Goal: Task Accomplishment & Management: Use online tool/utility

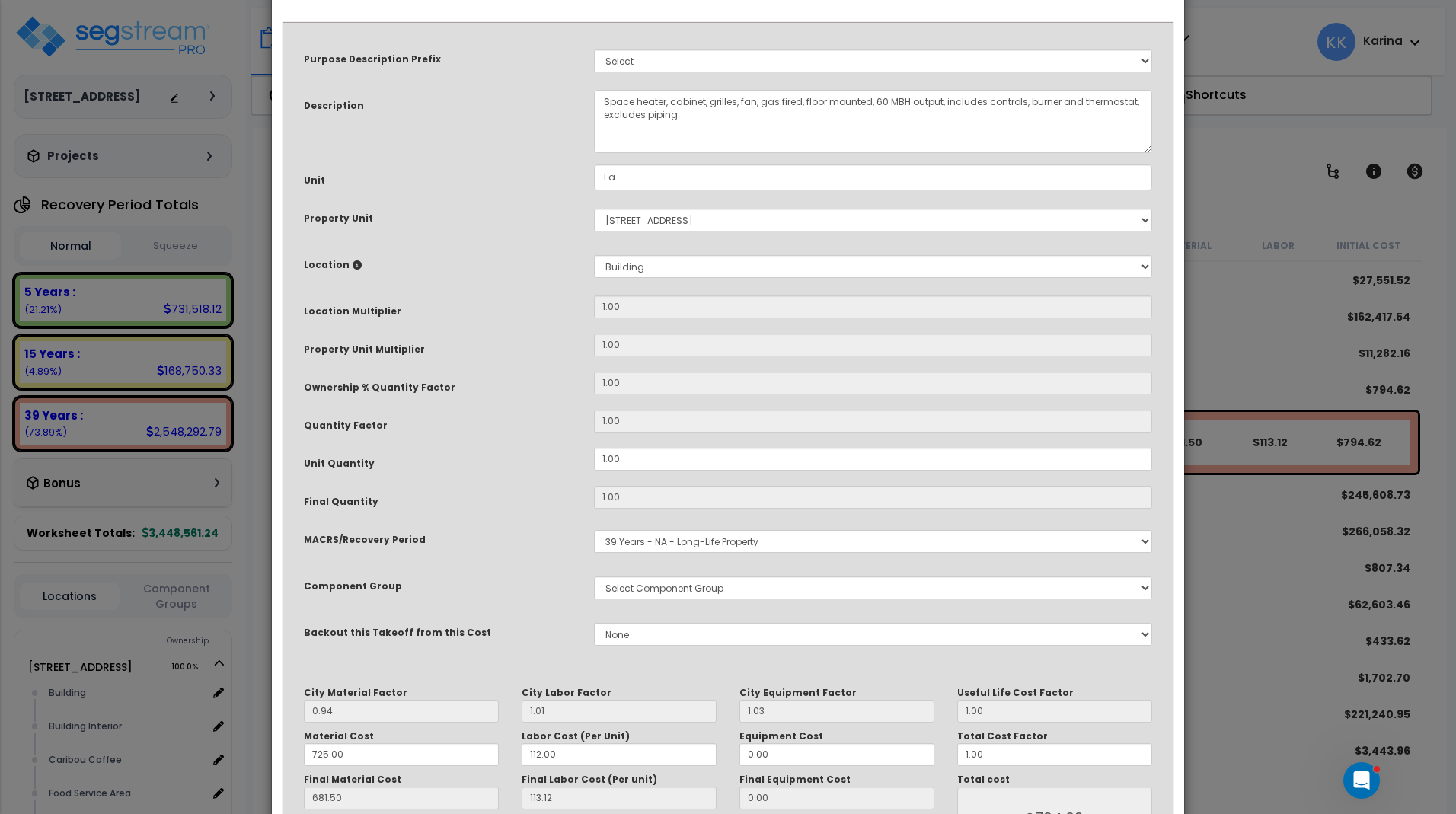
select select "57246"
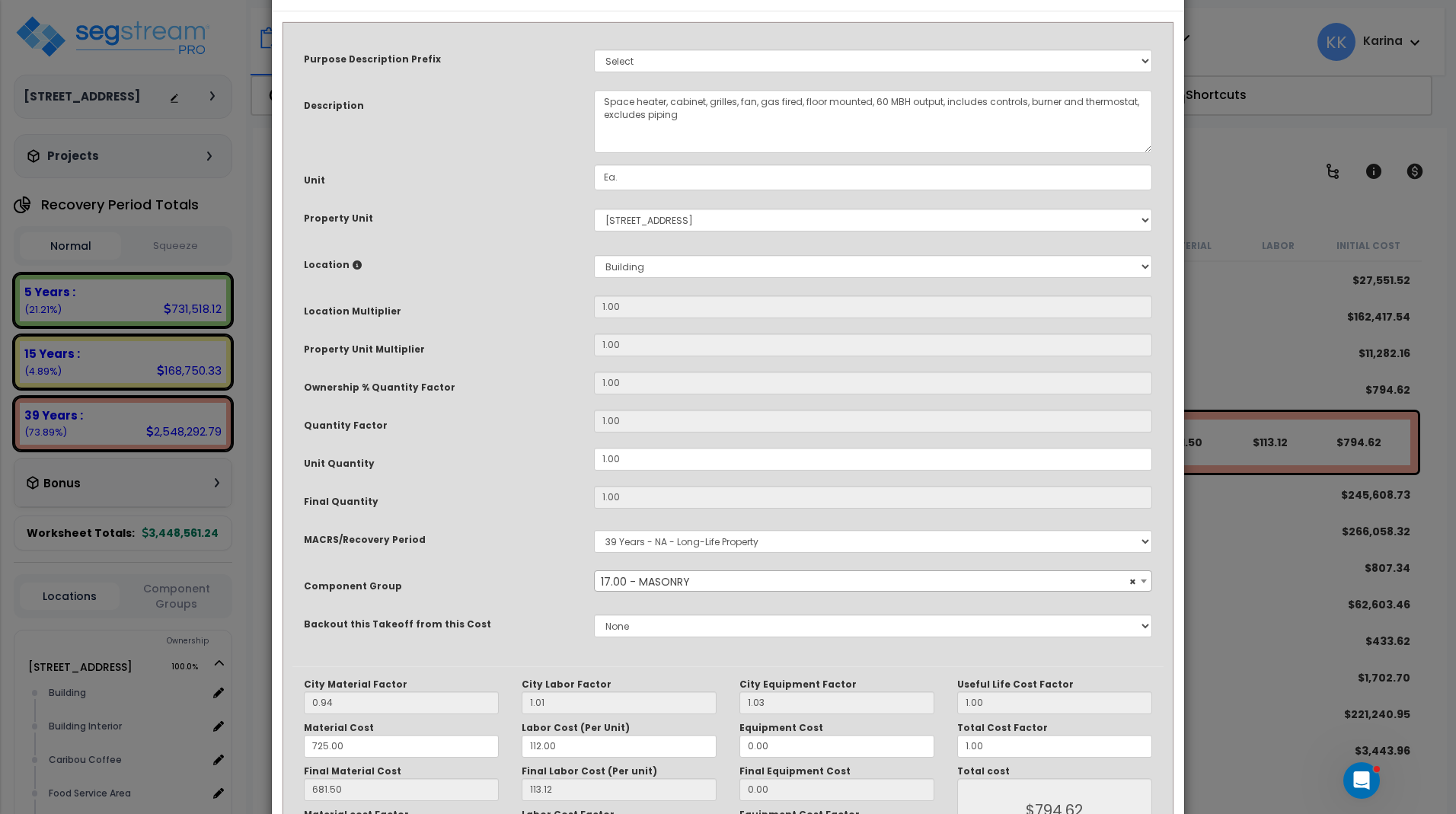
click at [685, 593] on span "× 17.00 - MASONRY" at bounding box center [873, 582] width 556 height 22
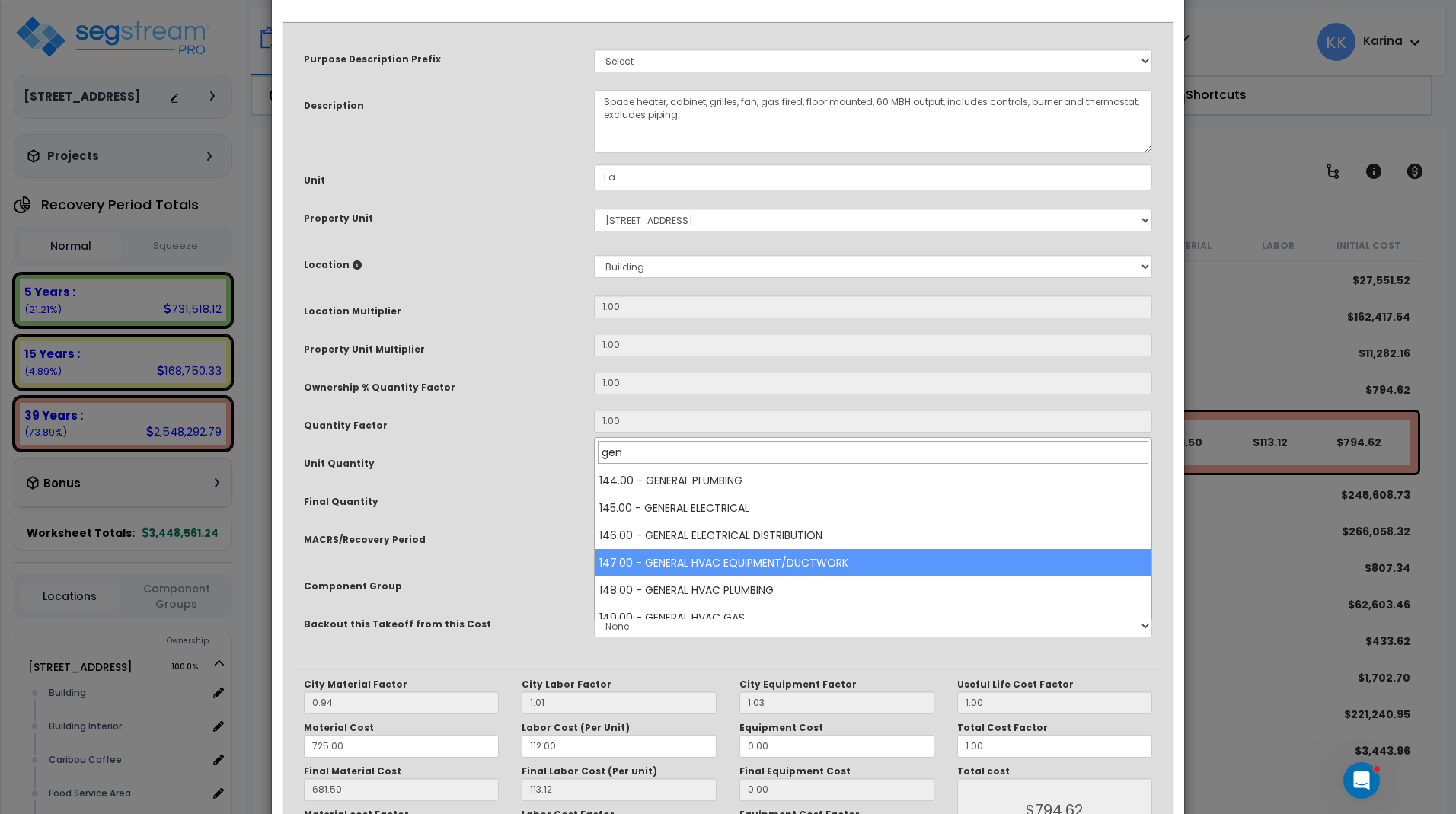
type input "gen"
select select "56957"
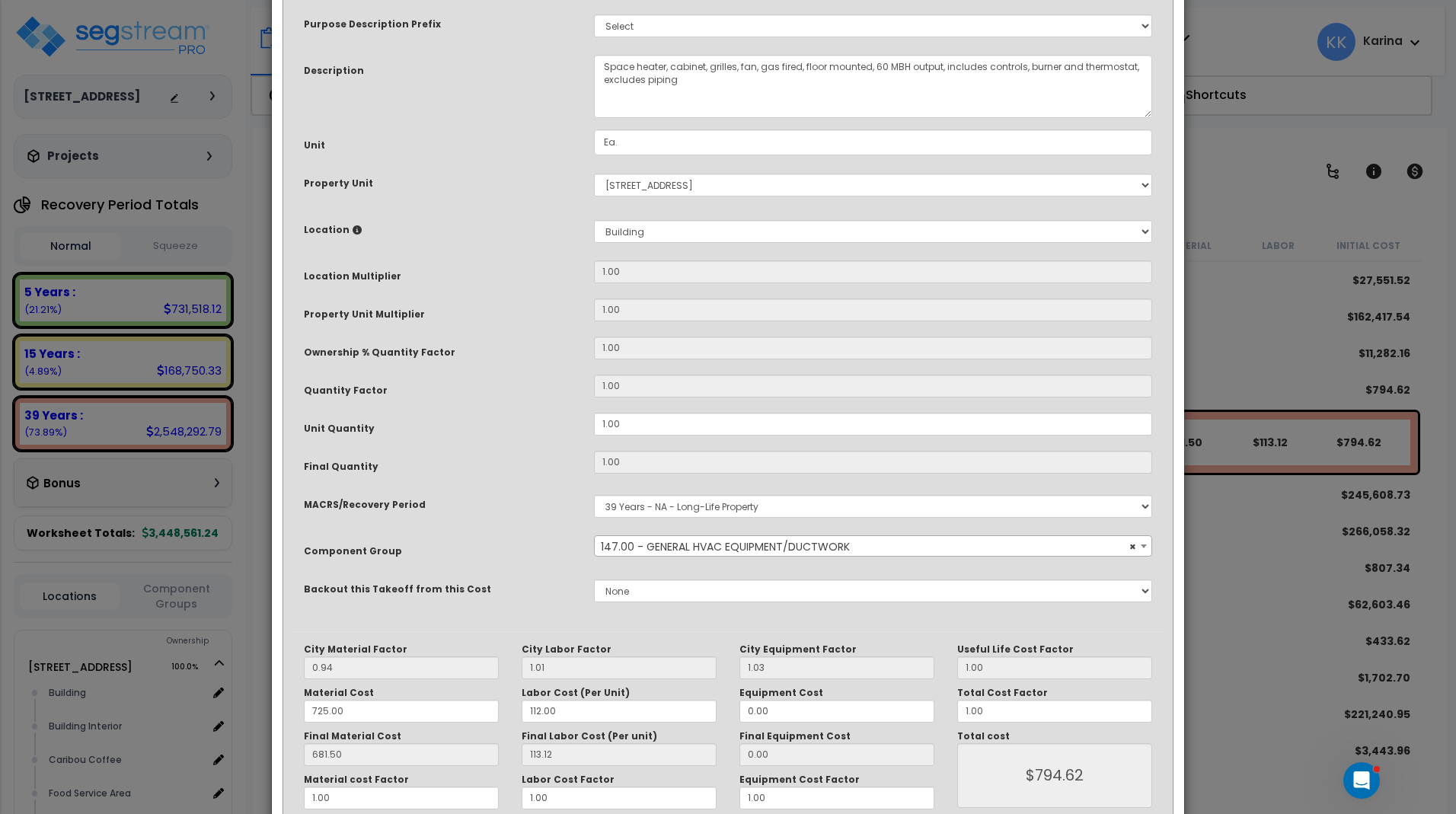
scroll to position [166, 0]
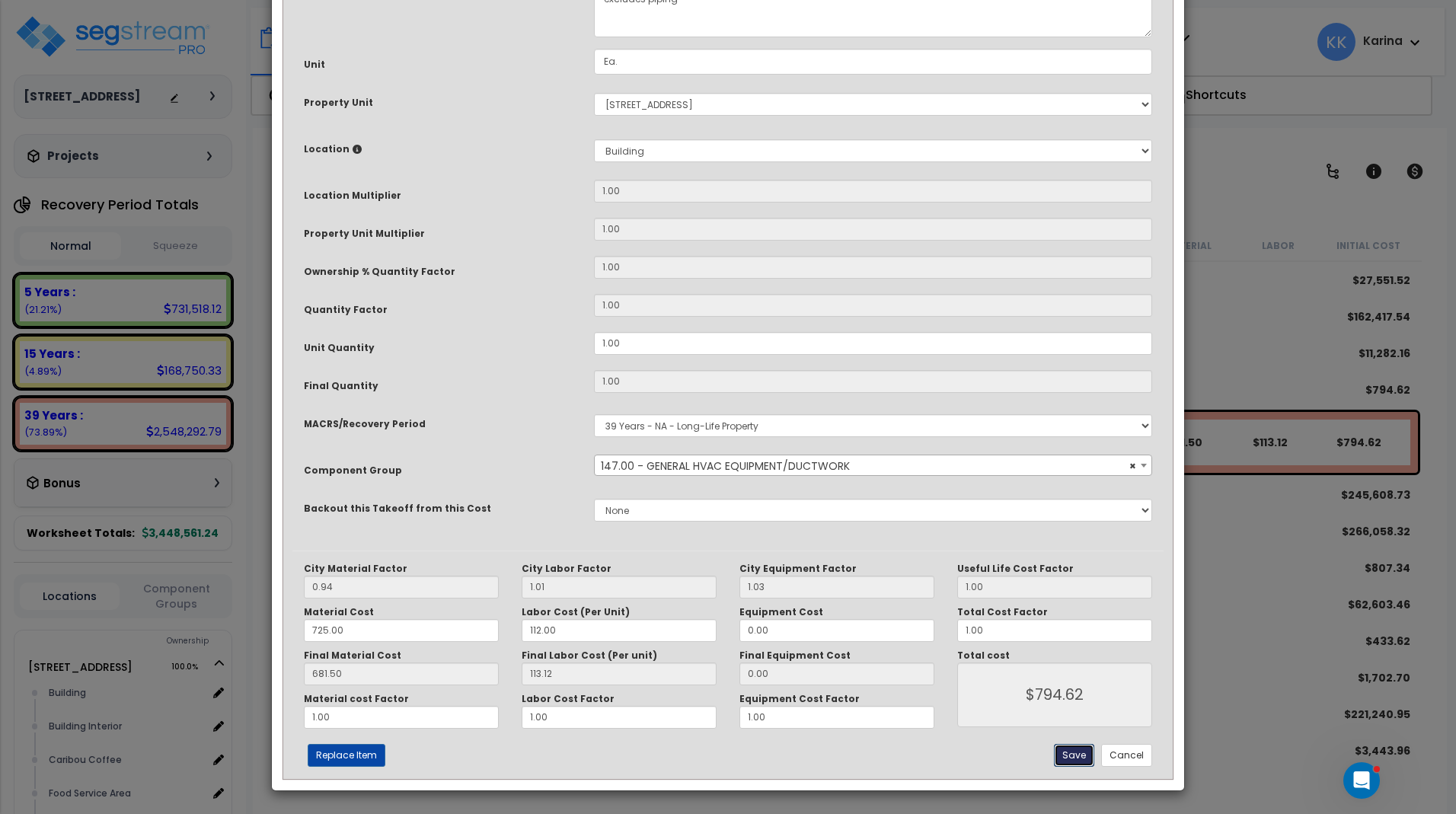
click at [1072, 756] on button "Save" at bounding box center [1073, 755] width 40 height 22
type input "794.62"
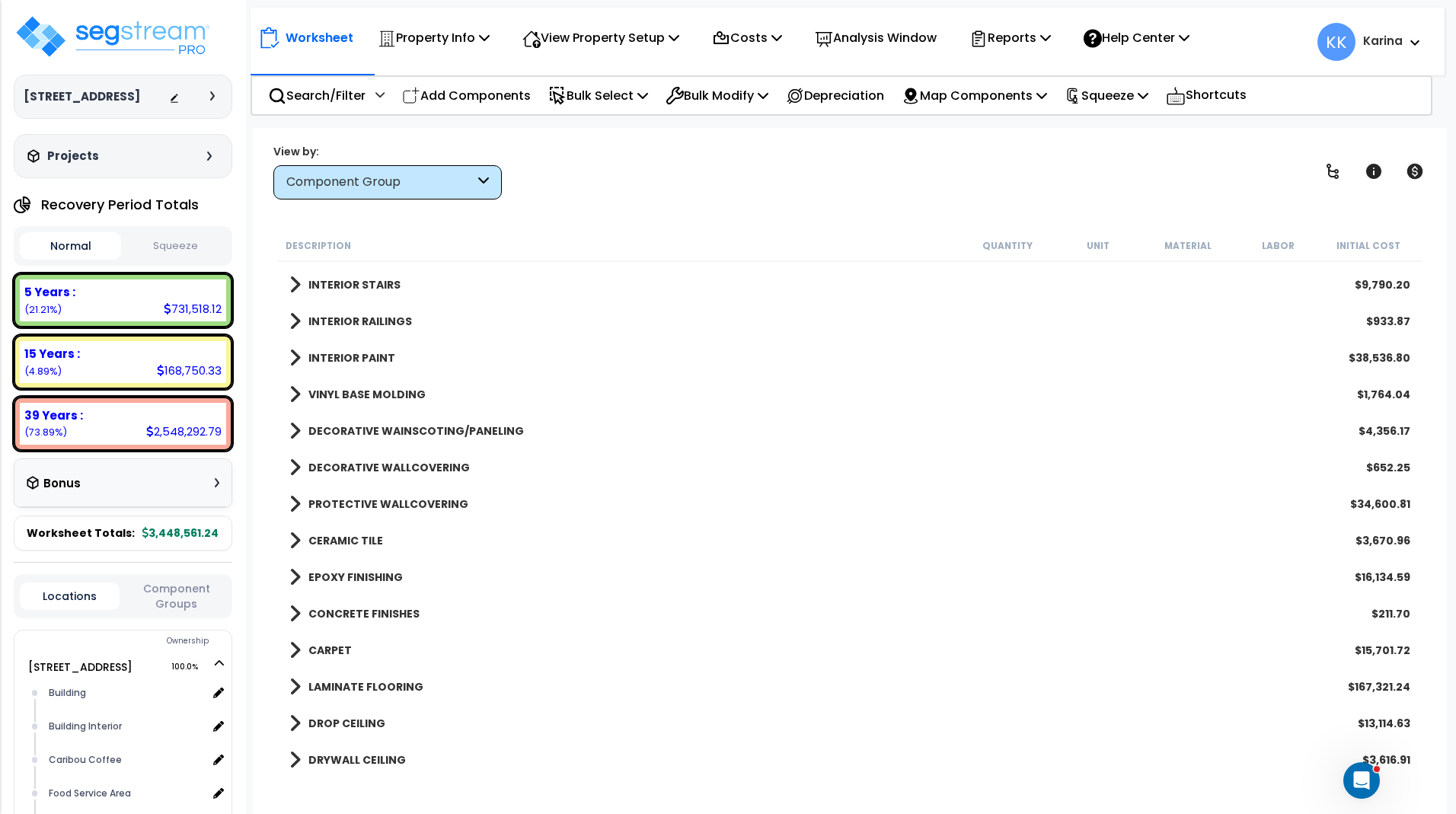
scroll to position [1188, 0]
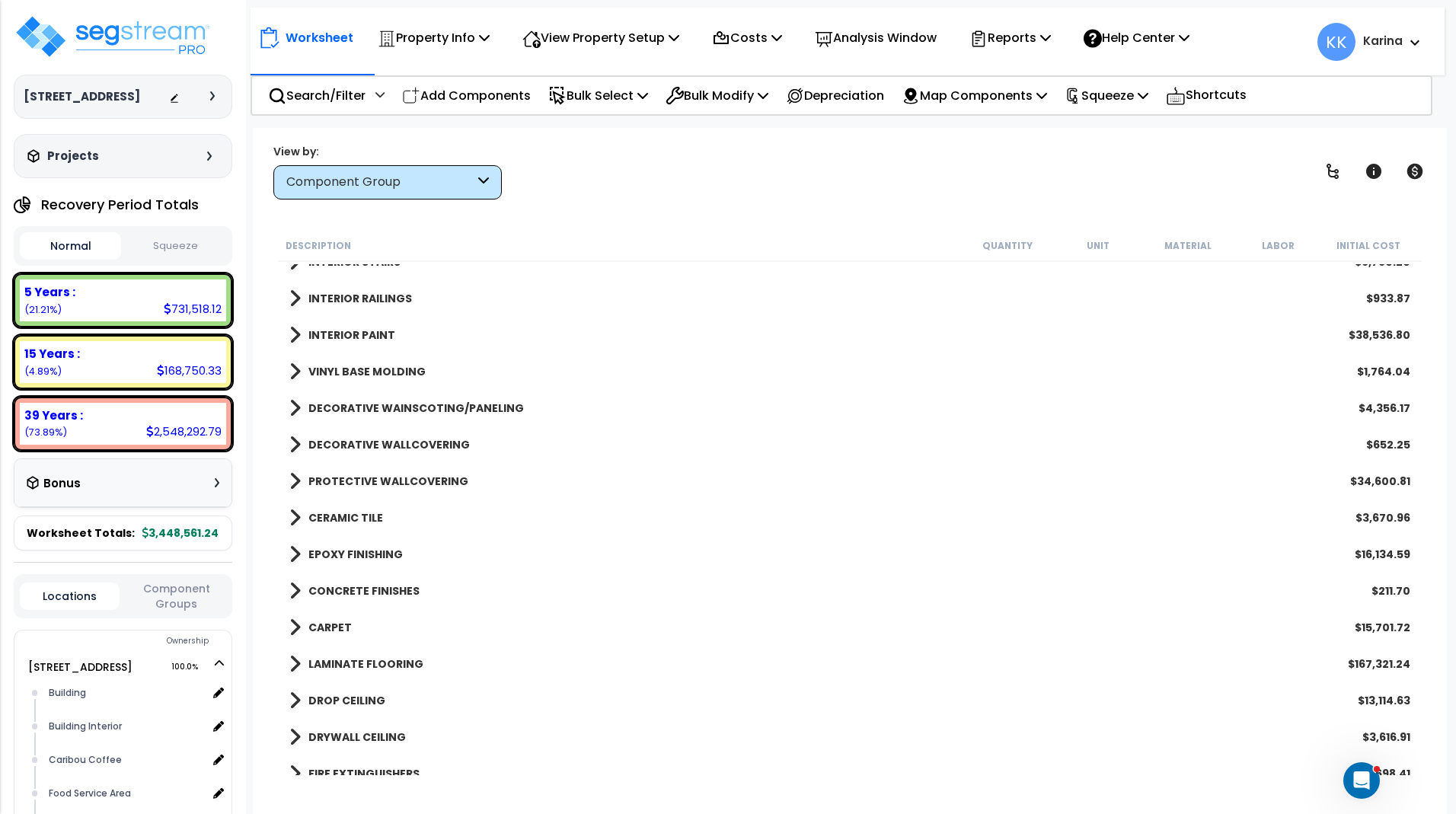
click at [293, 477] on span at bounding box center [295, 481] width 11 height 22
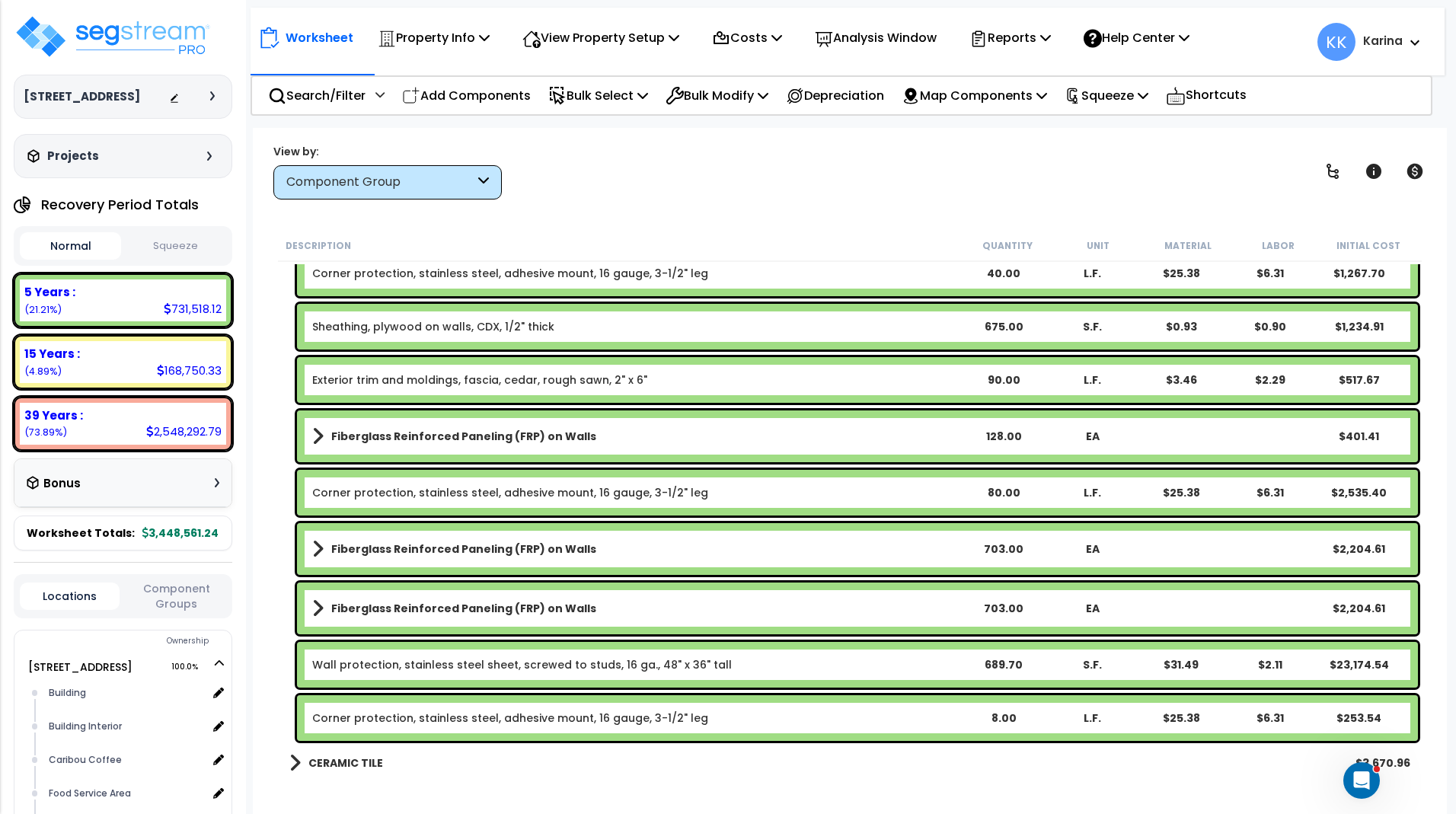
scroll to position [1645, 0]
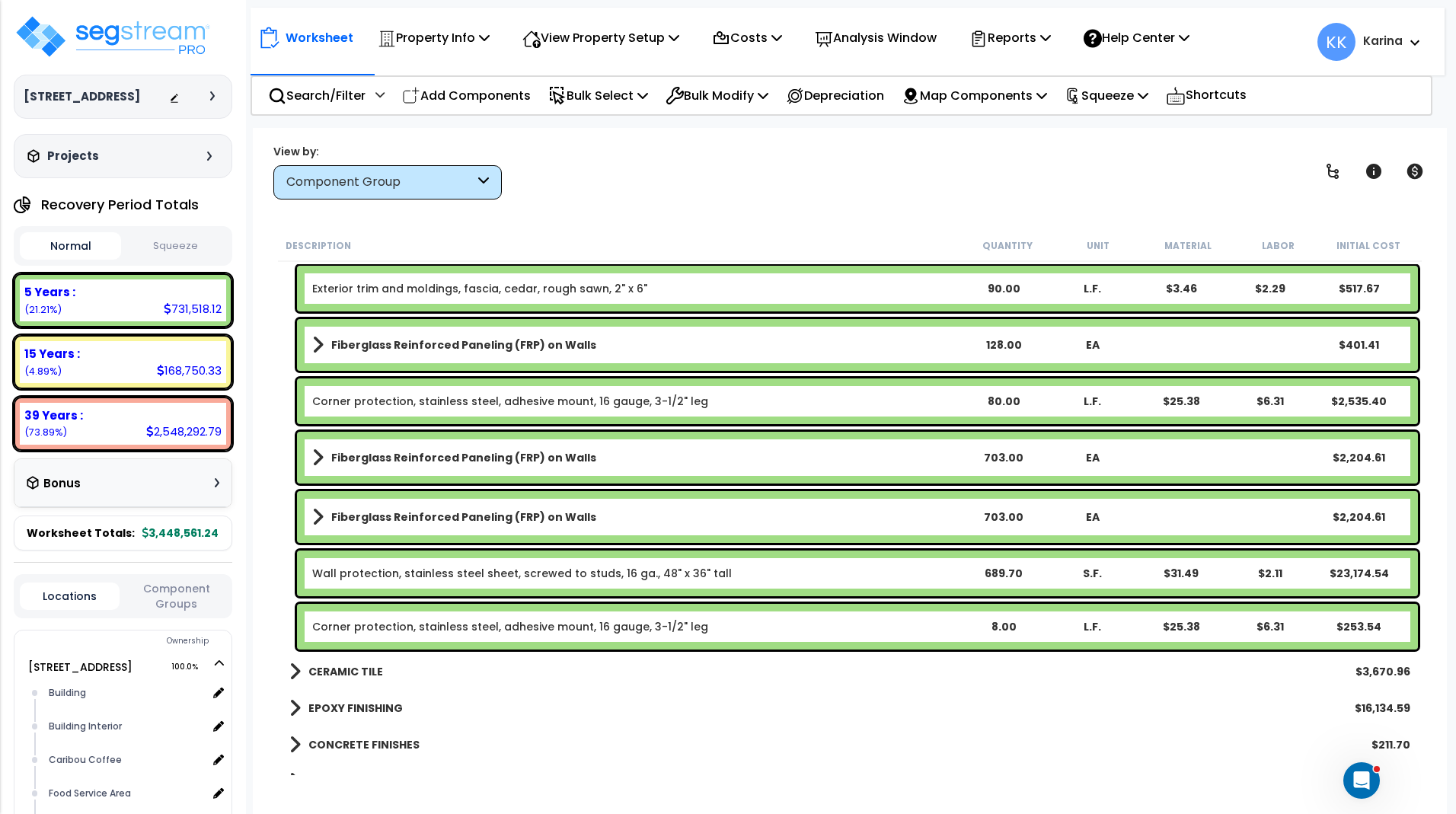
click at [533, 624] on link "Corner protection, stainless steel, adhesive mount, 16 gauge, 3-1/2" leg" at bounding box center [509, 627] width 396 height 15
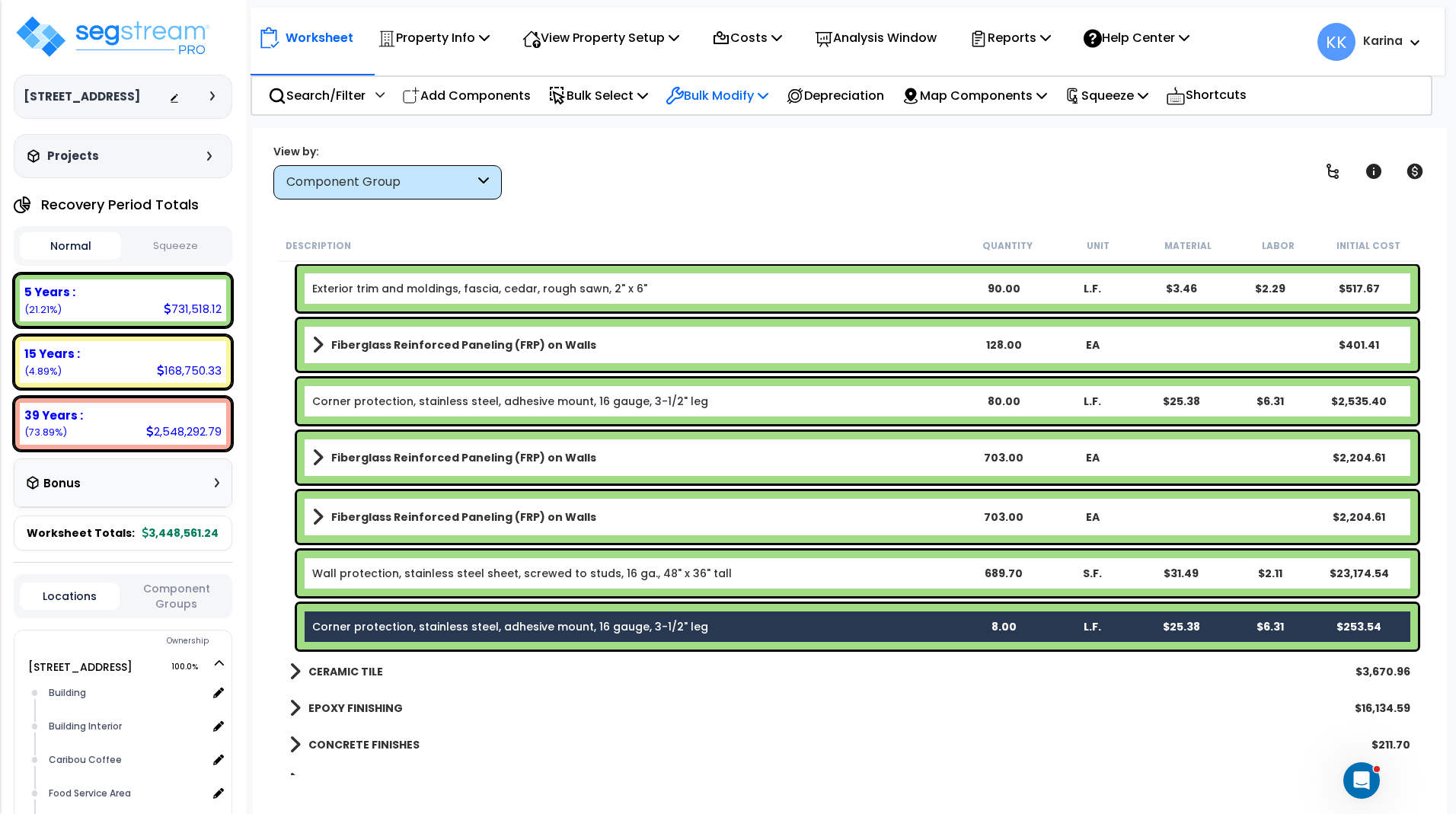
click at [741, 90] on p "Bulk Modify" at bounding box center [717, 96] width 103 height 21
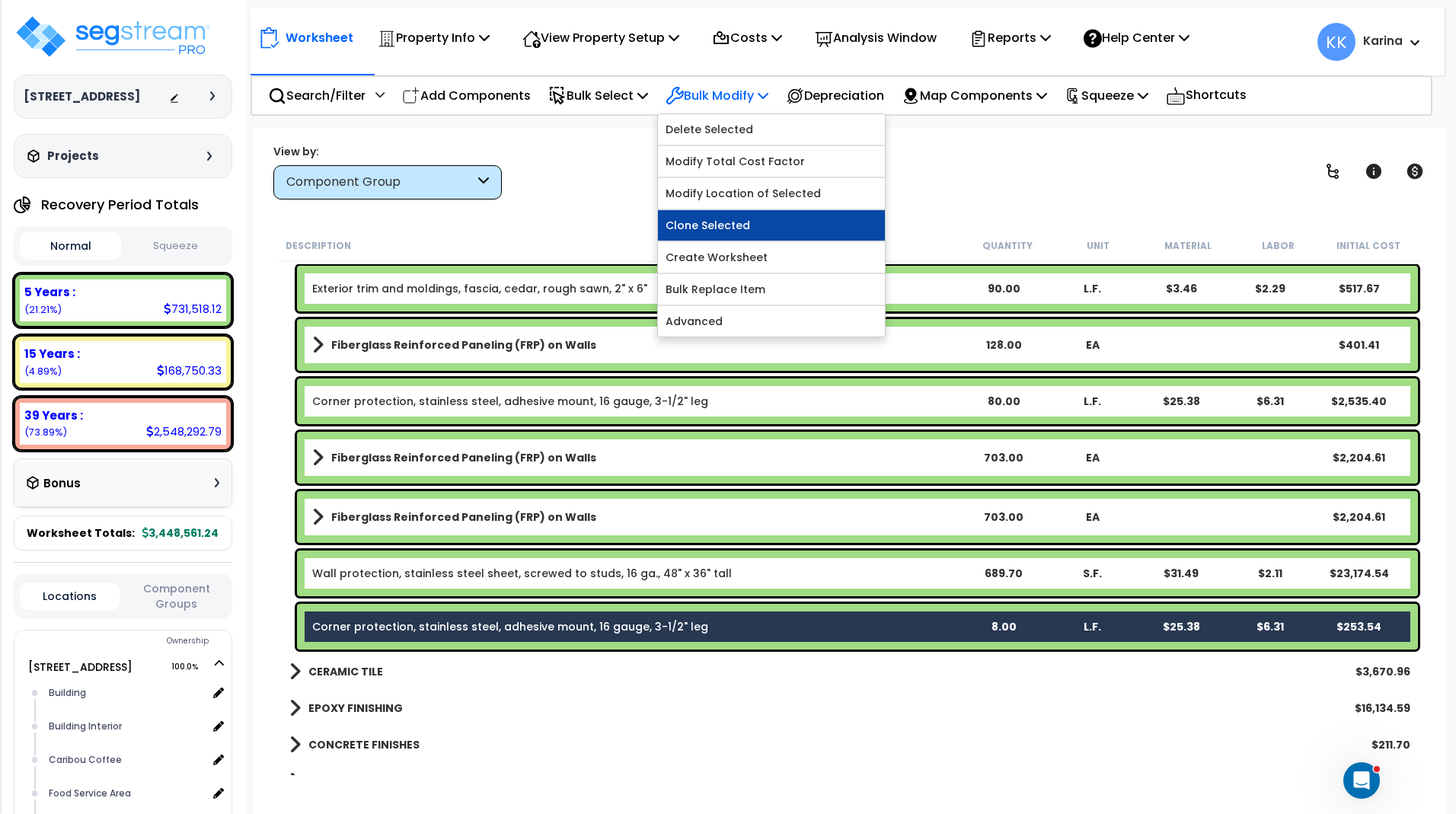
click at [751, 222] on link "Clone Selected" at bounding box center [772, 225] width 227 height 31
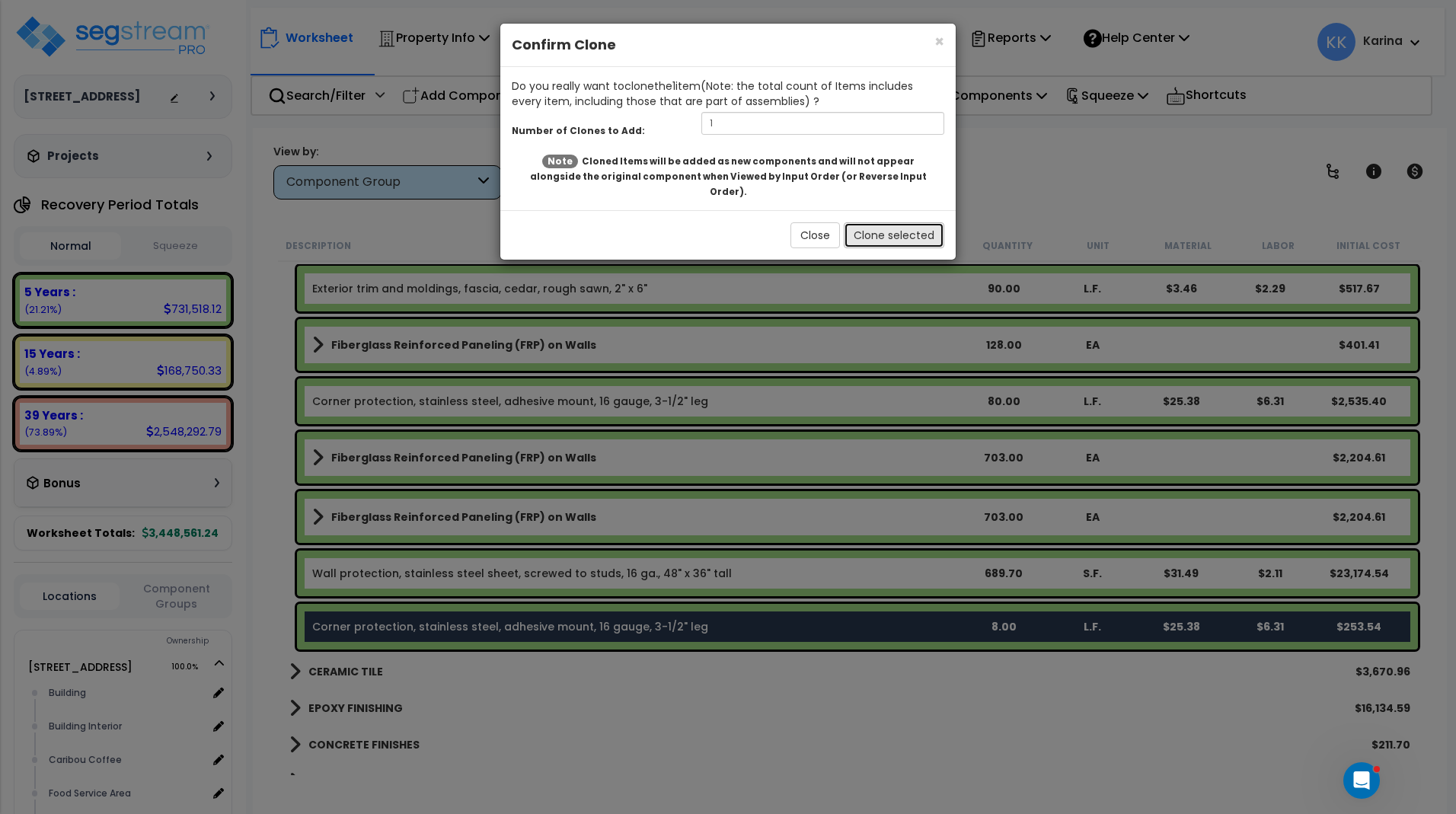
click at [878, 222] on button "Clone selected" at bounding box center [893, 235] width 100 height 26
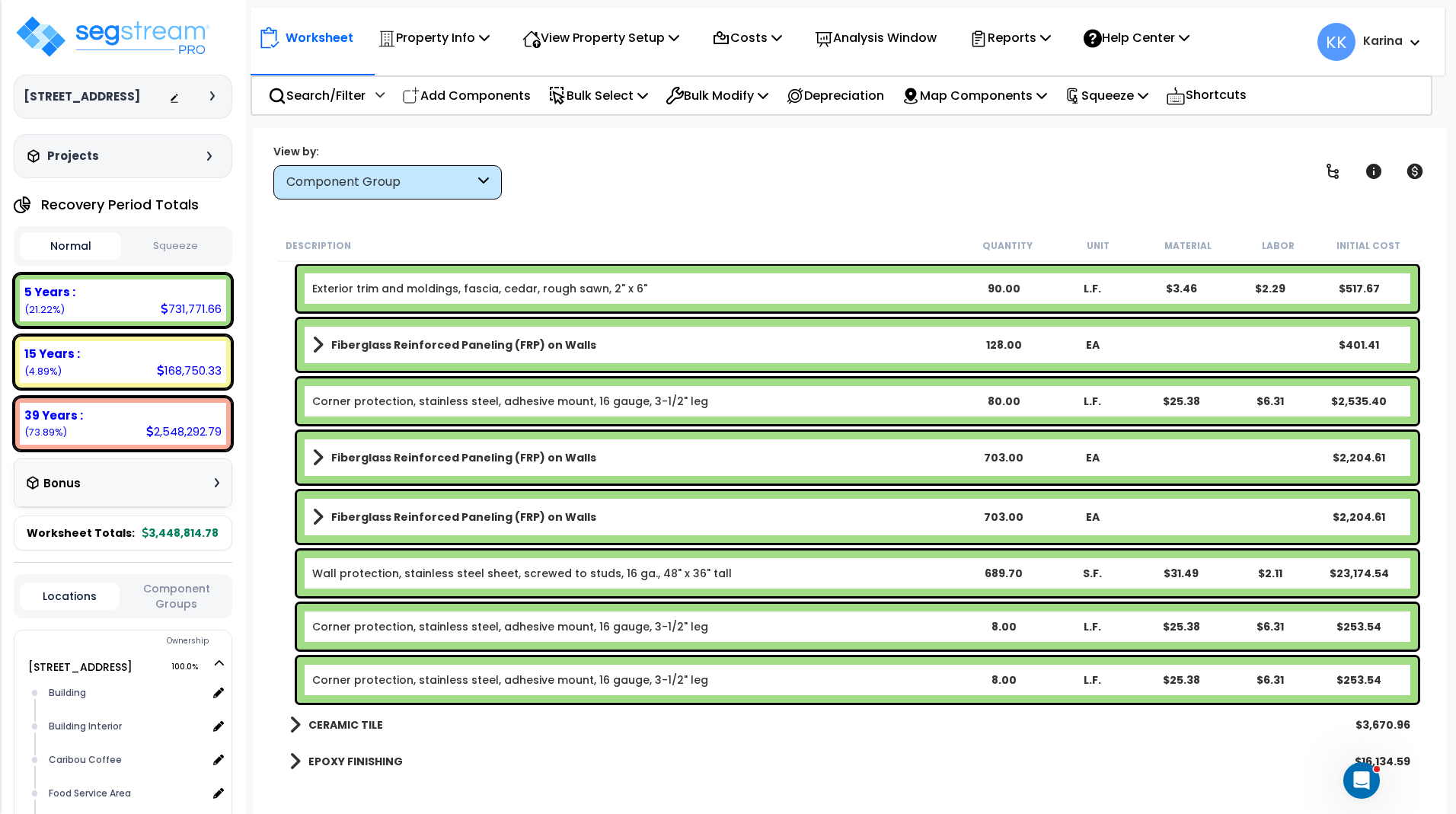
click at [523, 682] on link "Corner protection, stainless steel, adhesive mount, 16 gauge, 3-1/2" leg" at bounding box center [509, 680] width 396 height 15
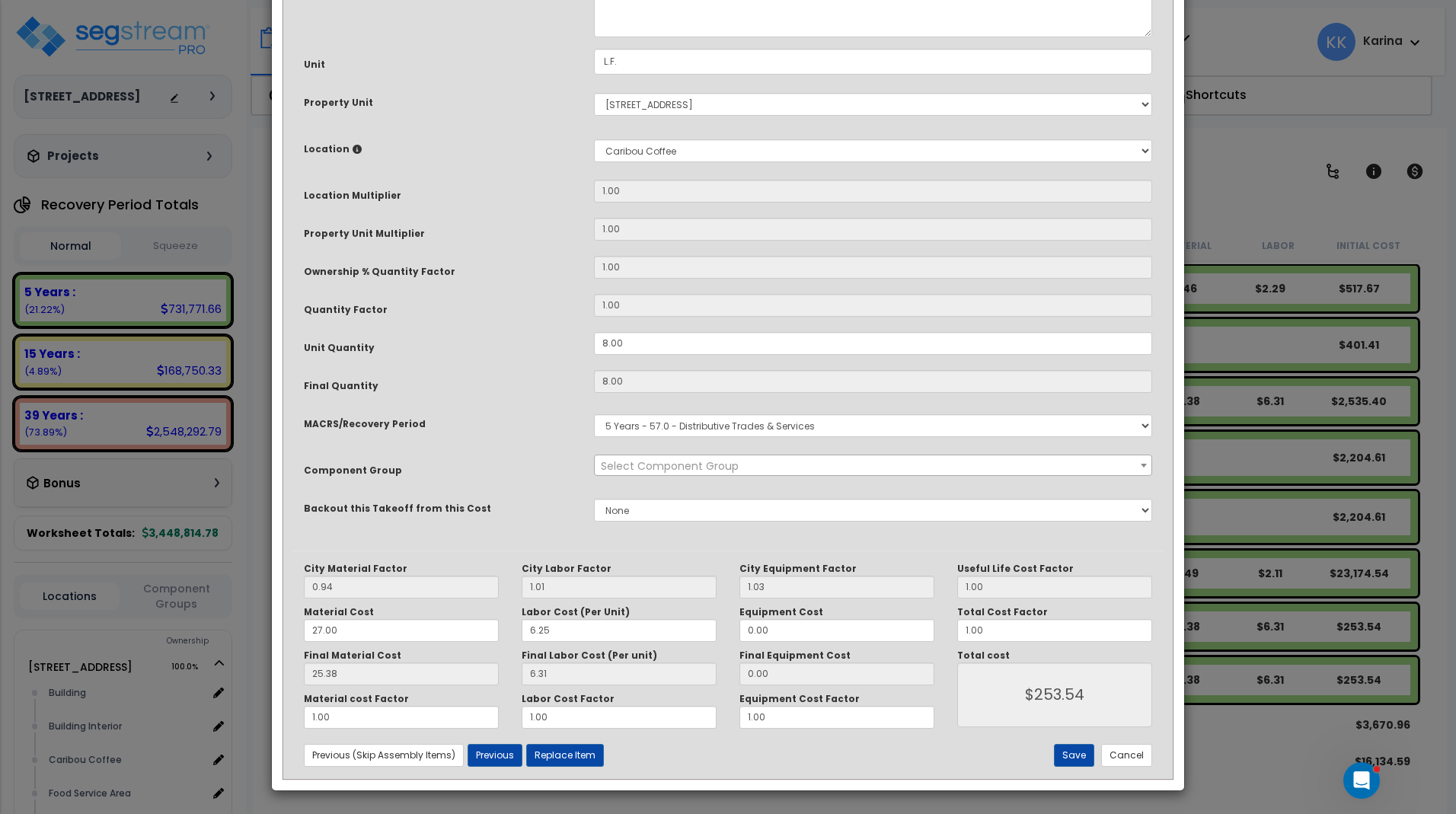
select select "56936"
click at [594, 140] on select "Select Building Building Interior Caribou Coffee Food Service Area Mechanical M…" at bounding box center [873, 151] width 558 height 22
select select "31190"
click option "Sales Floor" at bounding box center [0, 0] width 0 height 0
type input "1"
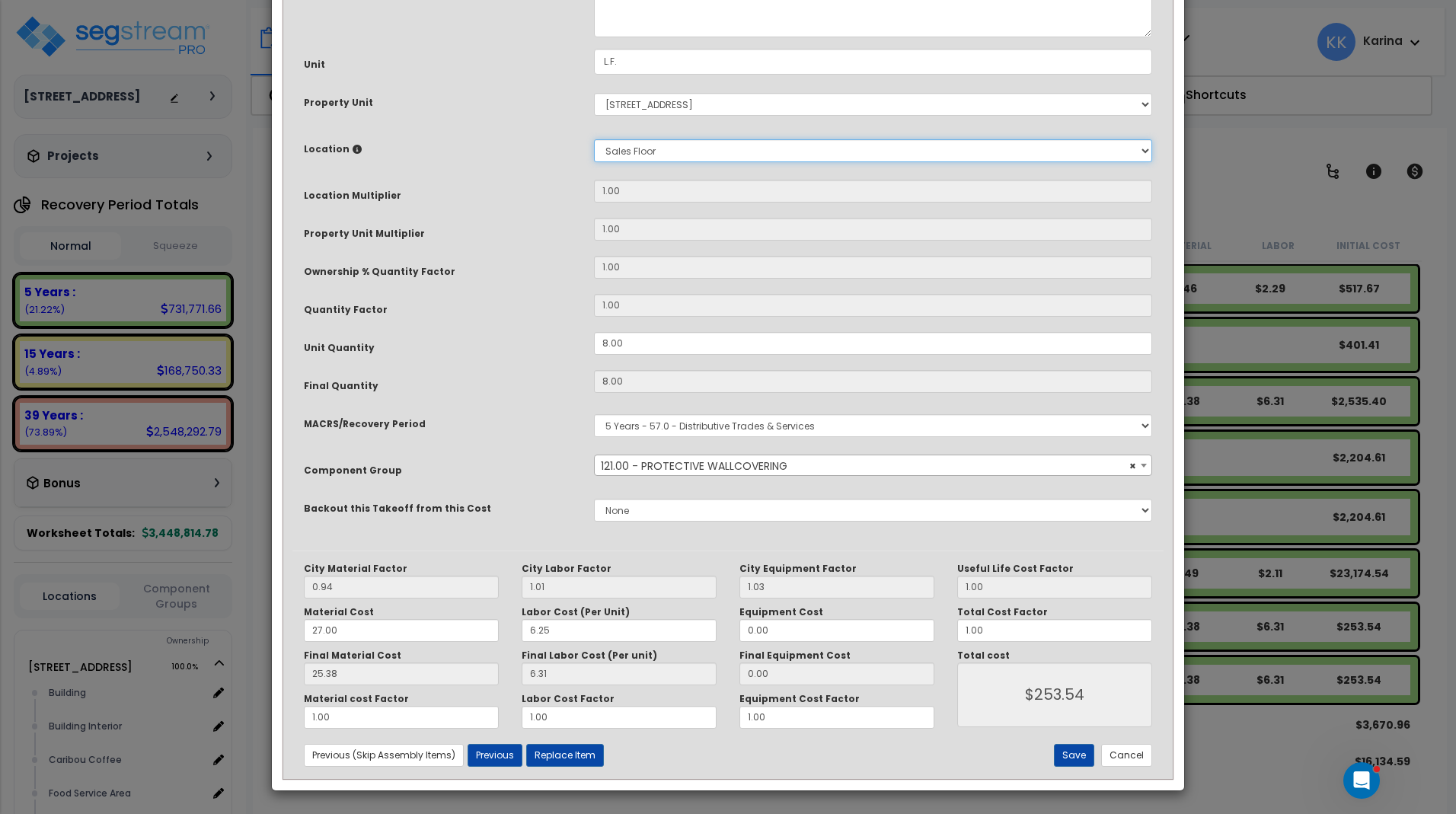
type input "8"
type input "$253.52"
drag, startPoint x: 617, startPoint y: 508, endPoint x: 555, endPoint y: 503, distance: 62.2
click at [594, 355] on input "8.00" at bounding box center [873, 344] width 558 height 22
type input "1"
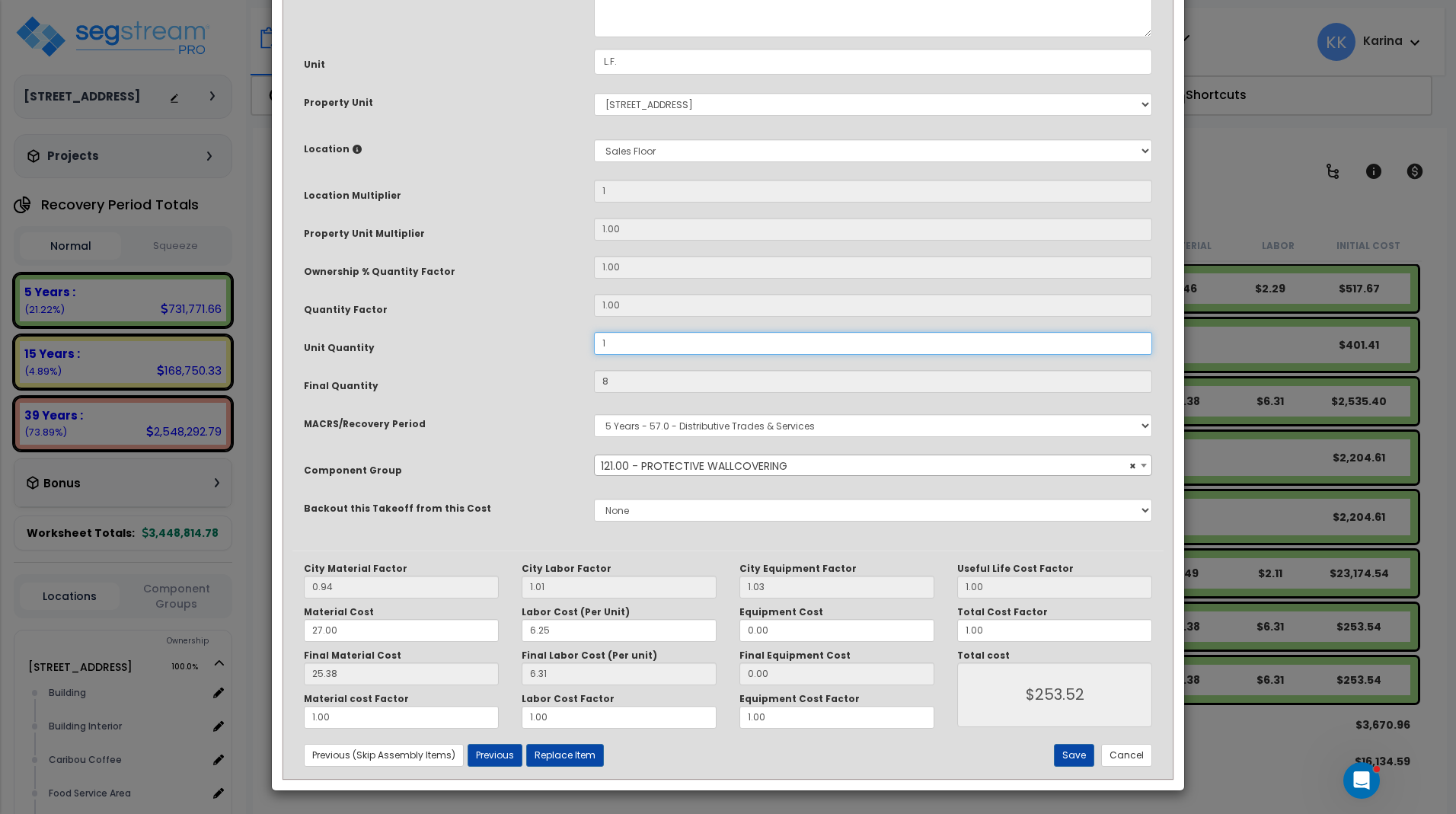
type input "1"
type input "$31.69"
type input "16"
type input "$507.04"
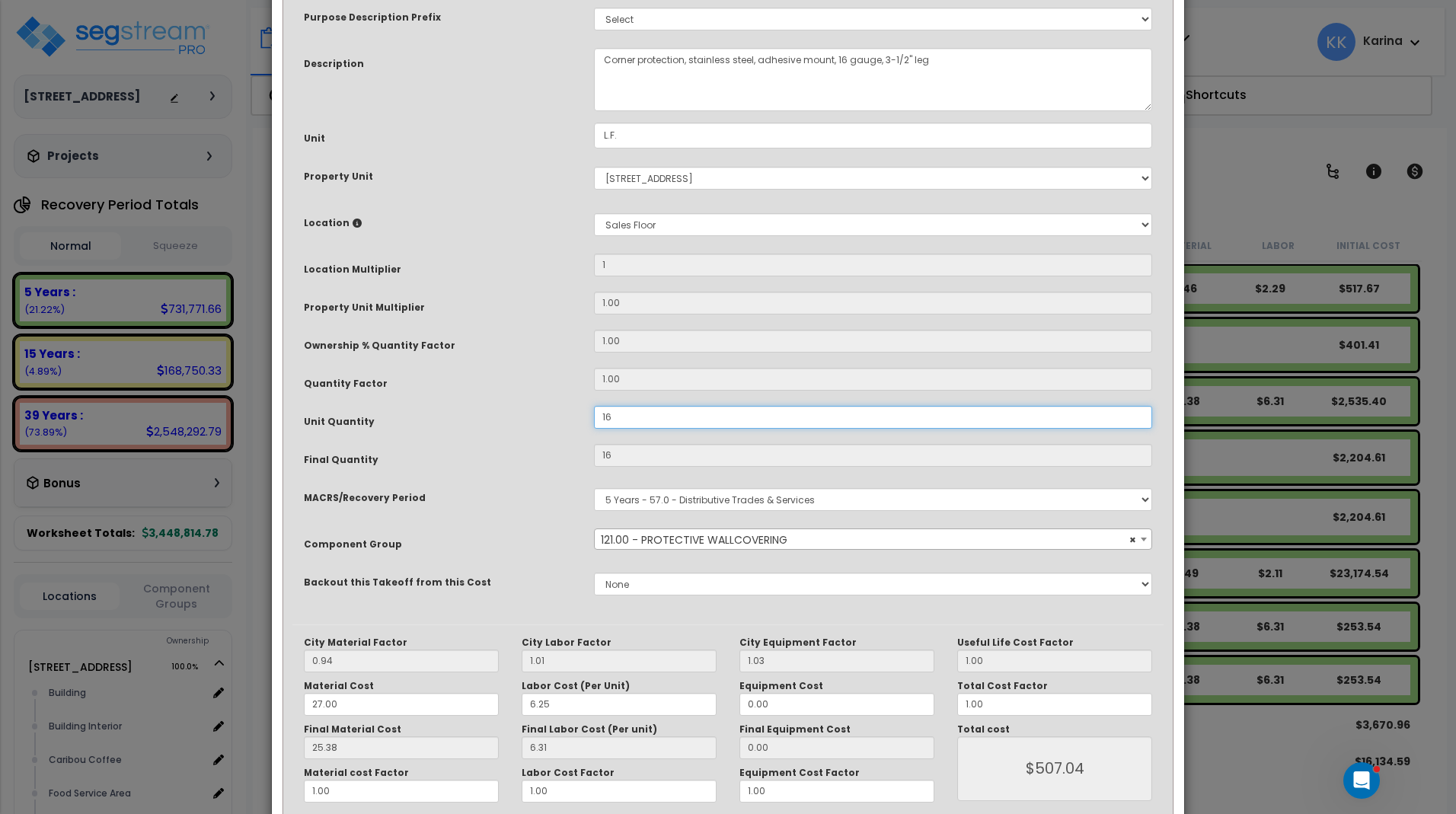
scroll to position [166, 0]
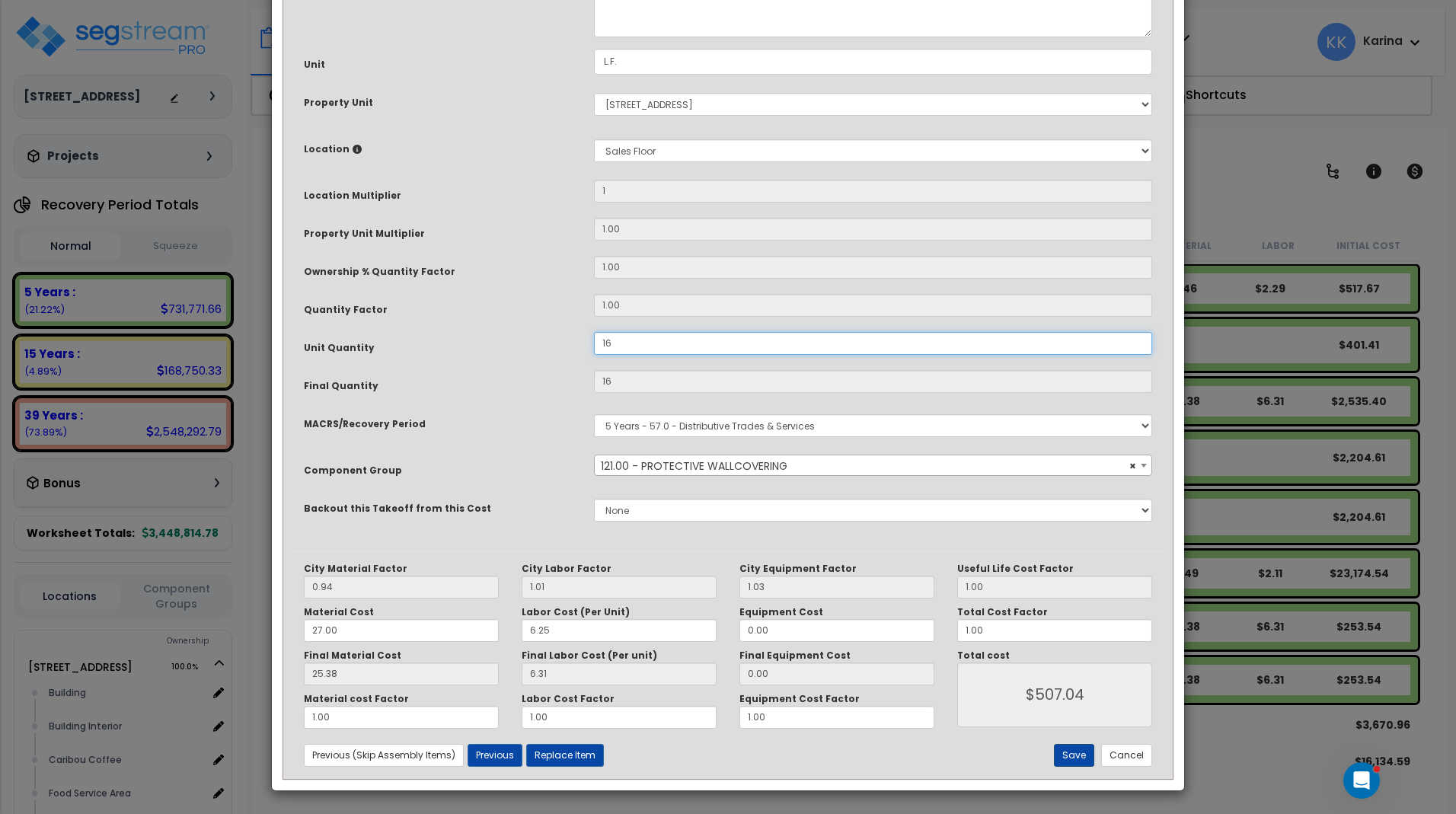
type input "16"
click at [1073, 755] on button "Save" at bounding box center [1073, 755] width 40 height 22
type input "1.00"
type input "16.00"
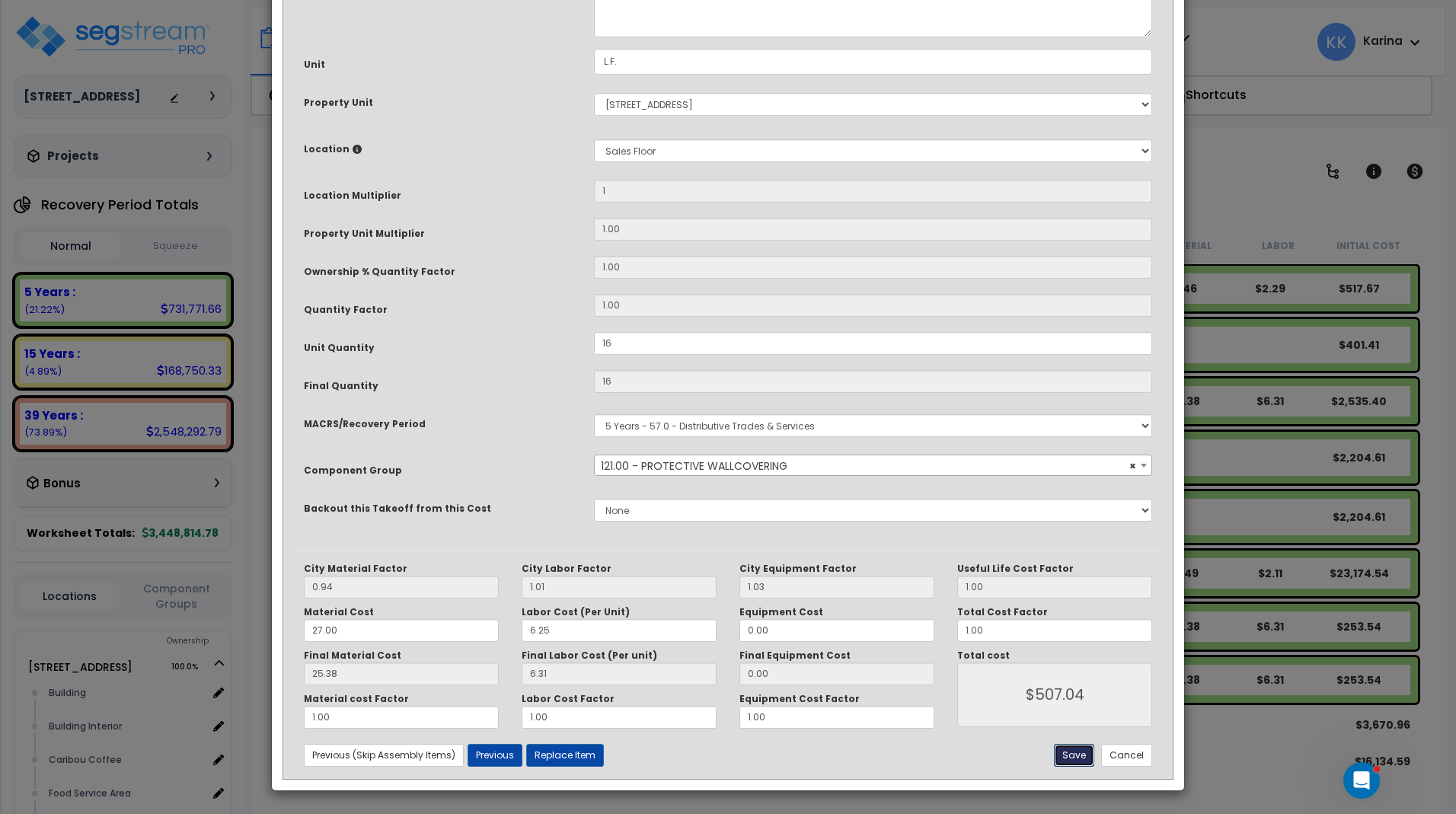
type input "507.04"
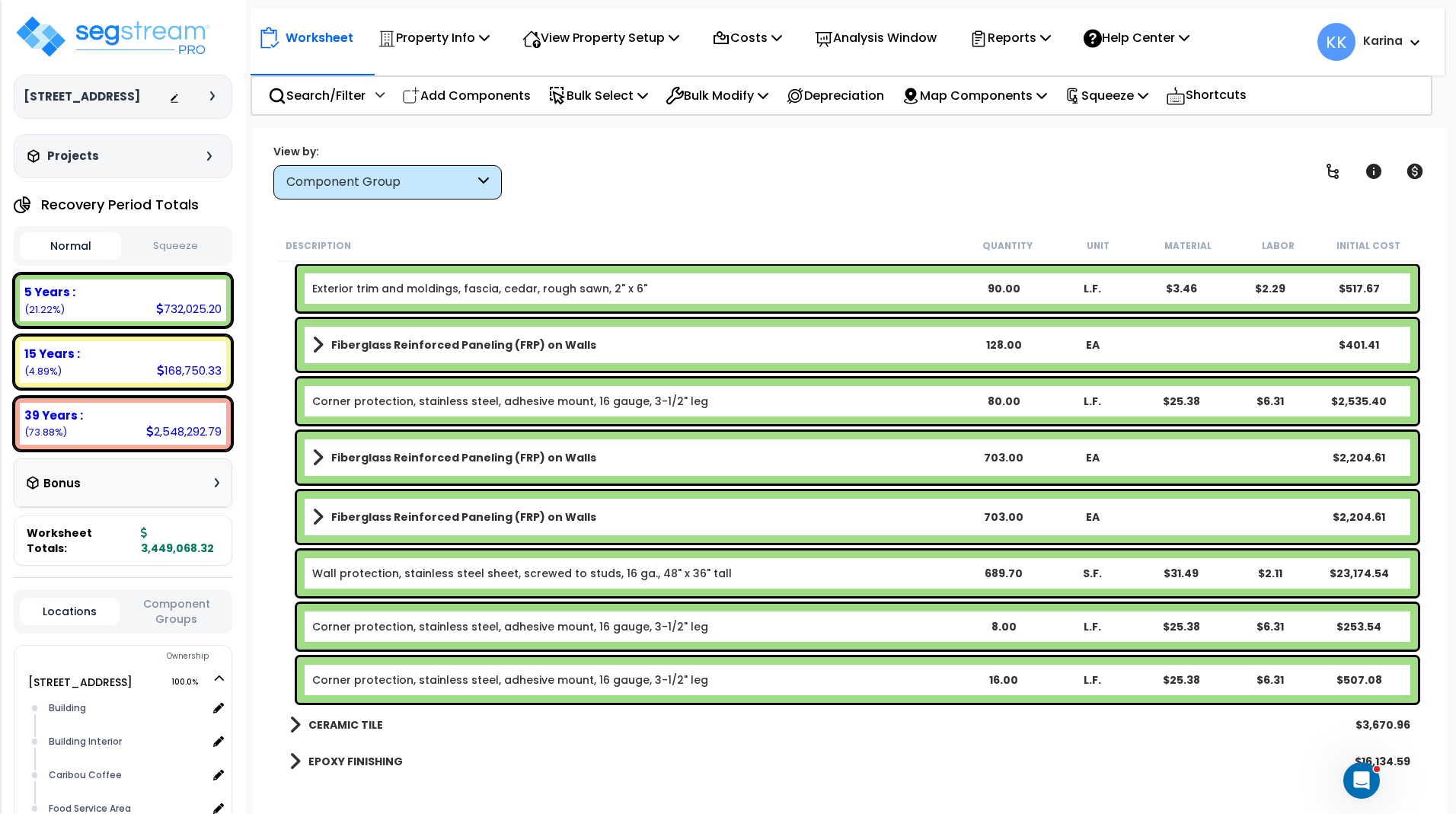
click at [408, 562] on div "Wall protection, stainless steel sheet, screwed to studs, 16 ga., 48" x 36" tal…" at bounding box center [857, 573] width 1121 height 46
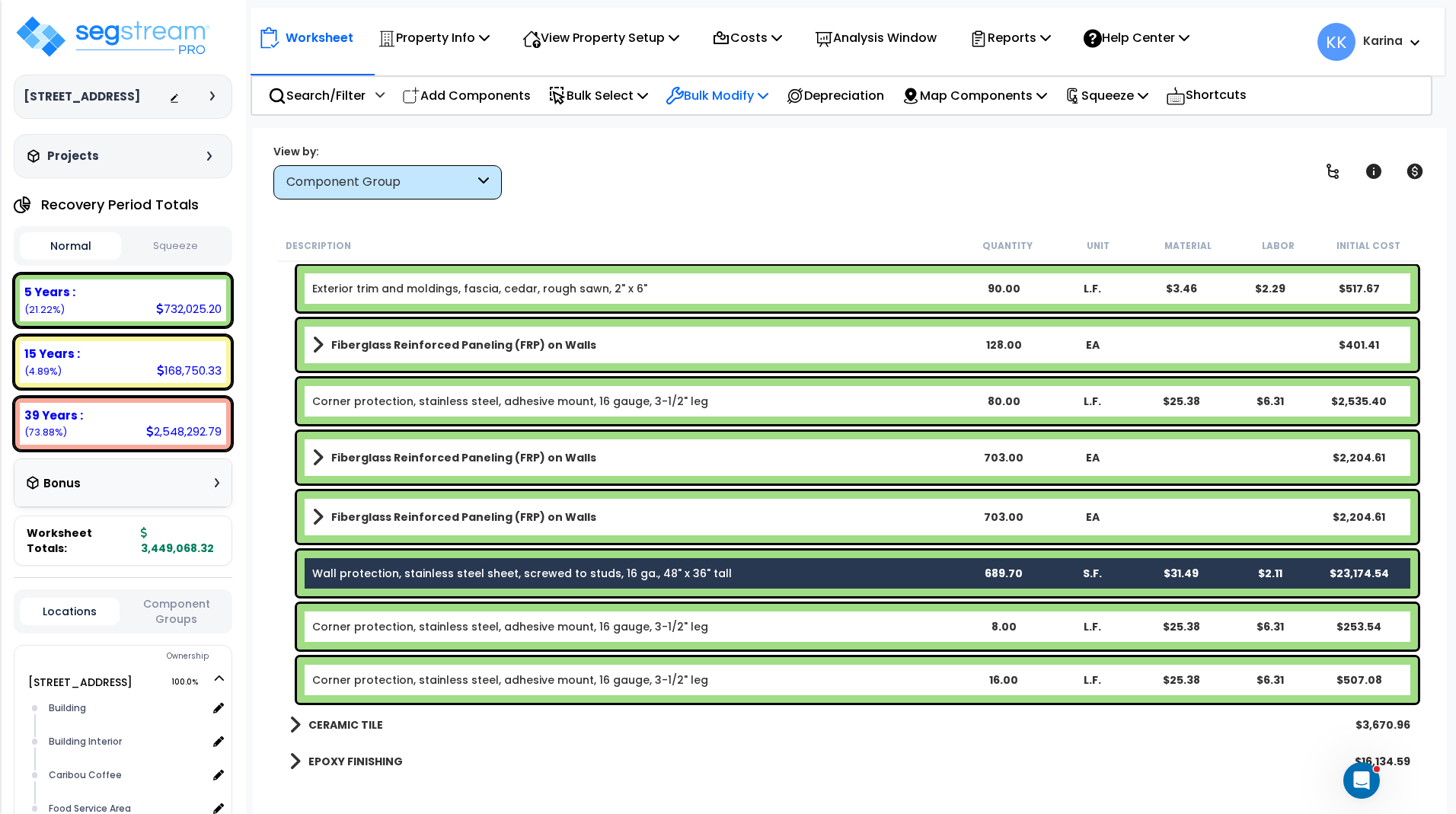
click at [721, 92] on p "Bulk Modify" at bounding box center [717, 96] width 103 height 21
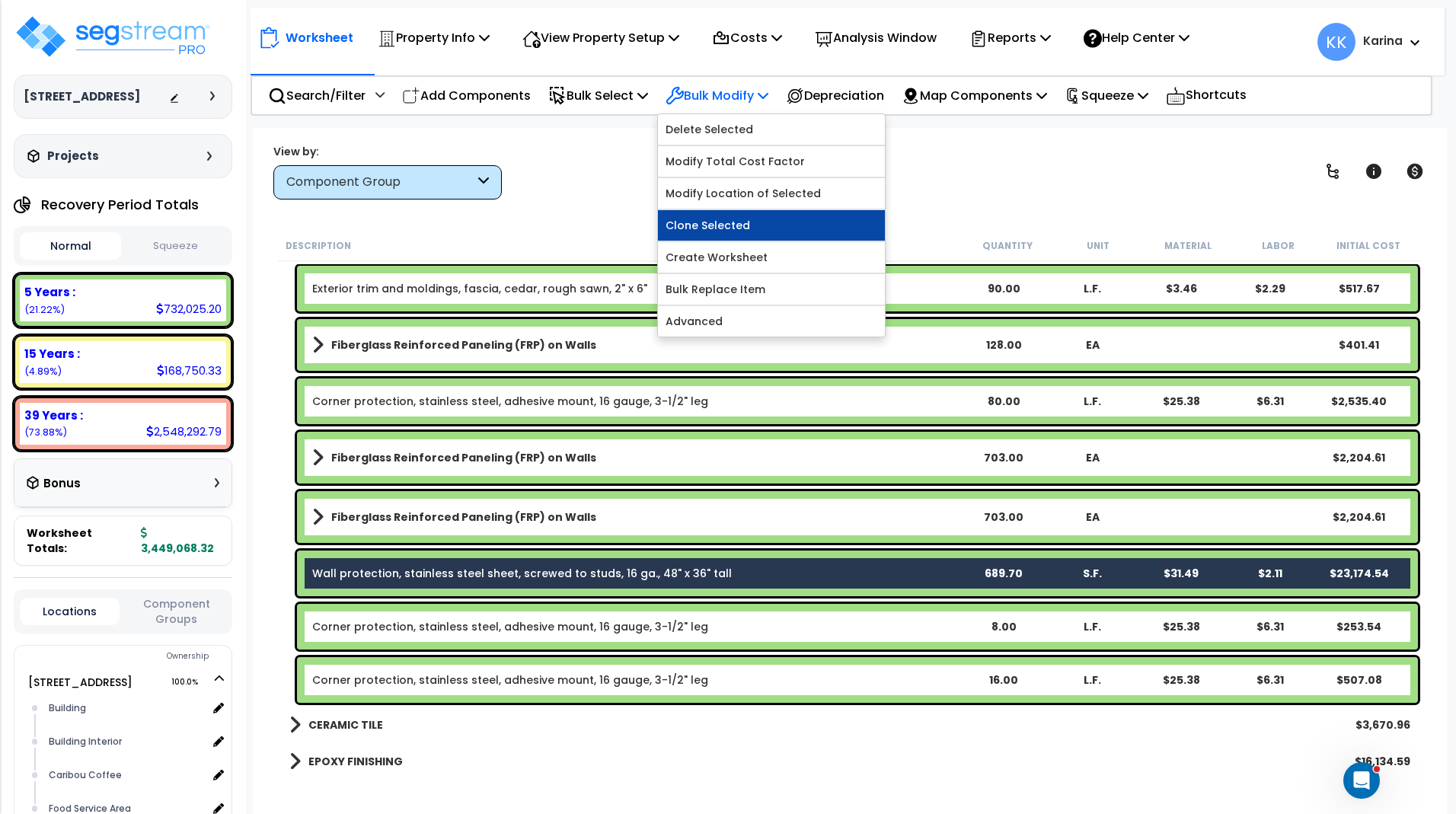
click at [736, 226] on link "Clone Selected" at bounding box center [772, 225] width 227 height 31
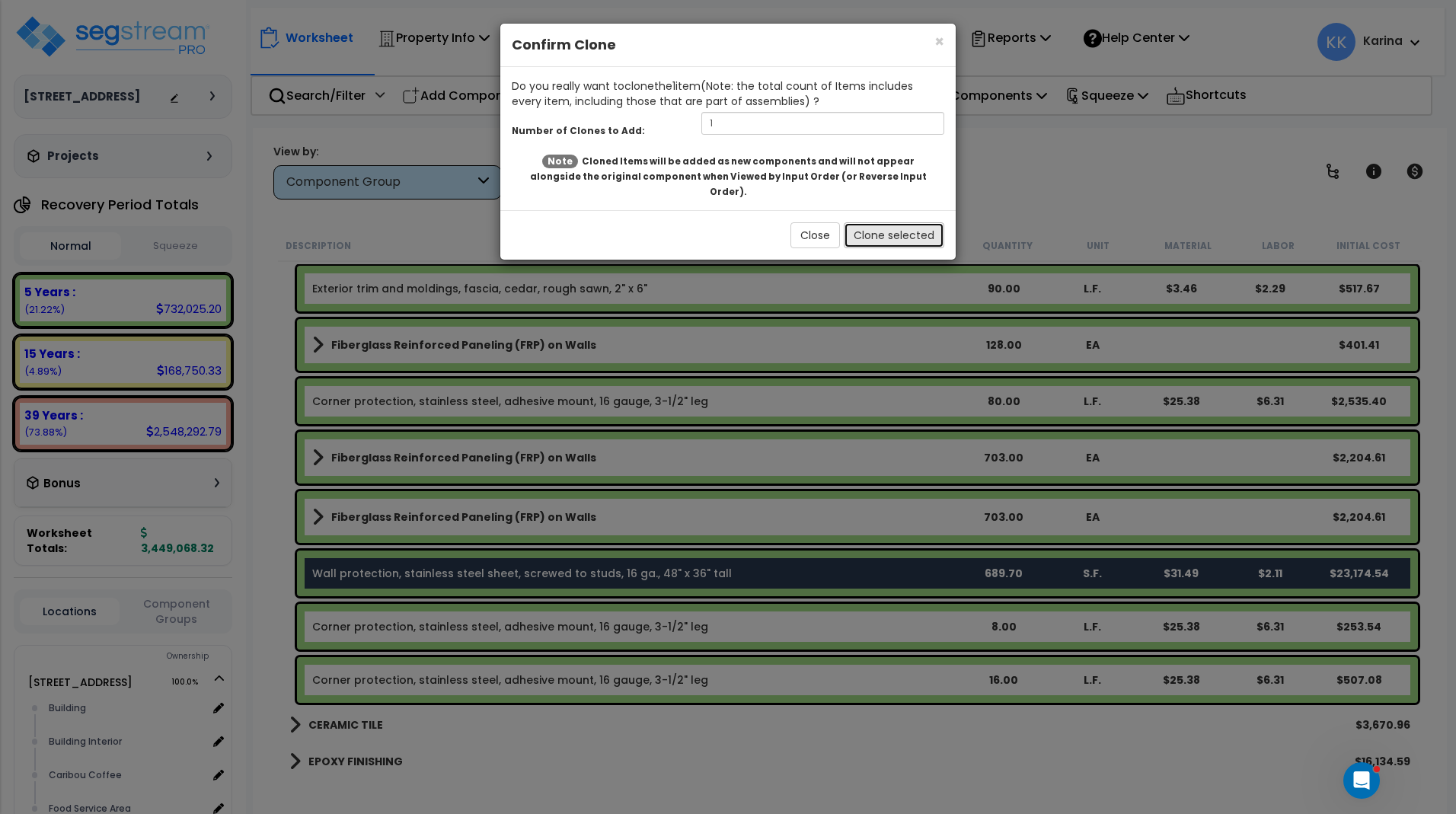
click at [872, 222] on button "Clone selected" at bounding box center [893, 235] width 100 height 26
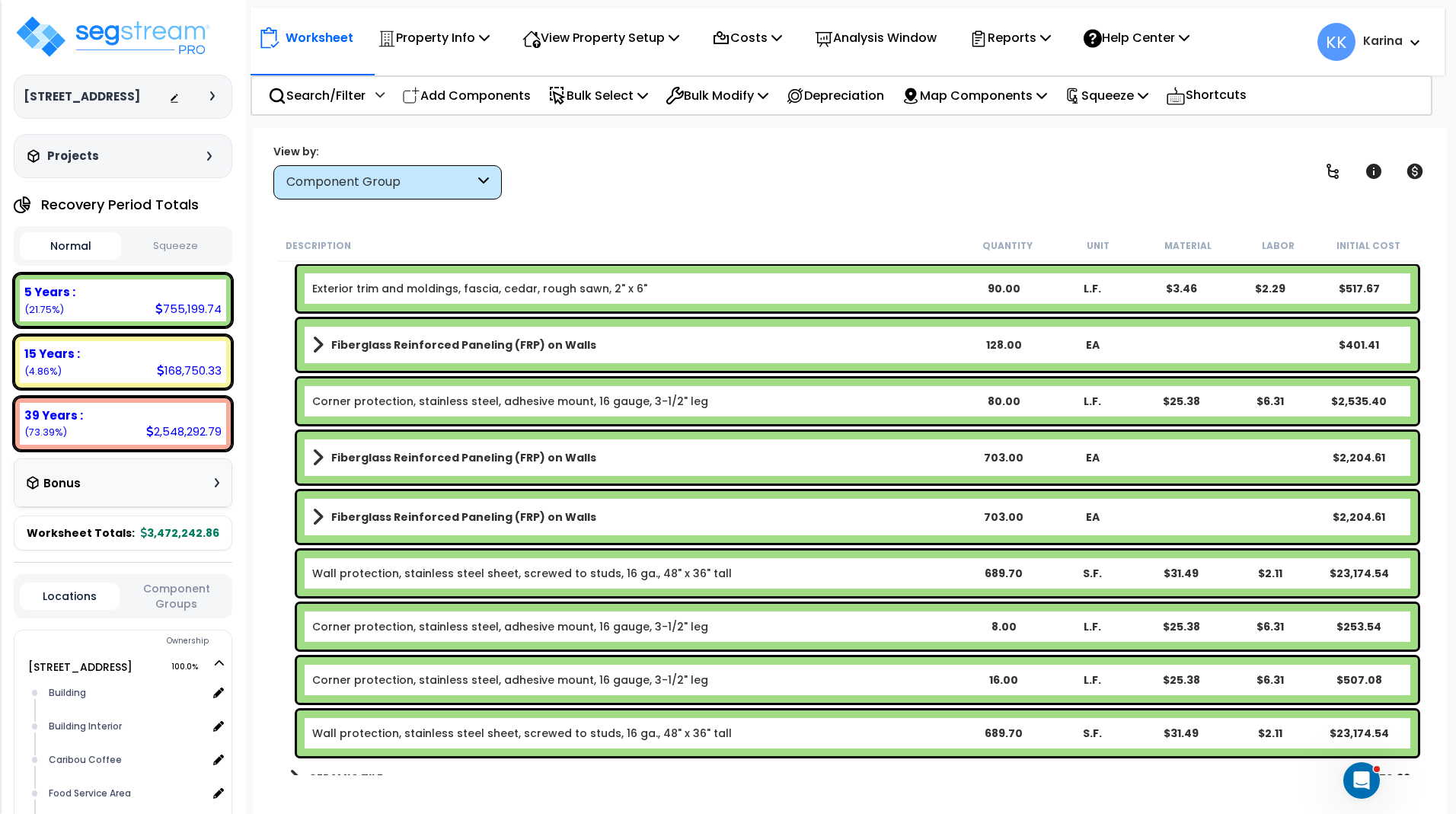
click at [445, 734] on link "Wall protection, stainless steel sheet, screwed to studs, 16 ga., 48" x 36" tall" at bounding box center [522, 733] width 419 height 15
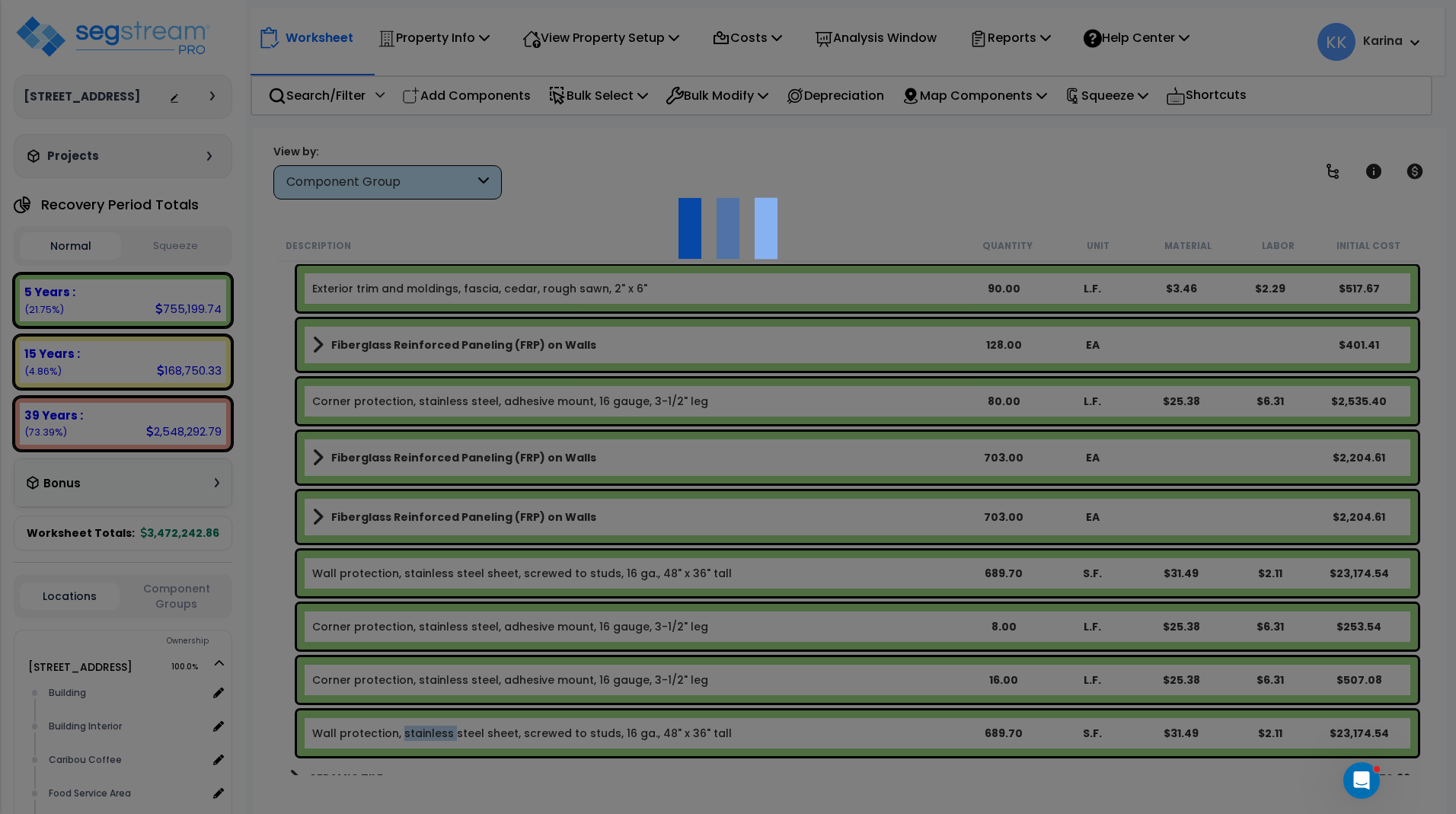
select select "56936"
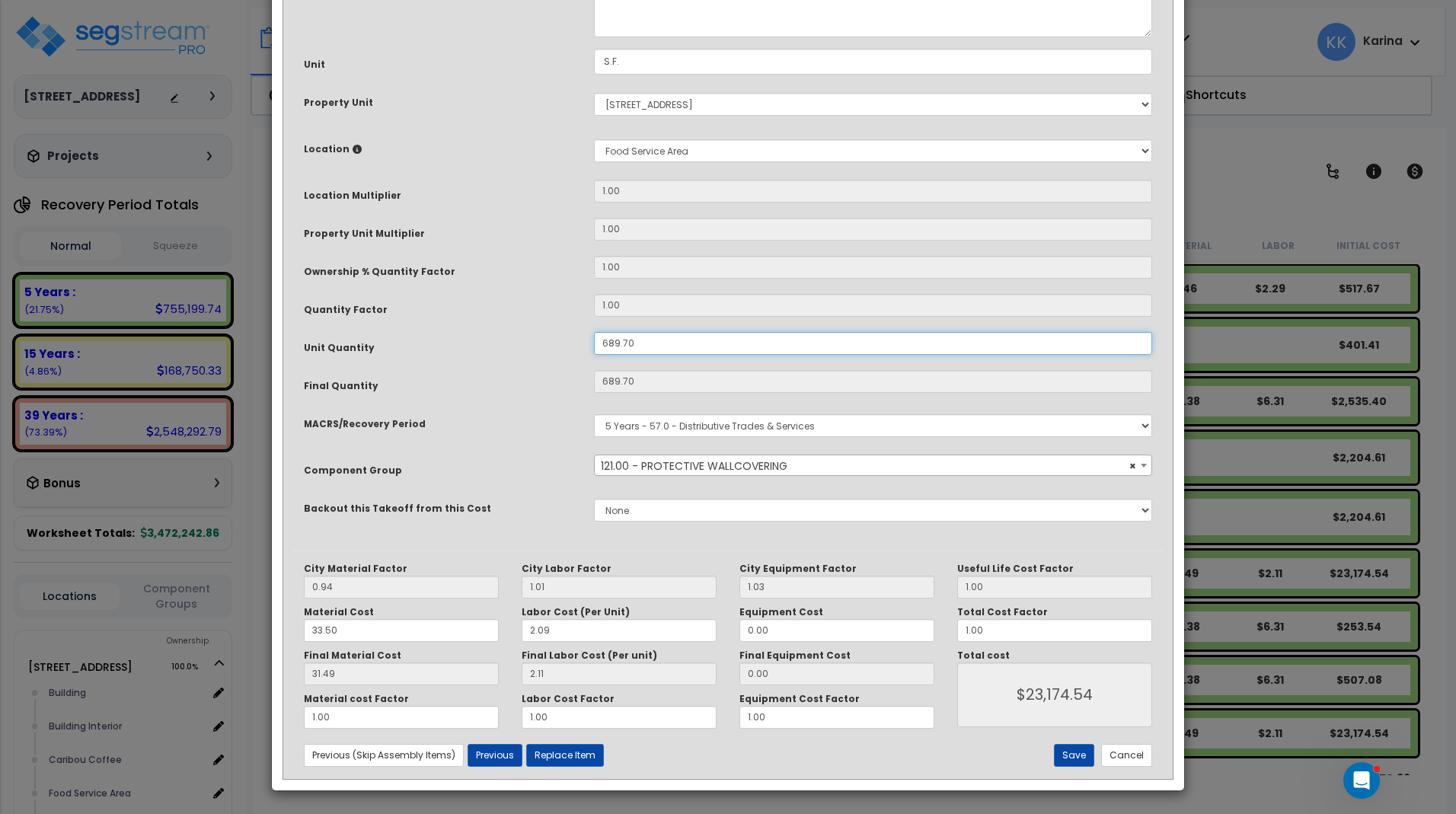
drag, startPoint x: 640, startPoint y: 508, endPoint x: 560, endPoint y: 496, distance: 80.9
click at [560, 496] on div "Purpose Description Prefix Select A/V System A/V System Equipment A/V System Eq…" at bounding box center [728, 233] width 871 height 634
drag, startPoint x: 642, startPoint y: 511, endPoint x: 573, endPoint y: 508, distance: 69.1
click at [594, 355] on input "689.70" at bounding box center [873, 344] width 558 height 22
type input "689.7"
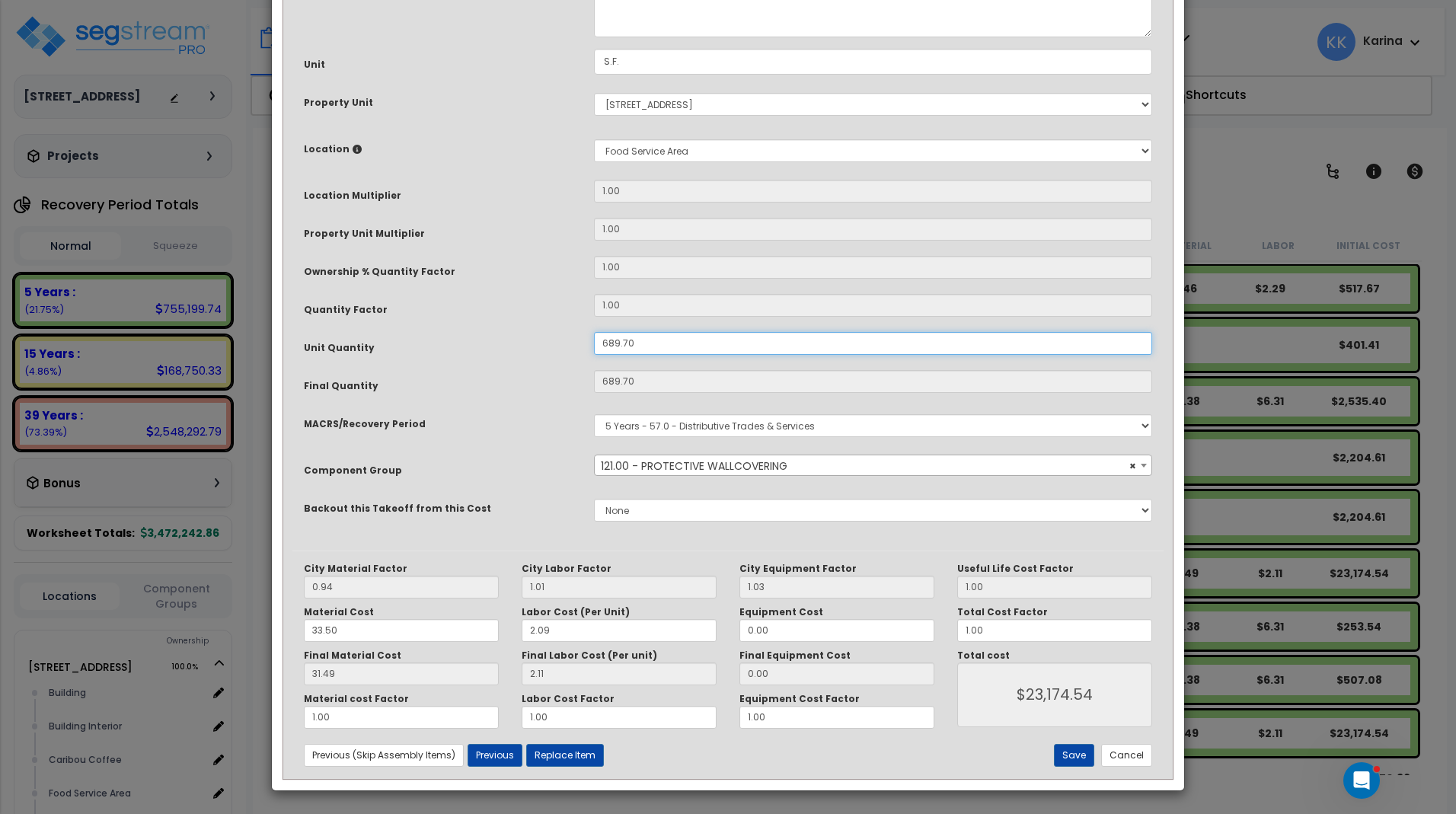
type input "$23,173.92"
type input "1"
type input "$23,173.92"
type input "12"
type input "1"
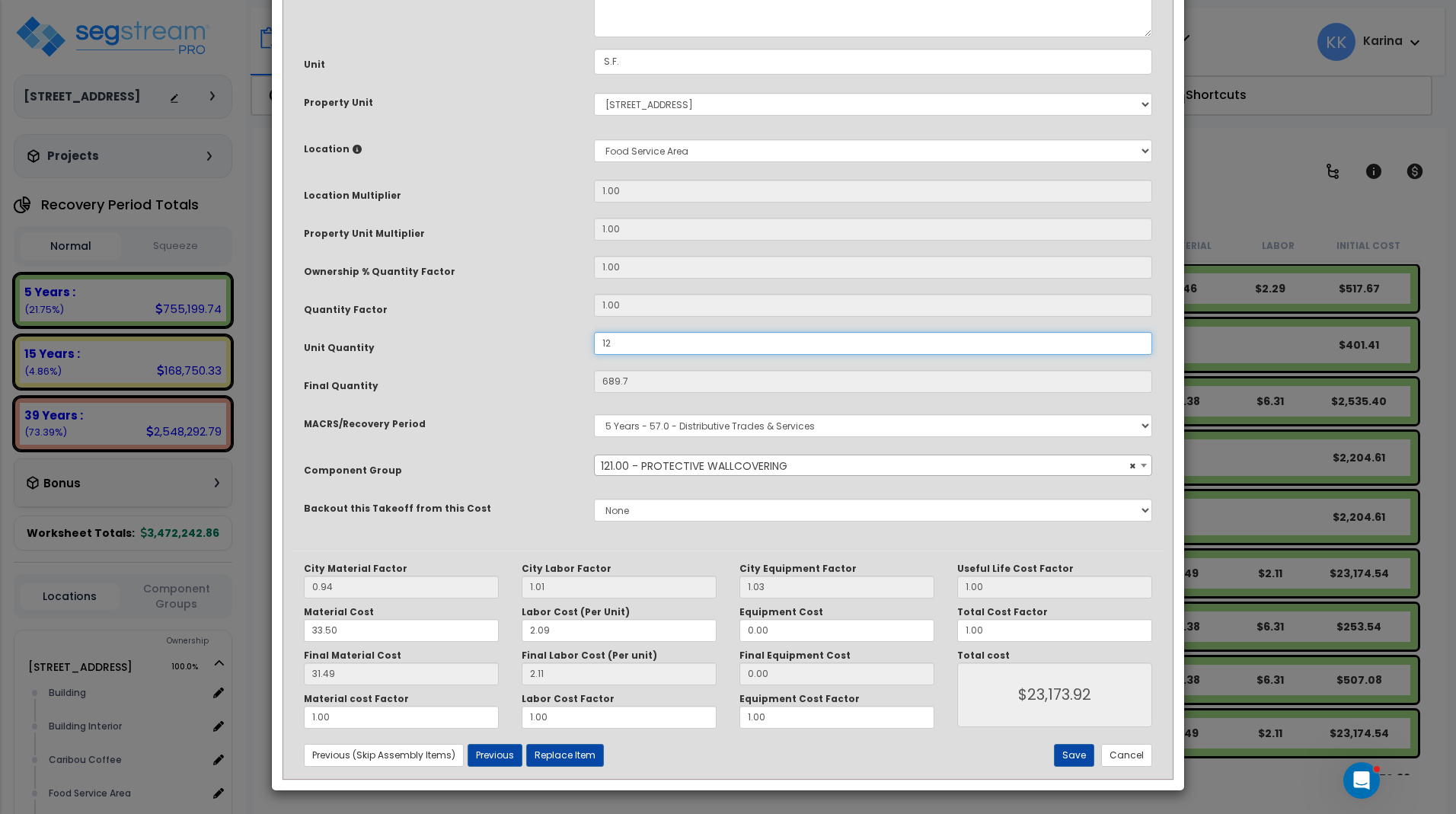
type input "$33.60"
type input "12"
type input "$403.20"
type input "129"
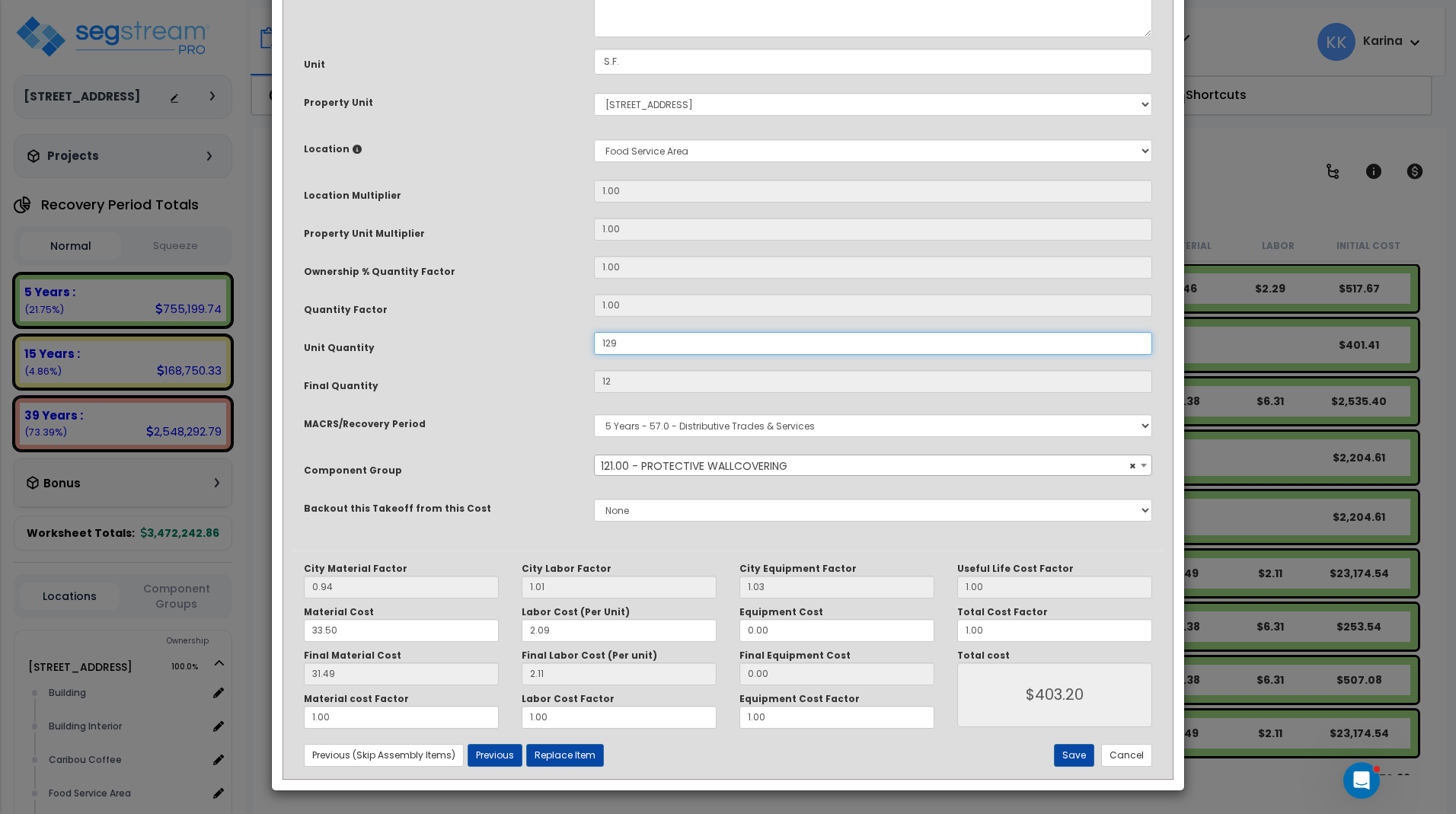
type input "$4,334.40"
type input "129"
click at [594, 140] on select "Select Building Building Interior Caribou Coffee Food Service Area Mechanical M…" at bounding box center [873, 151] width 558 height 22
select select "31190"
click option "Sales Floor" at bounding box center [0, 0] width 0 height 0
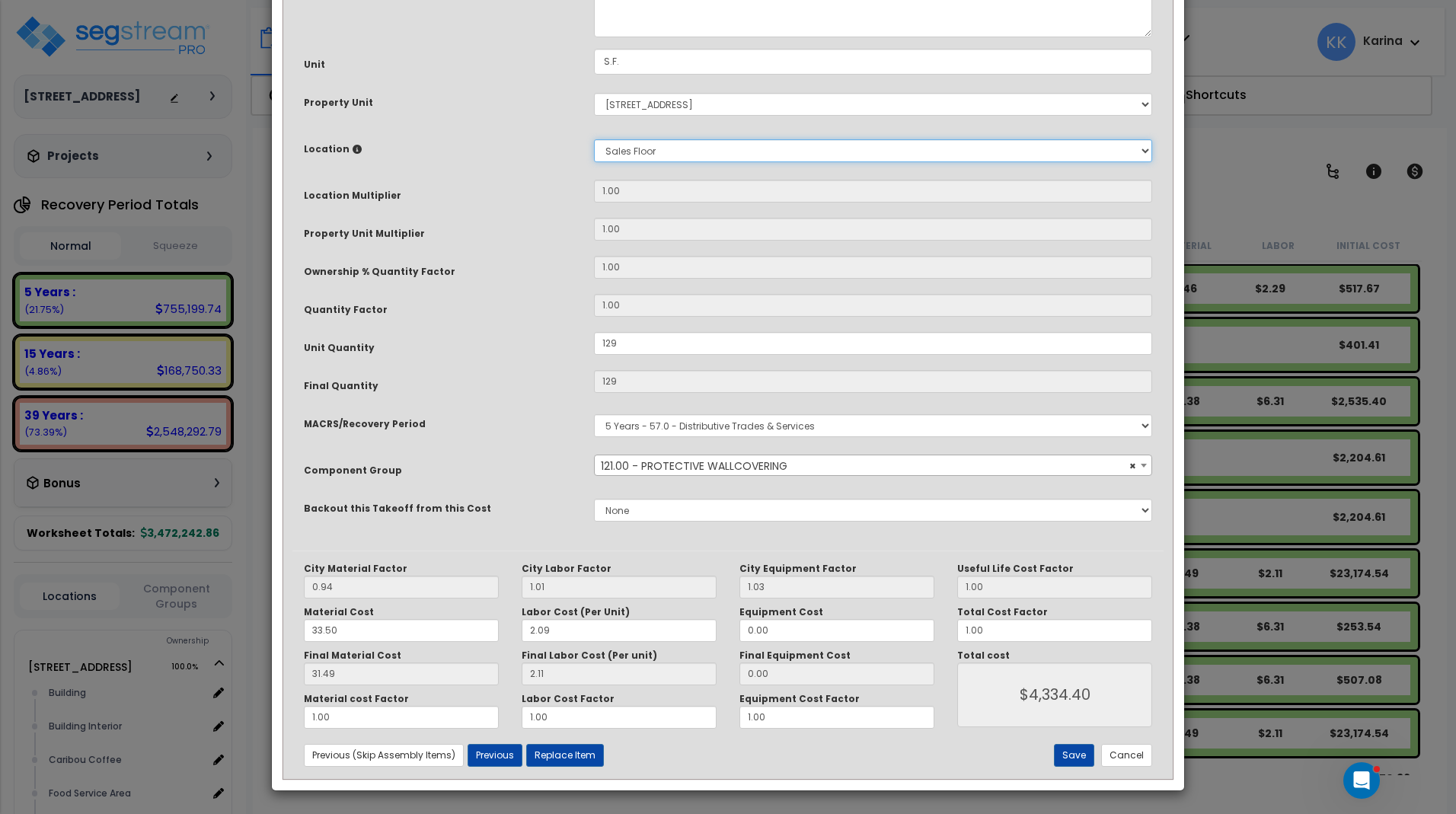
type input "1"
type input "$4,334.40"
click at [1070, 757] on button "Save" at bounding box center [1073, 755] width 40 height 22
type input "1.00"
type input "129.00"
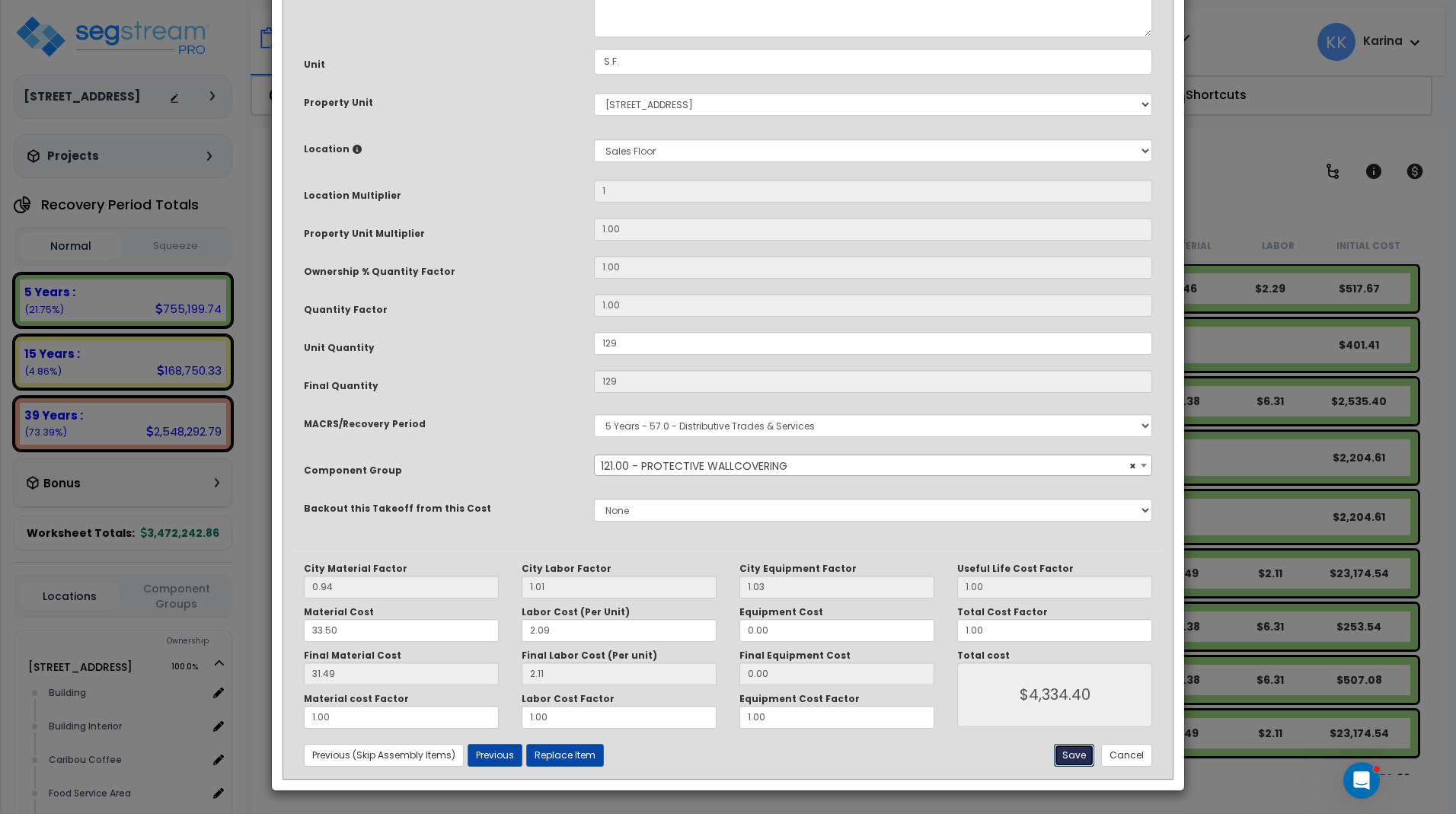
type input "129.00"
type input "4334.40"
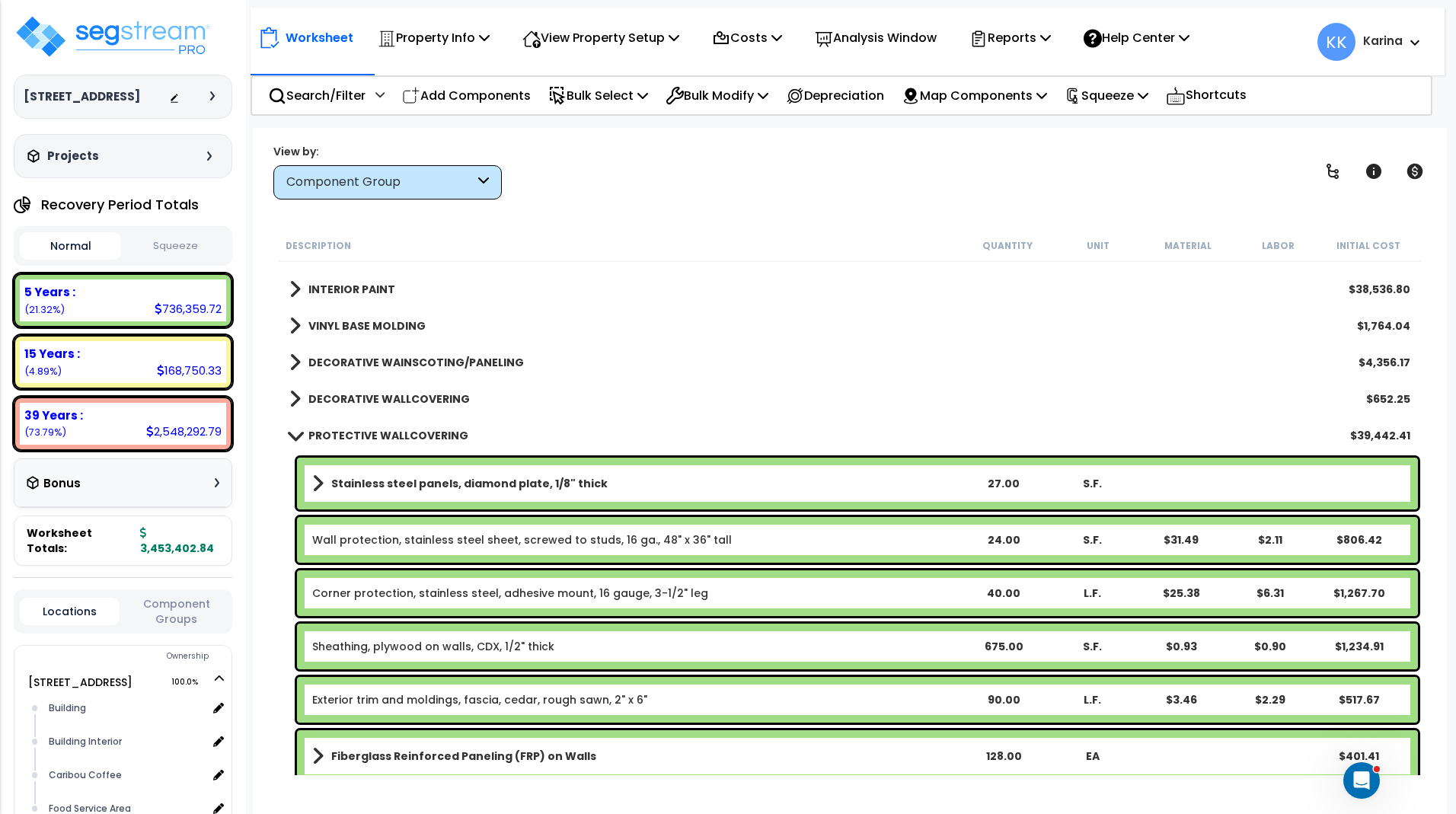
scroll to position [1188, 0]
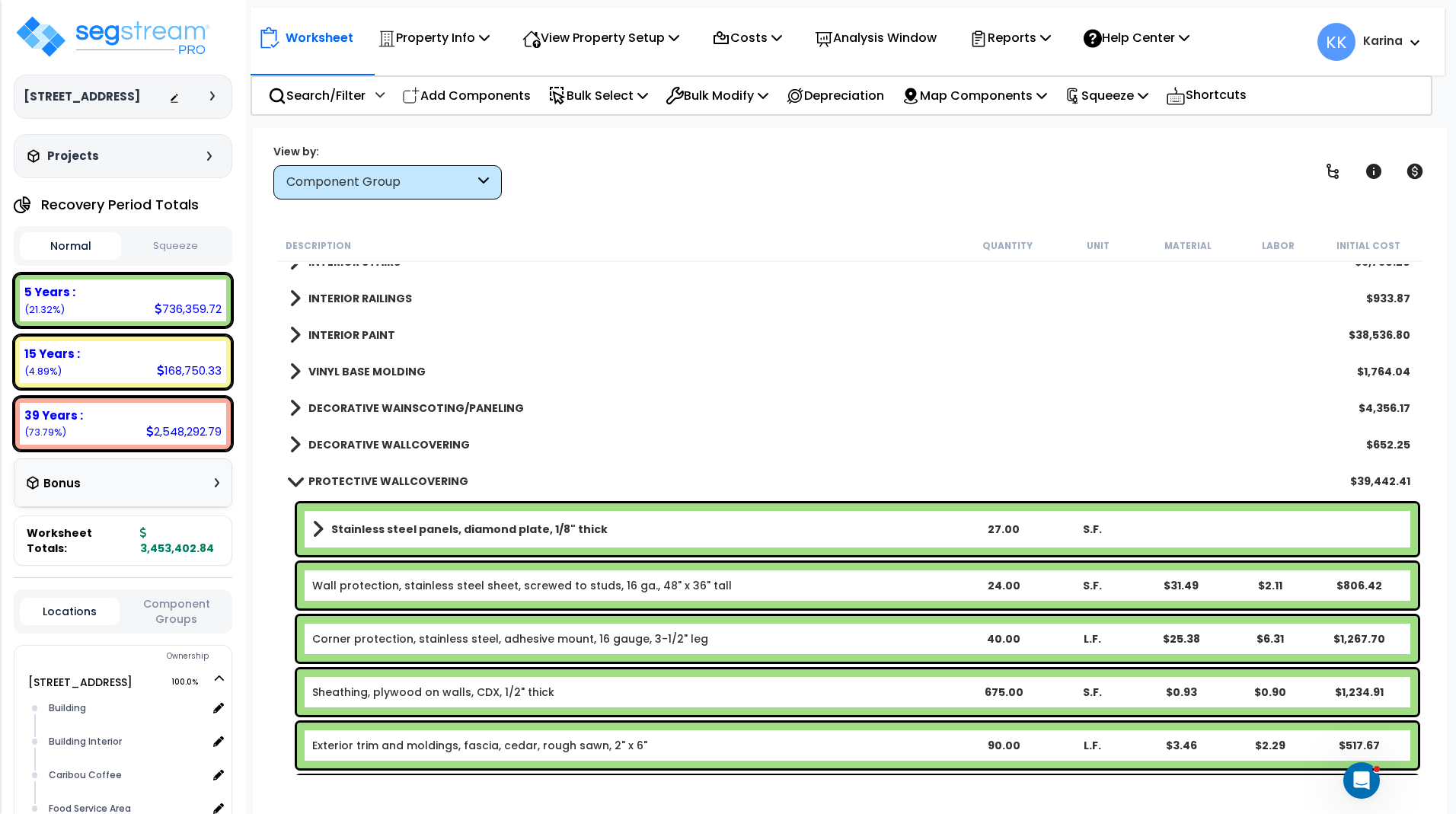
click at [295, 475] on link "PROTECTIVE WALLCOVERING" at bounding box center [378, 481] width 179 height 22
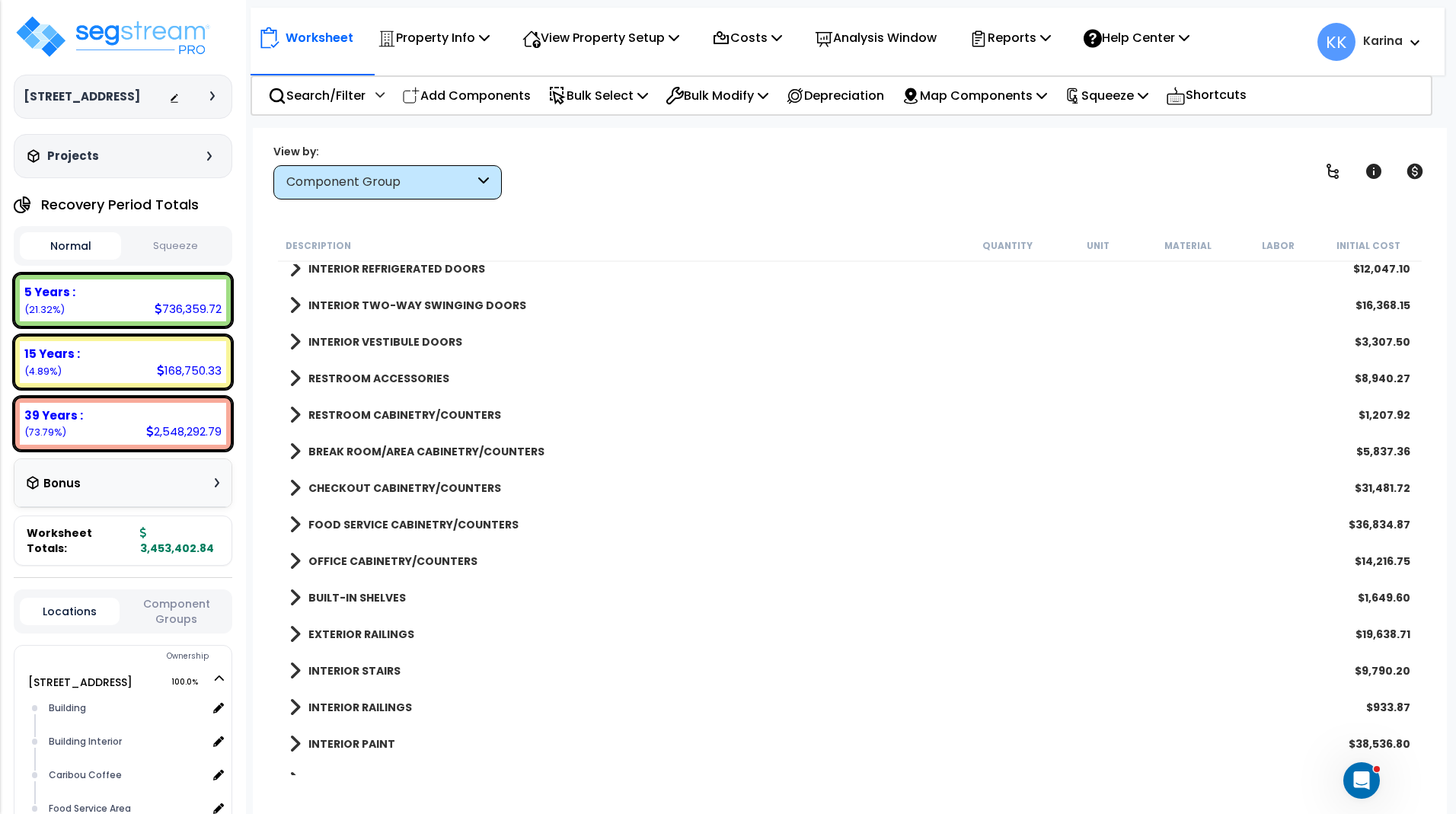
scroll to position [732, 0]
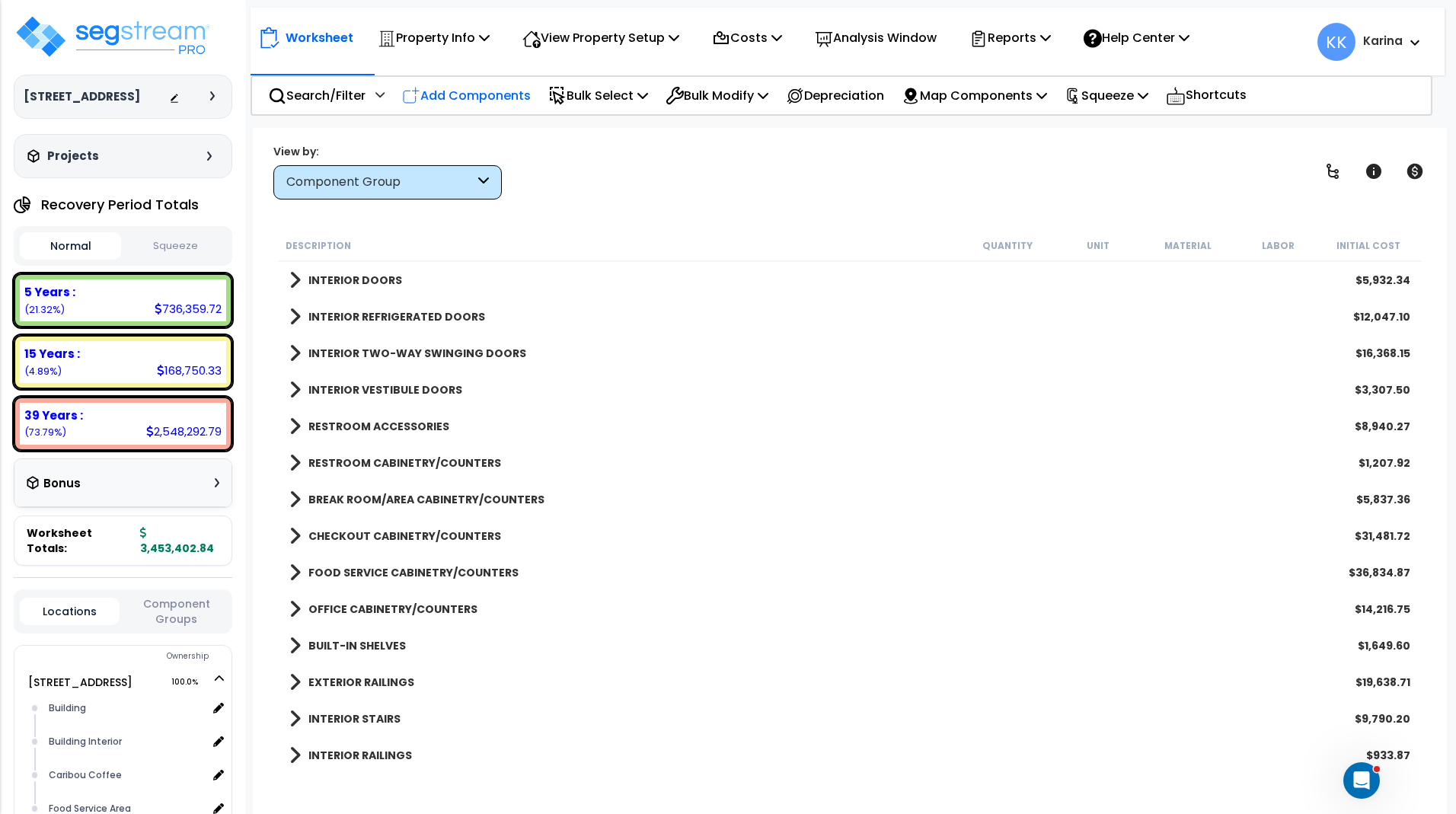
click at [504, 96] on p "Add Components" at bounding box center [465, 96] width 128 height 21
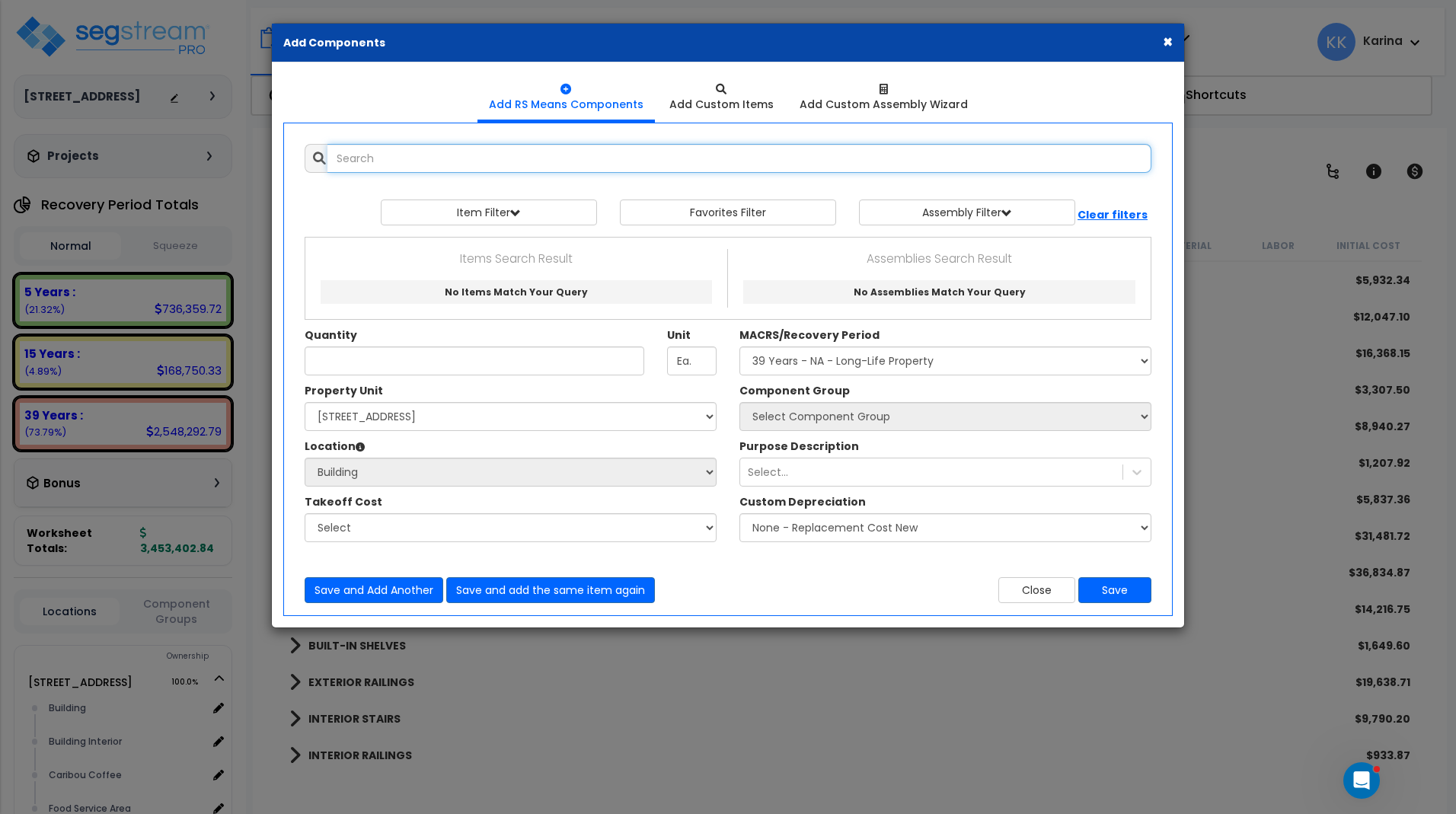
select select
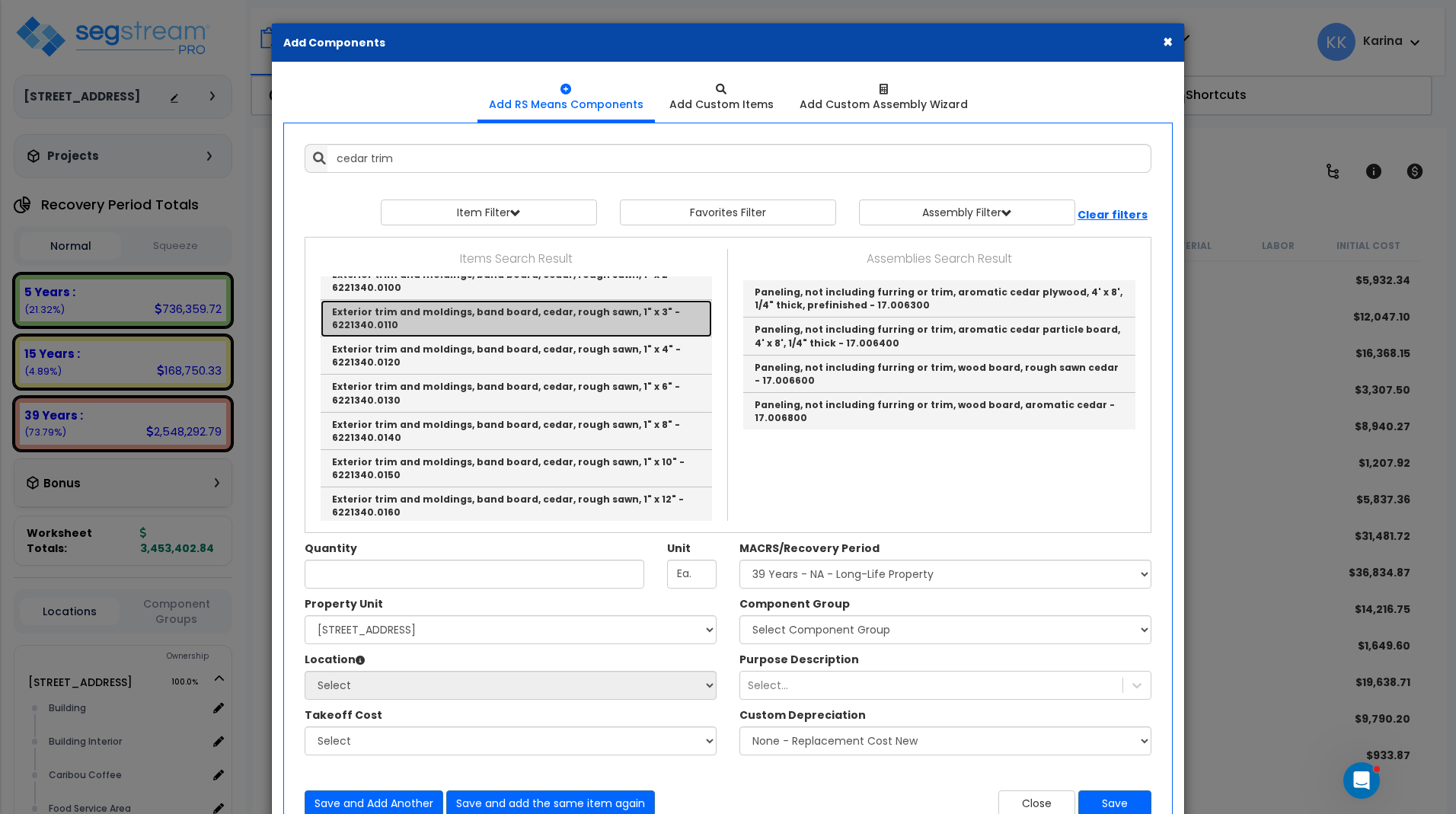
click at [463, 337] on link "Exterior trim and moldings, band board, cedar, rough sawn, 1" x 3" - 6221340.01…" at bounding box center [516, 318] width 391 height 37
type input "Exterior trim and moldings, band board, cedar, rough sawn, 1" x 3" - 6221340.01…"
type input "L.F."
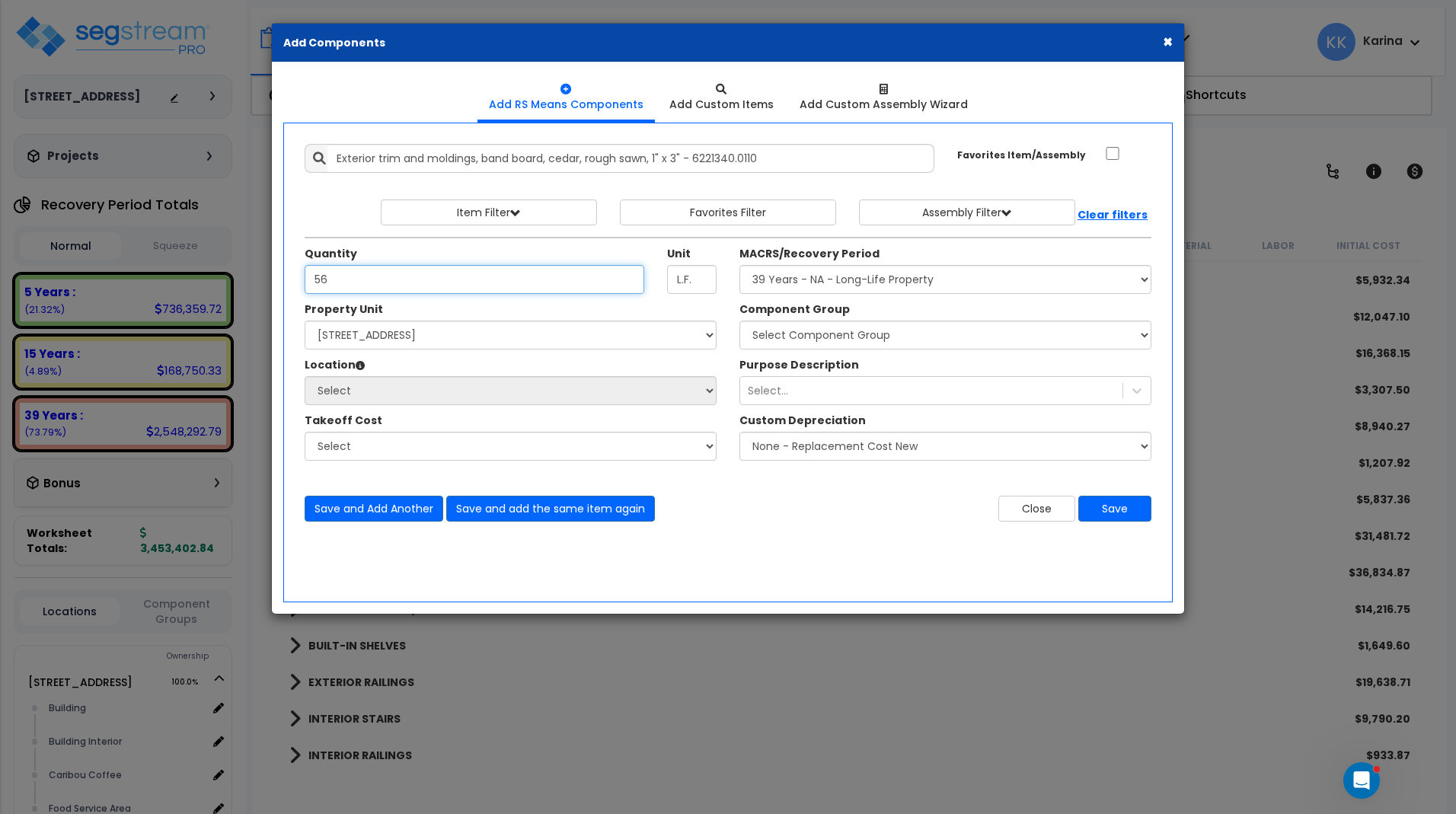
type input "56"
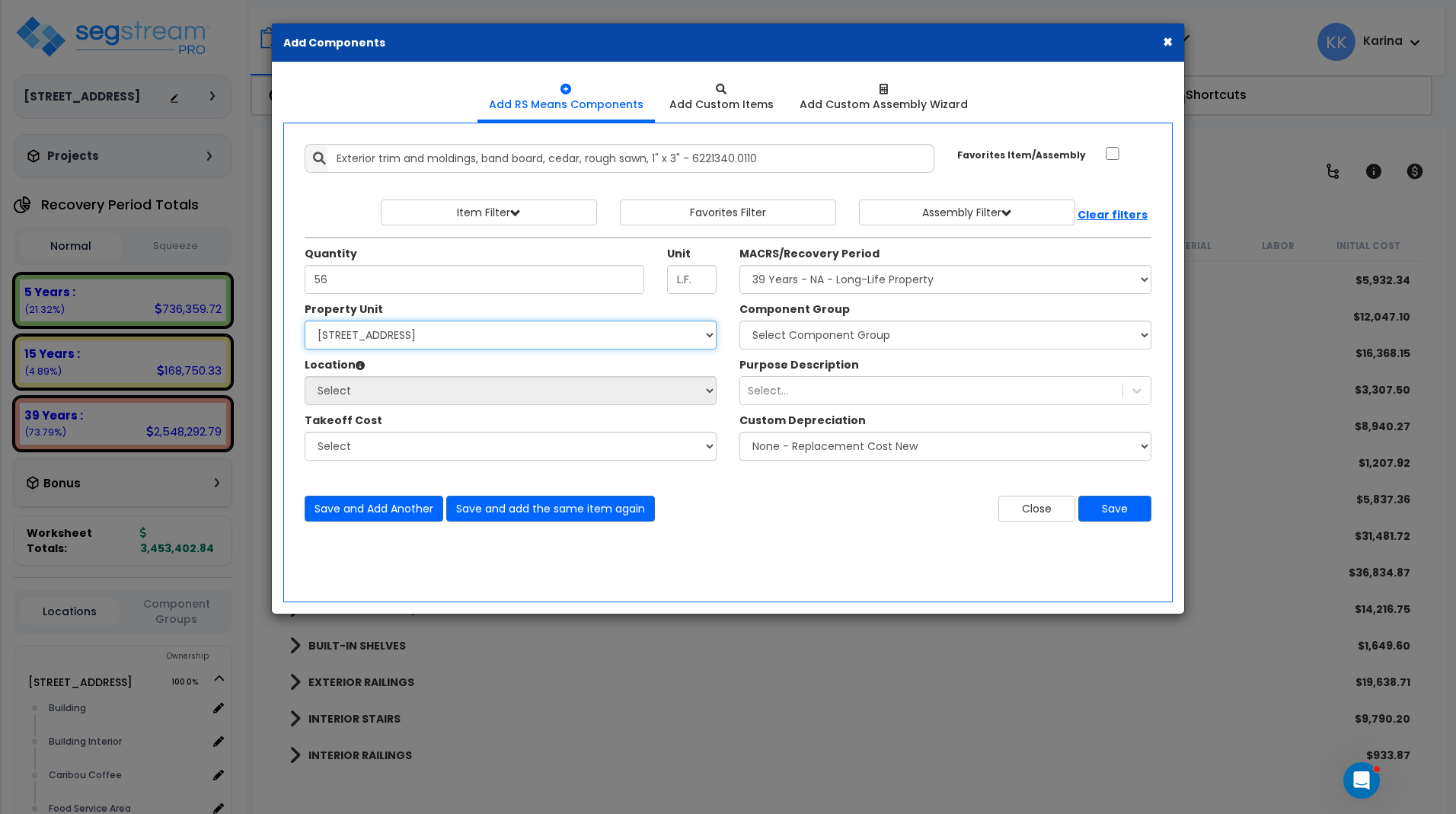
click at [304, 320] on select "Select [STREET_ADDRESS] Site Improvements" at bounding box center [510, 334] width 412 height 29
select select "163345"
click option "[STREET_ADDRESS]" at bounding box center [0, 0] width 0 height 0
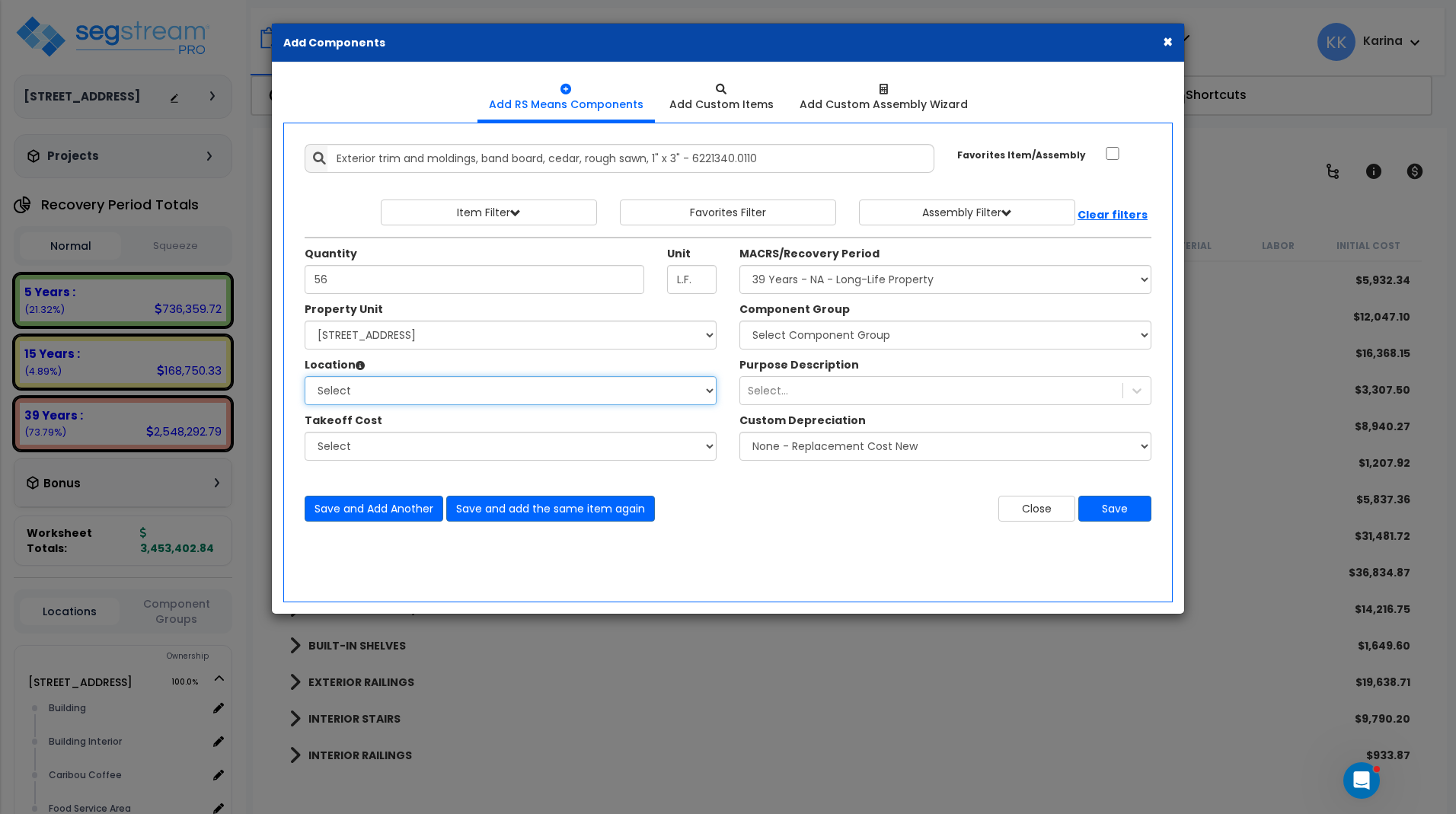
click at [304, 377] on select "Select Building Building Interior Caribou Coffee Food Service Area Mechanical […" at bounding box center [510, 391] width 412 height 29
select select "31190"
click option "Sales Floor" at bounding box center [0, 0] width 0 height 0
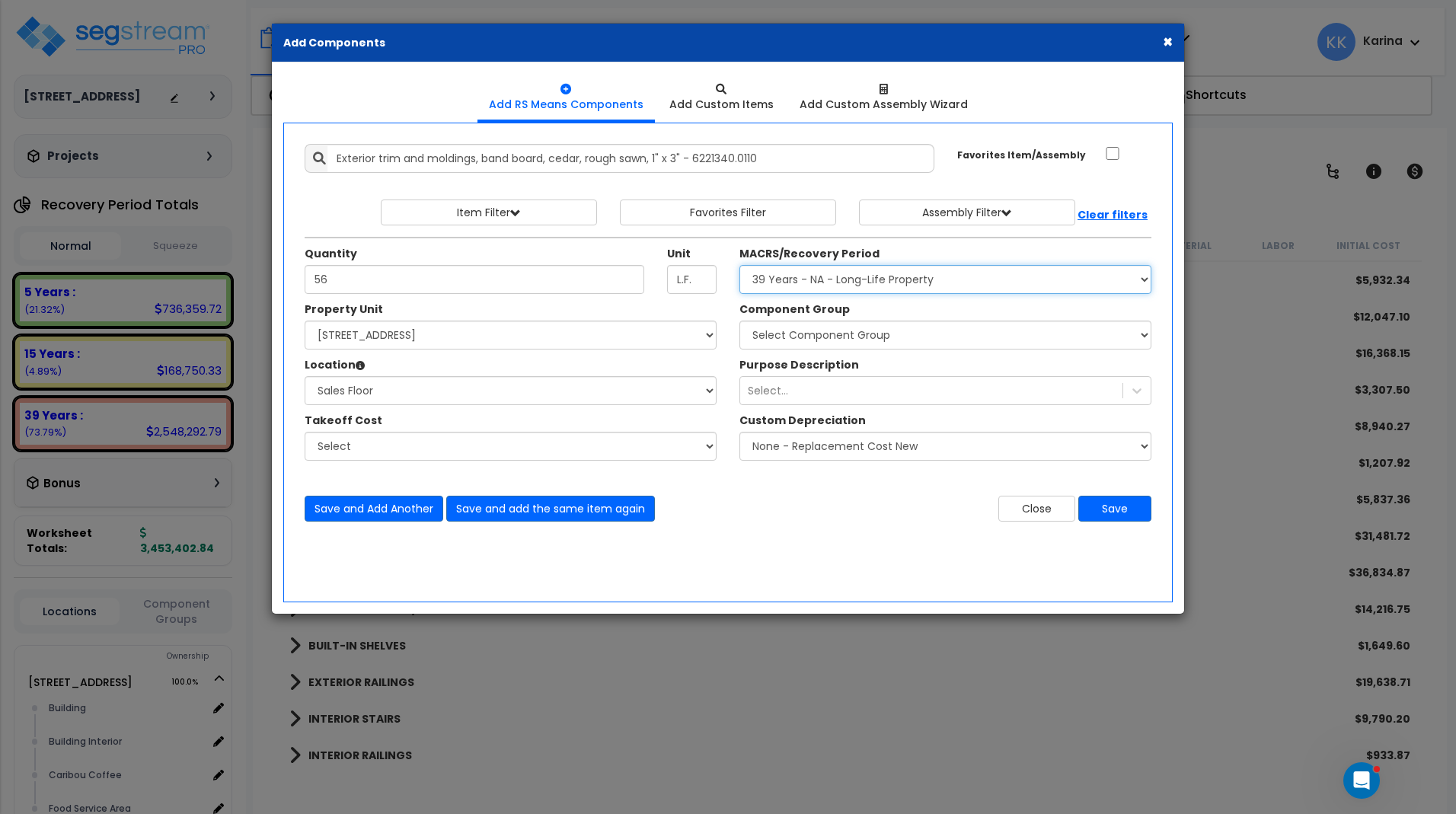
click at [740, 265] on select "Select MACRS/Recovery Period 5 Years - 57.0 - Distributive Trades & Services 5 …" at bounding box center [946, 279] width 412 height 29
click at [726, 555] on div "Add Items Add Assemblies Both" at bounding box center [728, 363] width 890 height 480
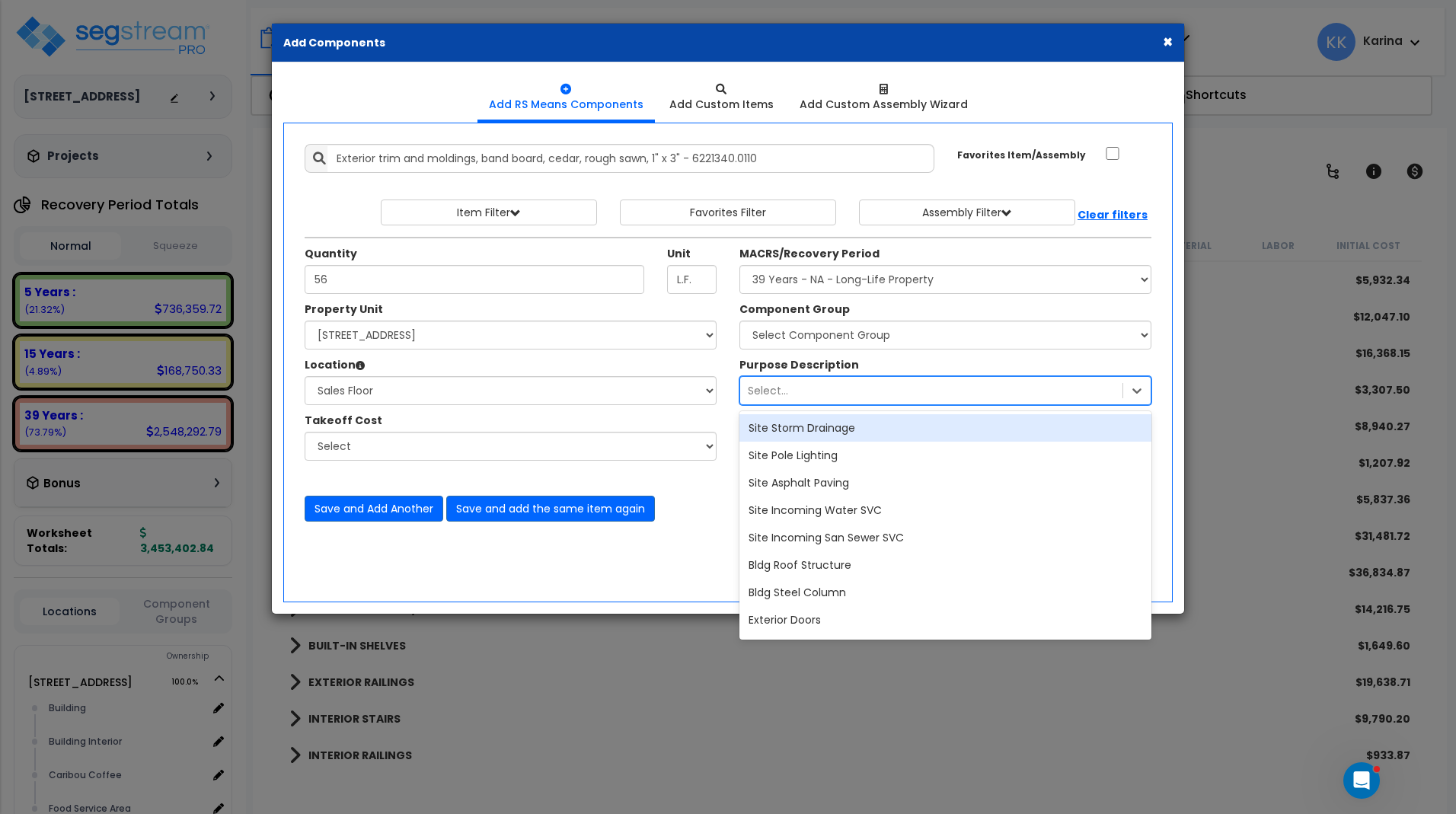
click at [809, 392] on div "Select..." at bounding box center [931, 391] width 382 height 24
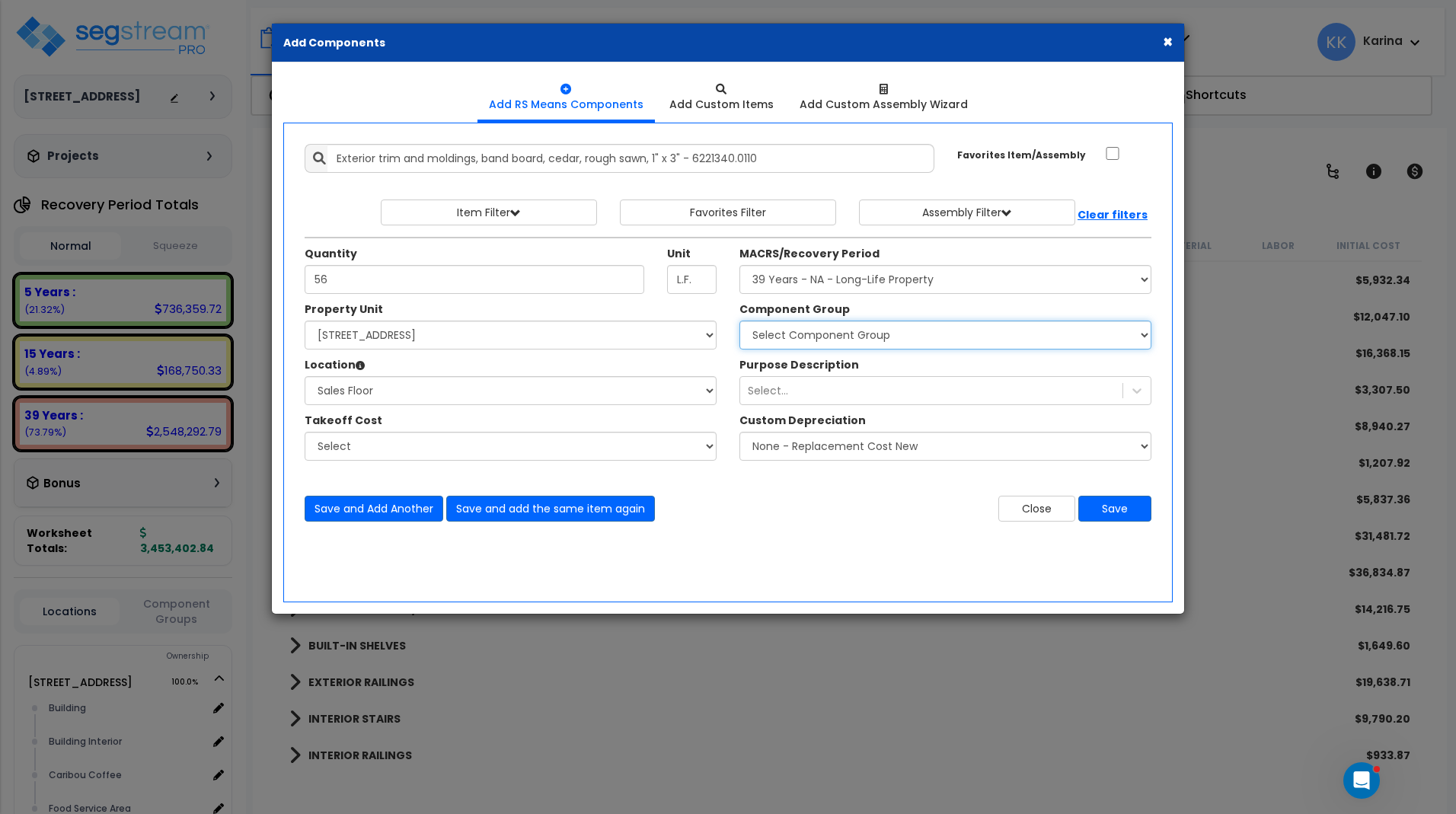
click at [740, 320] on select "Select Component Group 286.00 - LAUNDRY ELECTRICAL 284.00 - LAUNDRY PLUMBING 31…" at bounding box center [946, 334] width 412 height 29
select select "56933"
click option "118.00 - CHAIR RAIL" at bounding box center [0, 0] width 0 height 0
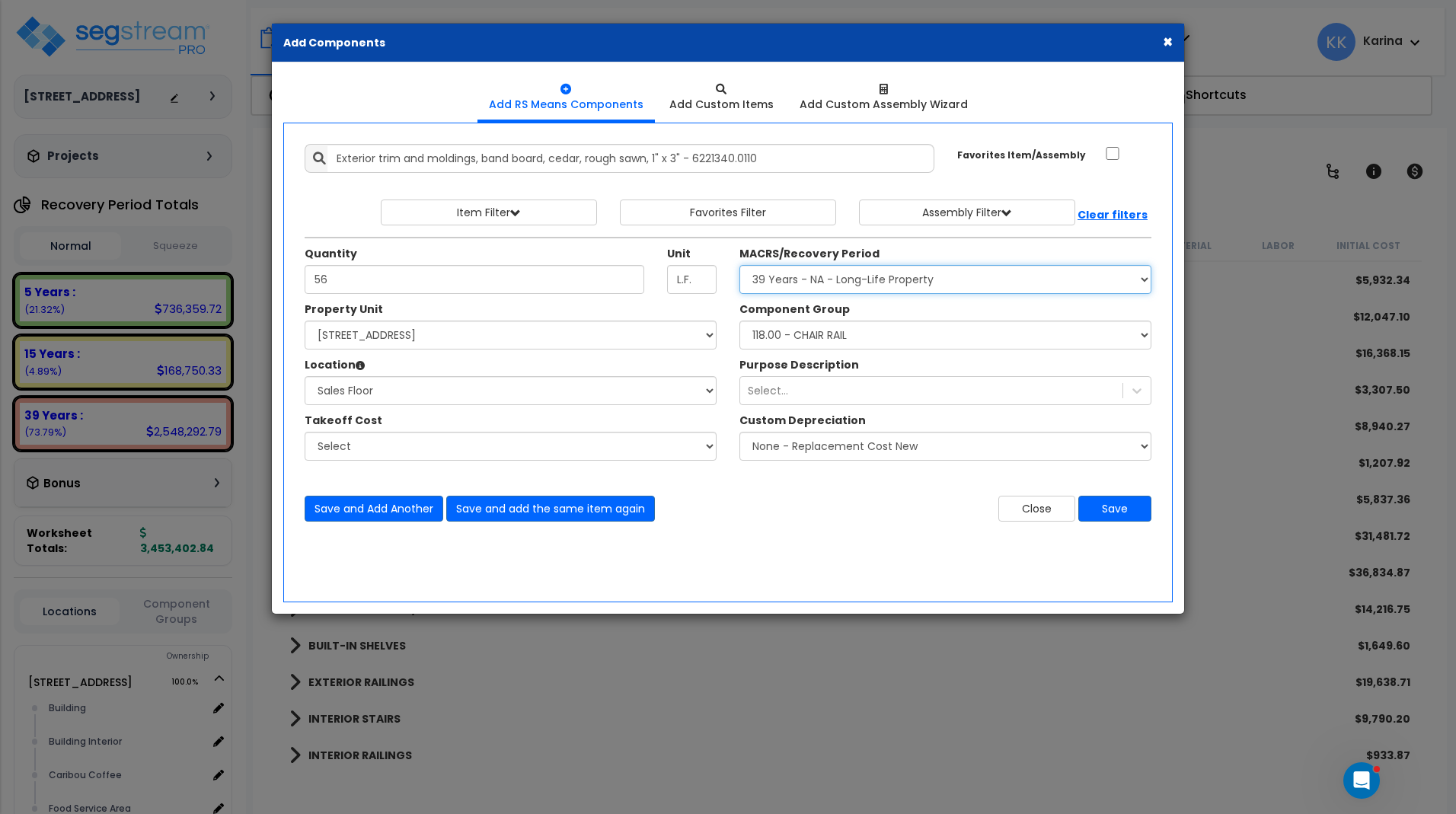
click at [740, 265] on select "Select MACRS/Recovery Period 5 Years - 57.0 - Distributive Trades & Services 5 …" at bounding box center [946, 279] width 412 height 29
select select "3667"
click option "5 Years - 57.0 - Distributive Trades & Services" at bounding box center [0, 0] width 0 height 0
click at [1097, 503] on button "Save" at bounding box center [1114, 509] width 73 height 26
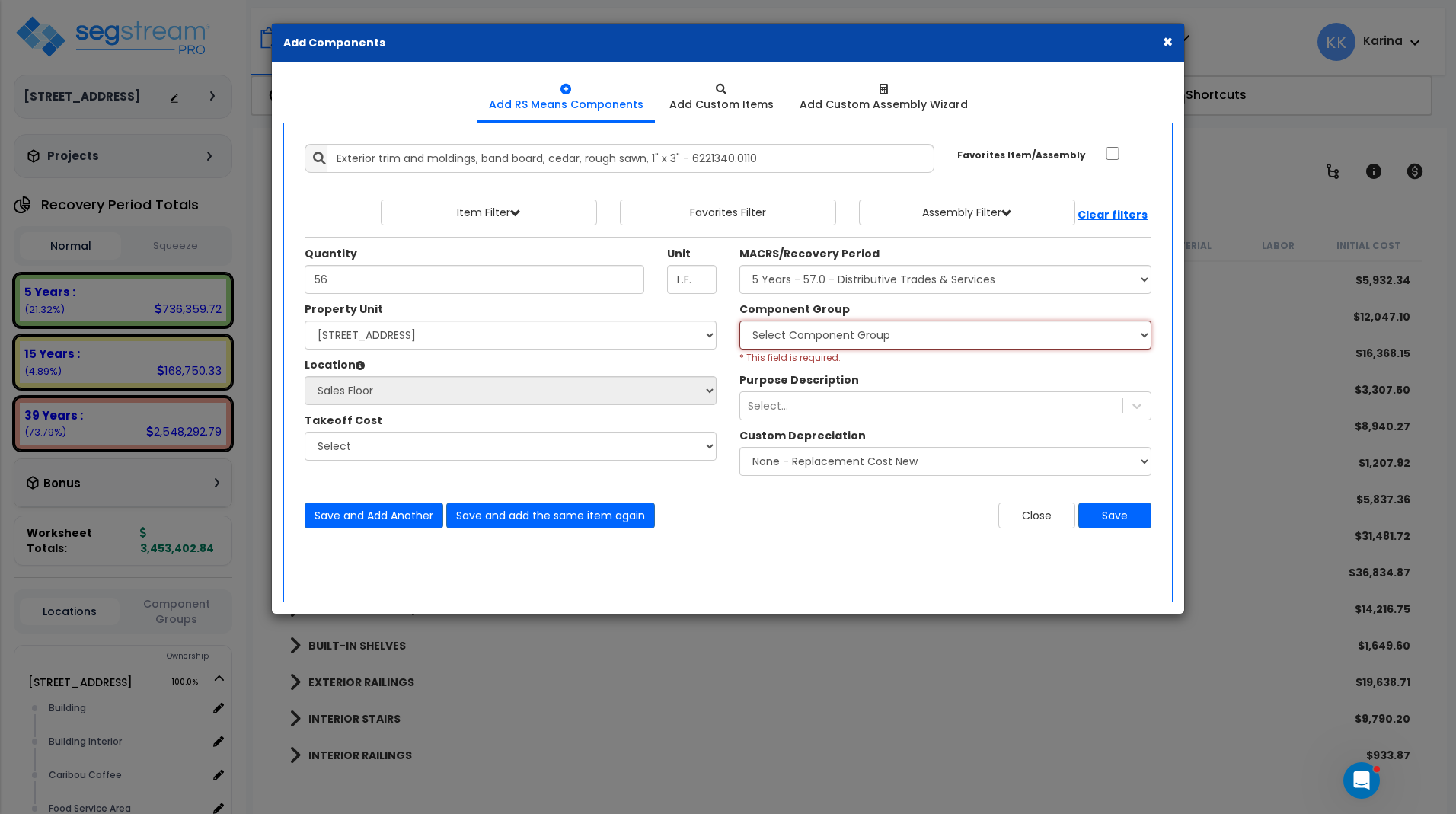
click at [740, 320] on select "Select Component Group 286.00 - LAUNDRY ELECTRICAL 284.00 - LAUNDRY PLUMBING 31…" at bounding box center [946, 334] width 412 height 29
select select "56933"
click option "118.00 - CHAIR RAIL" at bounding box center [0, 0] width 0 height 0
click at [1110, 512] on button "Save" at bounding box center [1114, 516] width 73 height 26
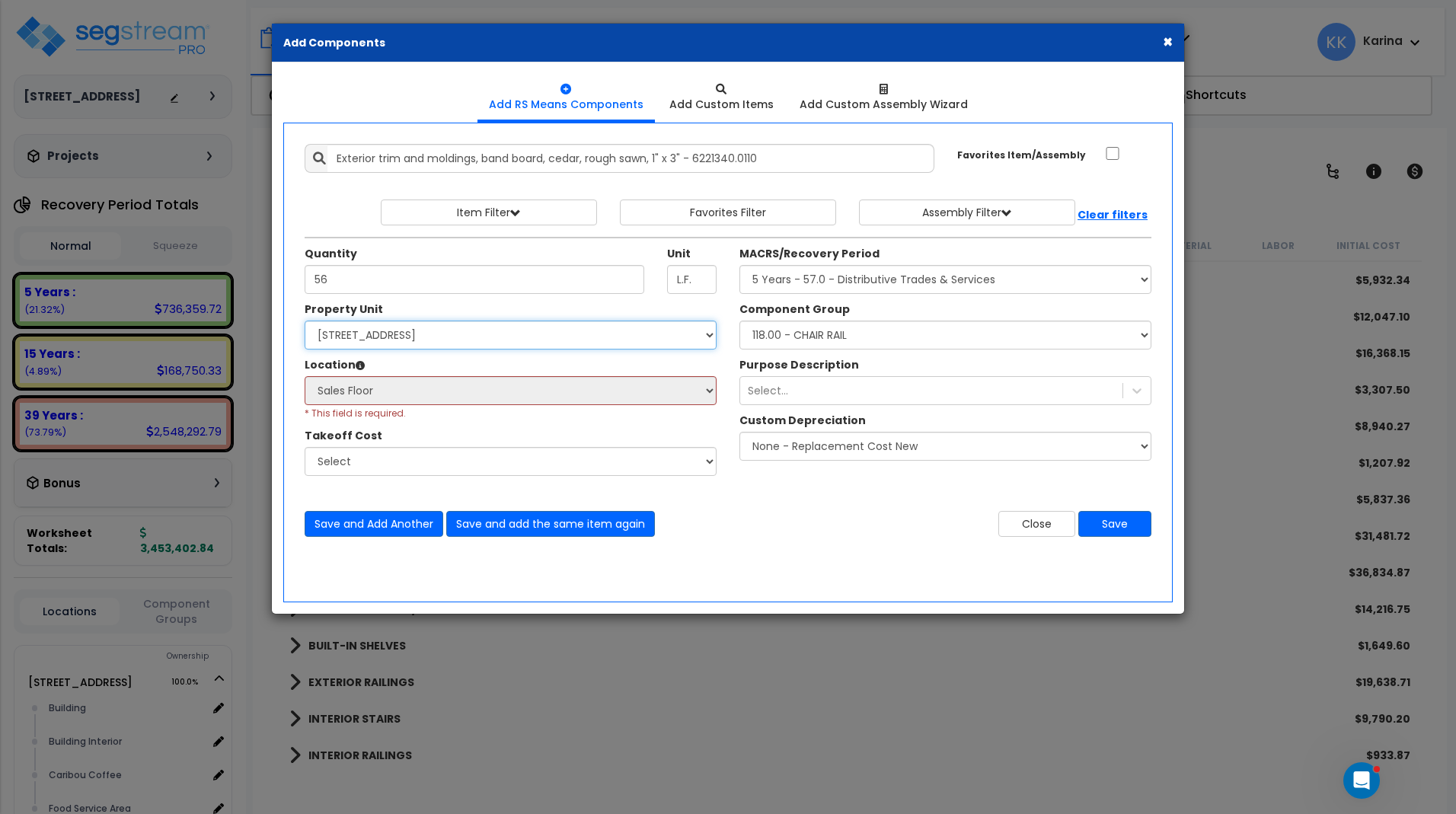
click at [304, 320] on select "Select [STREET_ADDRESS] Site Improvements" at bounding box center [510, 334] width 412 height 29
click option "[STREET_ADDRESS]" at bounding box center [0, 0] width 0 height 0
click at [449, 407] on div "Select Building Building Interior Caribou Coffee Food Service Area Mechanical M…" at bounding box center [510, 398] width 412 height 44
click at [1099, 517] on button "Save" at bounding box center [1114, 525] width 73 height 26
click at [304, 320] on select "Select [STREET_ADDRESS] Site Improvements" at bounding box center [510, 334] width 412 height 29
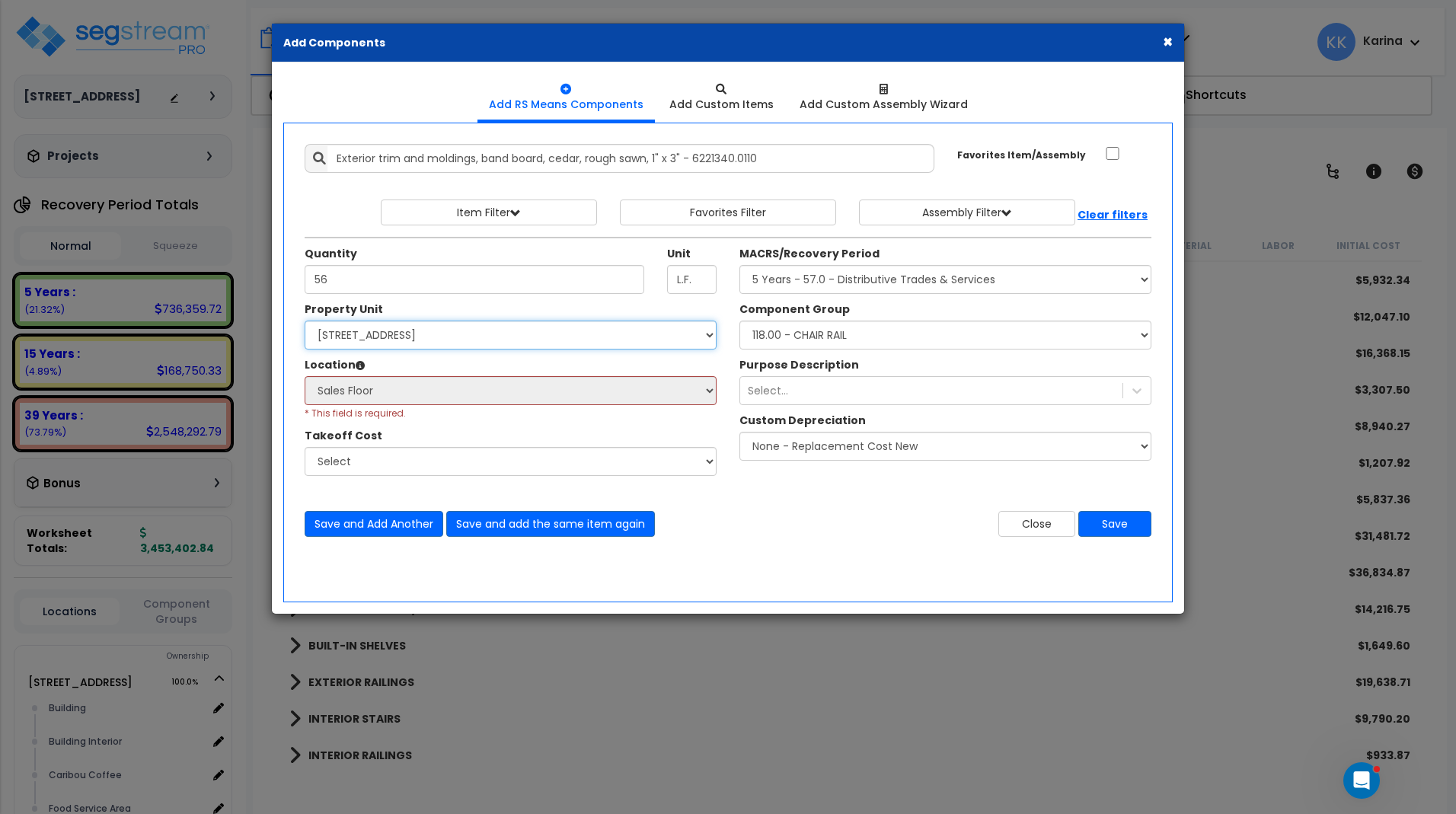
select select "163357"
click option "Site Improvements" at bounding box center [0, 0] width 0 height 0
select select
click at [304, 320] on select "Select [STREET_ADDRESS] Site Improvements" at bounding box center [510, 334] width 412 height 29
select select "163345"
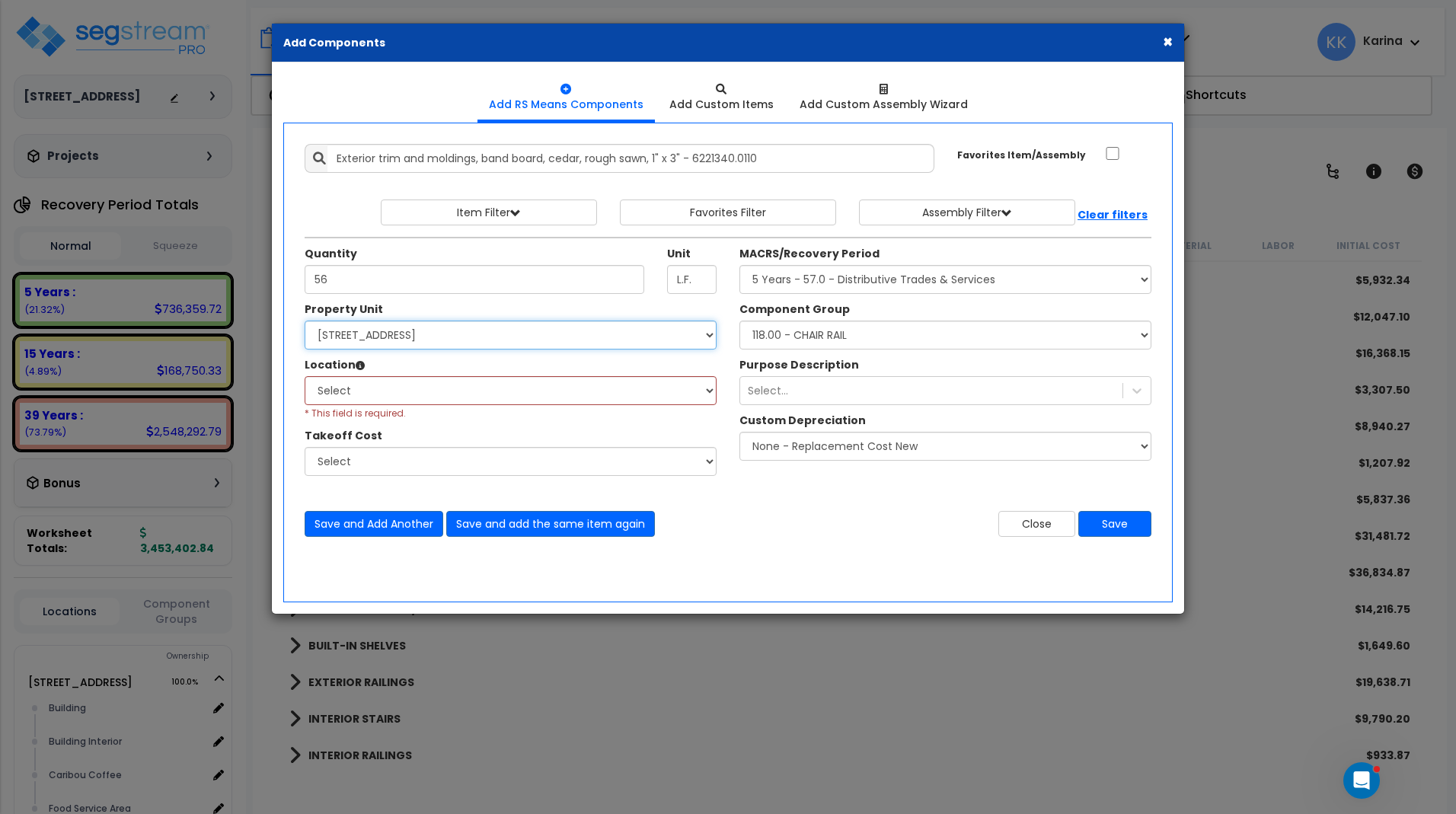
click option "[STREET_ADDRESS]" at bounding box center [0, 0] width 0 height 0
click at [304, 377] on select "Select Building Building Interior Caribou Coffee Food Service Area Mechanical […" at bounding box center [510, 391] width 412 height 29
select select "31190"
click option "Sales Floor" at bounding box center [0, 0] width 0 height 0
click at [1104, 523] on button "Save" at bounding box center [1114, 525] width 73 height 26
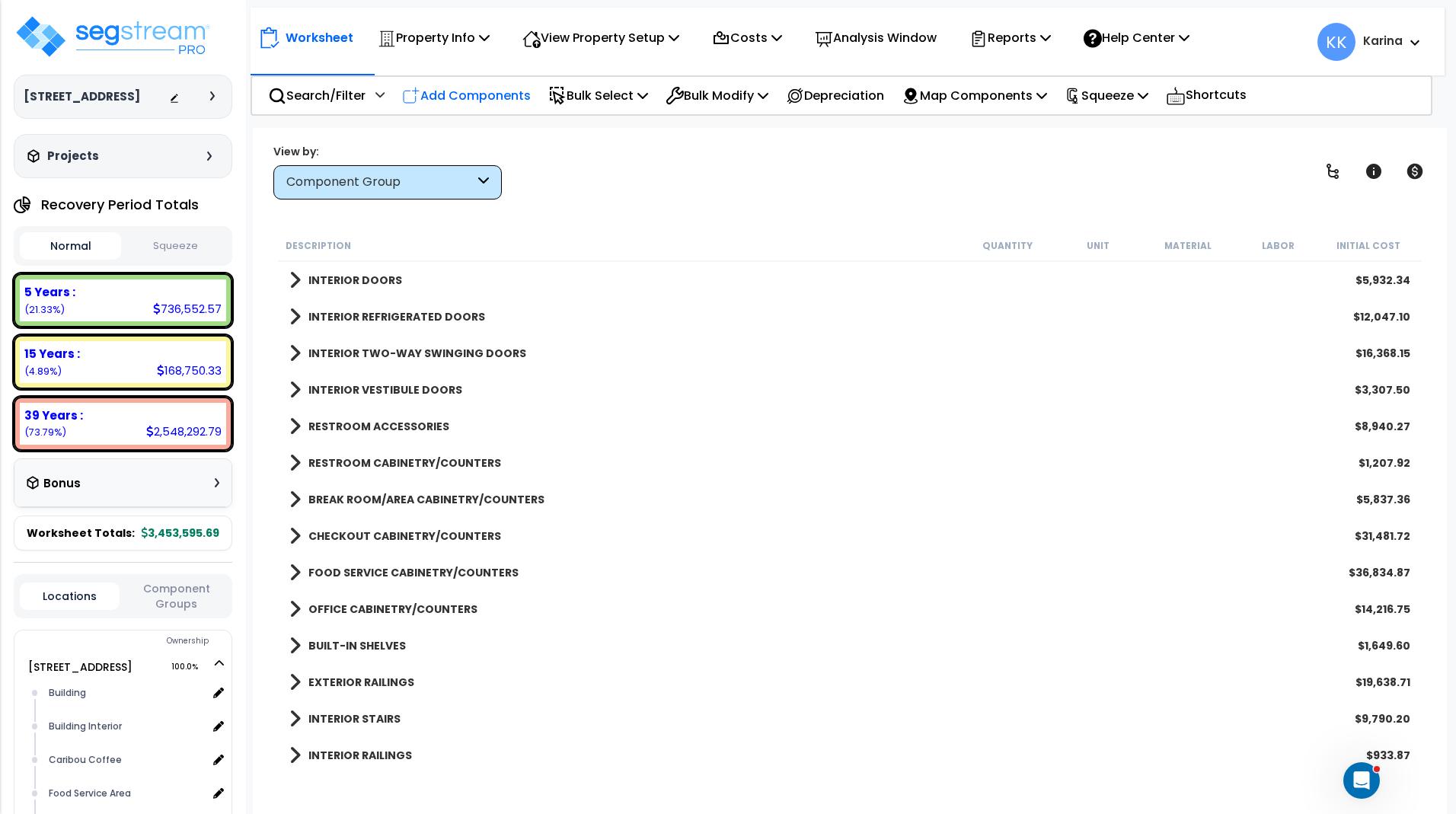
click at [503, 97] on p "Add Components" at bounding box center [465, 96] width 128 height 21
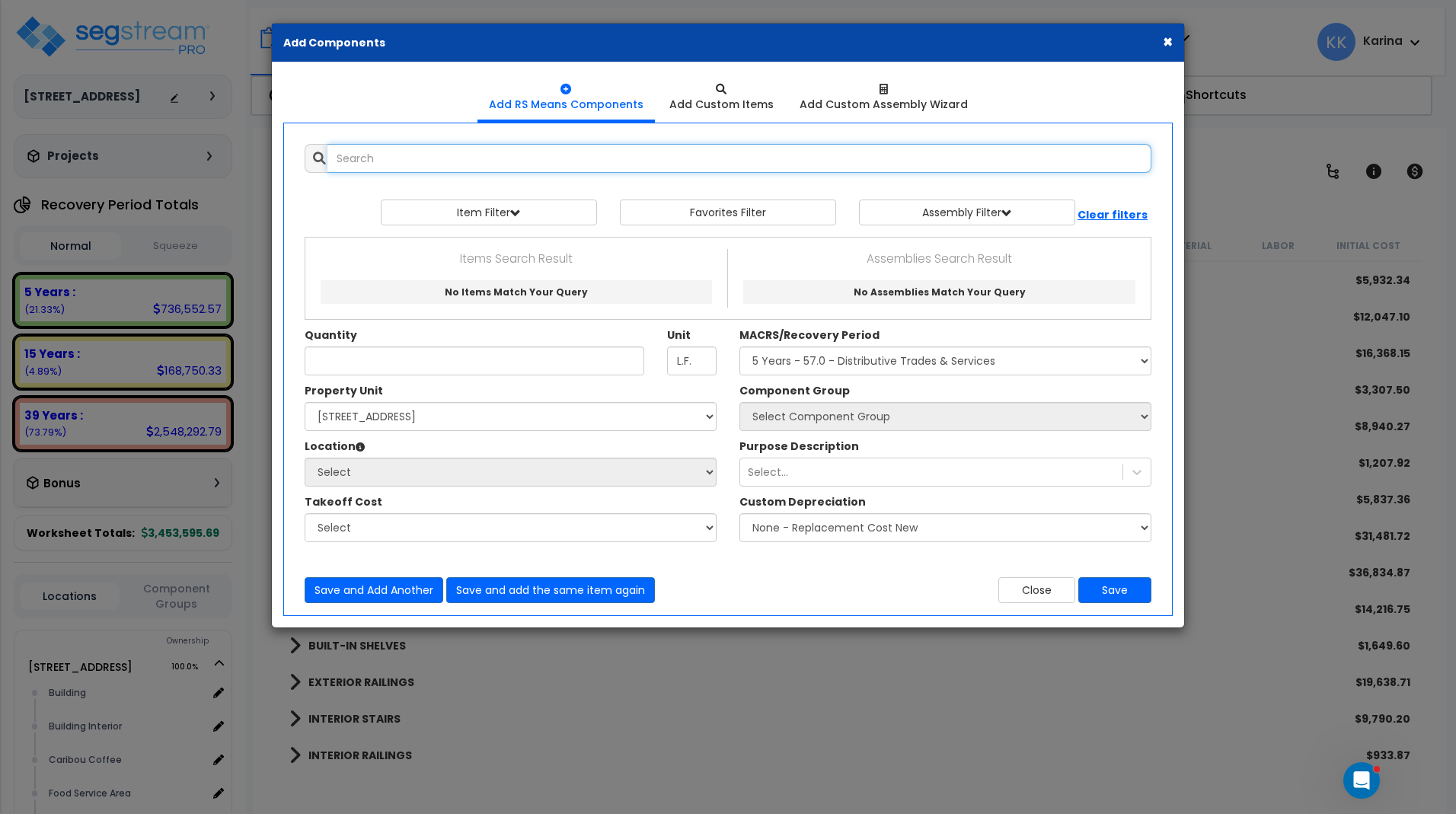
select select
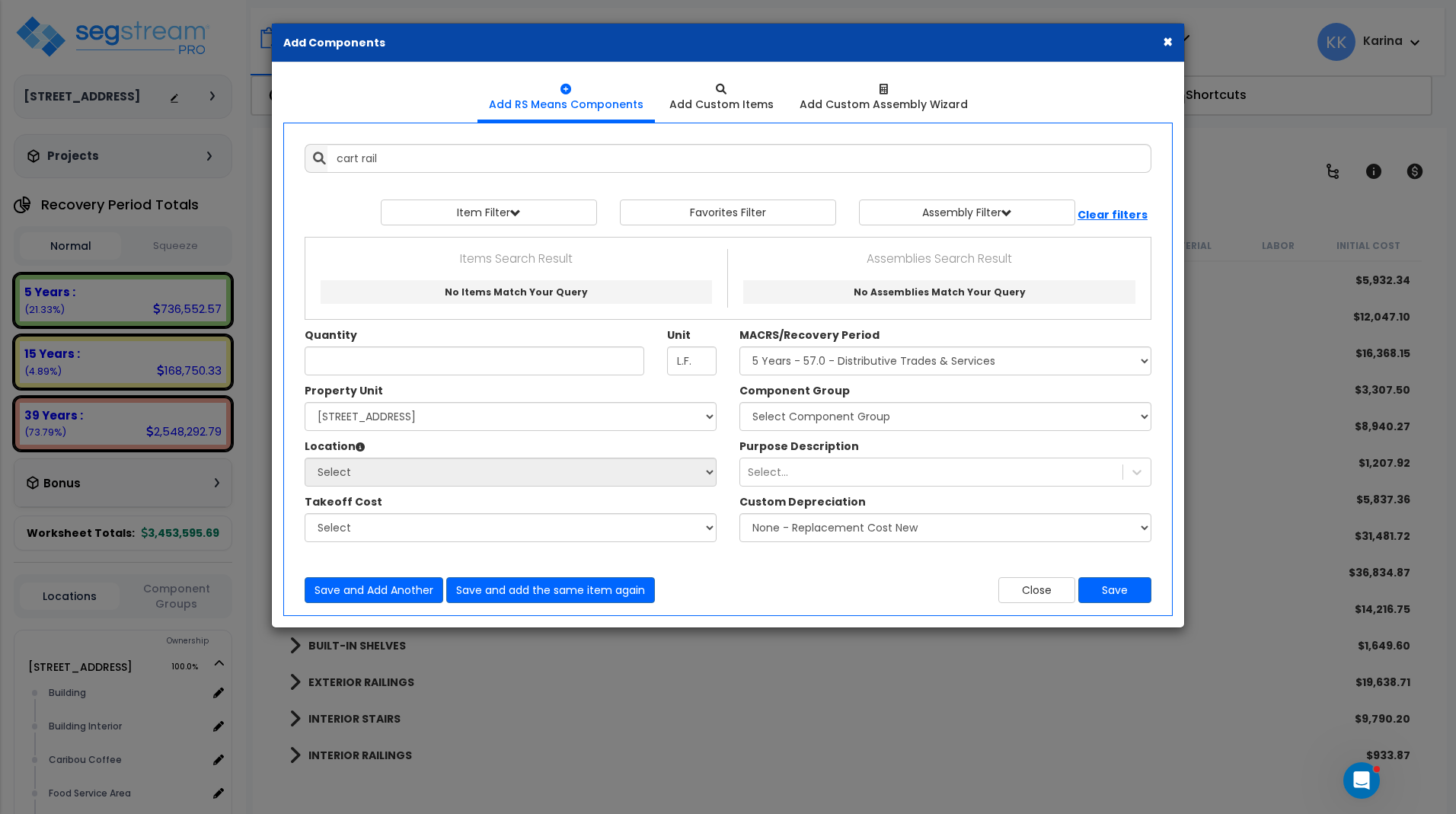
click at [860, 729] on div "× Add Components Add RS Means Components Add Custom Items Add Items" at bounding box center [728, 407] width 1456 height 814
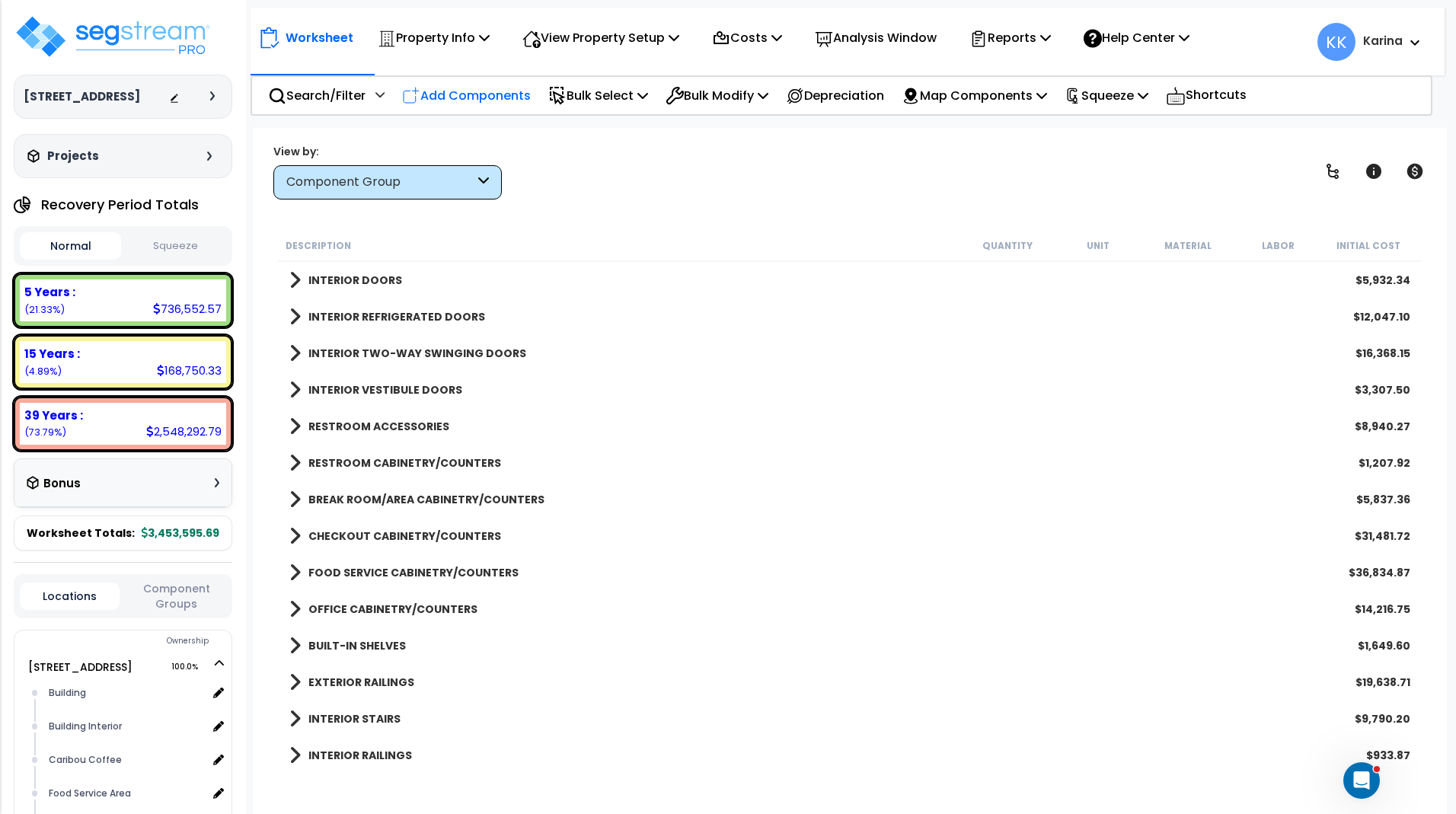
click at [472, 92] on p "Add Components" at bounding box center [465, 96] width 128 height 21
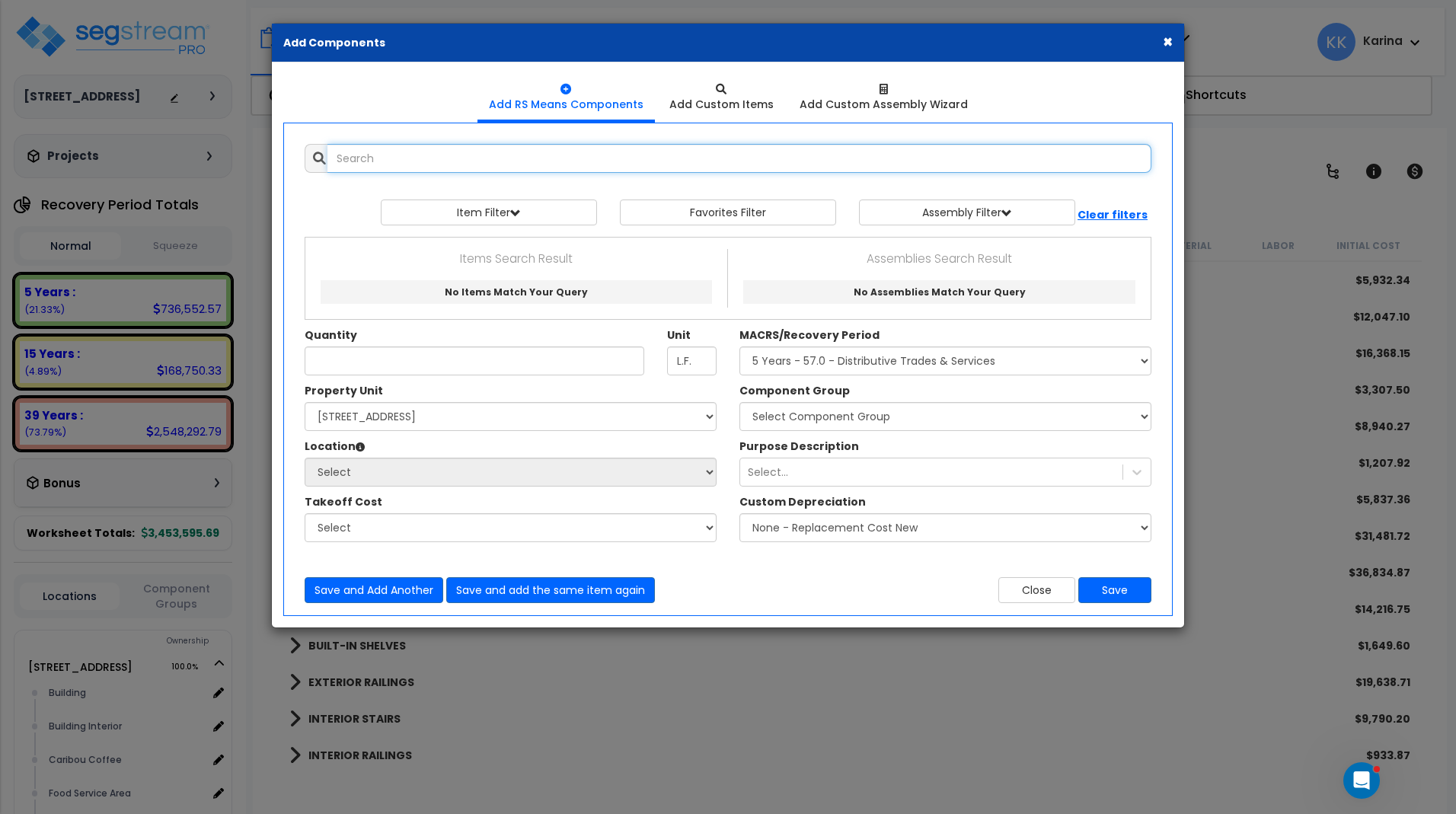
click at [475, 158] on input "text" at bounding box center [740, 158] width 824 height 29
click at [358, 159] on input "rail polished" at bounding box center [740, 158] width 824 height 29
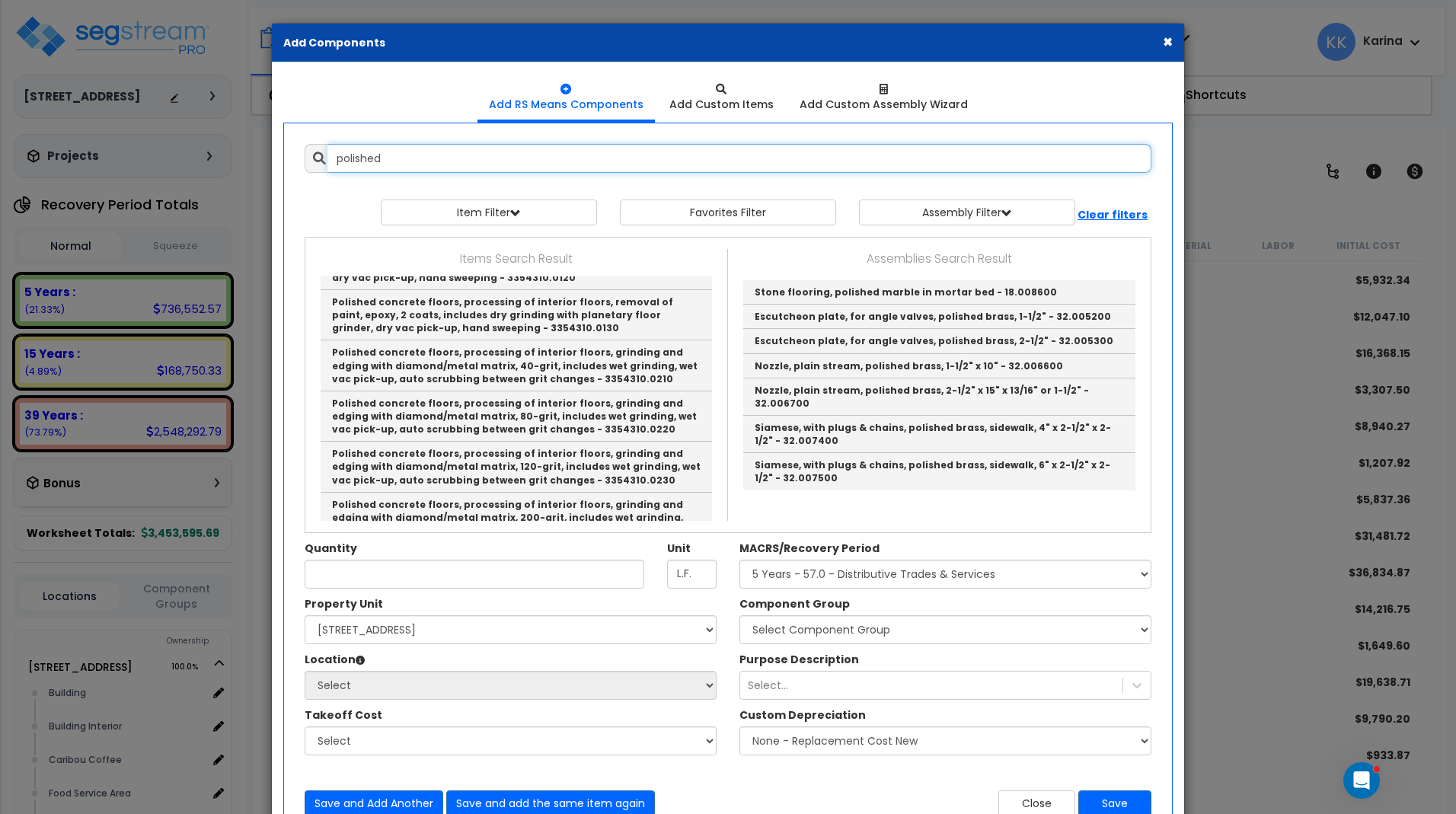
drag, startPoint x: 350, startPoint y: 155, endPoint x: 246, endPoint y: 142, distance: 104.8
click at [328, 144] on input "polished" at bounding box center [740, 158] width 824 height 29
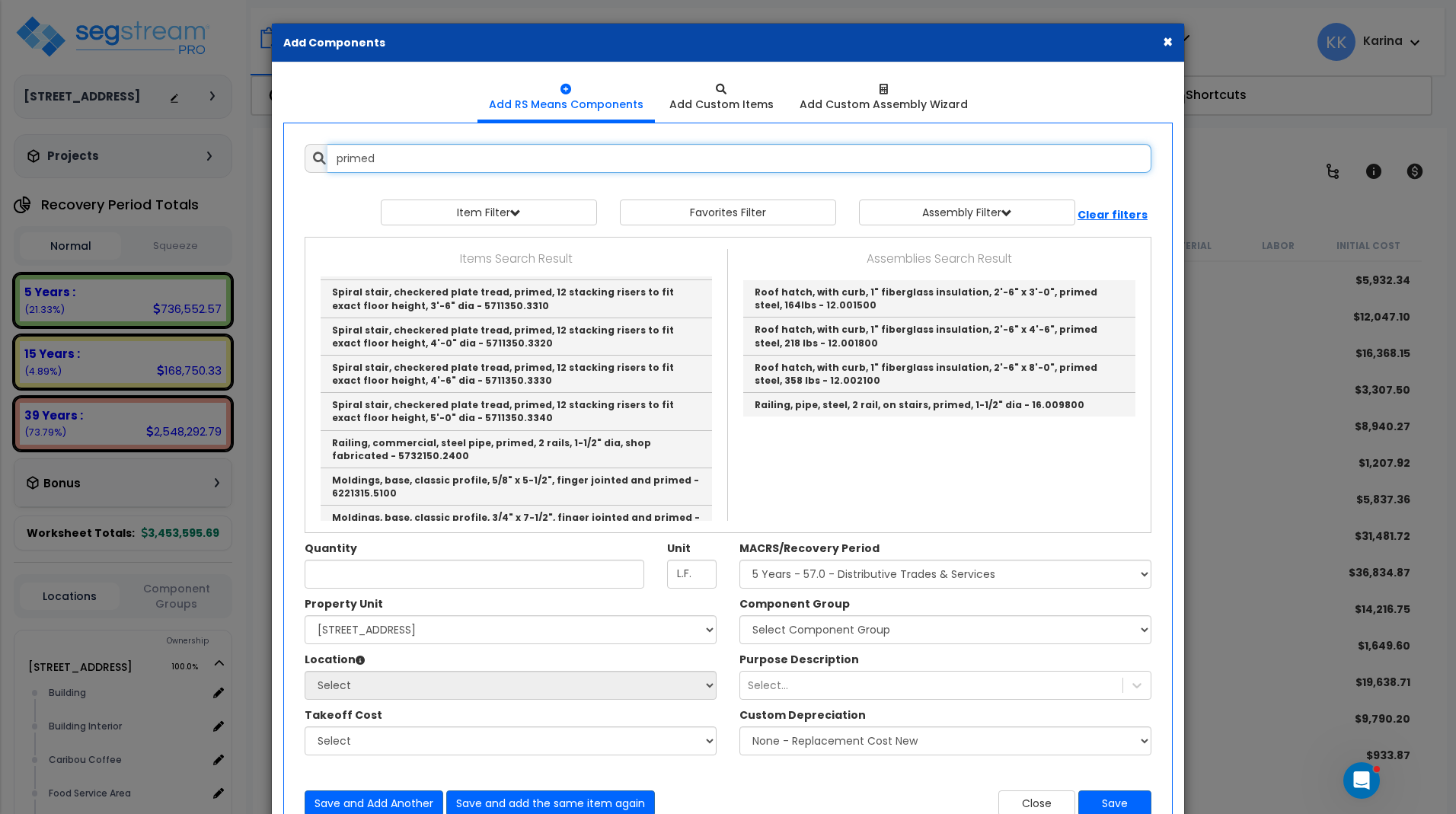
scroll to position [457, 0]
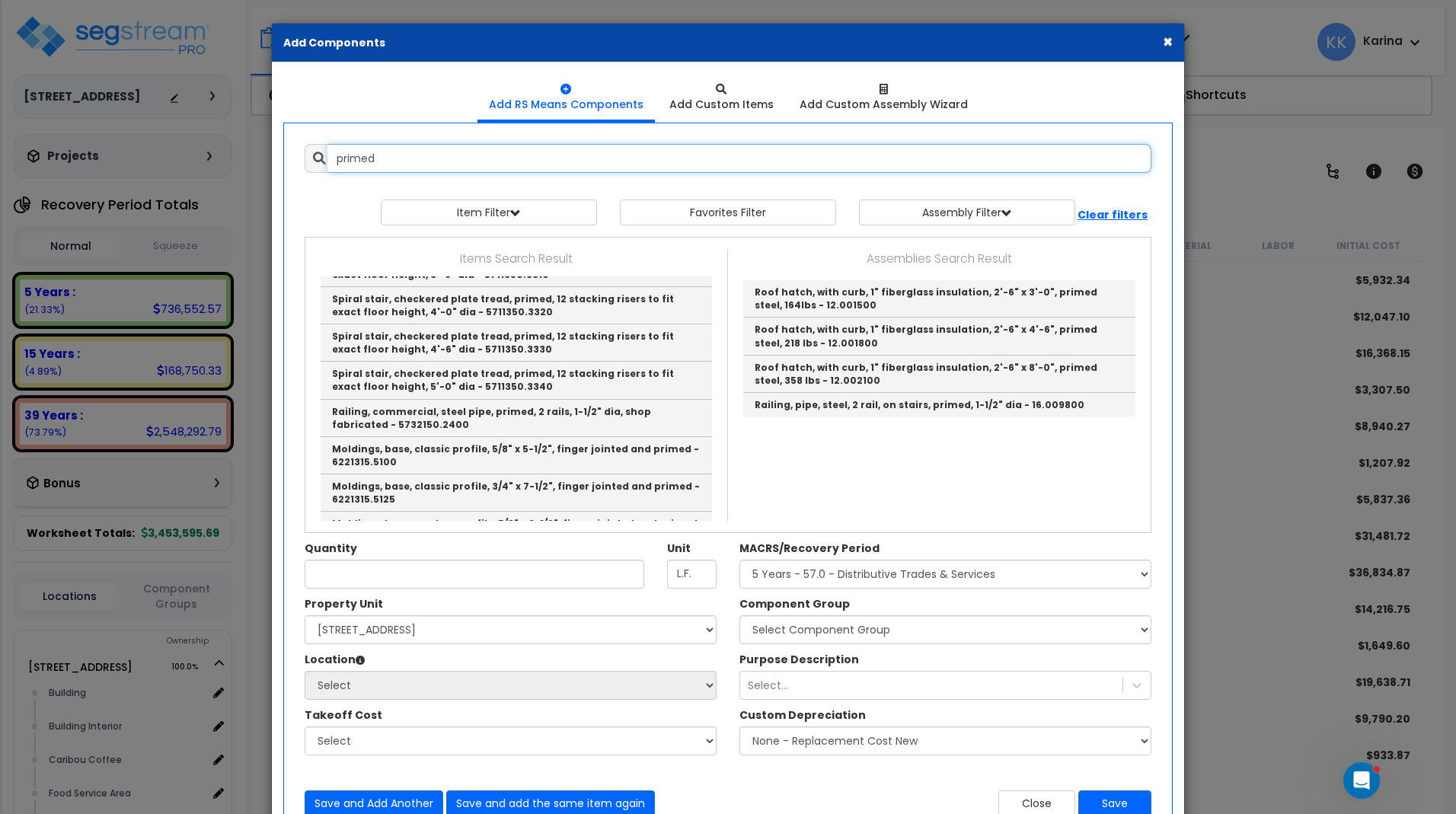
drag, startPoint x: 360, startPoint y: 156, endPoint x: 254, endPoint y: 153, distance: 106.0
click at [328, 153] on input "primed" at bounding box center [740, 158] width 824 height 29
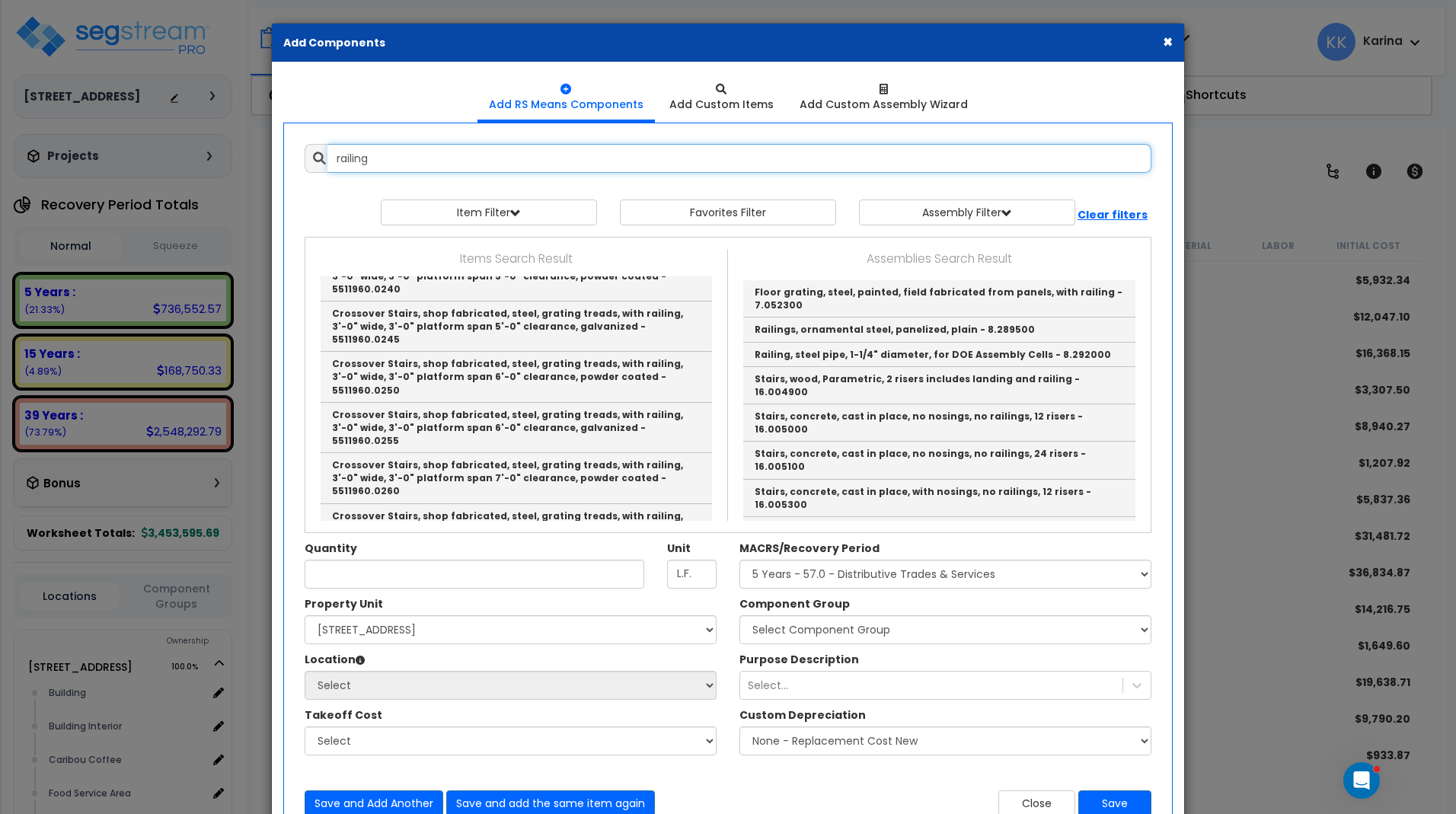
scroll to position [1737, 0]
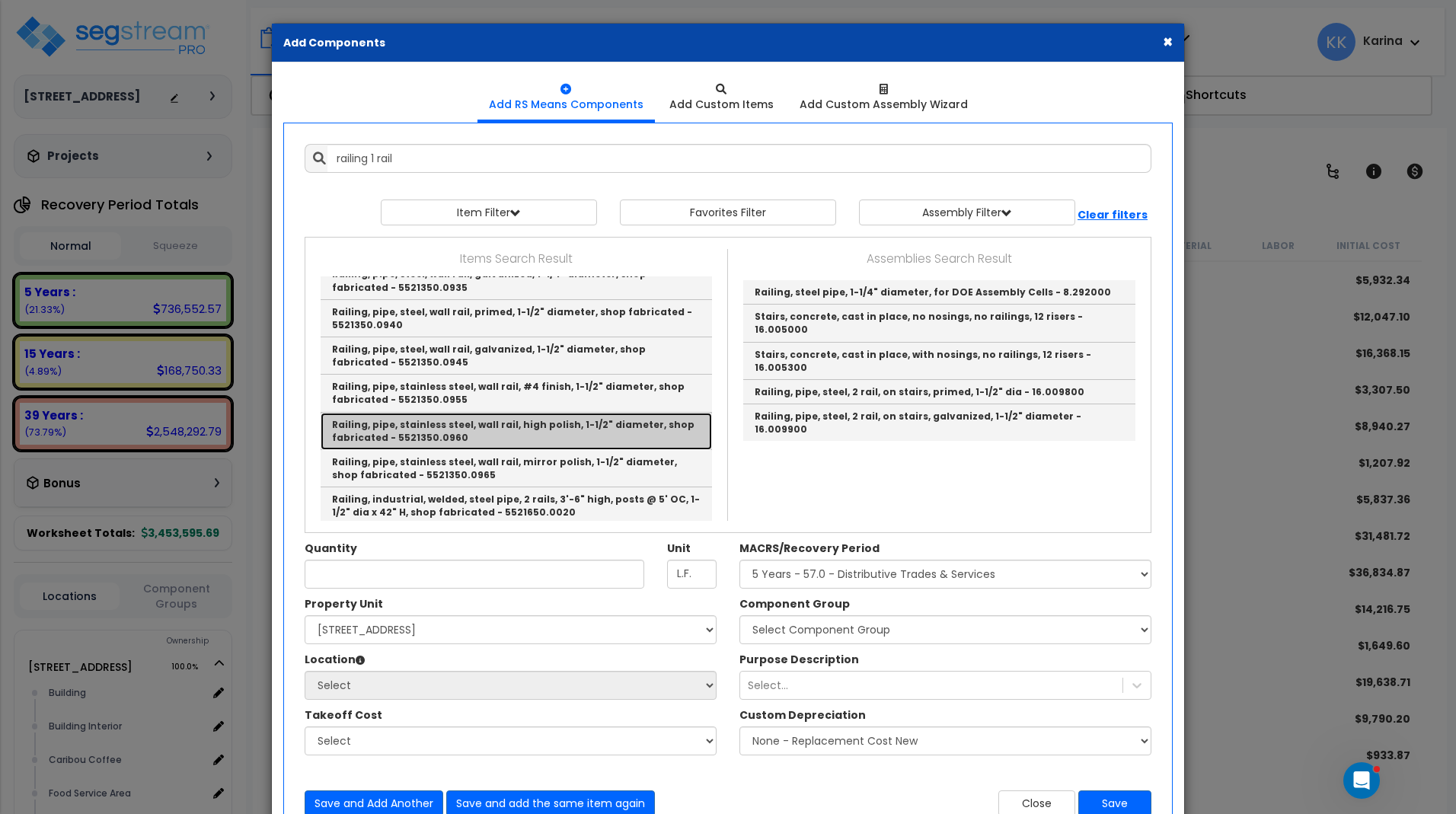
click at [456, 434] on link "Railing, pipe, stainless steel, wall rail, high polish, 1-1/2" diameter, shop f…" at bounding box center [516, 432] width 391 height 37
type input "Railing, pipe, stainless steel, wall rail, high polish, 1-1/2" diameter, shop f…"
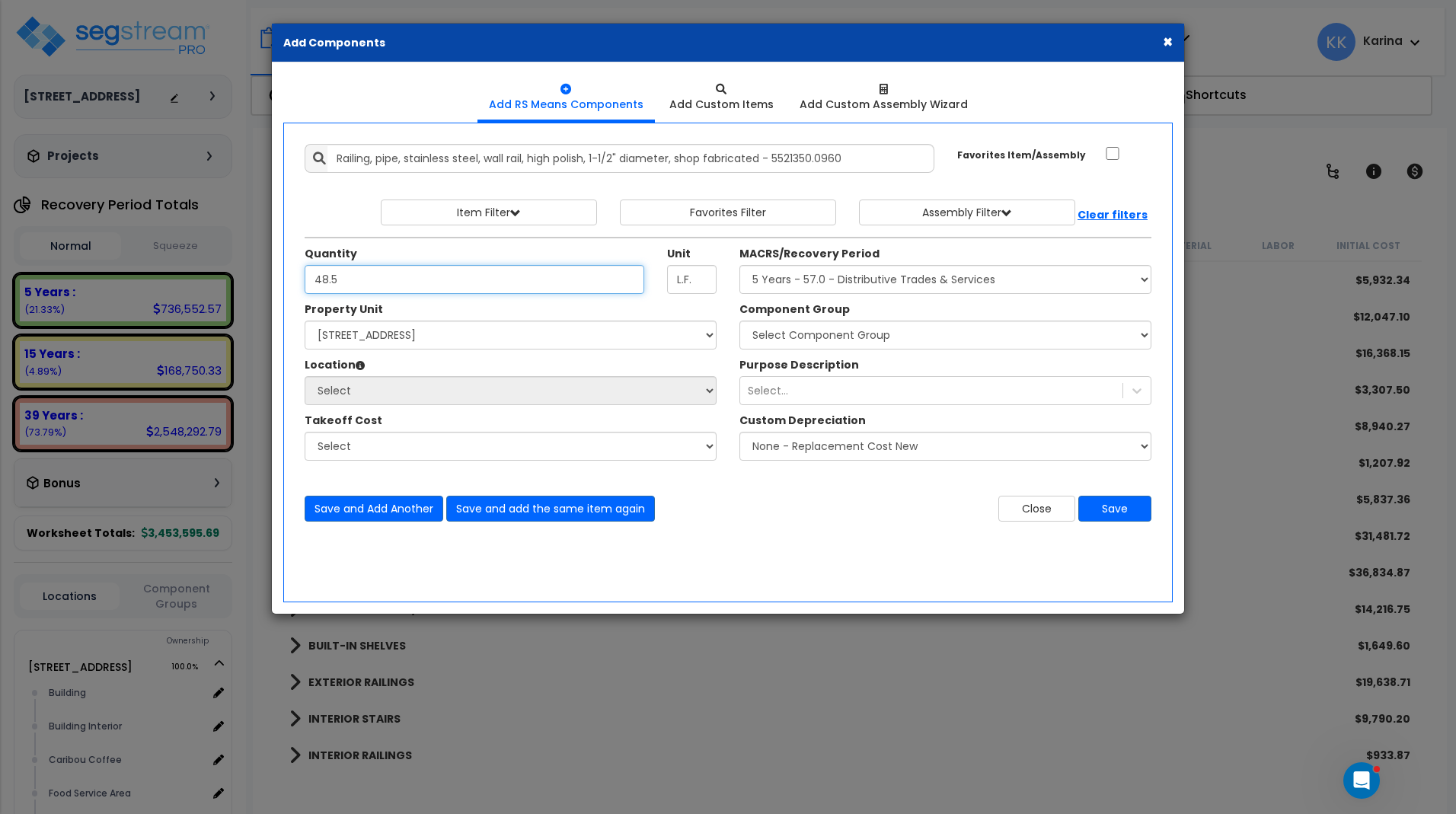
type input "48.5"
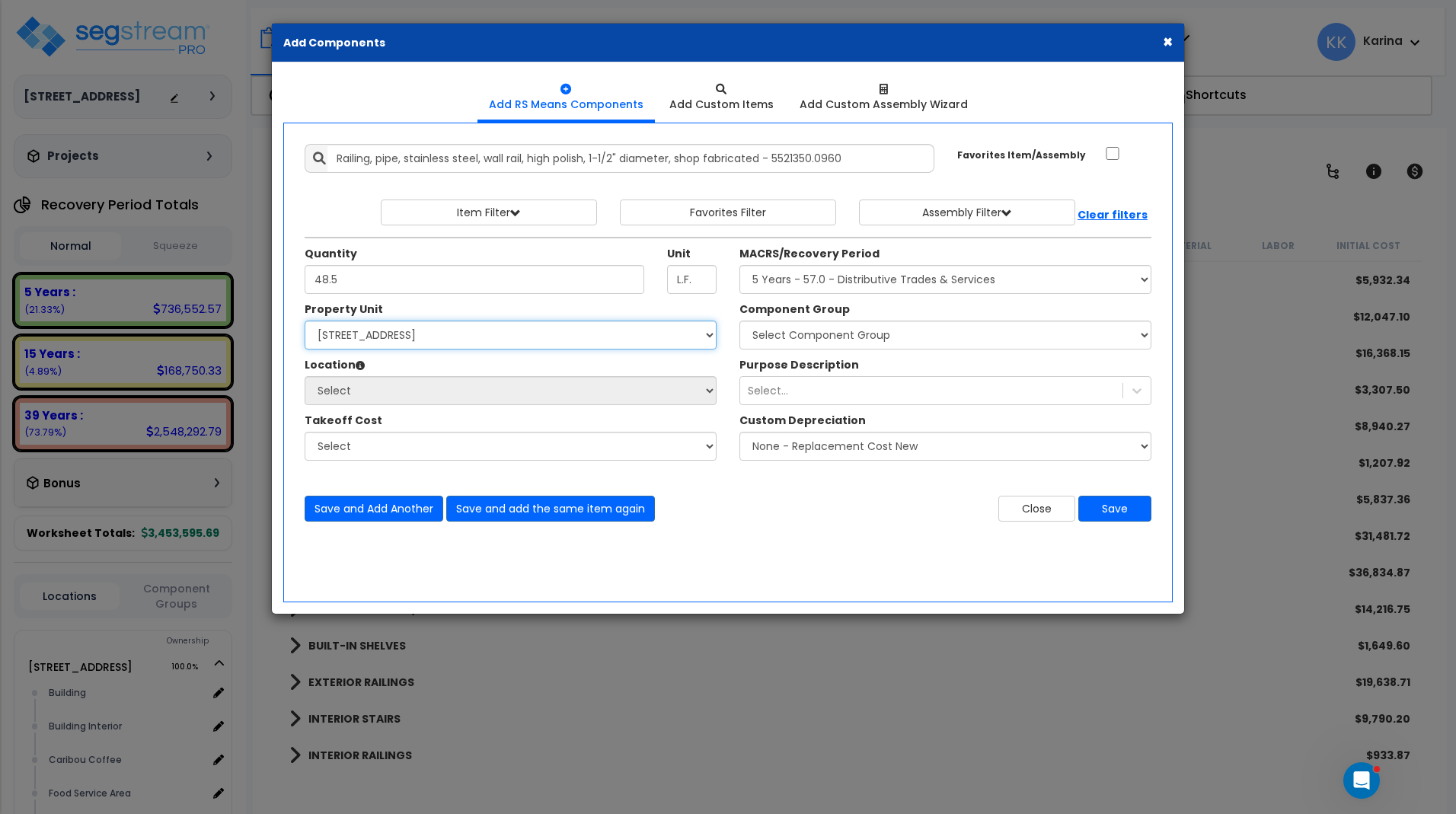
click at [304, 320] on select "Select [STREET_ADDRESS] Site Improvements" at bounding box center [510, 334] width 412 height 29
select select "163345"
click option "[STREET_ADDRESS]" at bounding box center [0, 0] width 0 height 0
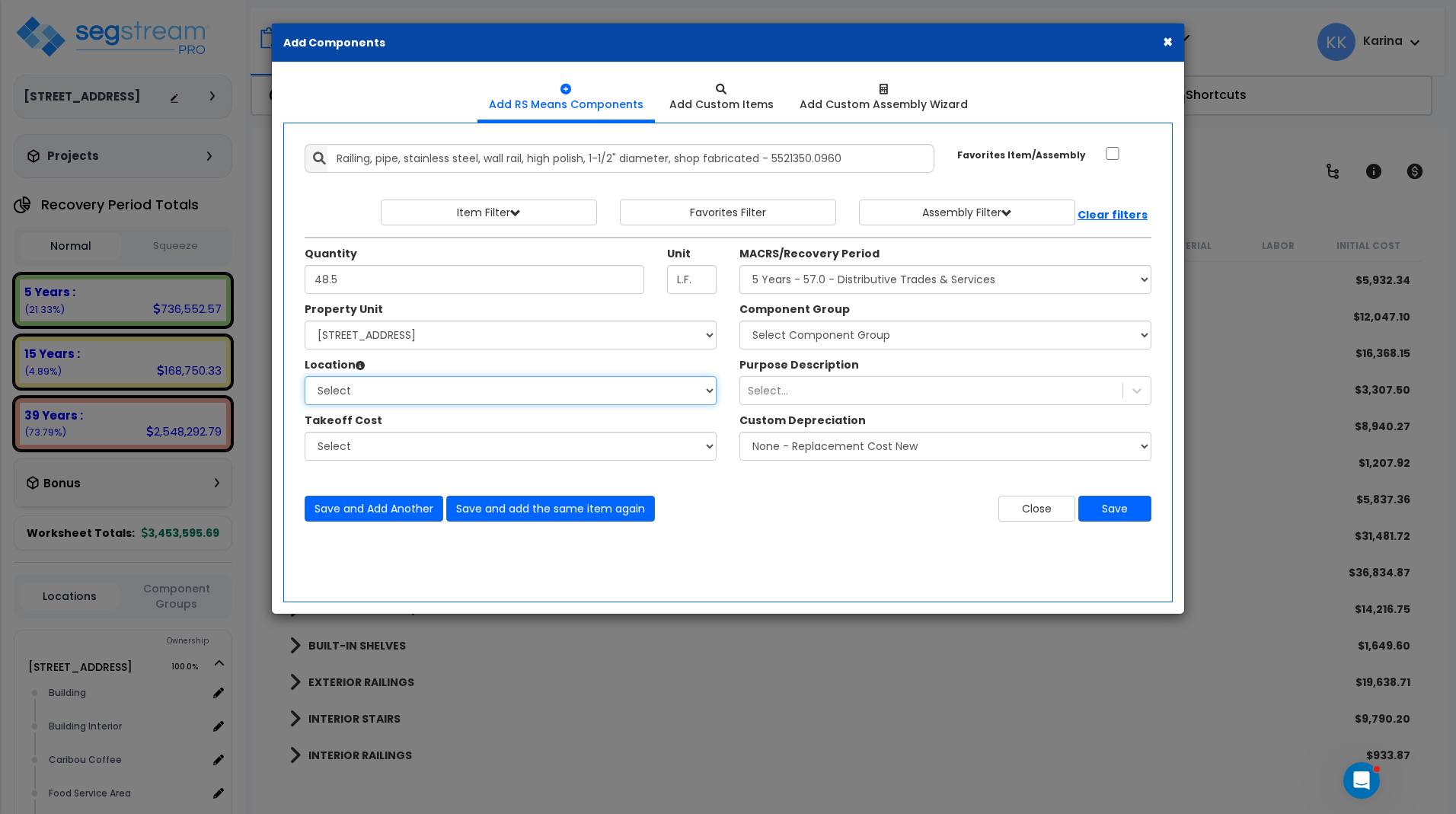
click at [304, 377] on select "Select Building Building Interior Caribou Coffee Food Service Area Mechanical […" at bounding box center [510, 391] width 412 height 29
select select "6"
click option "Building" at bounding box center [0, 0] width 0 height 0
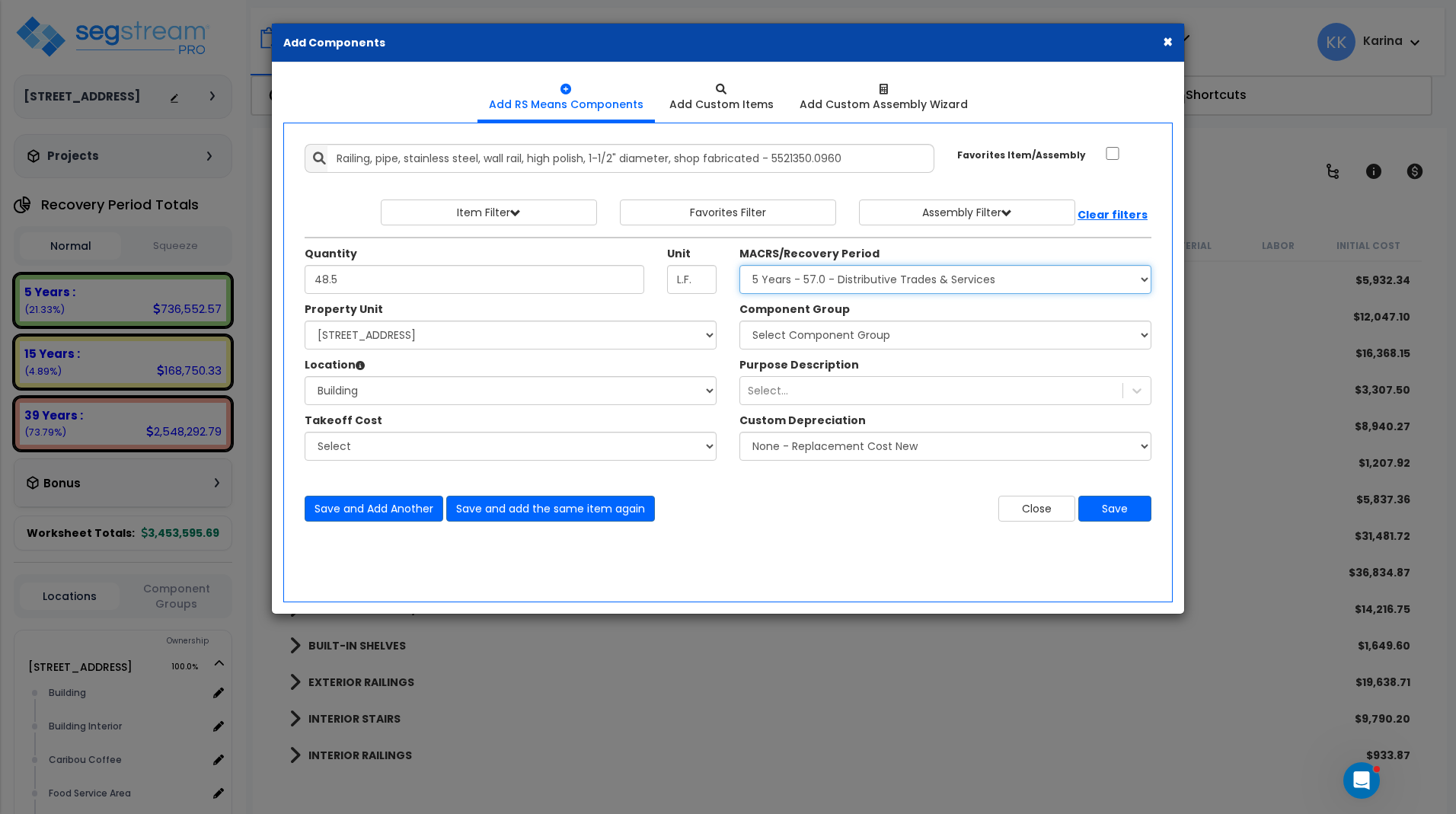
click at [740, 265] on select "Select MACRS/Recovery Period 5 Years - 57.0 - Distributive Trades & Services 5 …" at bounding box center [946, 279] width 412 height 29
select select "3667"
click option "5 Years - 57.0 - Distributive Trades & Services" at bounding box center [0, 0] width 0 height 0
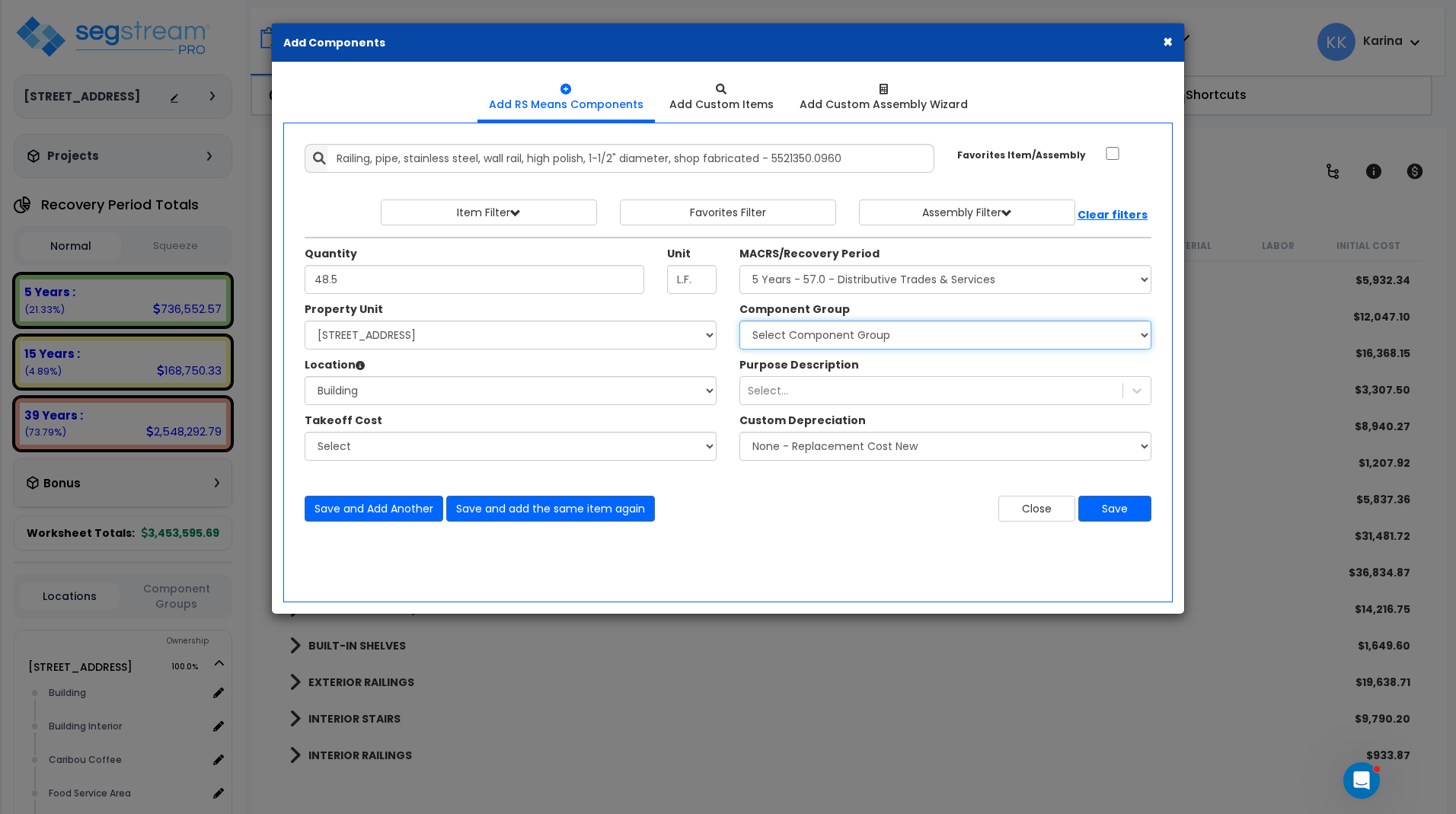
click at [740, 320] on select "Select Component Group 286.00 - LAUNDRY ELECTRICAL 284.00 - LAUNDRY PLUMBING 31…" at bounding box center [946, 334] width 412 height 29
select select "56937"
click option "122.00 - WALL GUARD SYSTEMS" at bounding box center [0, 0] width 0 height 0
click at [1115, 514] on button "Save" at bounding box center [1114, 509] width 73 height 26
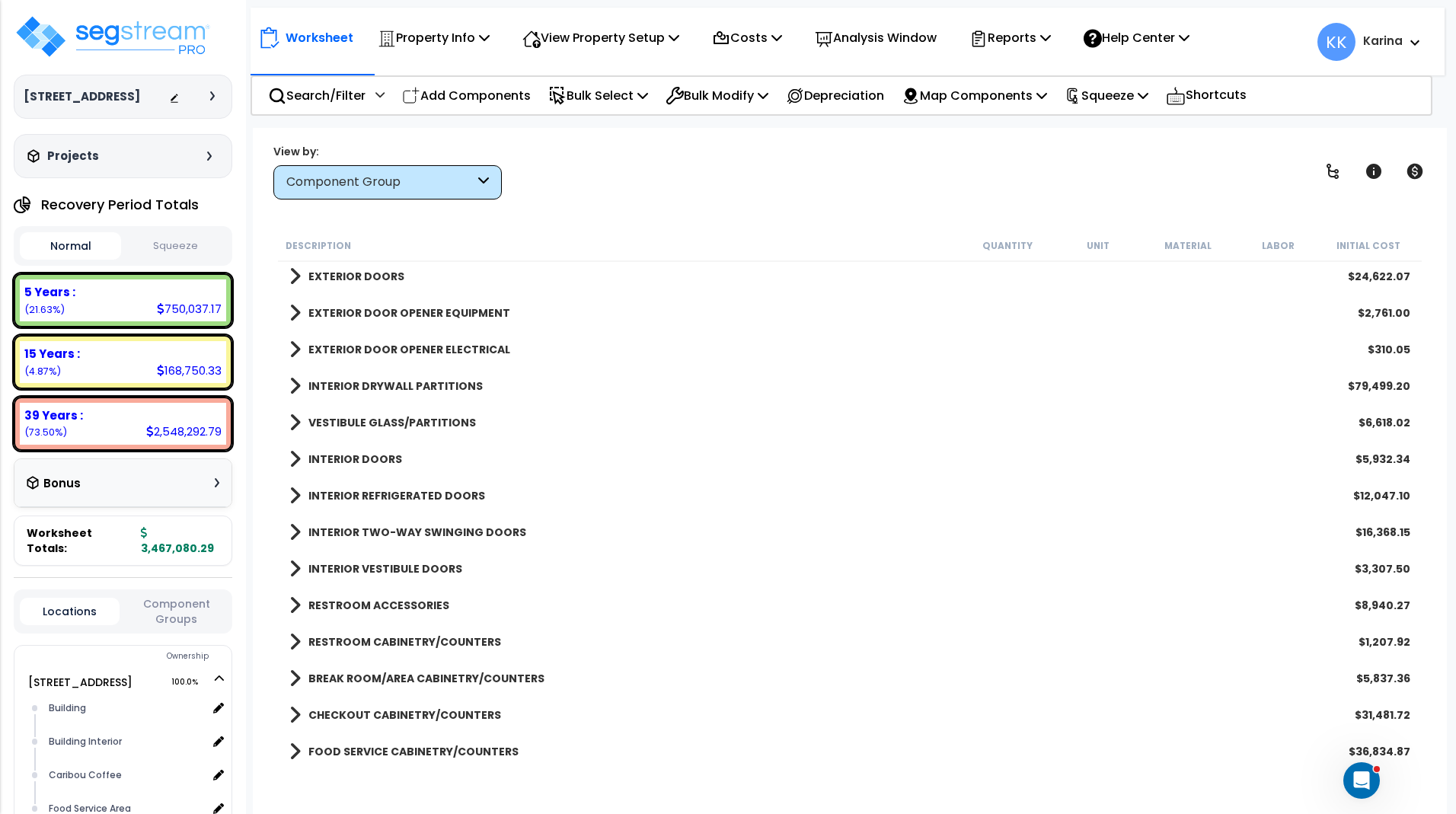
scroll to position [548, 0]
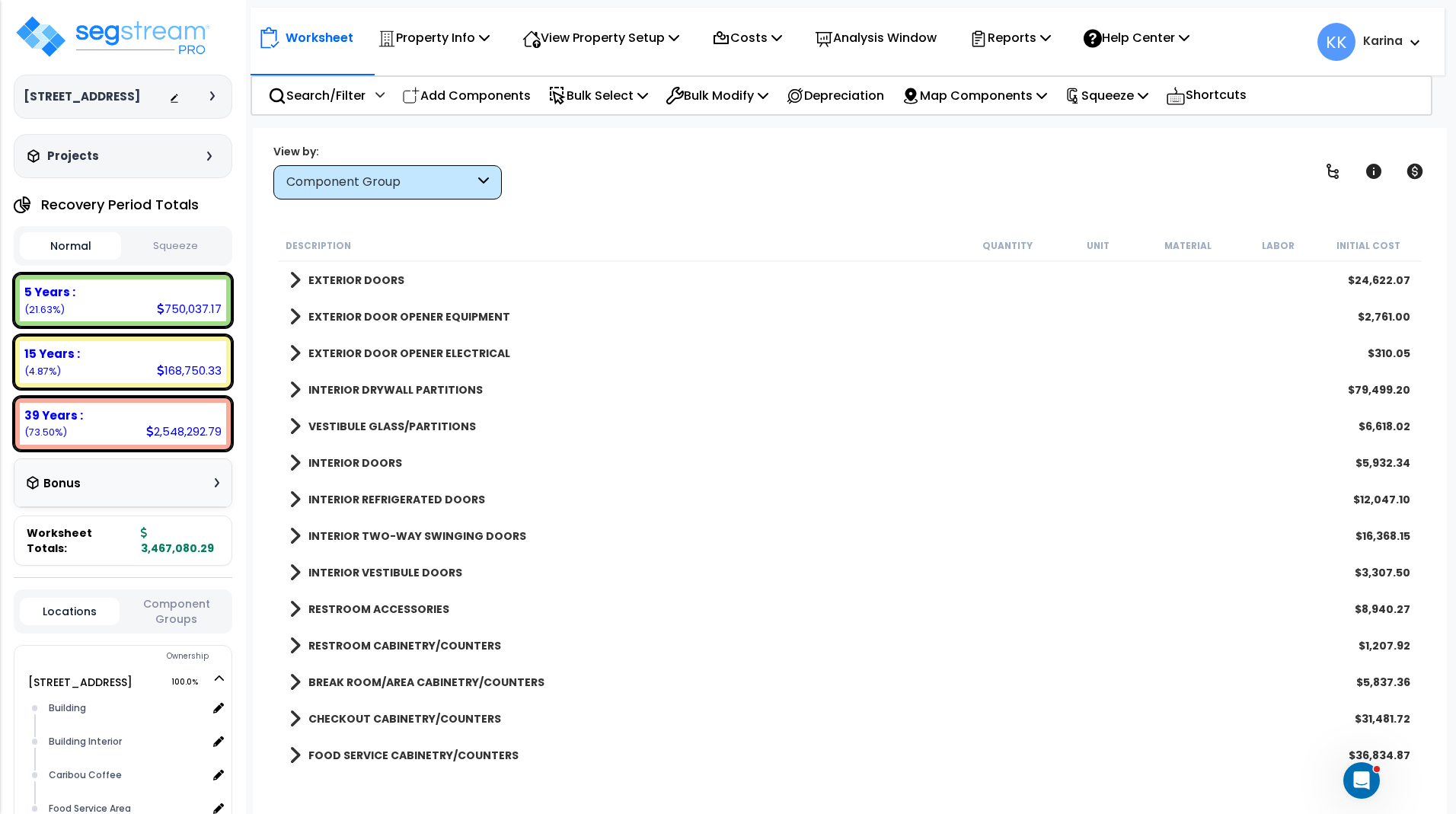
click at [295, 460] on span at bounding box center [295, 463] width 11 height 22
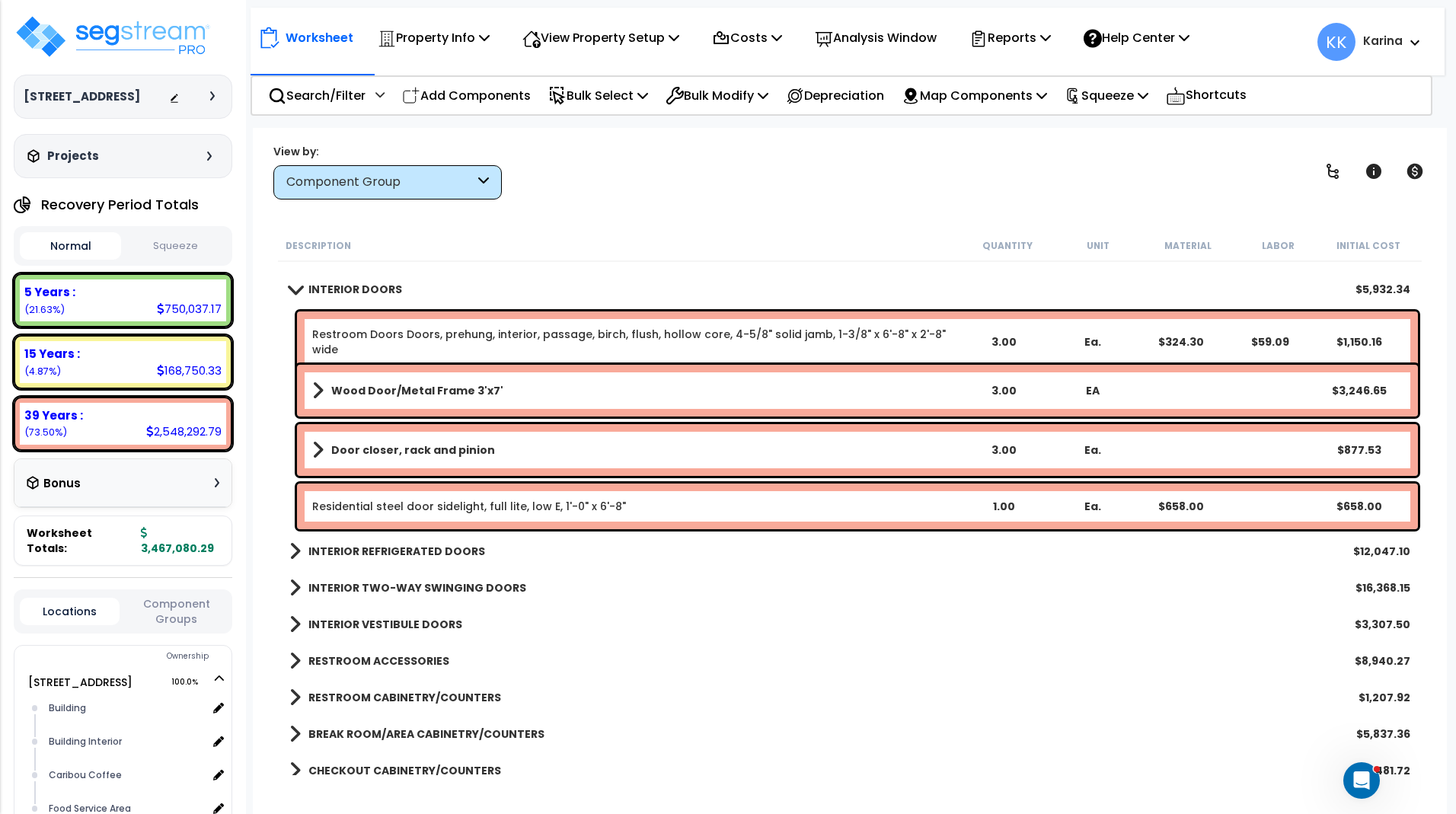
scroll to position [732, 0]
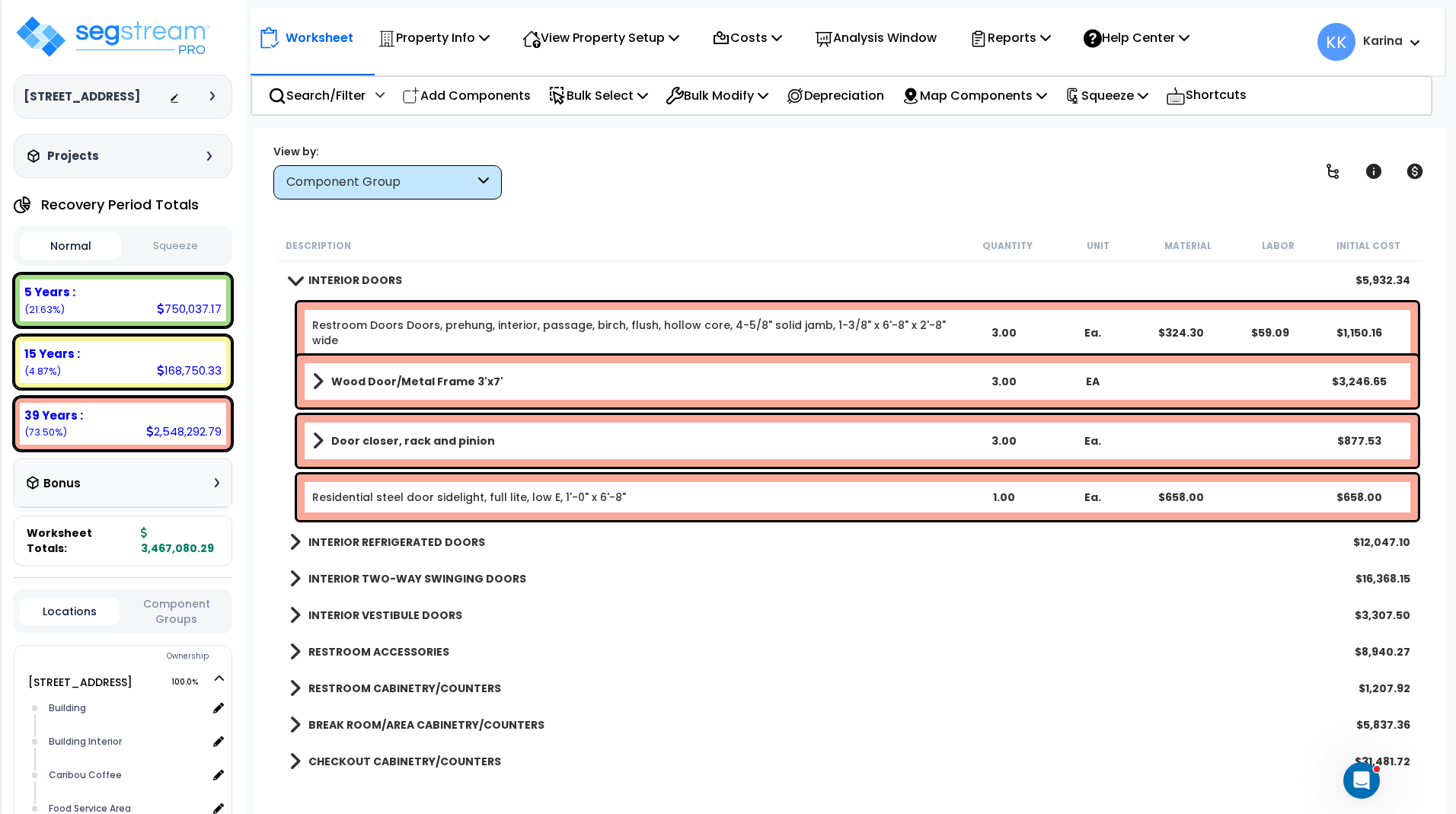
click at [415, 385] on b "Wood Door/Metal Frame 3'x7'" at bounding box center [418, 381] width 172 height 15
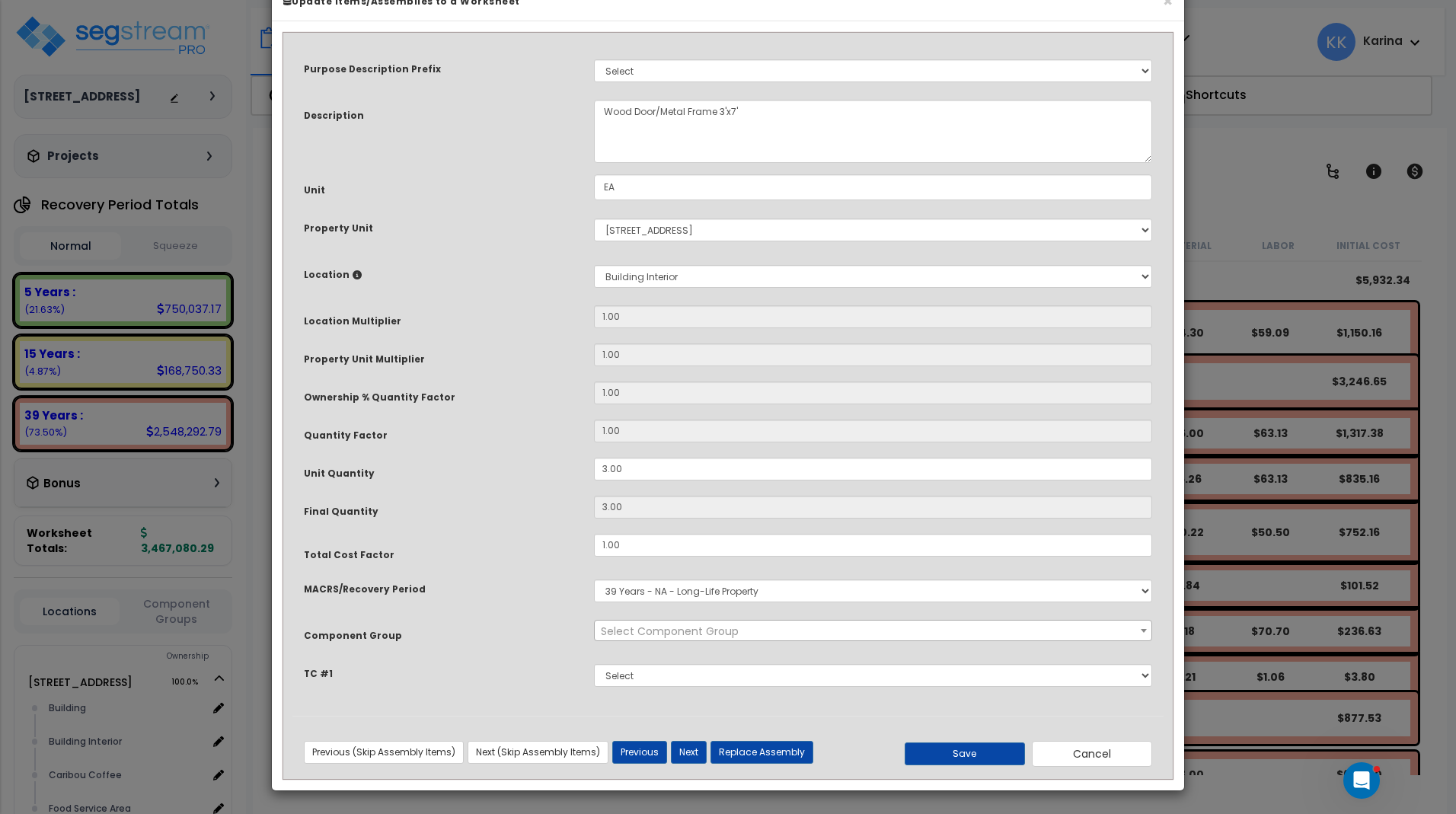
select select "56882"
drag, startPoint x: 630, startPoint y: 511, endPoint x: 589, endPoint y: 509, distance: 41.0
click at [594, 481] on input "3.00" at bounding box center [873, 469] width 558 height 22
type input "3"
type input "7"
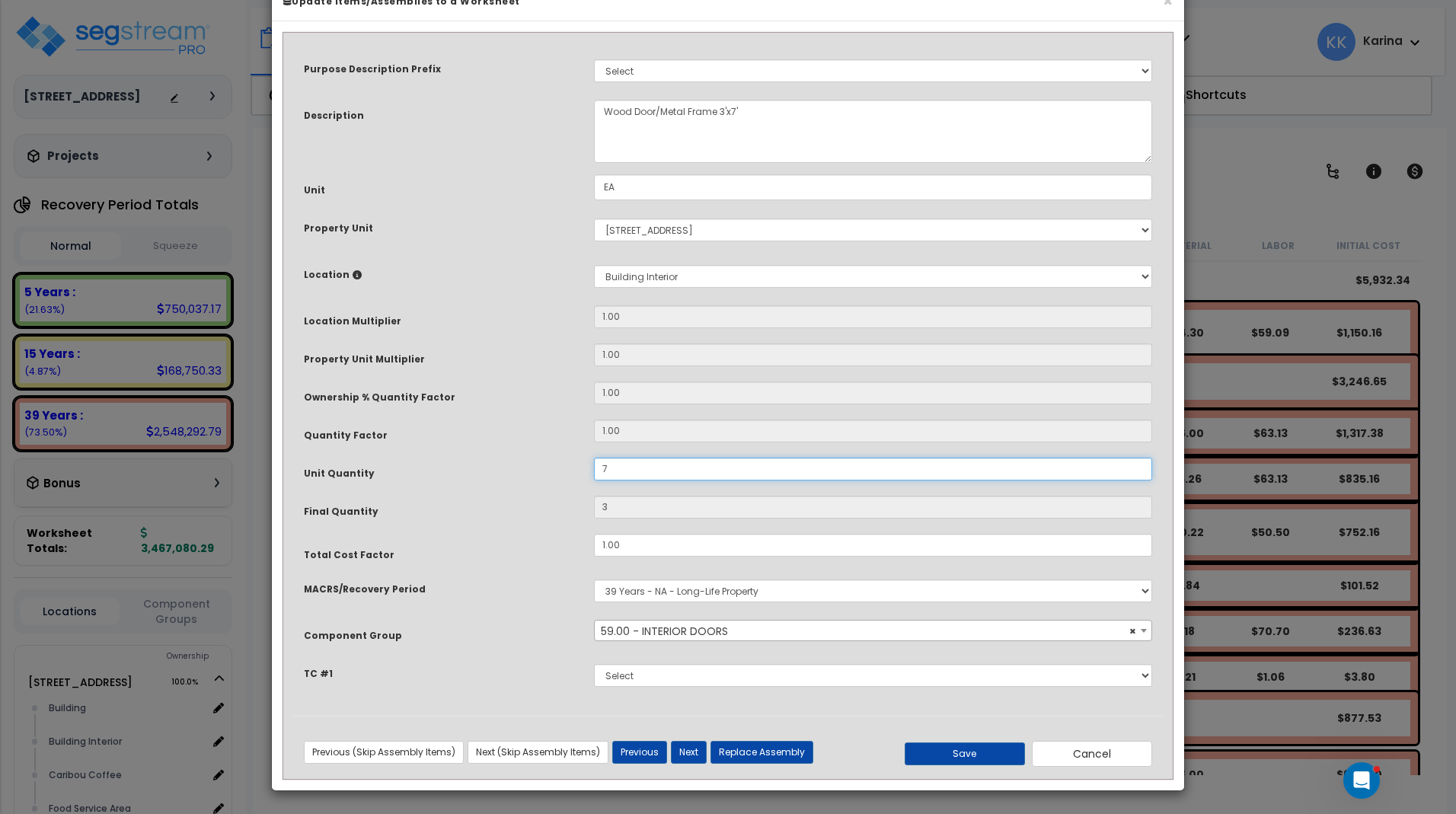
type input "7"
click at [955, 765] on button "Save" at bounding box center [964, 754] width 120 height 22
type input "7.00"
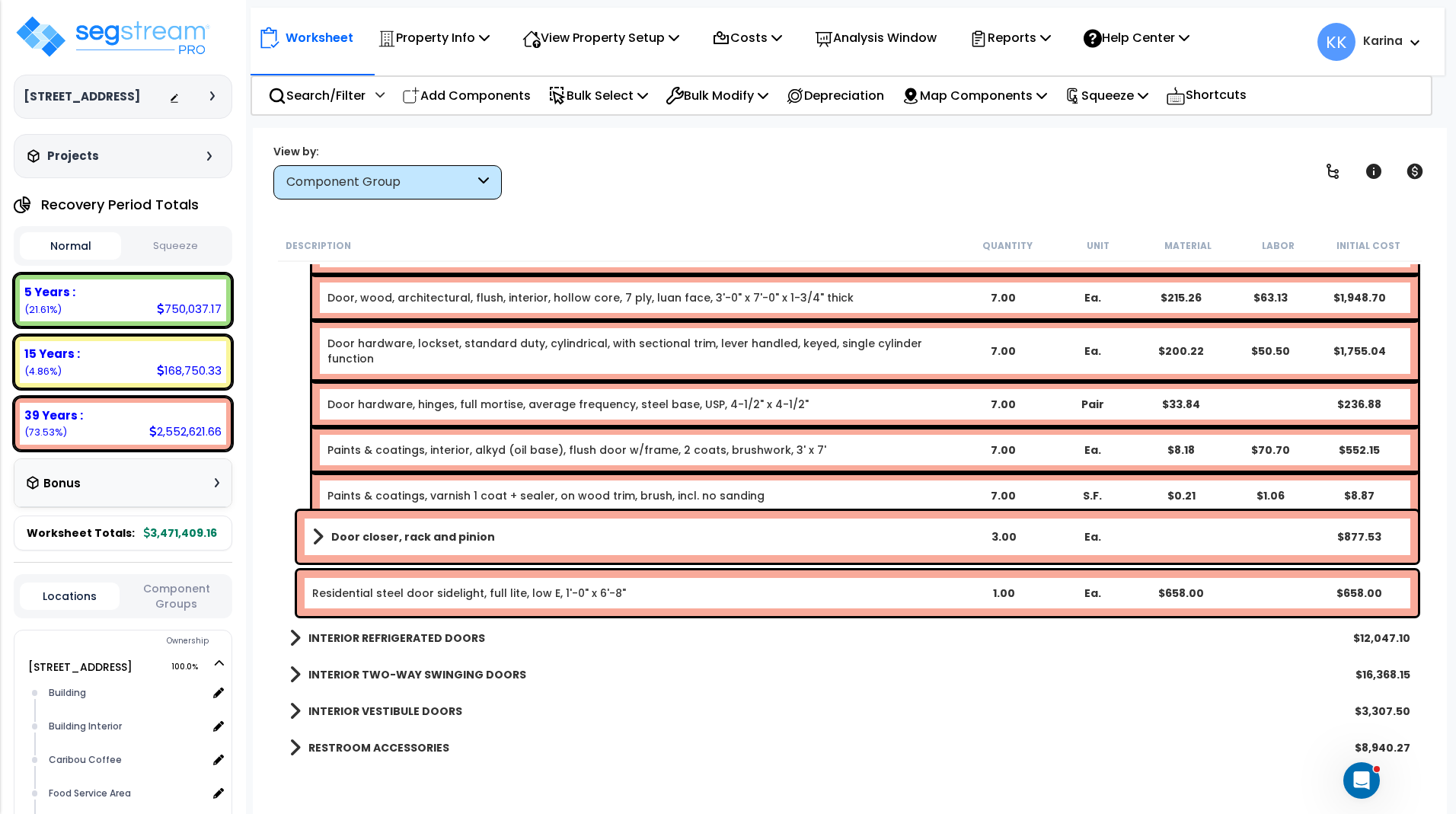
scroll to position [914, 0]
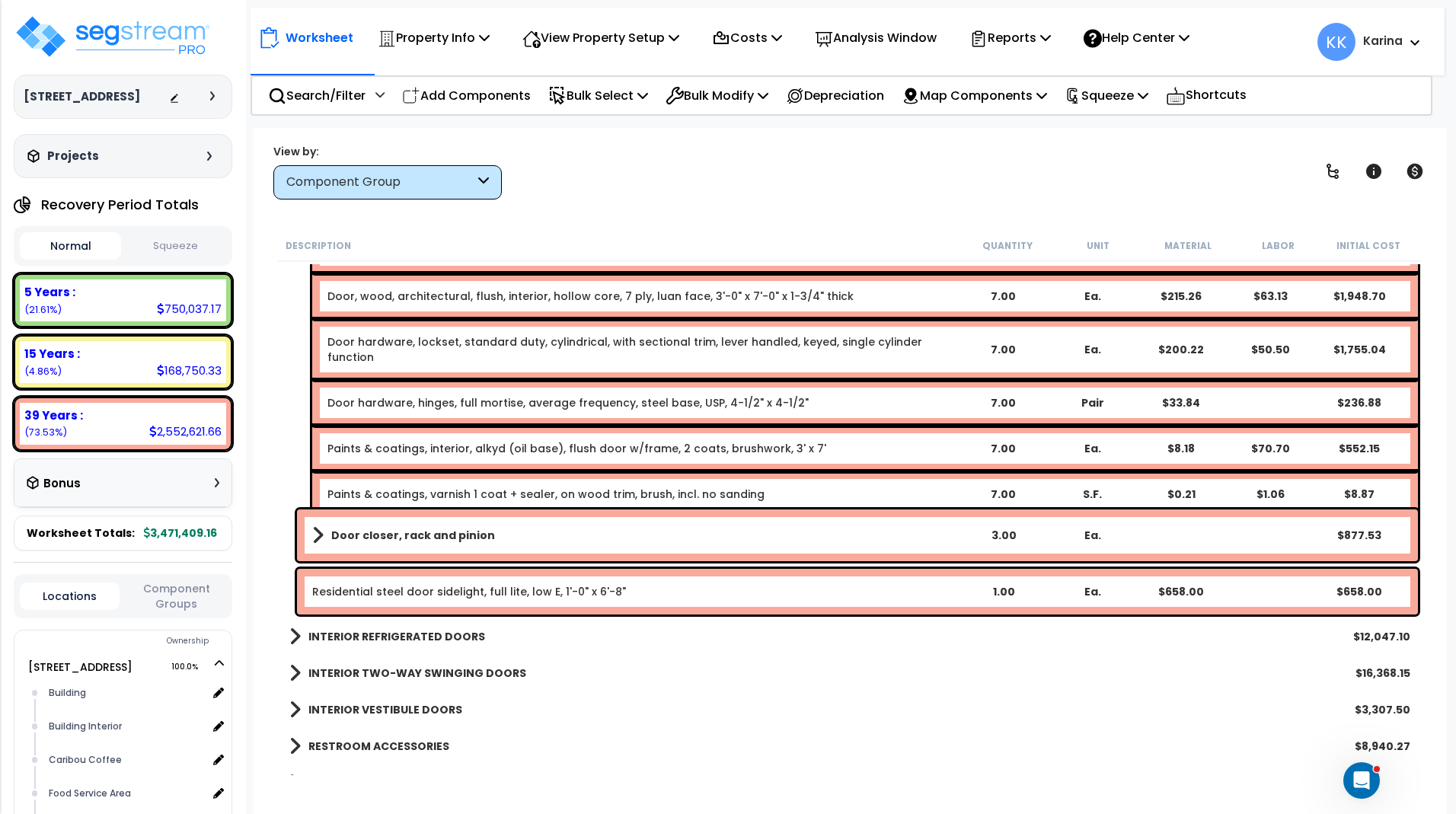
click at [553, 535] on link "Door closer, rack and pinion" at bounding box center [635, 535] width 646 height 22
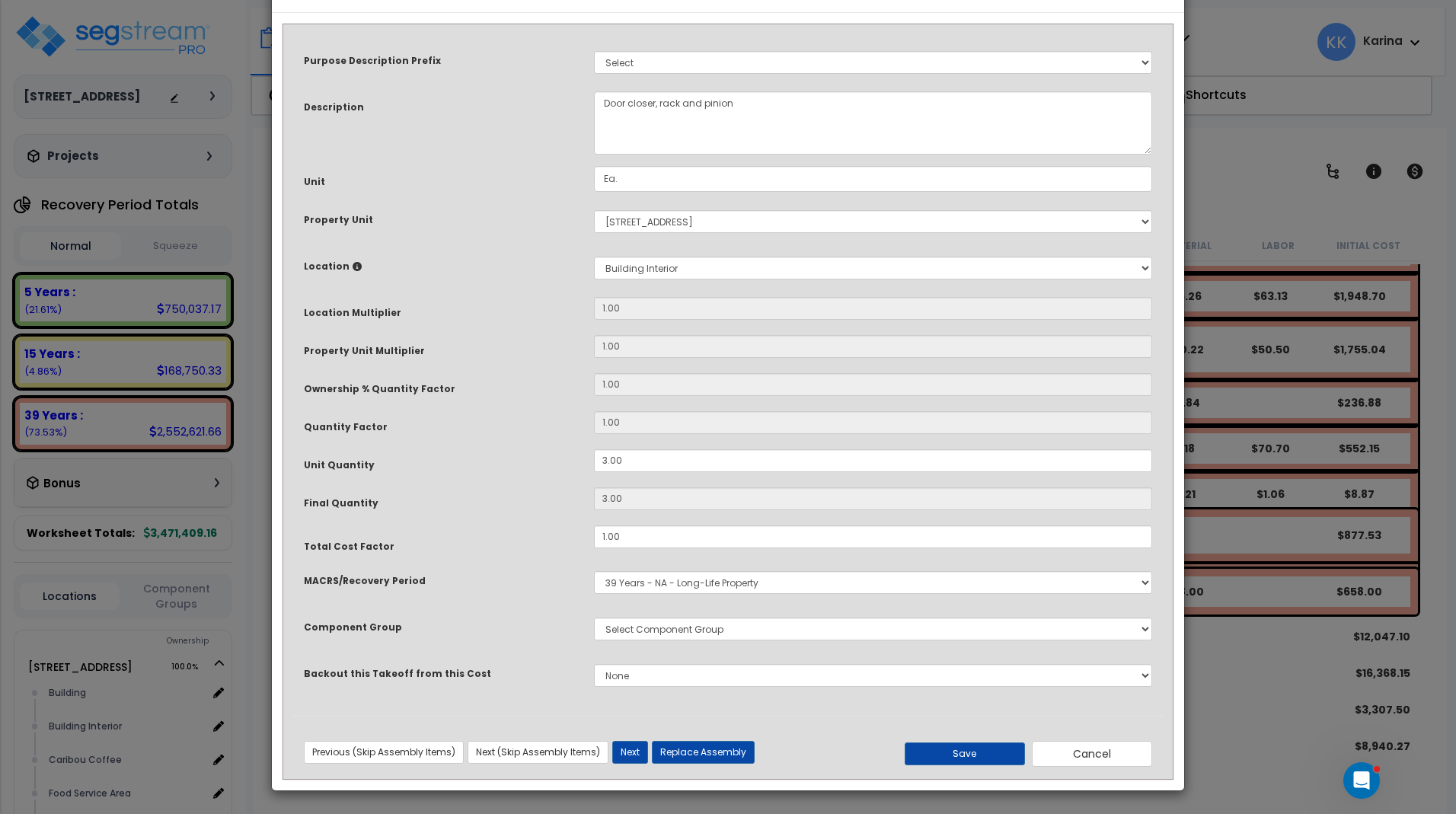
select select "56882"
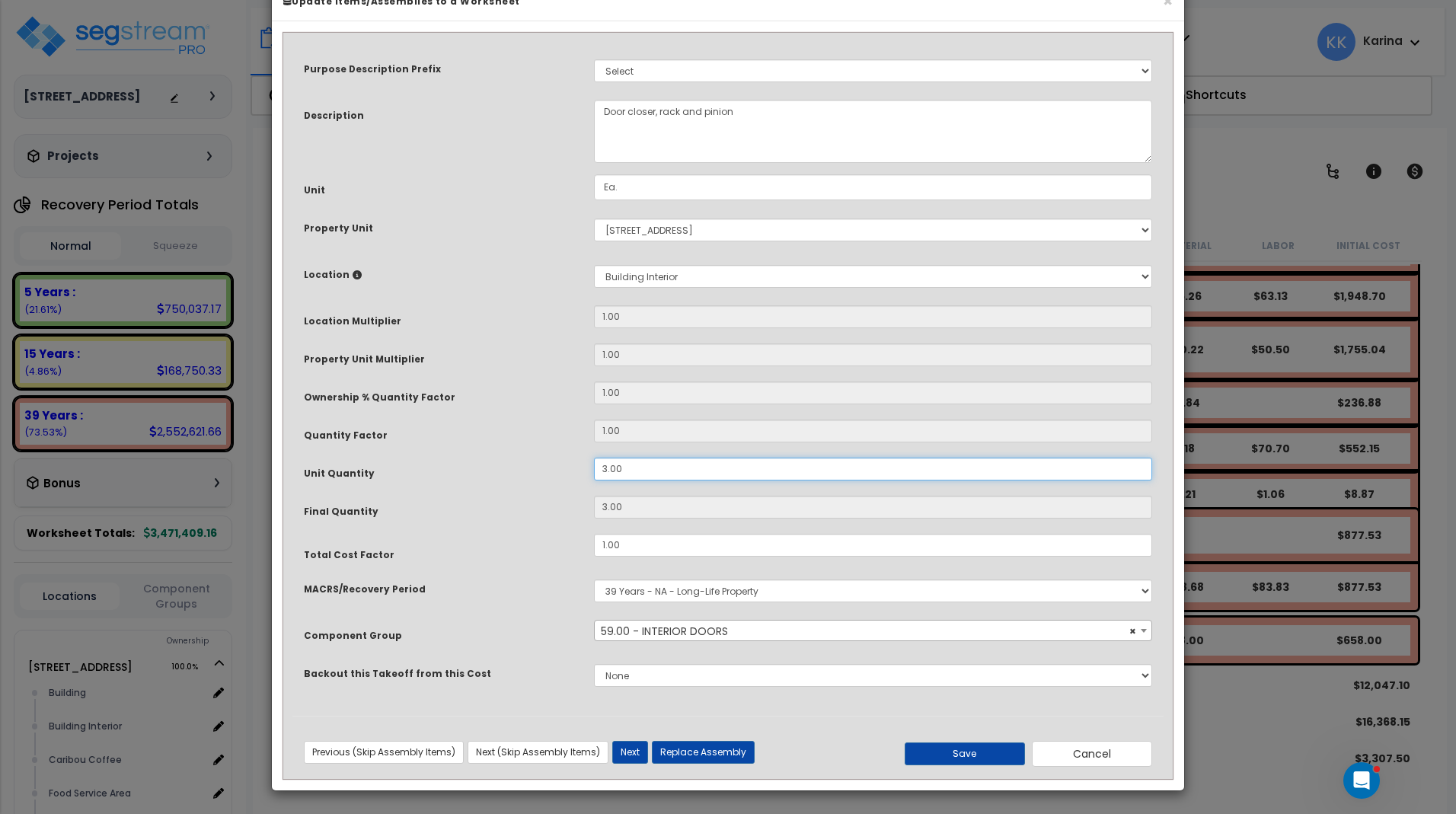
drag, startPoint x: 639, startPoint y: 510, endPoint x: 536, endPoint y: 509, distance: 103.0
click at [594, 481] on input "3.00" at bounding box center [873, 469] width 558 height 22
type input "3"
type input "6"
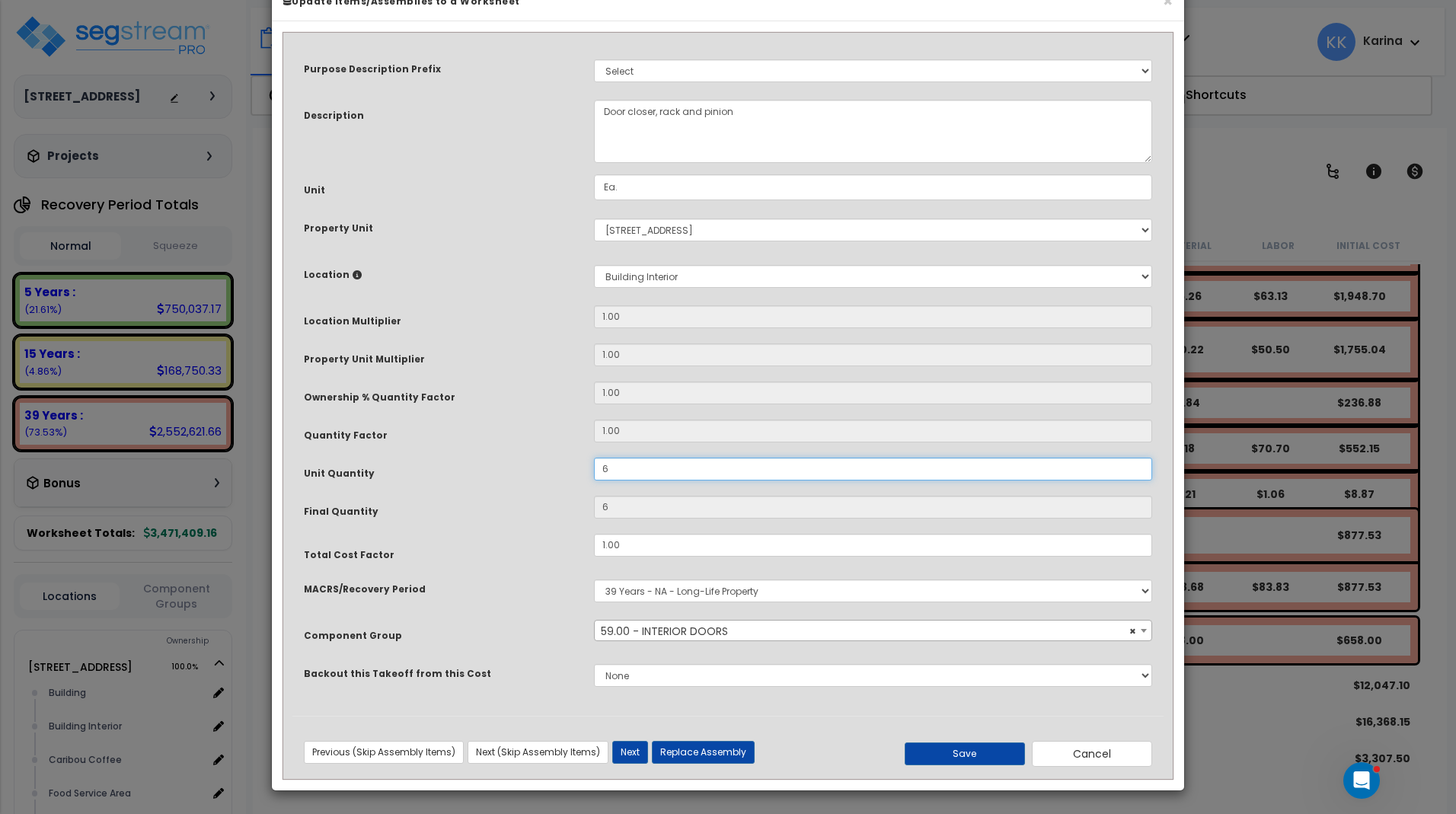
scroll to position [40, 0]
click at [959, 748] on button "Save" at bounding box center [964, 754] width 120 height 22
type input "6.00"
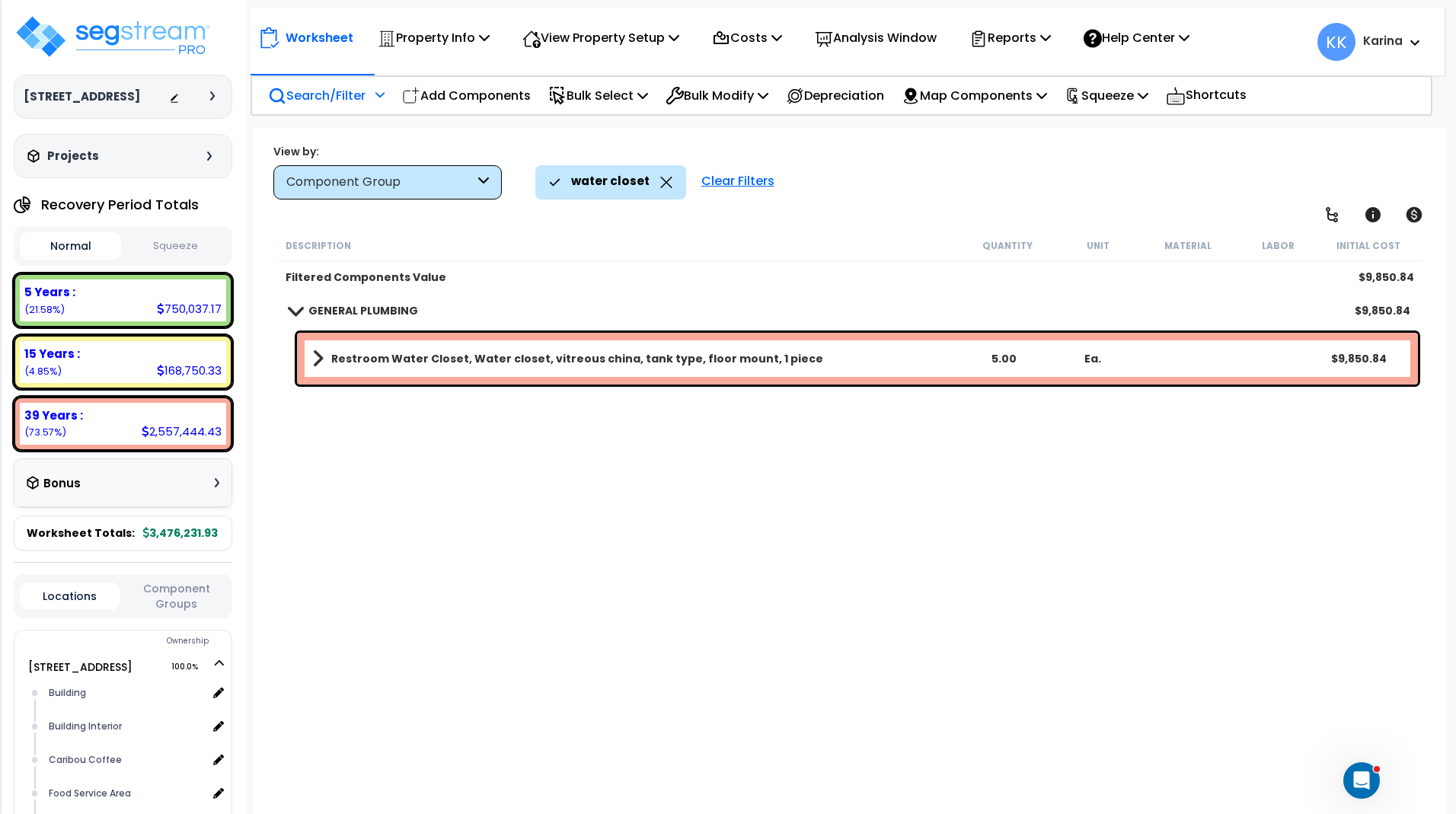
click at [297, 312] on span at bounding box center [294, 310] width 22 height 11
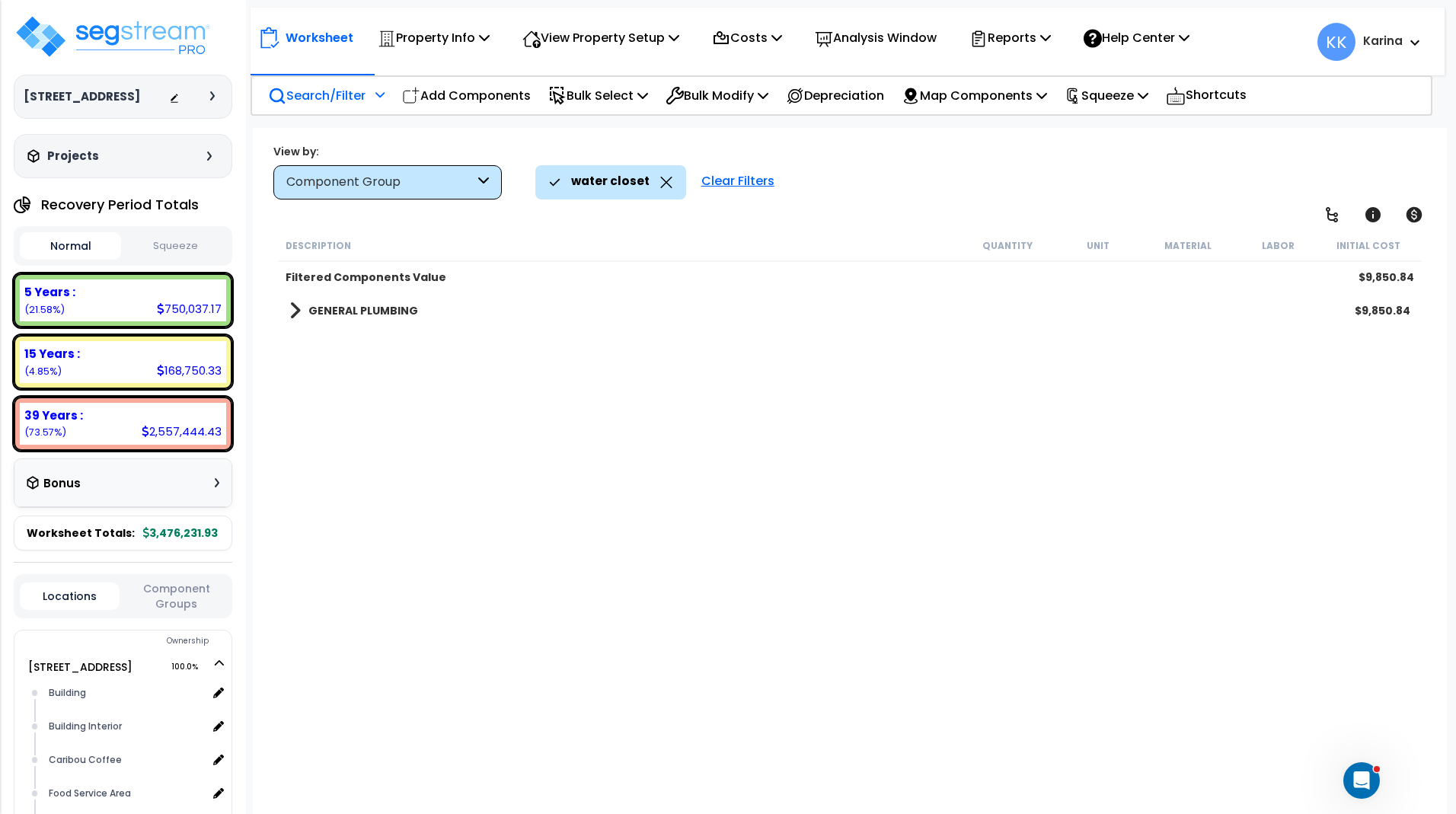
click at [723, 188] on div "Clear Filters" at bounding box center [738, 182] width 88 height 34
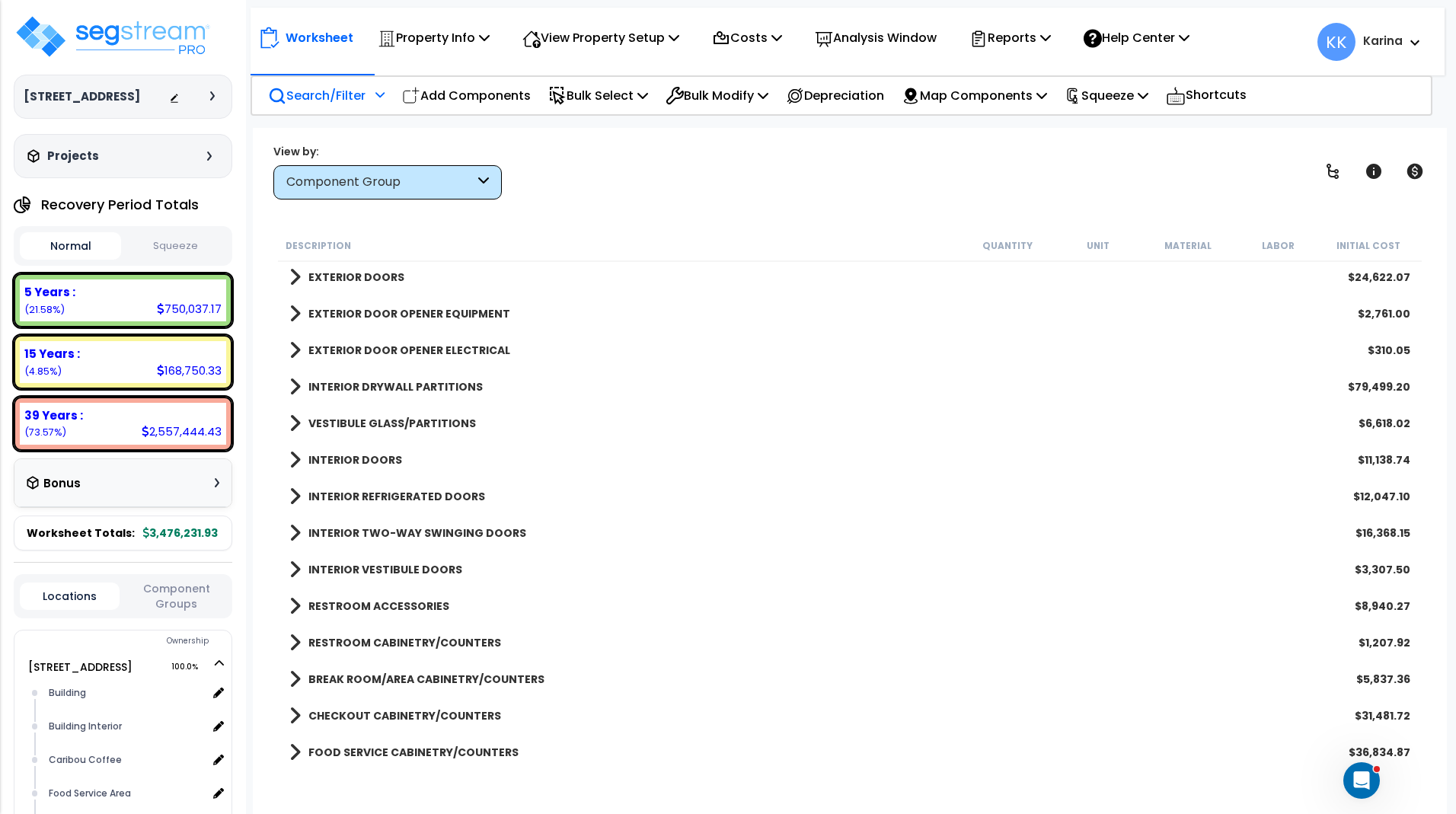
scroll to position [640, 0]
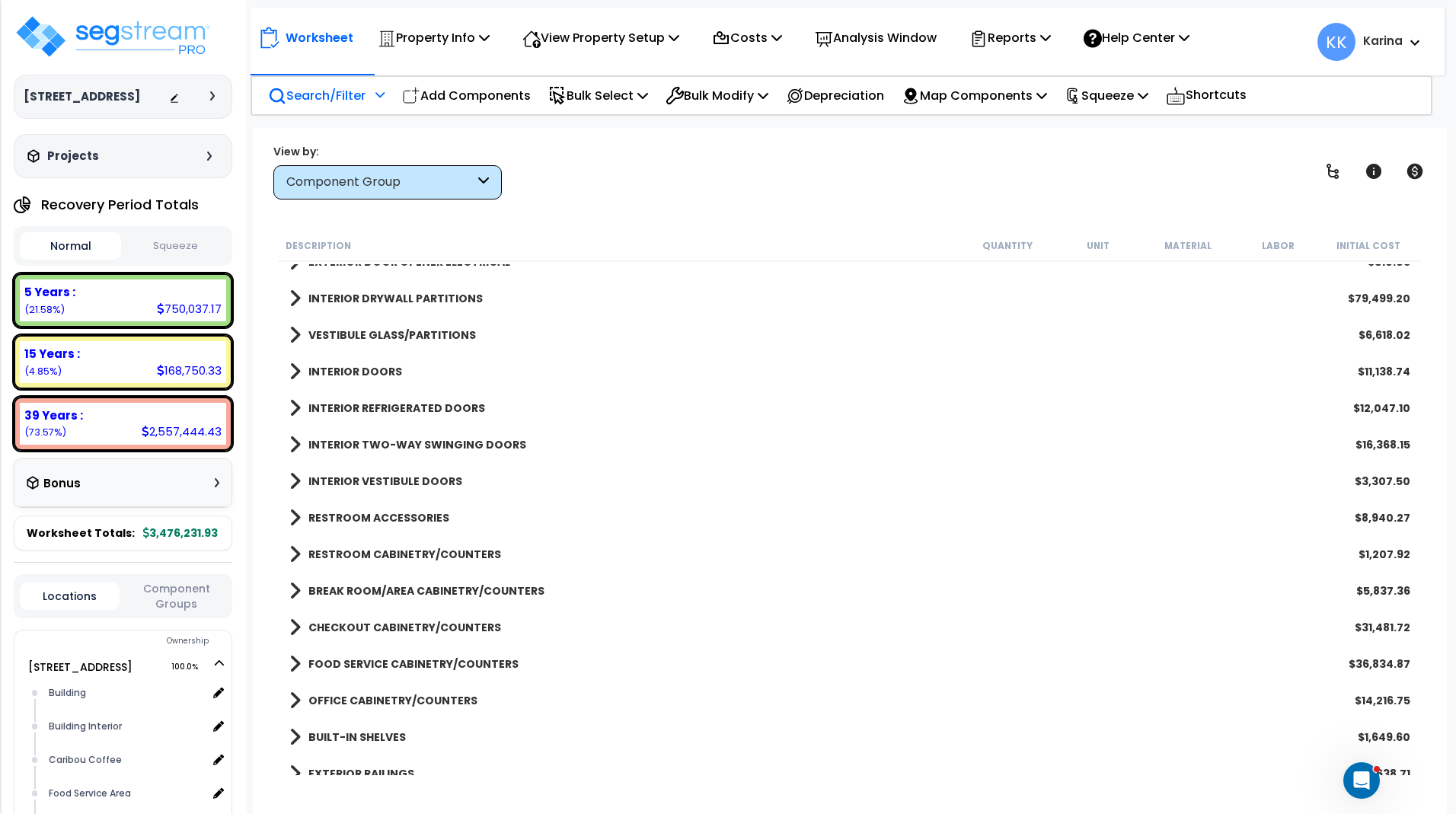
click at [294, 512] on span at bounding box center [295, 518] width 11 height 22
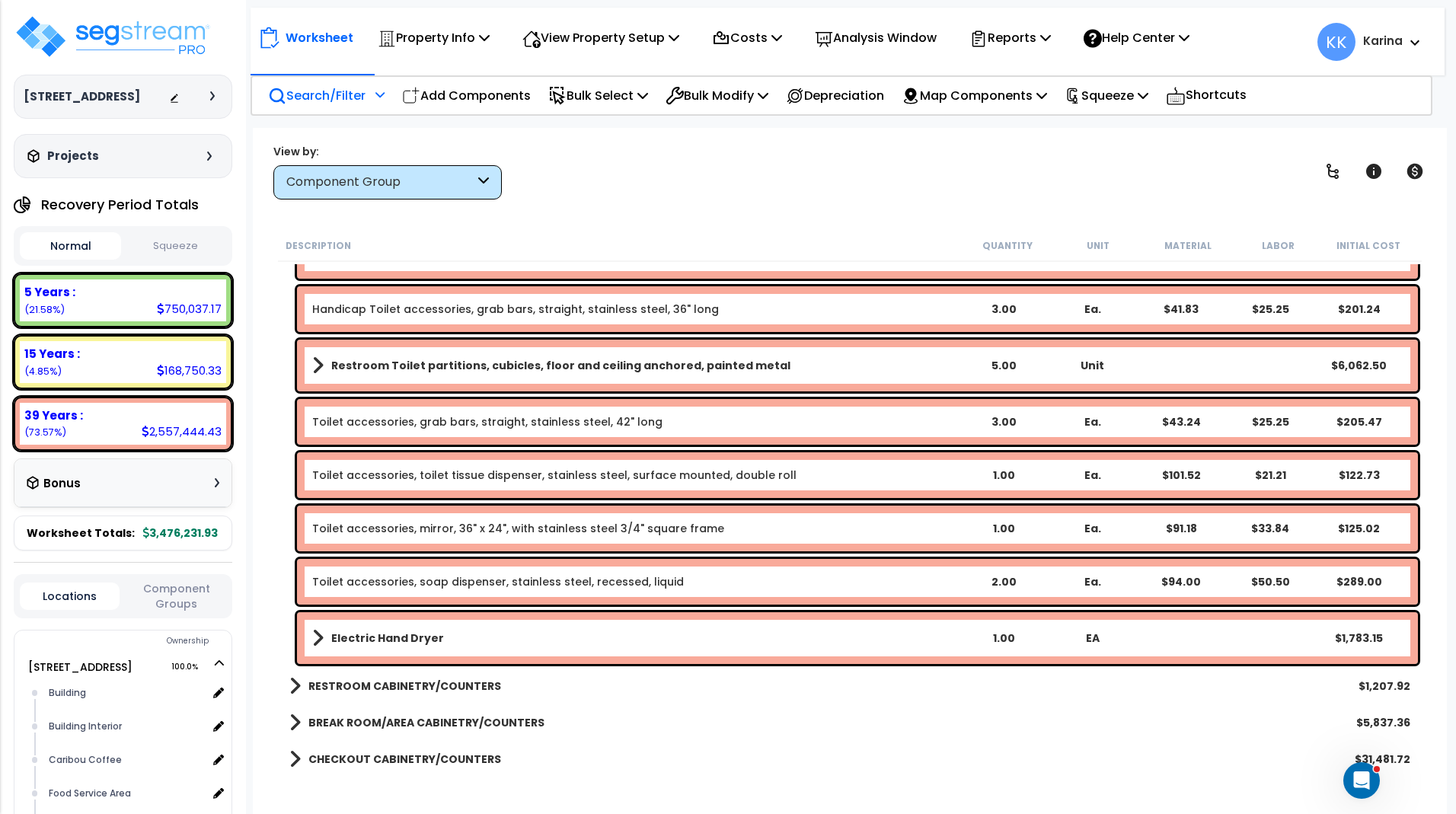
scroll to position [914, 0]
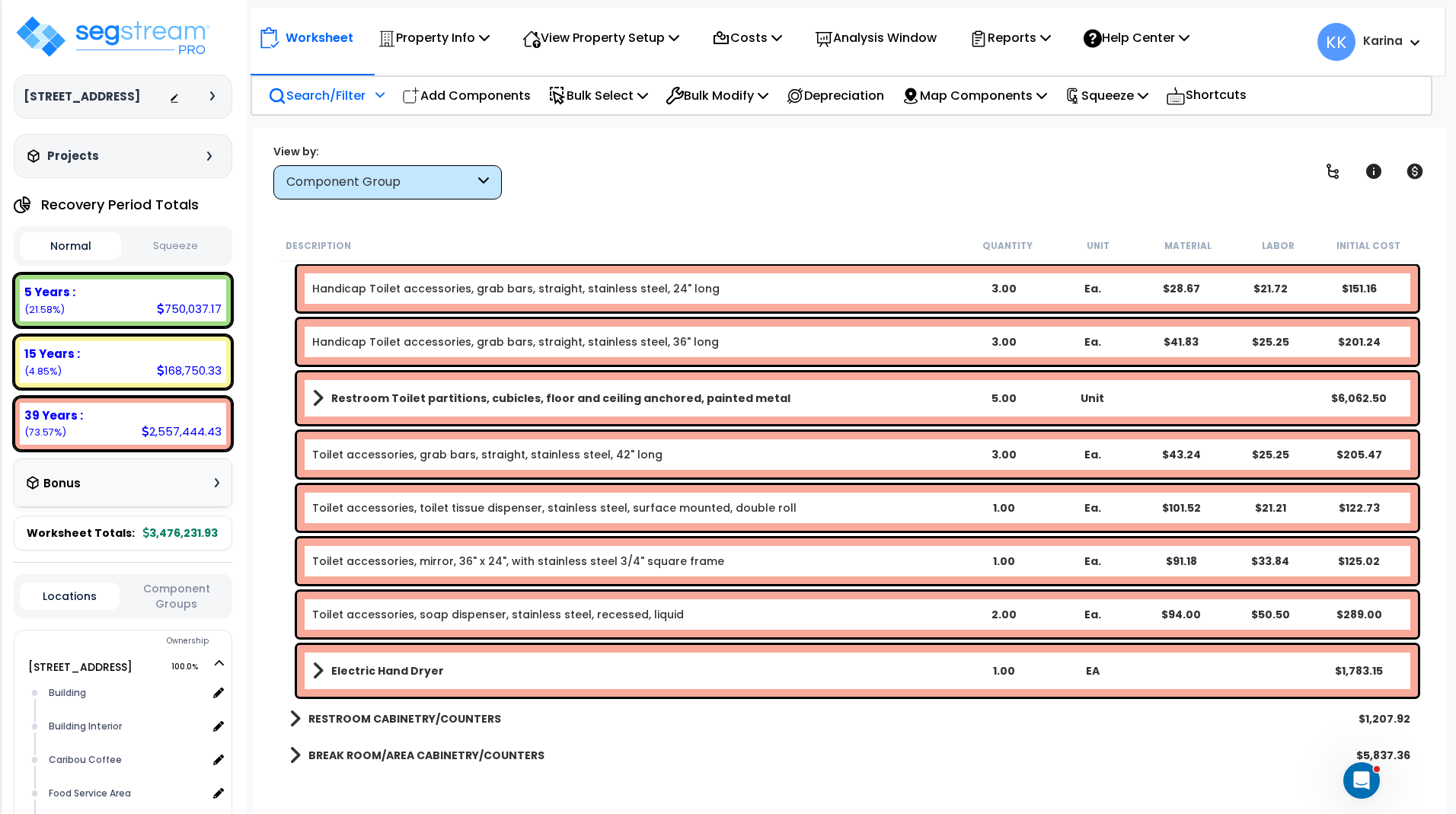
click at [451, 507] on link "Toilet accessories, toilet tissue dispenser, stainless steel, surface mounted, …" at bounding box center [553, 508] width 484 height 15
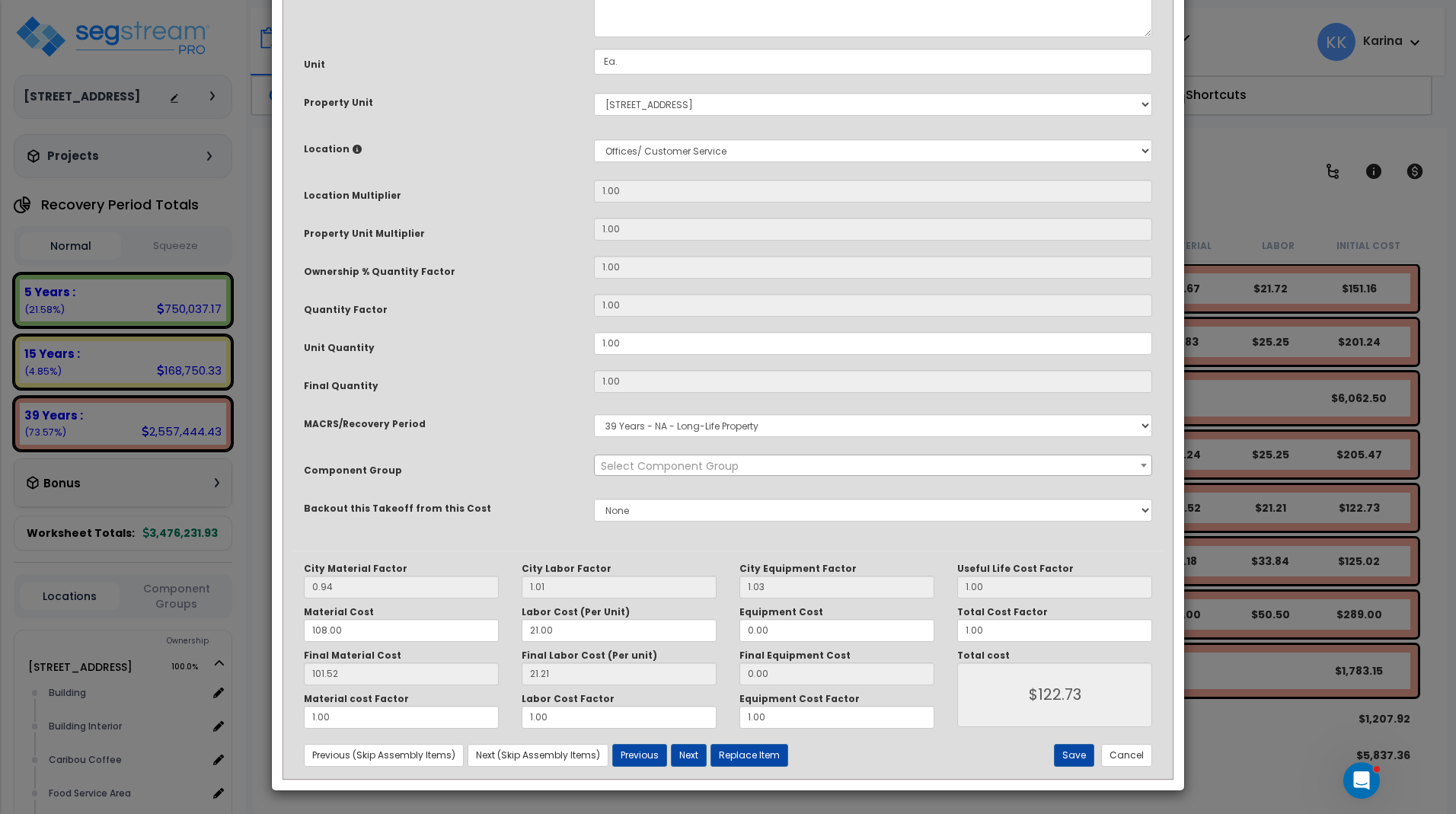
select select "56891"
drag, startPoint x: 634, startPoint y: 506, endPoint x: 596, endPoint y: 508, distance: 38.1
click at [559, 359] on div "Unit Quantity 1.00" at bounding box center [728, 346] width 871 height 26
drag, startPoint x: 612, startPoint y: 511, endPoint x: 584, endPoint y: 510, distance: 28.0
click at [594, 355] on input "1.00" at bounding box center [873, 344] width 558 height 22
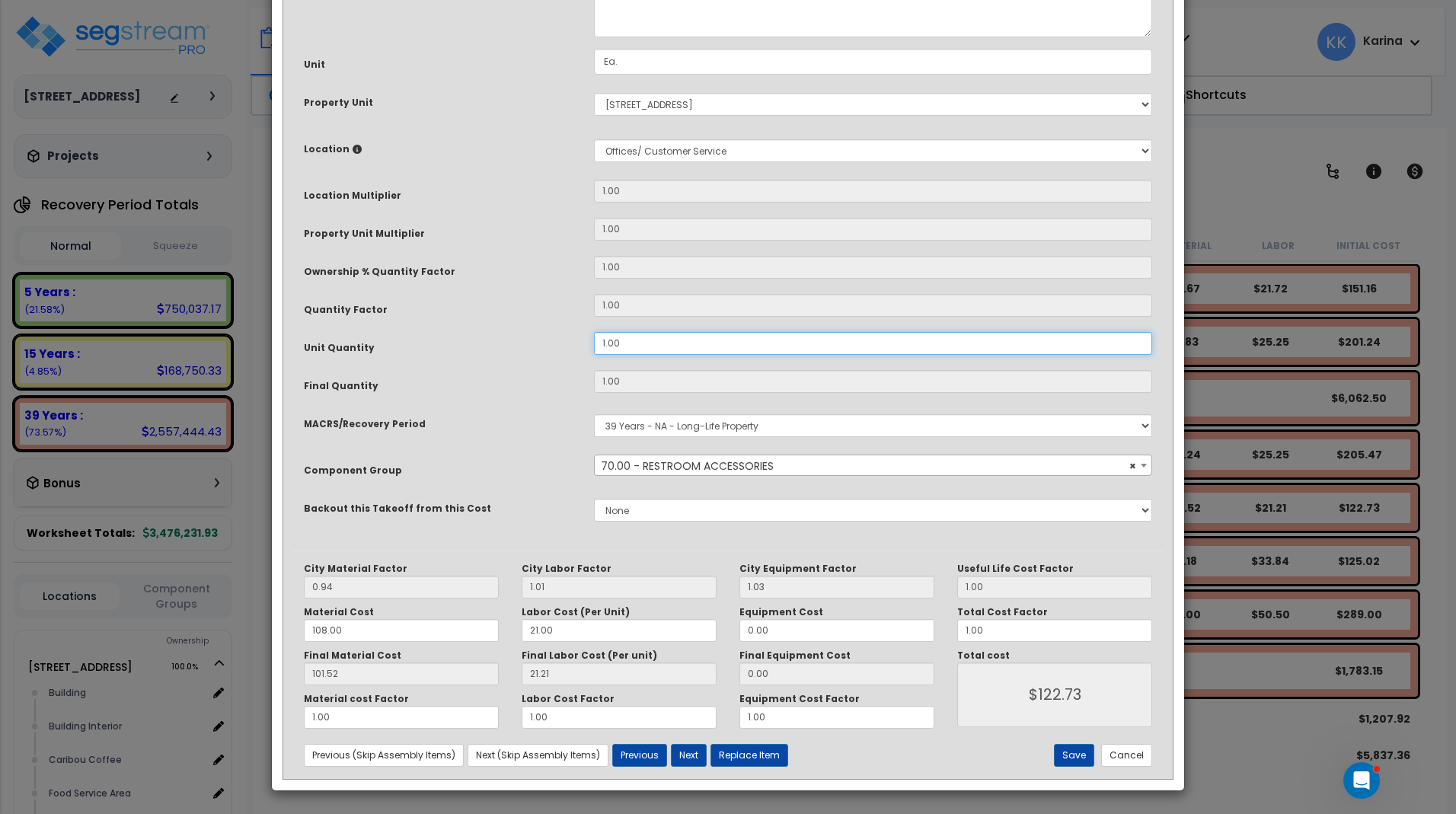
type input "1"
type input "5"
type input "$613.65"
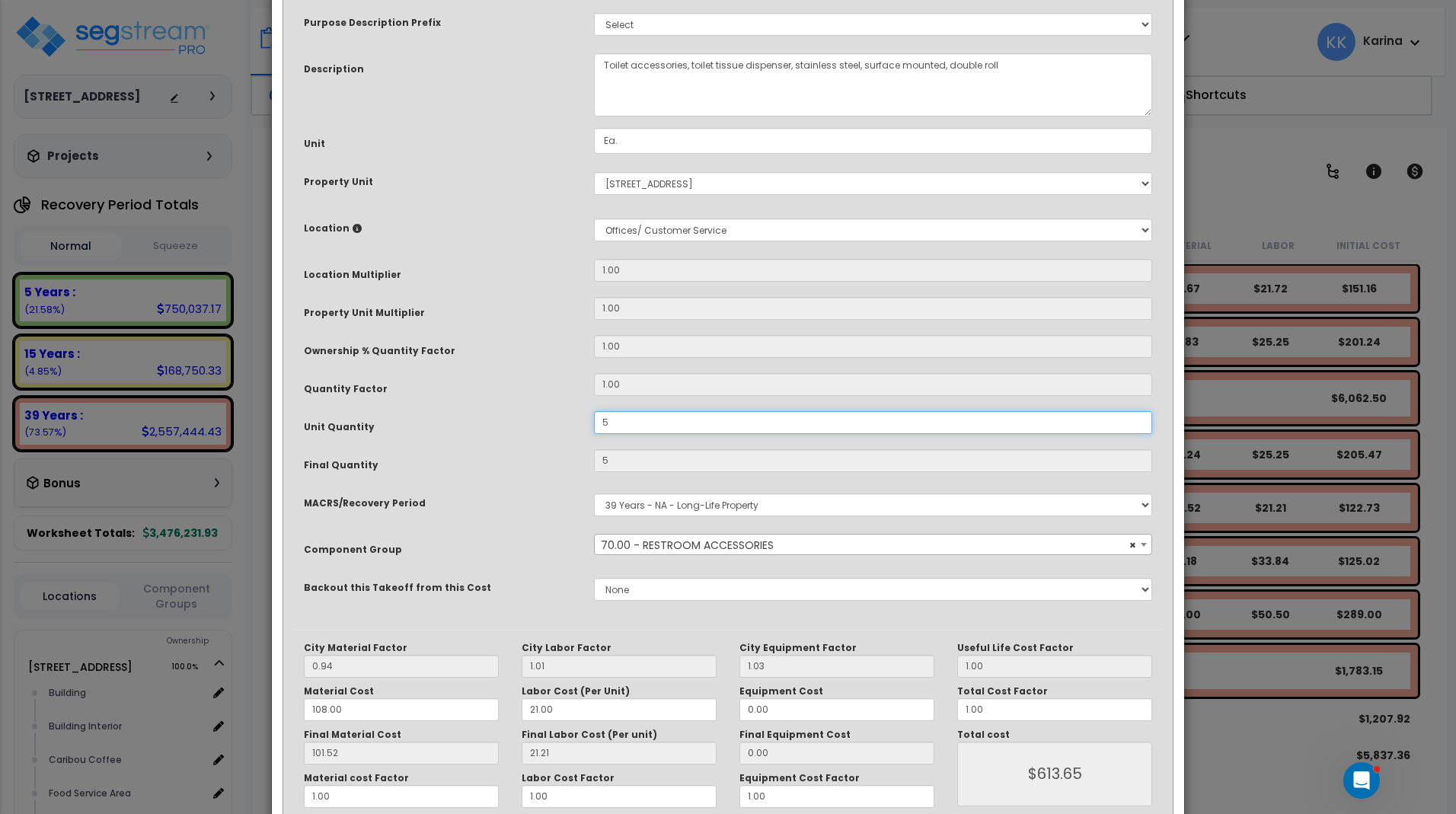
scroll to position [166, 0]
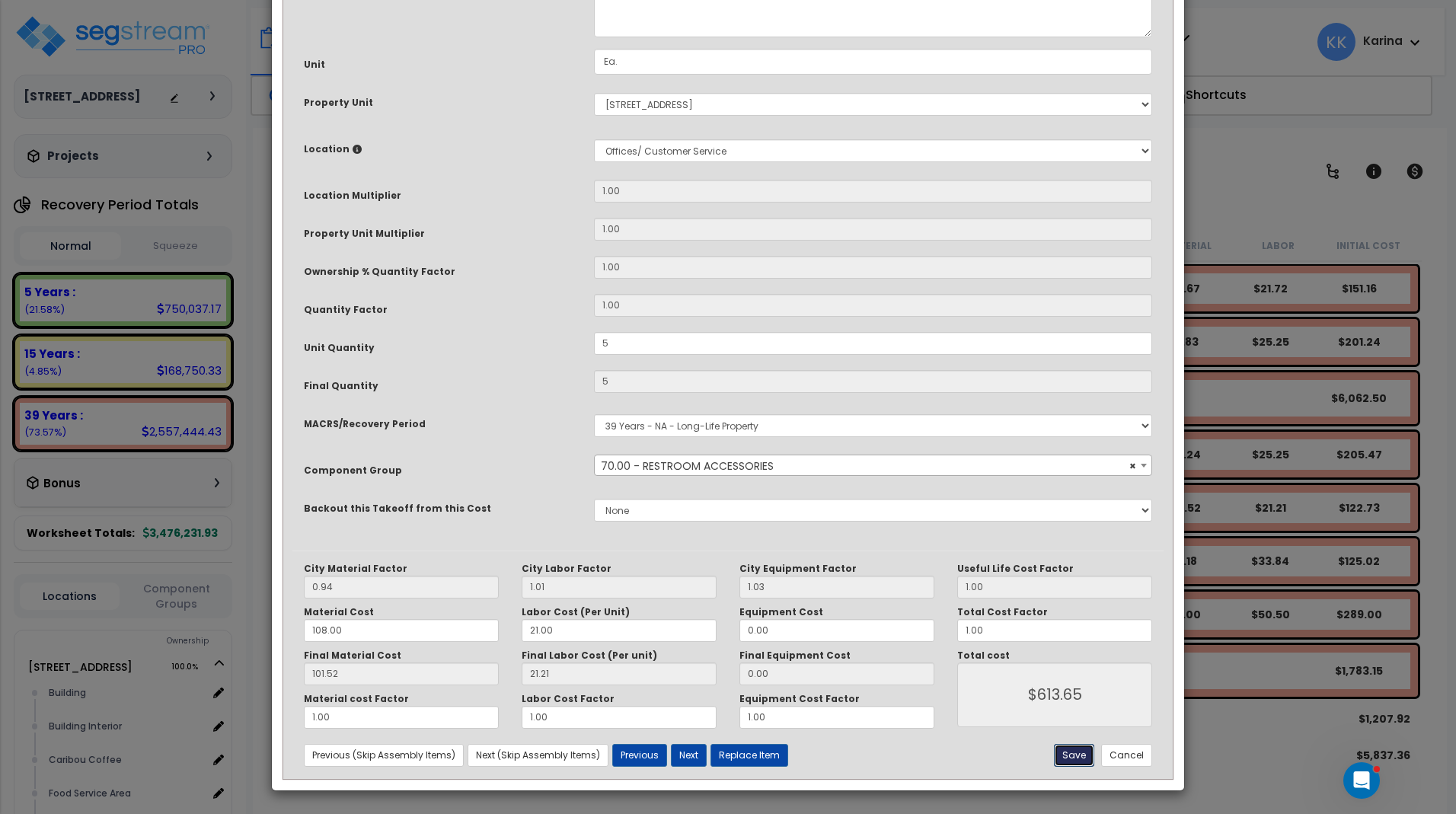
click at [1076, 752] on button "Save" at bounding box center [1073, 755] width 40 height 22
type input "5.00"
type input "613.65"
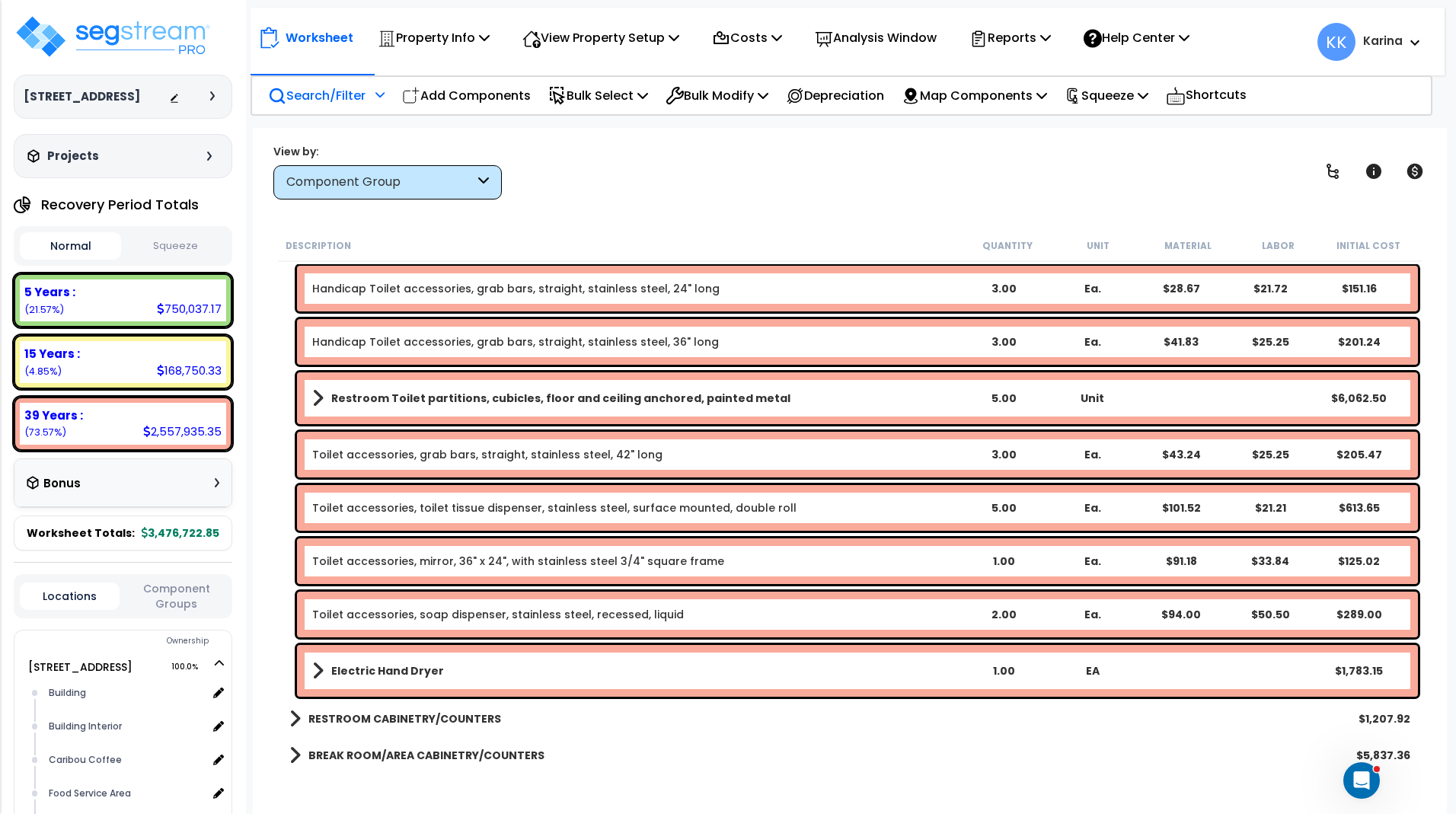
click at [654, 503] on link "Toilet accessories, toilet tissue dispenser, stainless steel, surface mounted, …" at bounding box center [553, 508] width 484 height 15
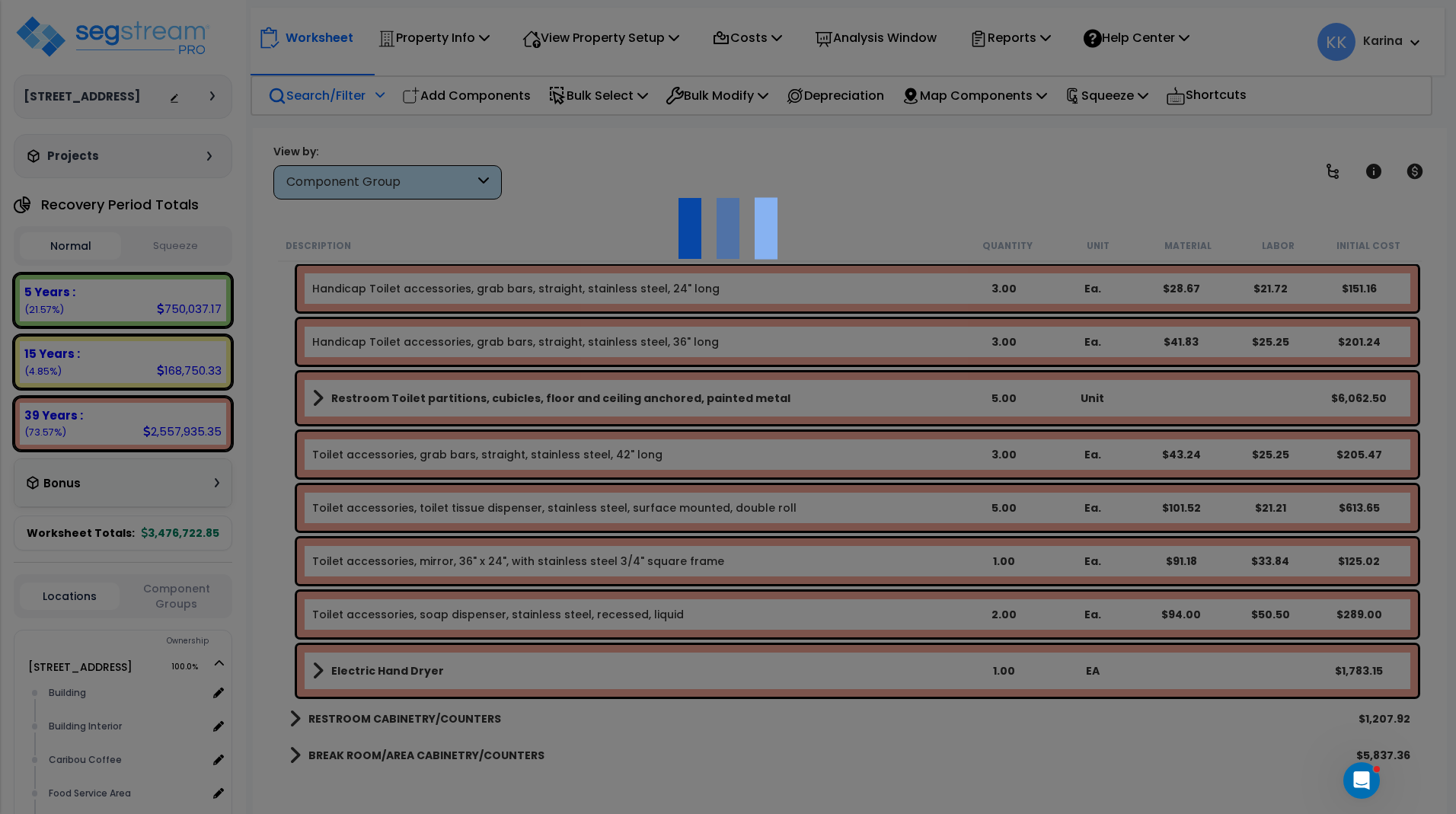
select select "56891"
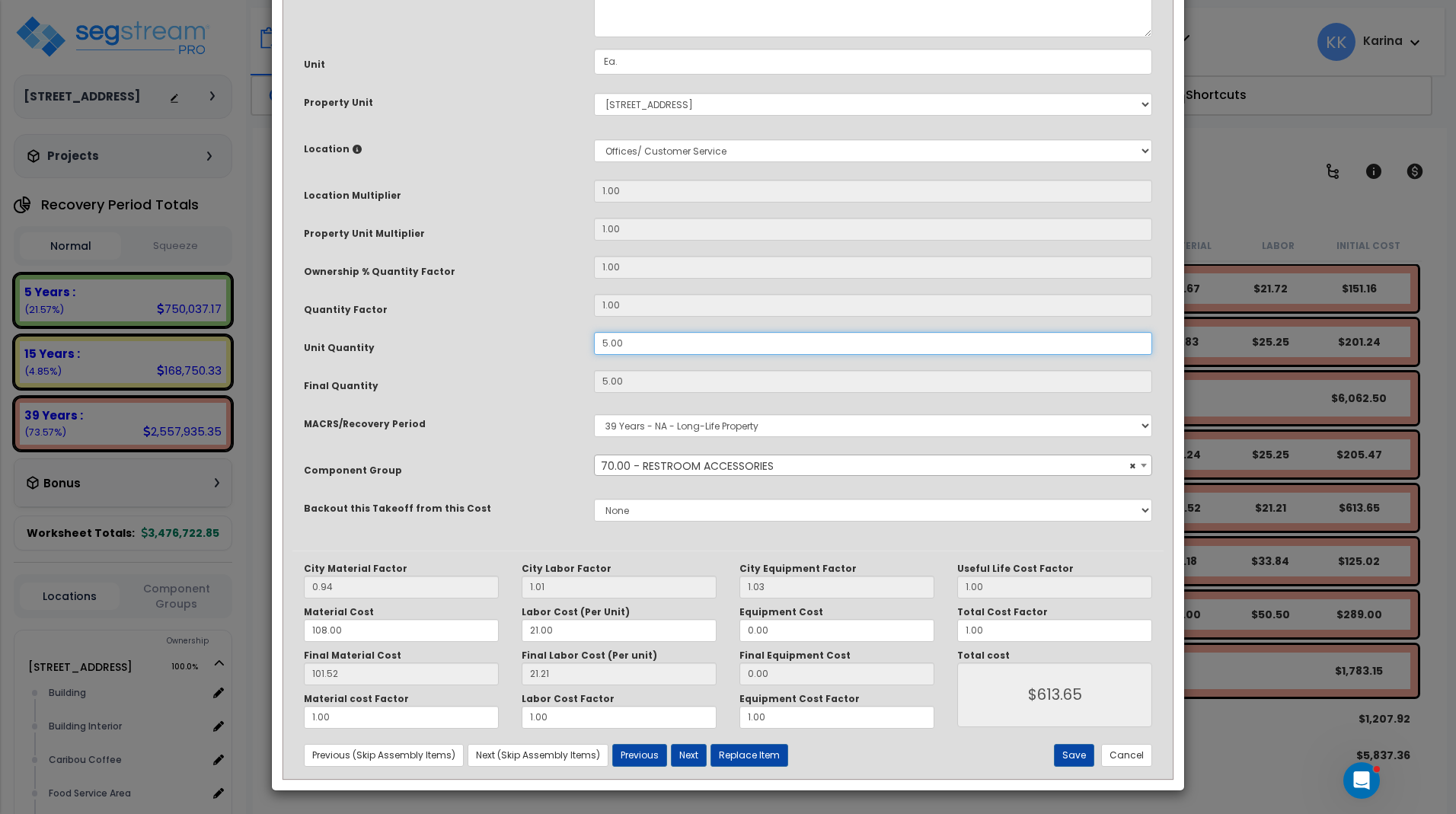
drag, startPoint x: 608, startPoint y: 508, endPoint x: 577, endPoint y: 508, distance: 31.0
click at [577, 359] on div "Unit Quantity 5.00" at bounding box center [728, 346] width 871 height 26
drag, startPoint x: 629, startPoint y: 511, endPoint x: 583, endPoint y: 507, distance: 46.2
click at [594, 355] on input "5.00" at bounding box center [873, 344] width 558 height 22
type input "5"
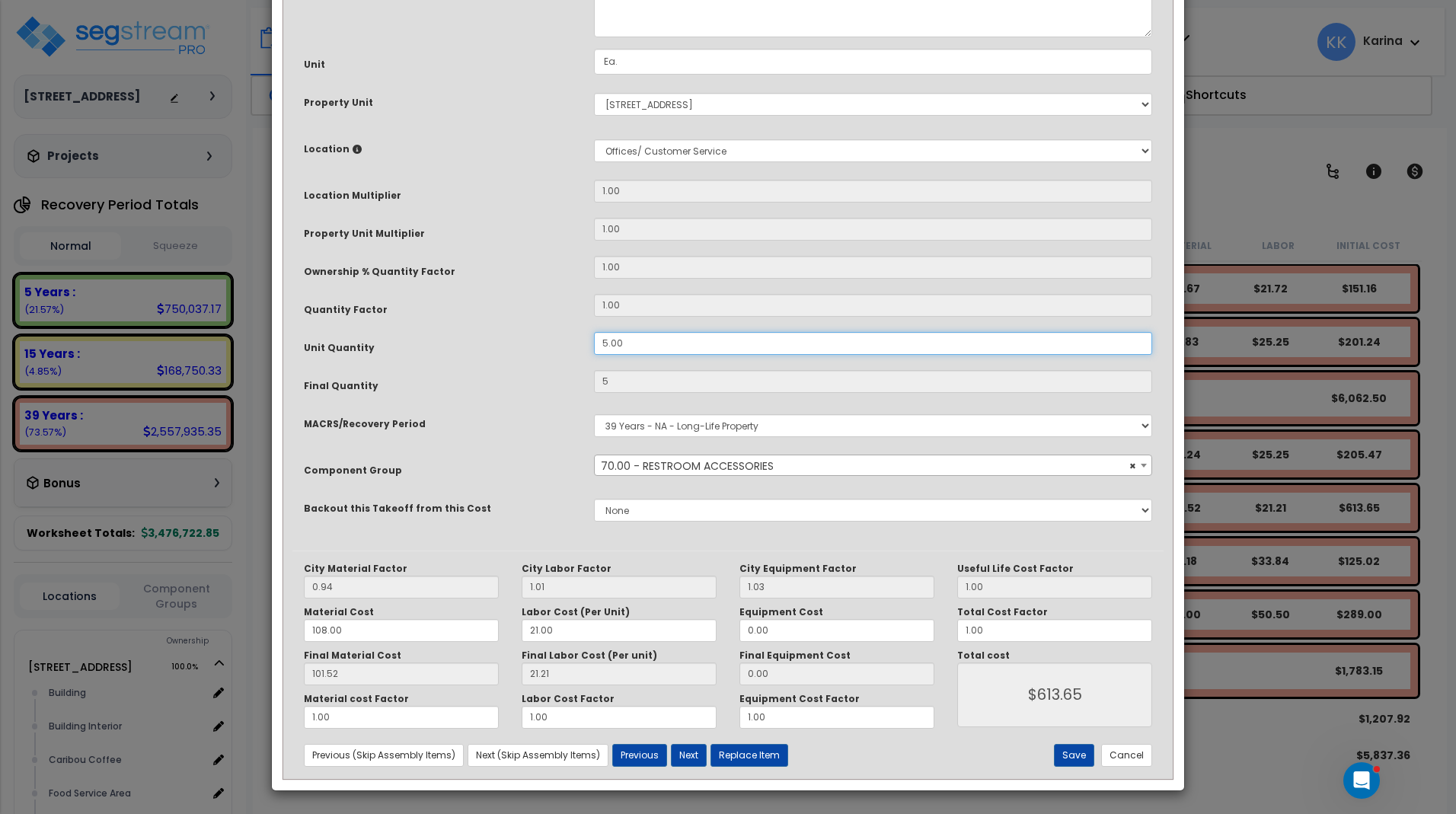
type input "4"
type input "$490.92"
click at [1077, 755] on button "Save" at bounding box center [1073, 755] width 40 height 22
type input "4.00"
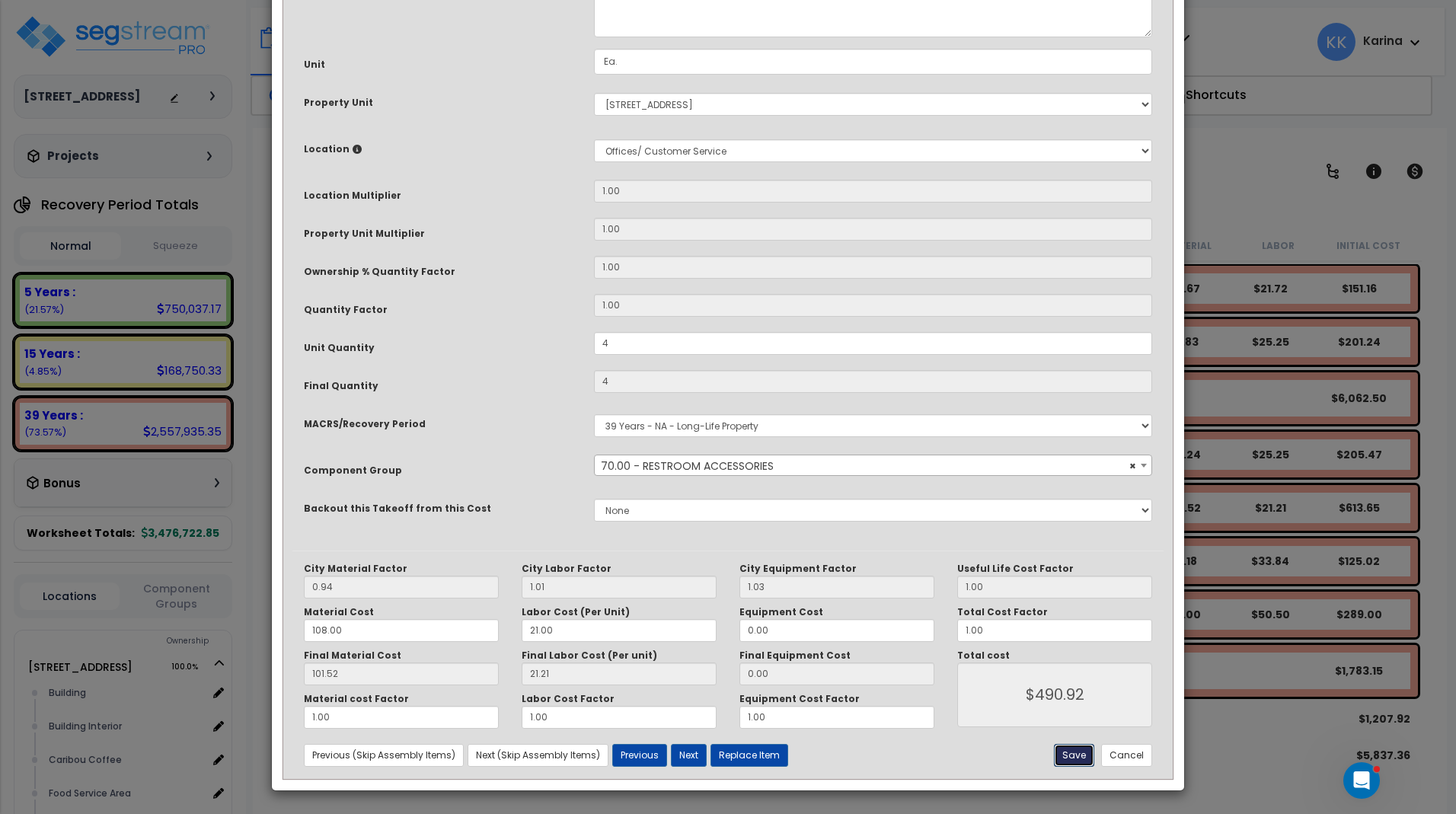
type input "4.00"
type input "490.92"
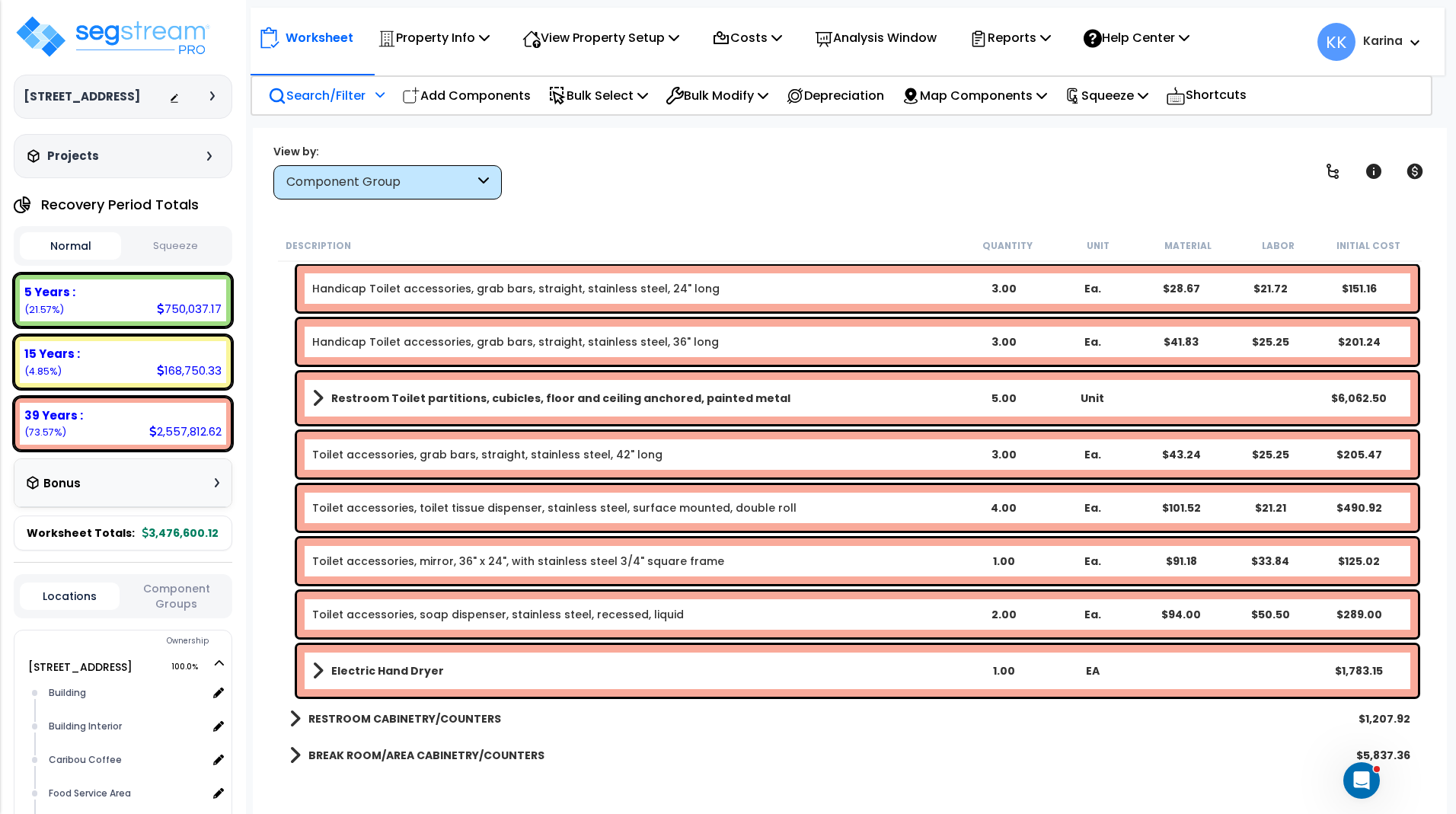
click at [521, 392] on b "Restroom Toilet partitions, cubicles, floor and ceiling anchored, painted metal" at bounding box center [561, 398] width 459 height 15
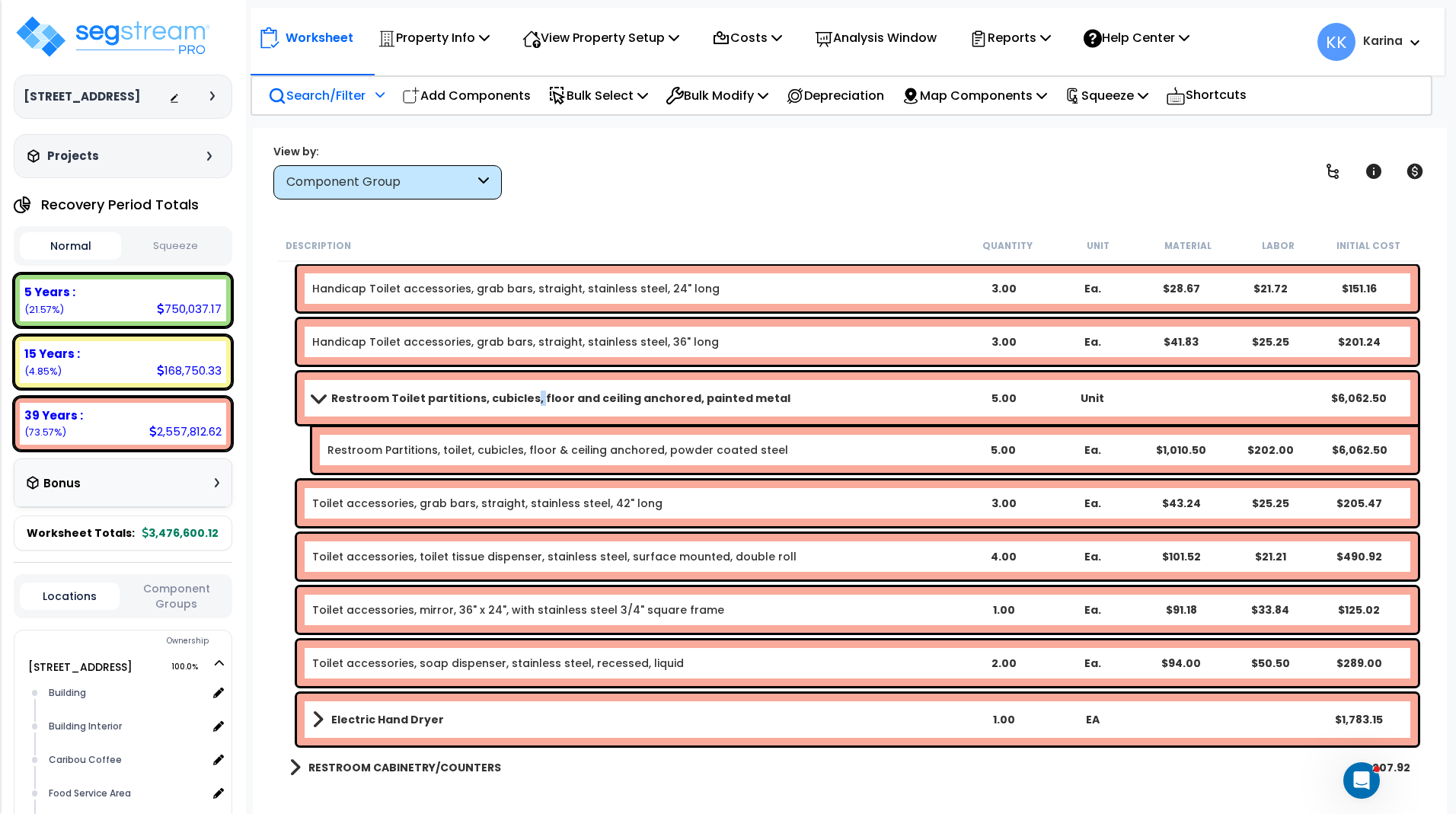
click at [521, 392] on b "Restroom Toilet partitions, cubicles, floor and ceiling anchored, painted metal" at bounding box center [561, 398] width 459 height 15
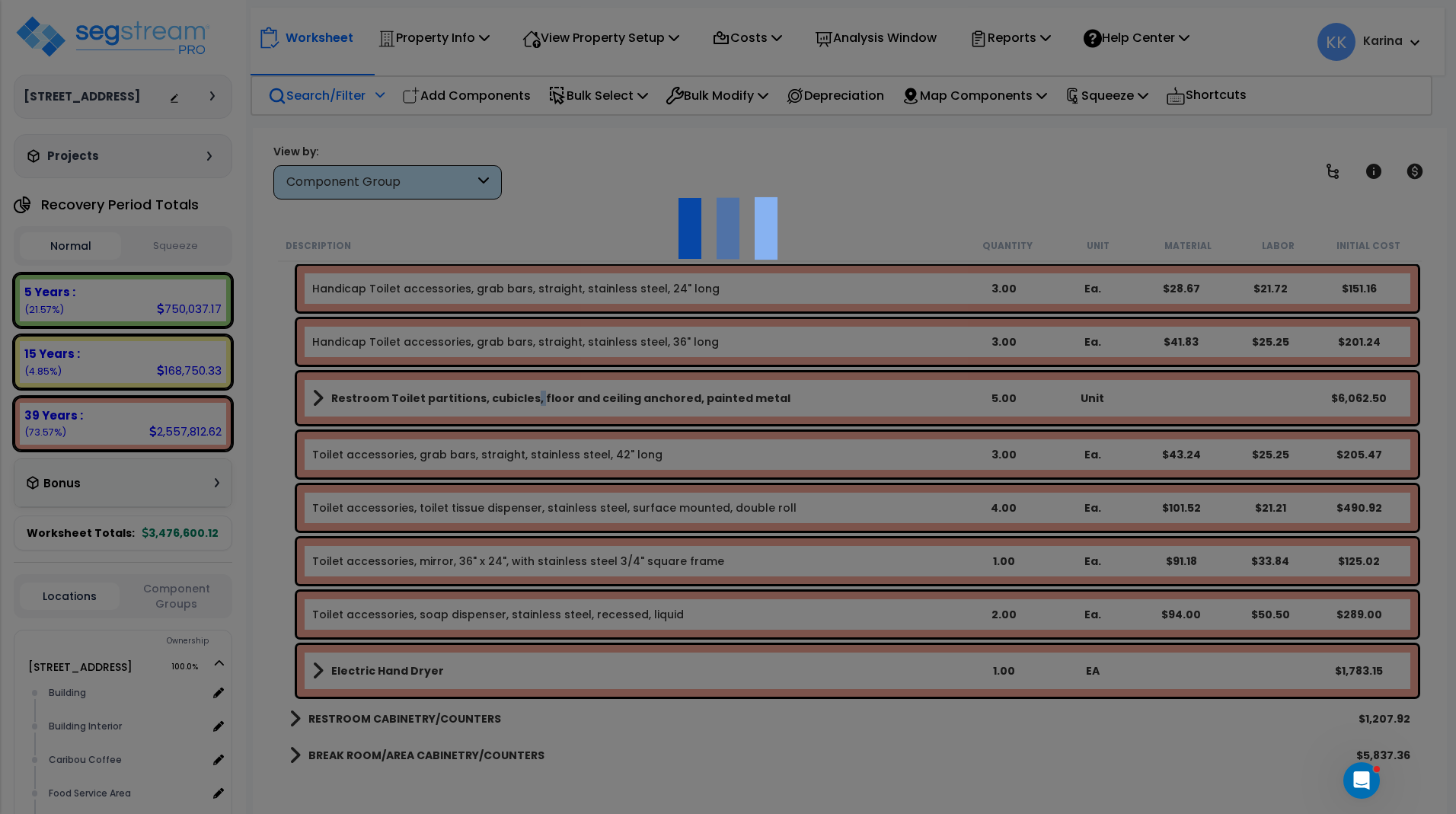
select select "56891"
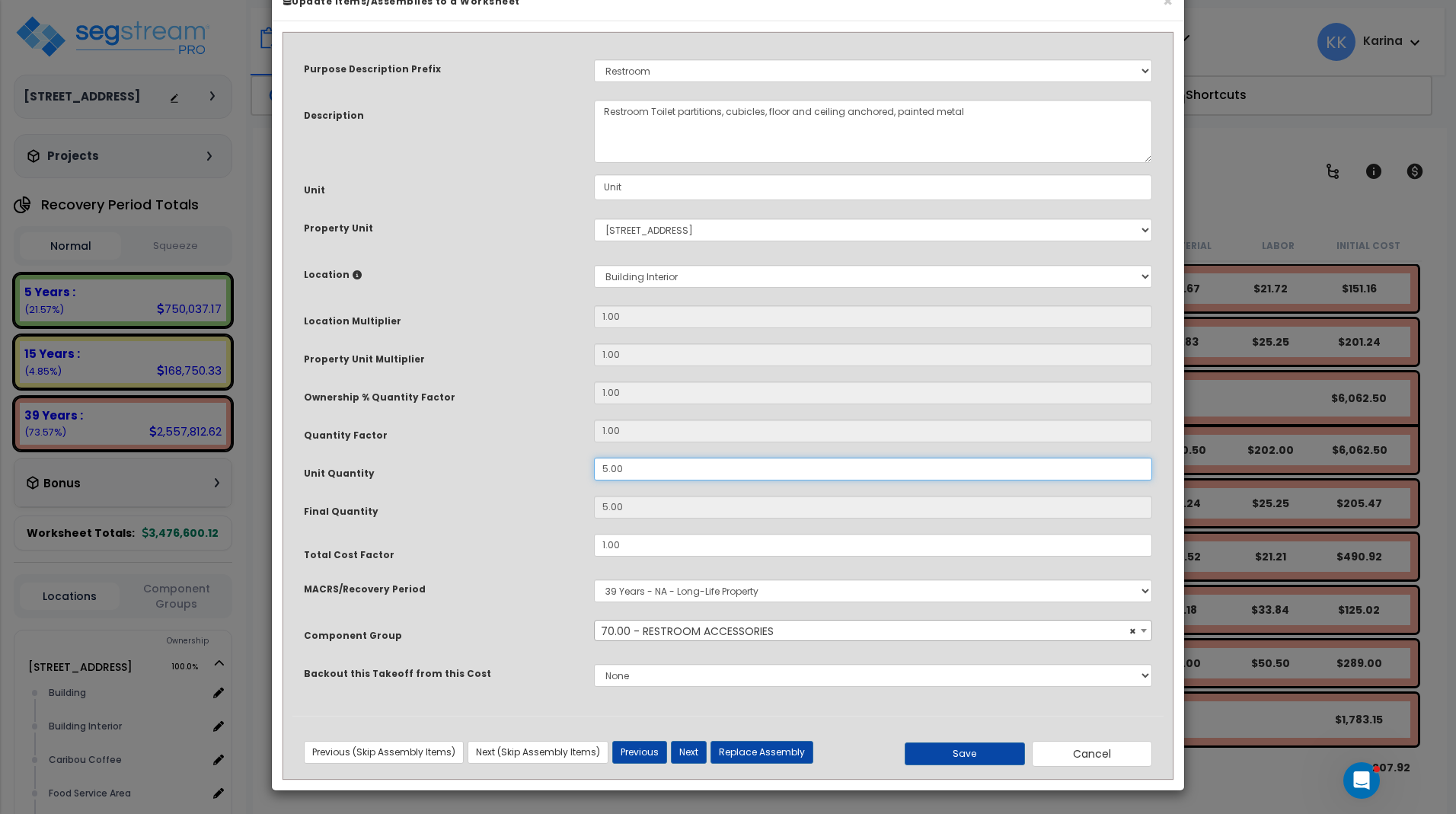
drag, startPoint x: 631, startPoint y: 511, endPoint x: 610, endPoint y: 552, distance: 46.1
click at [594, 481] on input "5.00" at bounding box center [873, 469] width 558 height 22
type input "5"
type input "4"
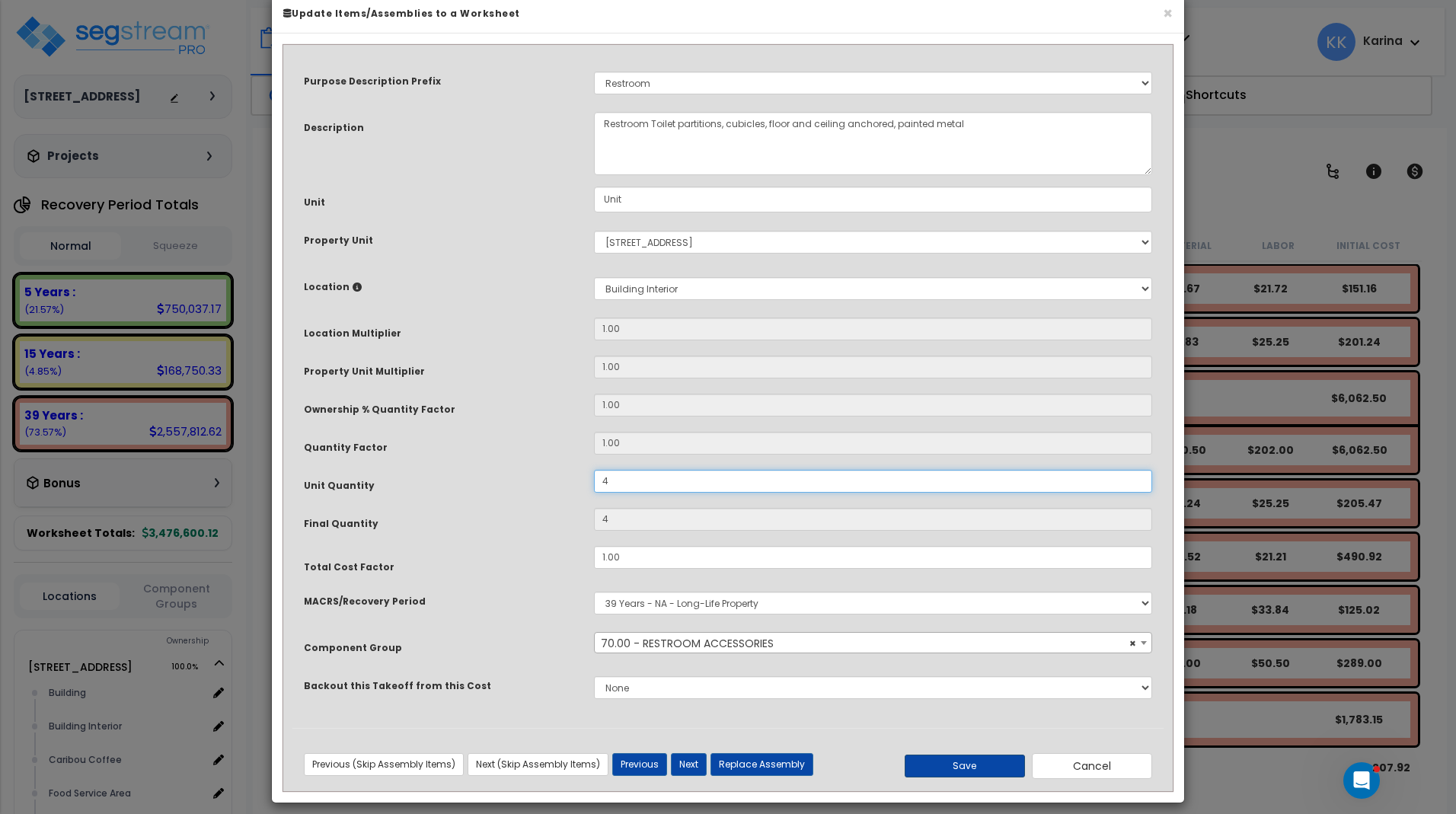
scroll to position [40, 0]
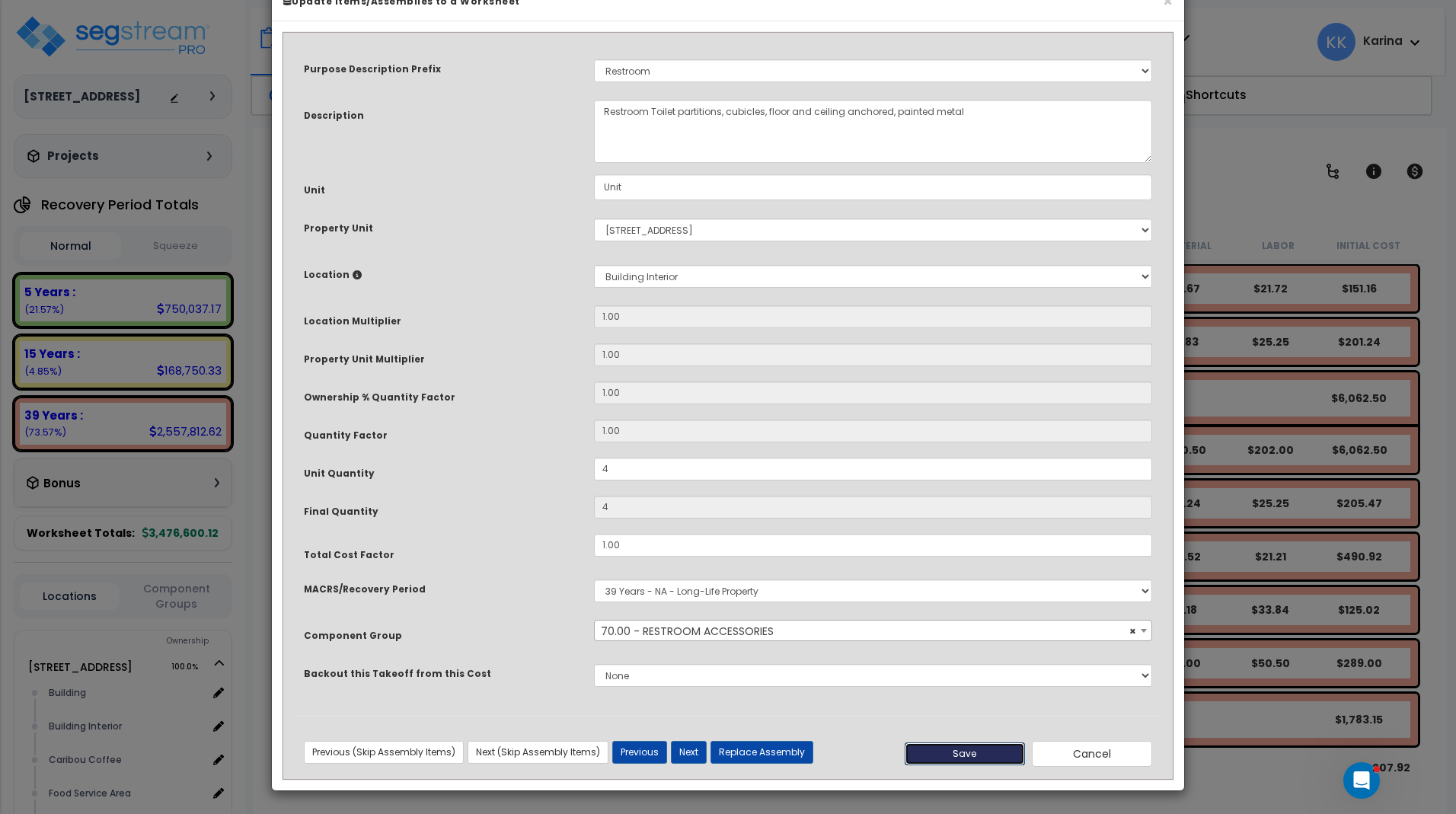
click at [966, 747] on button "Save" at bounding box center [964, 754] width 120 height 22
type input "4.00"
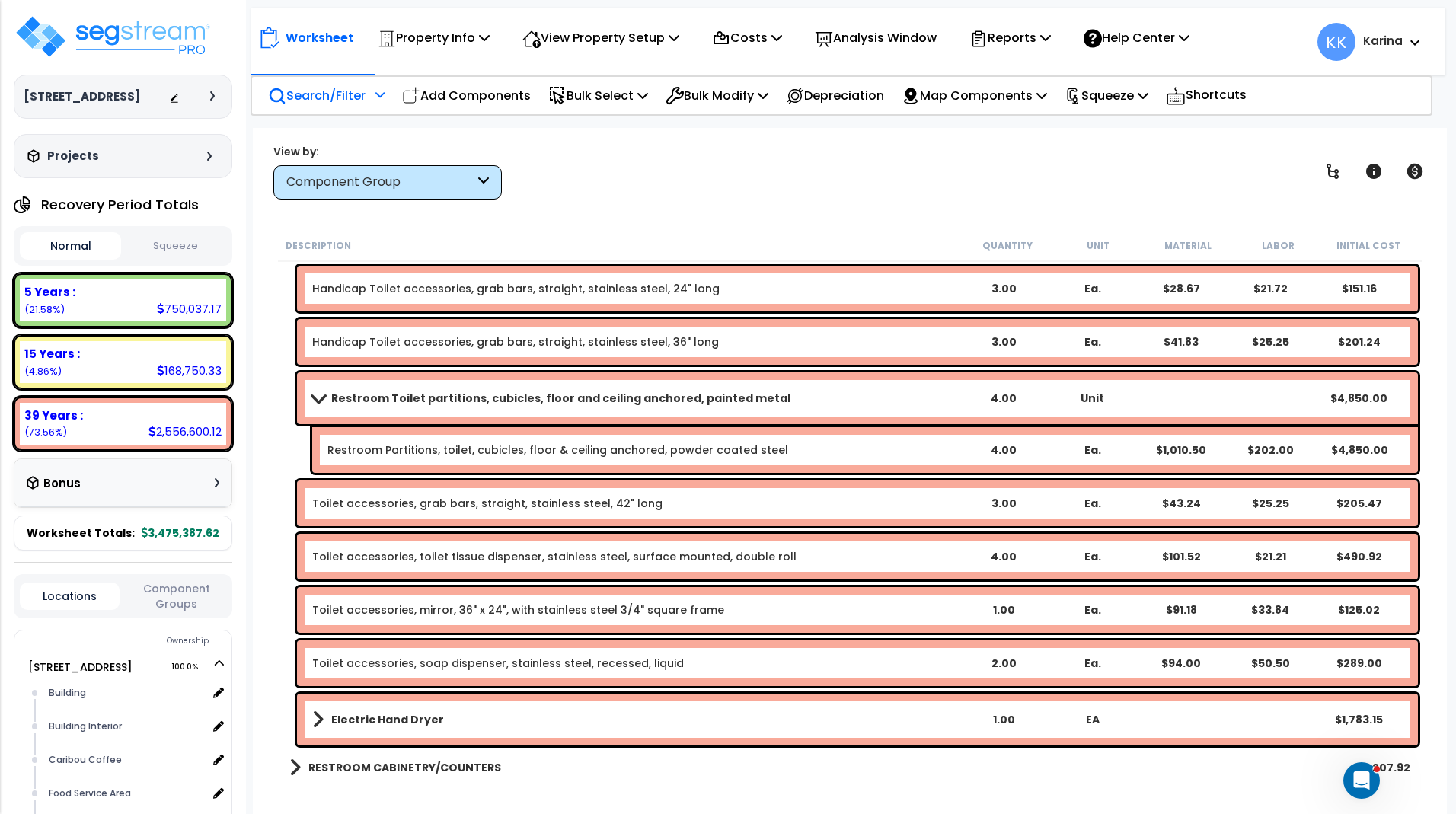
click at [464, 609] on link "Toilet accessories, mirror, 36" x 24", with stainless steel 3/4" square frame" at bounding box center [518, 610] width 412 height 15
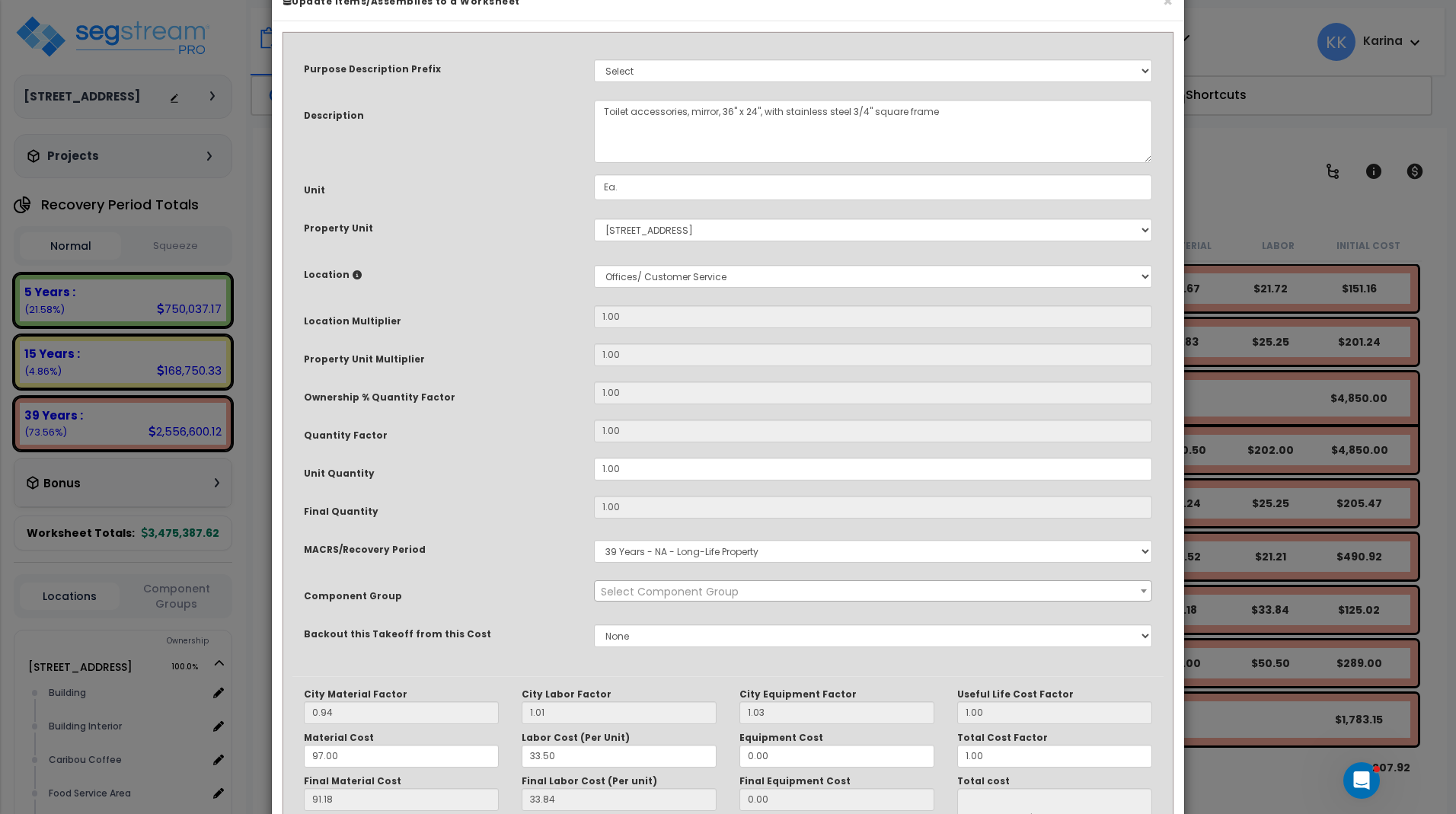
select select "56891"
drag, startPoint x: 641, startPoint y: 511, endPoint x: 562, endPoint y: 508, distance: 79.1
click at [562, 484] on div "Unit Quantity 1.00" at bounding box center [728, 471] width 871 height 26
drag, startPoint x: 599, startPoint y: 508, endPoint x: 568, endPoint y: 506, distance: 31.1
click at [568, 484] on div "Unit Quantity 1.00" at bounding box center [728, 471] width 871 height 26
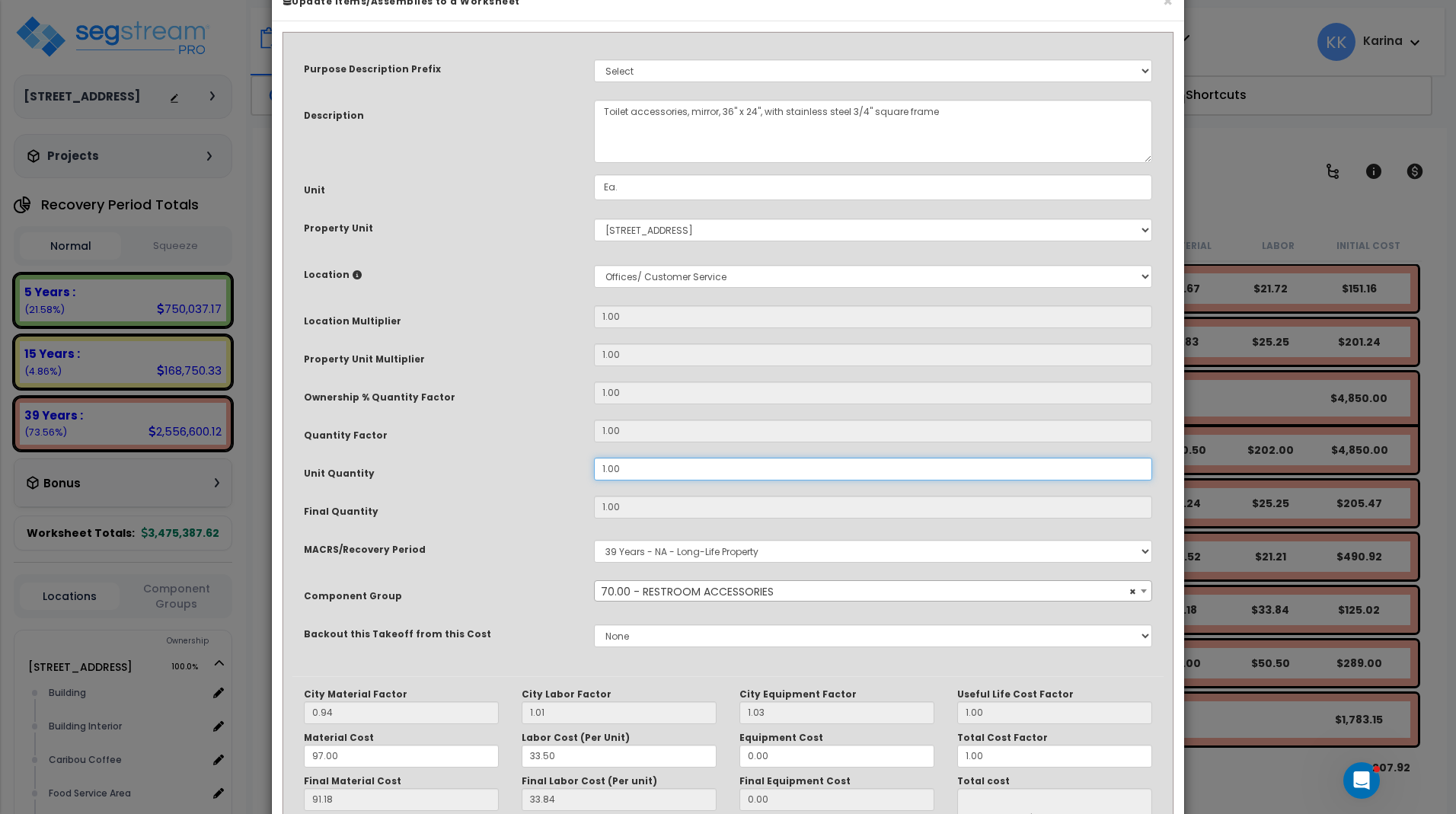
drag, startPoint x: 632, startPoint y: 507, endPoint x: 592, endPoint y: 503, distance: 40.2
click at [594, 481] on input "1.00" at bounding box center [873, 469] width 558 height 22
type input "5"
type input "$625.10"
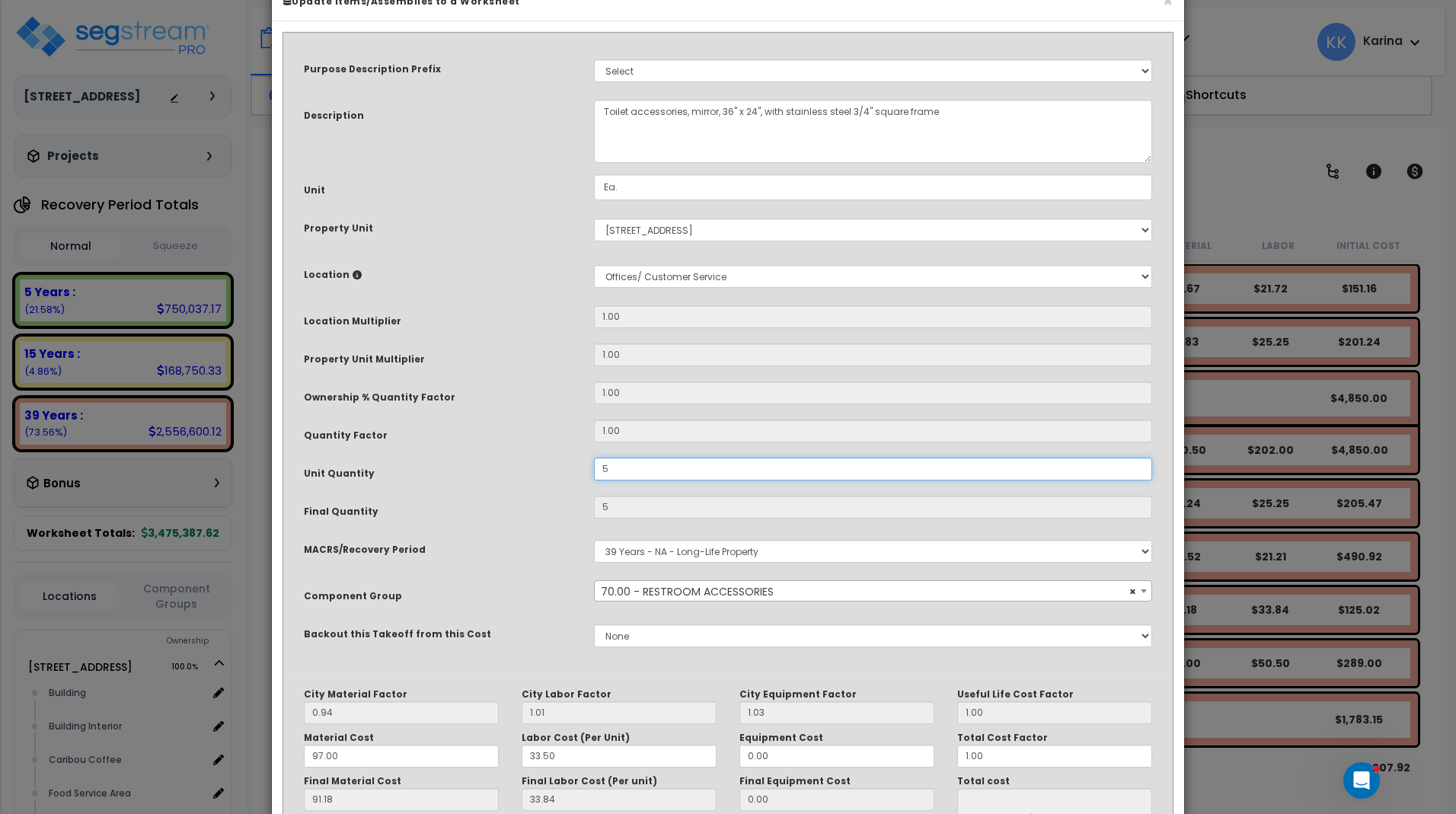
scroll to position [166, 0]
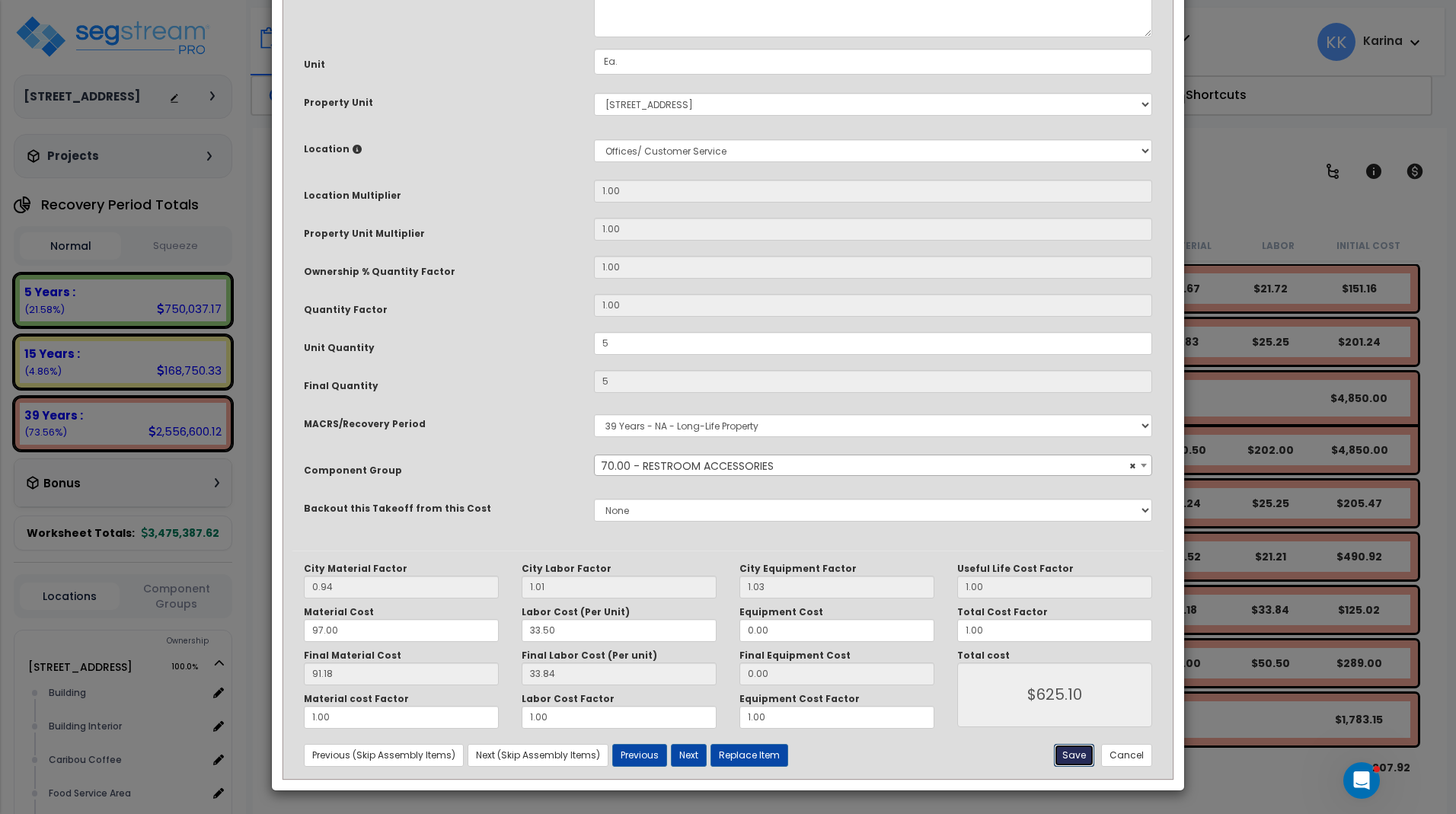
click at [1069, 751] on button "Save" at bounding box center [1073, 755] width 40 height 22
type input "5.00"
type input "625.10"
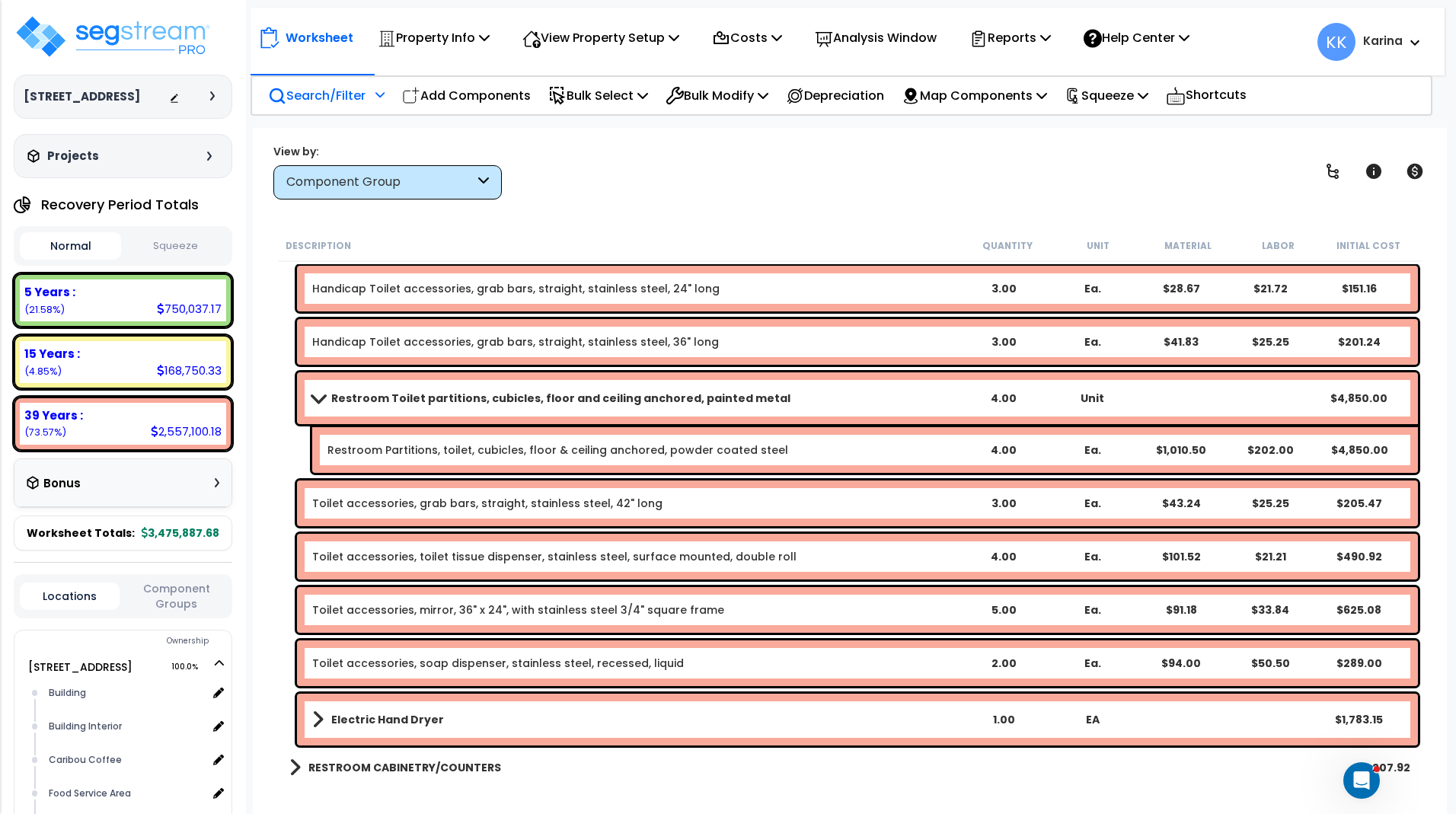
click at [543, 667] on link "Toilet accessories, soap dispenser, stainless steel, recessed, liquid" at bounding box center [497, 663] width 372 height 15
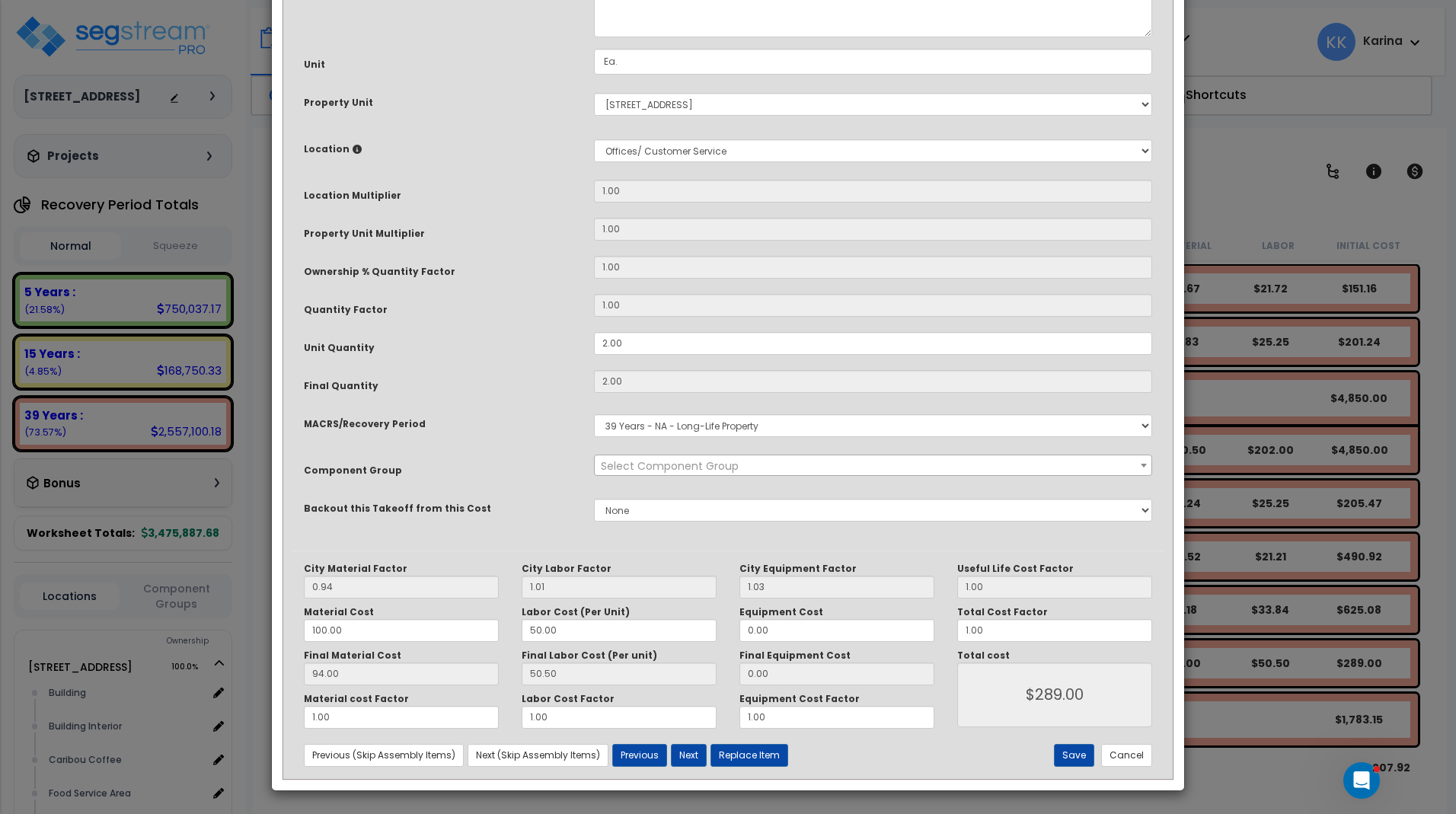
select select "56891"
drag, startPoint x: 627, startPoint y: 510, endPoint x: 566, endPoint y: 510, distance: 61.0
click at [566, 359] on div "Unit Quantity 2.00" at bounding box center [728, 346] width 871 height 26
drag, startPoint x: 635, startPoint y: 505, endPoint x: 562, endPoint y: 506, distance: 73.0
click at [594, 355] on input "2.00" at bounding box center [873, 344] width 558 height 22
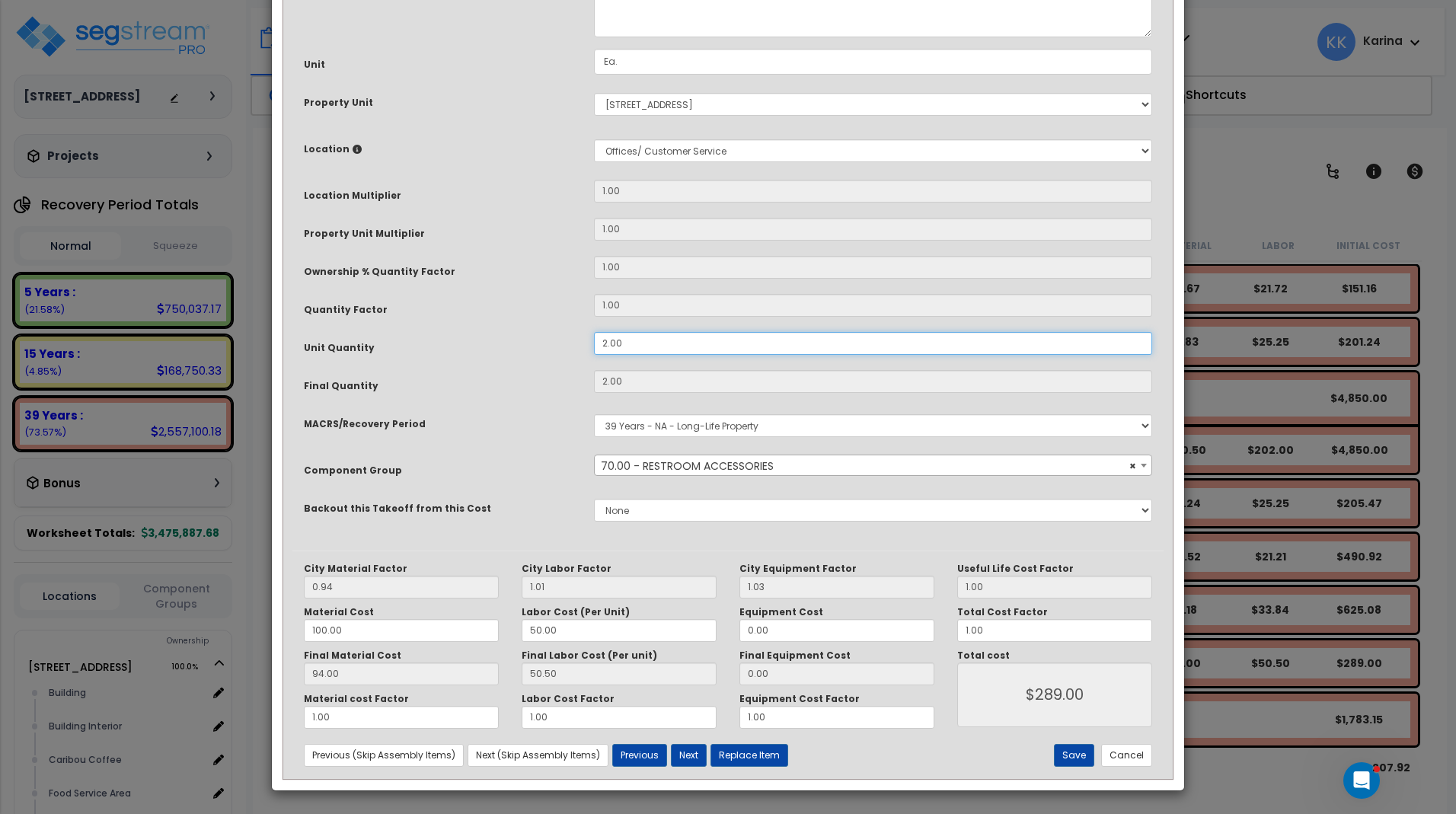
type input "2"
type input "6"
type input "$867.00"
click at [1066, 752] on button "Save" at bounding box center [1073, 755] width 40 height 22
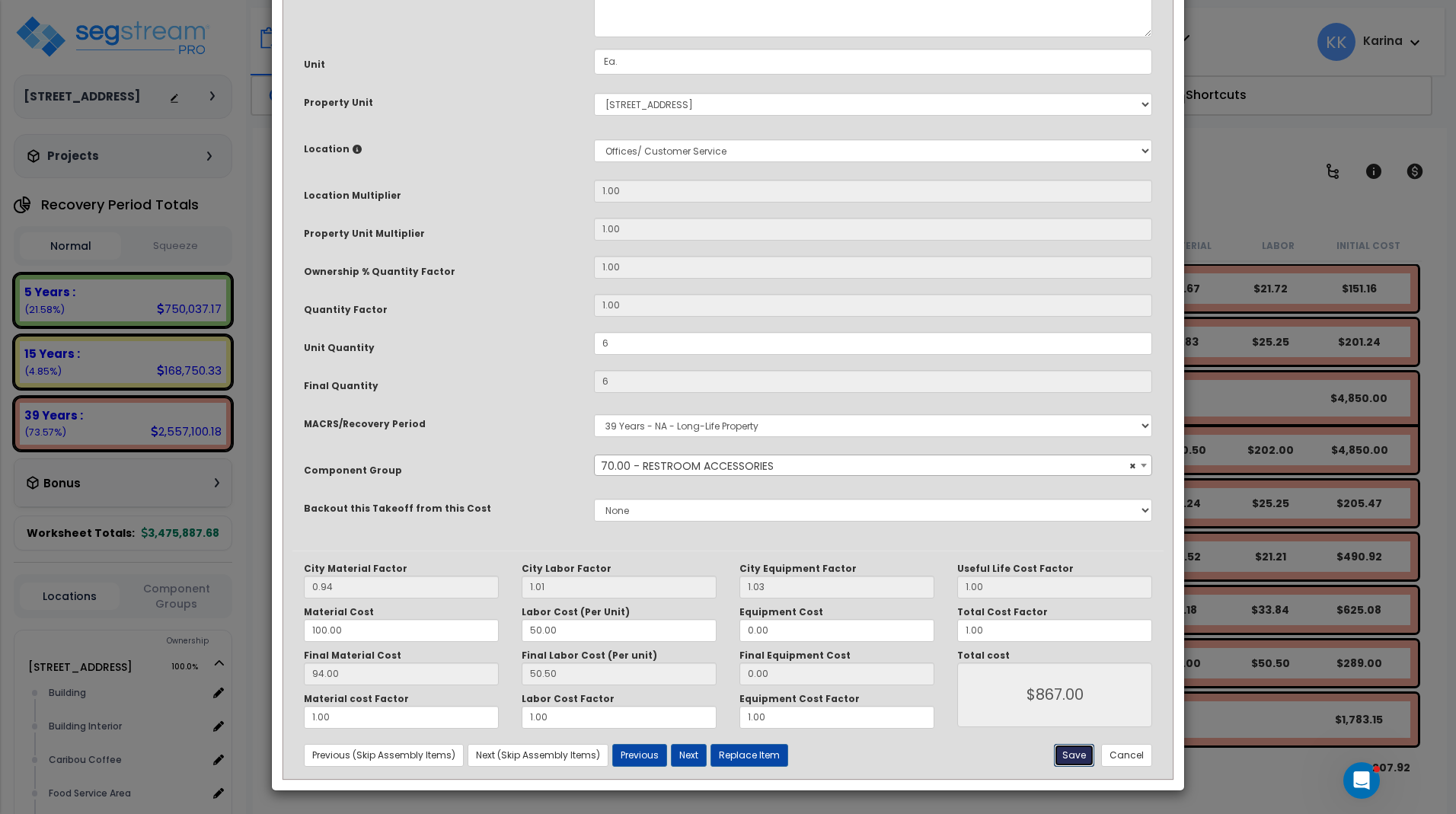
type input "6.00"
type input "867.00"
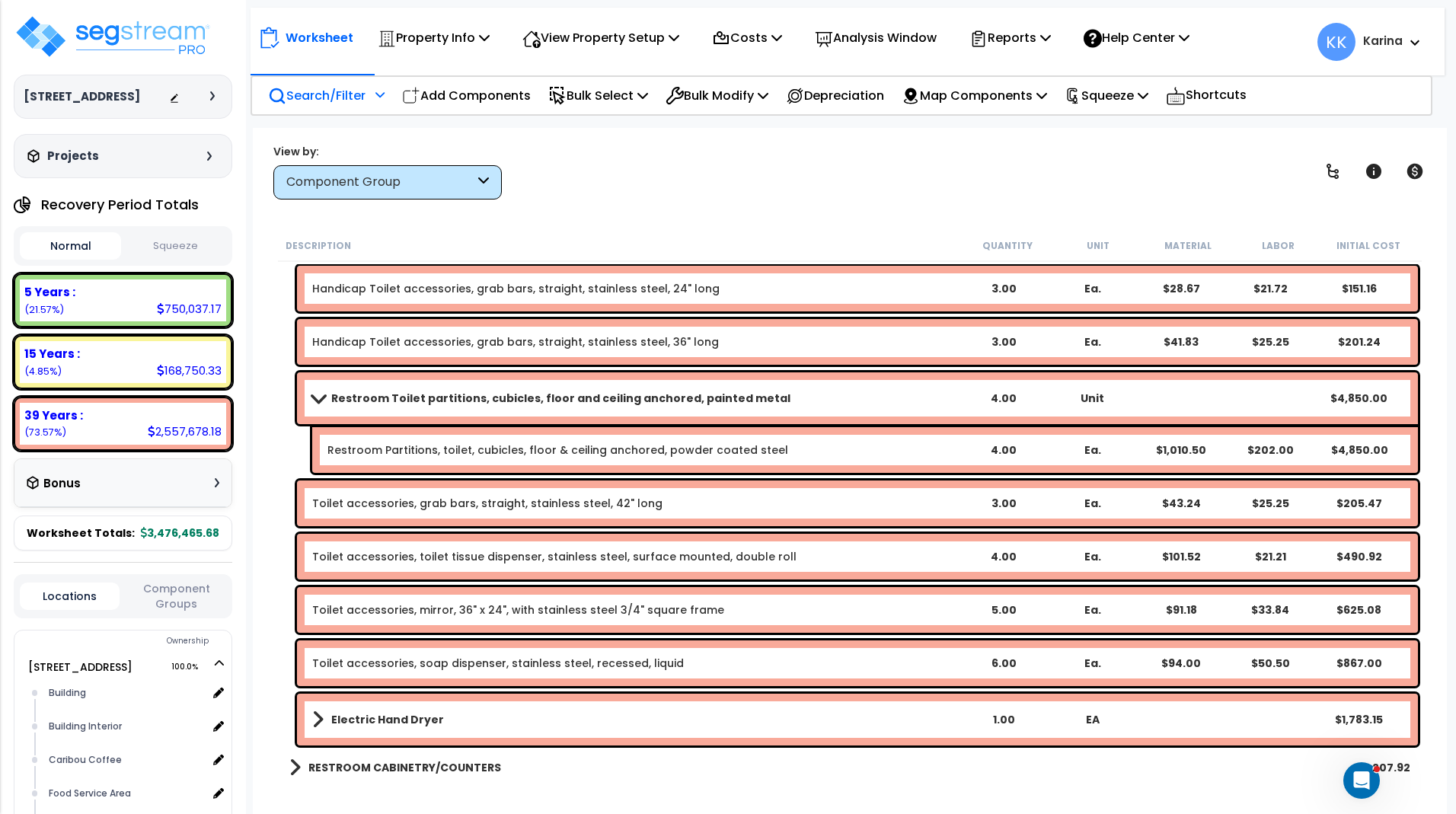
scroll to position [1005, 0]
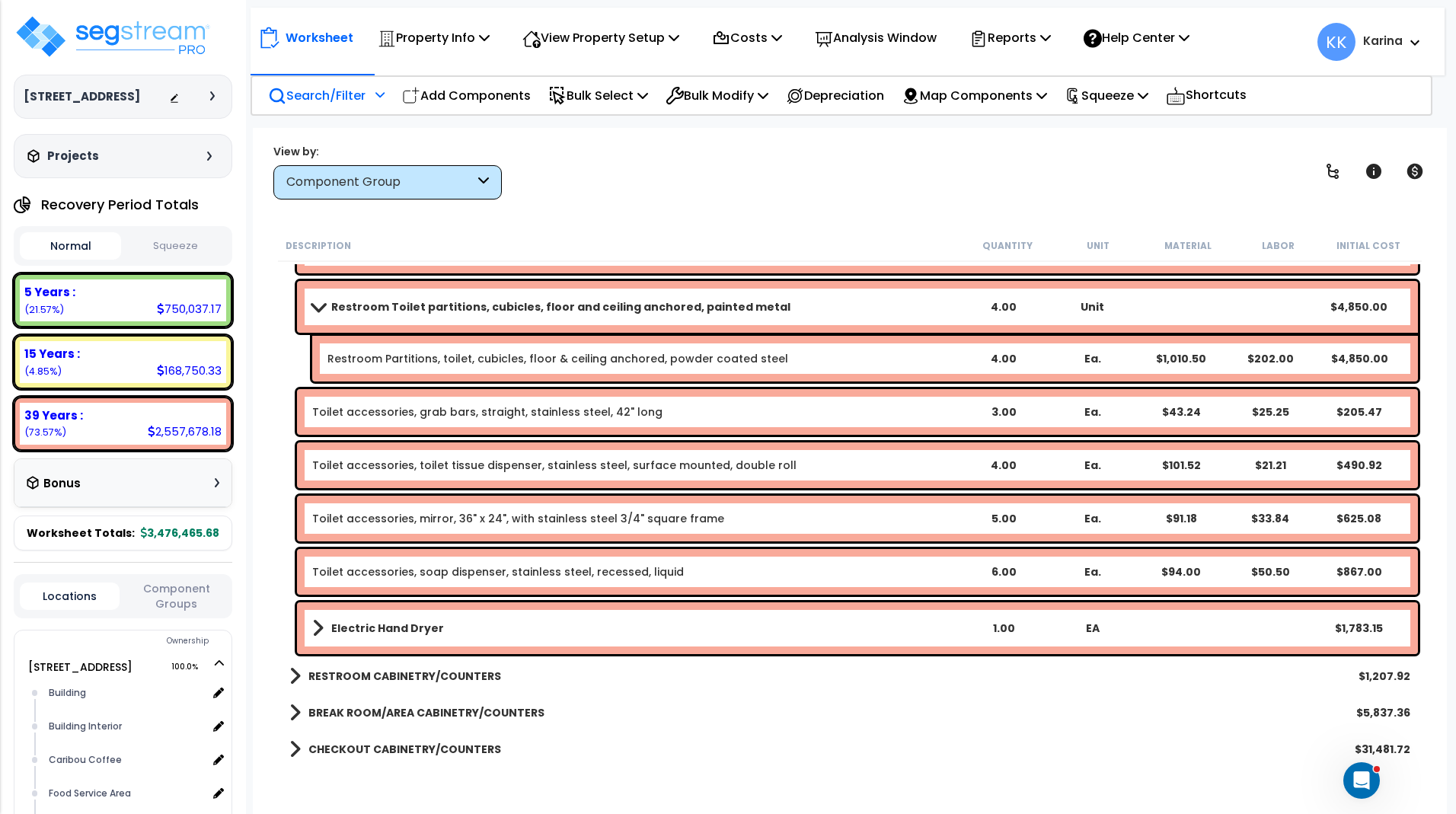
click at [434, 629] on b "Electric Hand Dryer" at bounding box center [388, 629] width 112 height 15
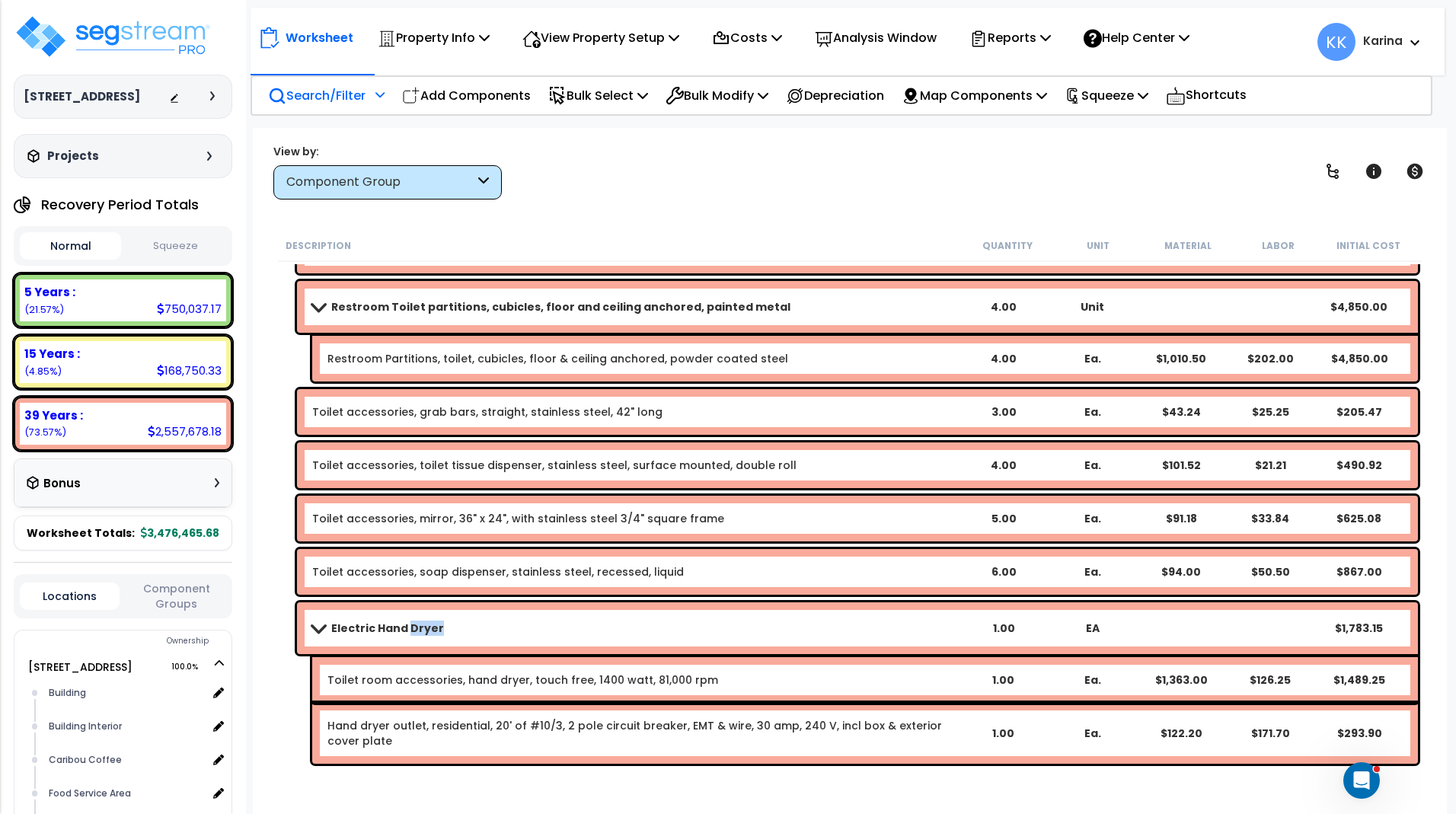
click at [434, 629] on b "Electric Hand Dryer" at bounding box center [388, 629] width 112 height 15
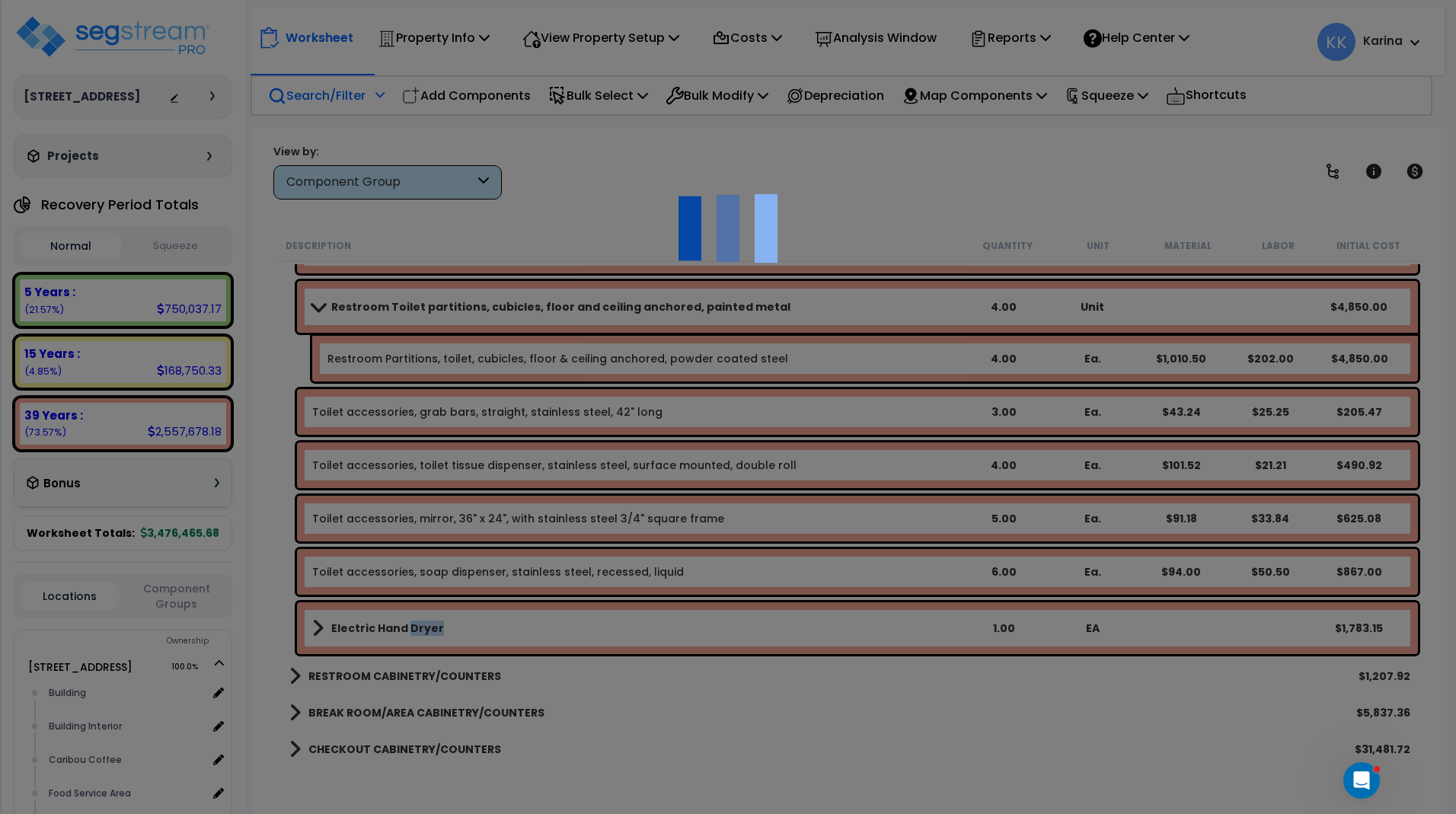
select select "56891"
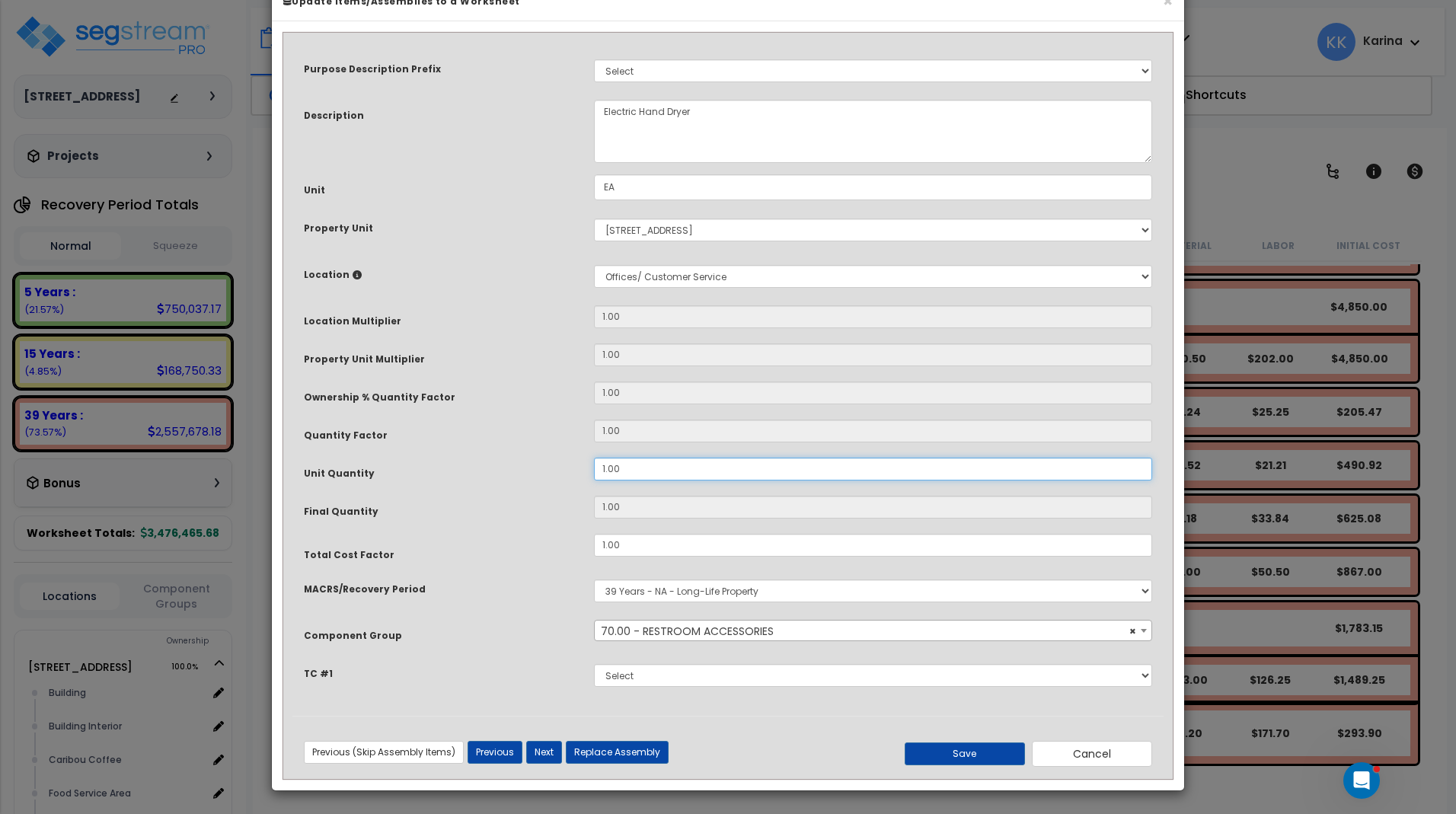
drag, startPoint x: 640, startPoint y: 503, endPoint x: 566, endPoint y: 508, distance: 74.2
click at [594, 481] on input "1.00" at bounding box center [873, 469] width 558 height 22
type input "3"
click at [983, 765] on button "Save" at bounding box center [964, 754] width 120 height 22
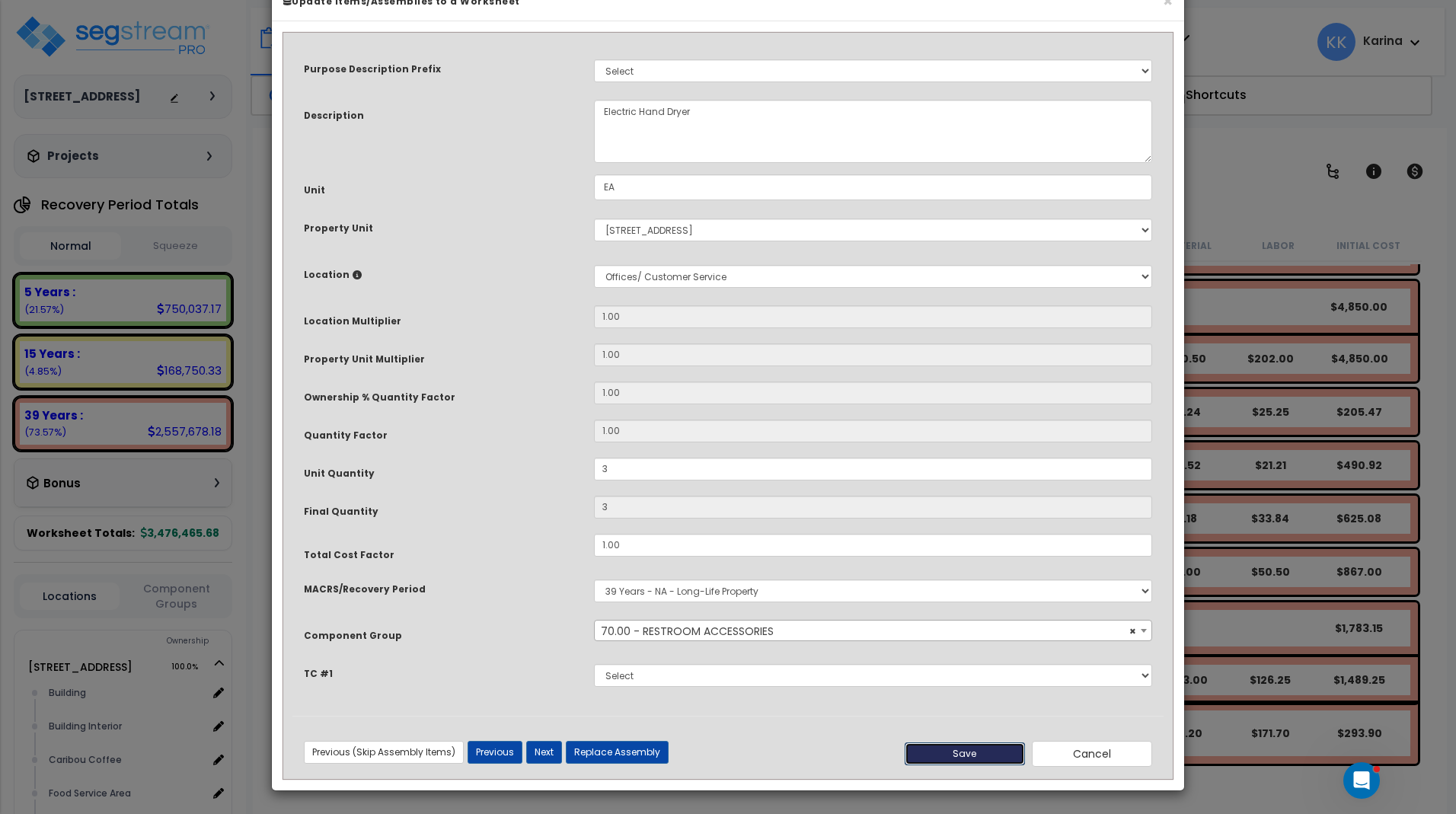
type input "3.00"
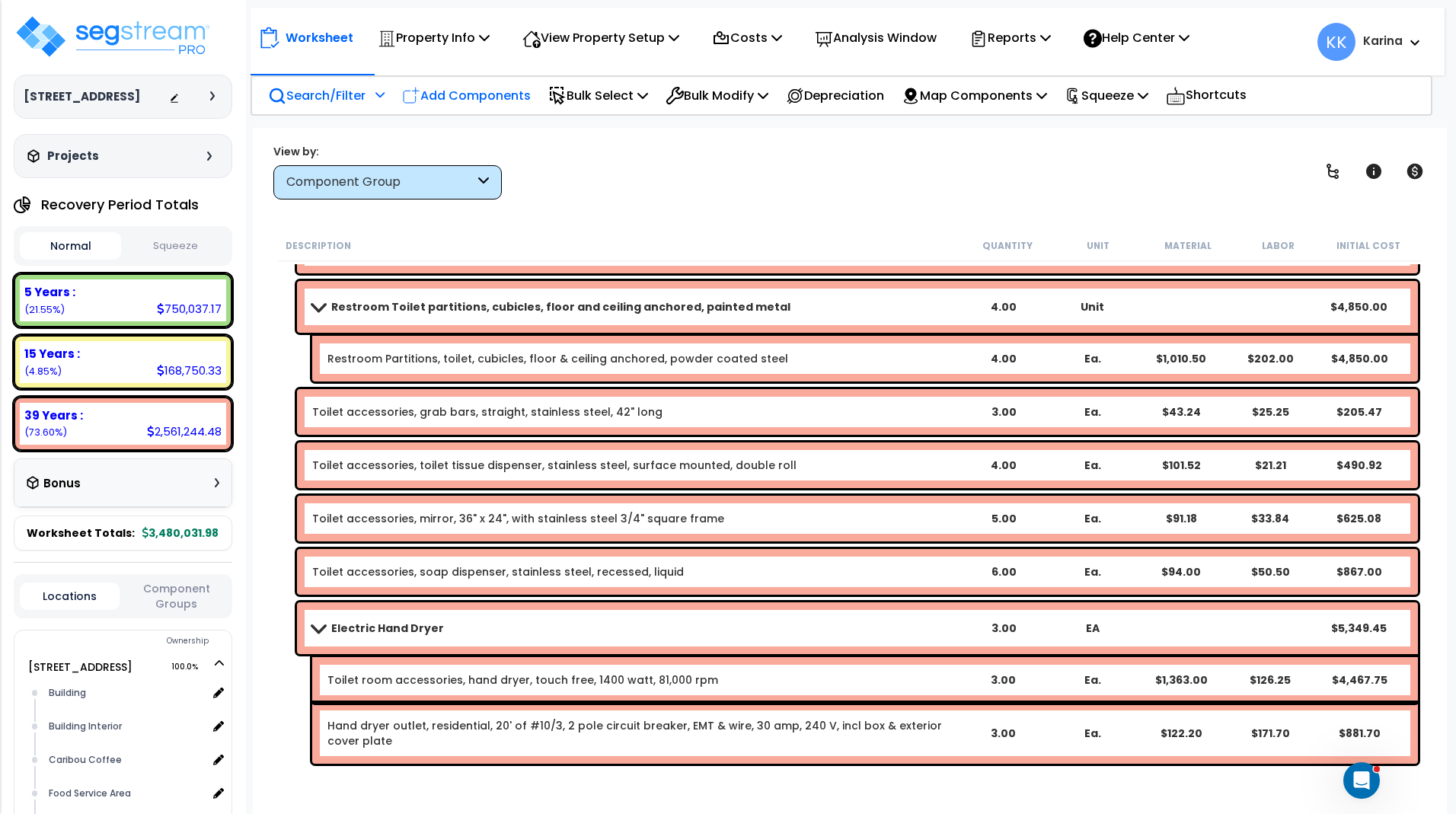
click at [511, 96] on p "Add Components" at bounding box center [465, 96] width 128 height 21
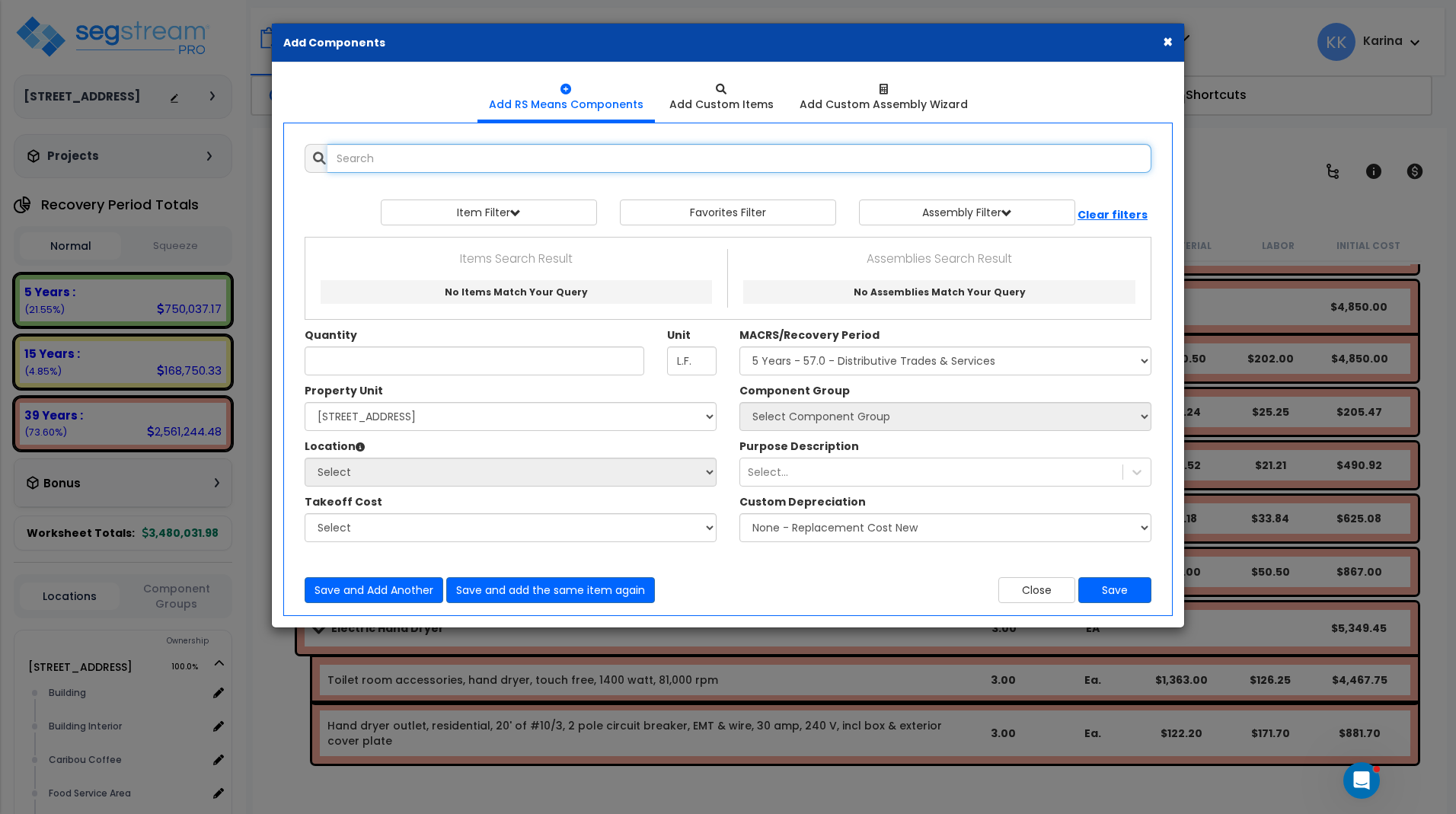
select select
click at [524, 163] on input "text" at bounding box center [740, 158] width 824 height 29
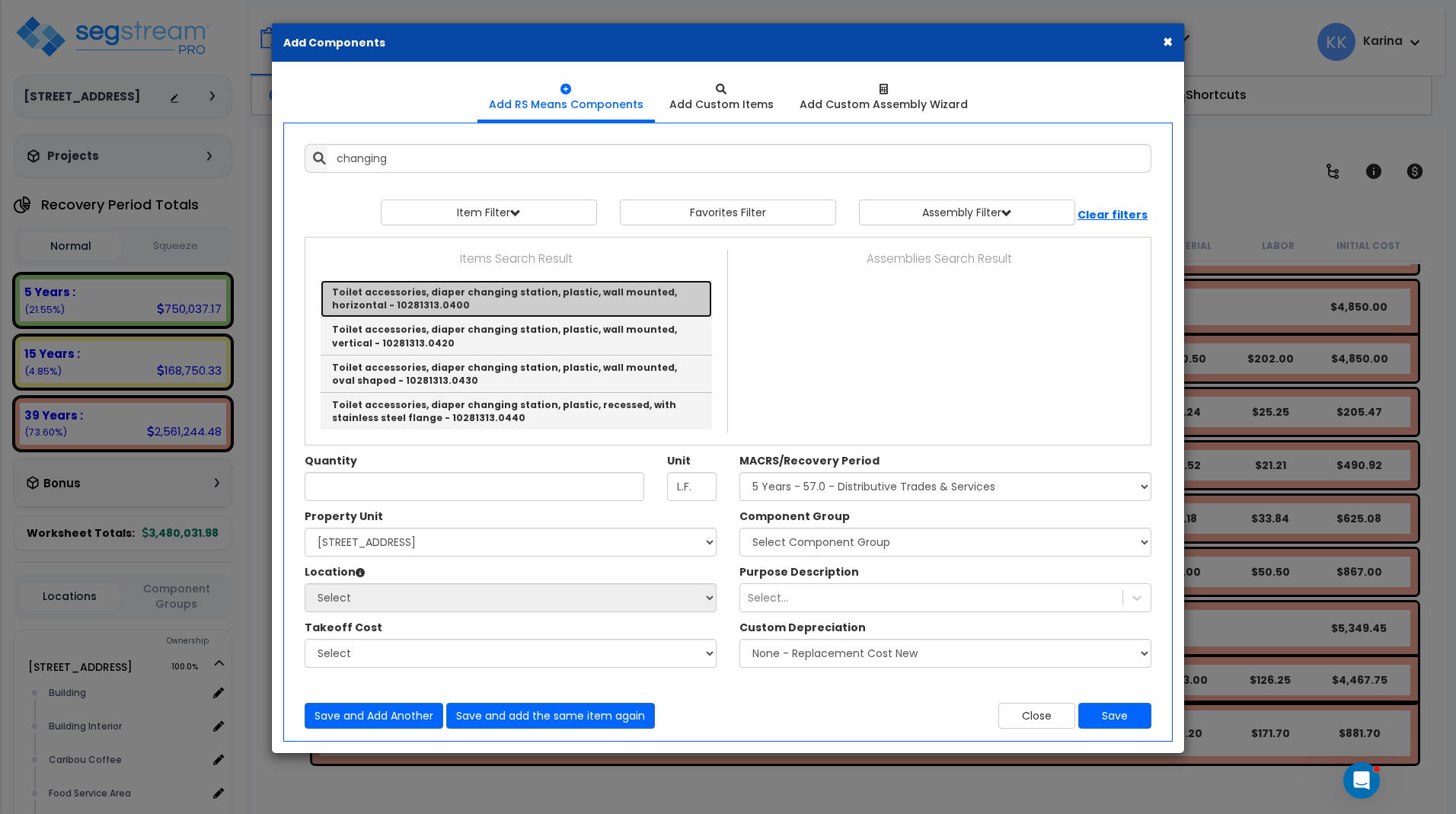
click at [496, 302] on link "Toilet accessories, diaper changing station, plastic, wall mounted, horizontal …" at bounding box center [516, 299] width 391 height 37
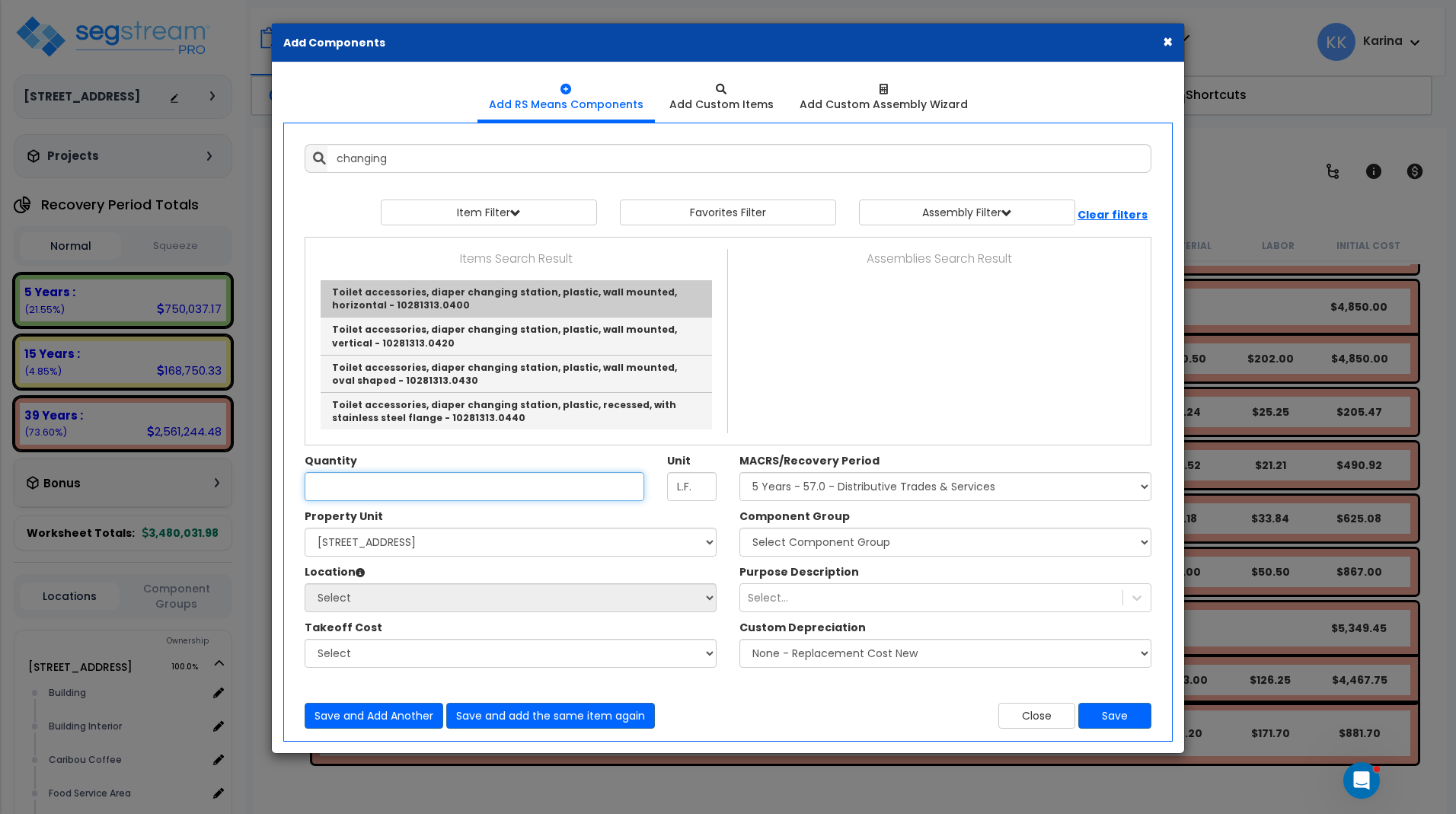
type input "Toilet accessories, diaper changing station, plastic, wall mounted, horizontal …"
type input "Ea."
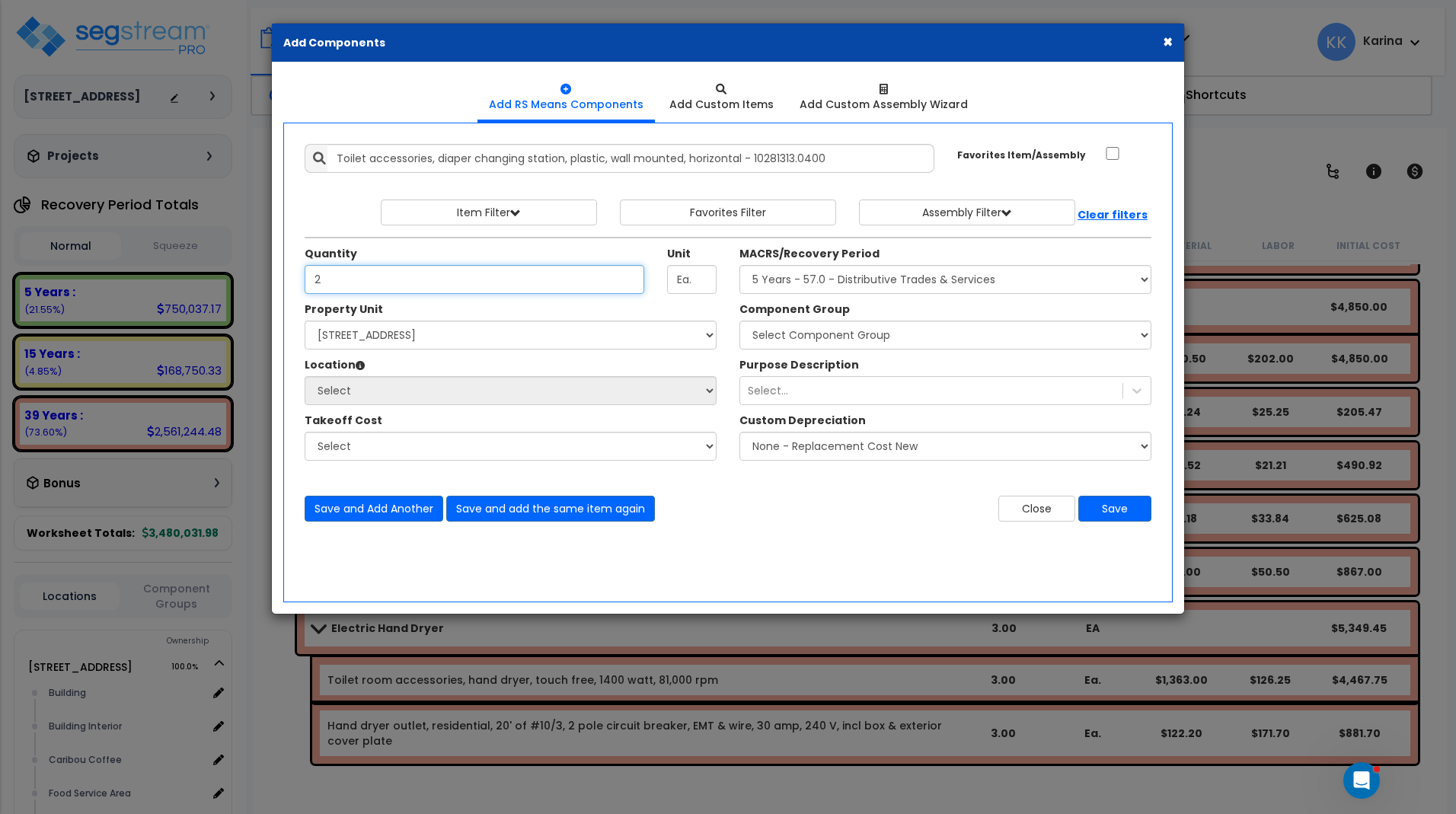
type input "2"
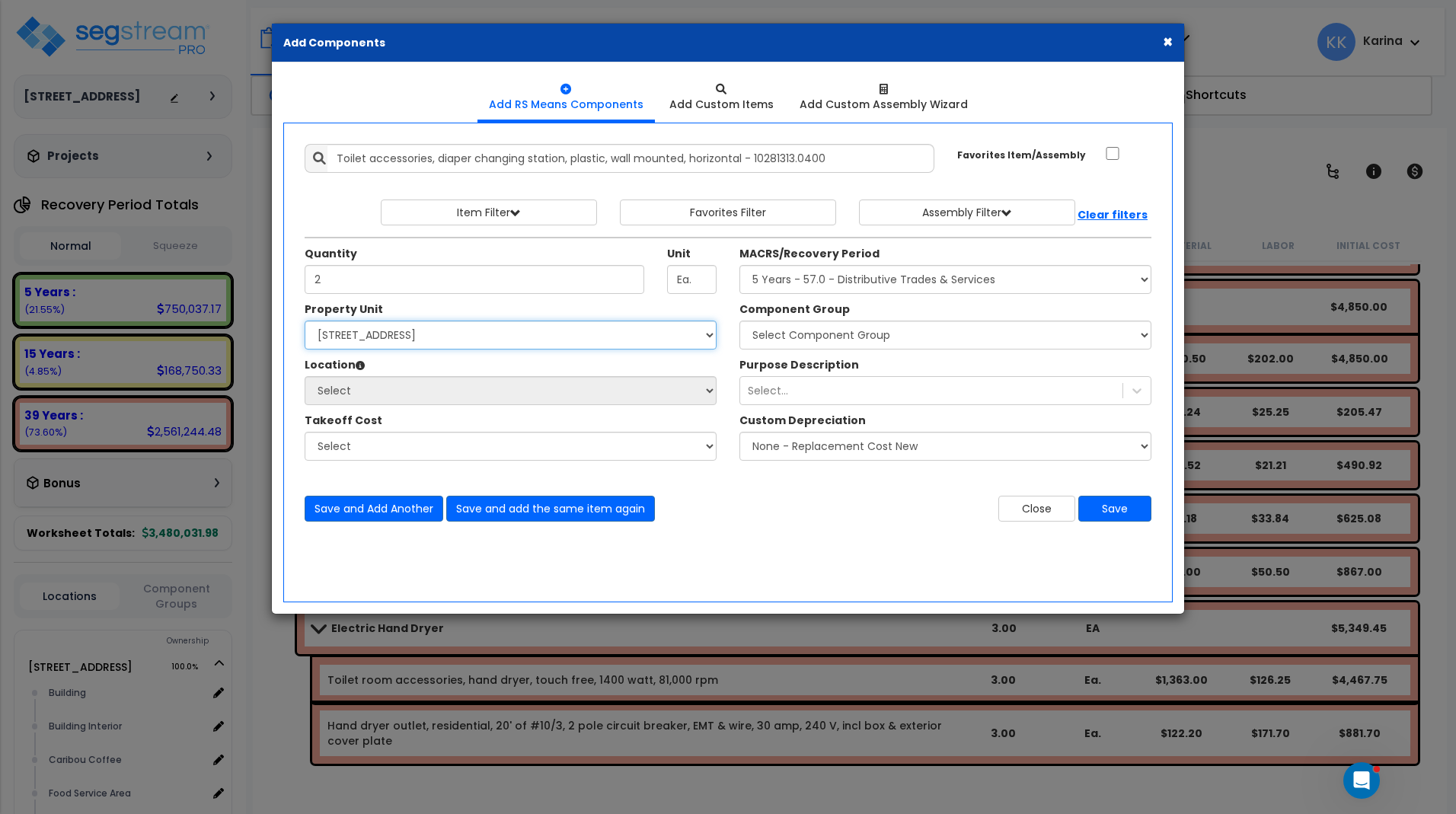
click at [304, 320] on select "Select [STREET_ADDRESS] Site Improvements" at bounding box center [510, 334] width 412 height 29
select select "163345"
click option "[STREET_ADDRESS]" at bounding box center [0, 0] width 0 height 0
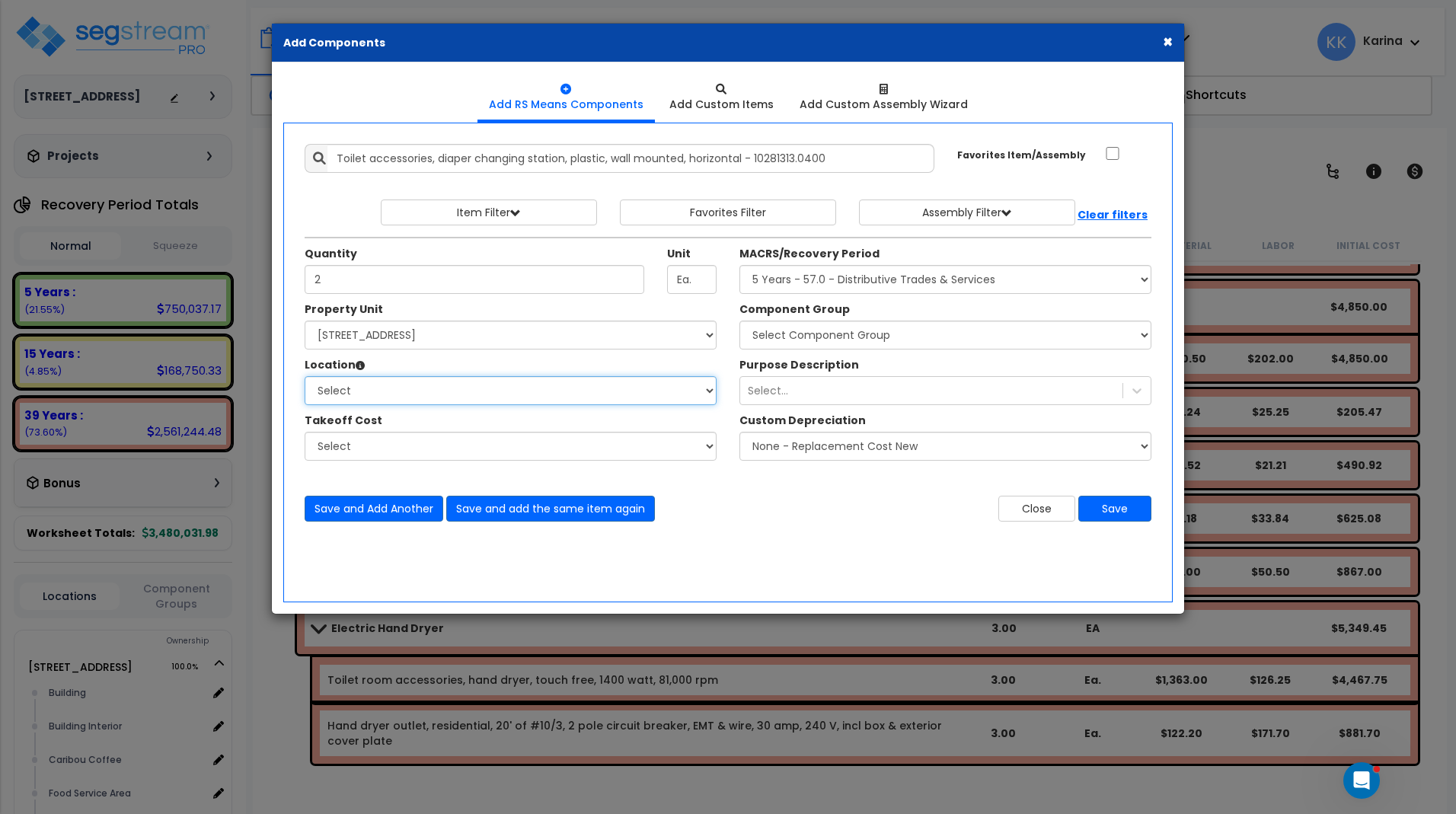
click at [304, 377] on select "Select Building Building Interior Caribou Coffee Food Service Area Mechanical […" at bounding box center [510, 391] width 412 height 29
select select "31191"
click option "Offices/ Customer Service" at bounding box center [0, 0] width 0 height 0
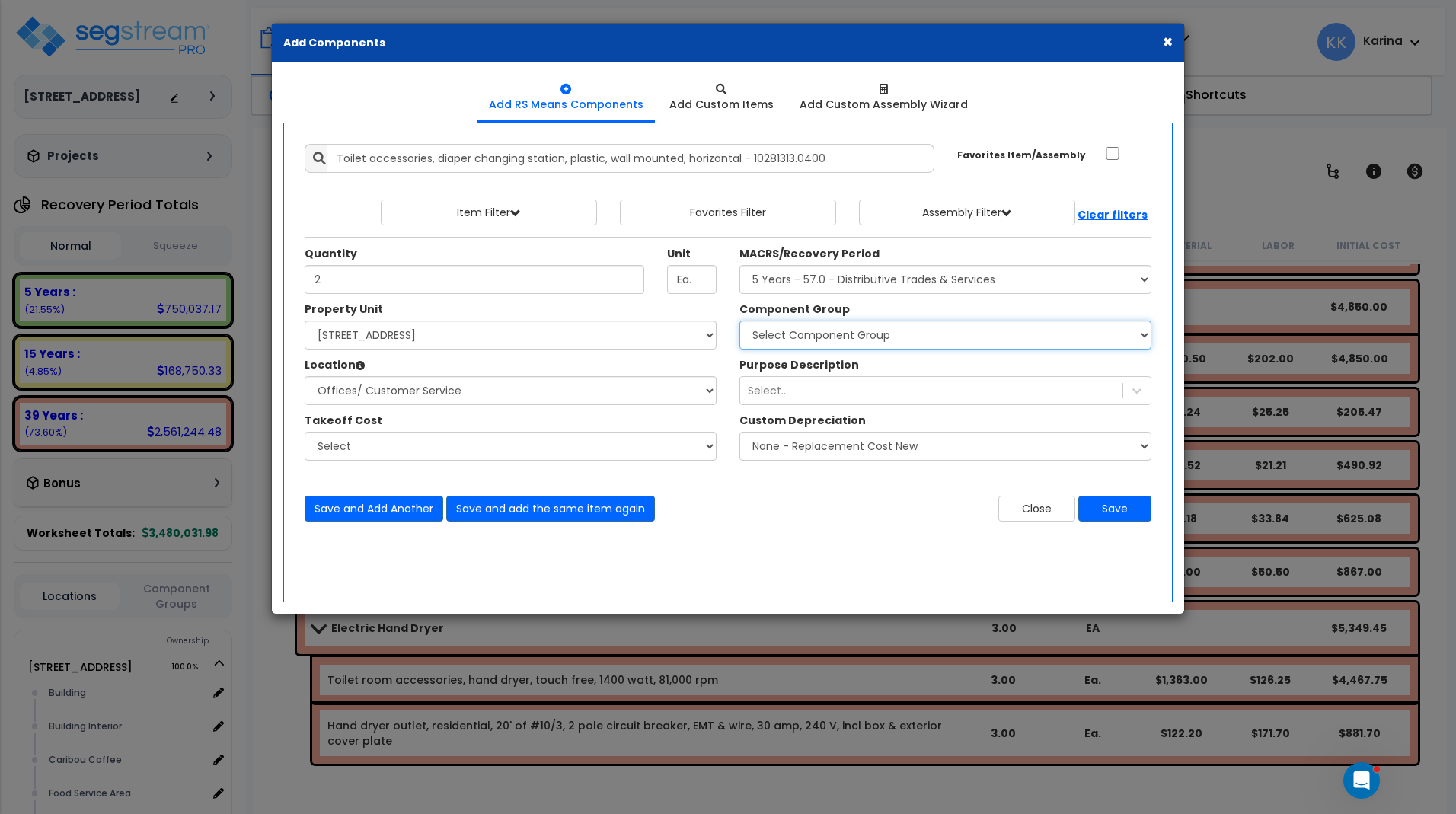
click at [740, 320] on select "Select Component Group 143.00 - FIRE EXTINGUISHERS 350.00 - SITE FIRE PROTECTIO…" at bounding box center [946, 334] width 412 height 29
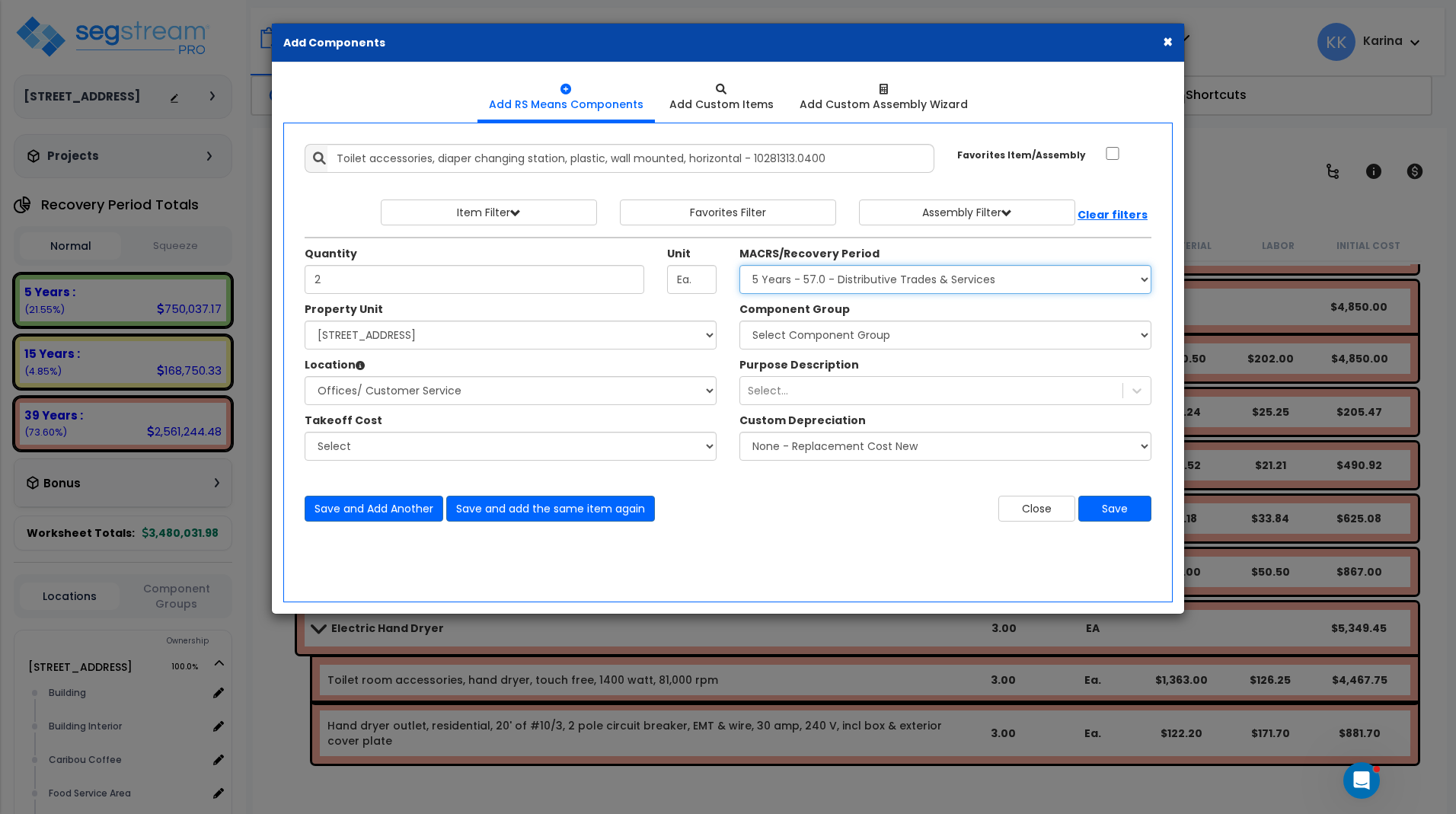
click at [740, 265] on select "Select MACRS/Recovery Period 5 Years - 57.0 - Distributive Trades & Services 5 …" at bounding box center [946, 279] width 412 height 29
select select "3669"
click option "39 Years - NA - Long-Life Property" at bounding box center [0, 0] width 0 height 0
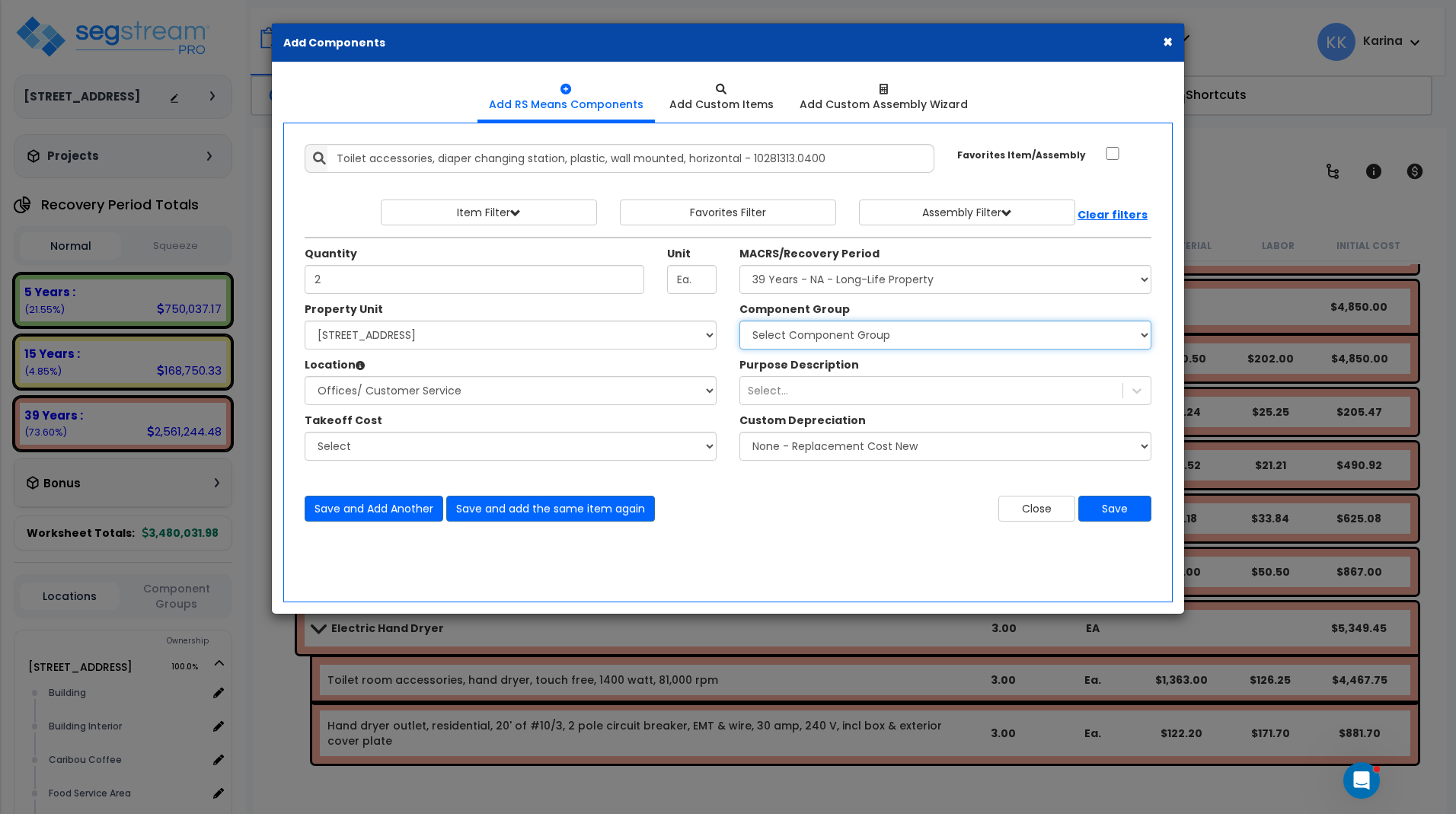
click at [740, 320] on select "Select Component Group 143.00 - FIRE EXTINGUISHERS 350.00 - SITE FIRE PROTECTIO…" at bounding box center [946, 334] width 412 height 29
select select "56891"
click option "70.00 - RESTROOM ACCESSORIES" at bounding box center [0, 0] width 0 height 0
click at [1113, 506] on button "Save" at bounding box center [1114, 509] width 73 height 26
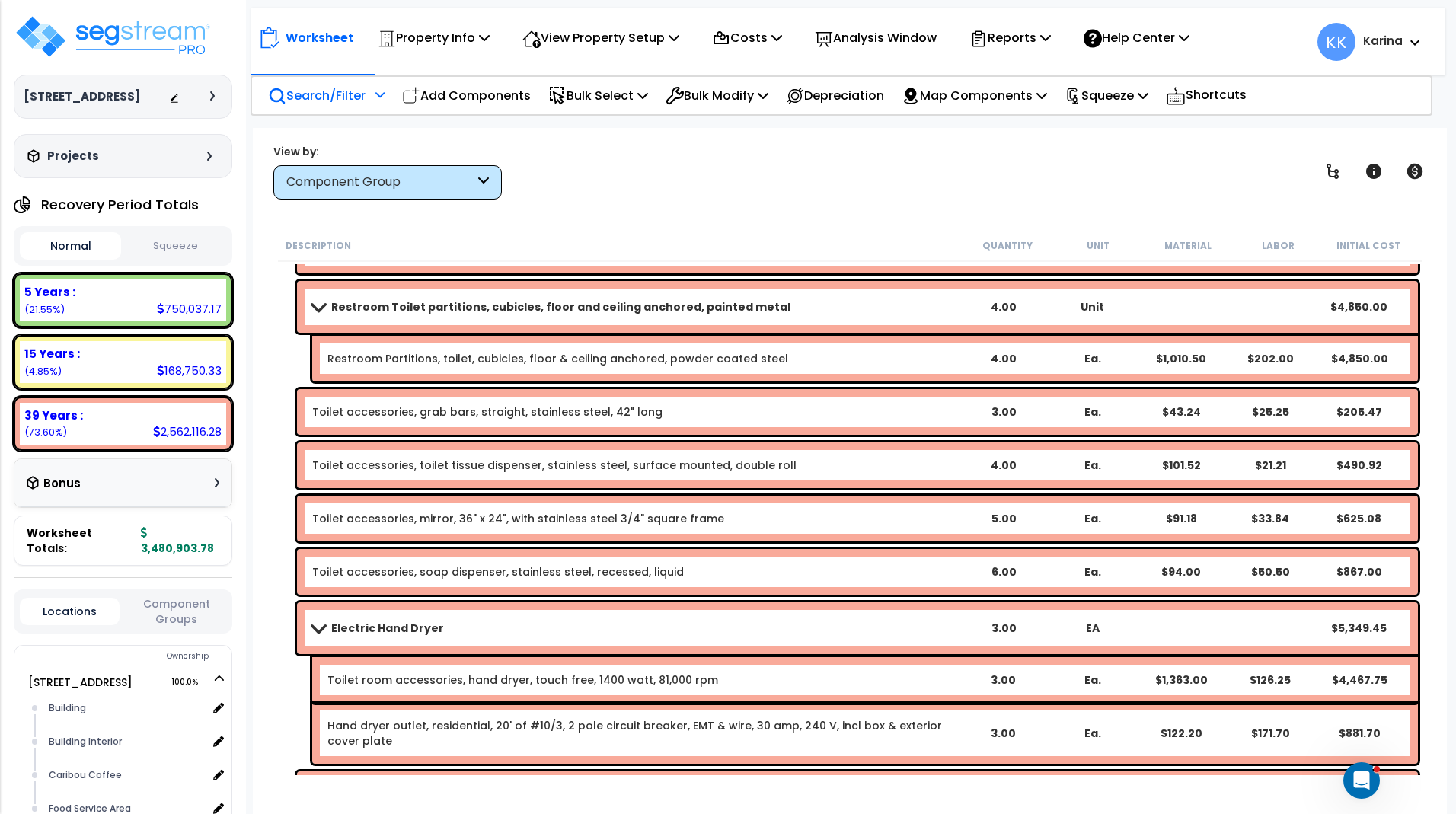
scroll to position [732, 0]
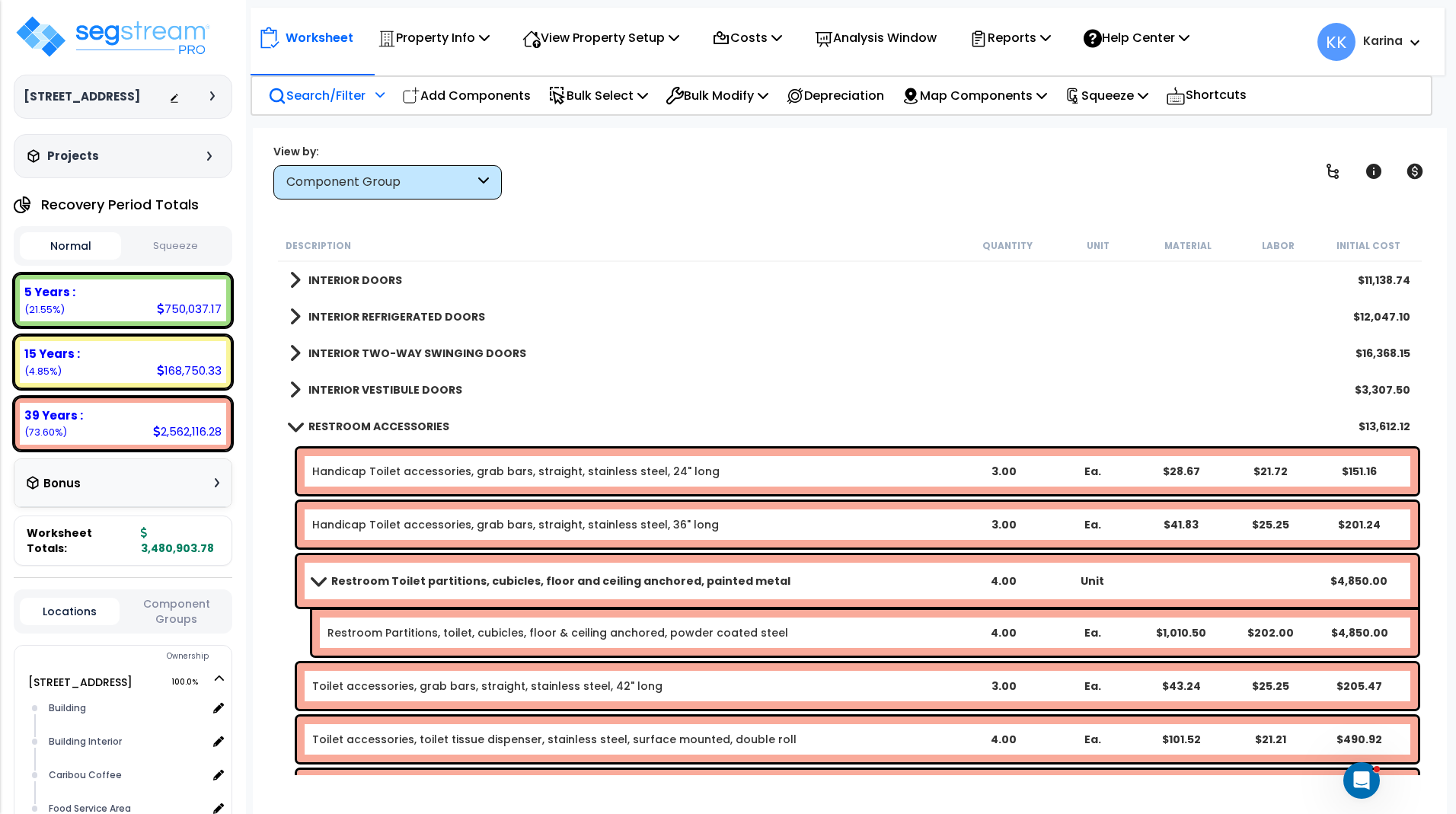
click at [295, 425] on span at bounding box center [294, 426] width 22 height 11
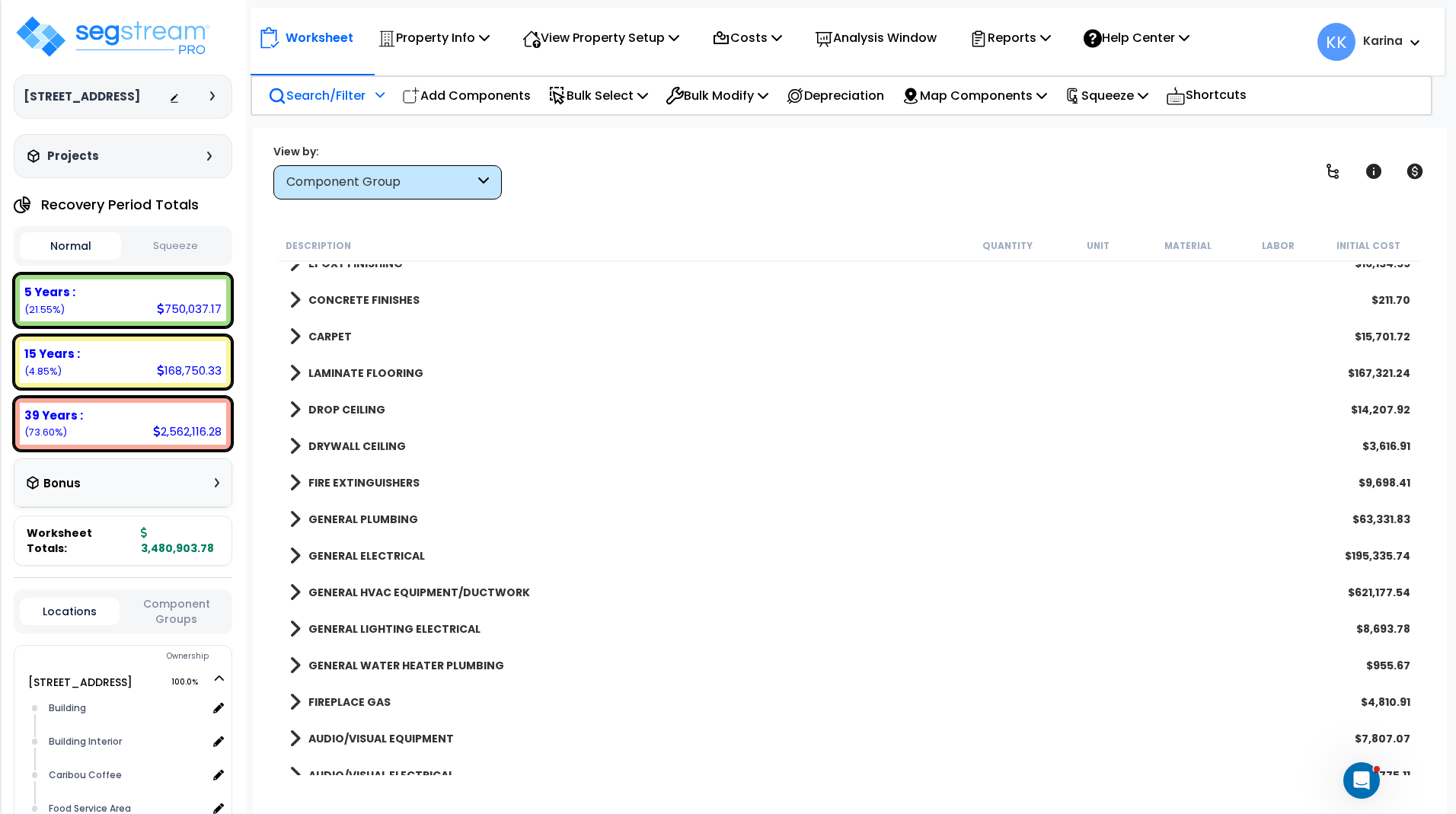
scroll to position [1554, 0]
click at [291, 515] on span at bounding box center [295, 518] width 11 height 22
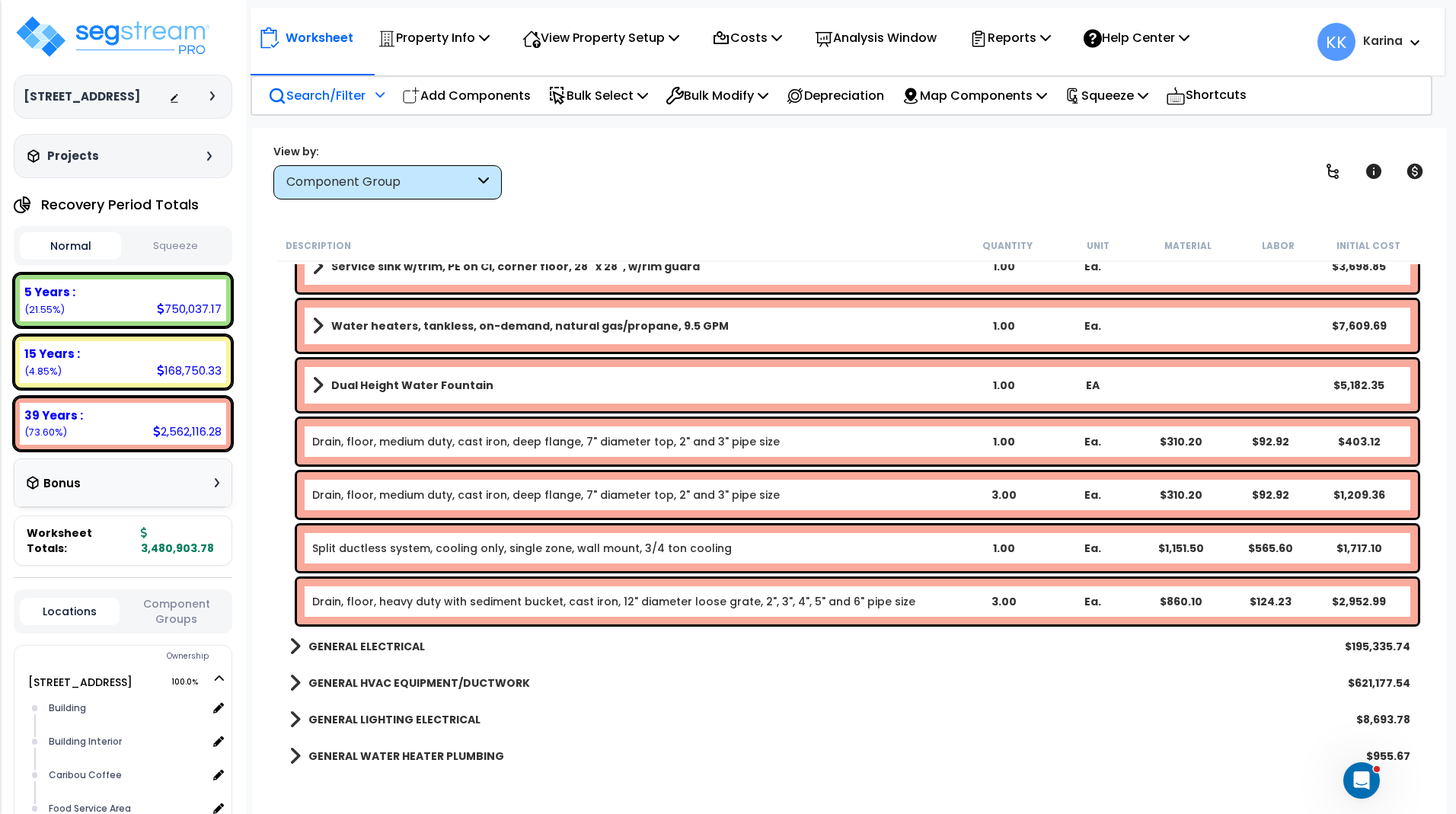
scroll to position [3199, 0]
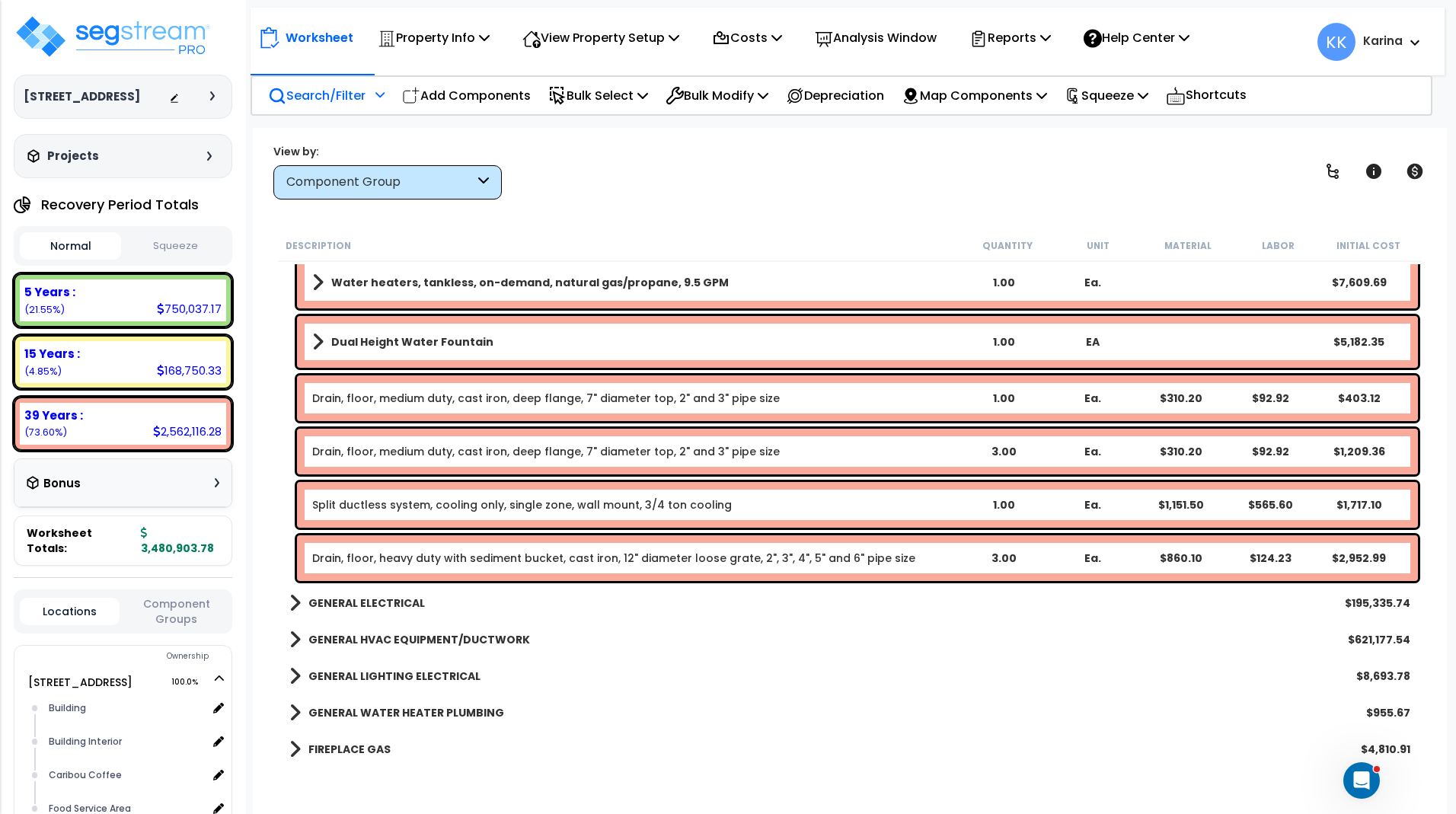
click at [427, 455] on link "Drain, floor, medium duty, cast iron, deep flange, 7" diameter top, 2" and 3" p…" at bounding box center [545, 451] width 467 height 15
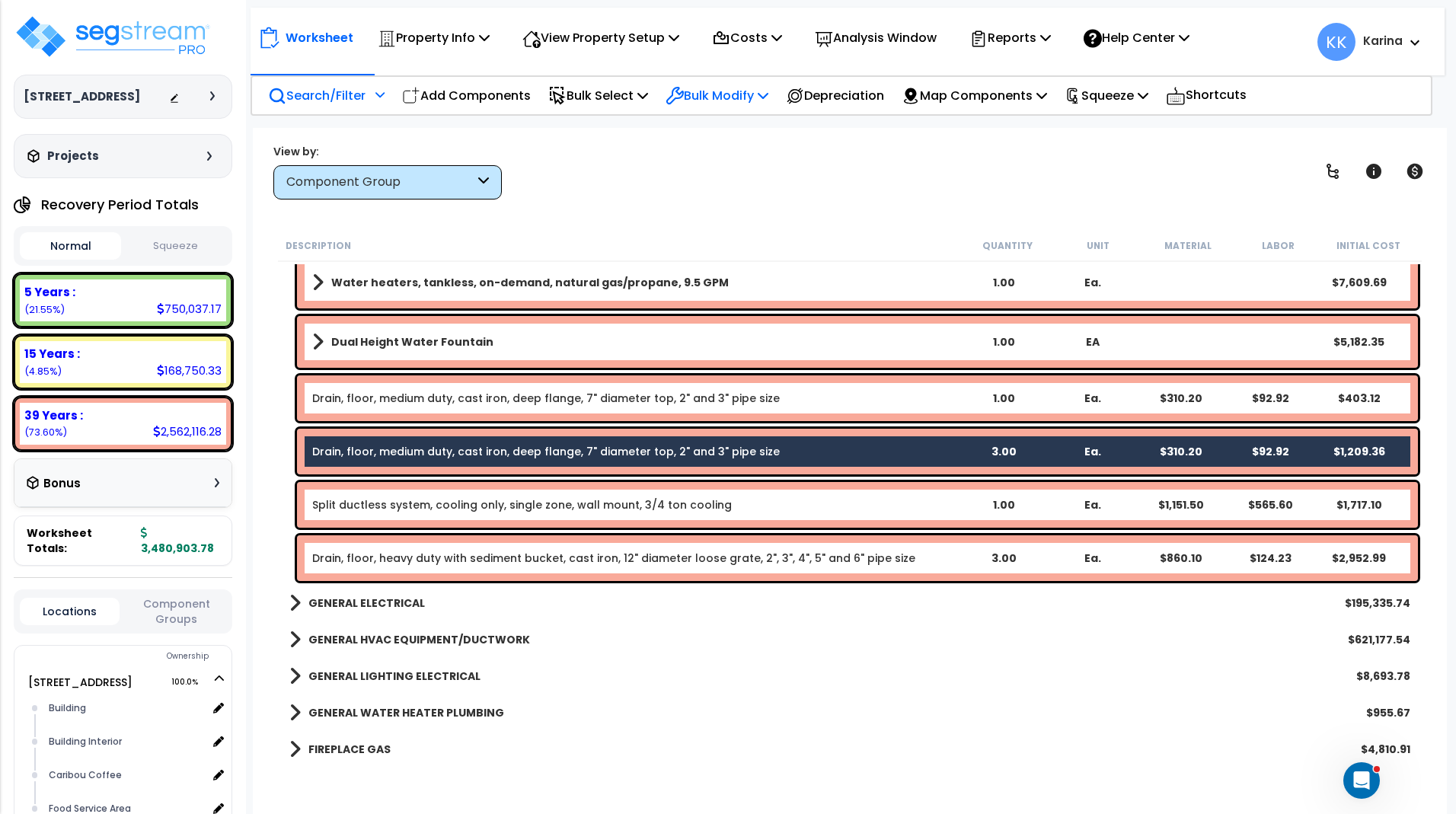
click at [735, 92] on p "Bulk Modify" at bounding box center [717, 96] width 103 height 21
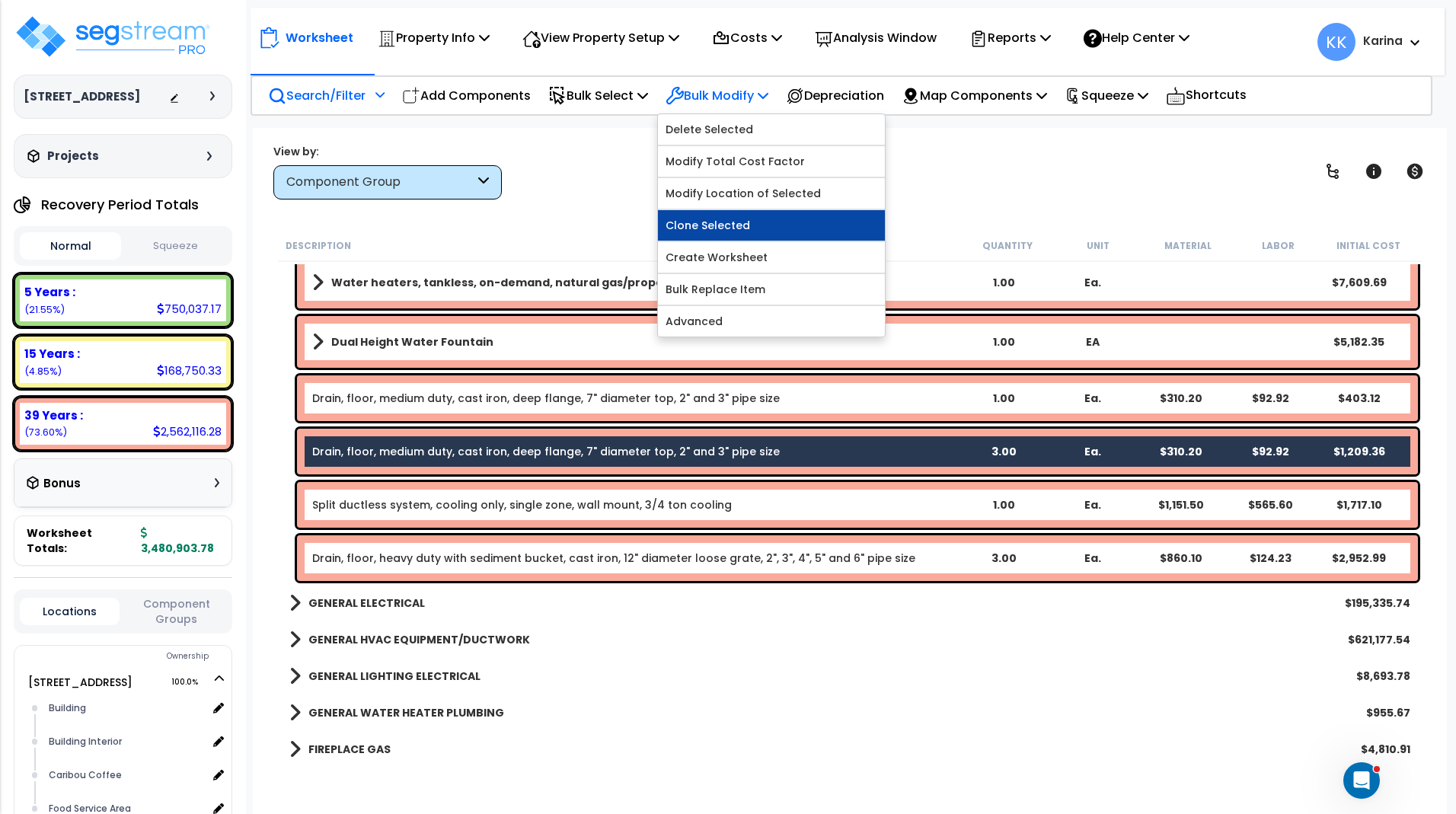
click at [730, 221] on link "Clone Selected" at bounding box center [772, 225] width 227 height 31
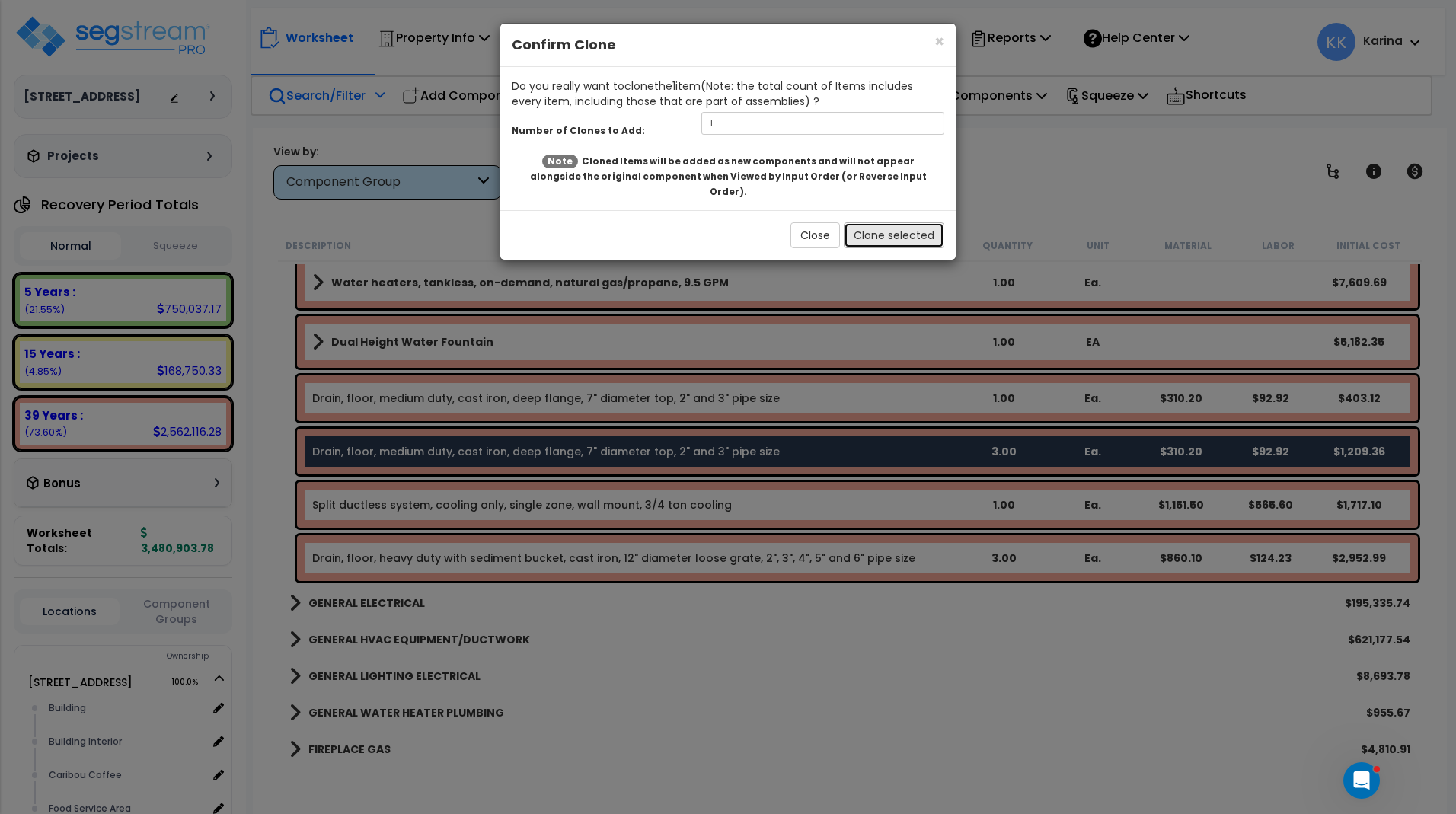
click at [865, 222] on button "Clone selected" at bounding box center [893, 235] width 100 height 26
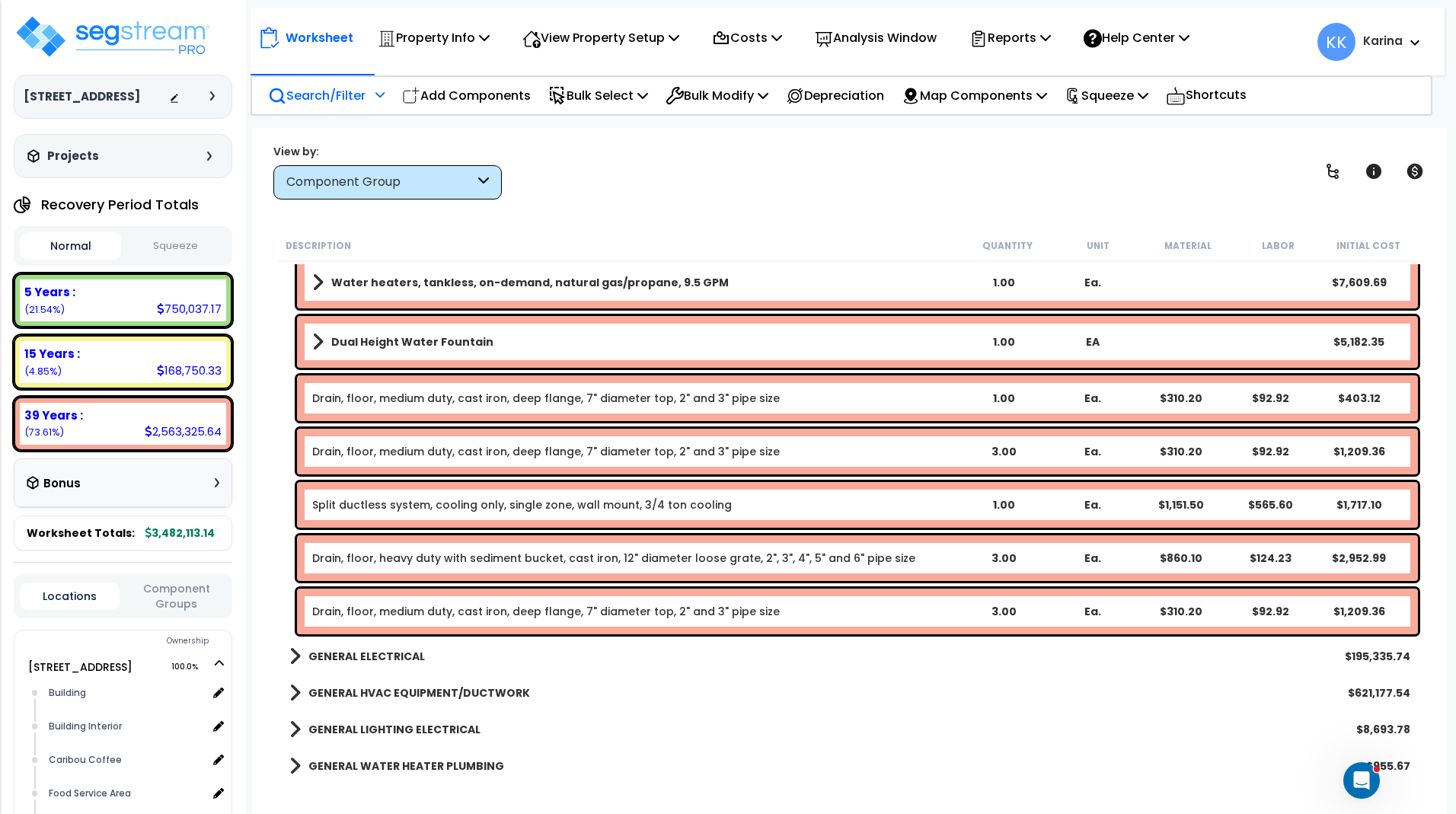
click at [461, 612] on link "Drain, floor, medium duty, cast iron, deep flange, 7" diameter top, 2" and 3" p…" at bounding box center [545, 612] width 467 height 15
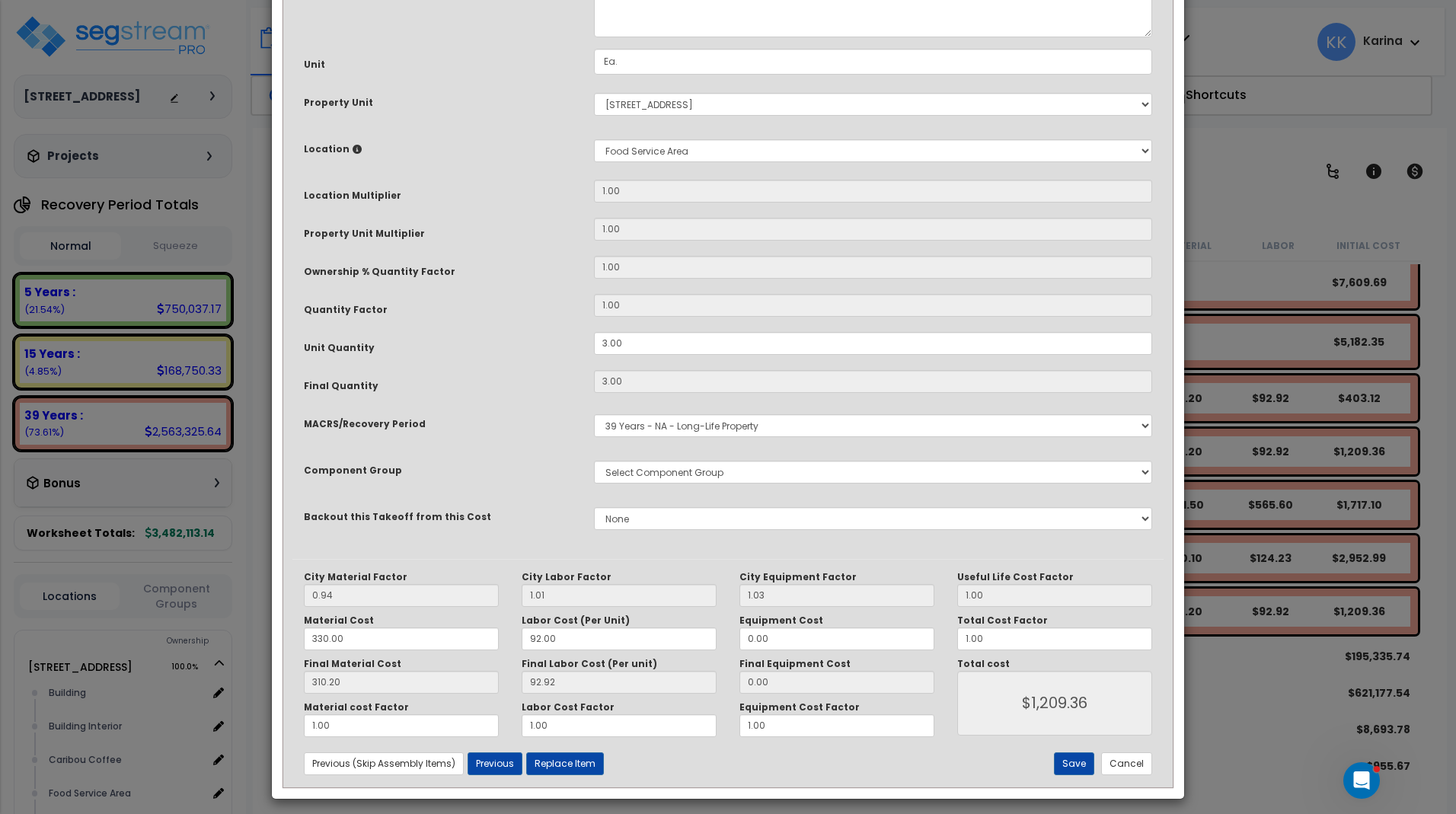
select select "56954"
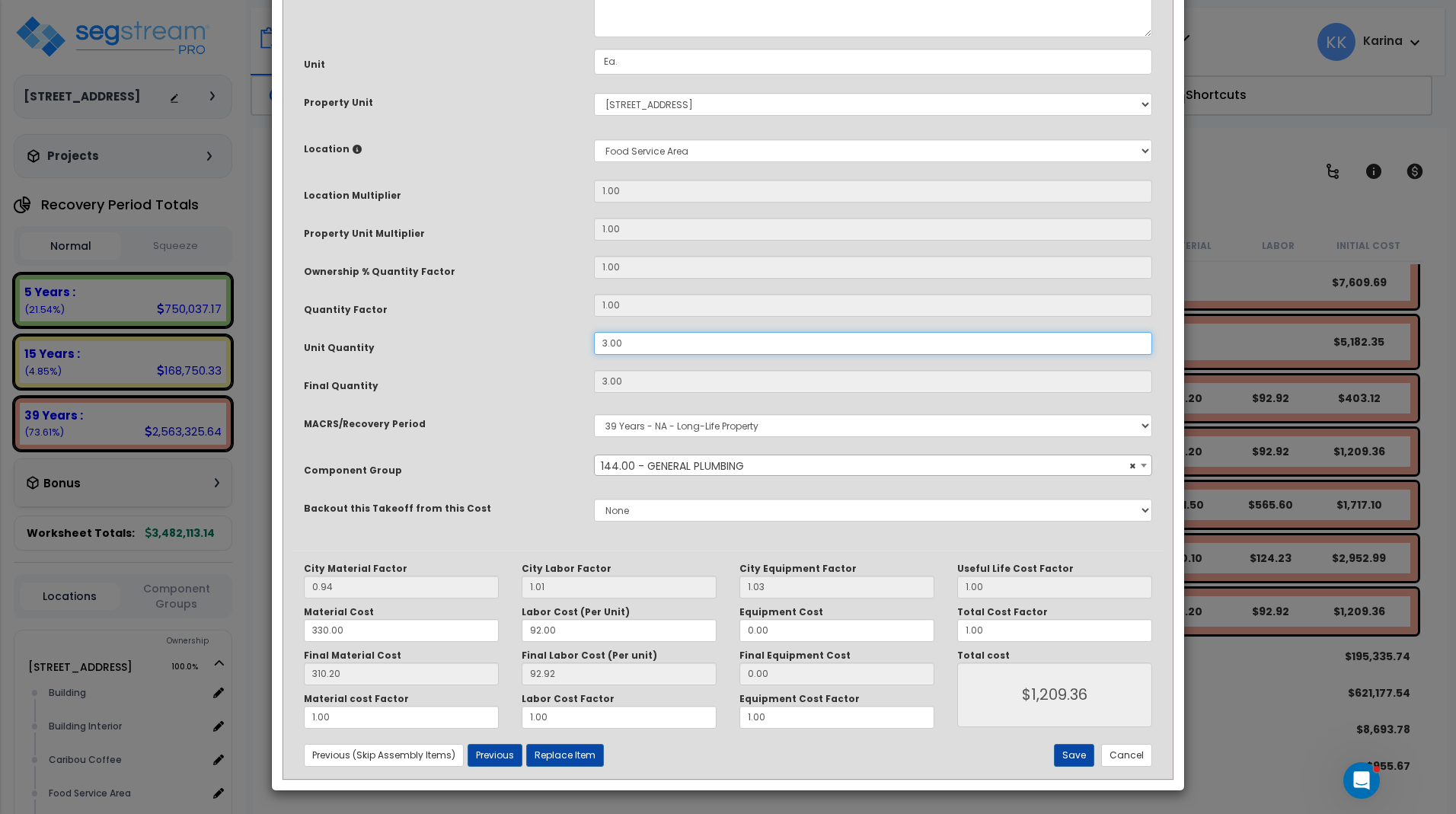
drag, startPoint x: 628, startPoint y: 510, endPoint x: 560, endPoint y: 505, distance: 68.2
click at [560, 359] on div "Unit Quantity 3.00" at bounding box center [728, 346] width 871 height 26
drag, startPoint x: 627, startPoint y: 510, endPoint x: 582, endPoint y: 506, distance: 45.2
click at [594, 355] on input "3.00" at bounding box center [873, 344] width 558 height 22
type input "2"
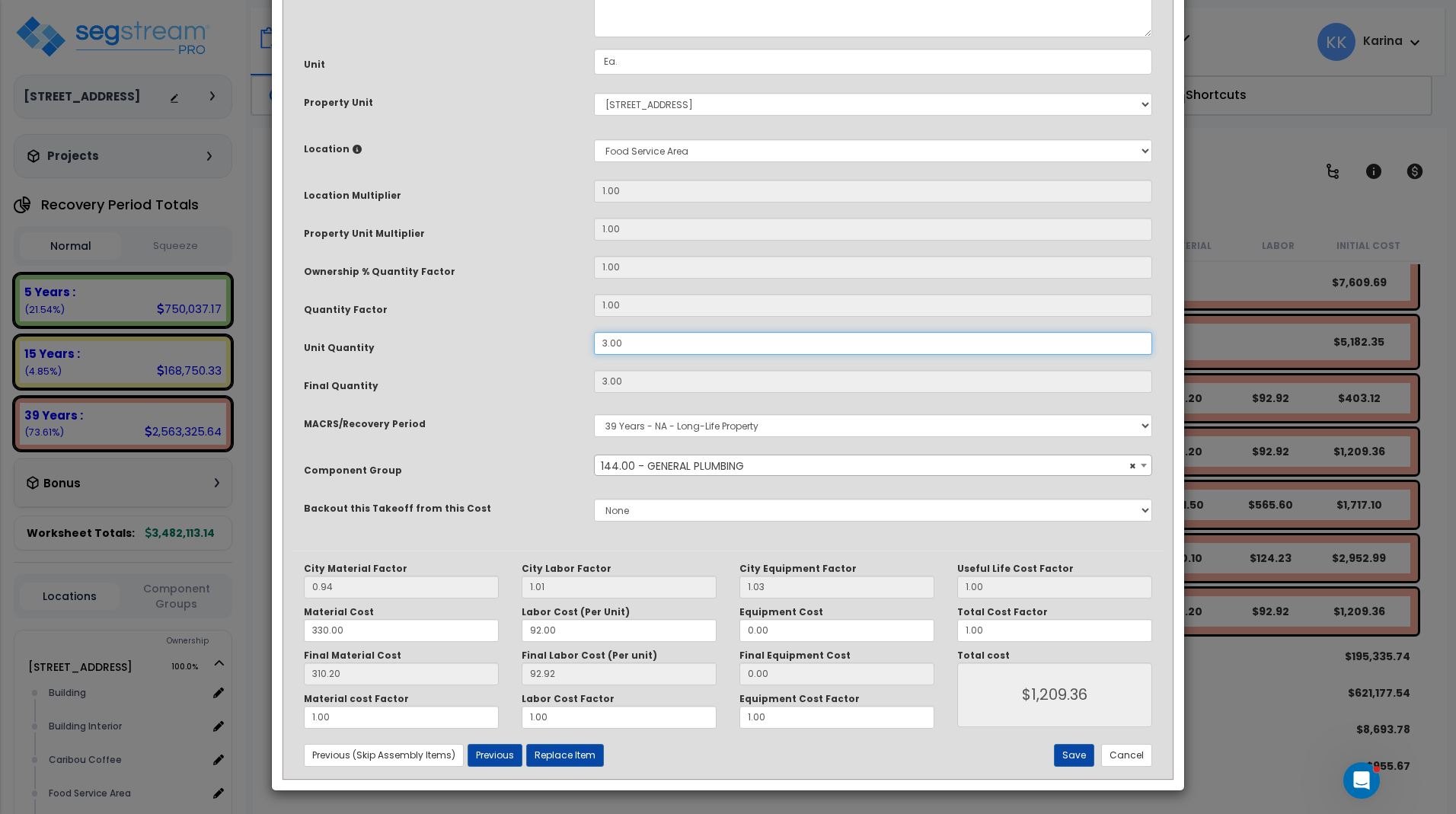
type input "3"
type input "$1,209.36"
type input "2"
type input "$806.24"
type input "2"
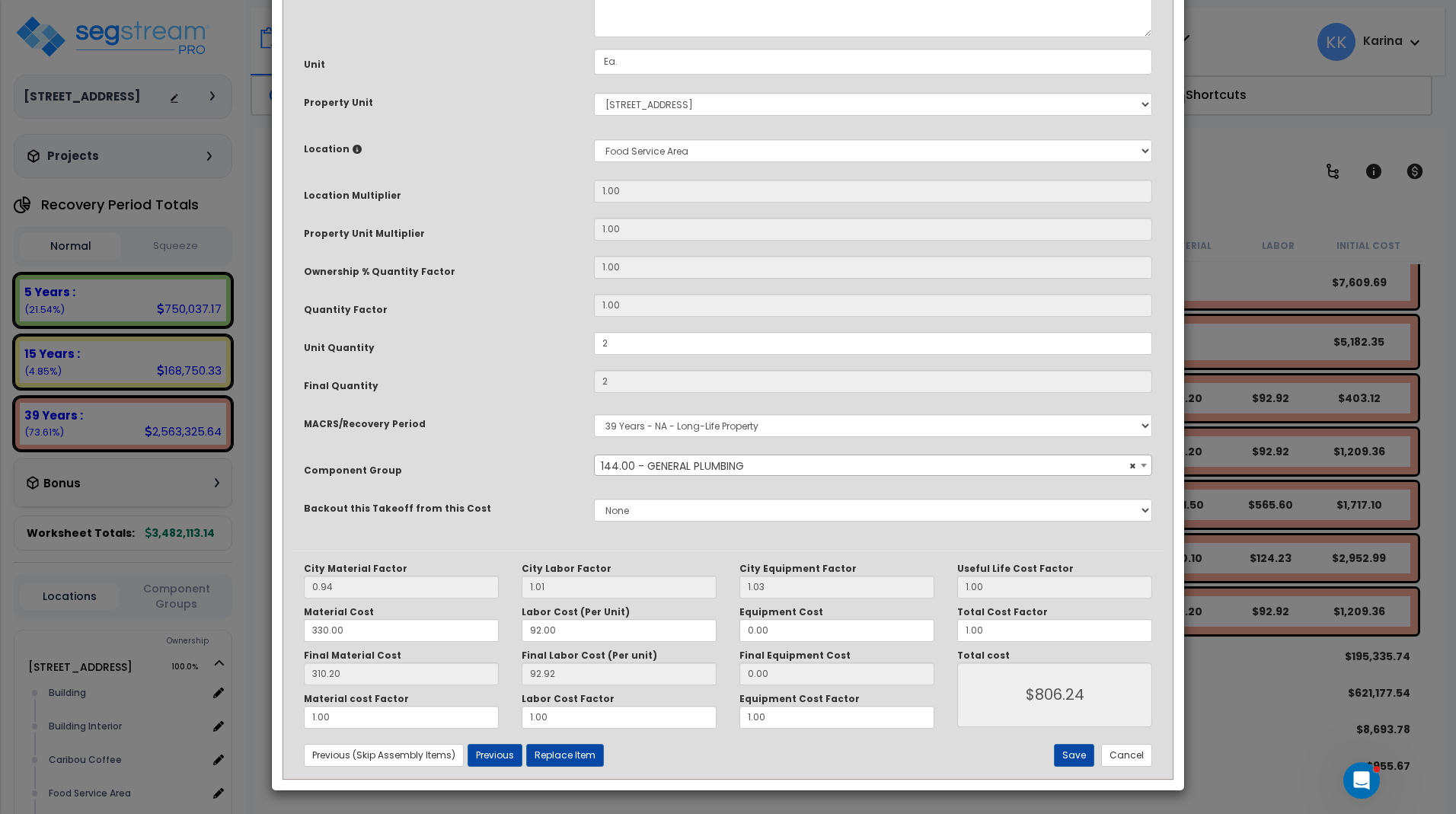
click at [544, 491] on div "Purpose Description Prefix Select A/V System A/V System Equipment A/V System Eq…" at bounding box center [728, 233] width 871 height 634
click at [594, 140] on select "Select Building Building Interior Caribou Coffee Food Service Area Mechanical M…" at bounding box center [873, 151] width 558 height 22
select select "31191"
click option "Offices/ Customer Service" at bounding box center [0, 0] width 0 height 0
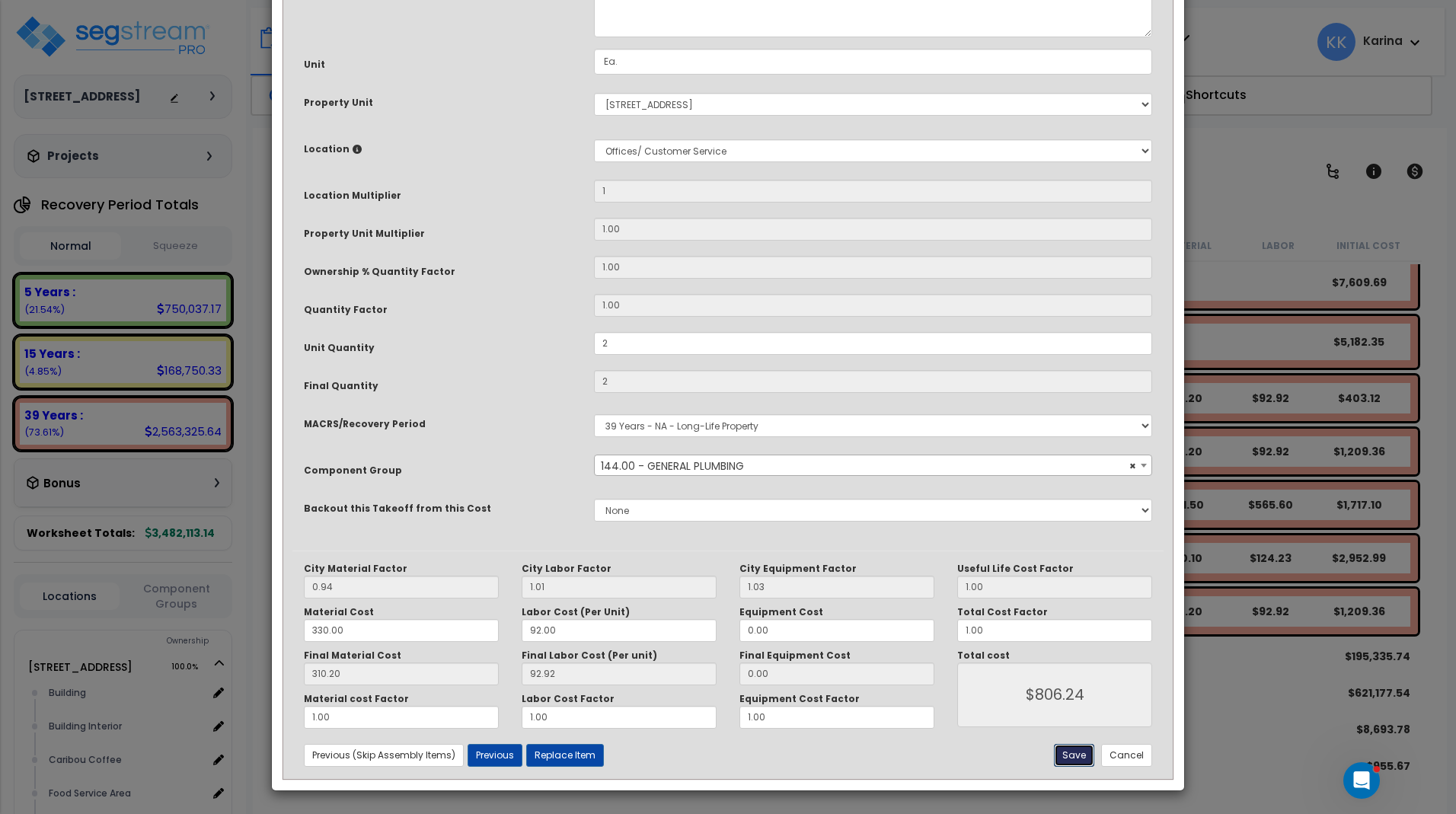
click at [1071, 756] on button "Save" at bounding box center [1073, 755] width 40 height 22
type input "1.00"
type input "2.00"
type input "806.24"
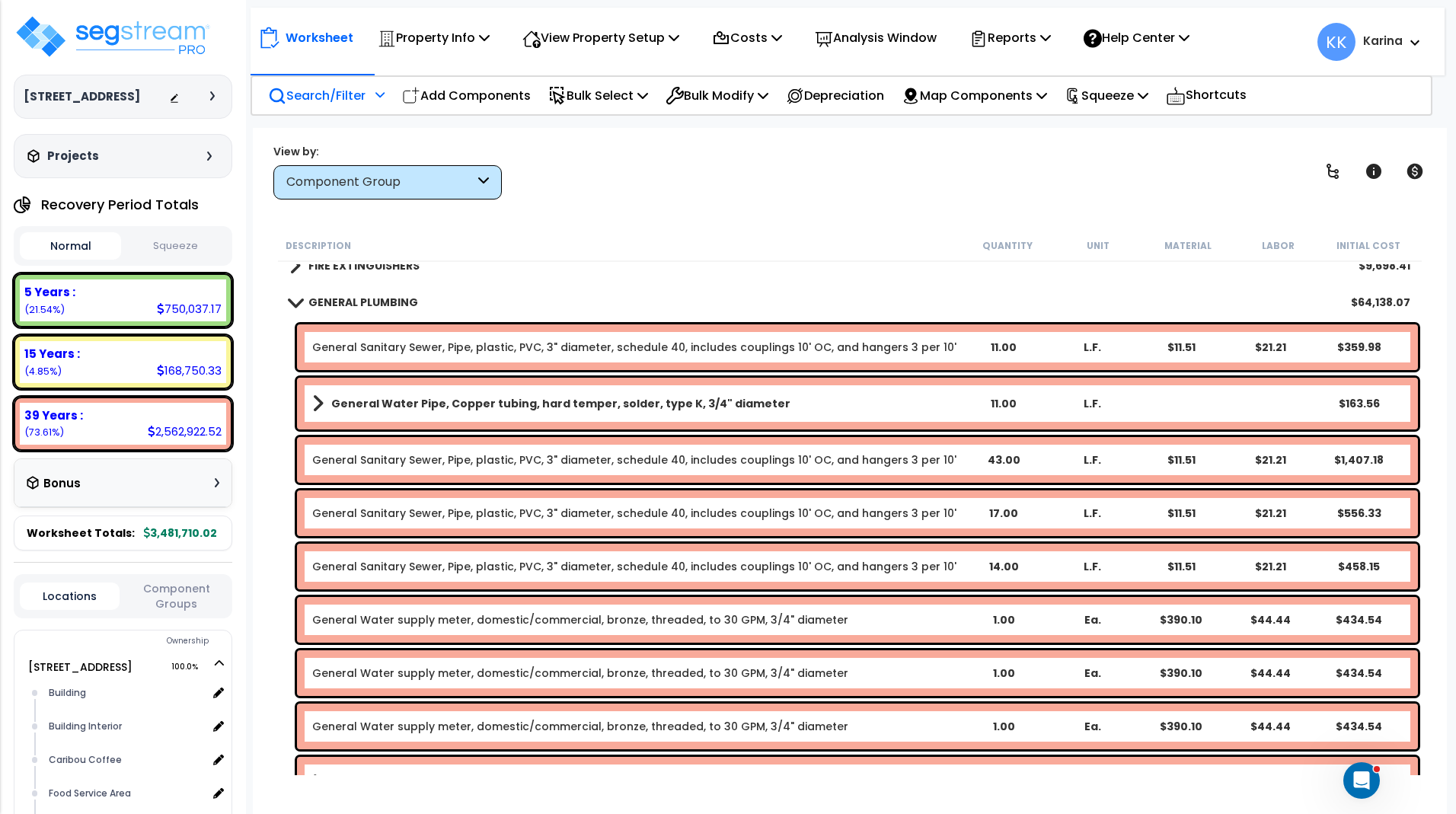
scroll to position [1645, 0]
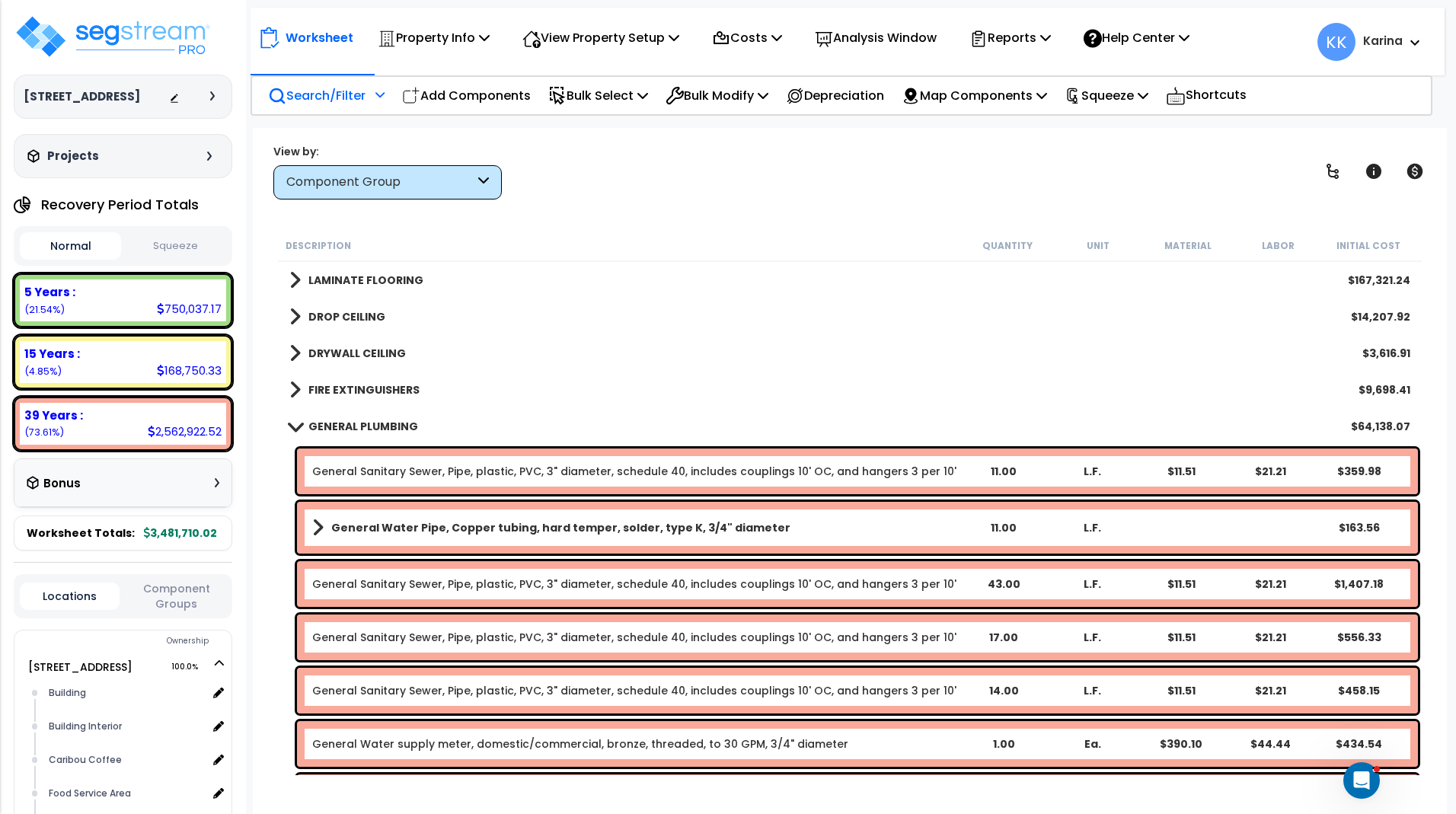
click at [291, 429] on span at bounding box center [294, 426] width 22 height 11
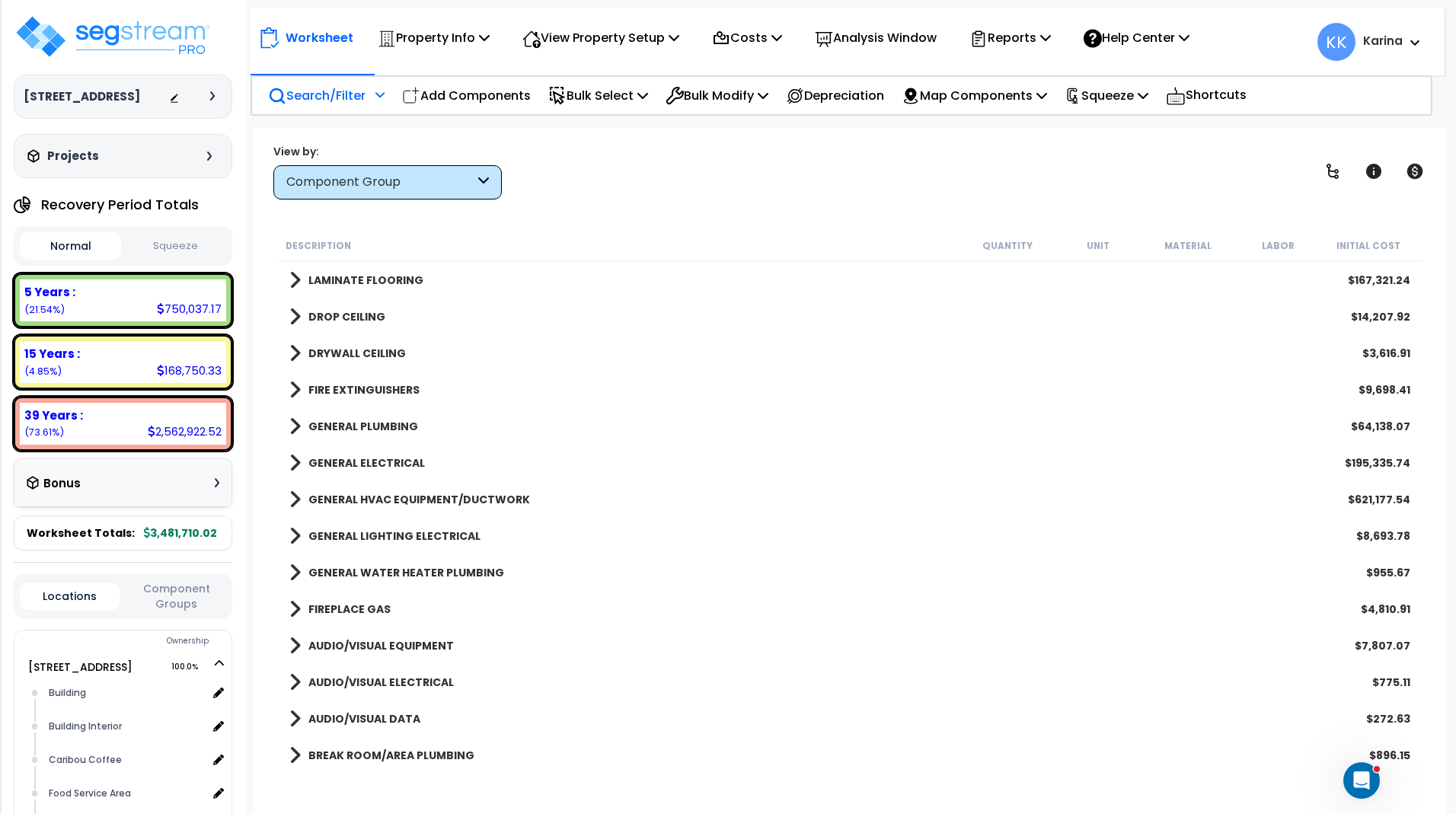
click at [293, 466] on span at bounding box center [295, 463] width 11 height 22
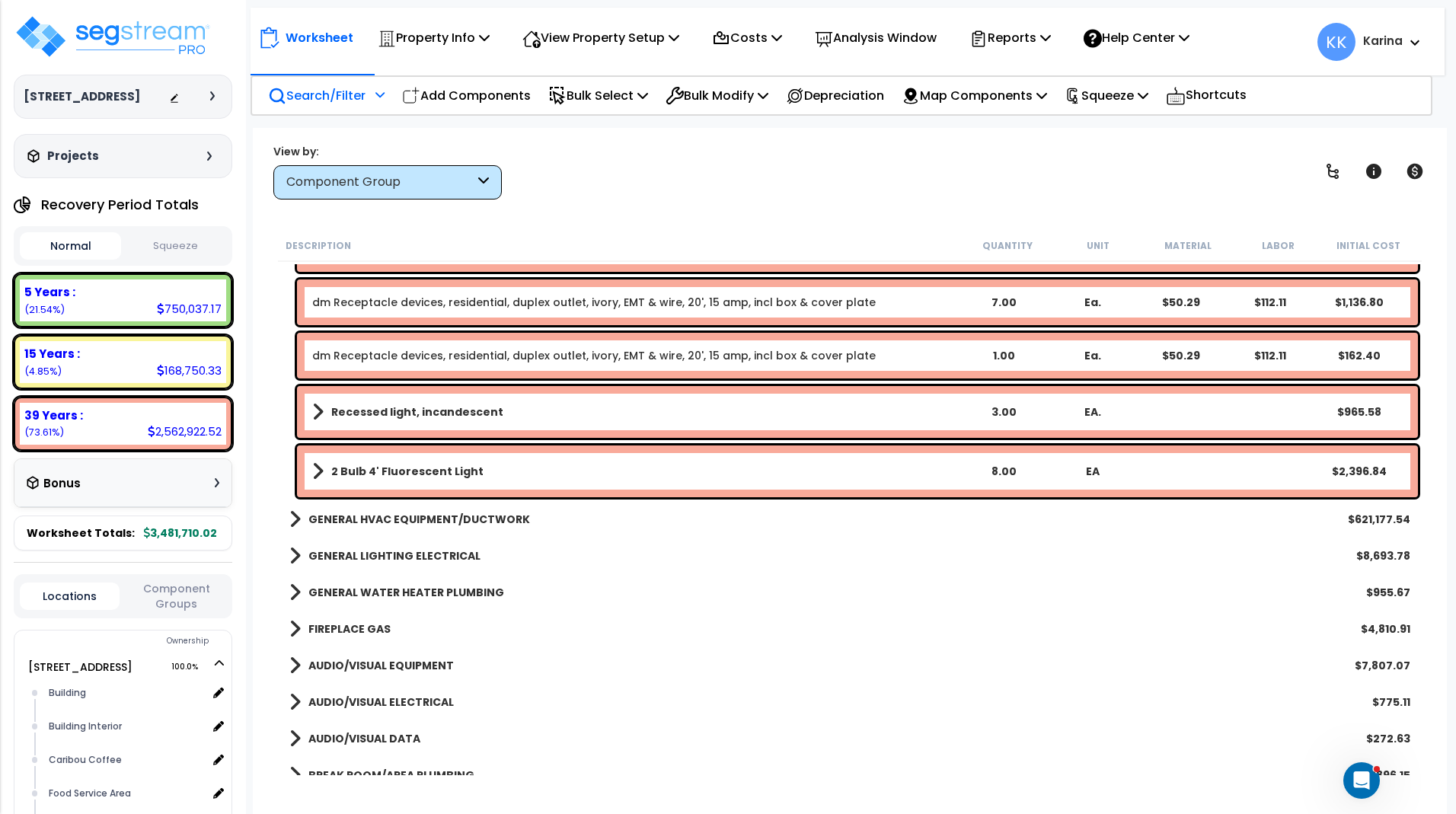
scroll to position [3473, 0]
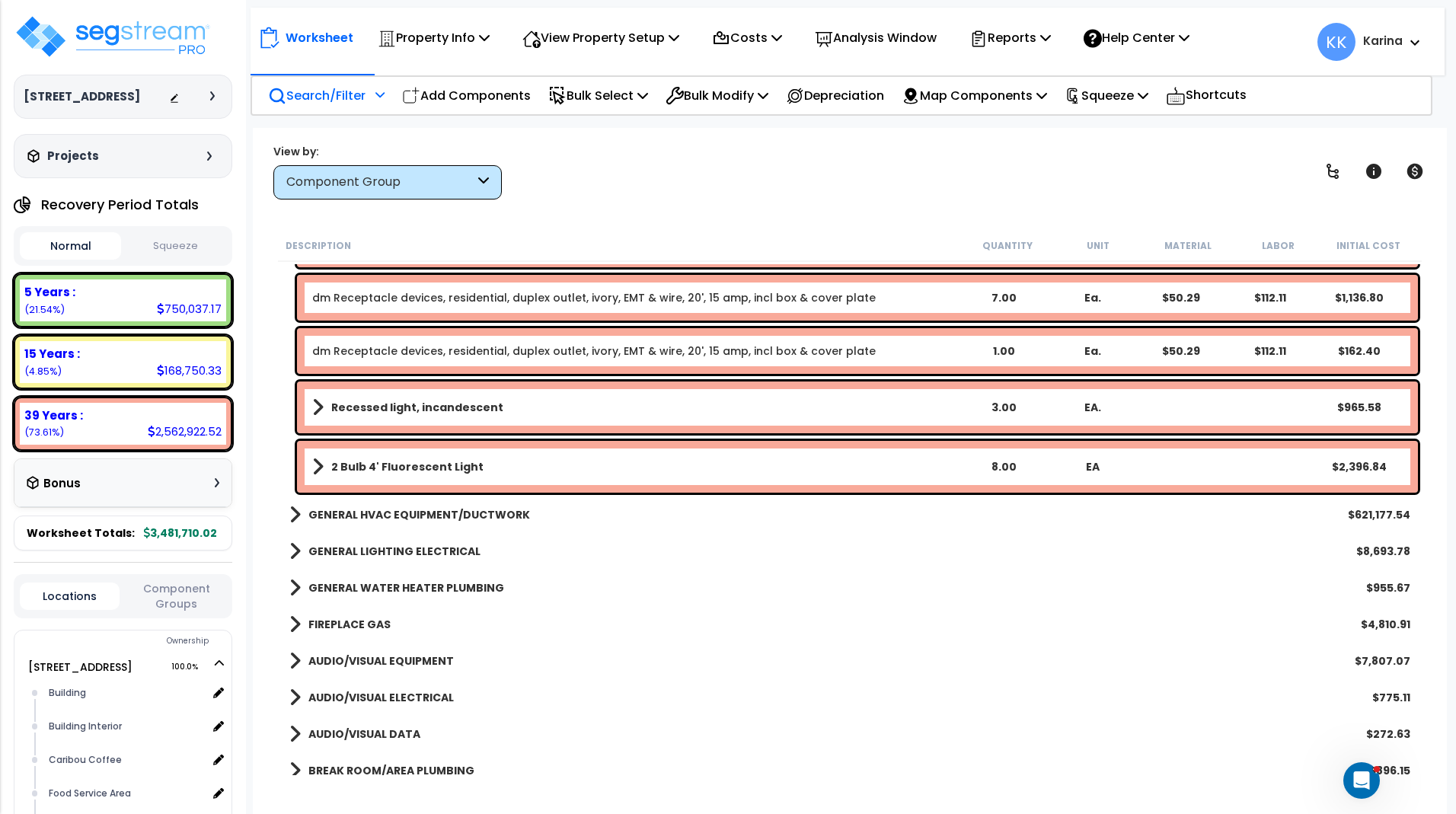
click at [446, 469] on b "2 Bulb 4' Fluorescent Light" at bounding box center [407, 466] width 153 height 15
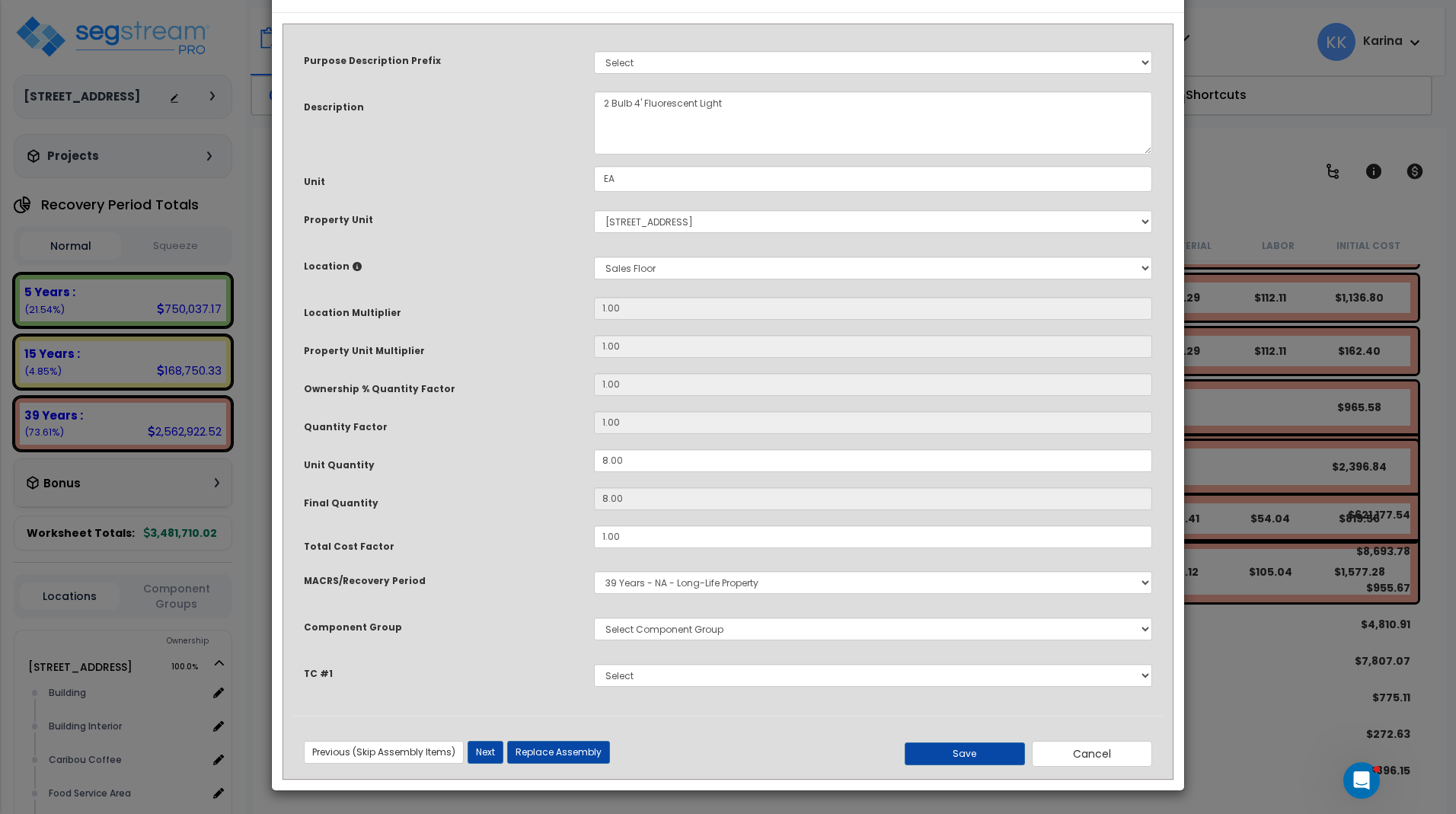
select select "56955"
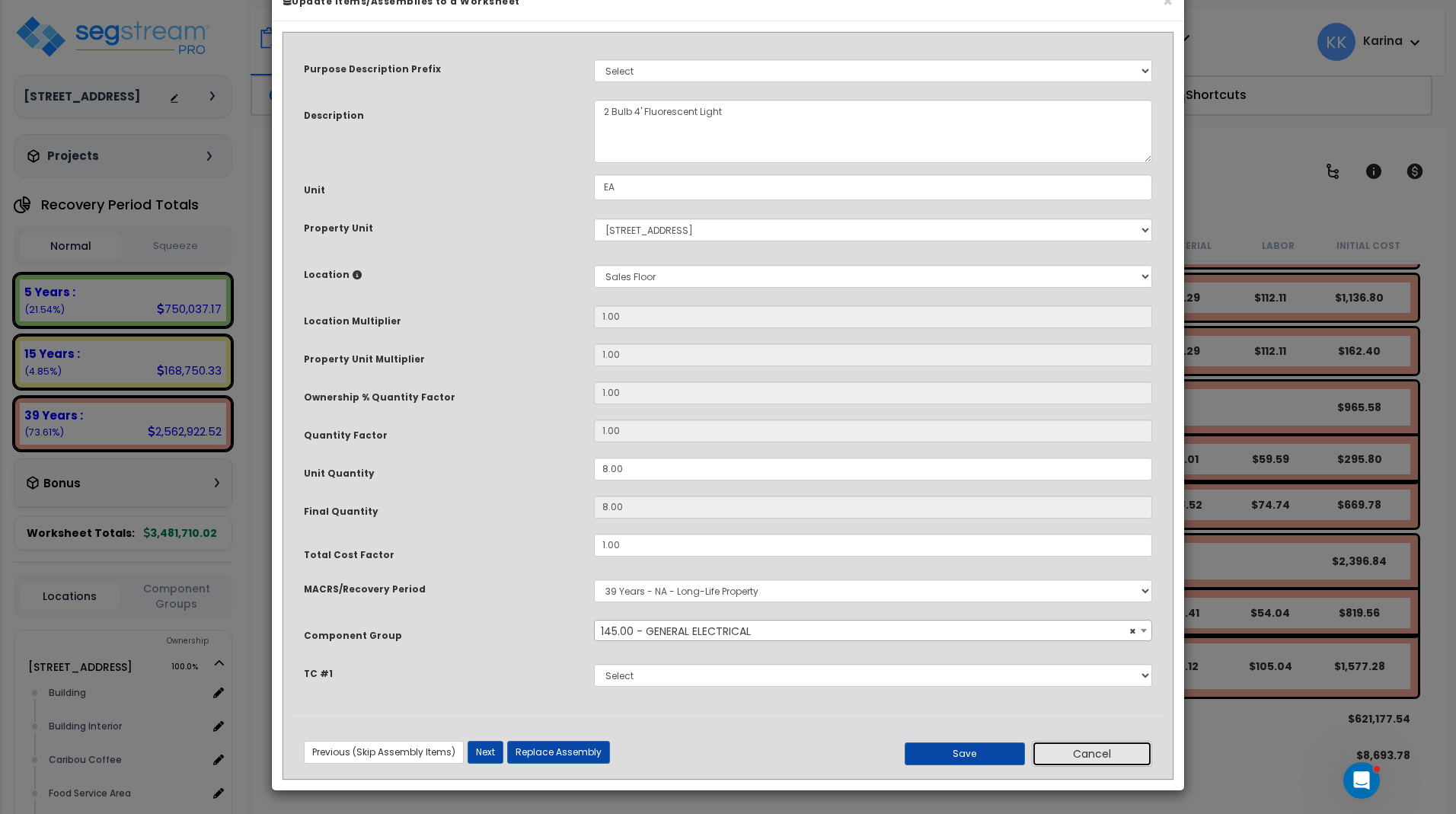
click at [1091, 767] on button "Cancel" at bounding box center [1092, 754] width 120 height 26
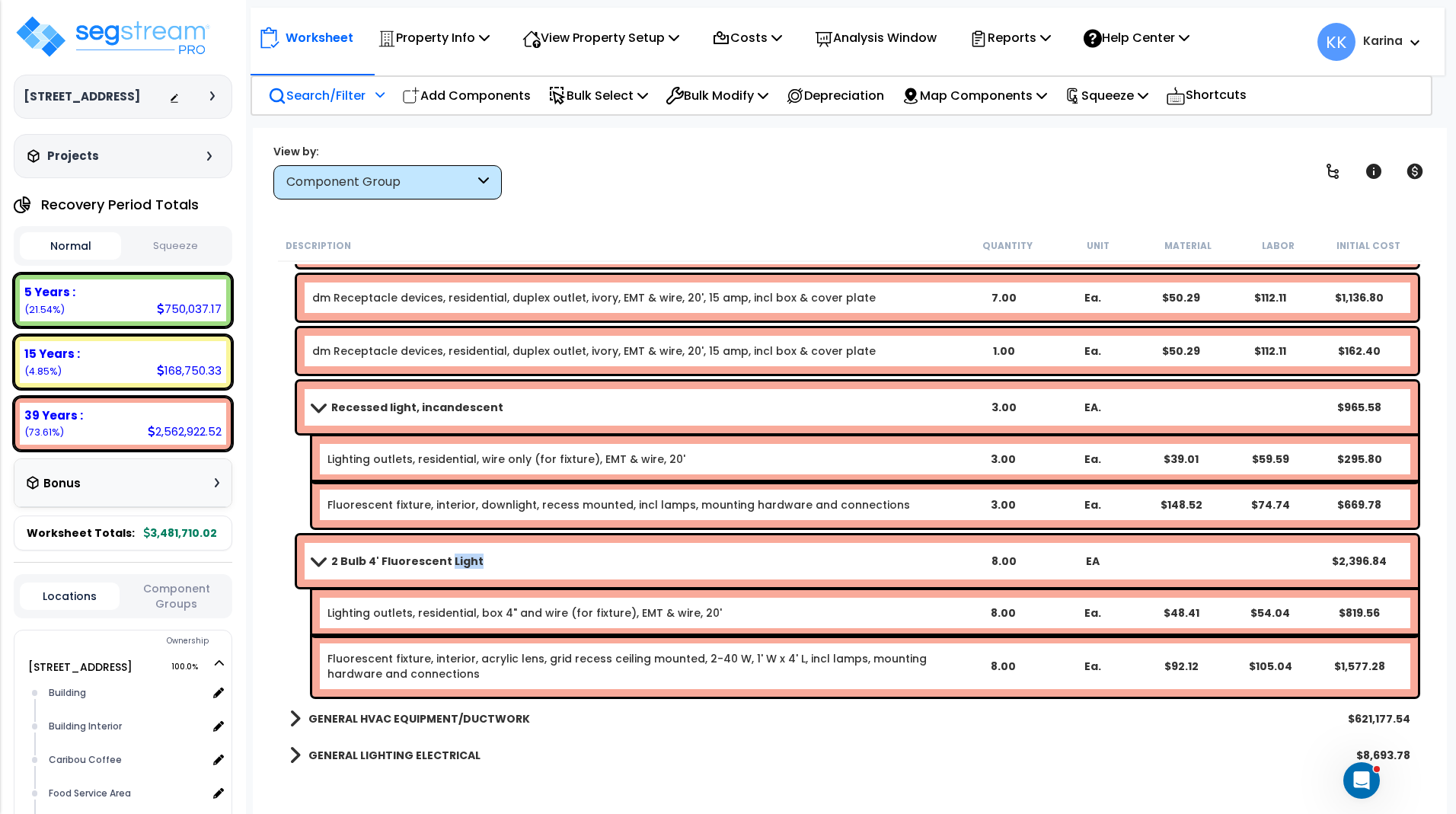
drag, startPoint x: 316, startPoint y: 563, endPoint x: 324, endPoint y: 395, distance: 168.2
click at [316, 561] on span at bounding box center [317, 561] width 22 height 11
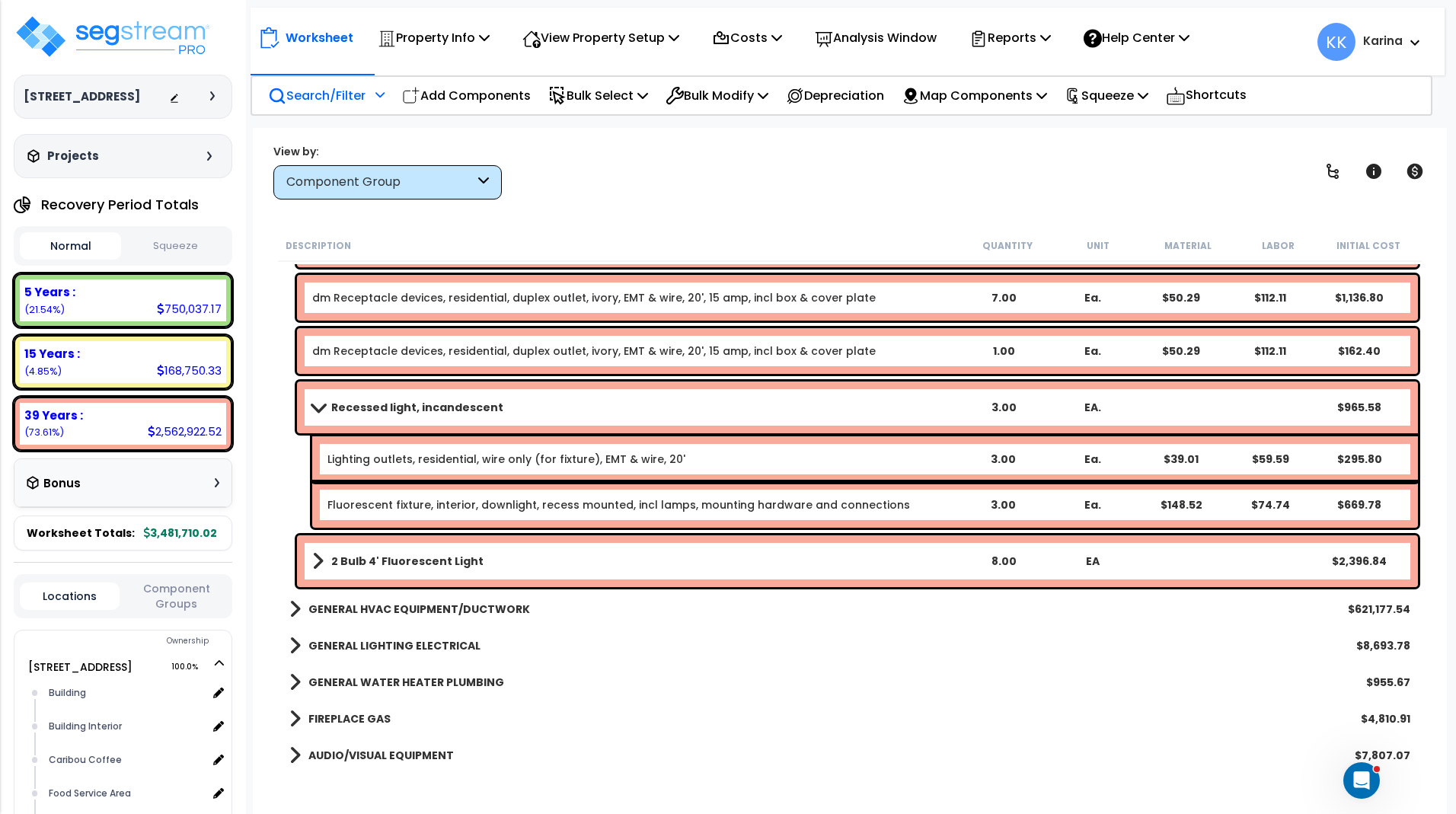
click at [316, 393] on div "Recessed light, incandescent 3.00 EA. $965.58" at bounding box center [857, 407] width 1121 height 52
click at [321, 406] on span at bounding box center [317, 407] width 22 height 11
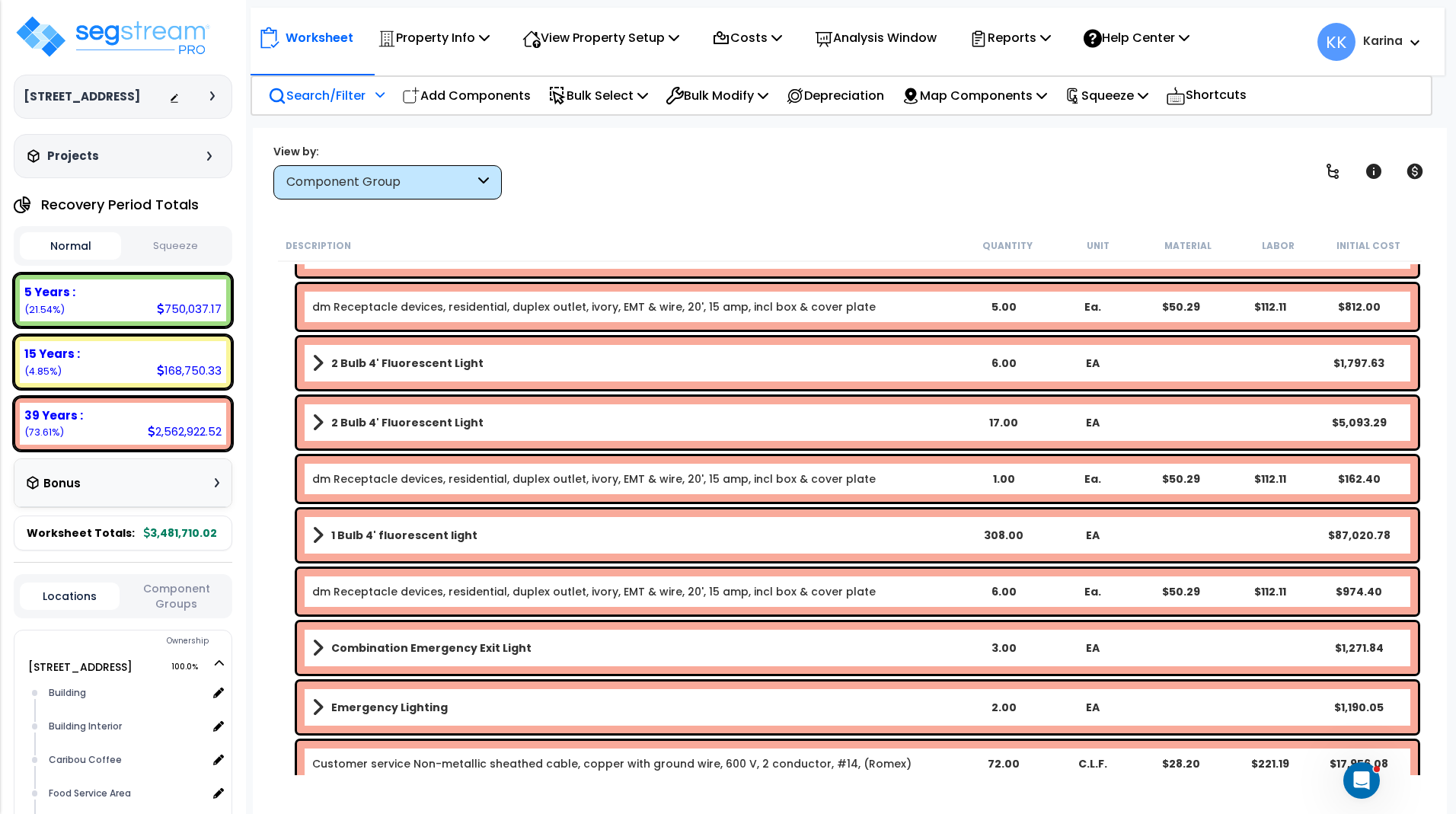
scroll to position [2924, 0]
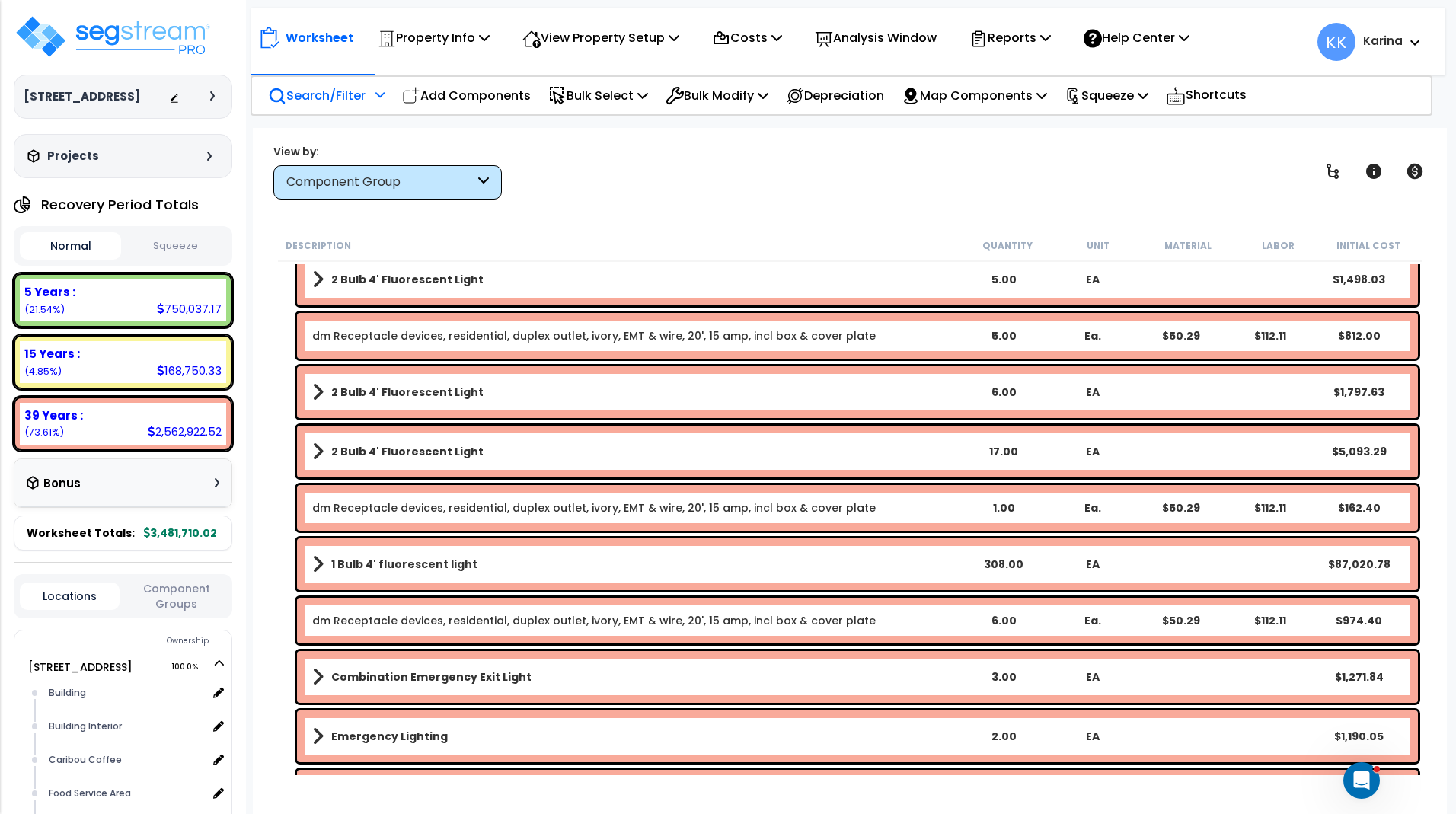
click at [406, 454] on b "2 Bulb 4' Fluorescent Light" at bounding box center [407, 451] width 153 height 15
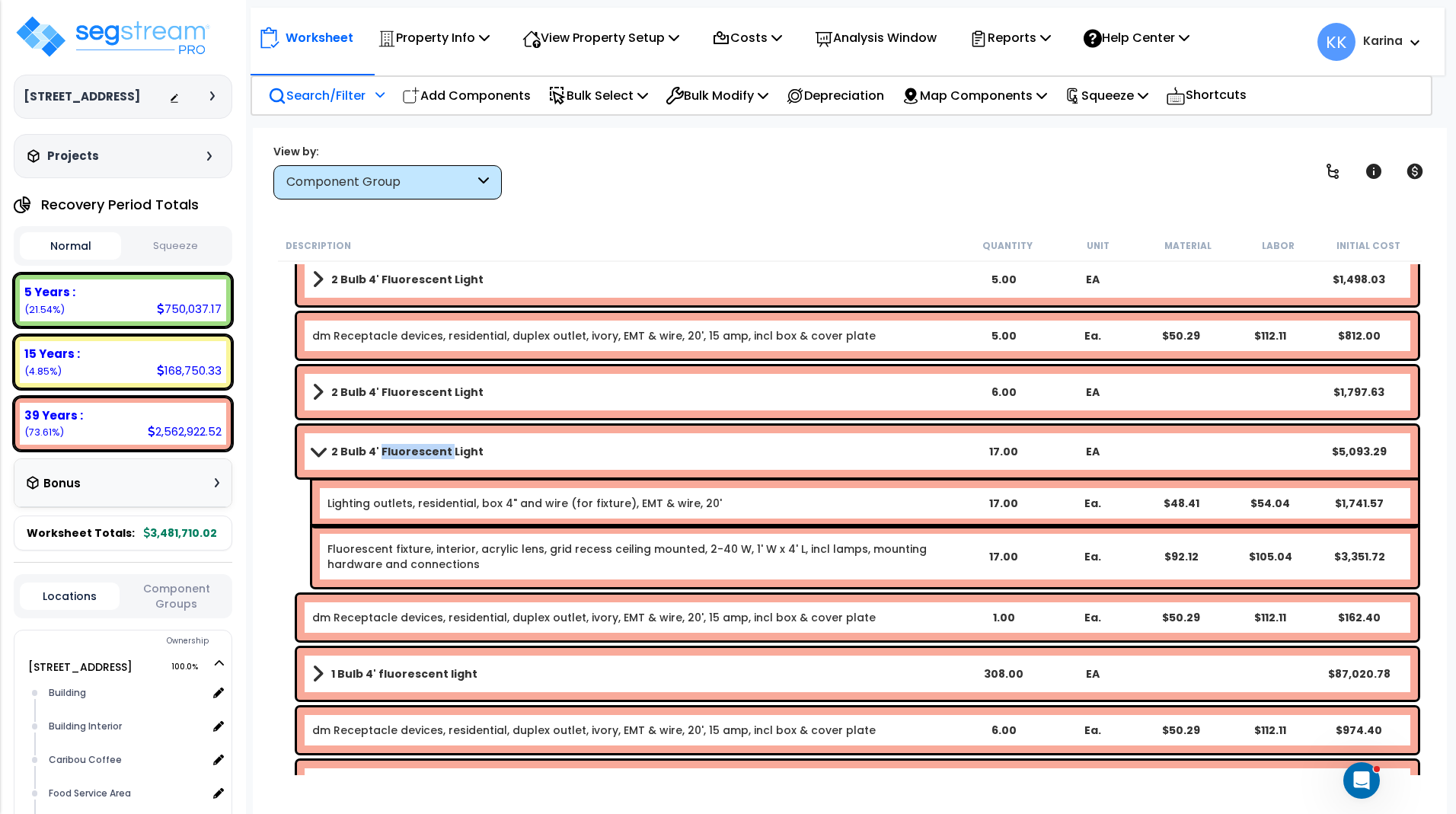
click at [406, 454] on b "2 Bulb 4' Fluorescent Light" at bounding box center [407, 451] width 153 height 15
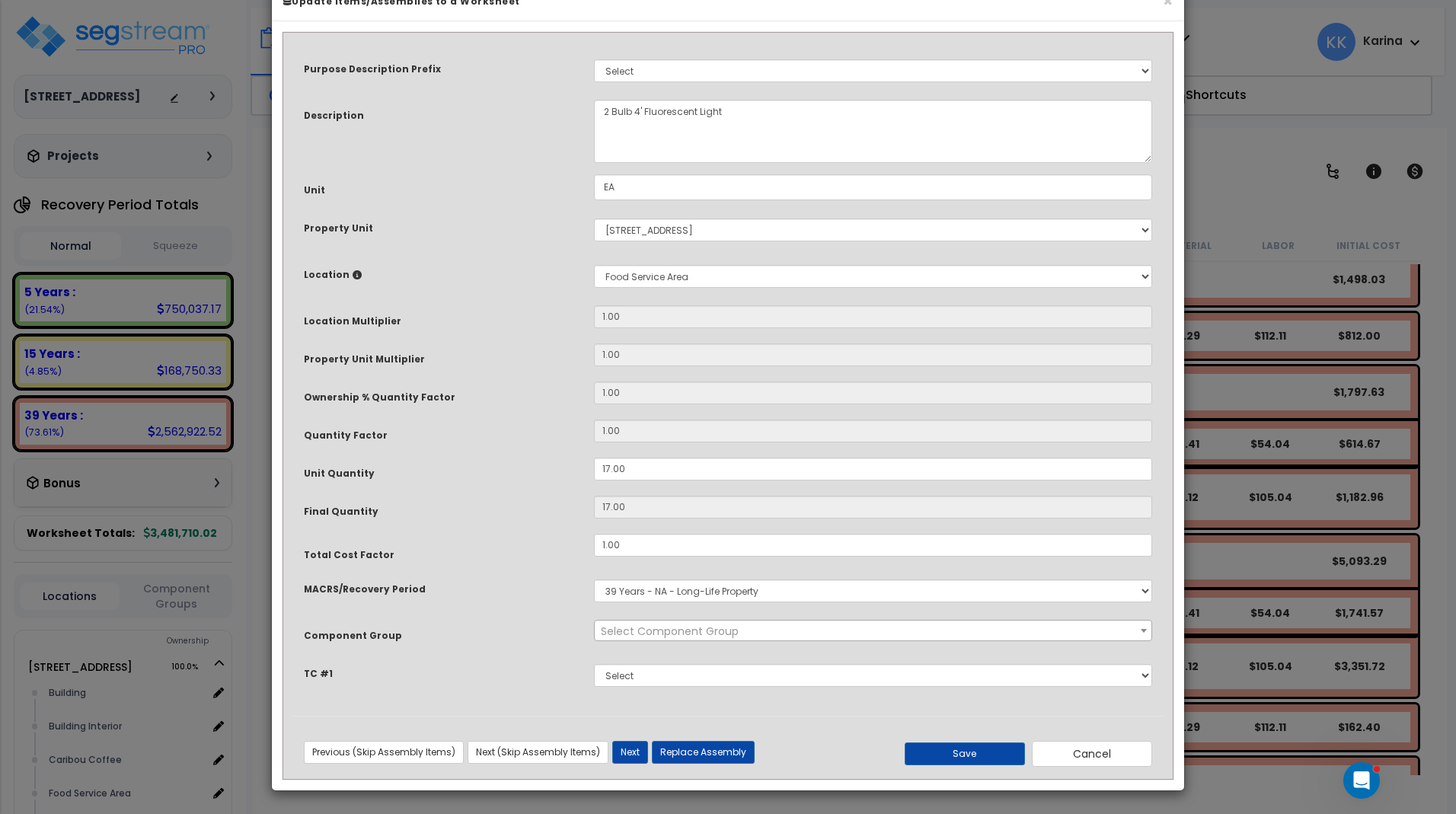
select select "56955"
click at [1091, 767] on button "Cancel" at bounding box center [1092, 754] width 120 height 26
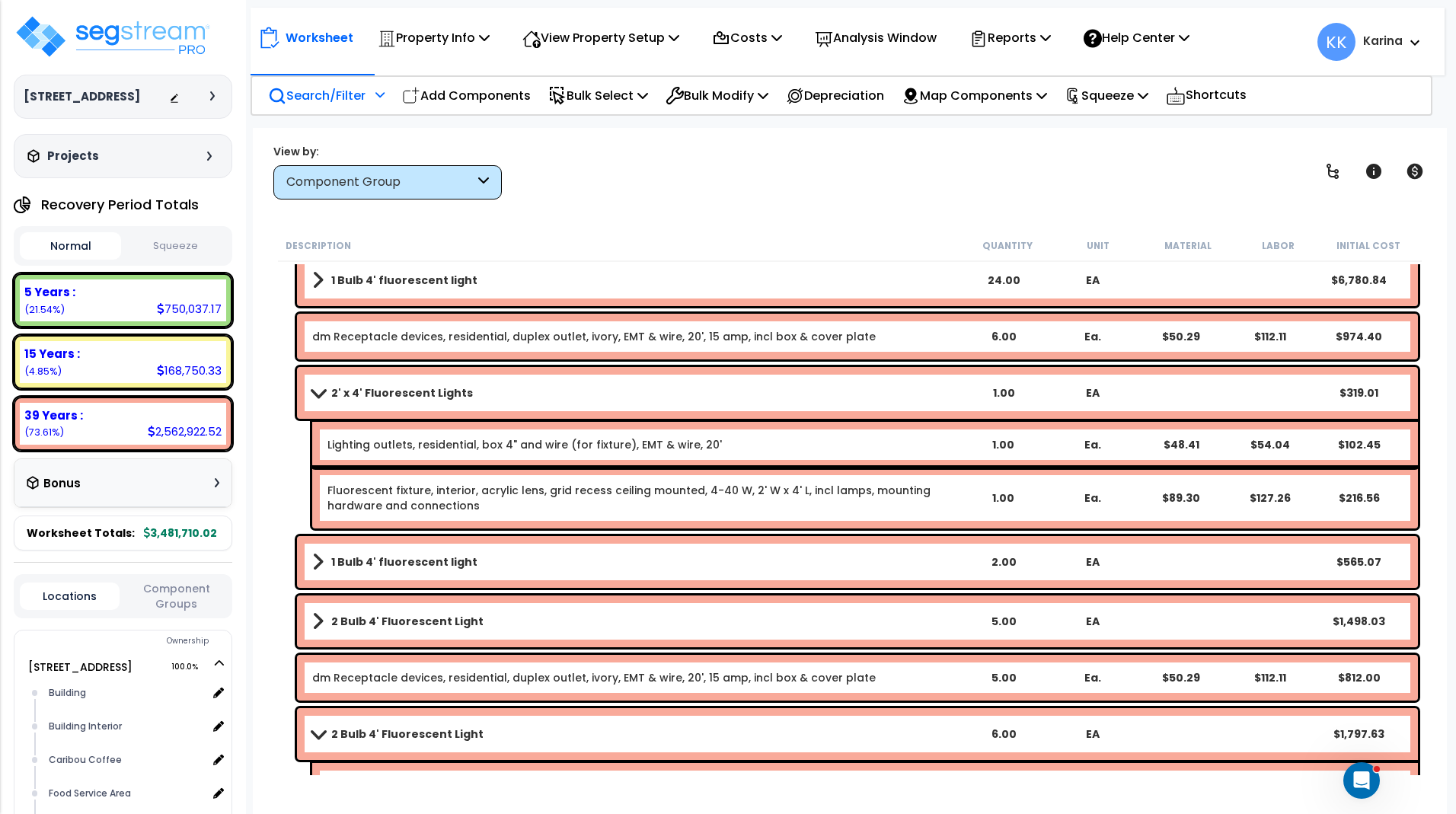
scroll to position [2559, 0]
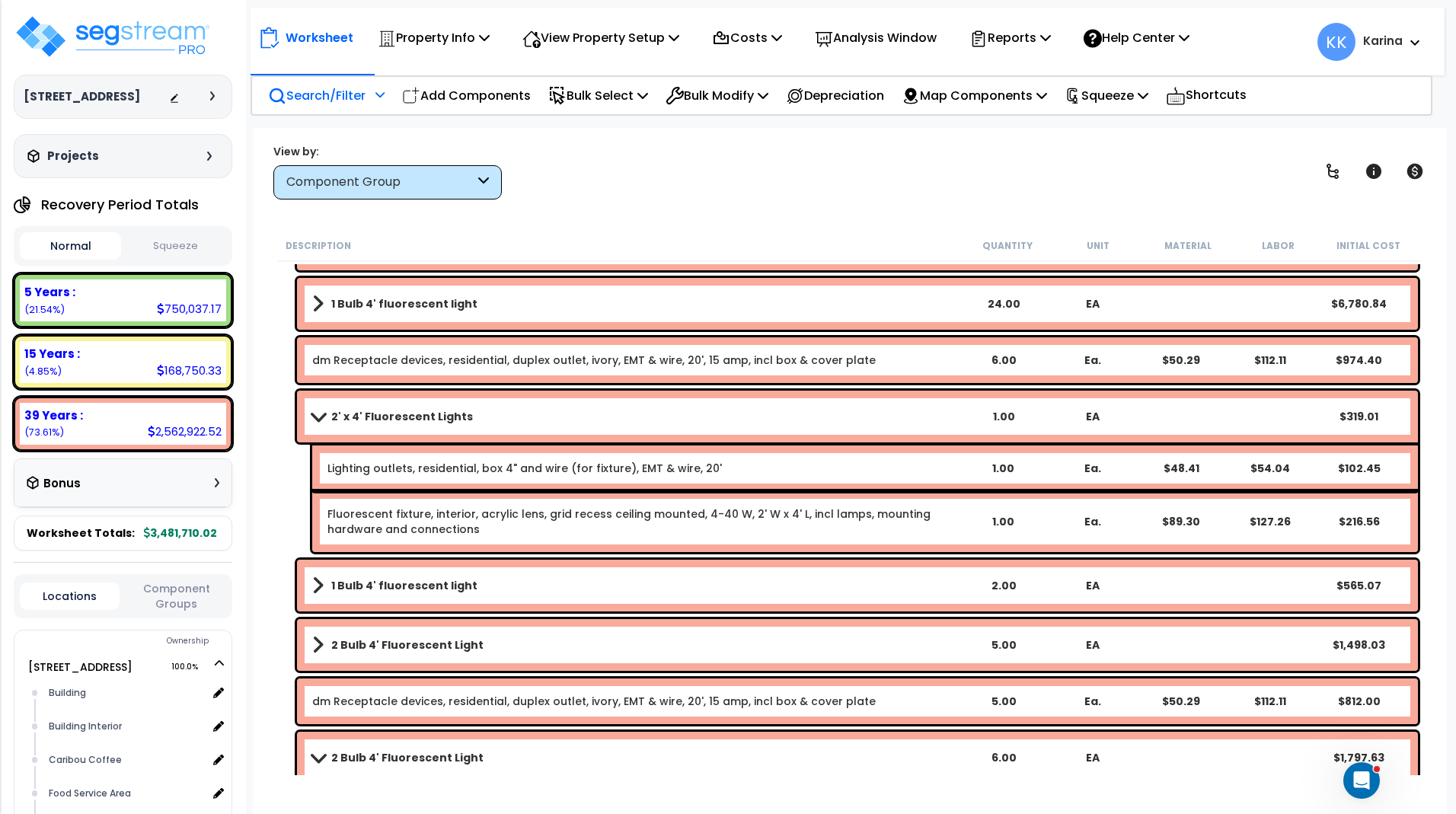
click at [430, 421] on b "2' x 4' Fluorescent Lights" at bounding box center [402, 417] width 141 height 15
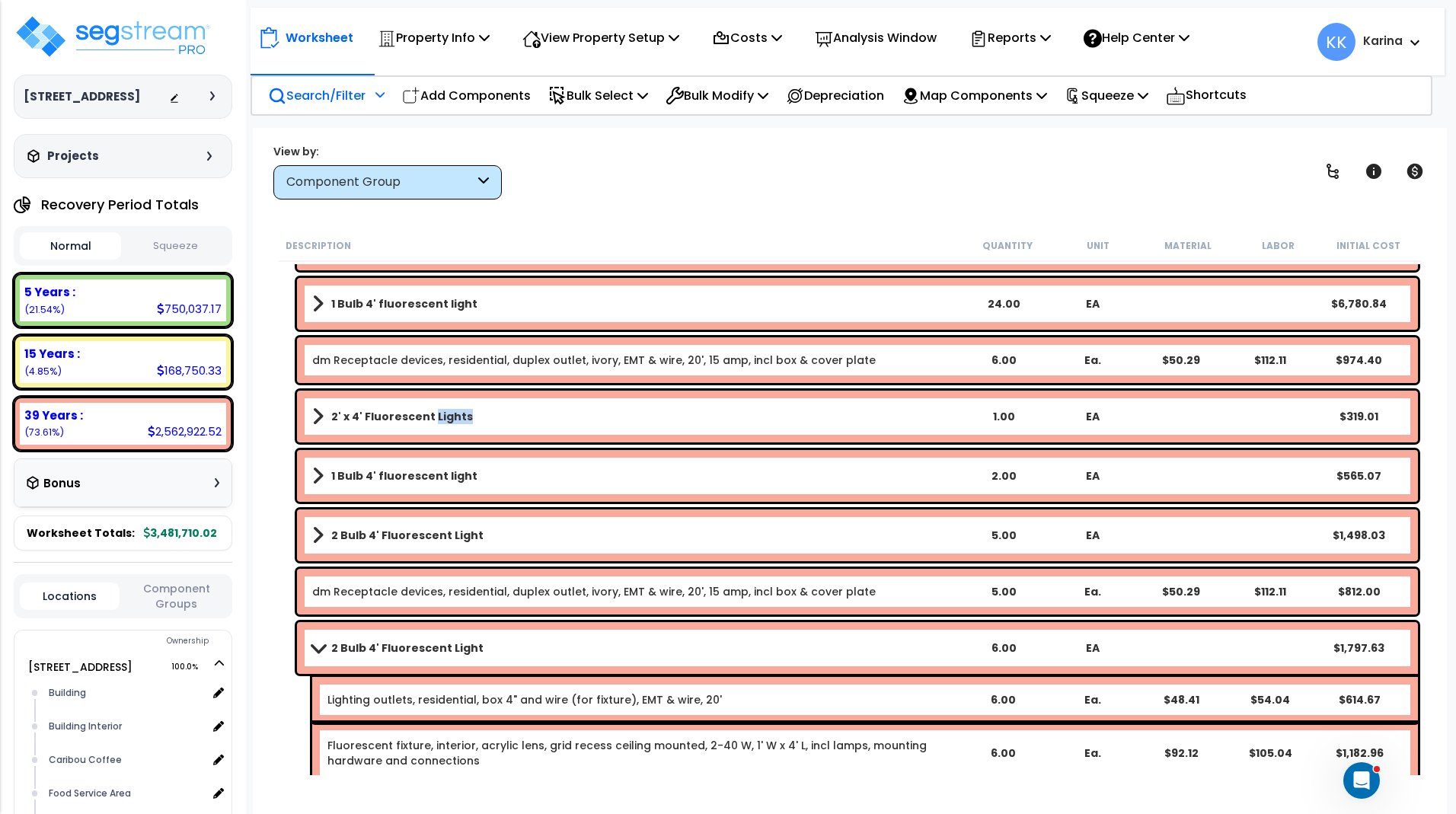
click at [430, 421] on b "2' x 4' Fluorescent Lights" at bounding box center [402, 417] width 141 height 15
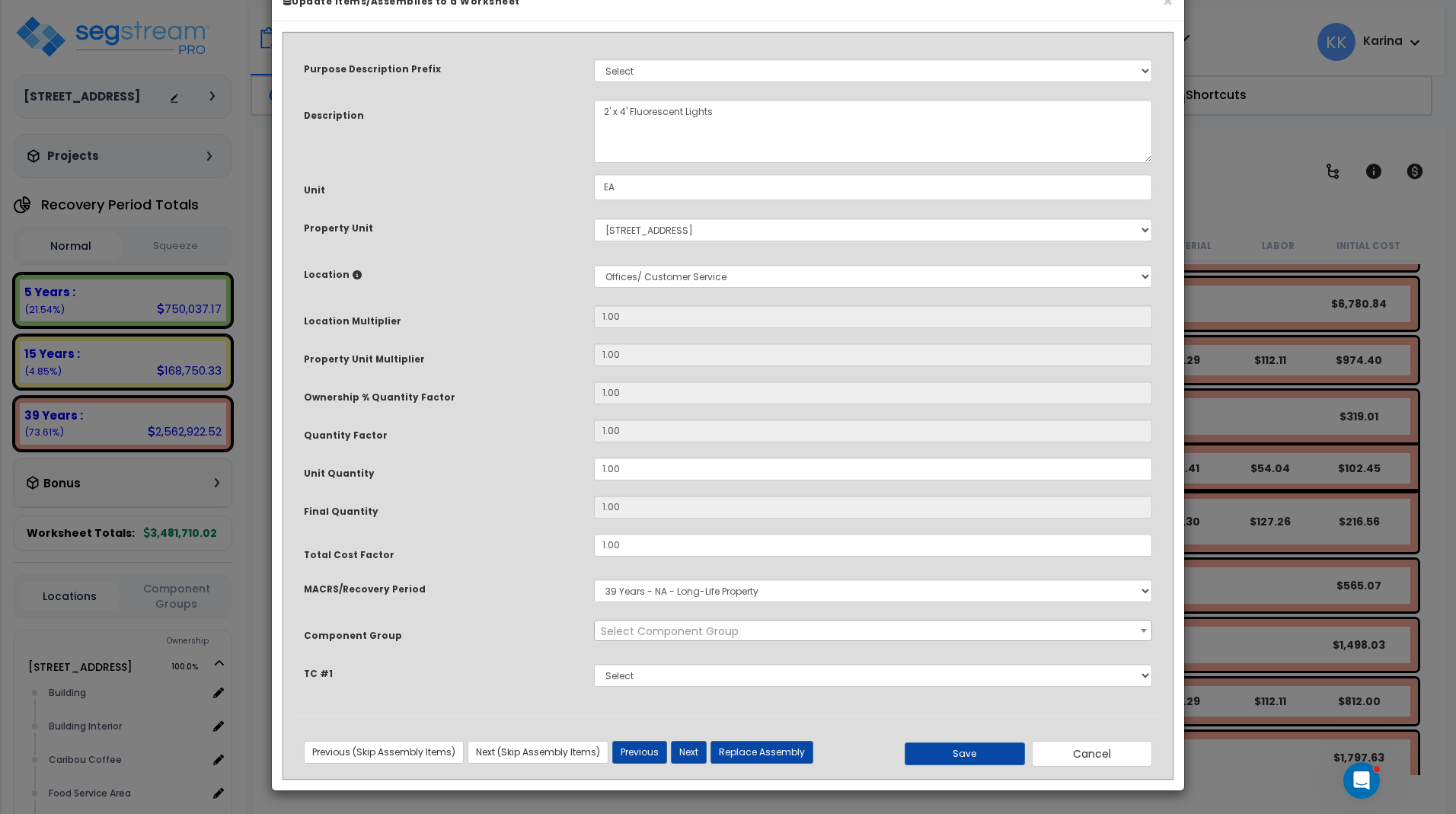
select select "56955"
drag, startPoint x: 633, startPoint y: 507, endPoint x: 549, endPoint y: 499, distance: 84.4
click at [594, 481] on input "1.00" at bounding box center [873, 469] width 558 height 22
type input "5"
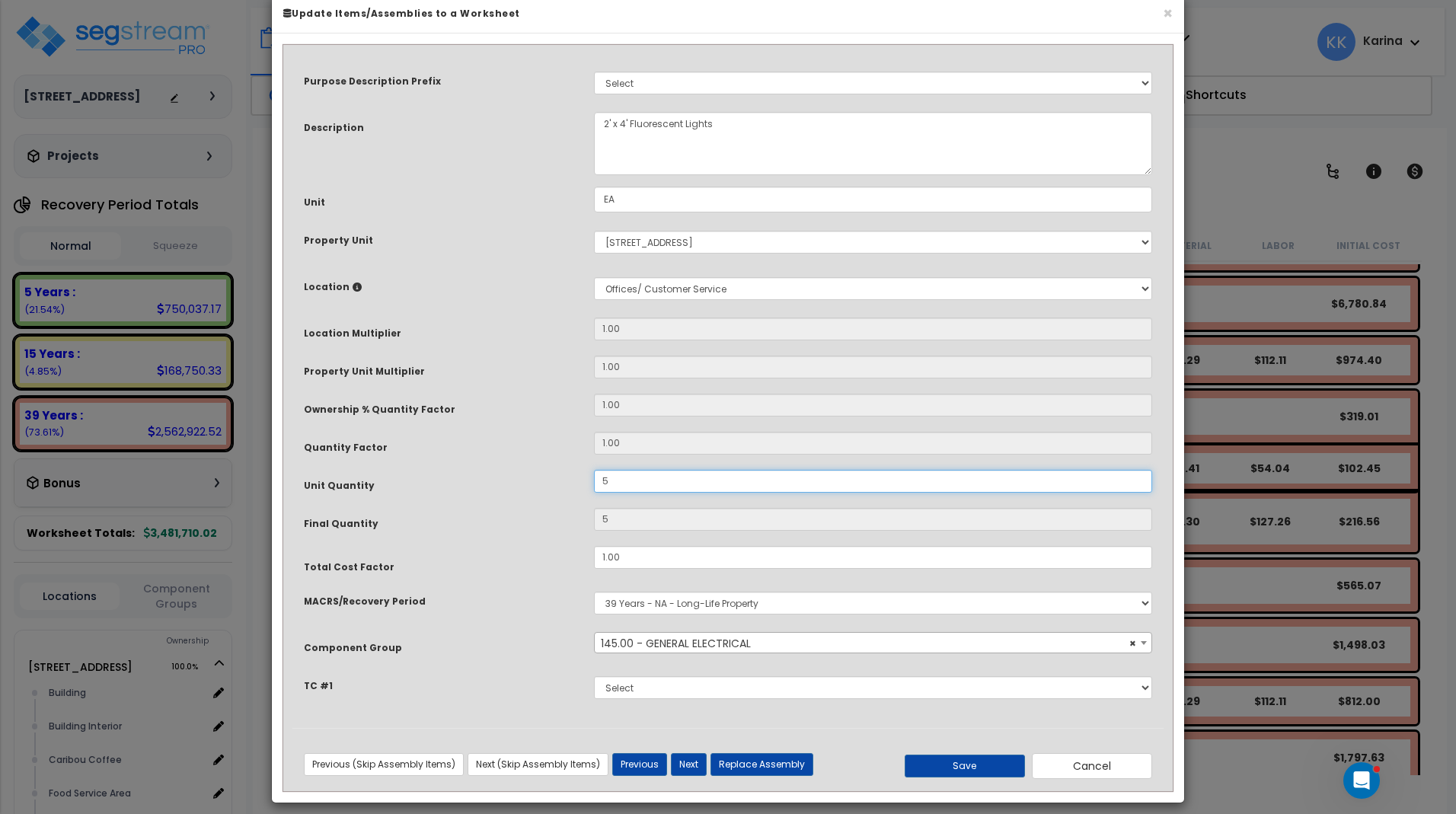
scroll to position [40, 0]
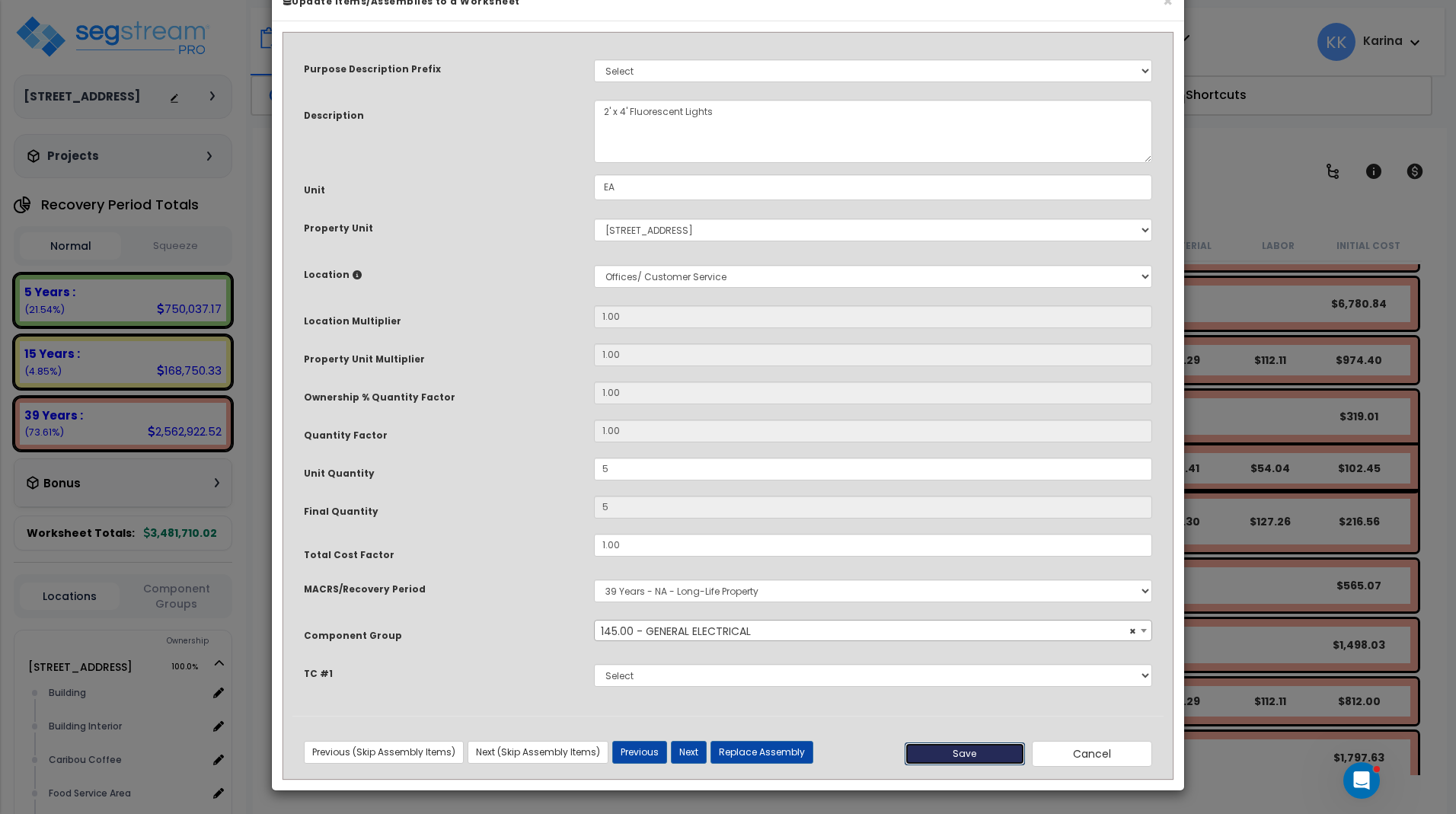
click at [999, 749] on button "Save" at bounding box center [964, 754] width 120 height 22
type input "5.00"
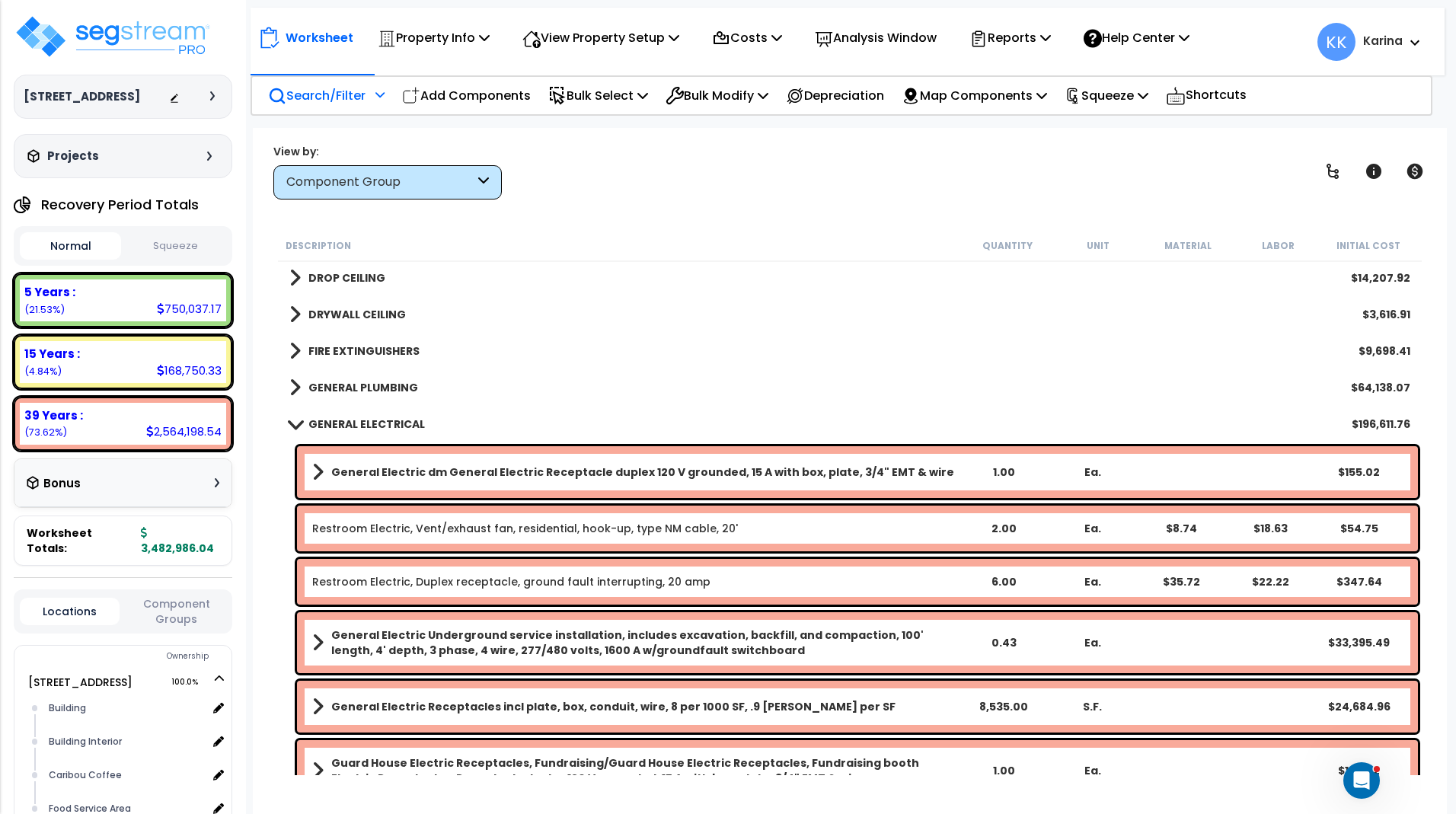
scroll to position [1645, 0]
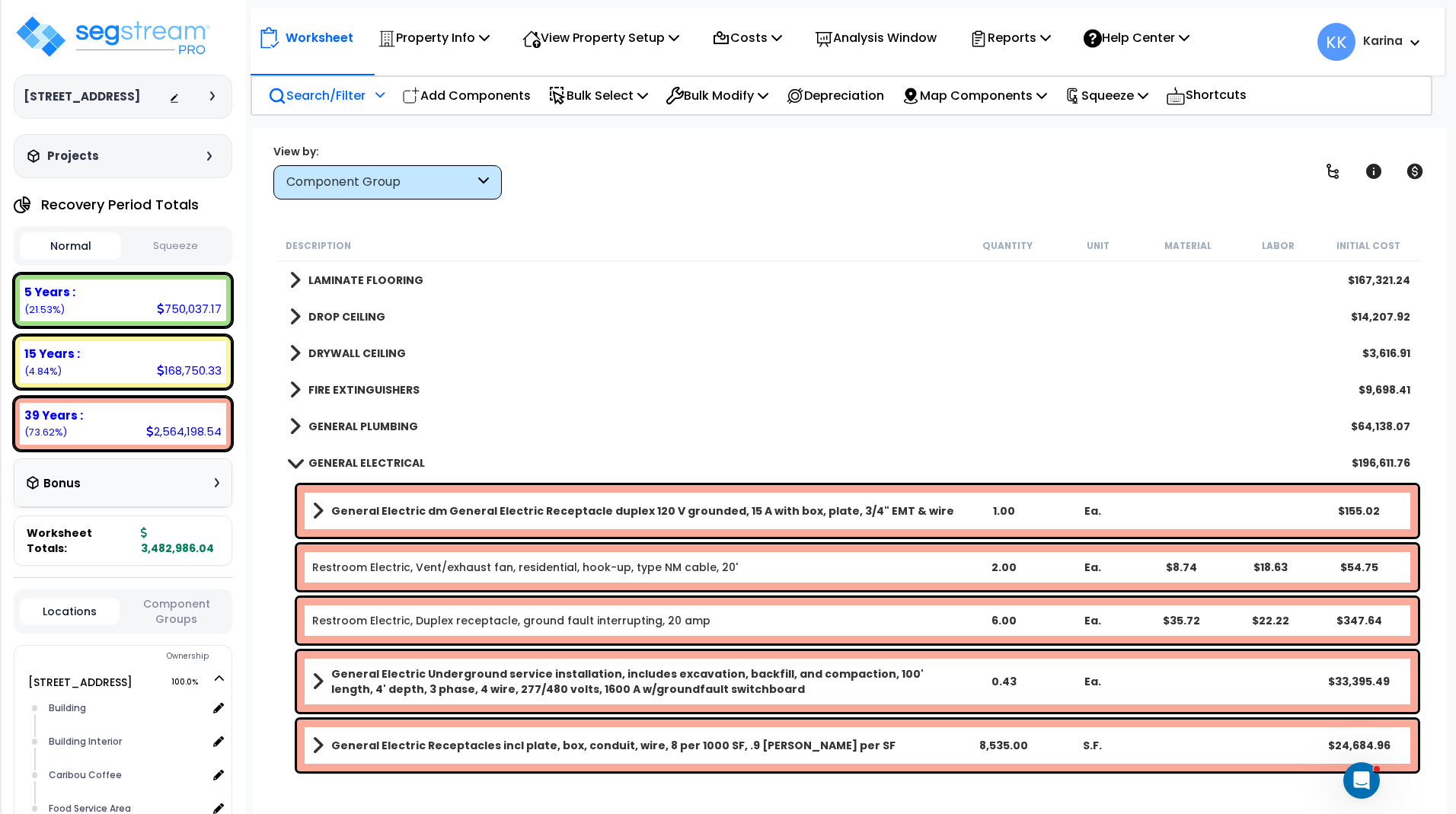
click at [296, 463] on span at bounding box center [294, 463] width 22 height 11
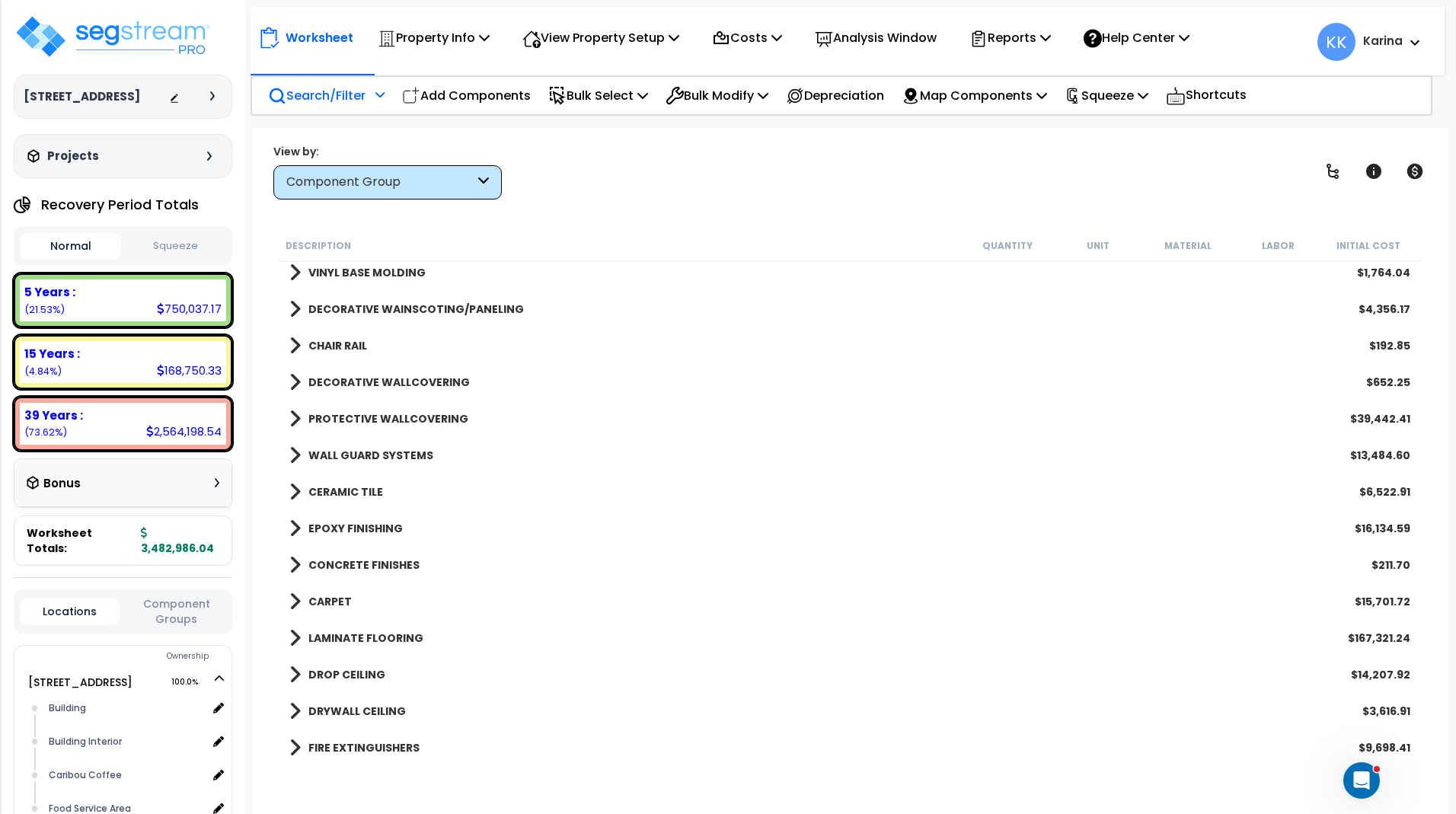
scroll to position [1280, 0]
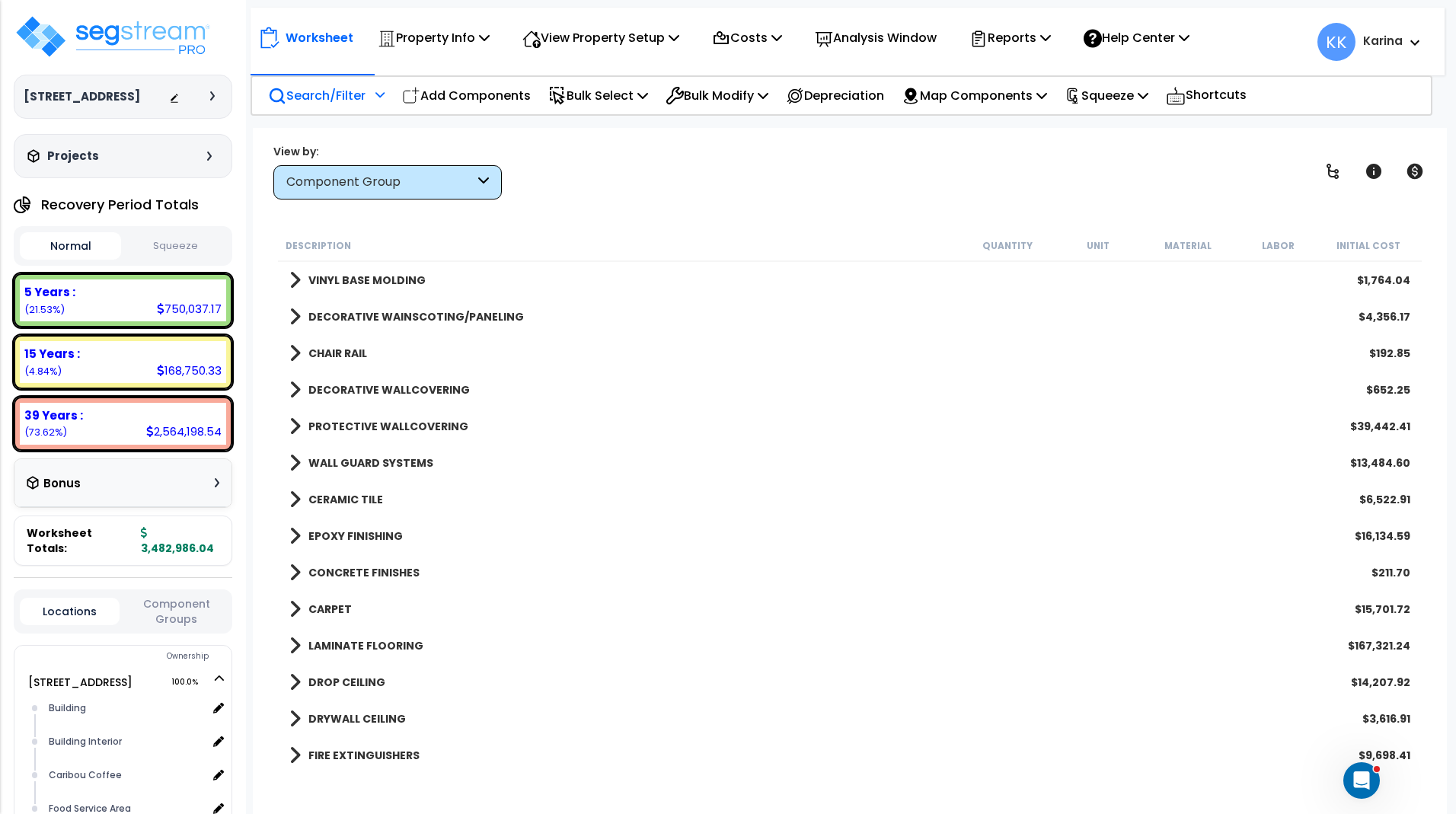
click at [295, 427] on span at bounding box center [295, 426] width 11 height 22
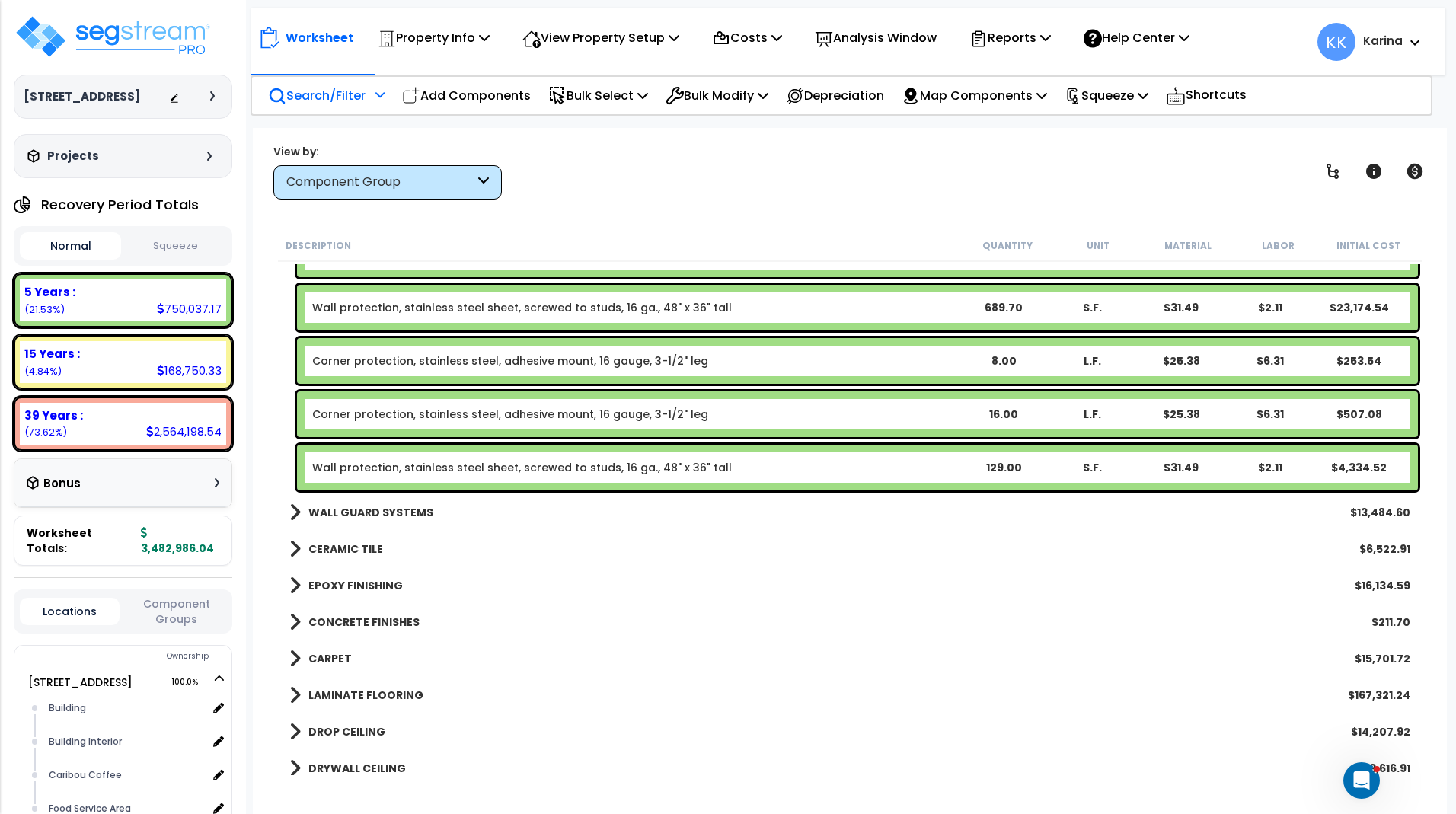
scroll to position [1919, 0]
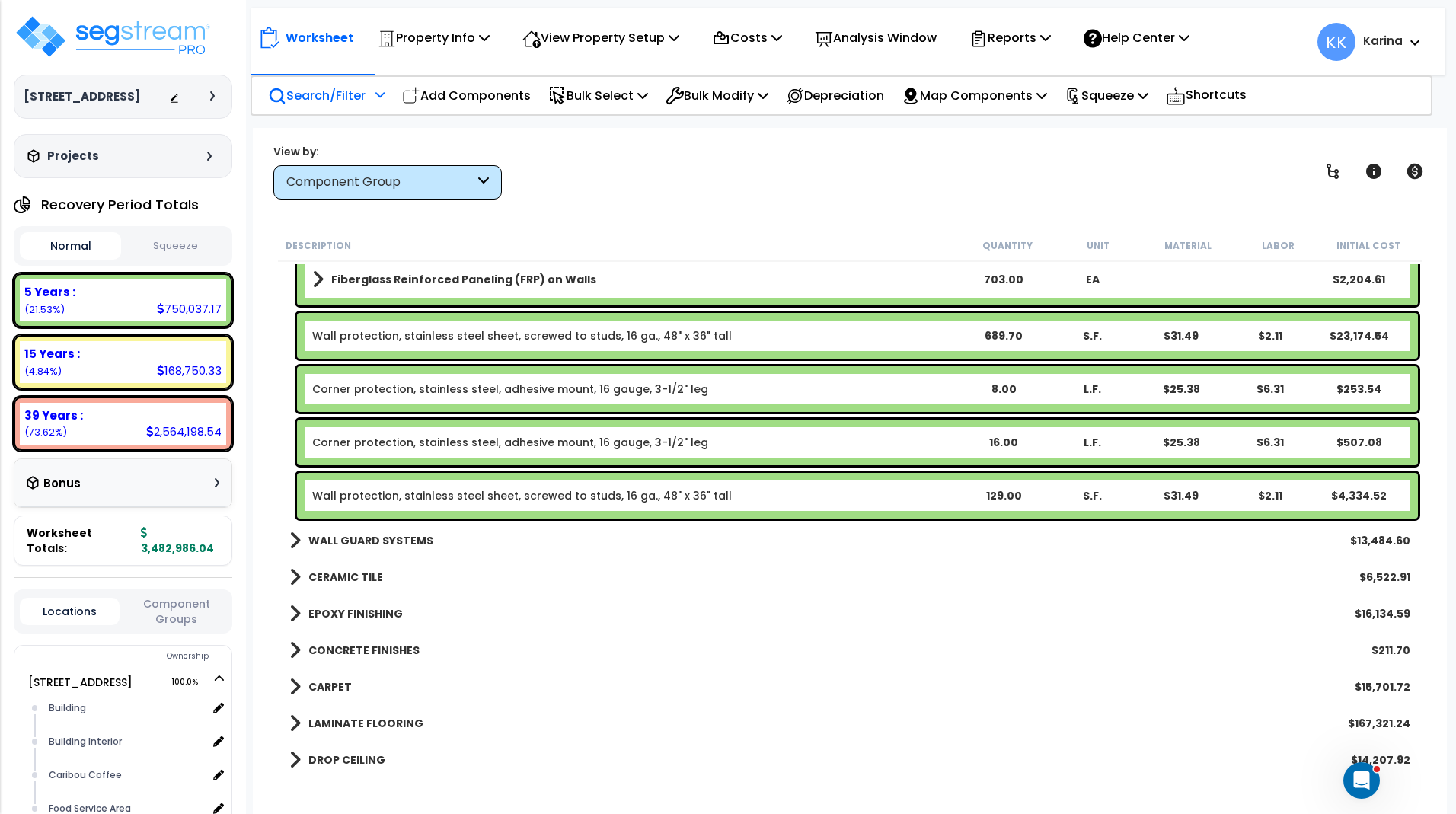
click at [431, 487] on div "Wall protection, stainless steel sheet, screwed to studs, 16 ga., 48" x 36" tal…" at bounding box center [857, 496] width 1121 height 46
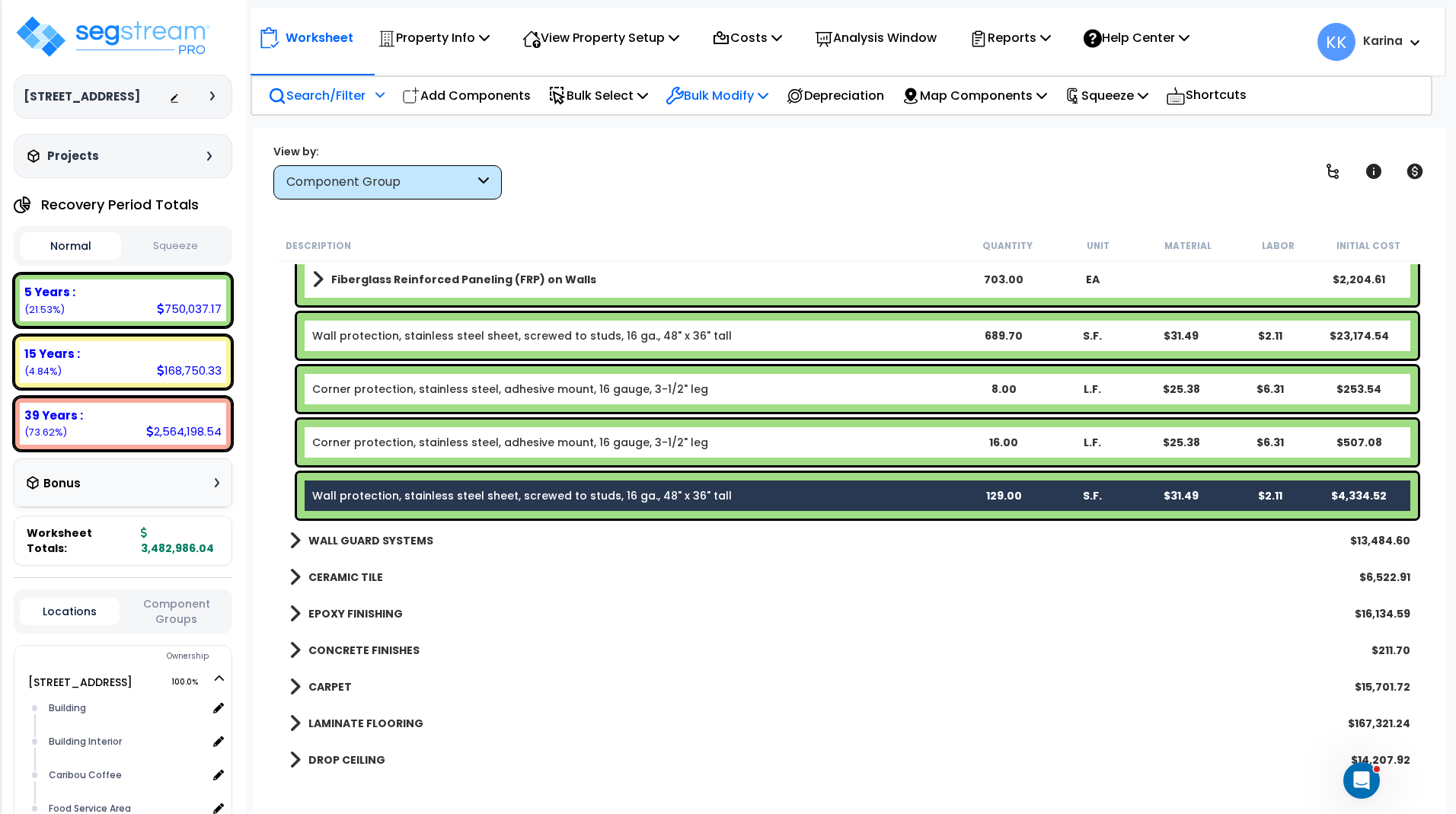
click at [721, 92] on p "Bulk Modify" at bounding box center [717, 96] width 103 height 21
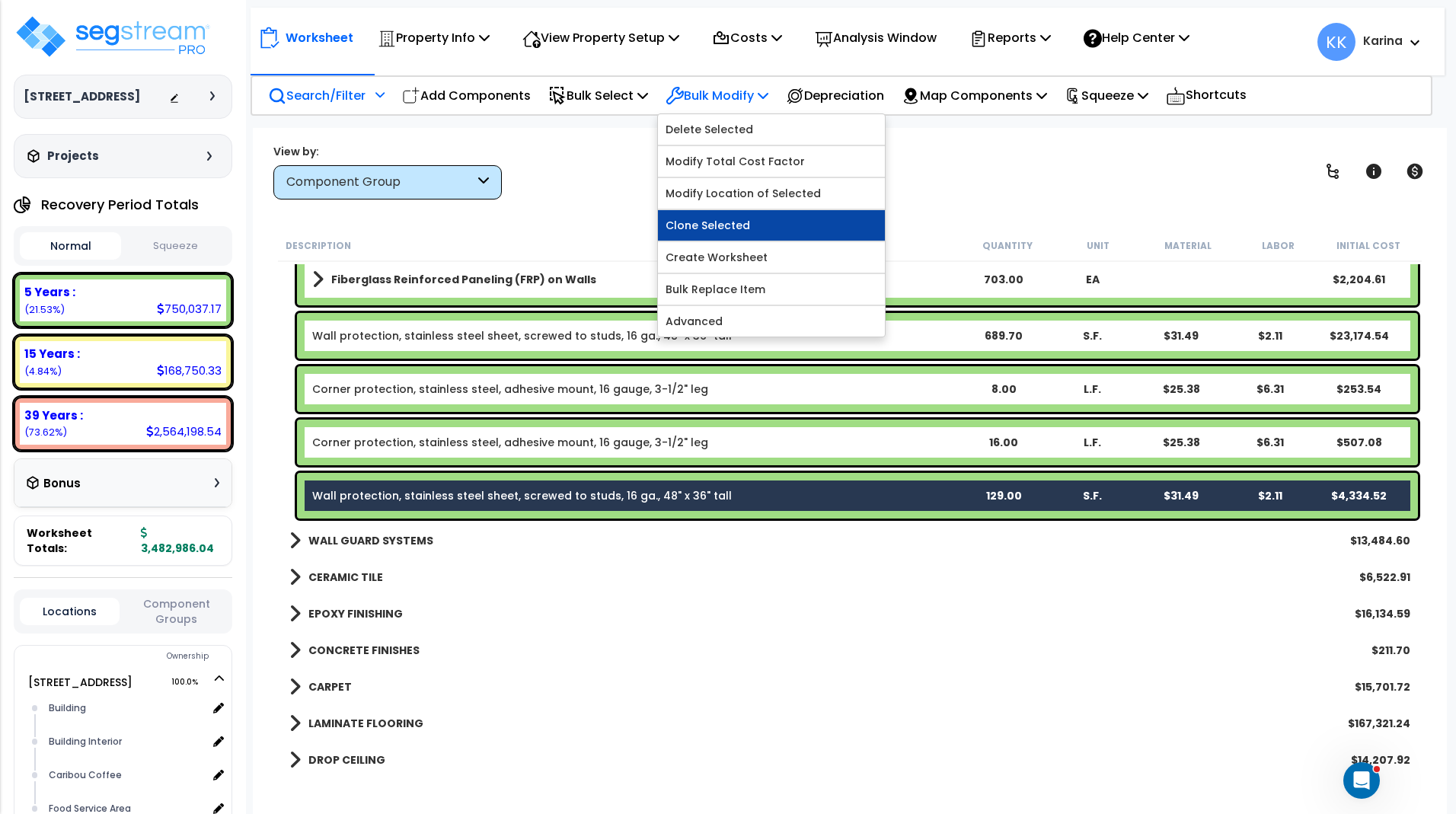
click at [713, 226] on link "Clone Selected" at bounding box center [772, 225] width 227 height 31
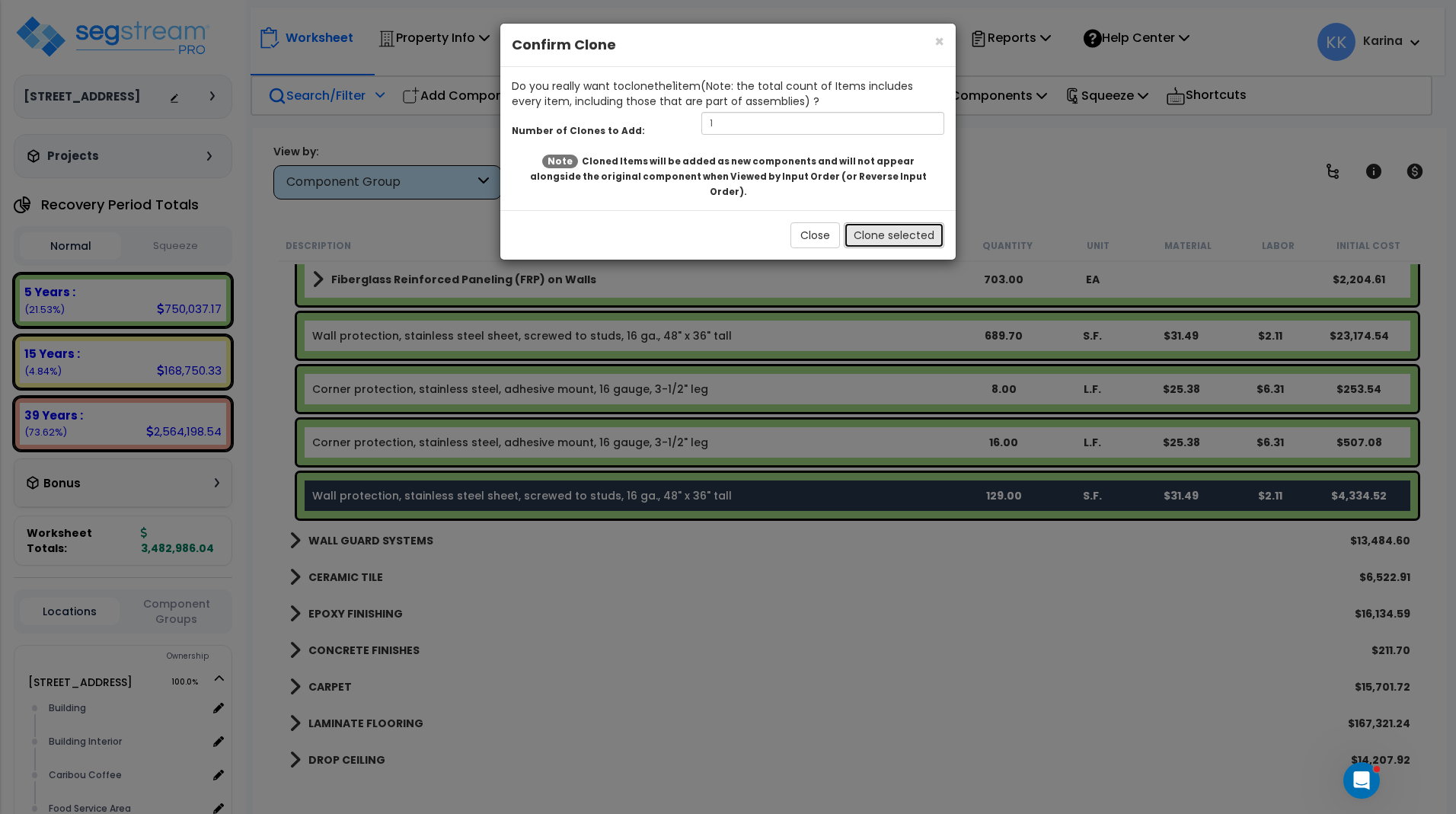
click at [858, 222] on button "Clone selected" at bounding box center [893, 235] width 100 height 26
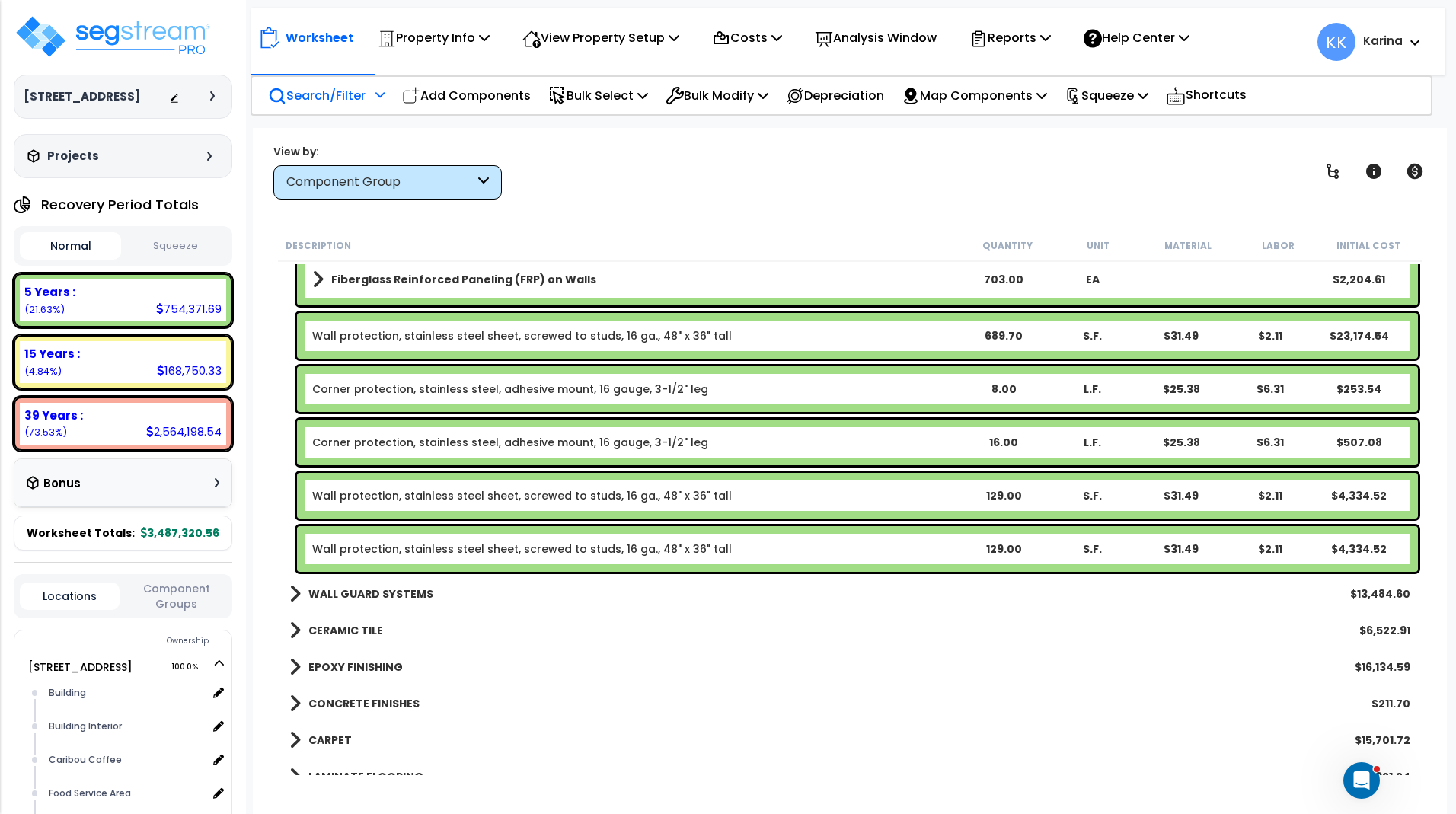
click at [438, 543] on link "Wall protection, stainless steel sheet, screwed to studs, 16 ga., 48" x 36" tall" at bounding box center [522, 549] width 419 height 15
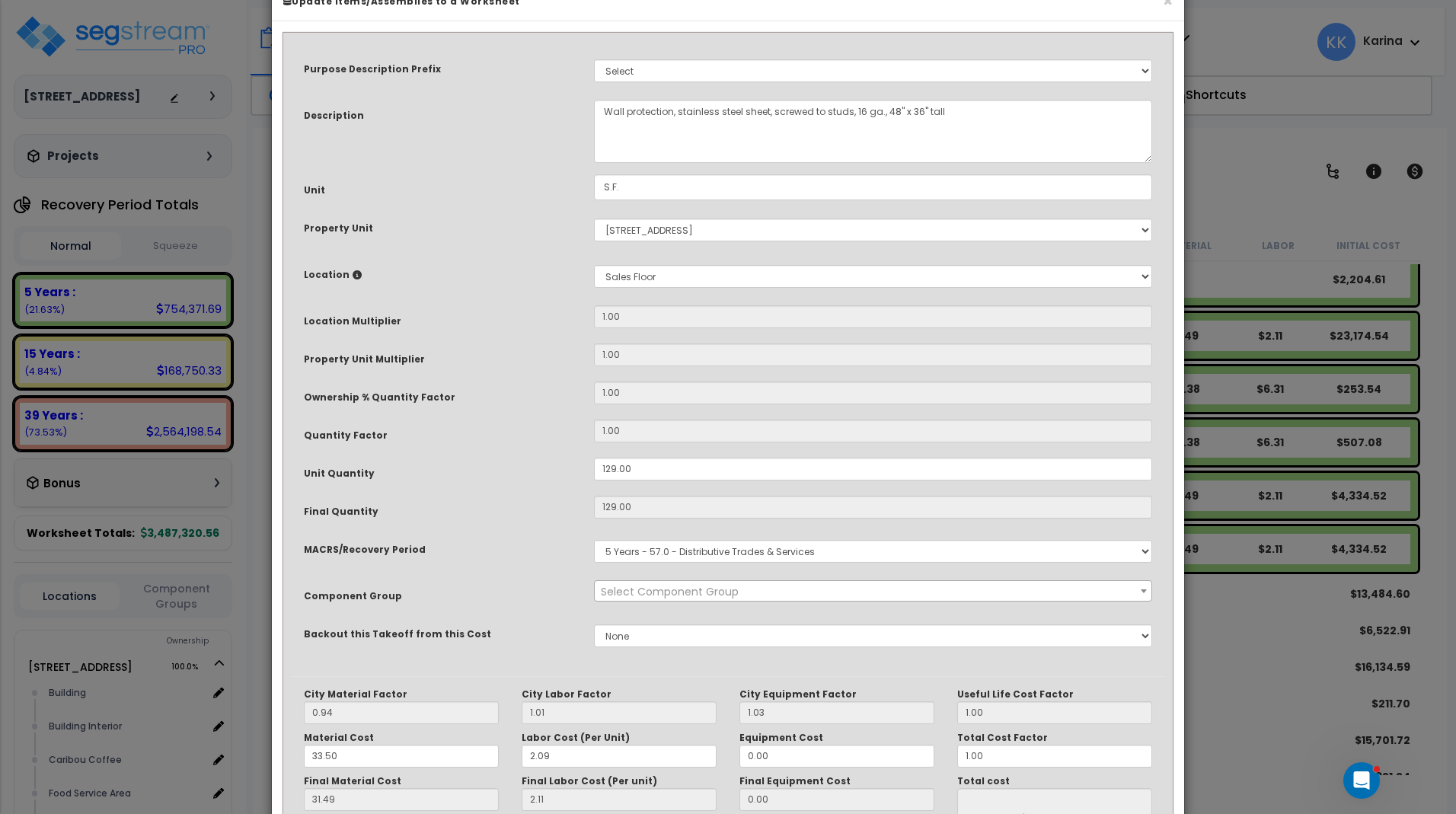
select select "56936"
click at [594, 265] on select "Select Building Building Interior Caribou Coffee Food Service Area Mechanical M…" at bounding box center [873, 276] width 558 height 22
select select "31191"
click option "Offices/ Customer Service" at bounding box center [0, 0] width 0 height 0
type input "1"
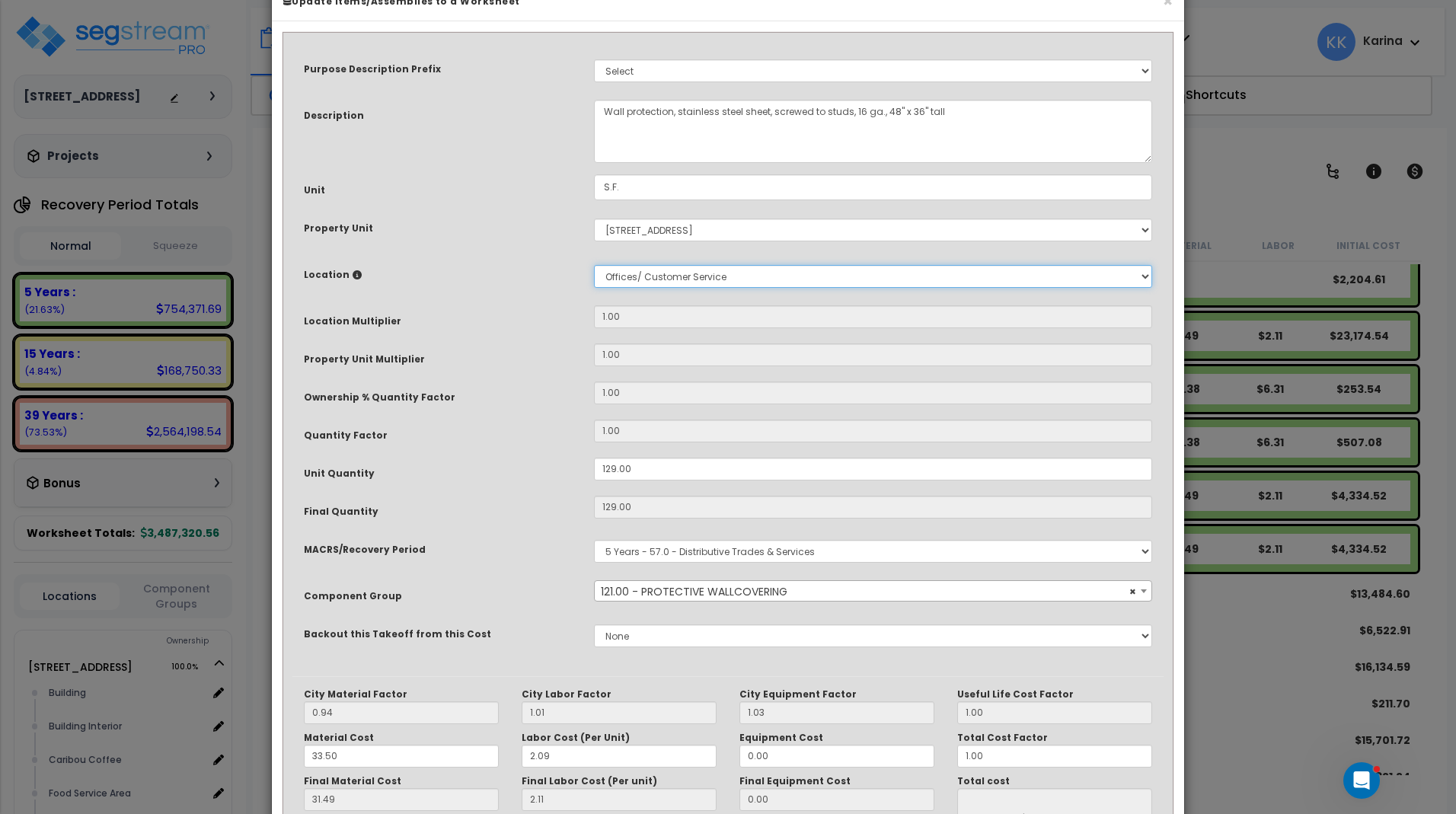
type input "129"
type input "$4,334.40"
drag, startPoint x: 636, startPoint y: 507, endPoint x: 568, endPoint y: 508, distance: 68.0
click at [594, 481] on input "129.00" at bounding box center [873, 469] width 558 height 22
type input "1"
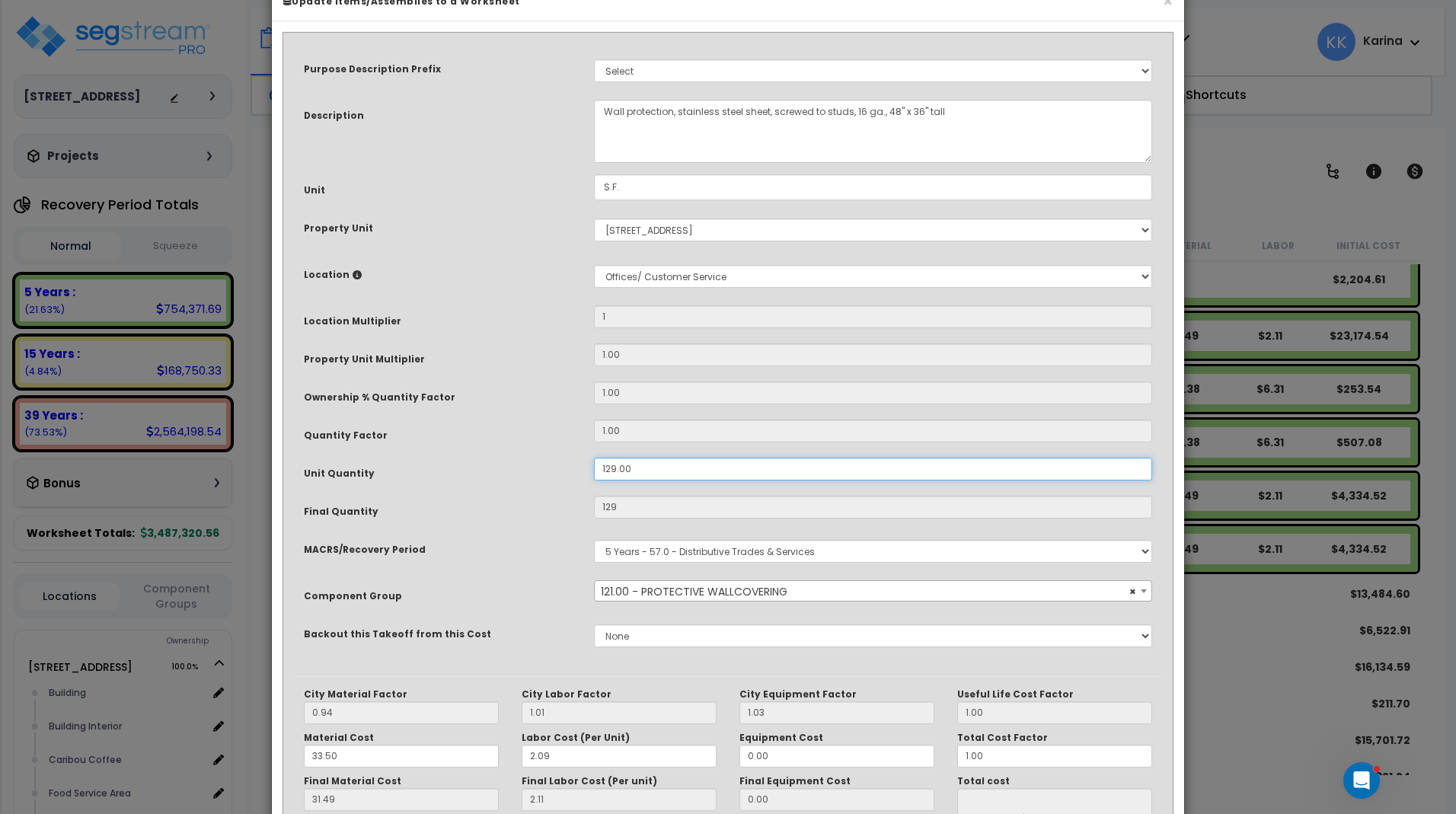
type input "$4,334.40"
type input "1"
type input "$33.60"
type input "18"
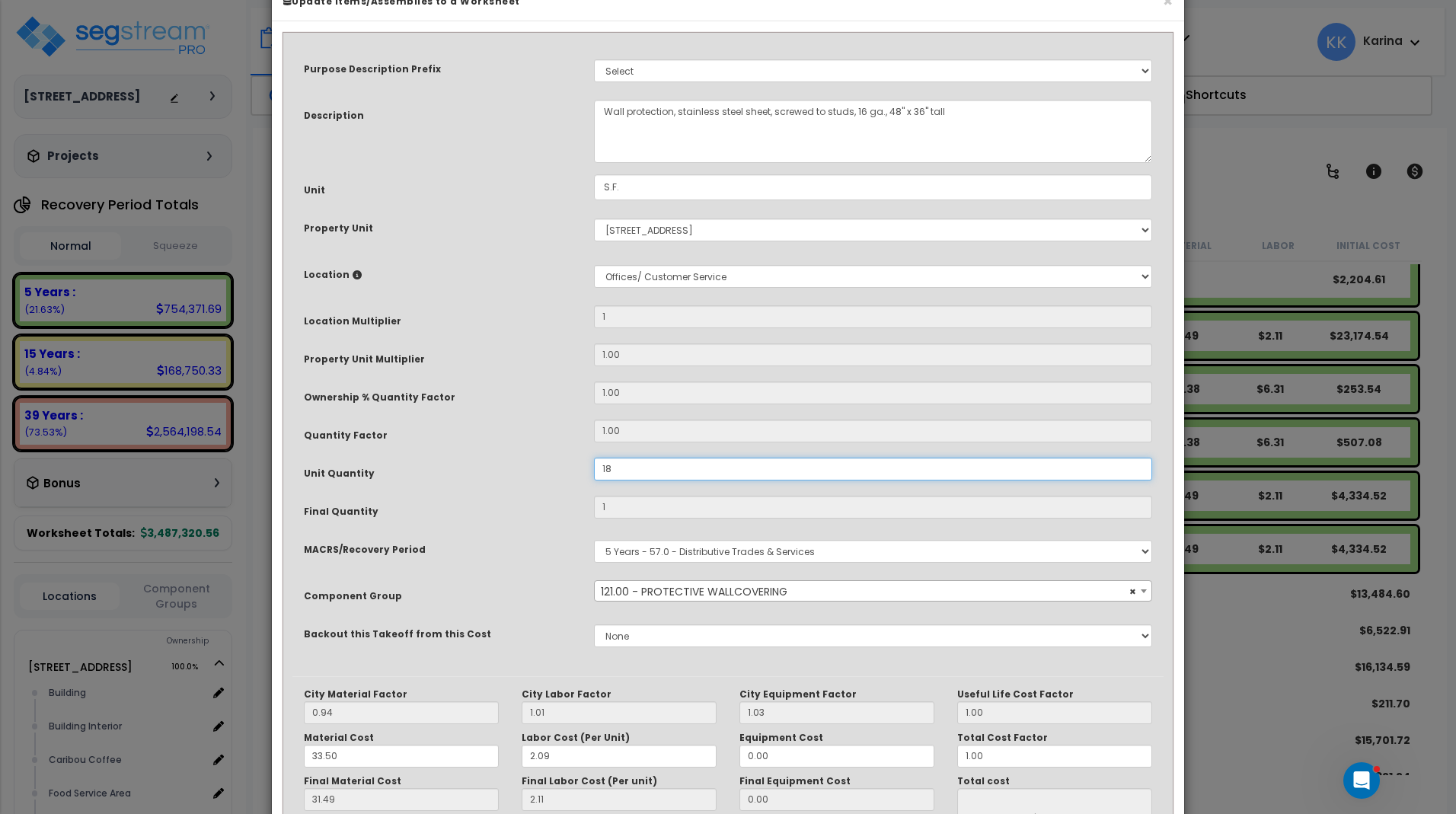
type input "$604.80"
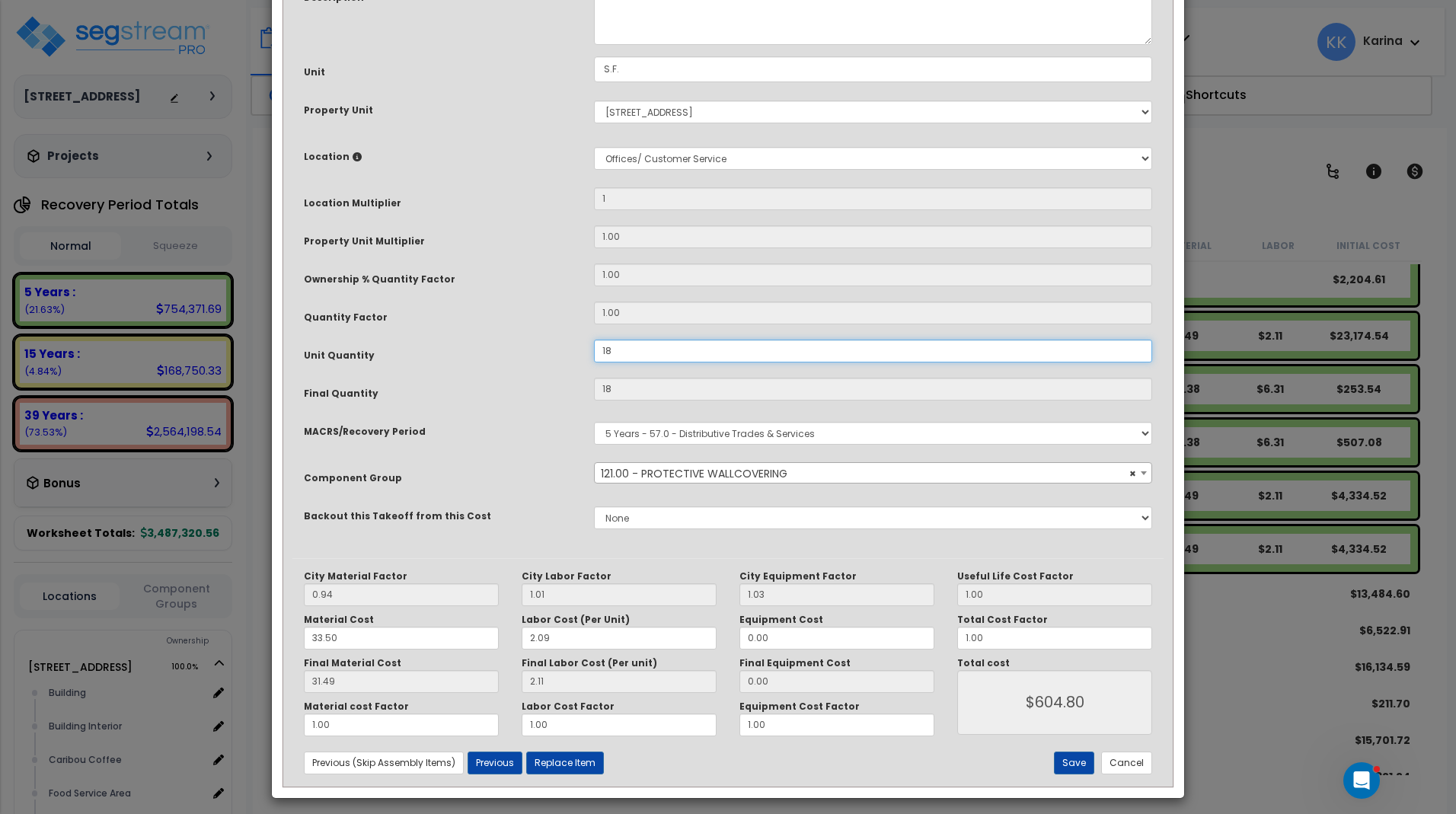
scroll to position [166, 0]
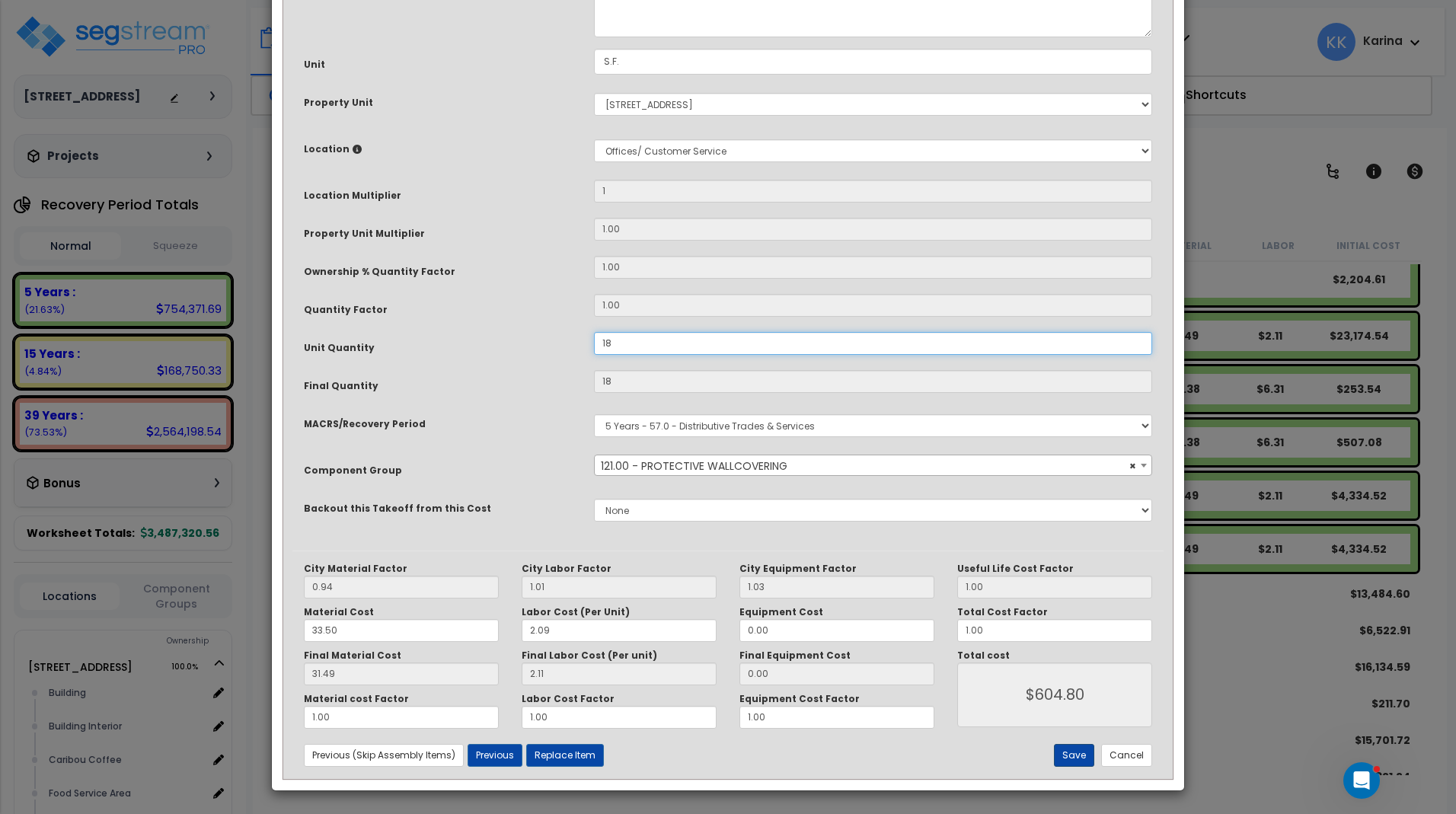
type input "18"
click at [1074, 752] on button "Save" at bounding box center [1073, 755] width 40 height 22
type input "1.00"
type input "18.00"
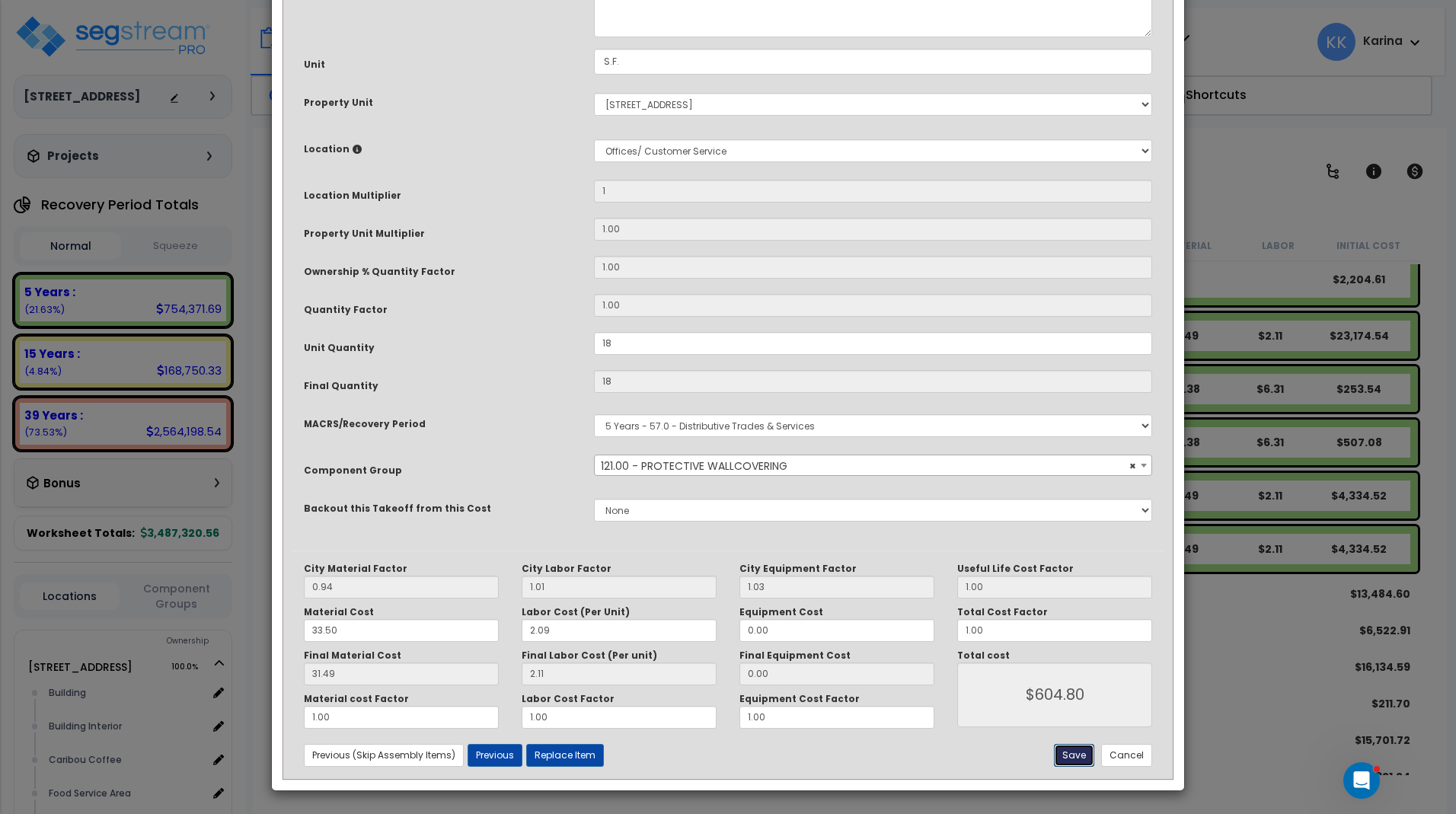
type input "604.80"
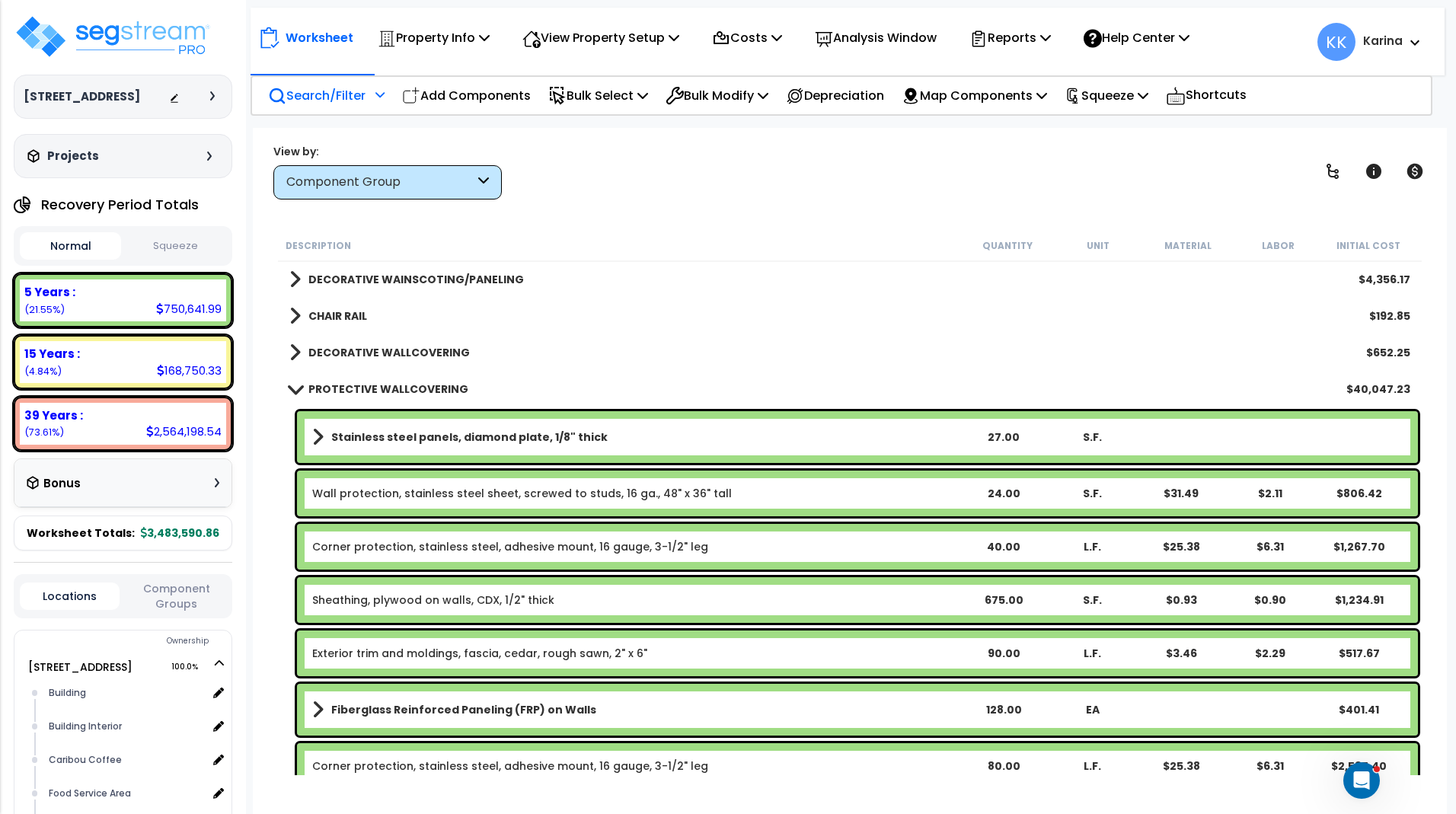
scroll to position [1280, 0]
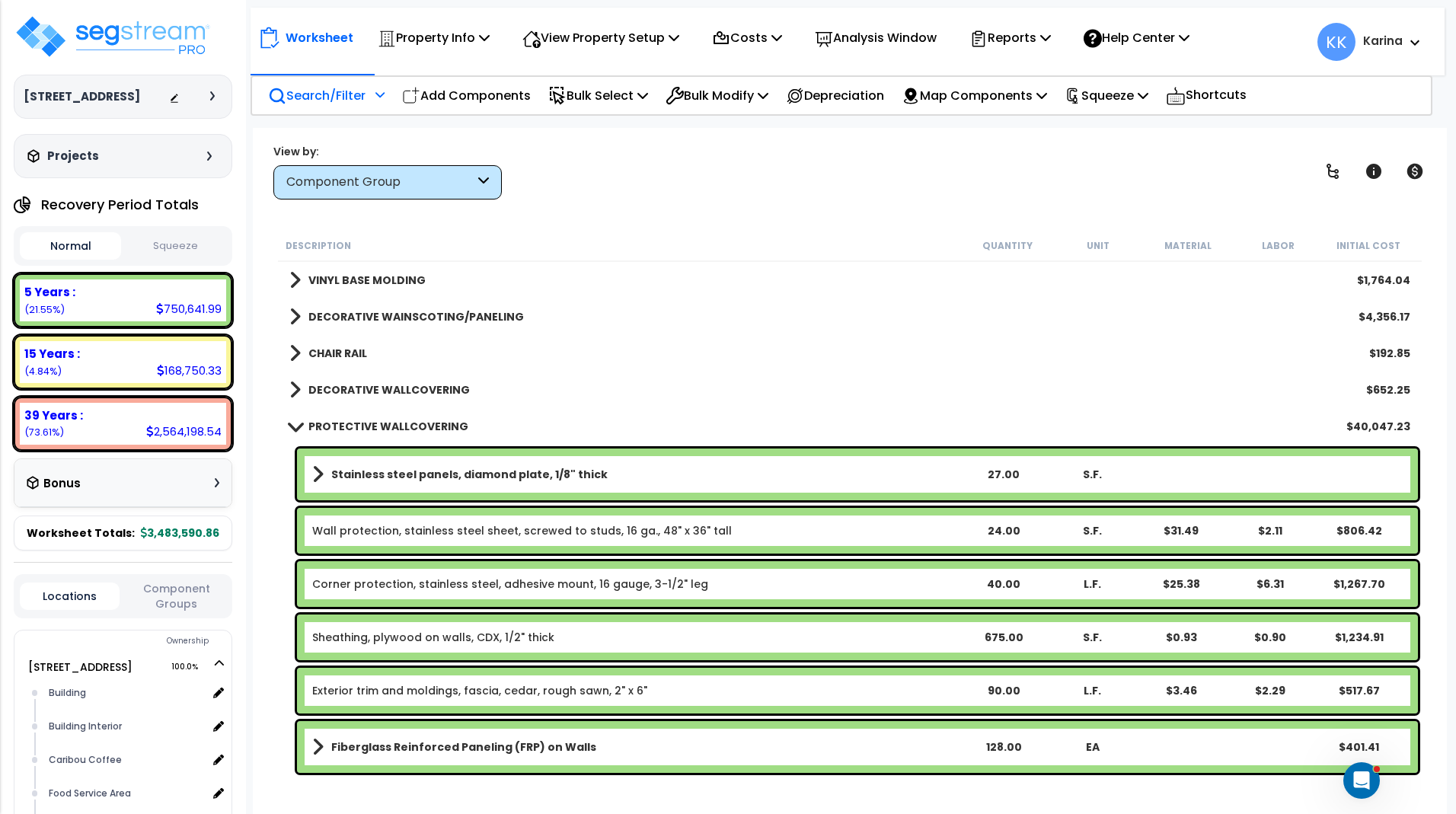
click at [298, 423] on span at bounding box center [294, 426] width 22 height 11
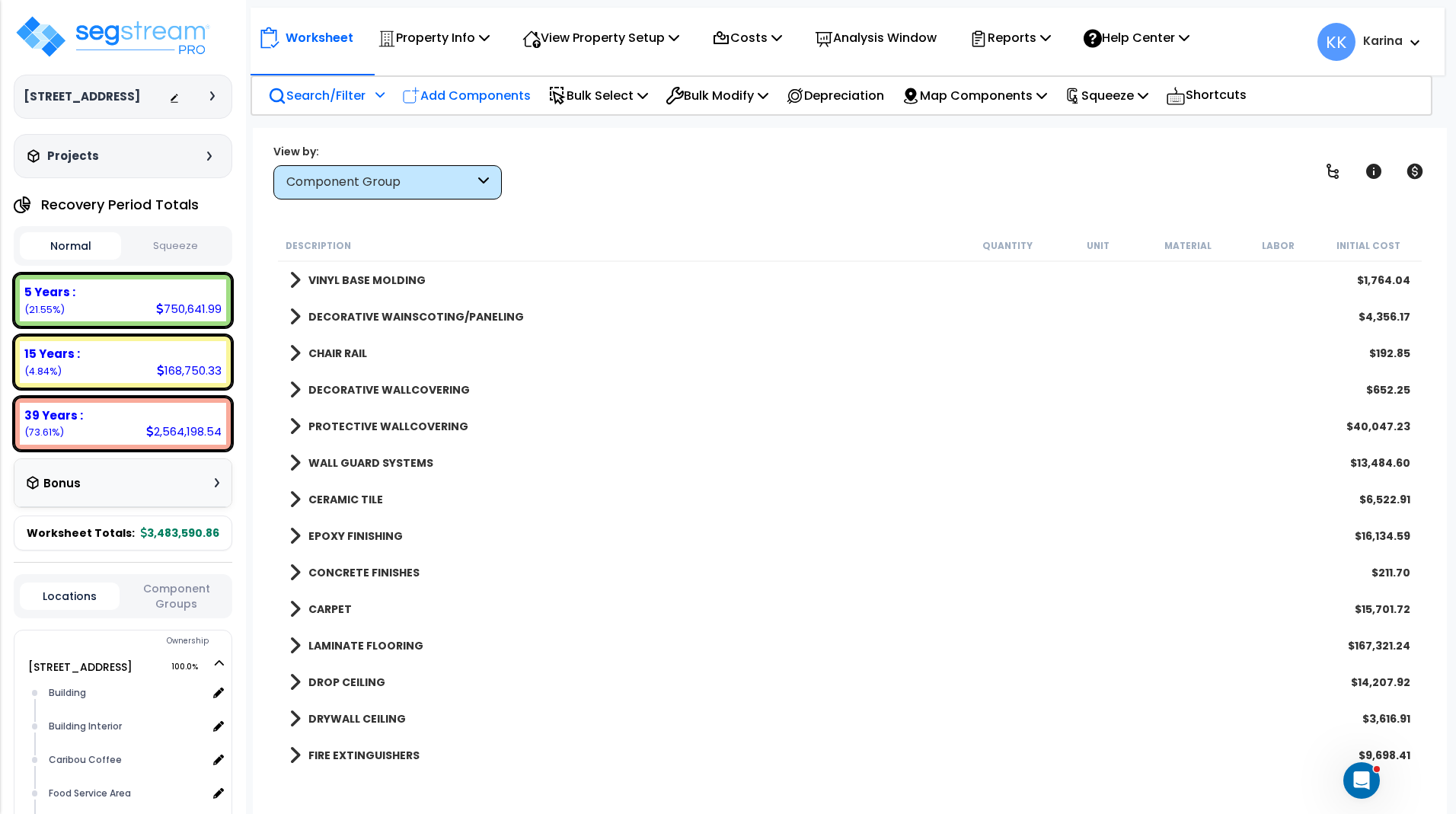
click at [494, 97] on p "Add Components" at bounding box center [465, 96] width 128 height 21
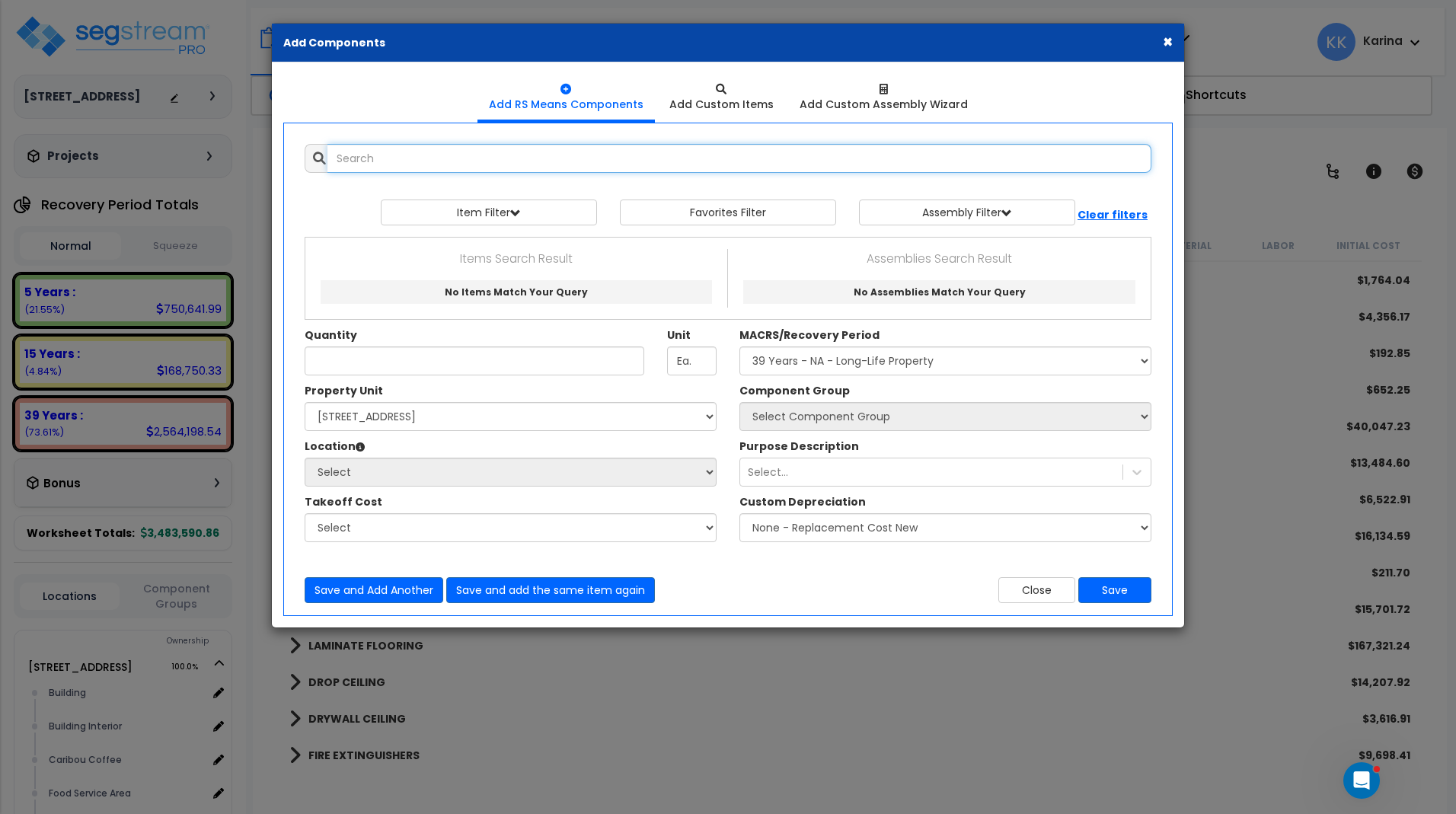
select select
click at [546, 163] on input "text" at bounding box center [740, 158] width 824 height 29
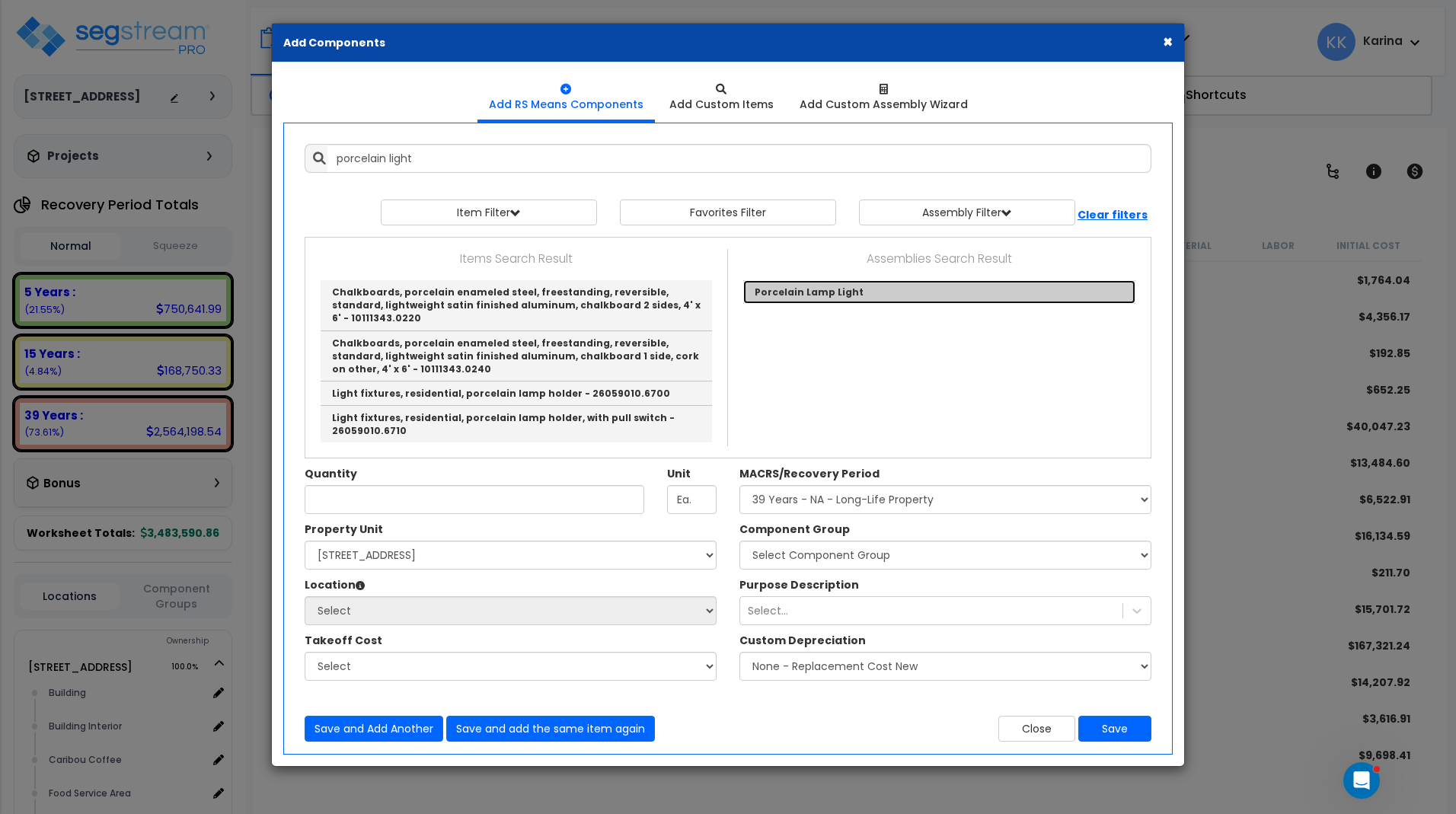
click at [794, 290] on link "Porcelain Lamp Light" at bounding box center [939, 291] width 392 height 23
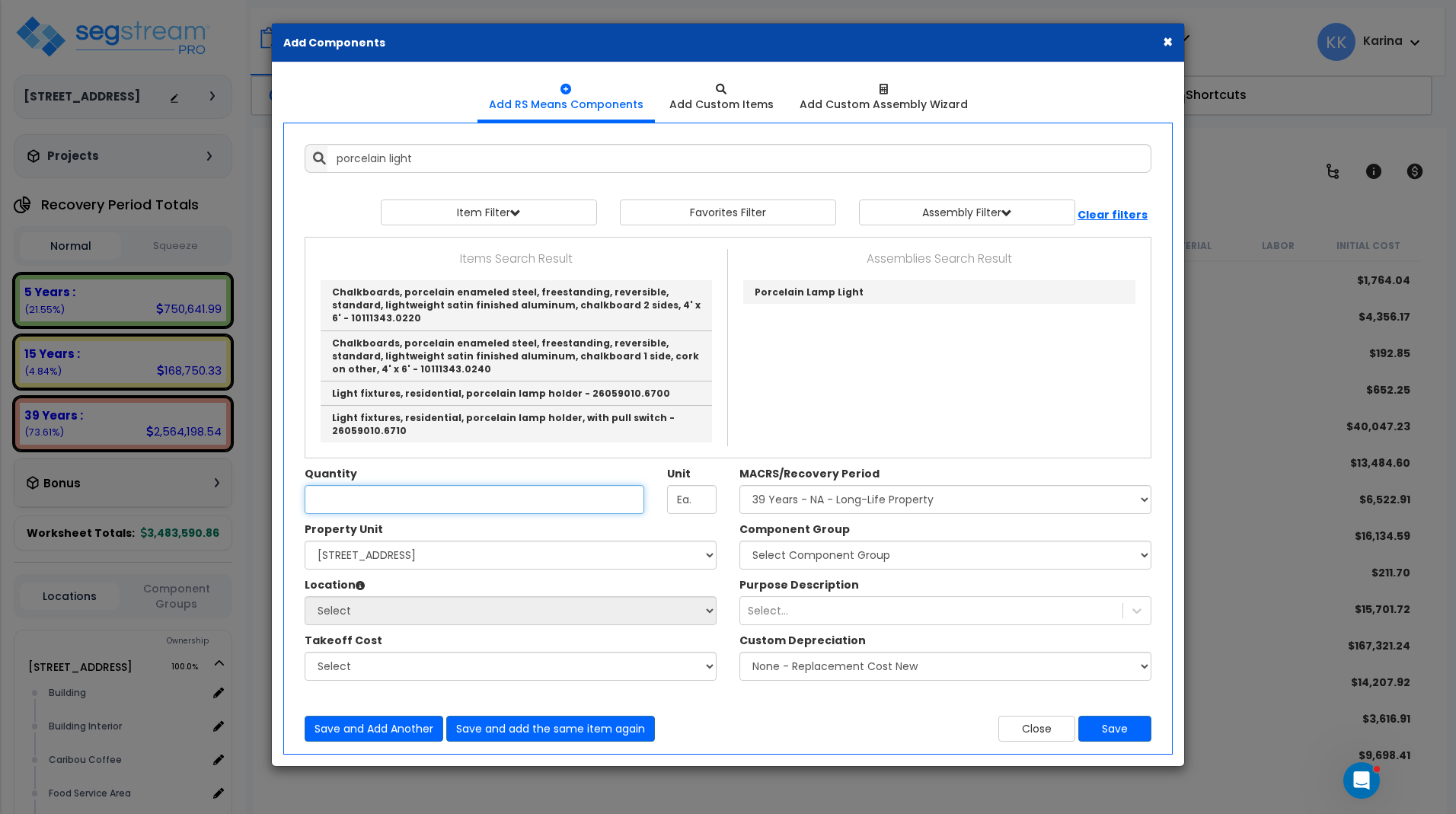
type input "Porcelain Lamp Light"
checkbox input "true"
type input "EA"
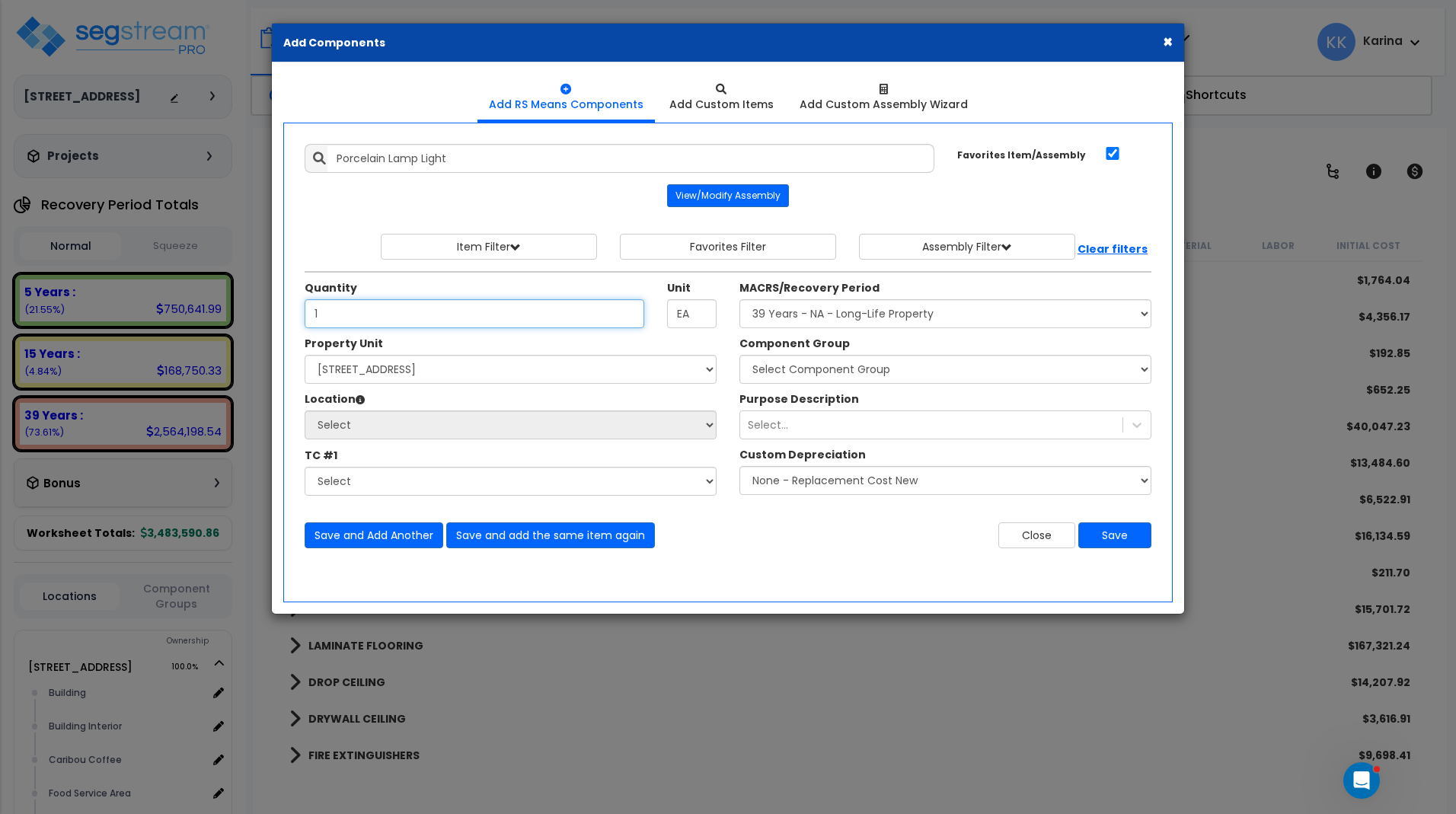
type input "1"
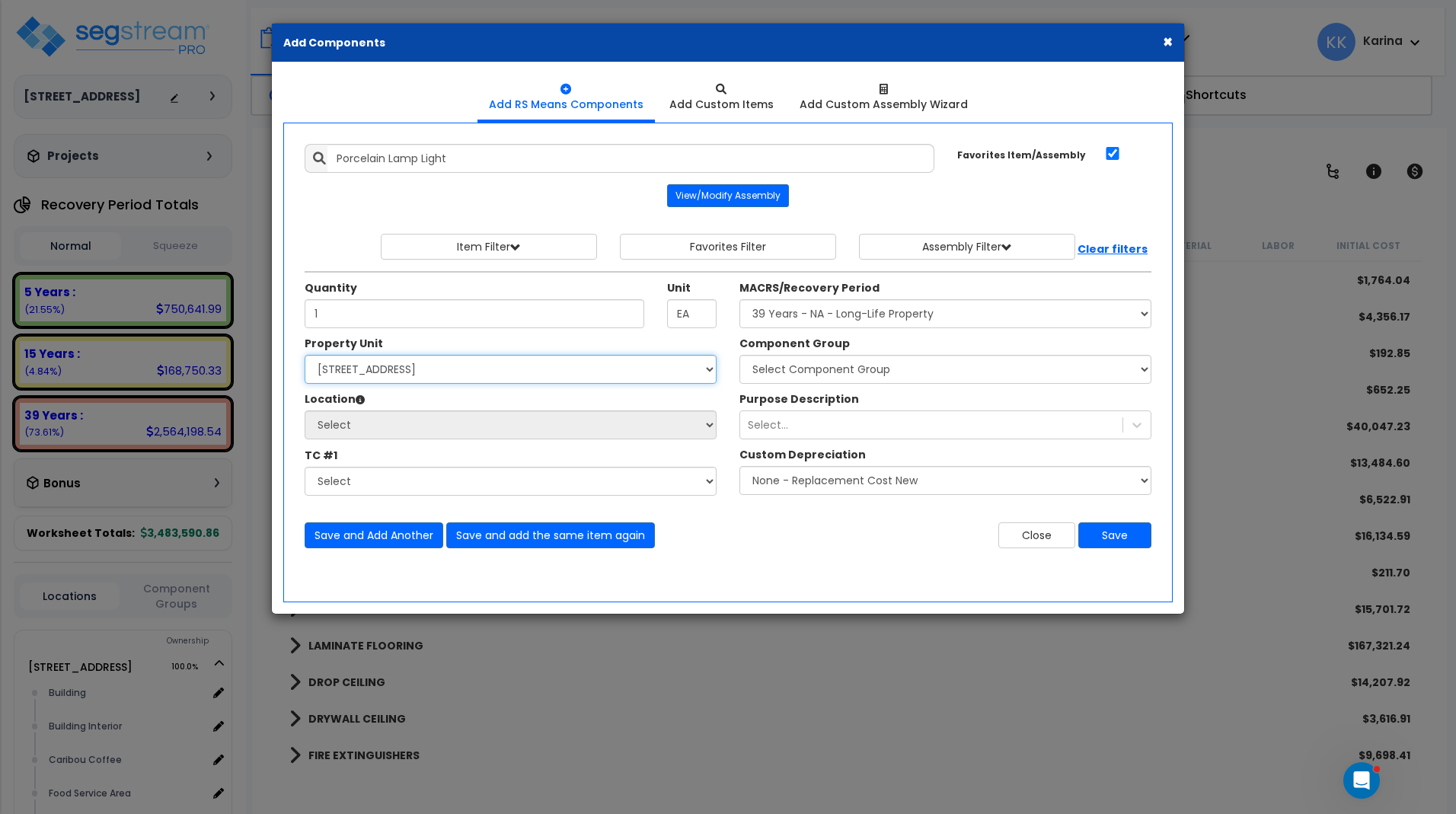
click at [304, 355] on select "Select [STREET_ADDRESS] Site Improvements" at bounding box center [510, 369] width 412 height 29
select select "163345"
click option "[STREET_ADDRESS]" at bounding box center [0, 0] width 0 height 0
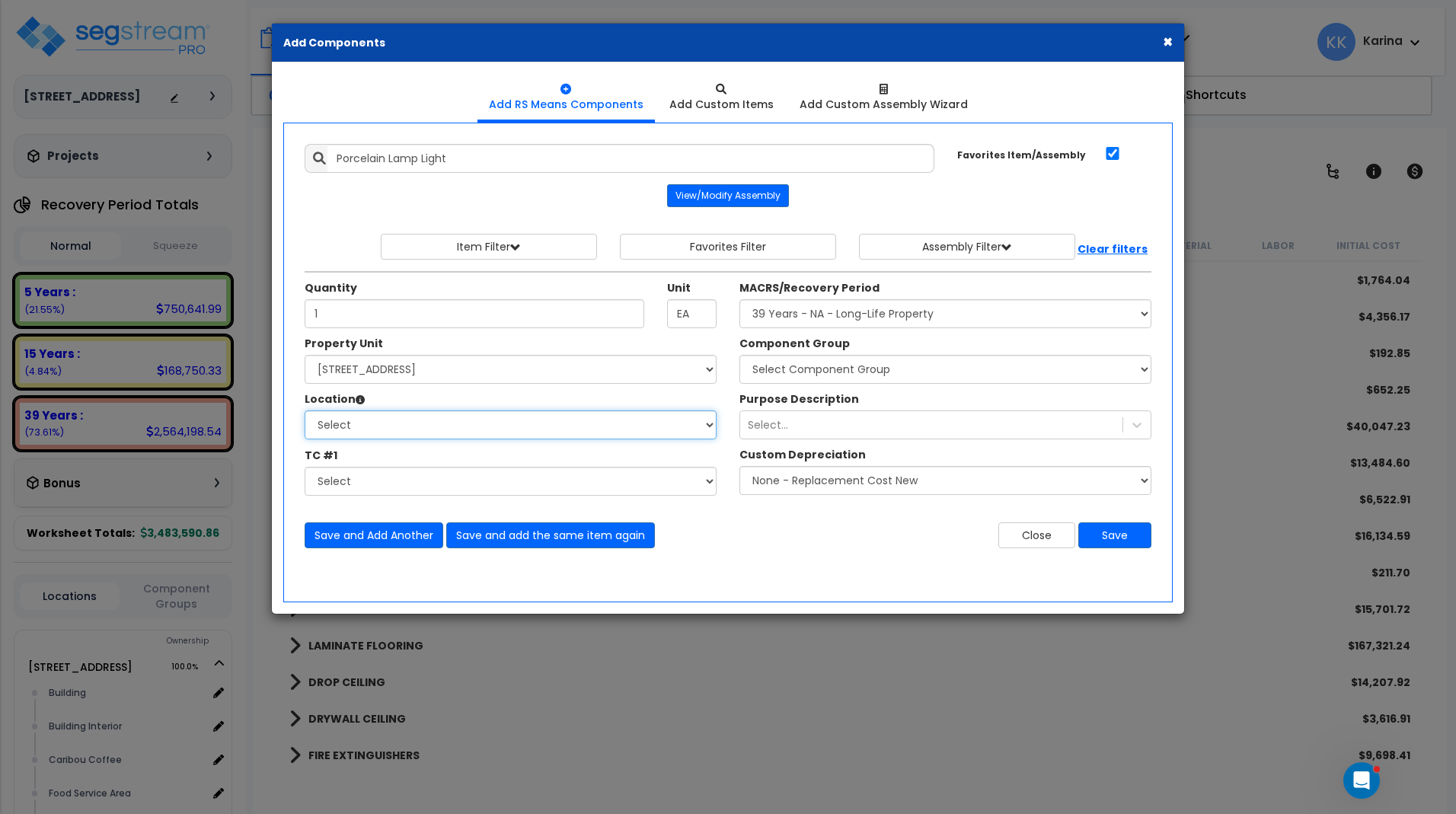
click at [304, 410] on select "Select Building Building Interior Caribou Coffee Food Service Area Mechanical […" at bounding box center [510, 424] width 412 height 29
select select "31412"
click option "Mechanical" at bounding box center [0, 0] width 0 height 0
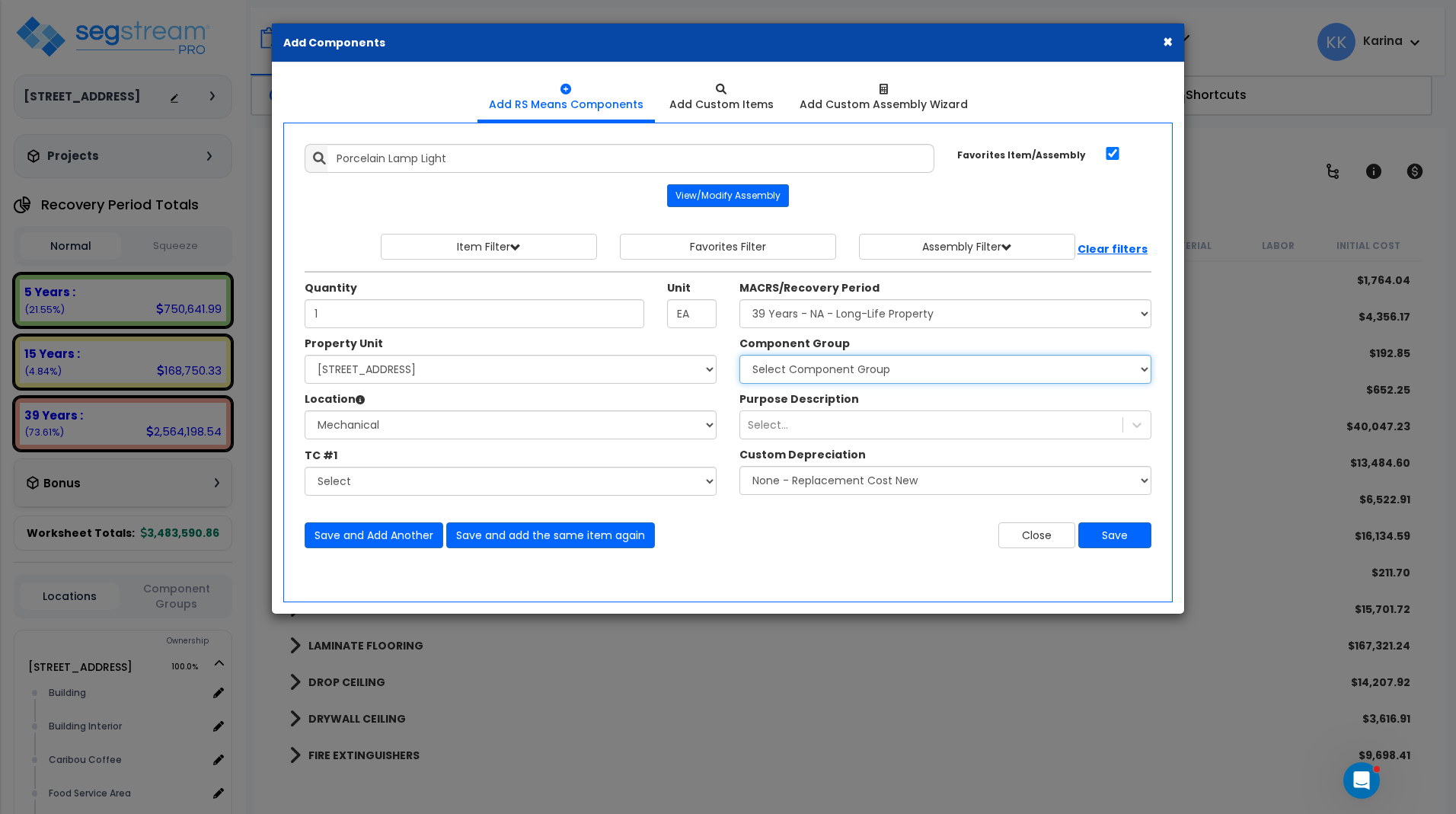
click at [740, 355] on select "Select Component Group 286.00 - LAUNDRY ELECTRICAL 284.00 - LAUNDRY PLUMBING 31…" at bounding box center [946, 369] width 412 height 29
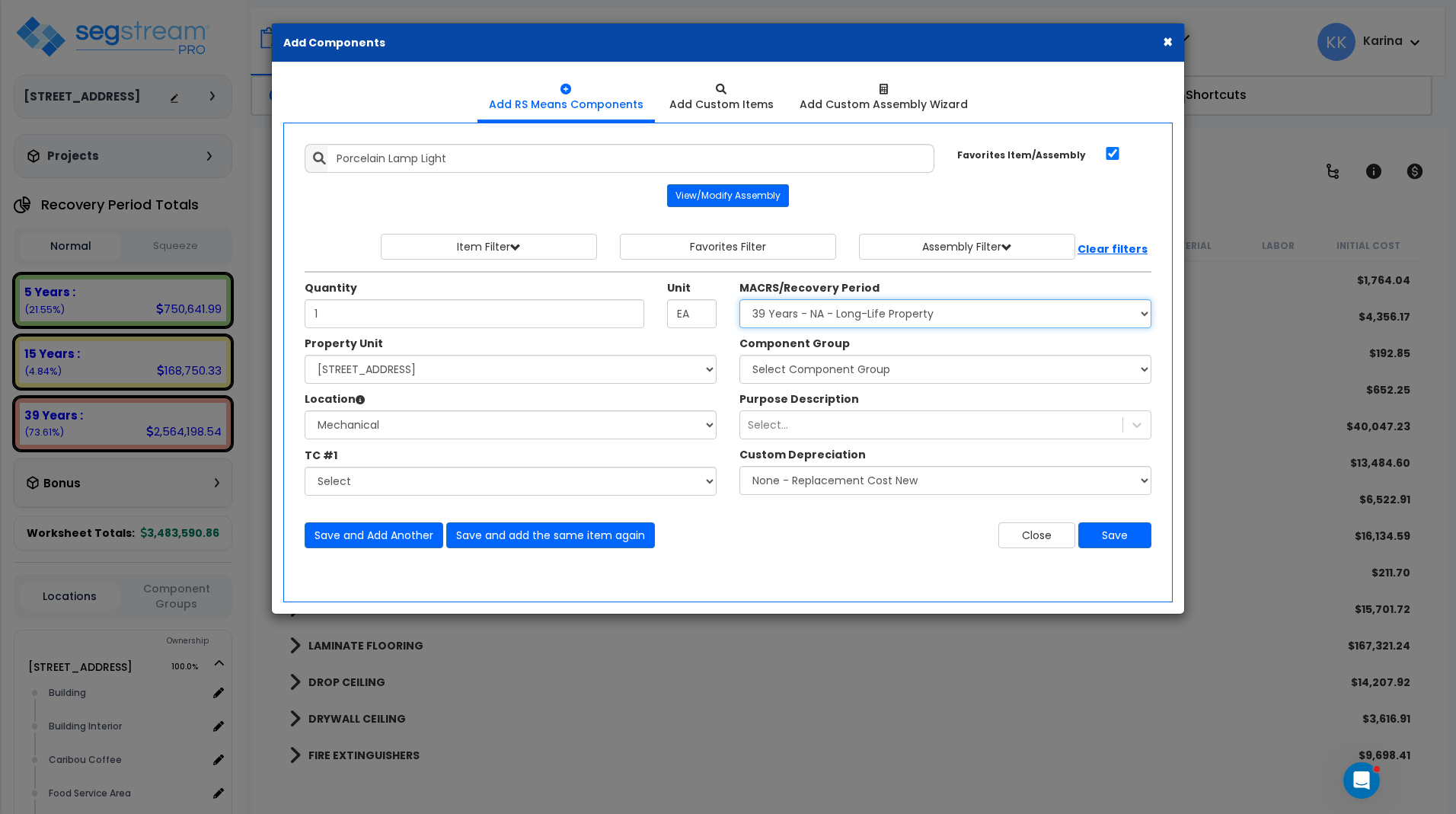
click at [740, 300] on select "Select MACRS/Recovery Period 5 Years - 57.0 - Distributive Trades & Services 5 …" at bounding box center [946, 314] width 412 height 29
select select "3669"
click option "39 Years - NA - Long-Life Property" at bounding box center [0, 0] width 0 height 0
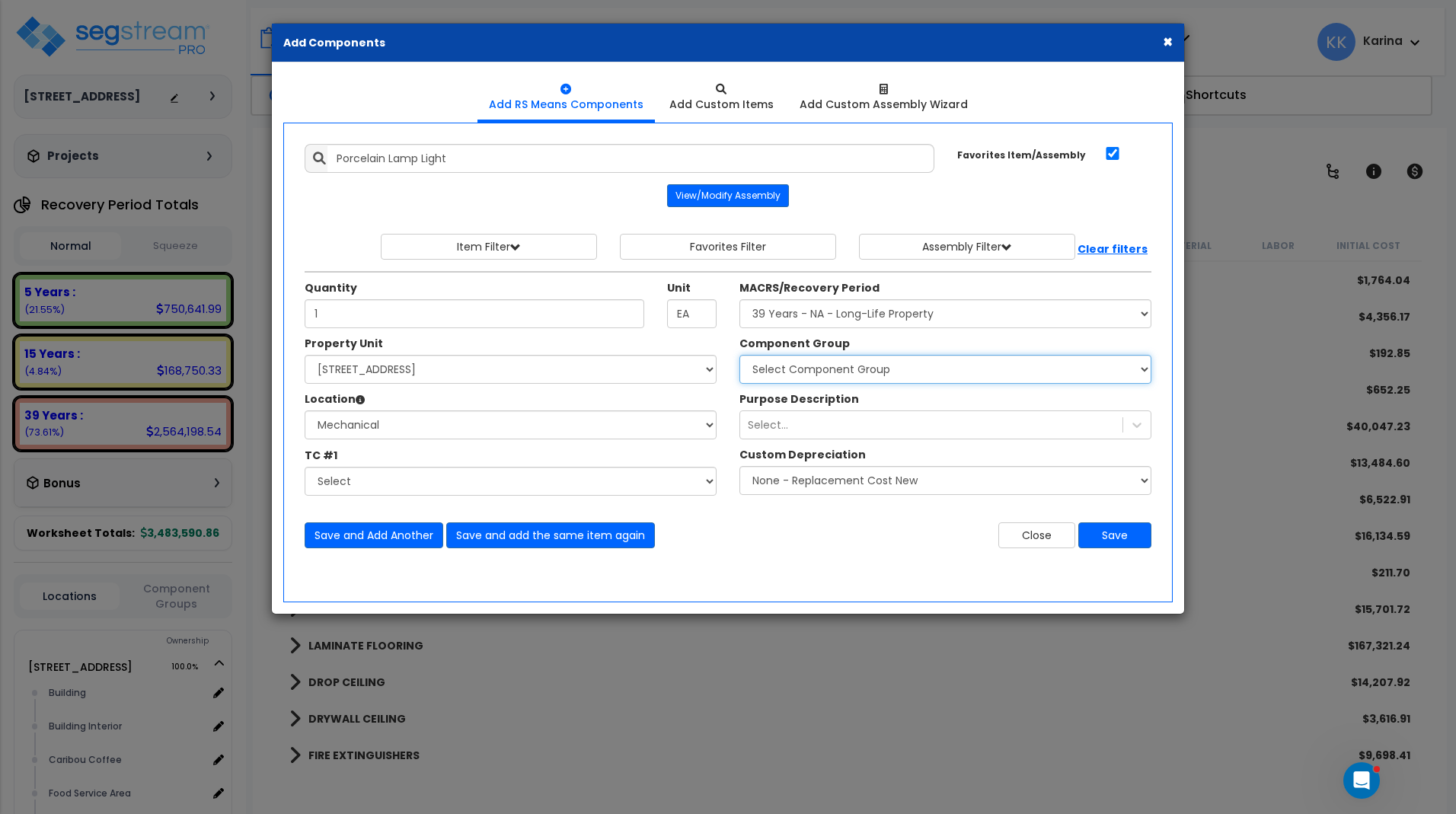
click at [740, 355] on select "Select Component Group 286.00 - LAUNDRY ELECTRICAL 284.00 - LAUNDRY PLUMBING 31…" at bounding box center [946, 369] width 412 height 29
select select "56955"
click option "145.00 - GENERAL ELECTRICAL" at bounding box center [0, 0] width 0 height 0
click at [1109, 537] on button "Save" at bounding box center [1114, 536] width 73 height 26
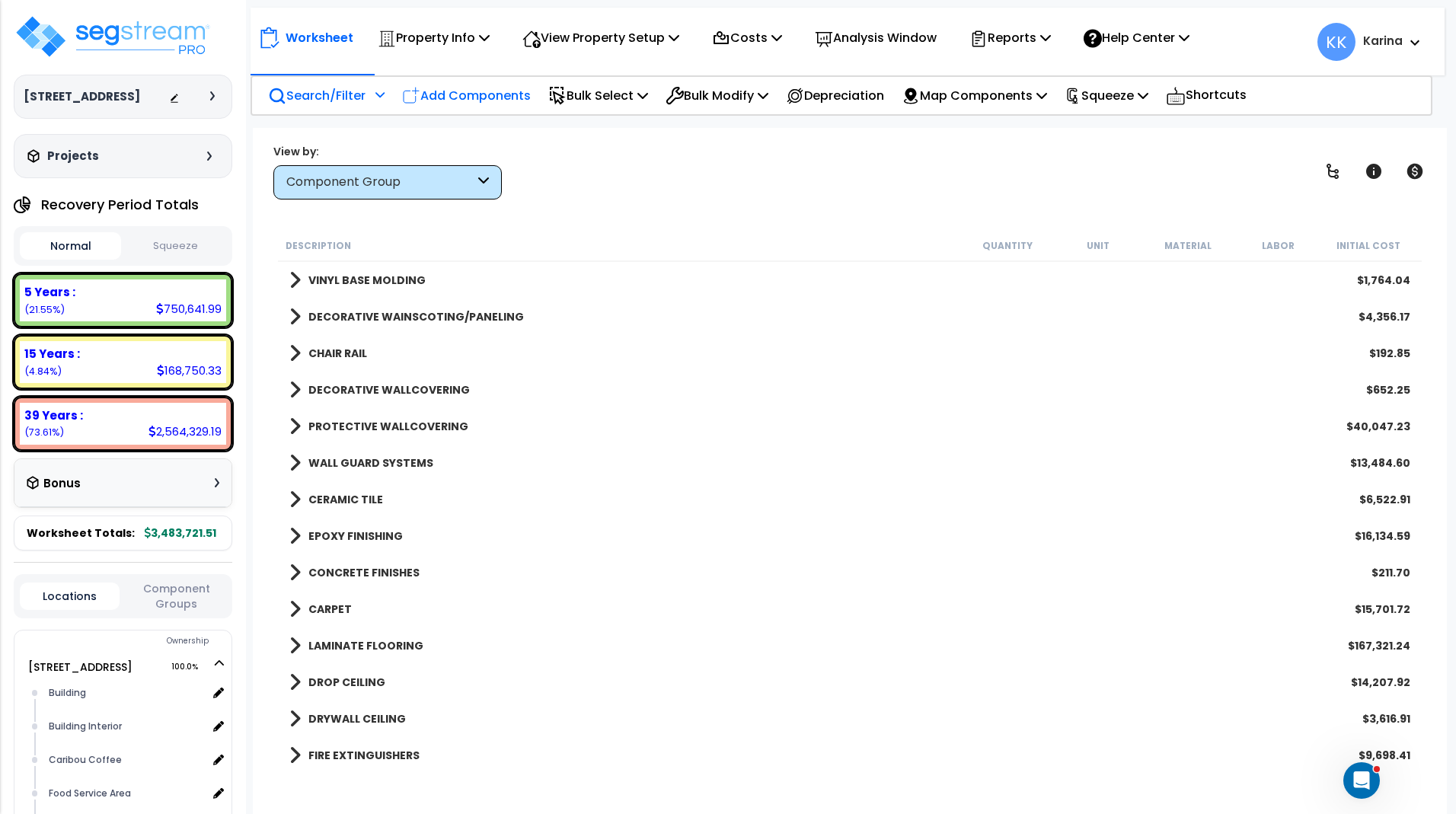
click at [491, 96] on p "Add Components" at bounding box center [465, 96] width 128 height 21
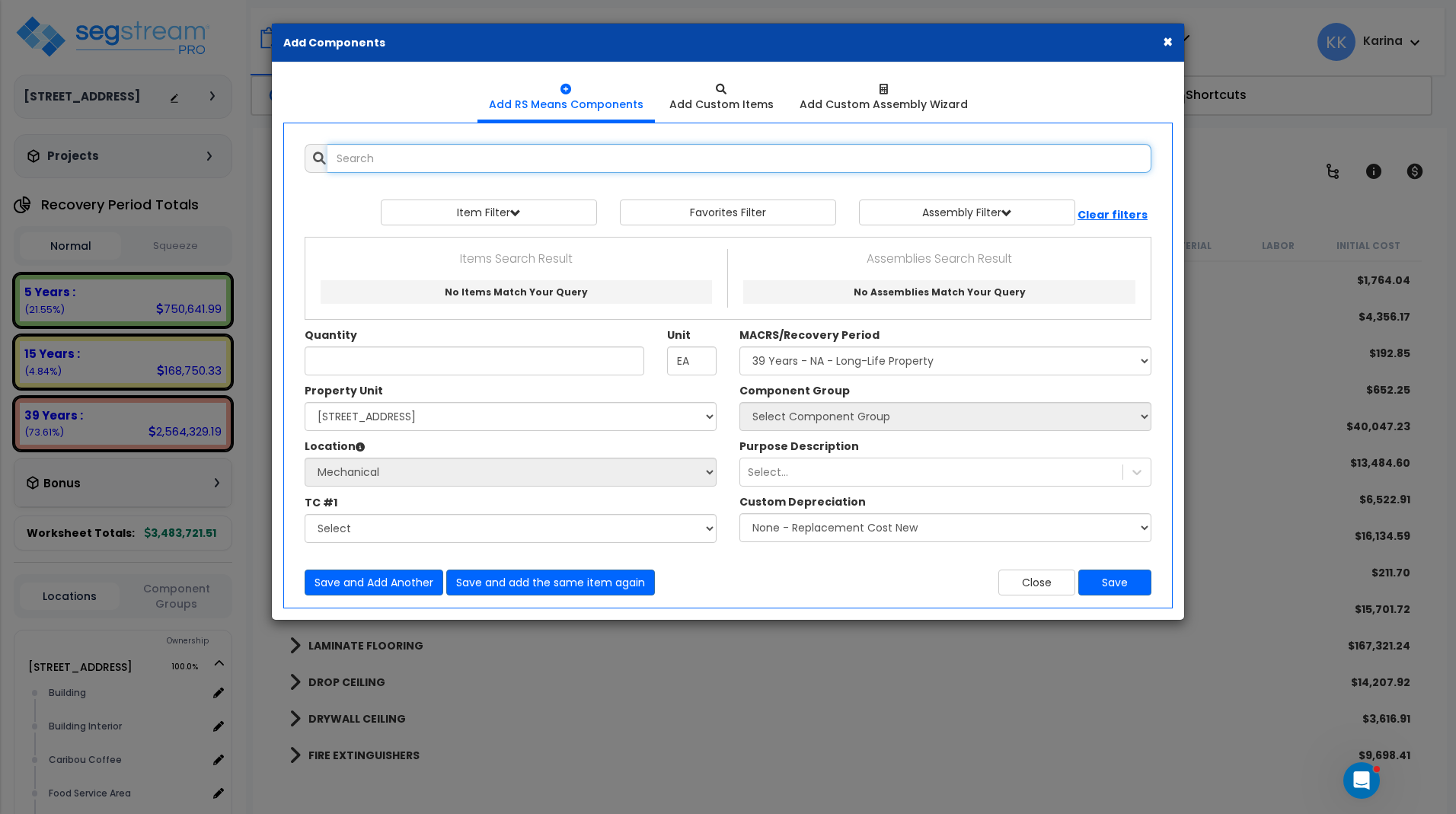
select select
click at [508, 157] on input "text" at bounding box center [740, 158] width 824 height 29
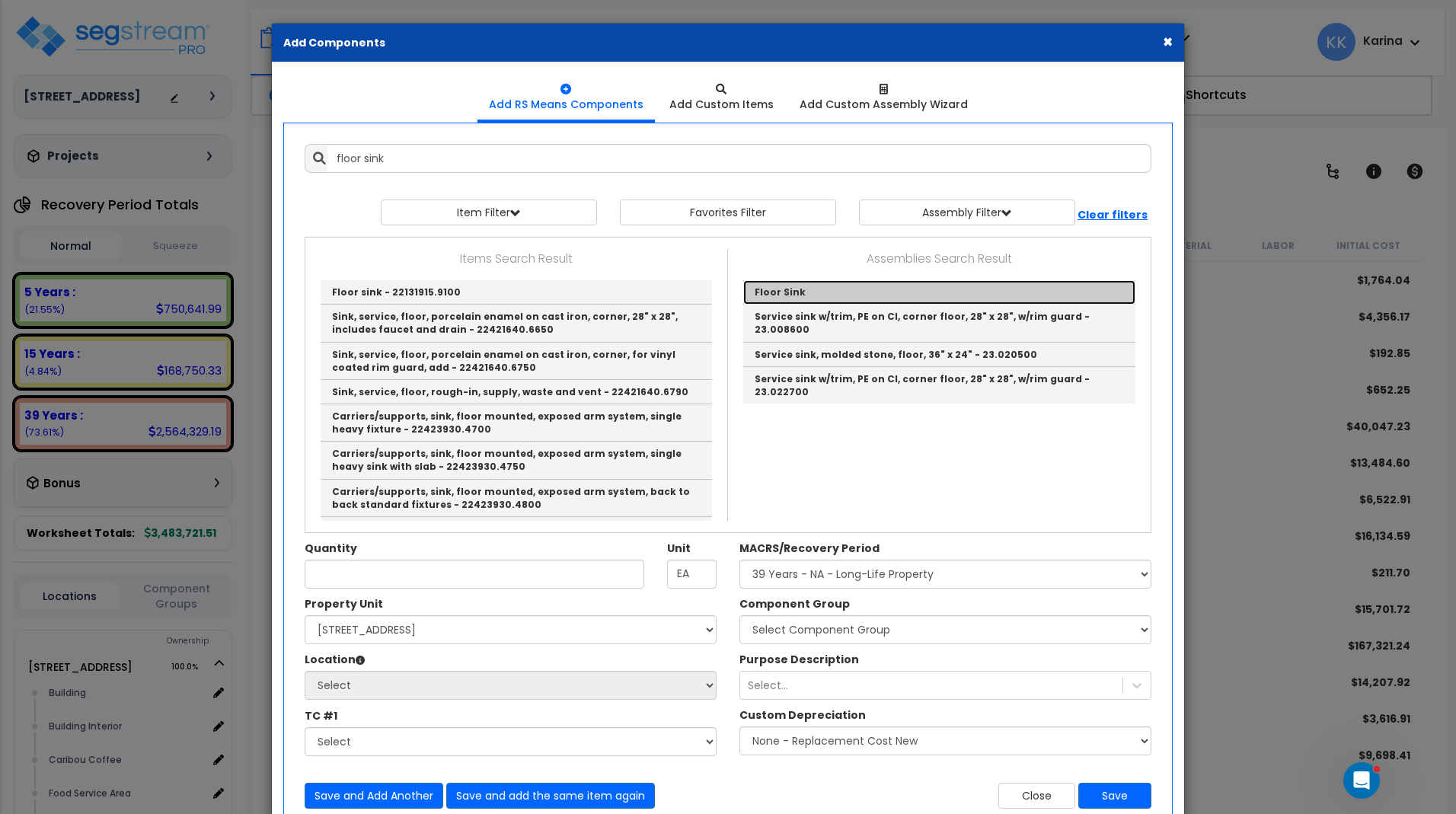
click at [776, 283] on link "Floor Sink" at bounding box center [939, 292] width 392 height 24
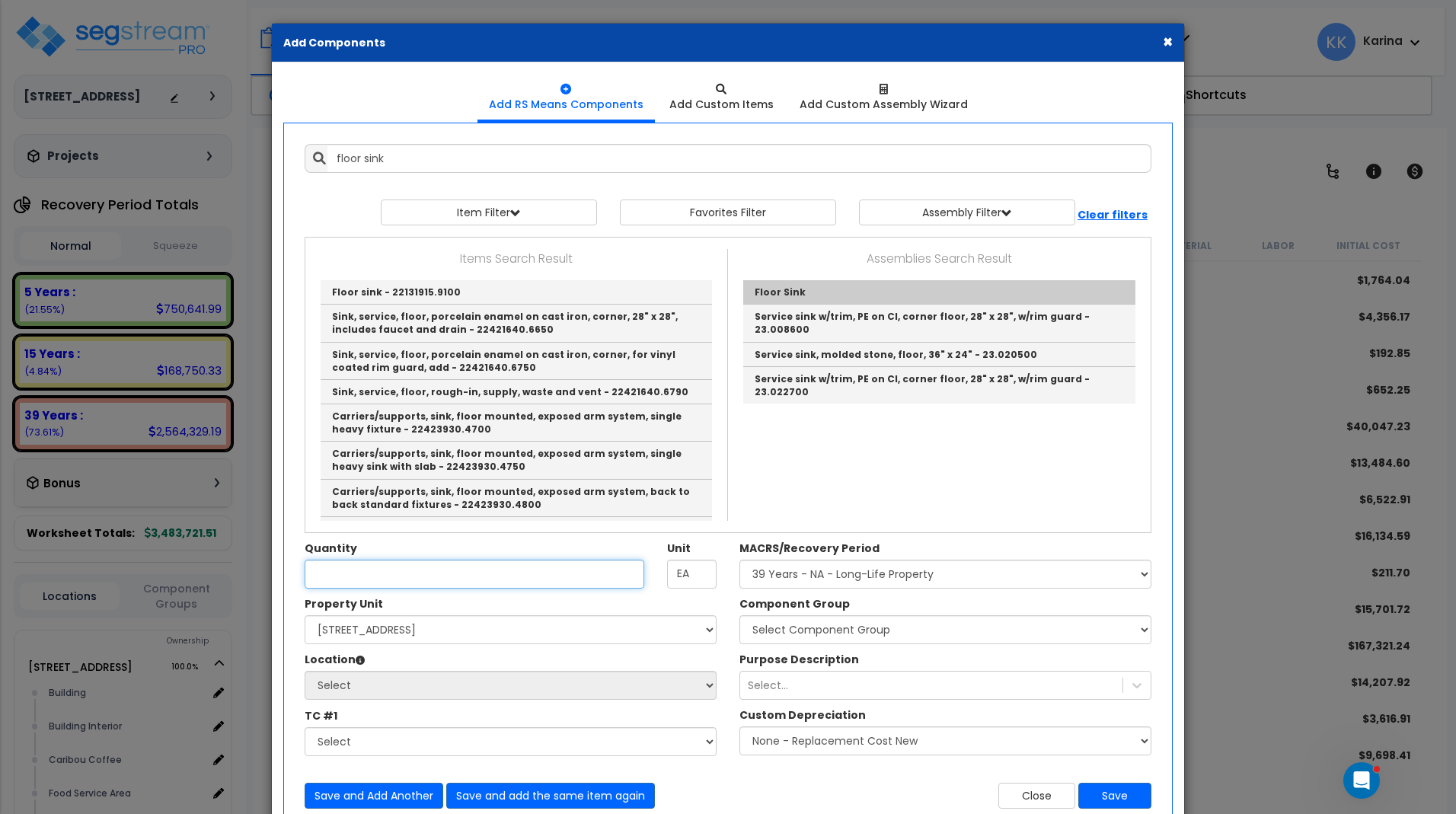
type input "Floor Sink"
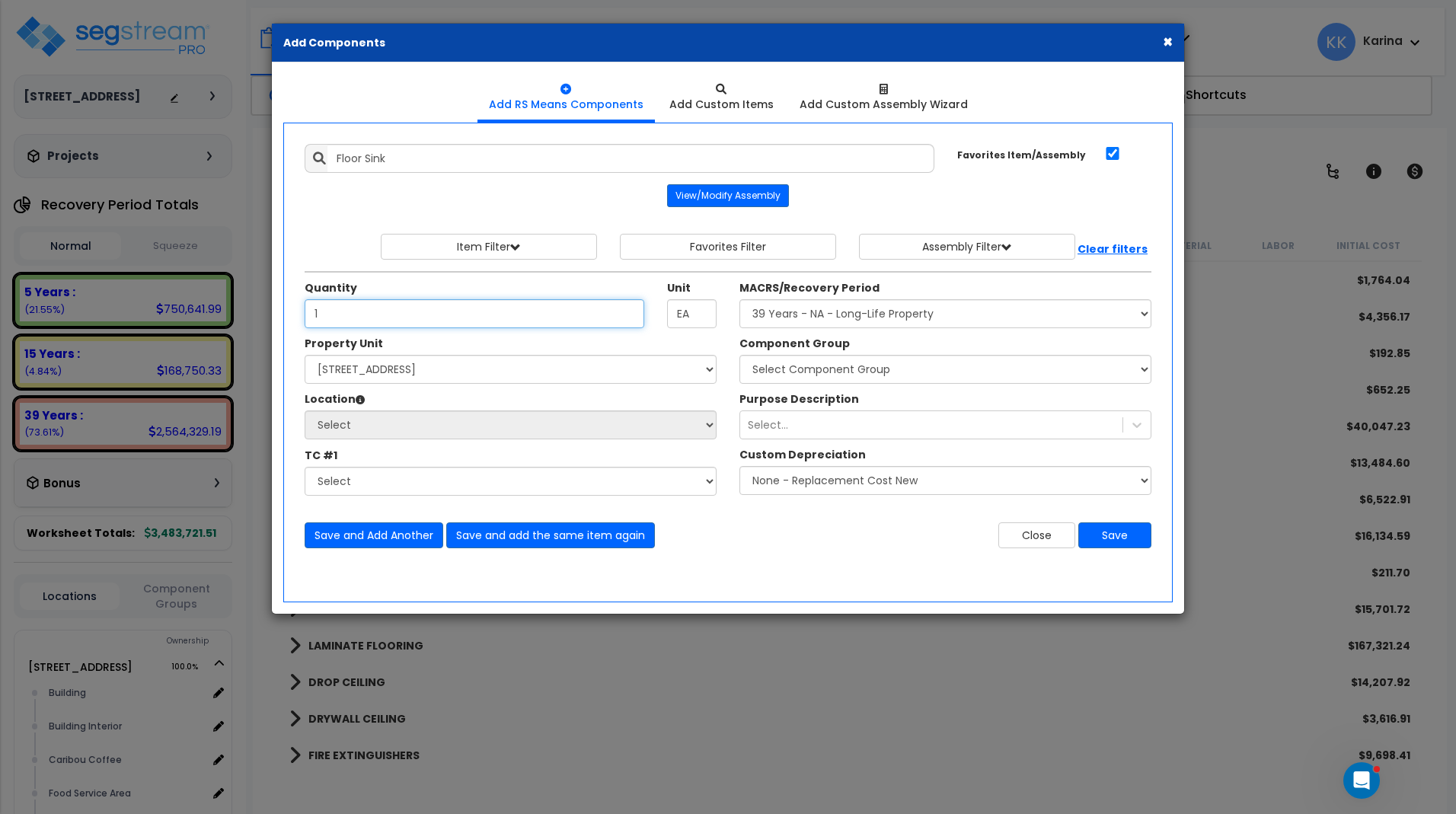
type input "1"
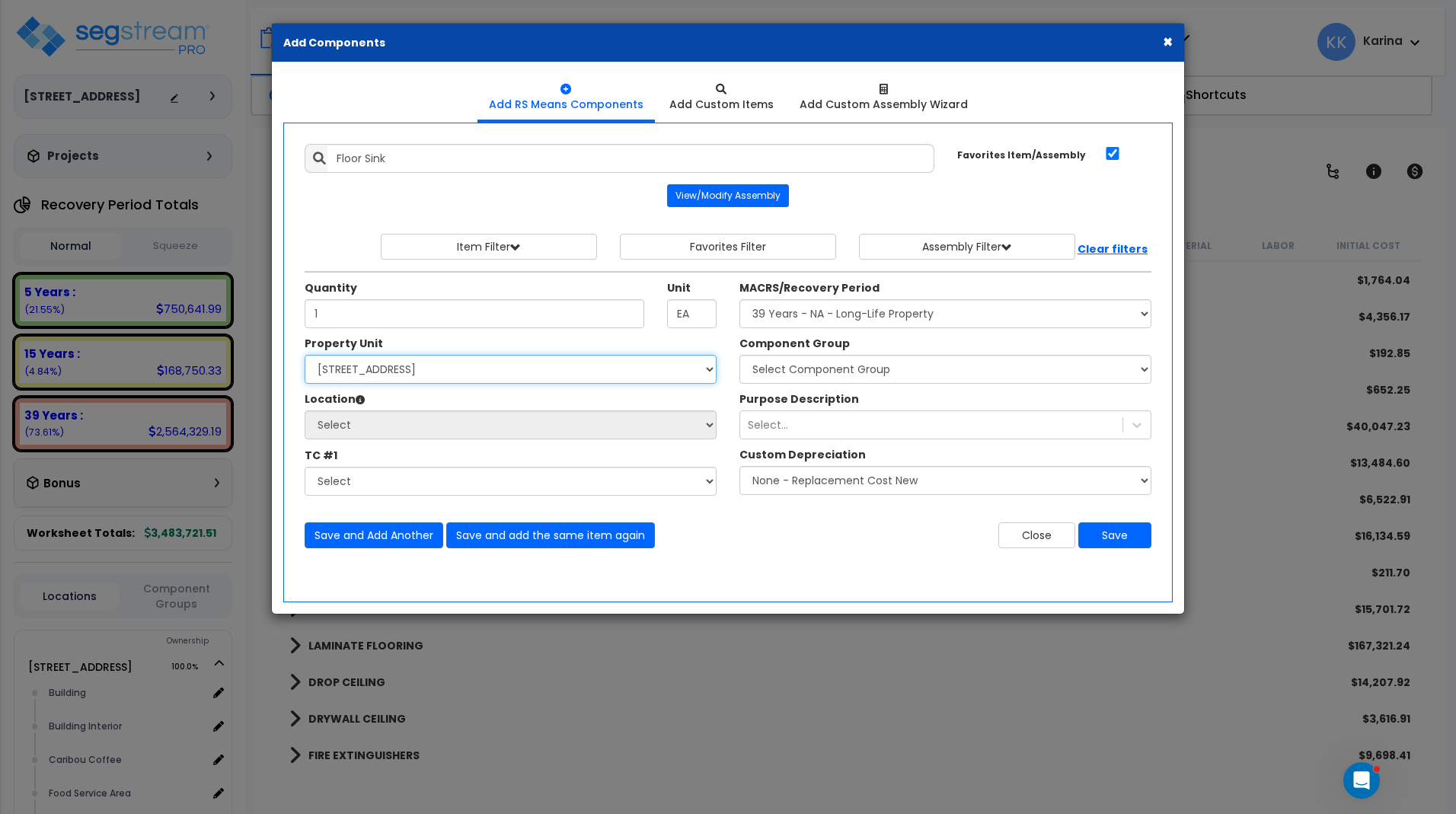
click at [304, 355] on select "Select [STREET_ADDRESS] Site Improvements" at bounding box center [510, 369] width 412 height 29
select select "163345"
click option "[STREET_ADDRESS]" at bounding box center [0, 0] width 0 height 0
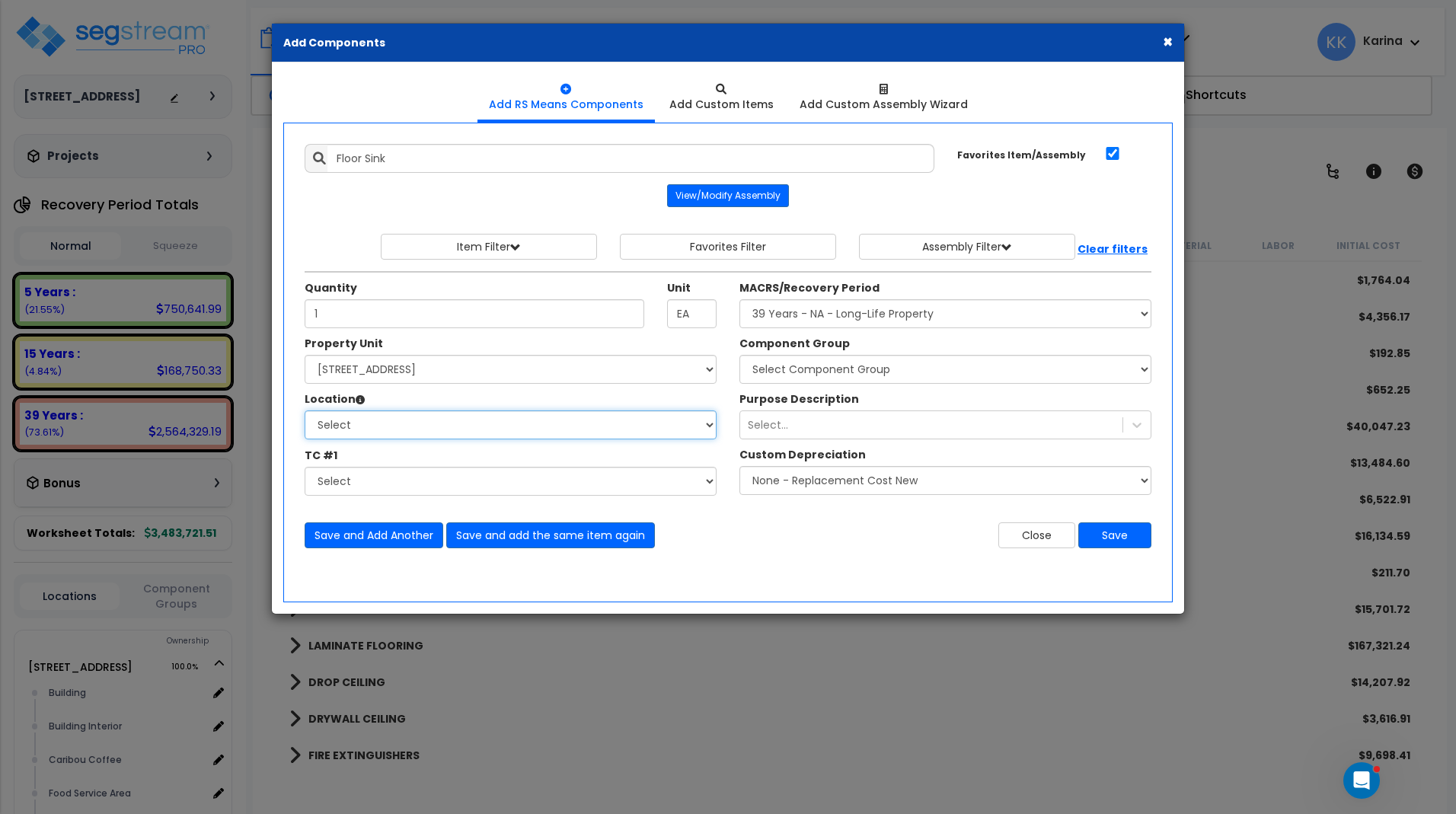
click at [304, 410] on select "Select Building Building Interior Caribou Coffee Food Service Area Mechanical […" at bounding box center [510, 424] width 412 height 29
select select "31412"
click option "Mechanical" at bounding box center [0, 0] width 0 height 0
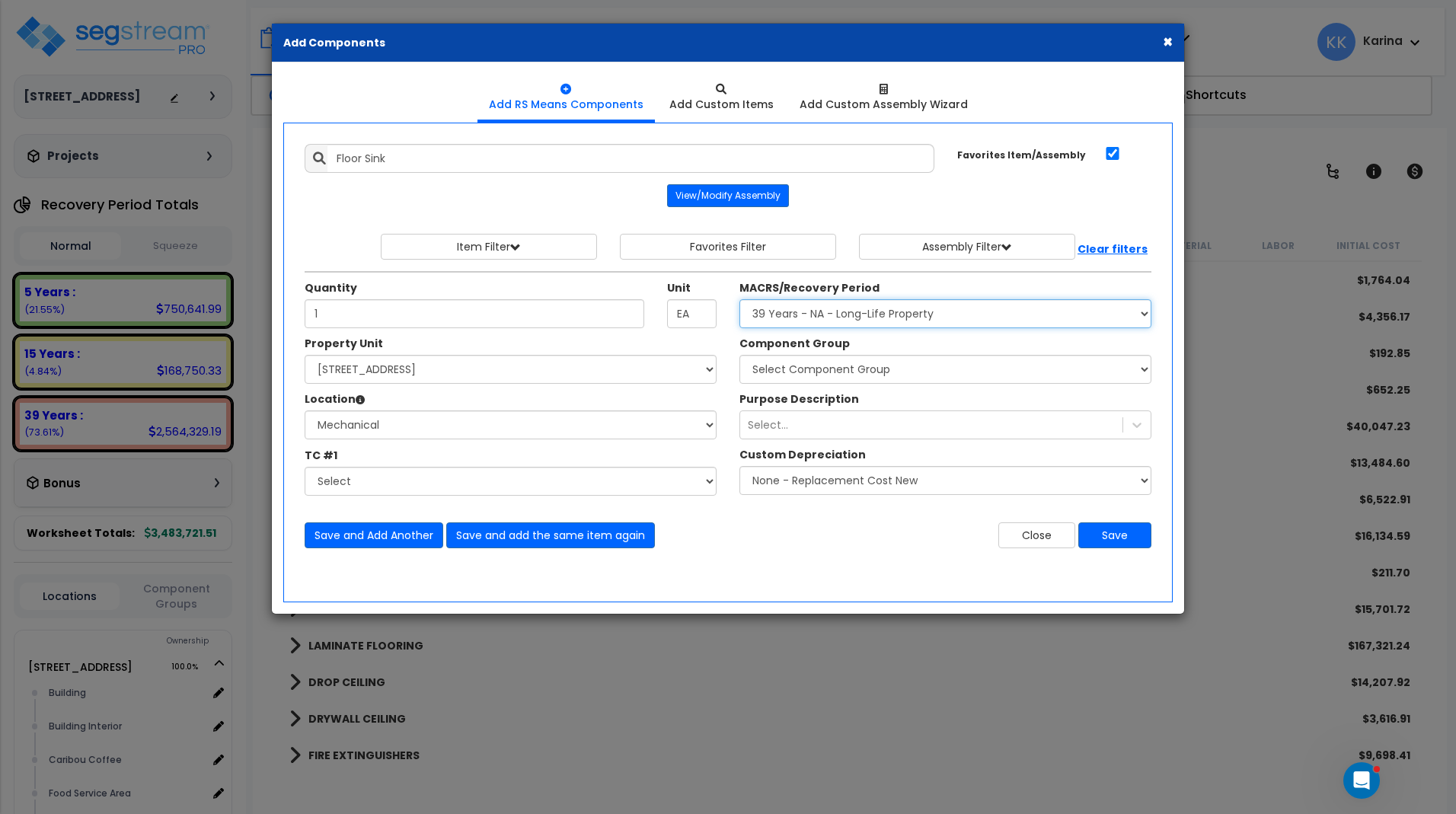
click at [740, 300] on select "Select MACRS/Recovery Period 5 Years - 57.0 - Distributive Trades & Services 5 …" at bounding box center [946, 314] width 412 height 29
select select "3669"
click option "39 Years - NA - Long-Life Property" at bounding box center [0, 0] width 0 height 0
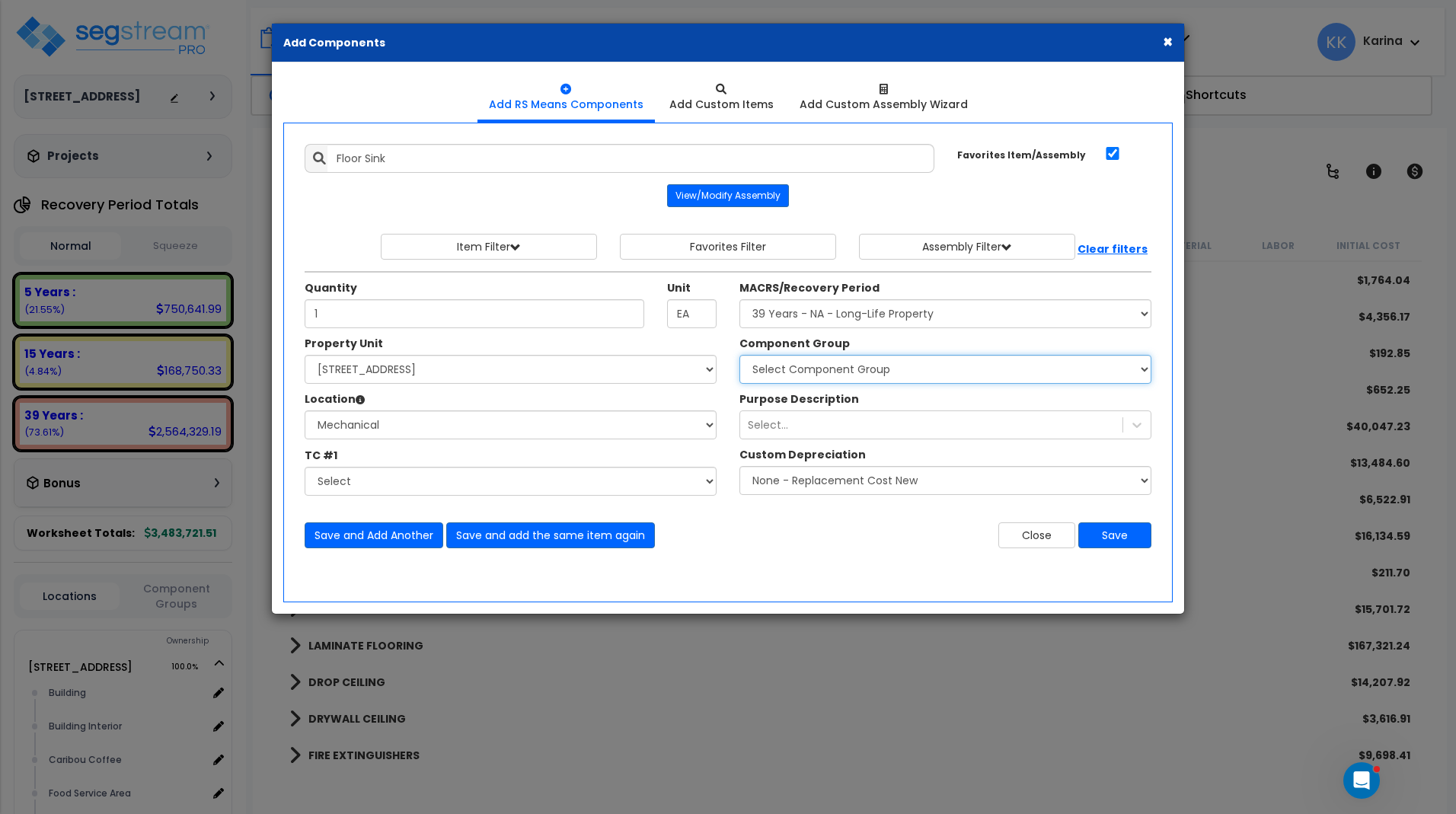
click at [740, 355] on select "Select Component Group 143.00 - FIRE EXTINGUISHERS 350.00 - SITE FIRE PROTECTIO…" at bounding box center [946, 369] width 412 height 29
select select "56954"
click option "144.00 - GENERAL PLUMBING" at bounding box center [0, 0] width 0 height 0
click at [1104, 534] on button "Save" at bounding box center [1114, 536] width 73 height 26
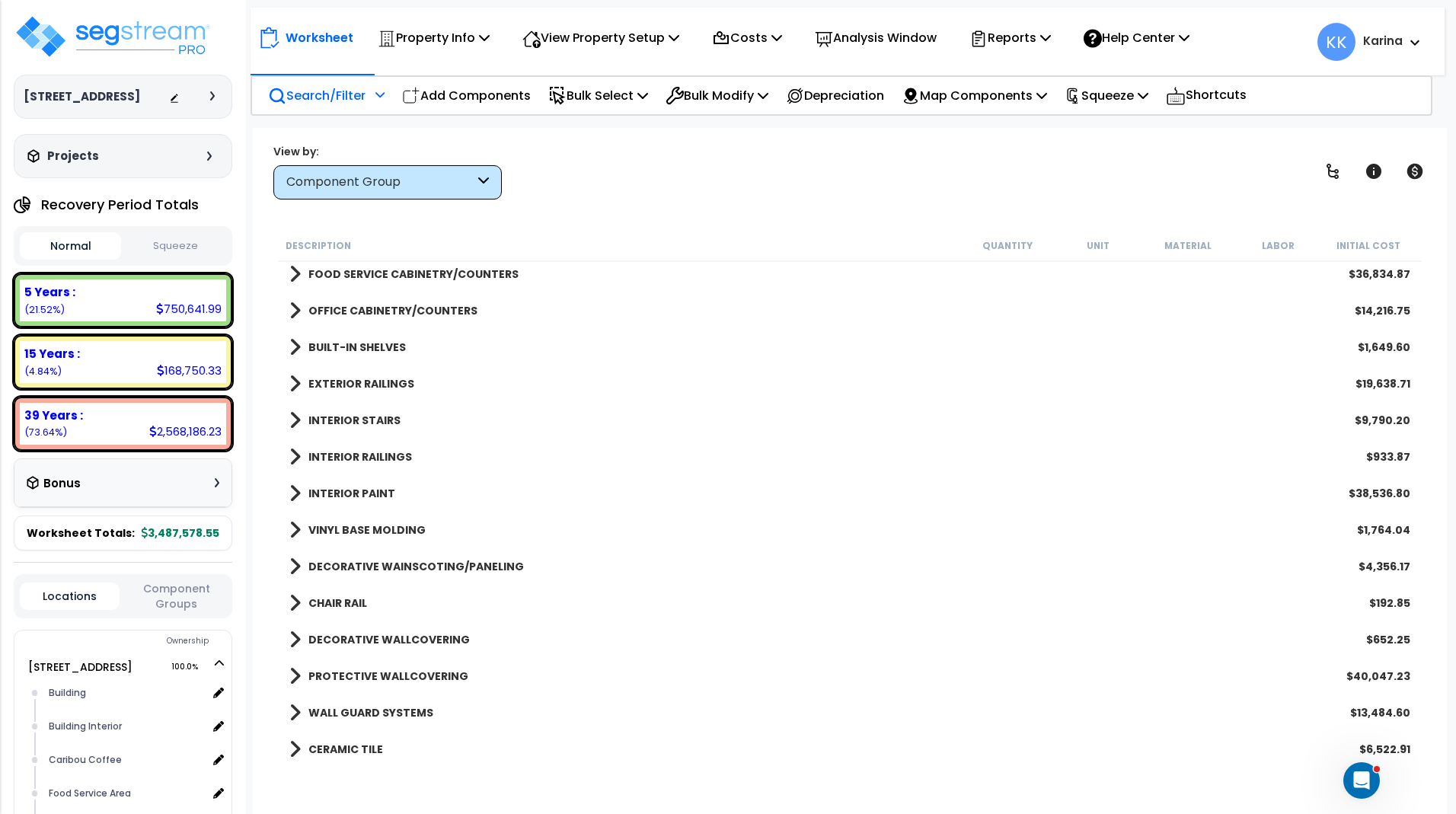
scroll to position [1005, 0]
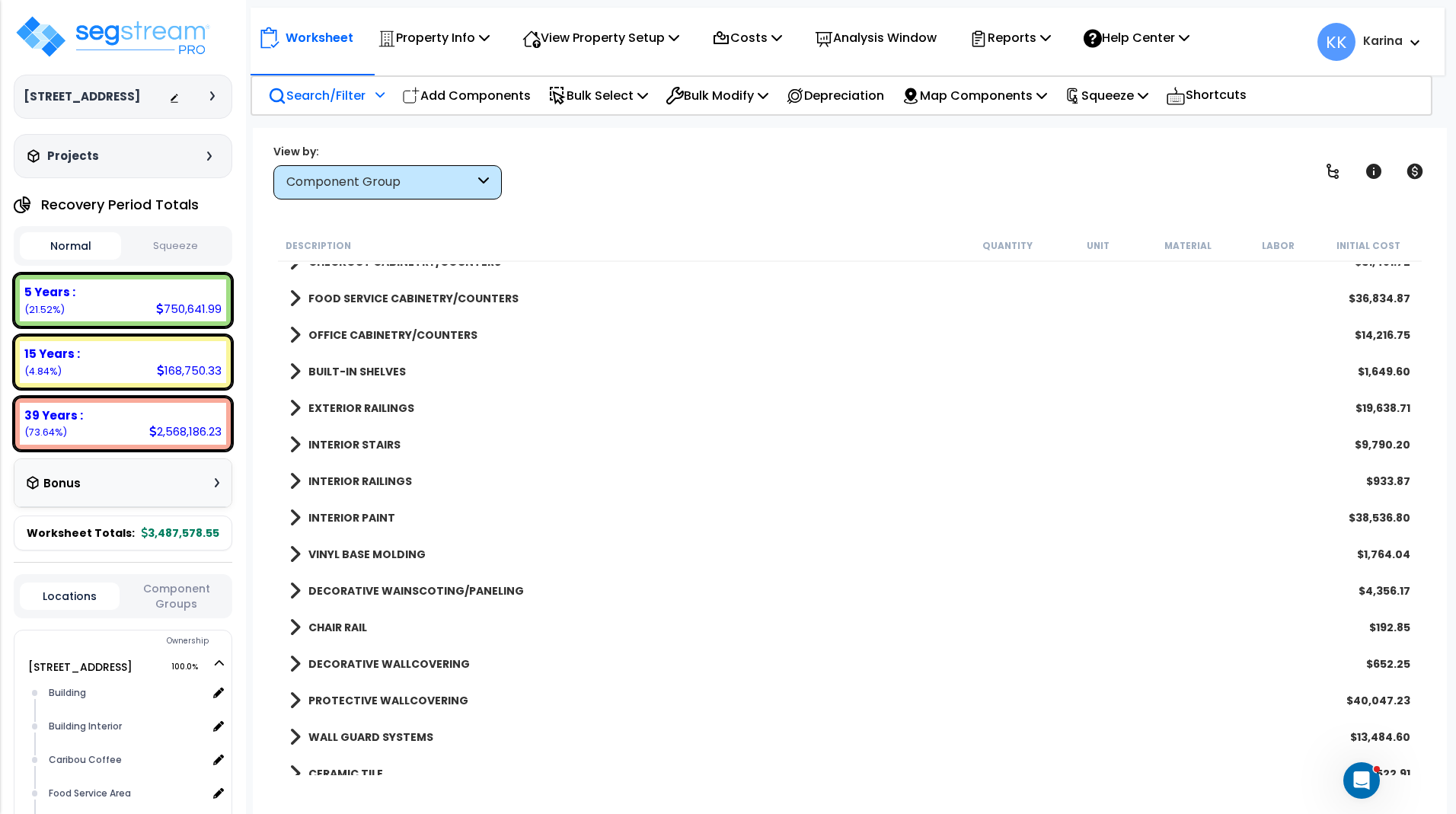
click at [294, 699] on span at bounding box center [295, 701] width 11 height 22
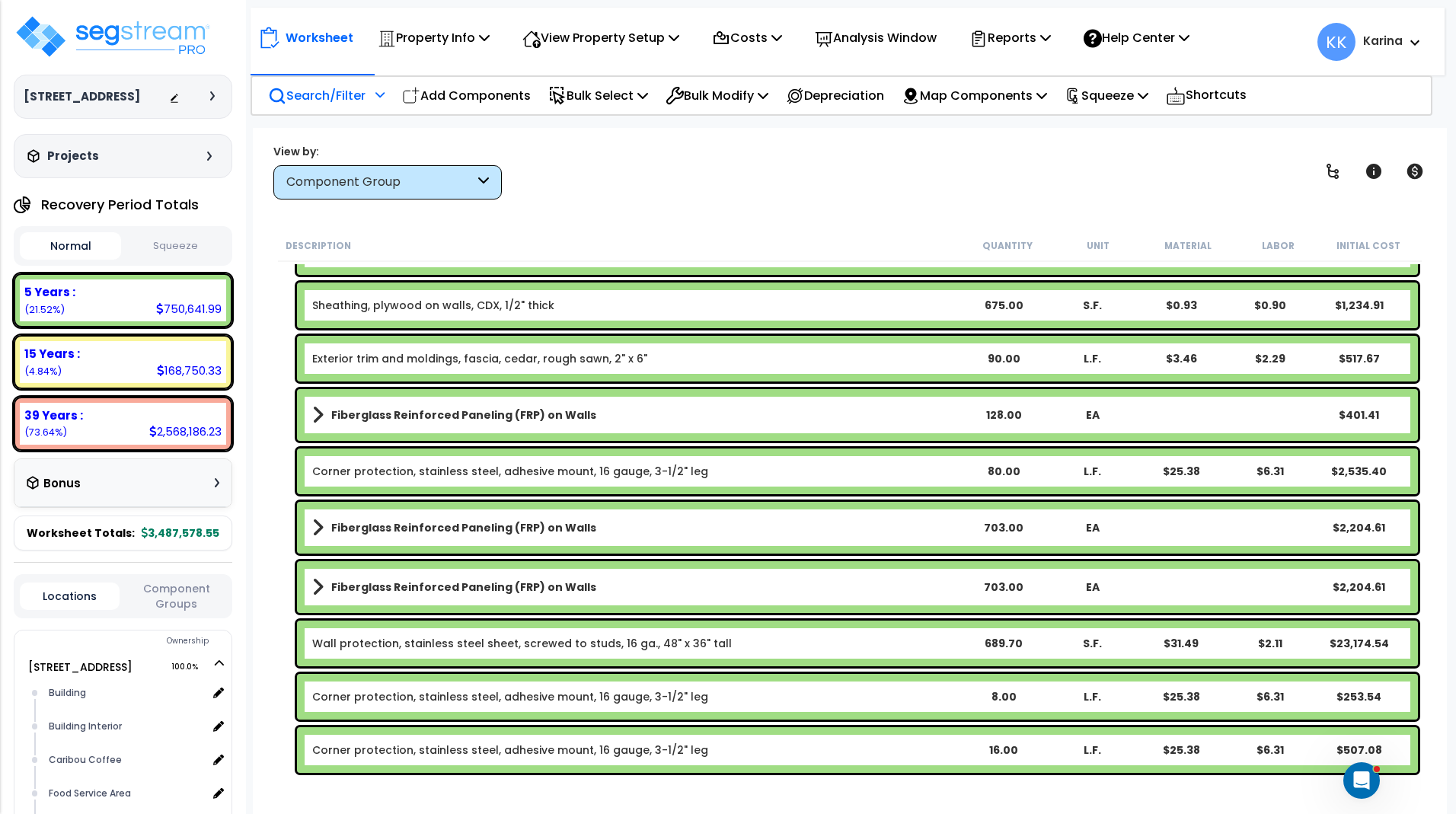
scroll to position [1645, 0]
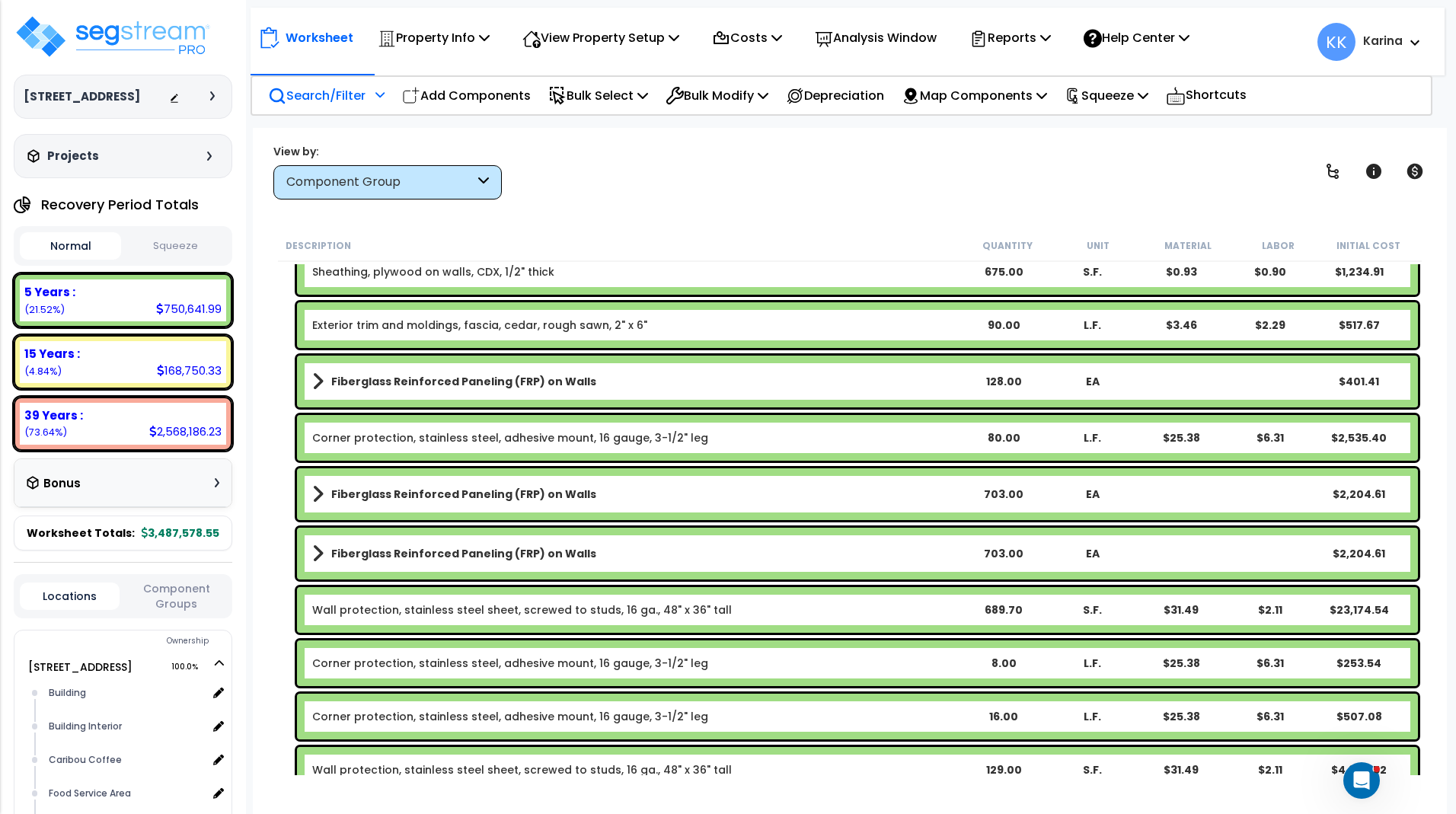
click at [430, 553] on b "Fiberglass Reinforced Paneling (FRP) on Walls" at bounding box center [463, 554] width 265 height 15
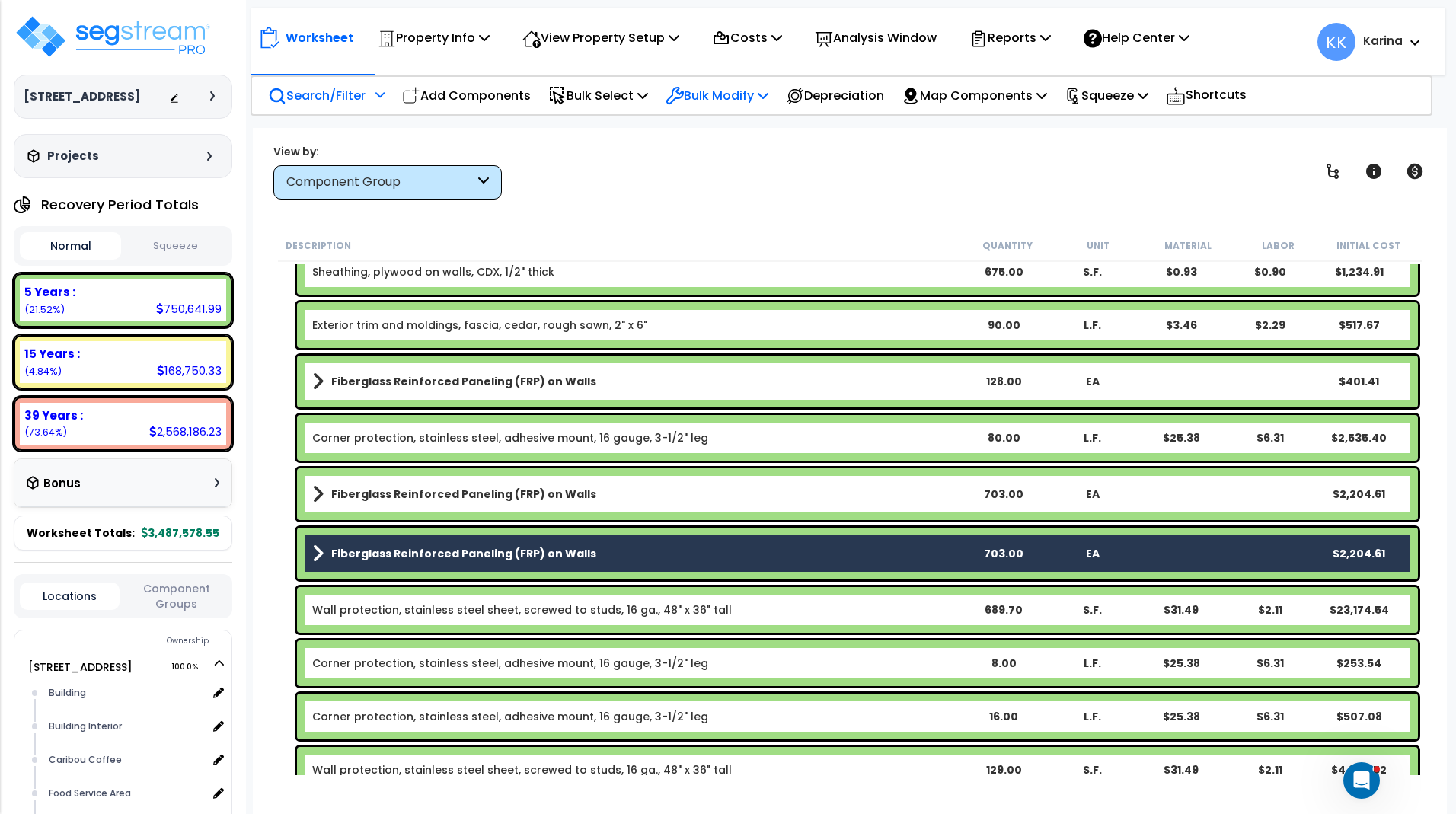
click at [704, 93] on p "Bulk Modify" at bounding box center [717, 96] width 103 height 21
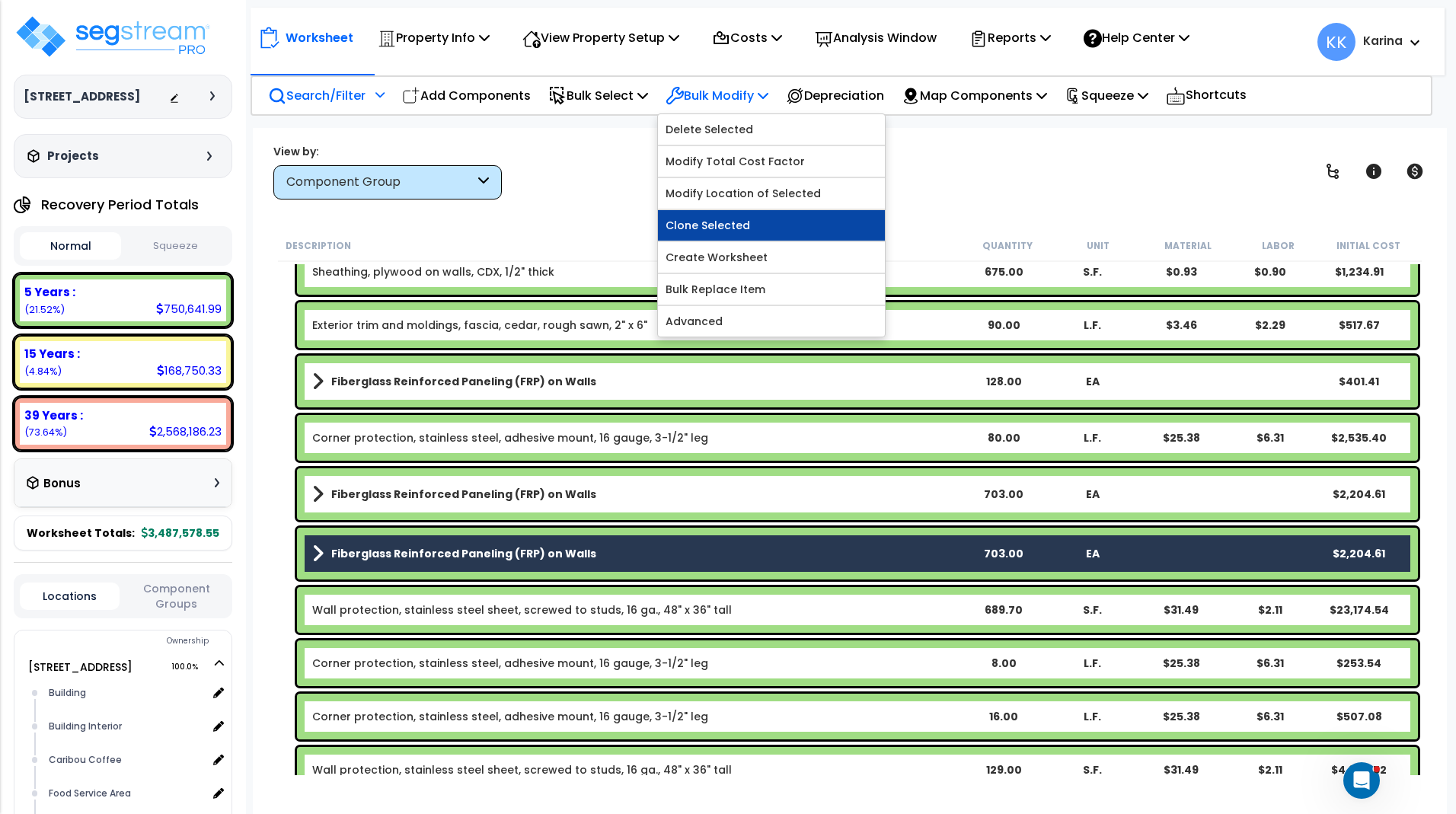
click at [718, 229] on link "Clone Selected" at bounding box center [772, 225] width 227 height 31
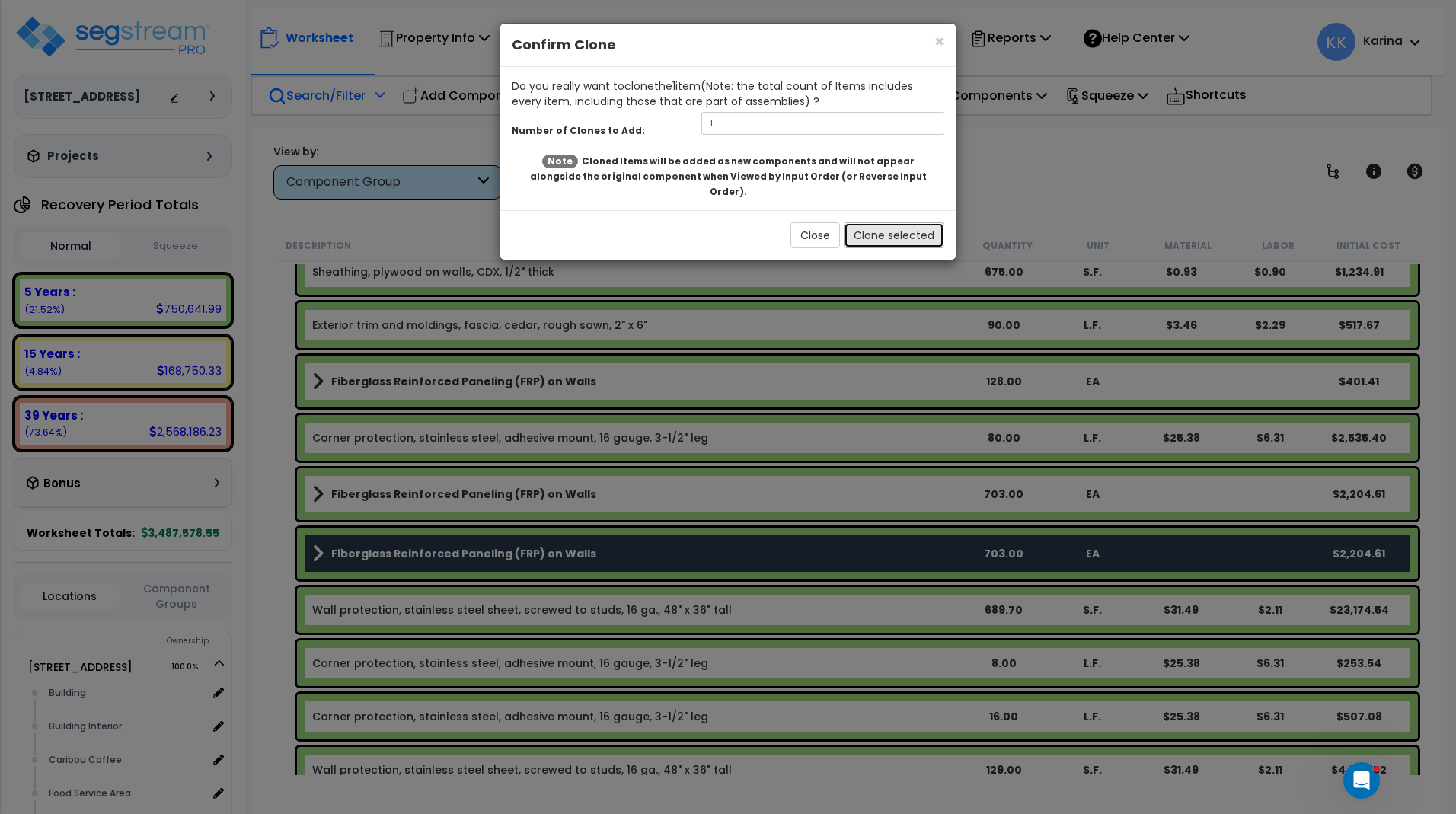
click at [870, 222] on button "Clone selected" at bounding box center [893, 235] width 100 height 26
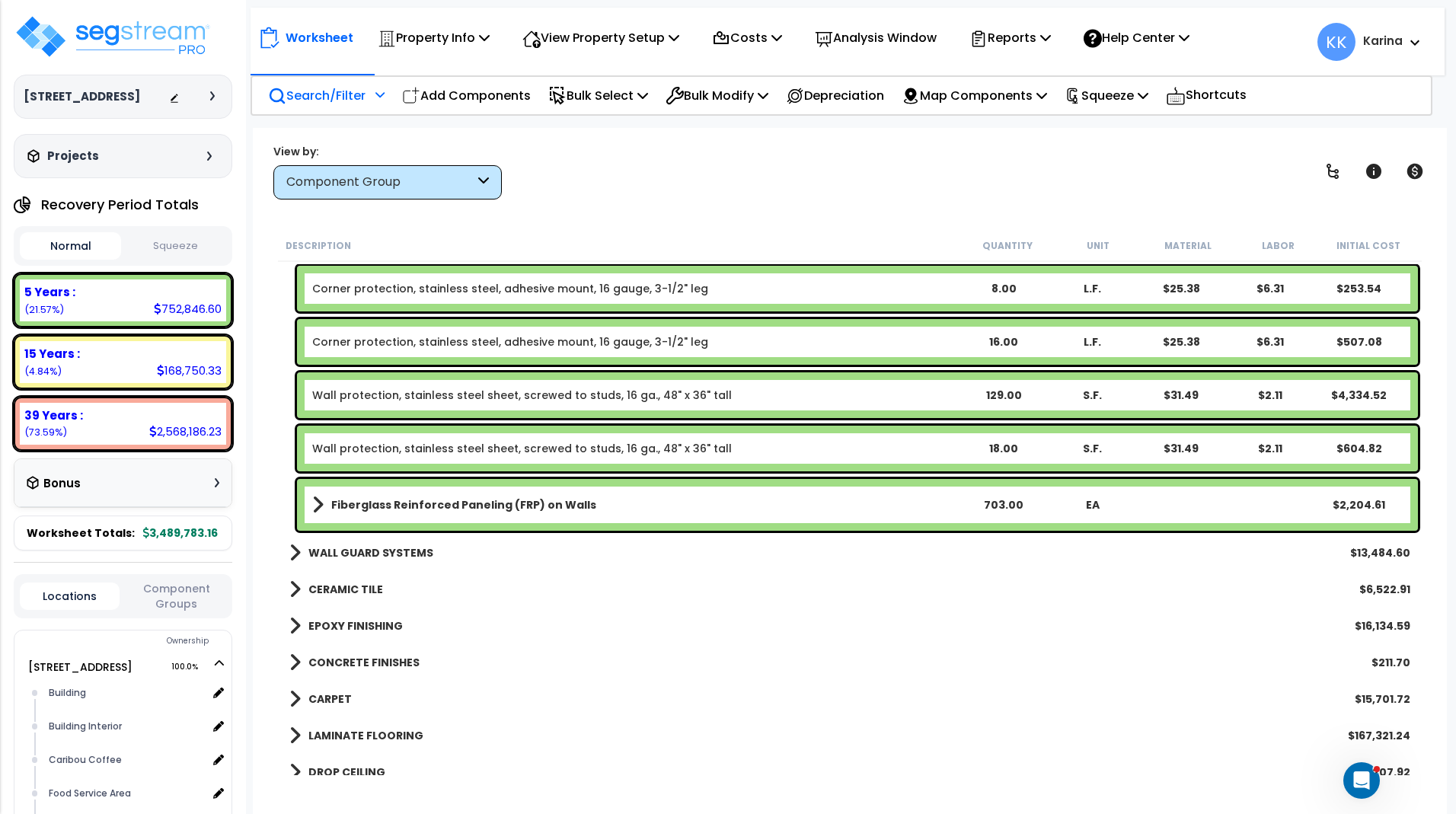
scroll to position [2011, 0]
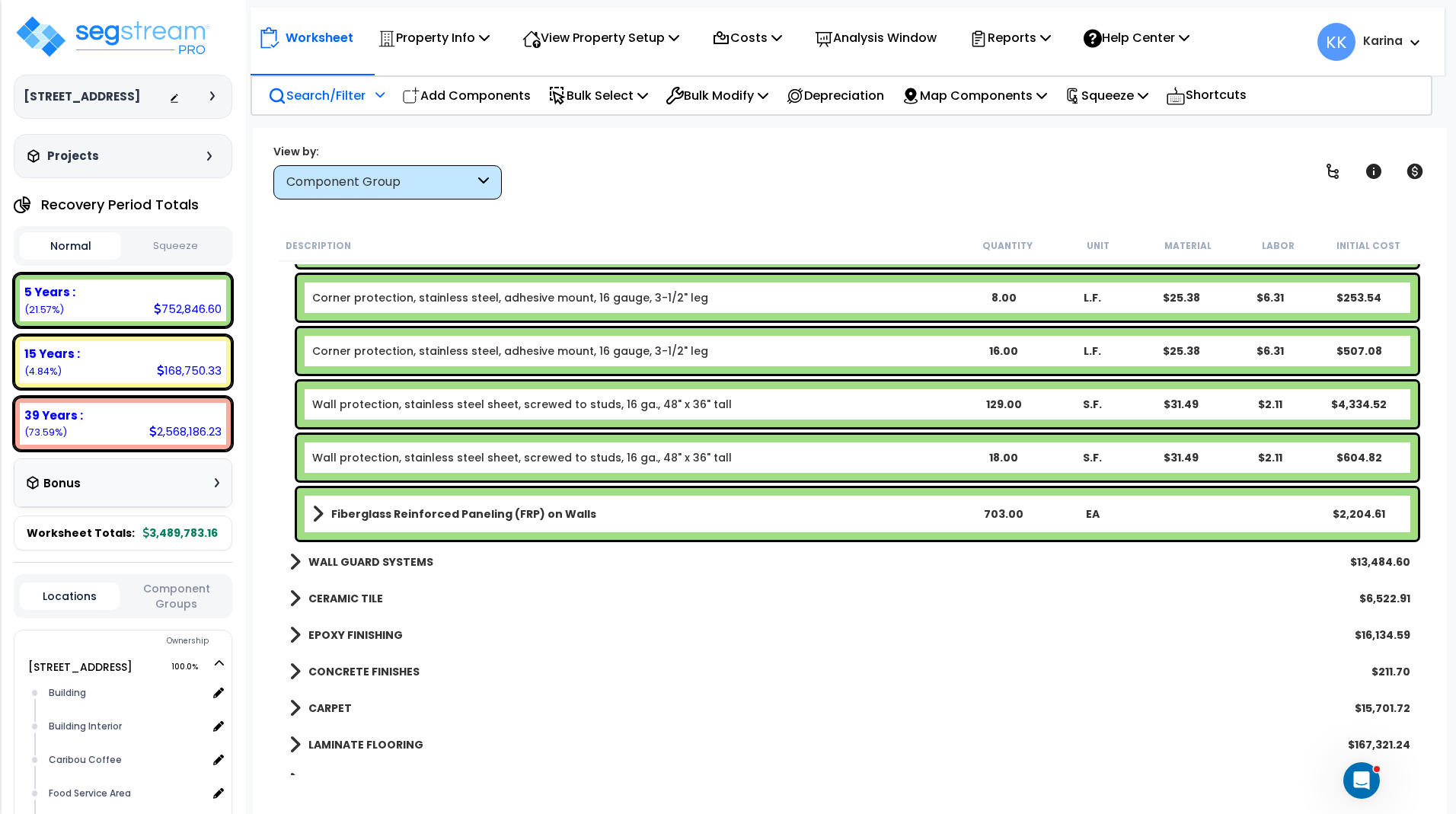
click at [508, 509] on b "Fiberglass Reinforced Paneling (FRP) on Walls" at bounding box center [463, 514] width 265 height 15
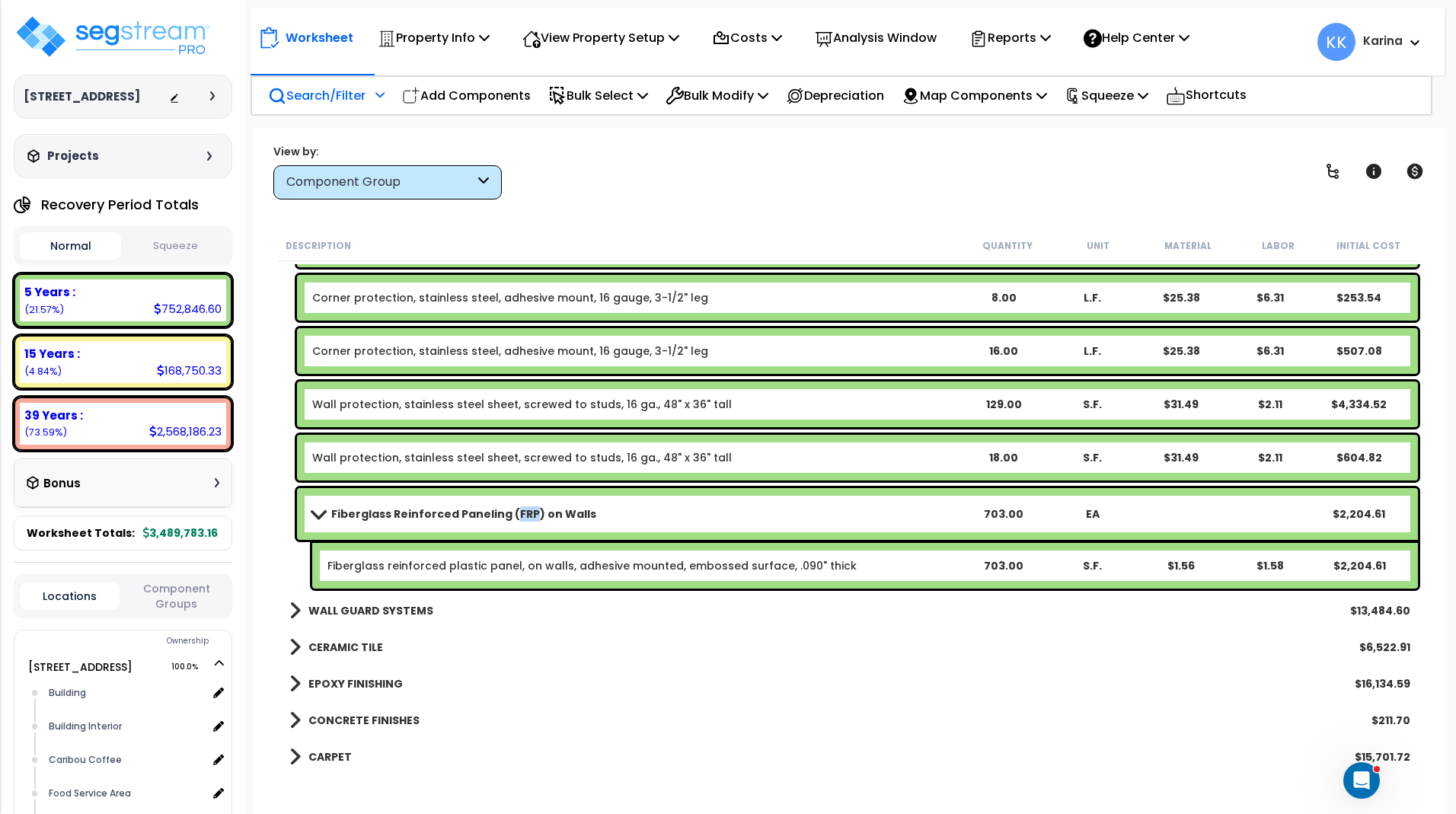
click at [508, 509] on b "Fiberglass Reinforced Paneling (FRP) on Walls" at bounding box center [463, 514] width 265 height 15
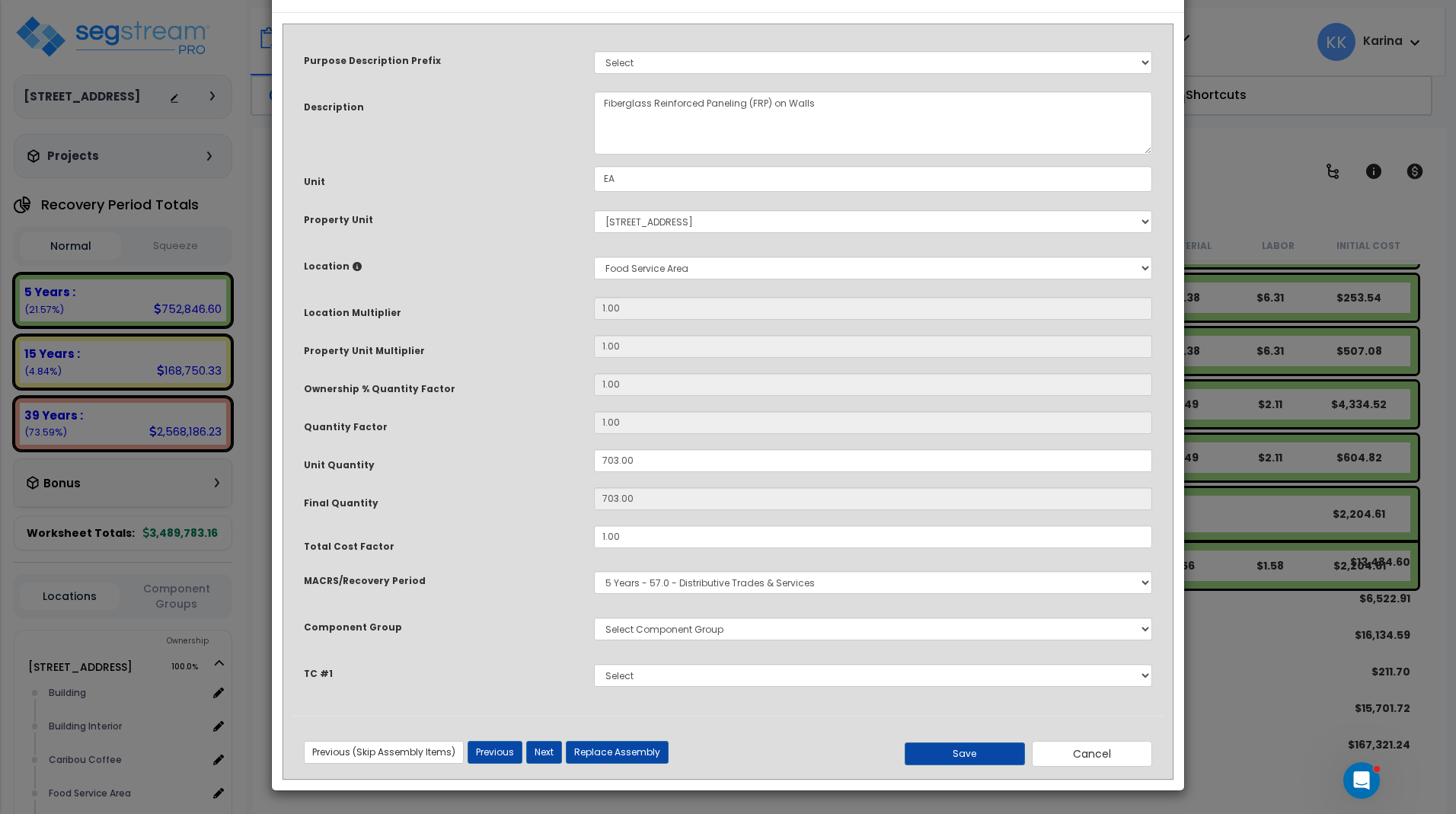
select select "56936"
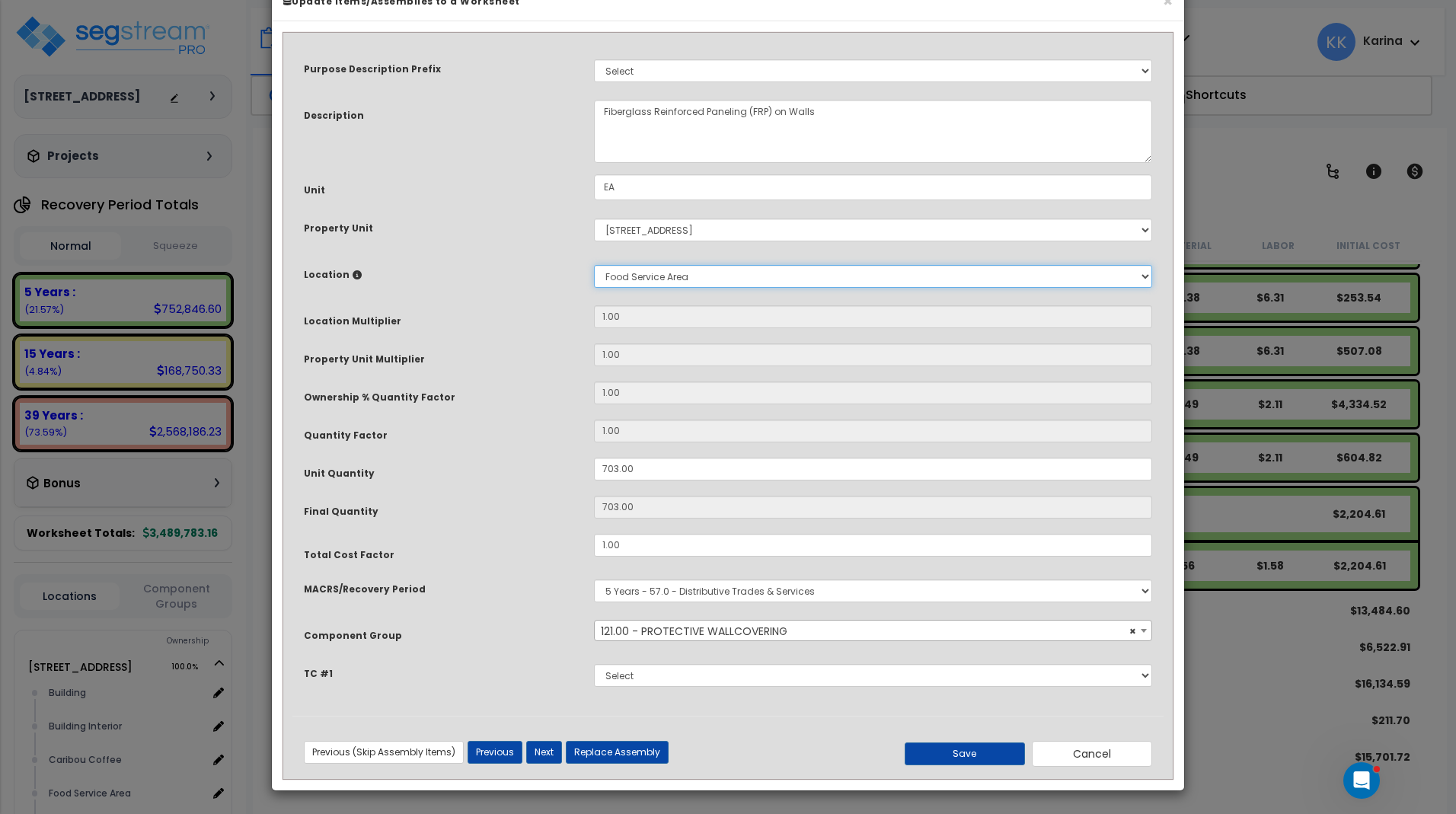
click at [594, 265] on select "Select Building Building Interior Caribou Coffee Food Service Area Mechanical M…" at bounding box center [873, 276] width 558 height 22
select select "31412"
click option "Mechanical" at bounding box center [0, 0] width 0 height 0
type input "1"
type input "703"
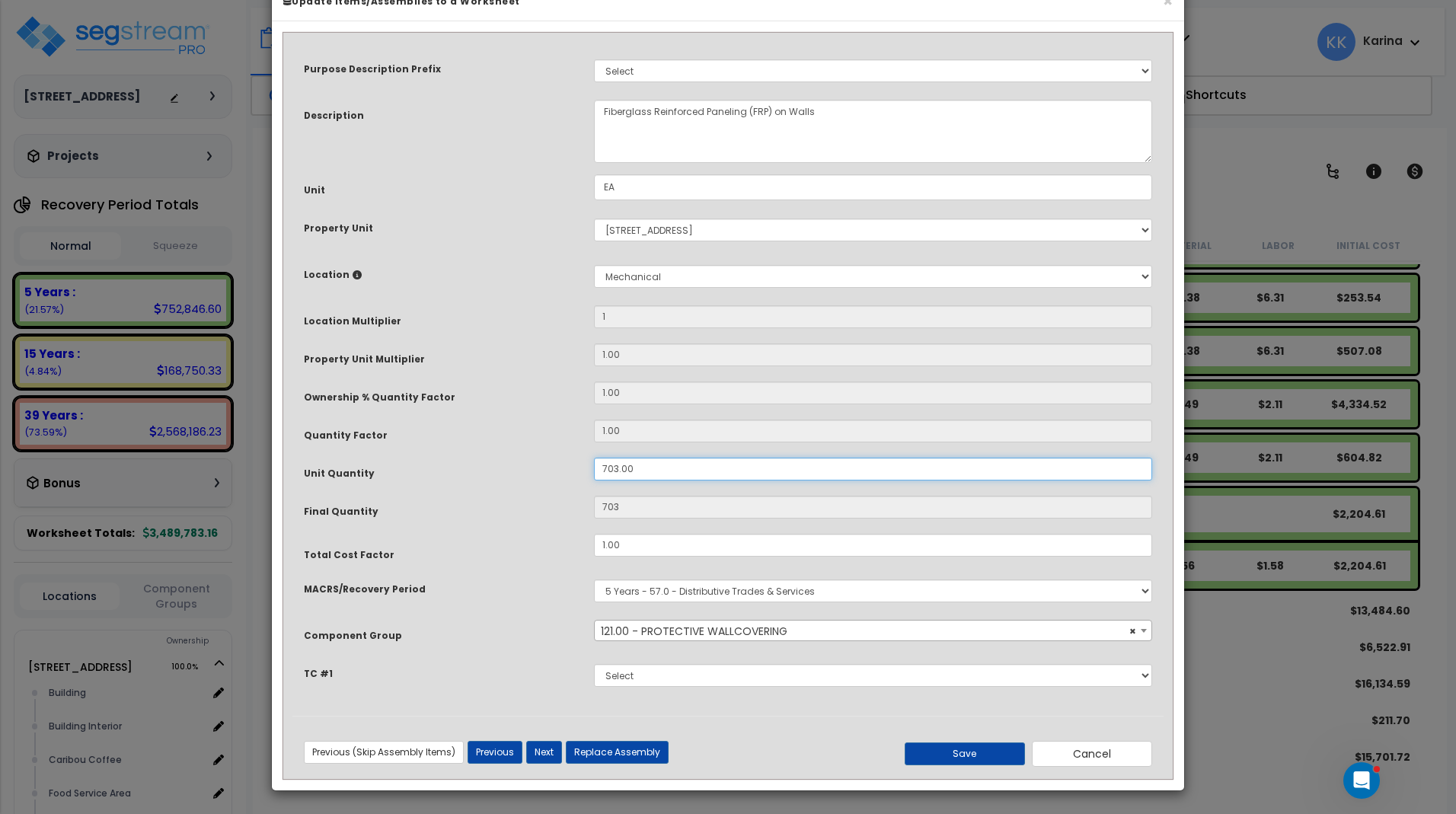
drag, startPoint x: 642, startPoint y: 507, endPoint x: 579, endPoint y: 506, distance: 63.0
click at [594, 481] on input "703.00" at bounding box center [873, 469] width 558 height 22
type input "2"
type input "24"
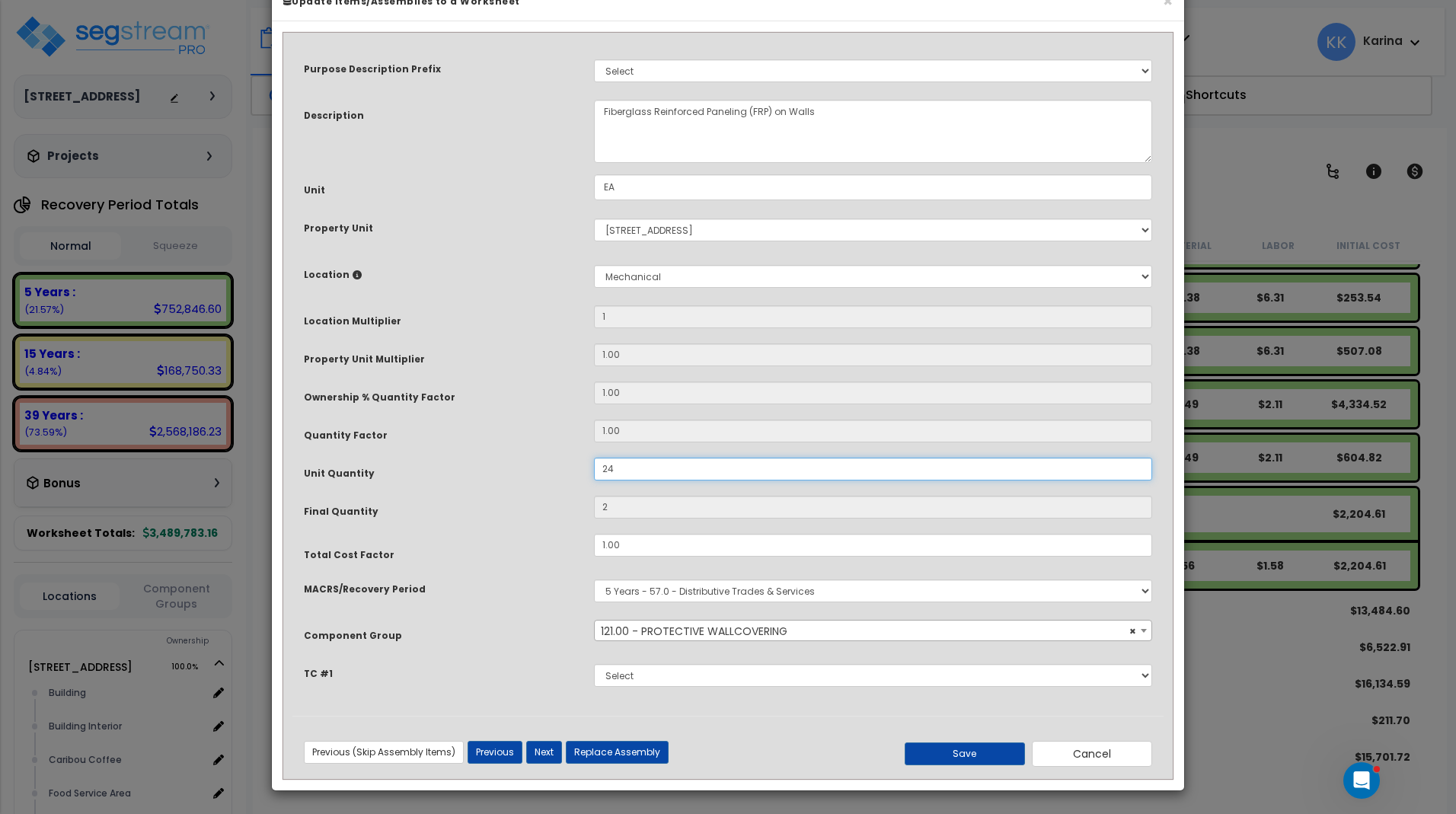
type input "24"
click at [951, 765] on button "Save" at bounding box center [964, 754] width 120 height 22
type input "1.00"
type input "24.00"
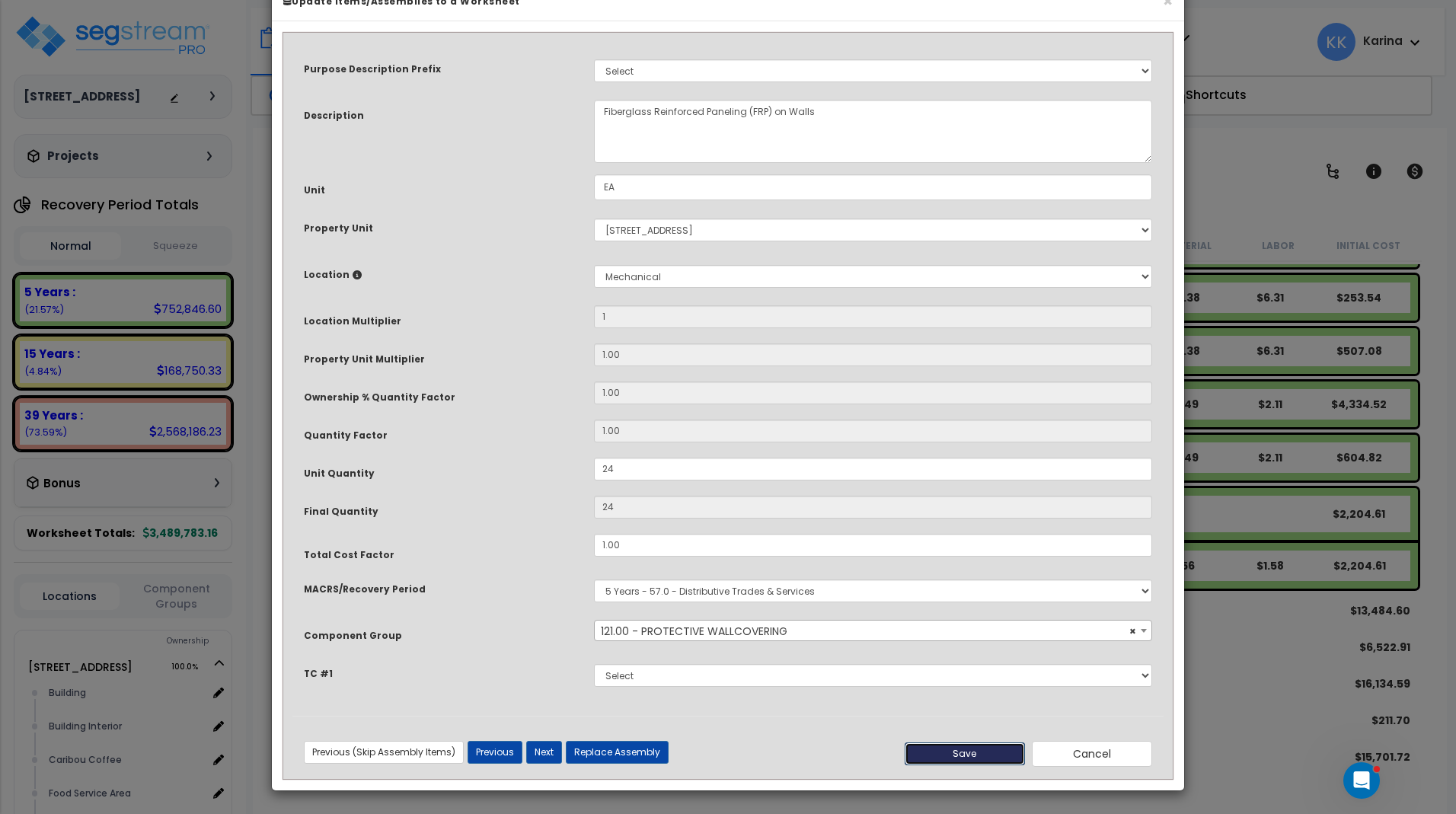
type input "24.00"
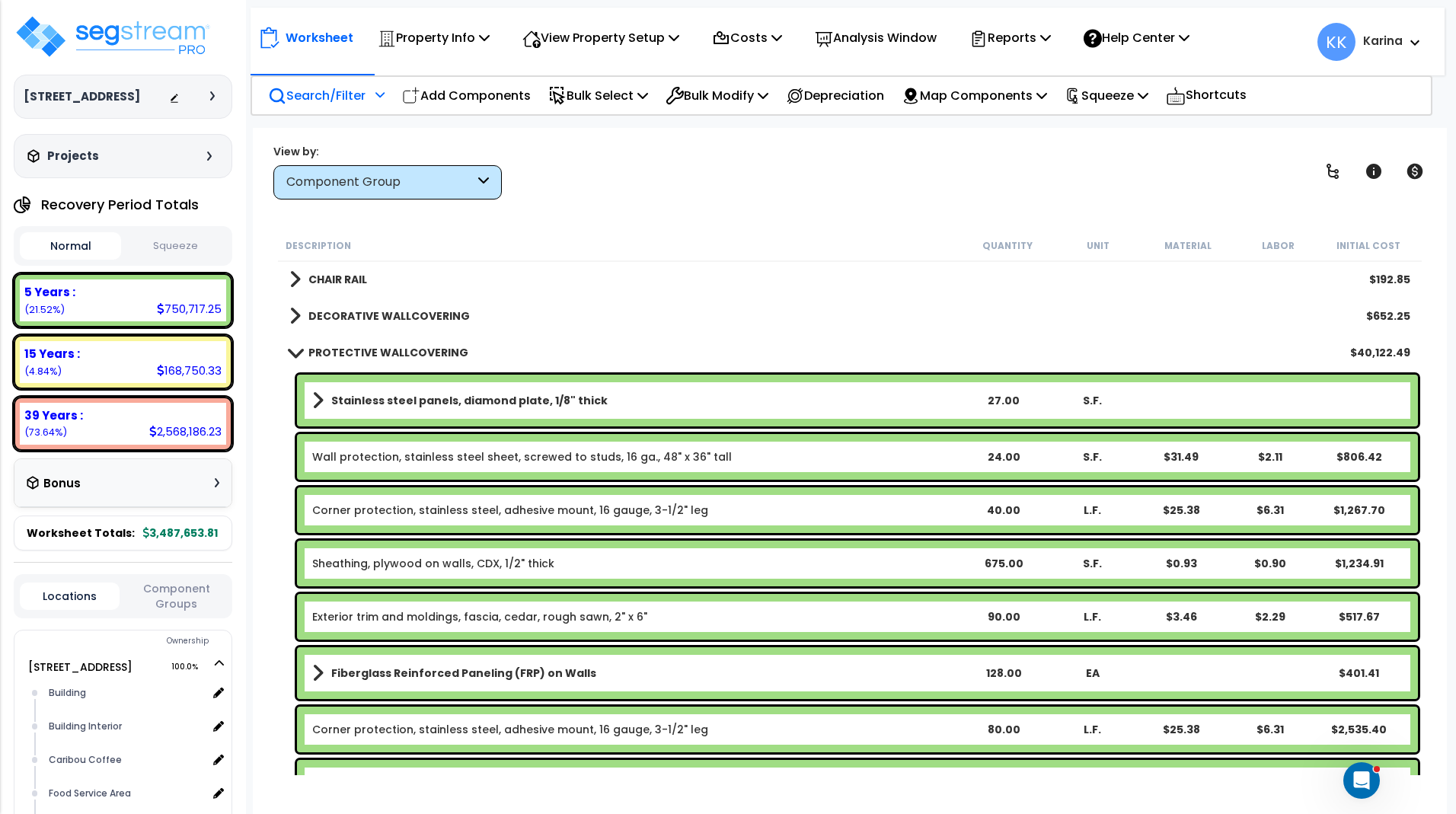
scroll to position [1280, 0]
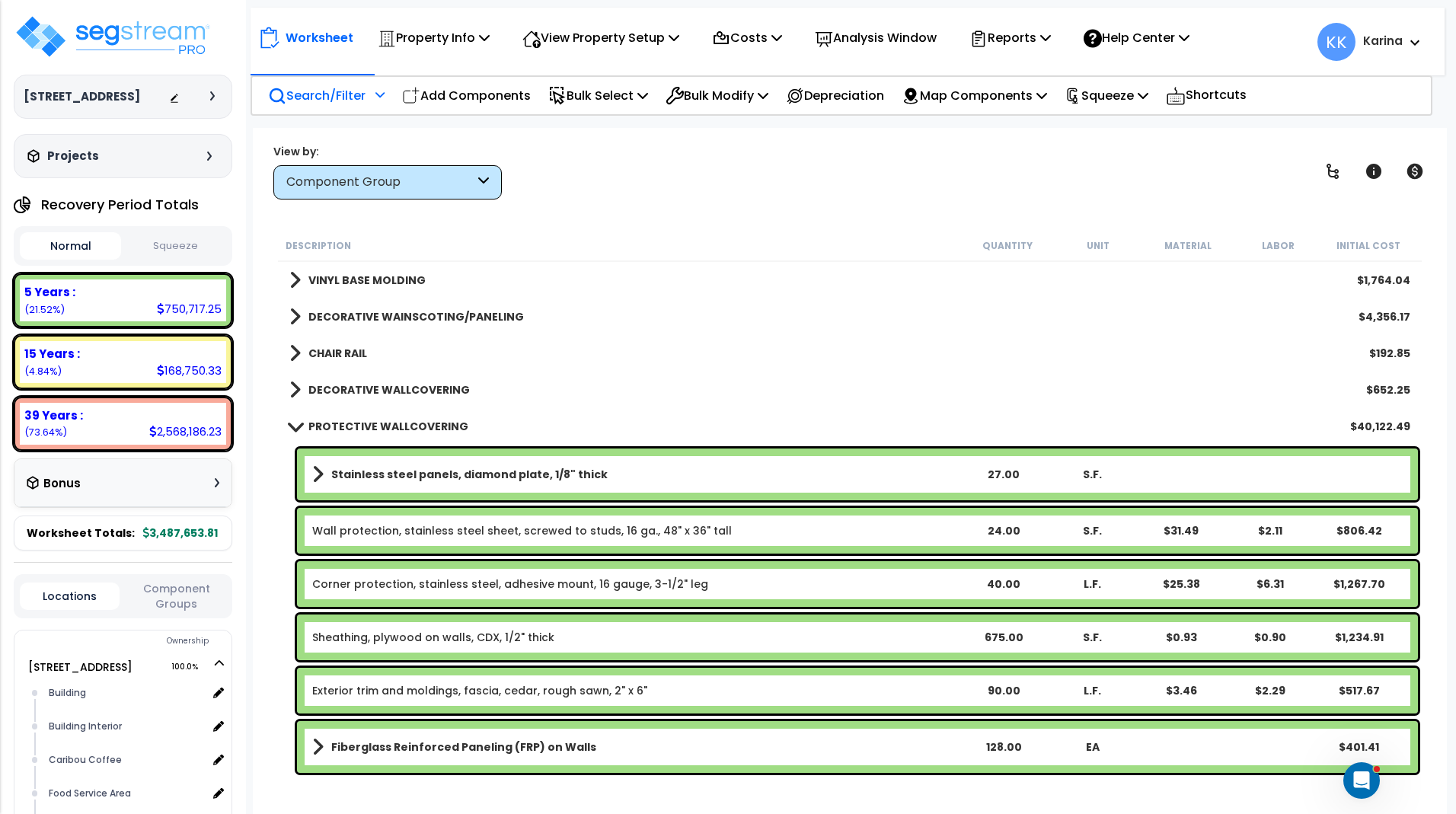
click at [296, 423] on span at bounding box center [294, 426] width 22 height 11
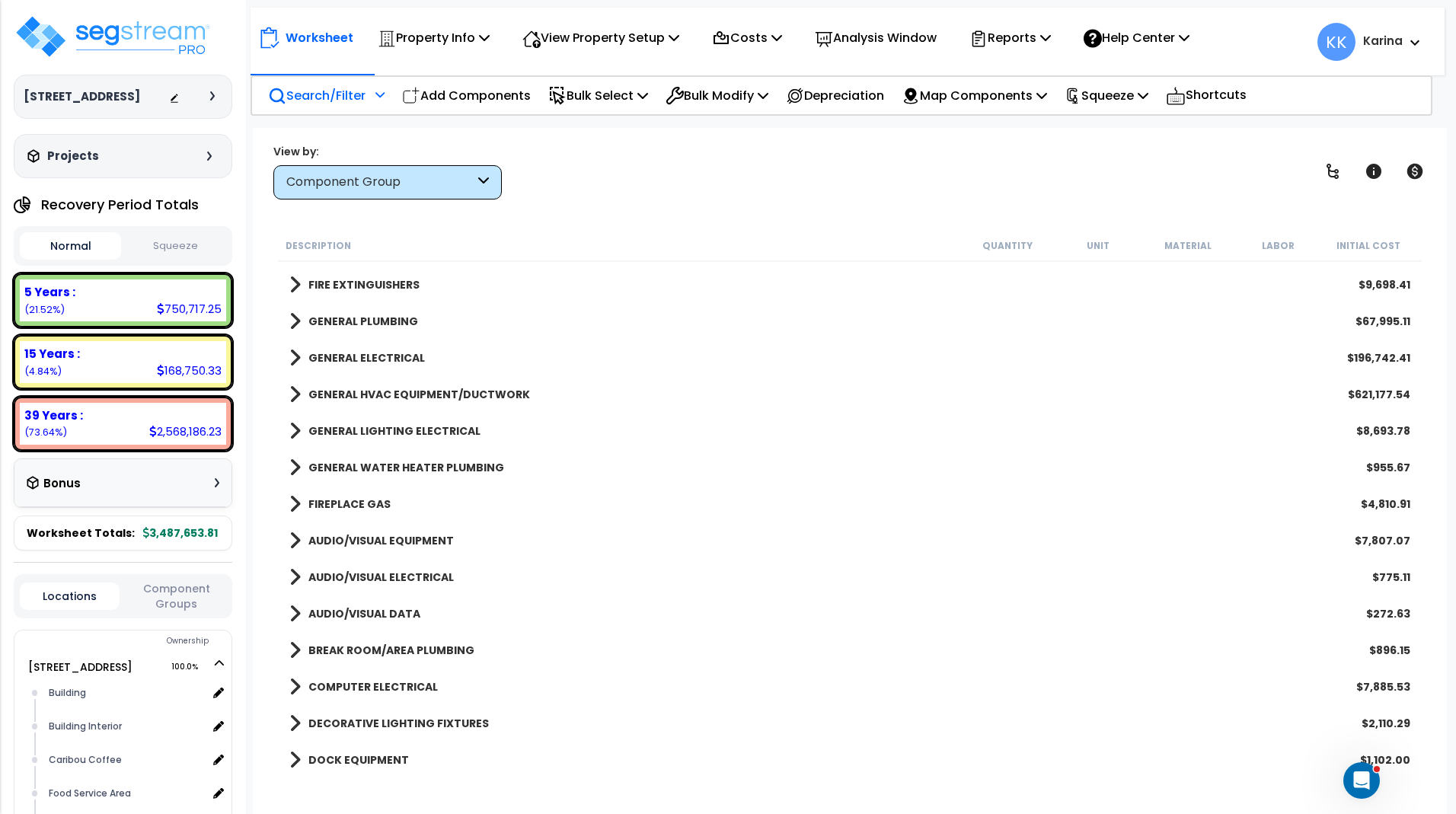
scroll to position [1737, 0]
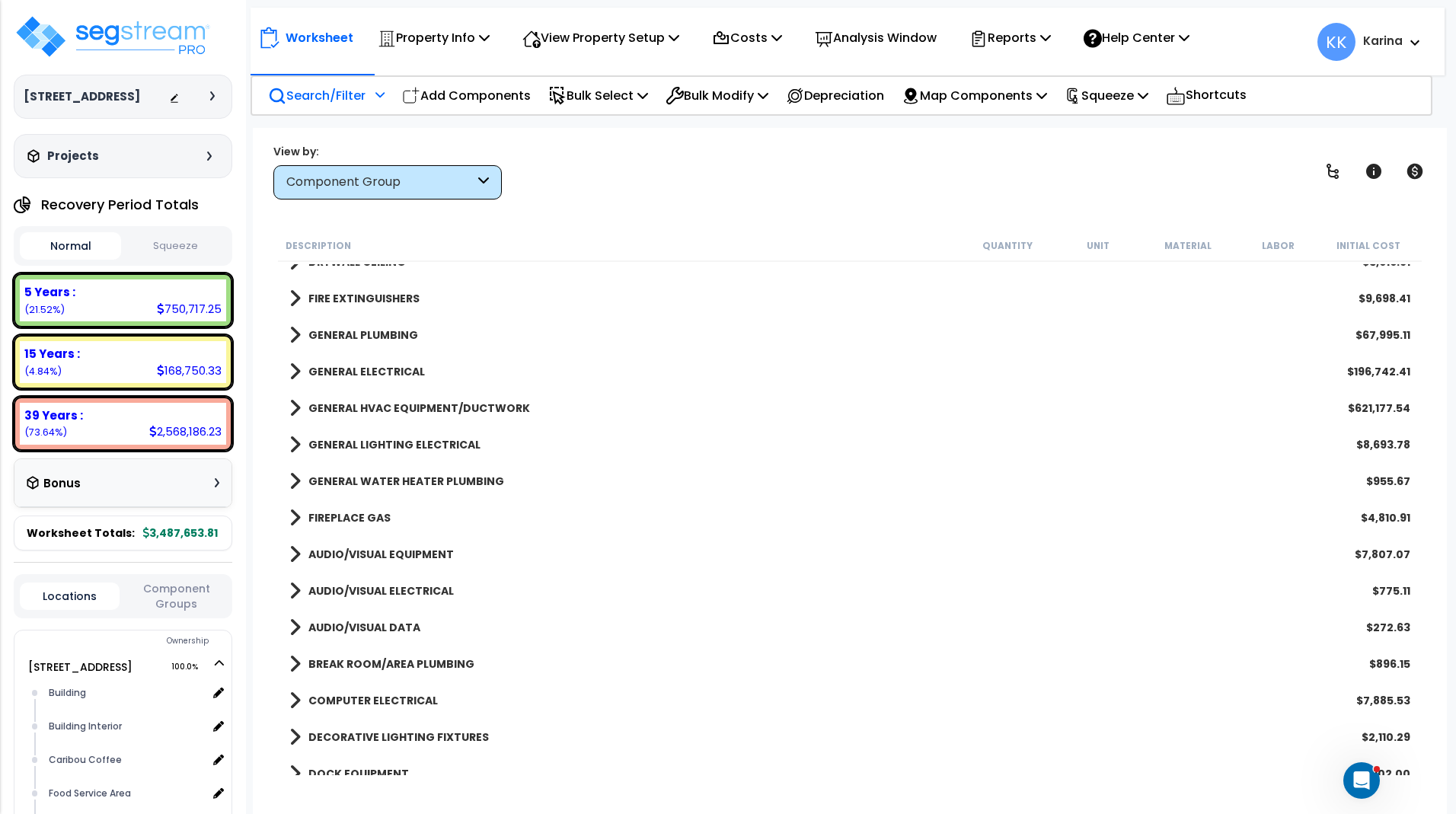
click at [297, 369] on span at bounding box center [295, 371] width 11 height 22
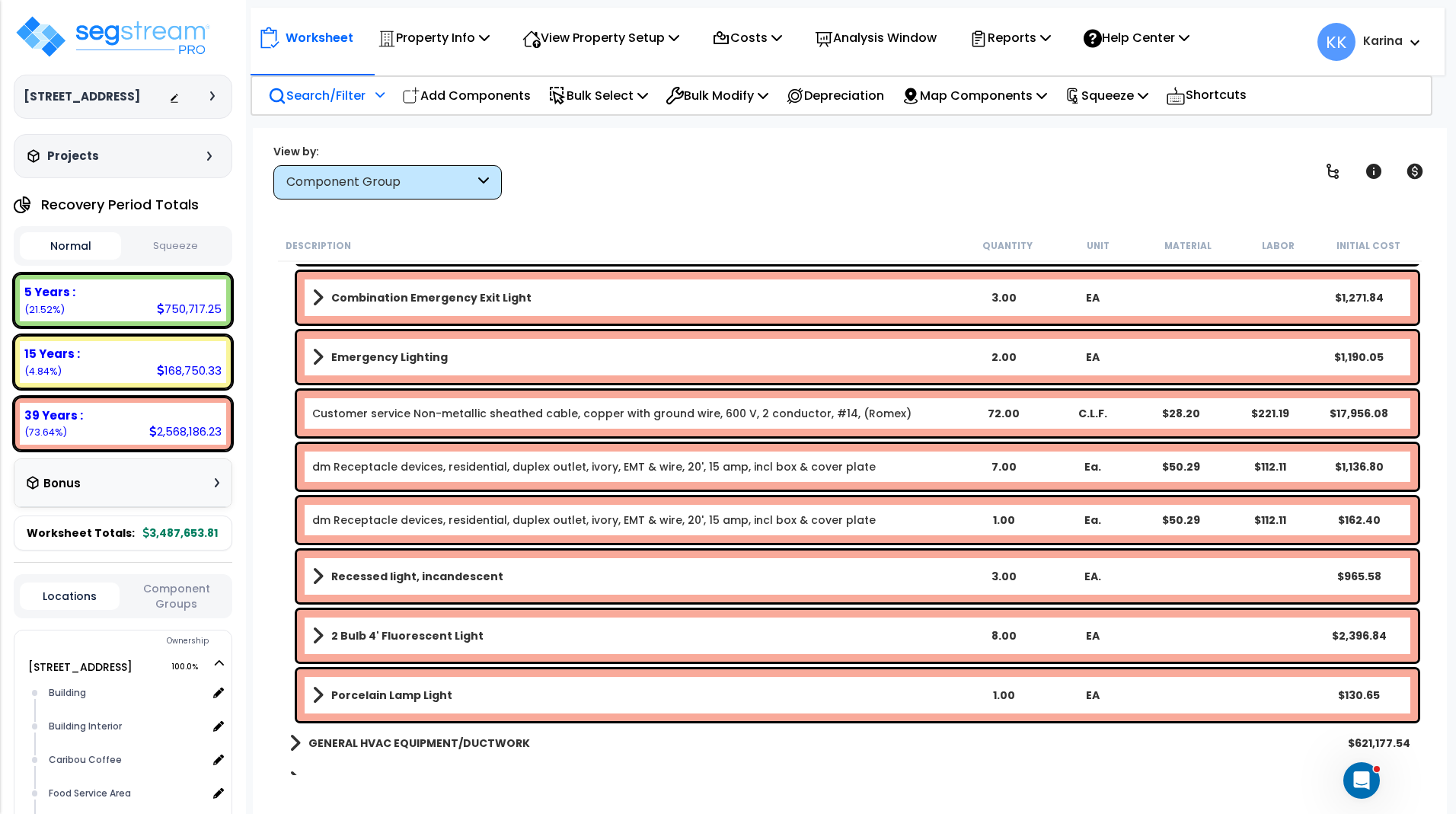
scroll to position [3199, 0]
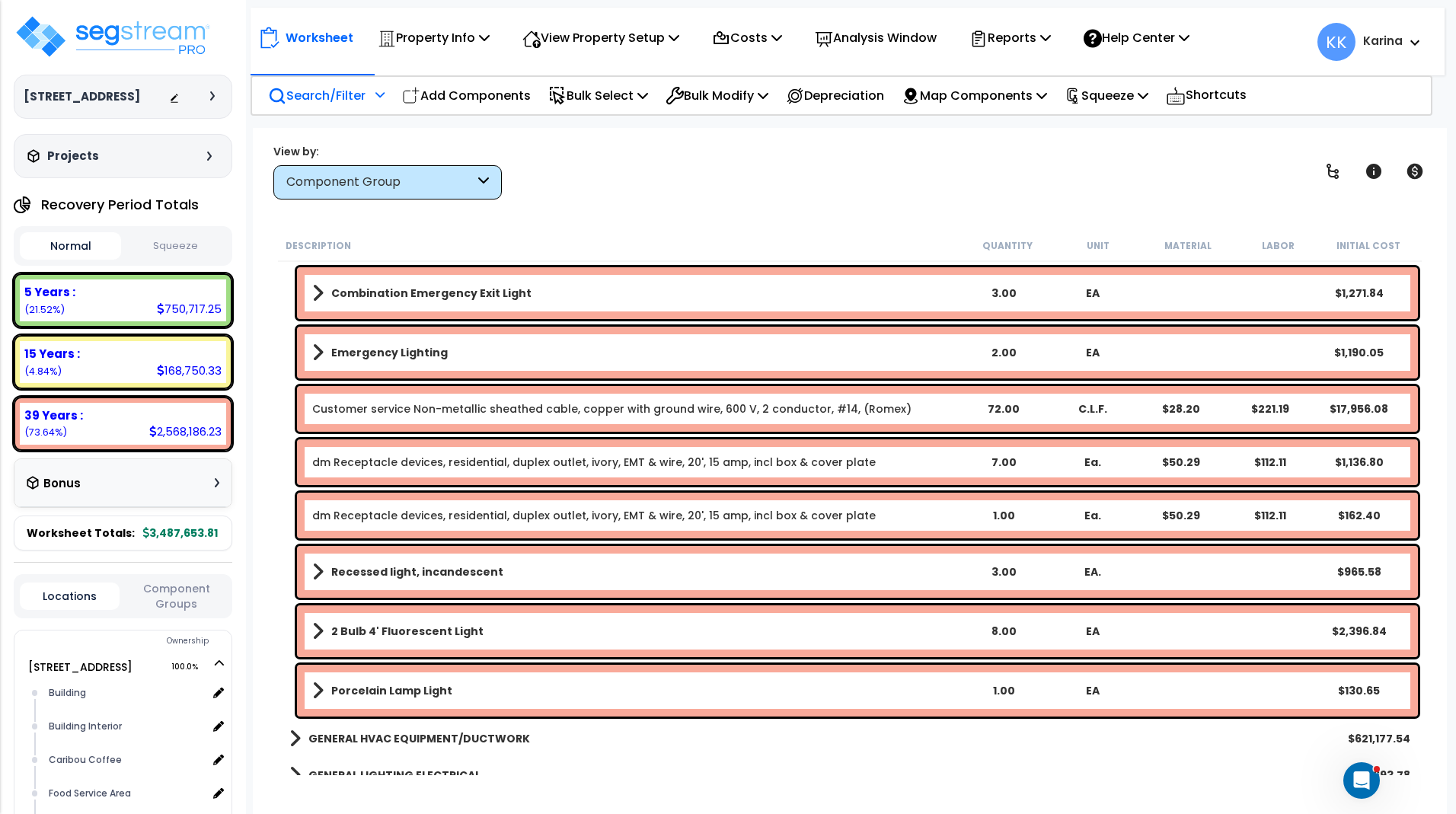
click at [423, 513] on link "dm Receptacle devices, residential, duplex outlet, ivory, EMT & wire, 20', 15 a…" at bounding box center [594, 515] width 564 height 15
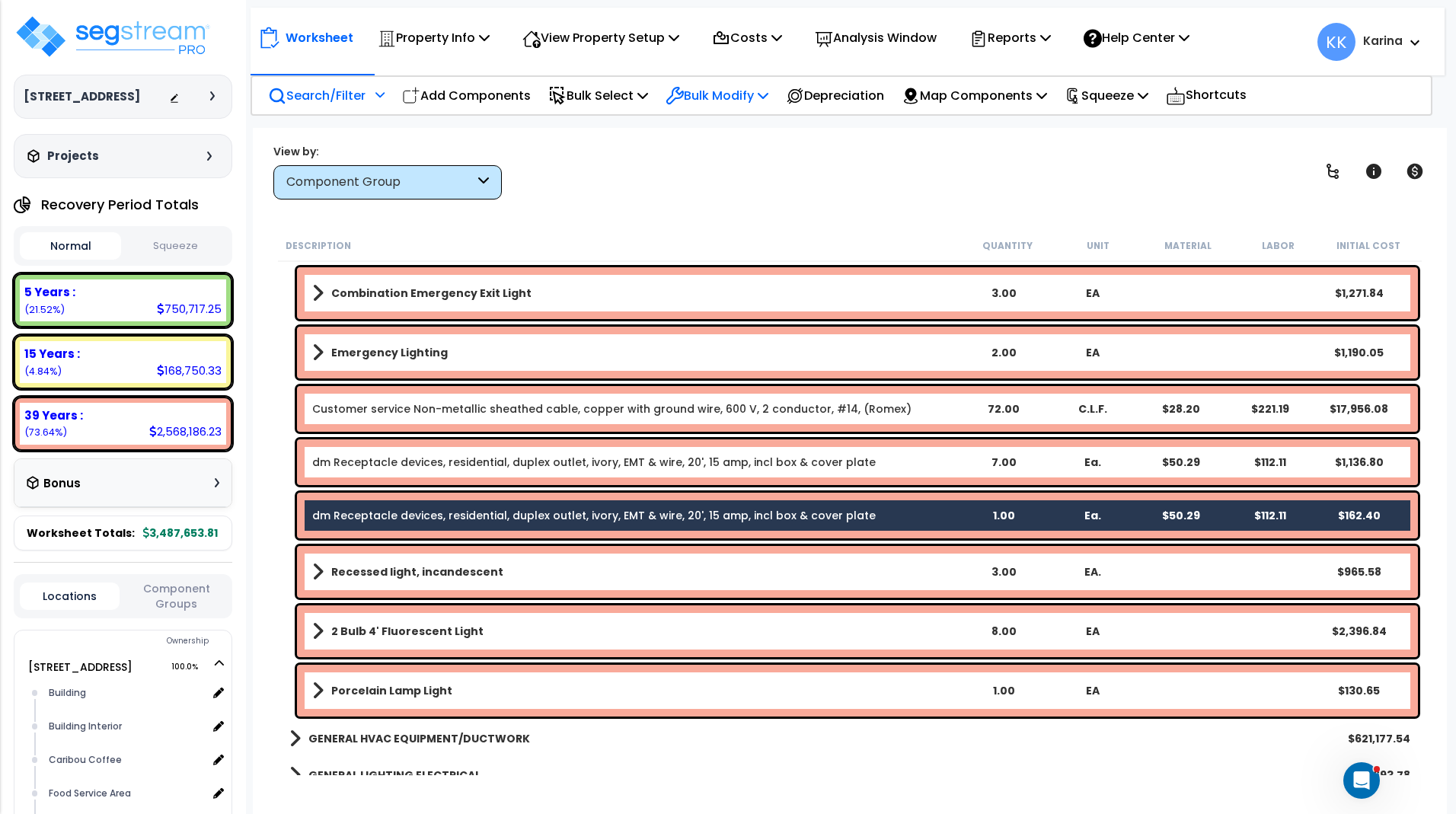
click at [719, 96] on p "Bulk Modify" at bounding box center [717, 96] width 103 height 21
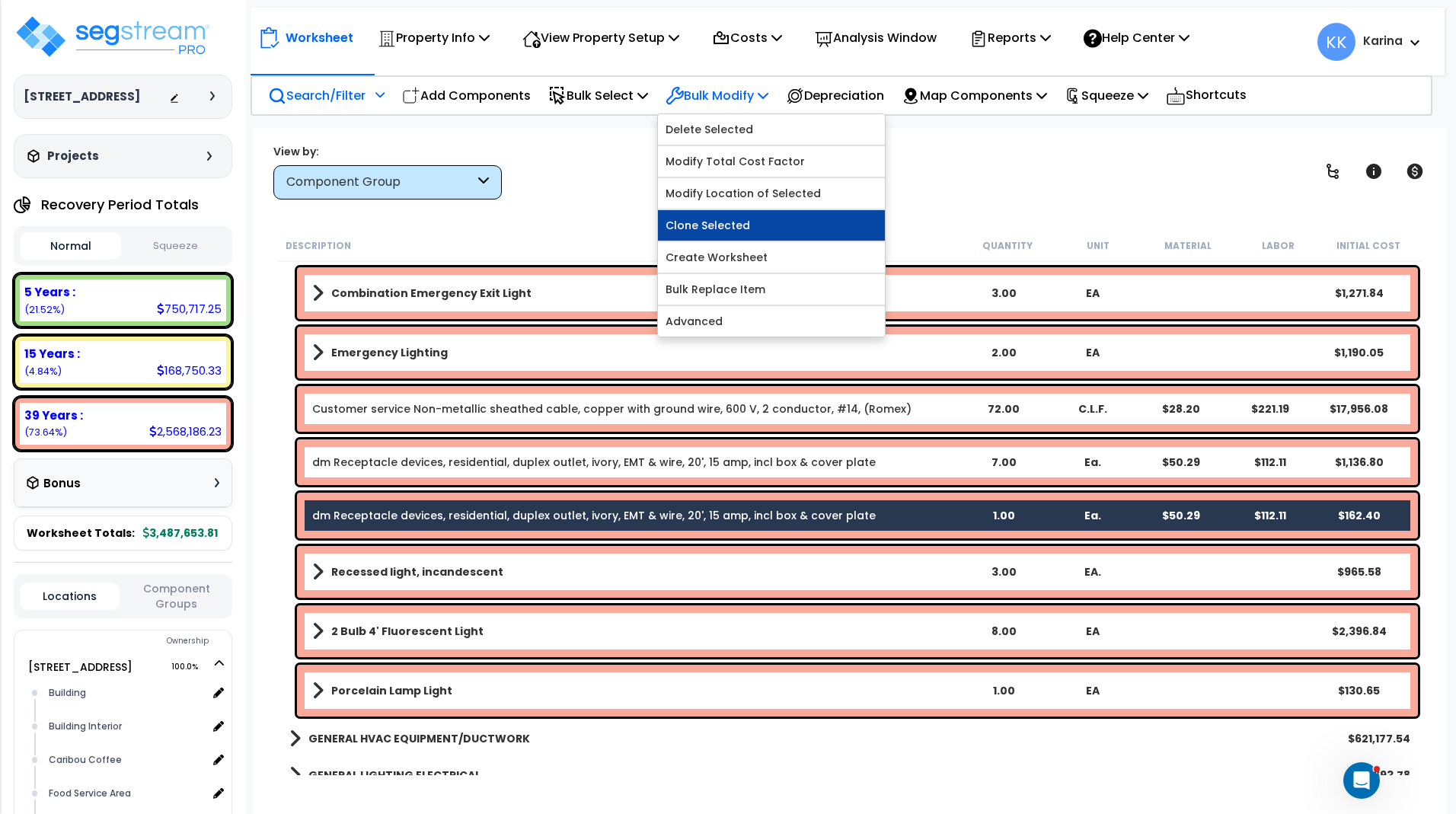
click at [701, 233] on link "Clone Selected" at bounding box center [772, 225] width 227 height 31
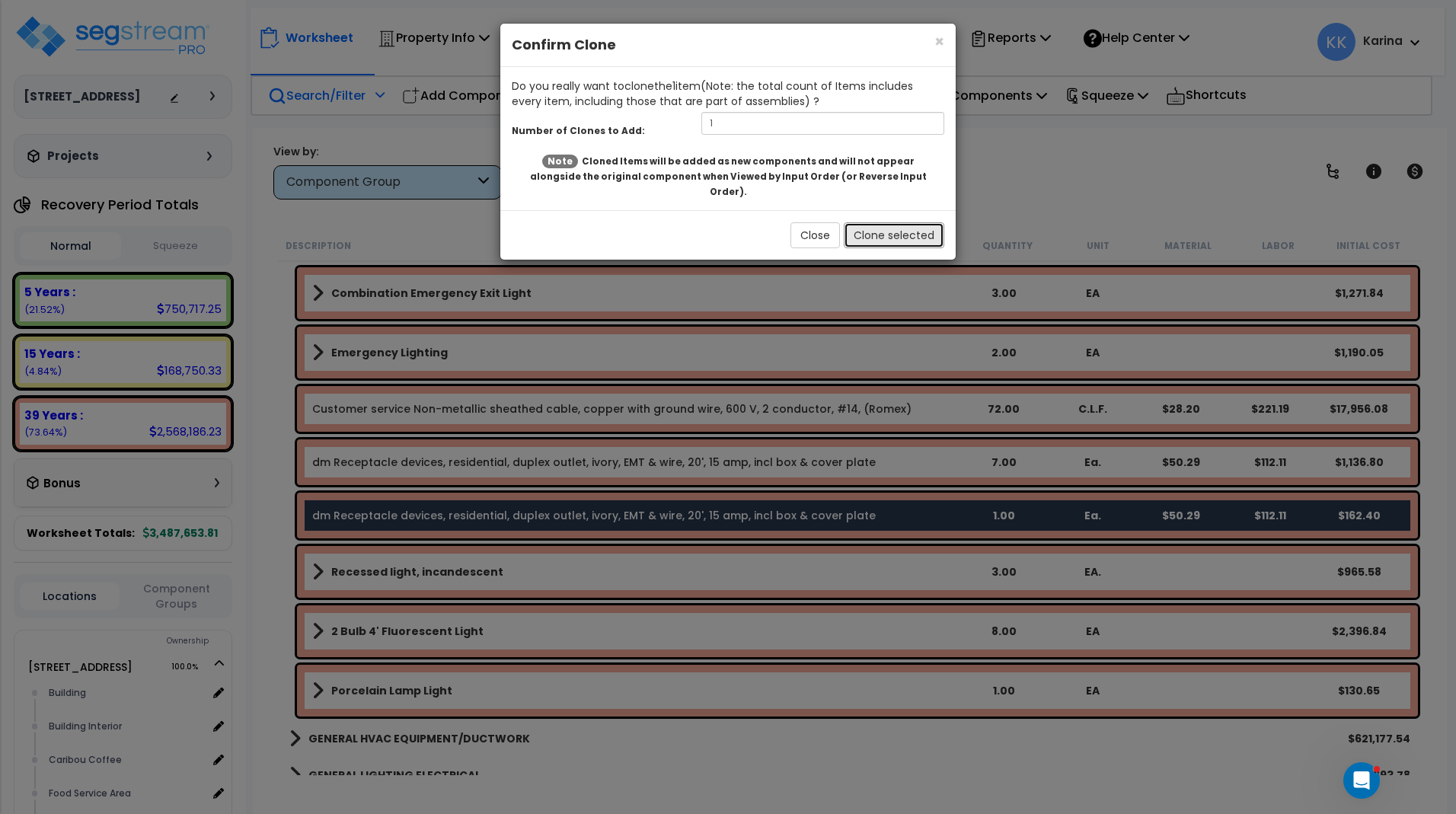
drag, startPoint x: 888, startPoint y: 225, endPoint x: 663, endPoint y: 356, distance: 260.4
click at [887, 225] on button "Clone selected" at bounding box center [893, 235] width 100 height 26
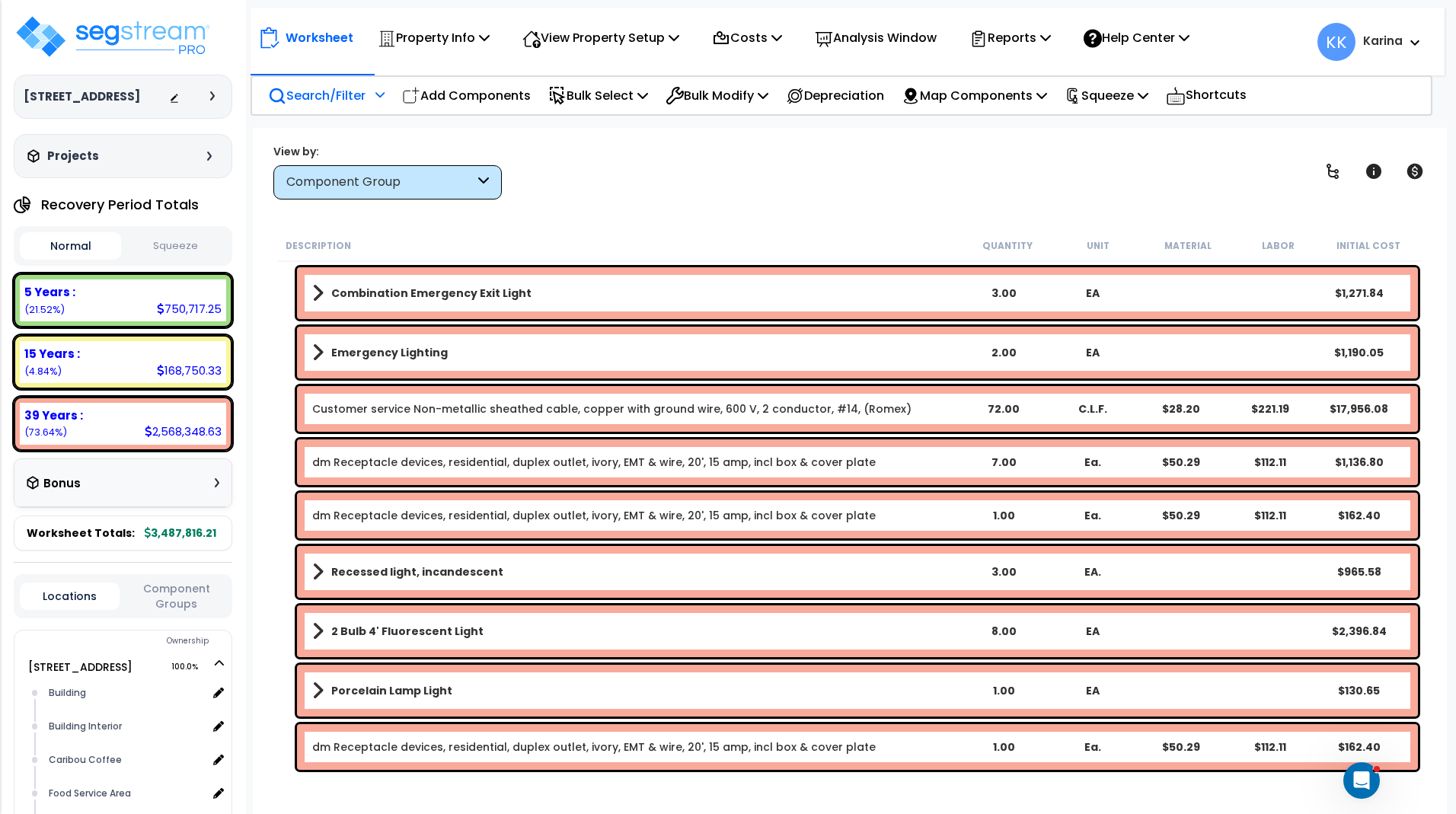
click at [454, 746] on link "dm Receptacle devices, residential, duplex outlet, ivory, EMT & wire, 20', 15 a…" at bounding box center [594, 747] width 564 height 15
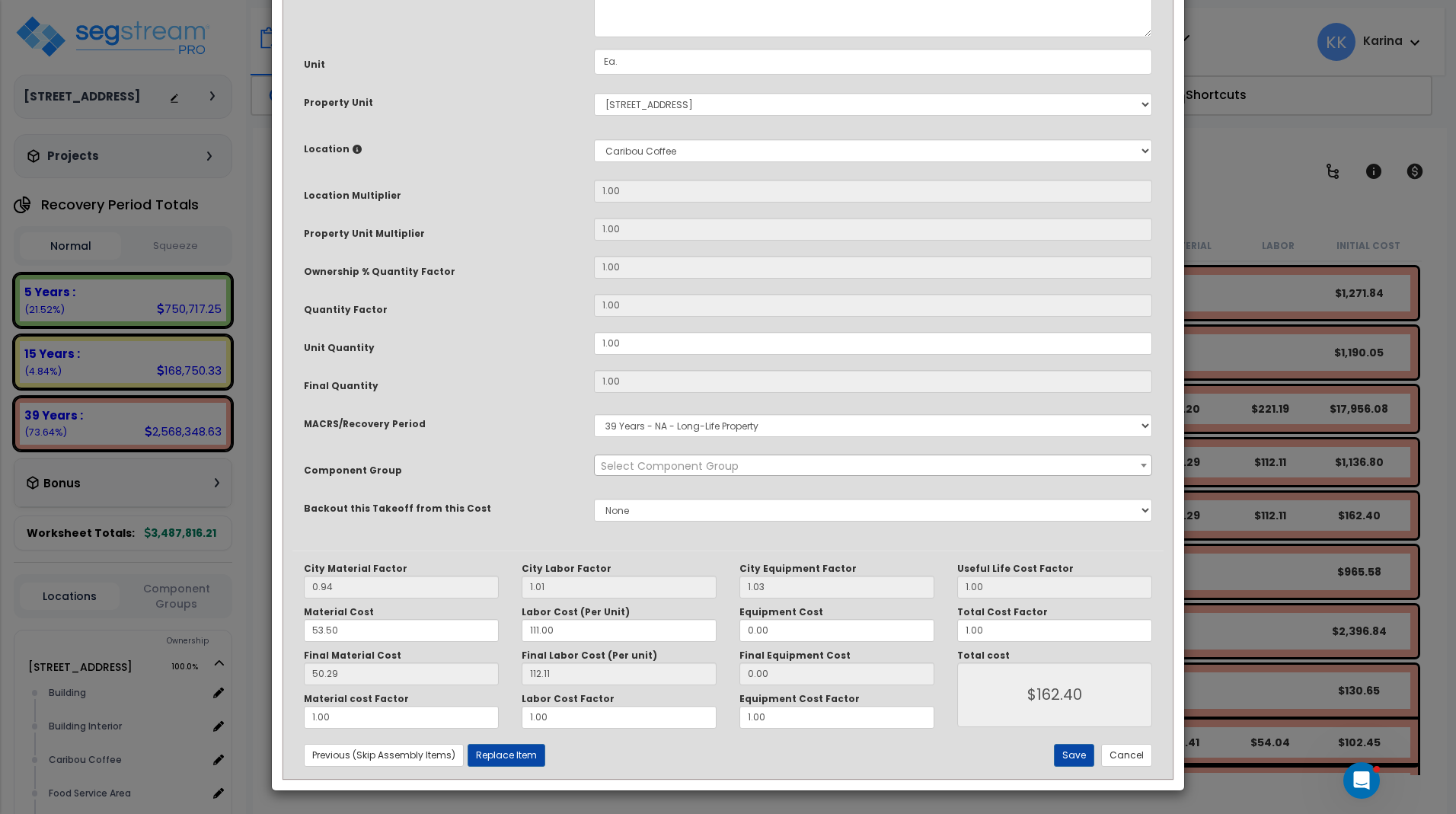
select select "56955"
click at [594, 140] on select "Select Building Building Interior Caribou Coffee Food Service Area Mechanical M…" at bounding box center [873, 151] width 558 height 22
select select "31412"
click option "Mechanical" at bounding box center [0, 0] width 0 height 0
type input "1"
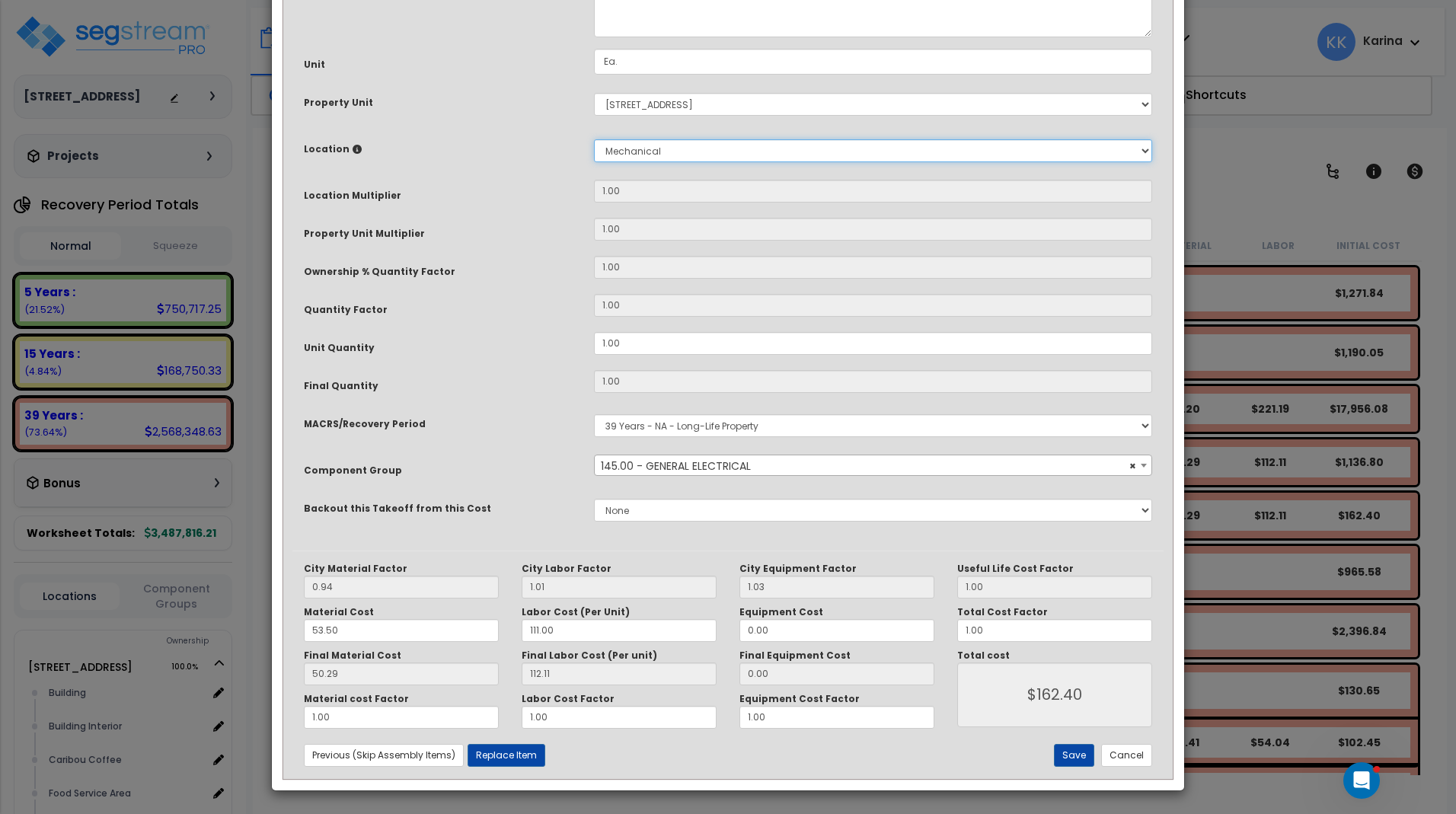
type input "1"
click at [1066, 754] on button "Save" at bounding box center [1073, 755] width 40 height 22
type input "1.00"
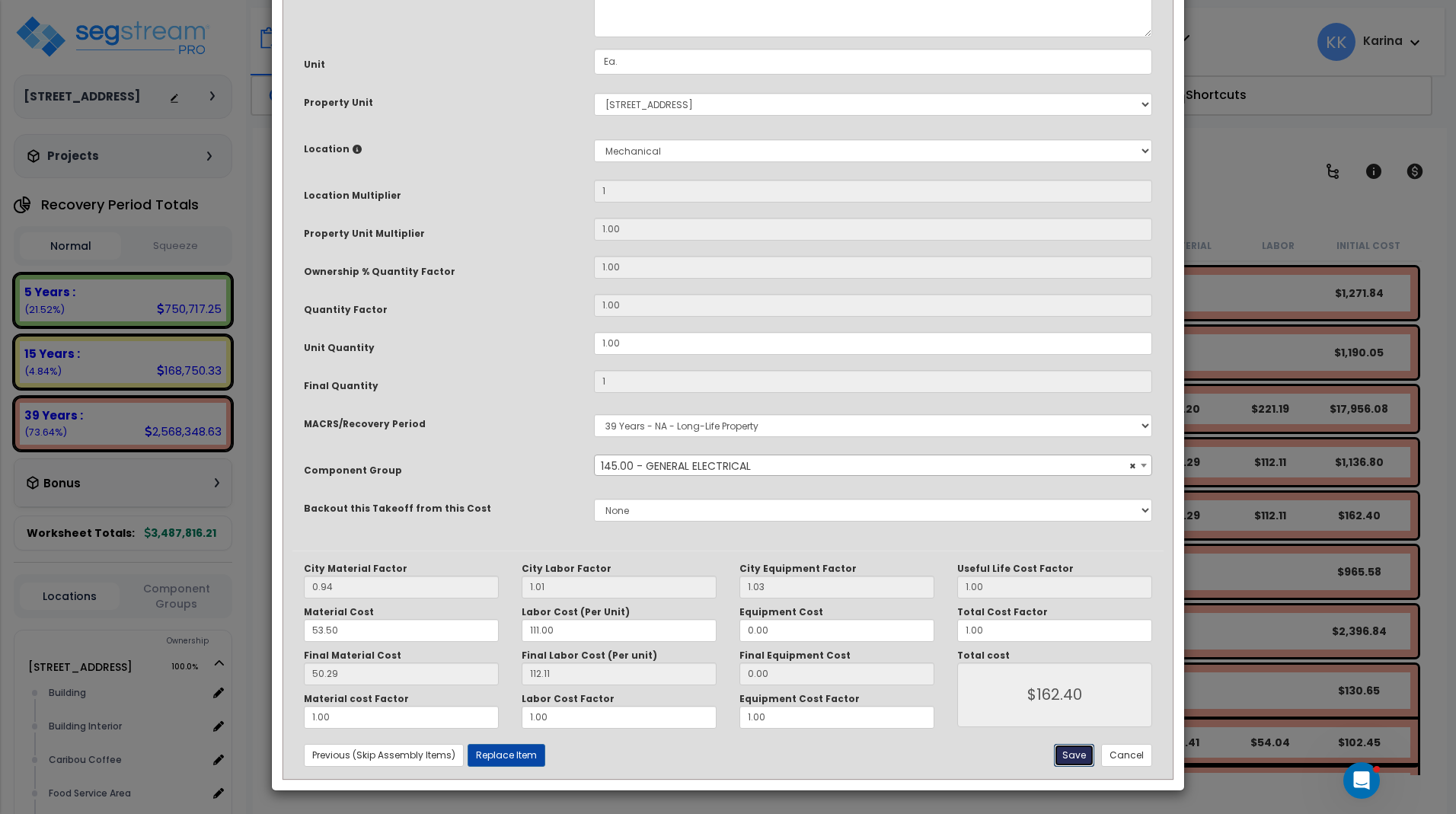
type input "162.40"
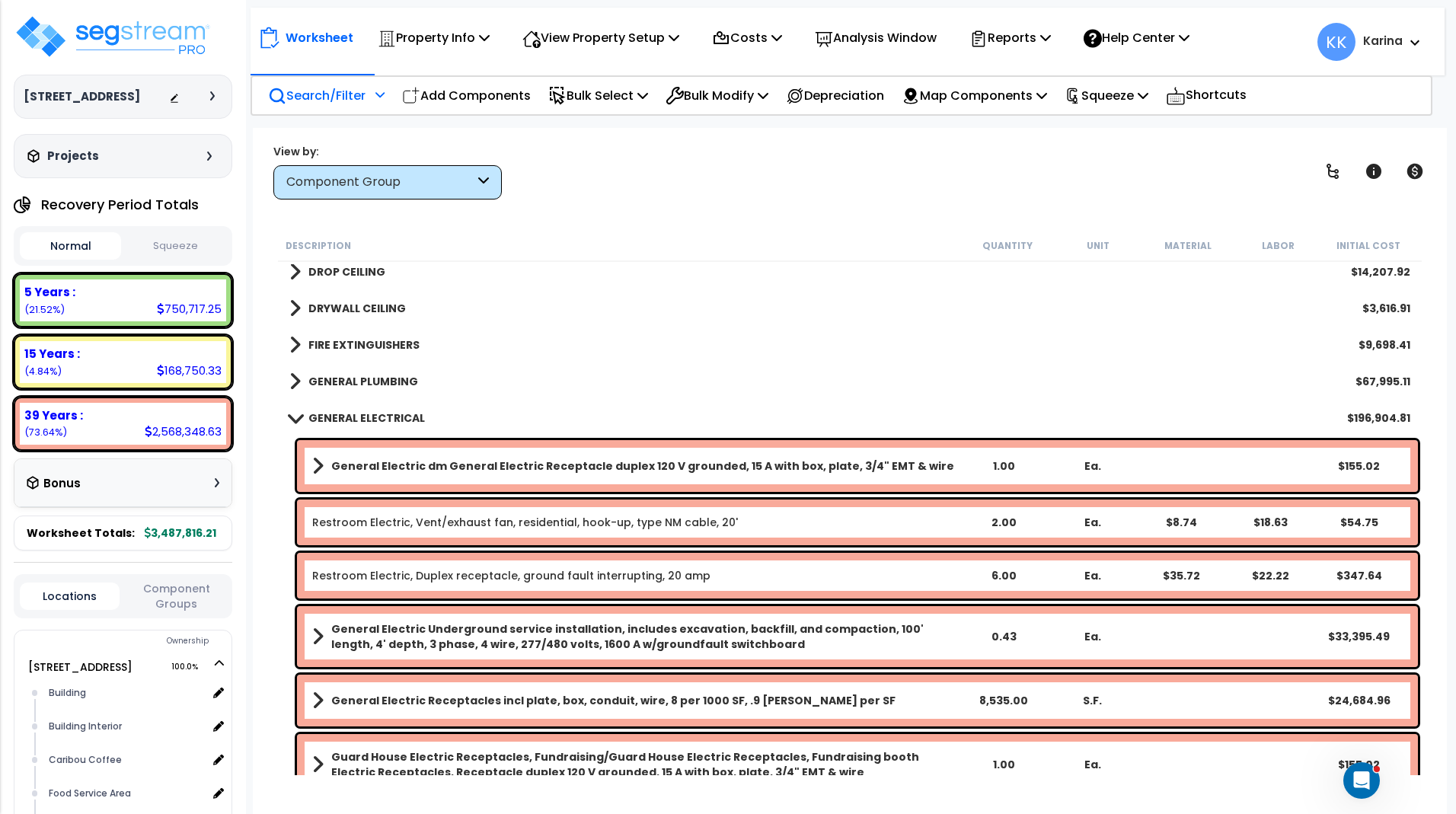
scroll to position [1645, 0]
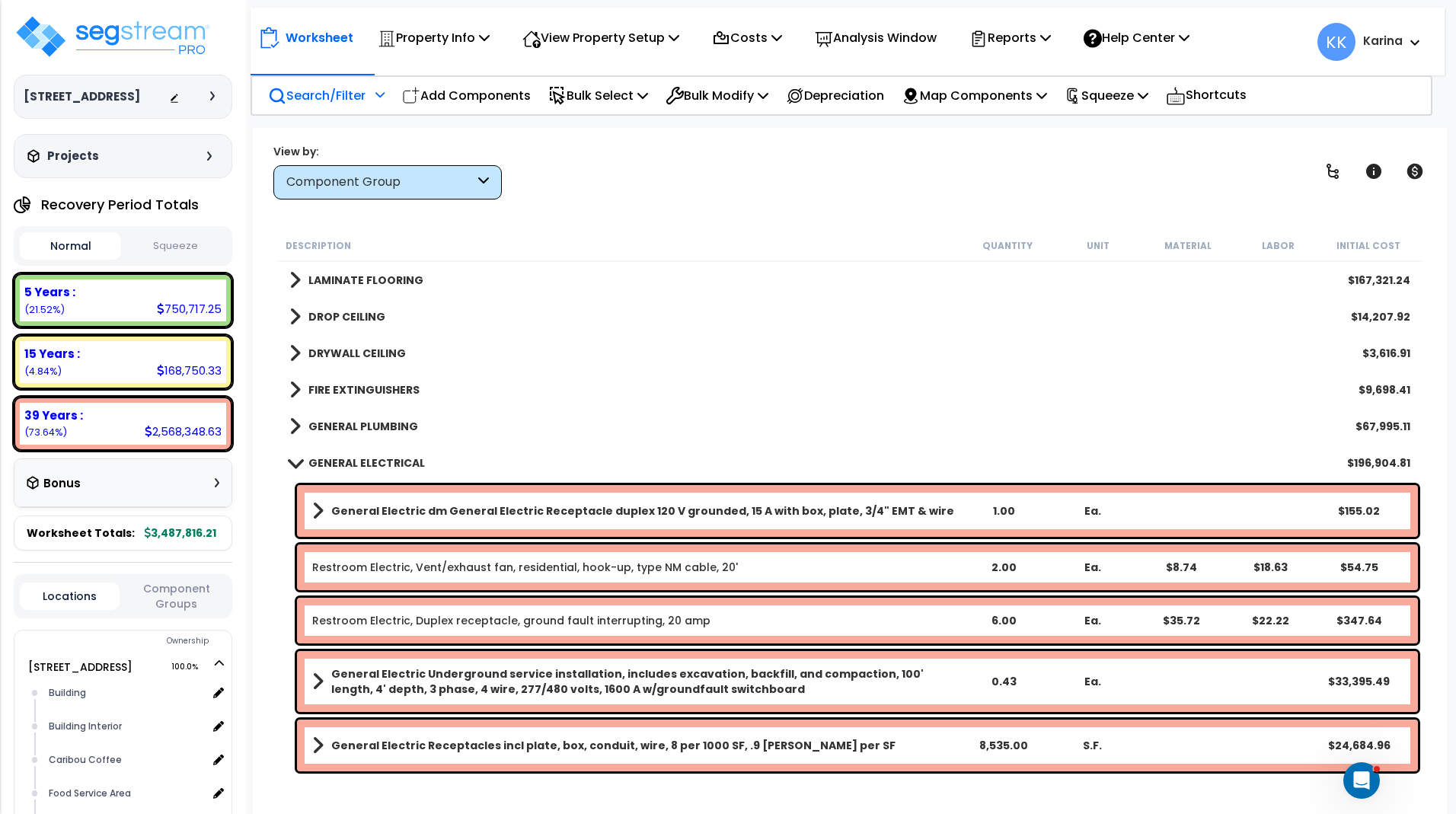
click at [294, 463] on span at bounding box center [294, 463] width 22 height 11
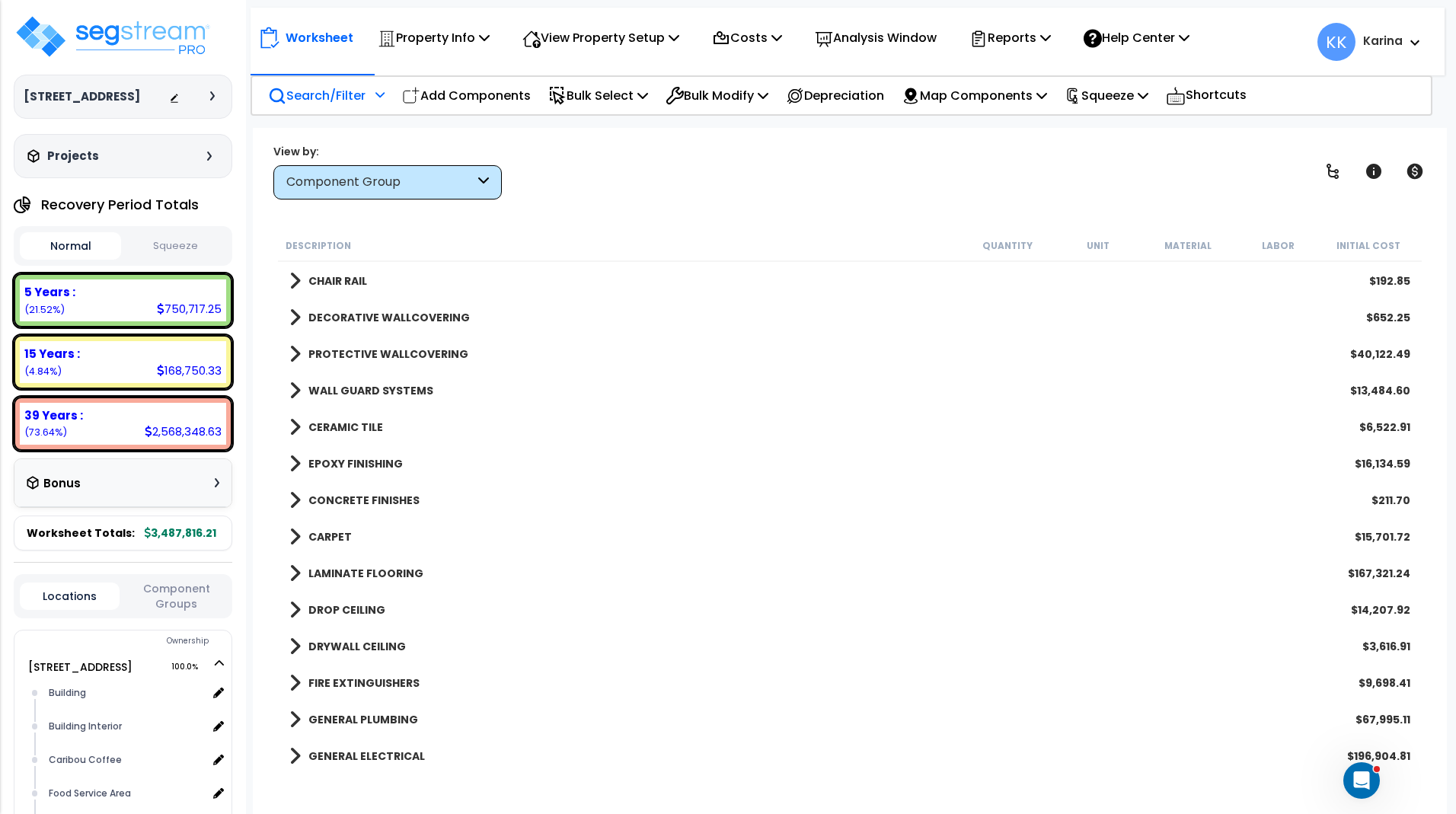
scroll to position [1280, 0]
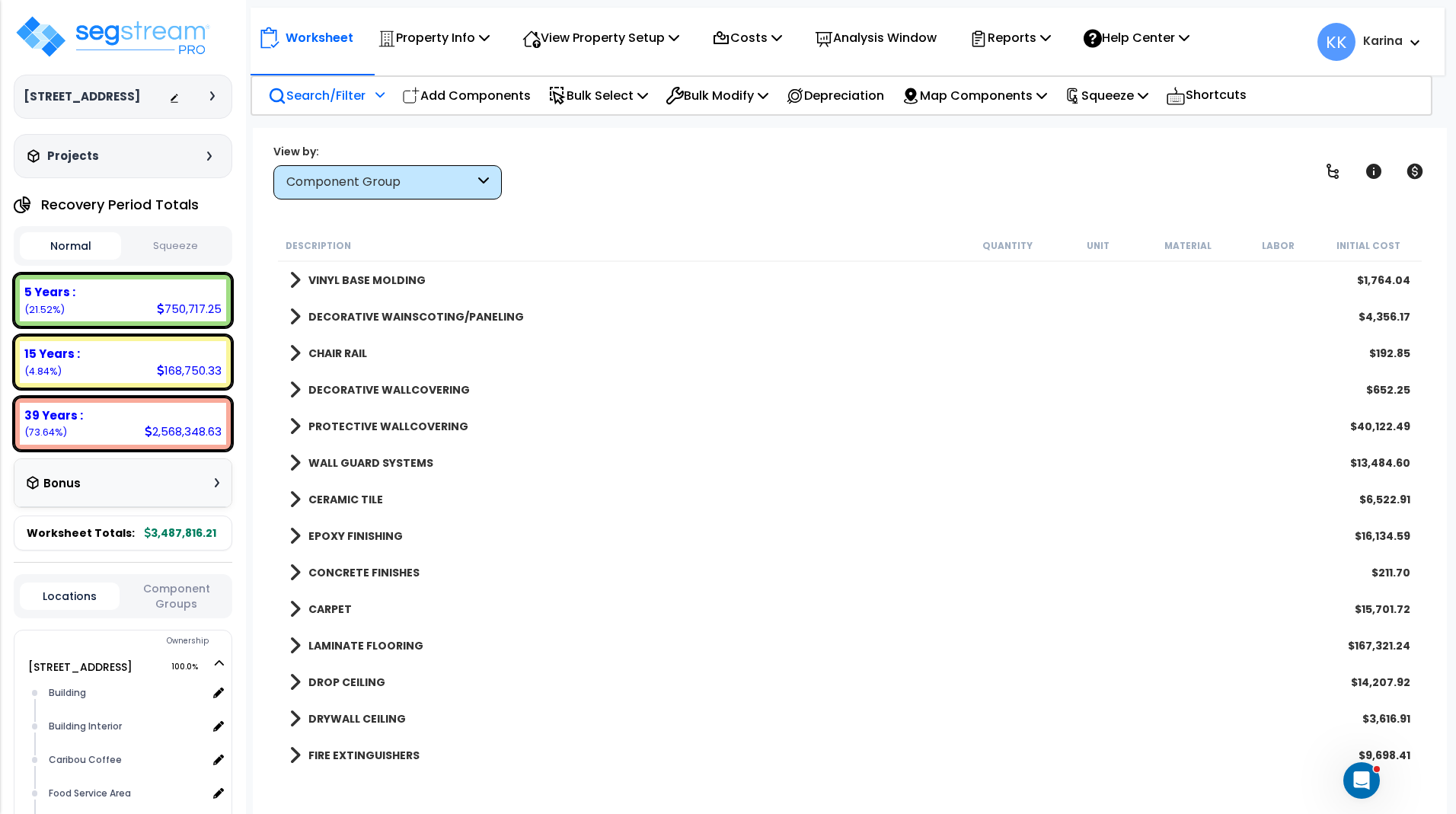
click at [328, 95] on p "Search/Filter" at bounding box center [316, 96] width 97 height 21
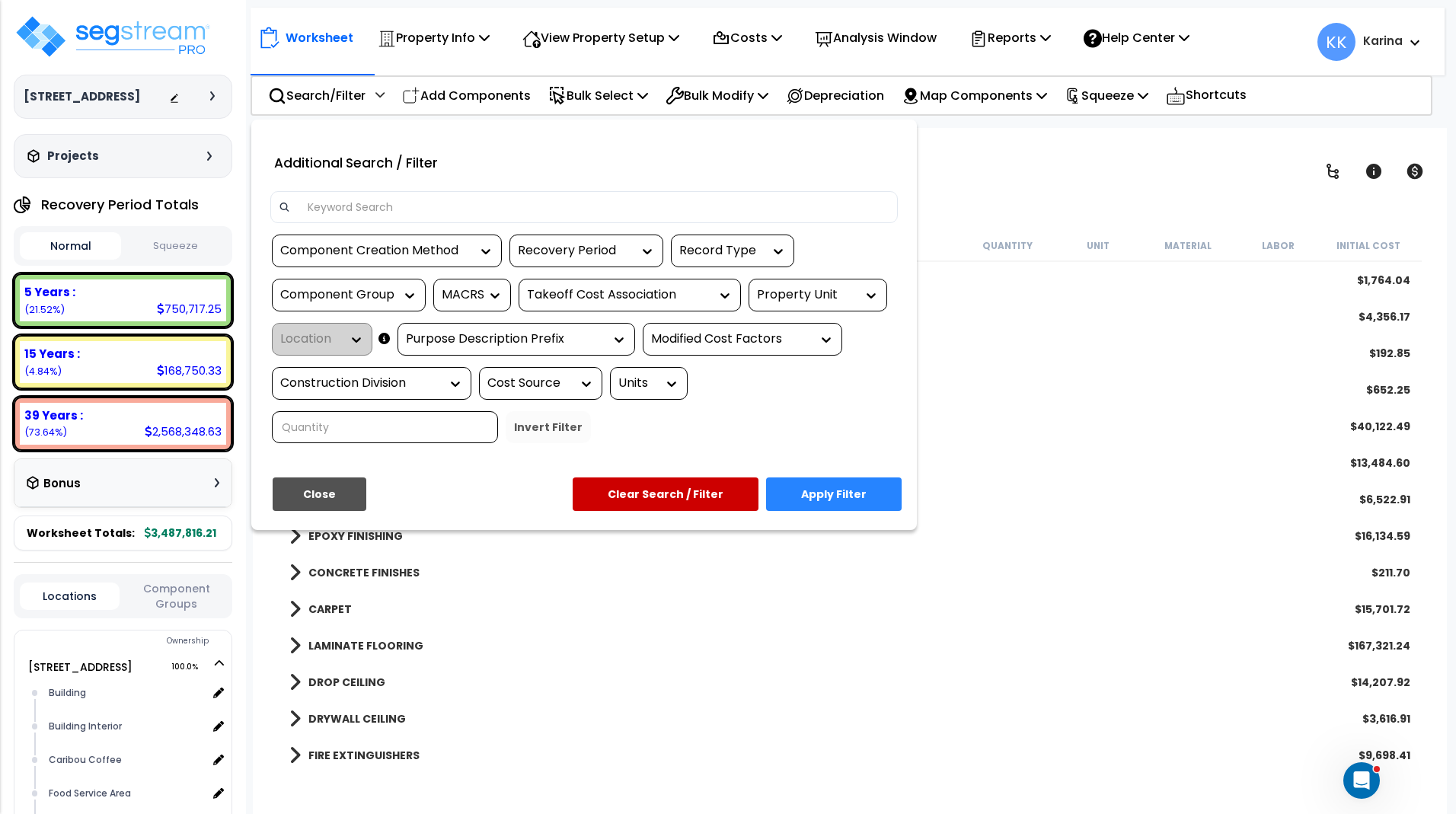
click at [344, 198] on input at bounding box center [595, 207] width 592 height 22
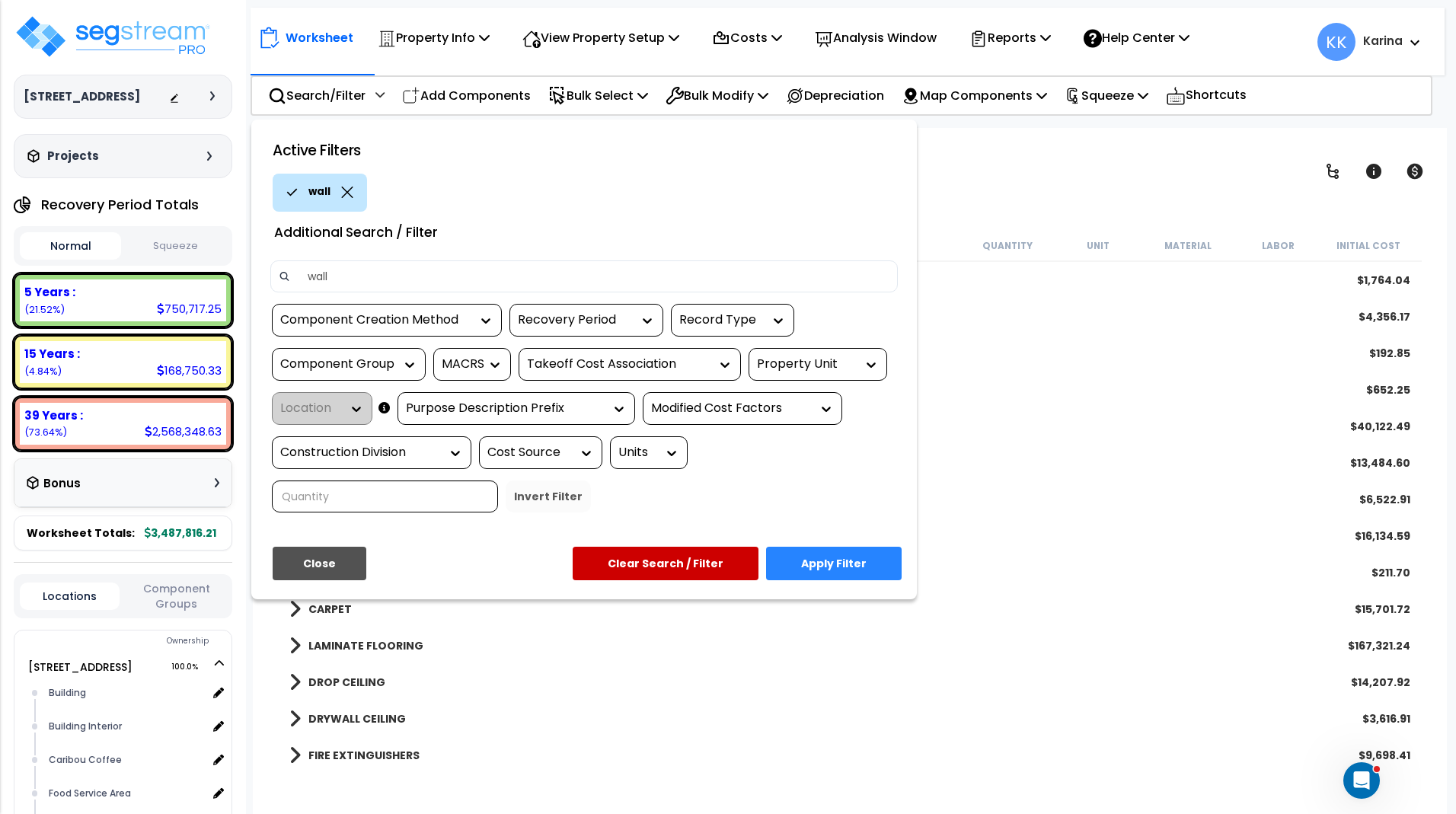
type input "wall"
click at [839, 563] on button "Apply Filter" at bounding box center [833, 564] width 136 height 34
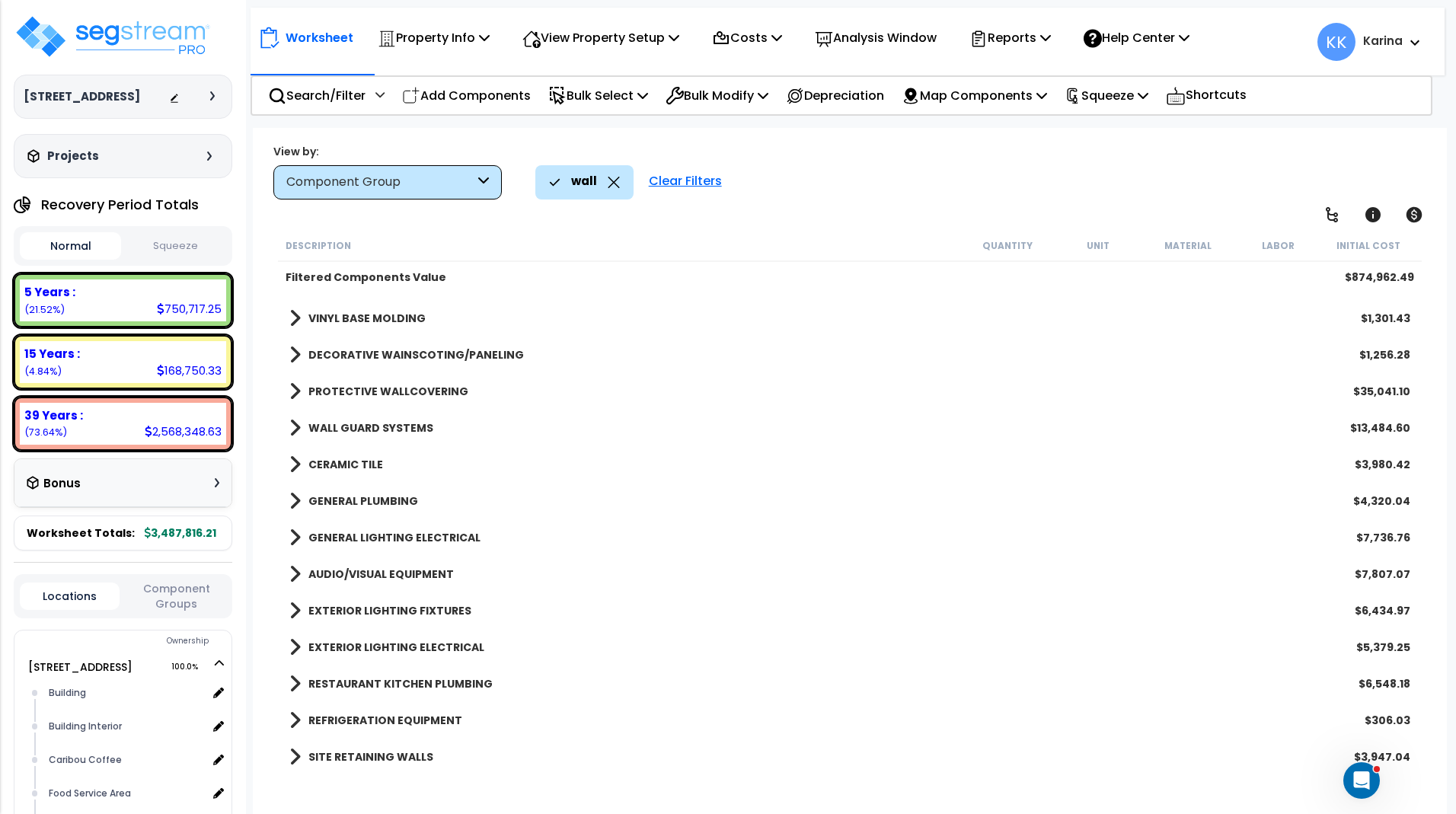
click at [295, 429] on span at bounding box center [295, 428] width 11 height 22
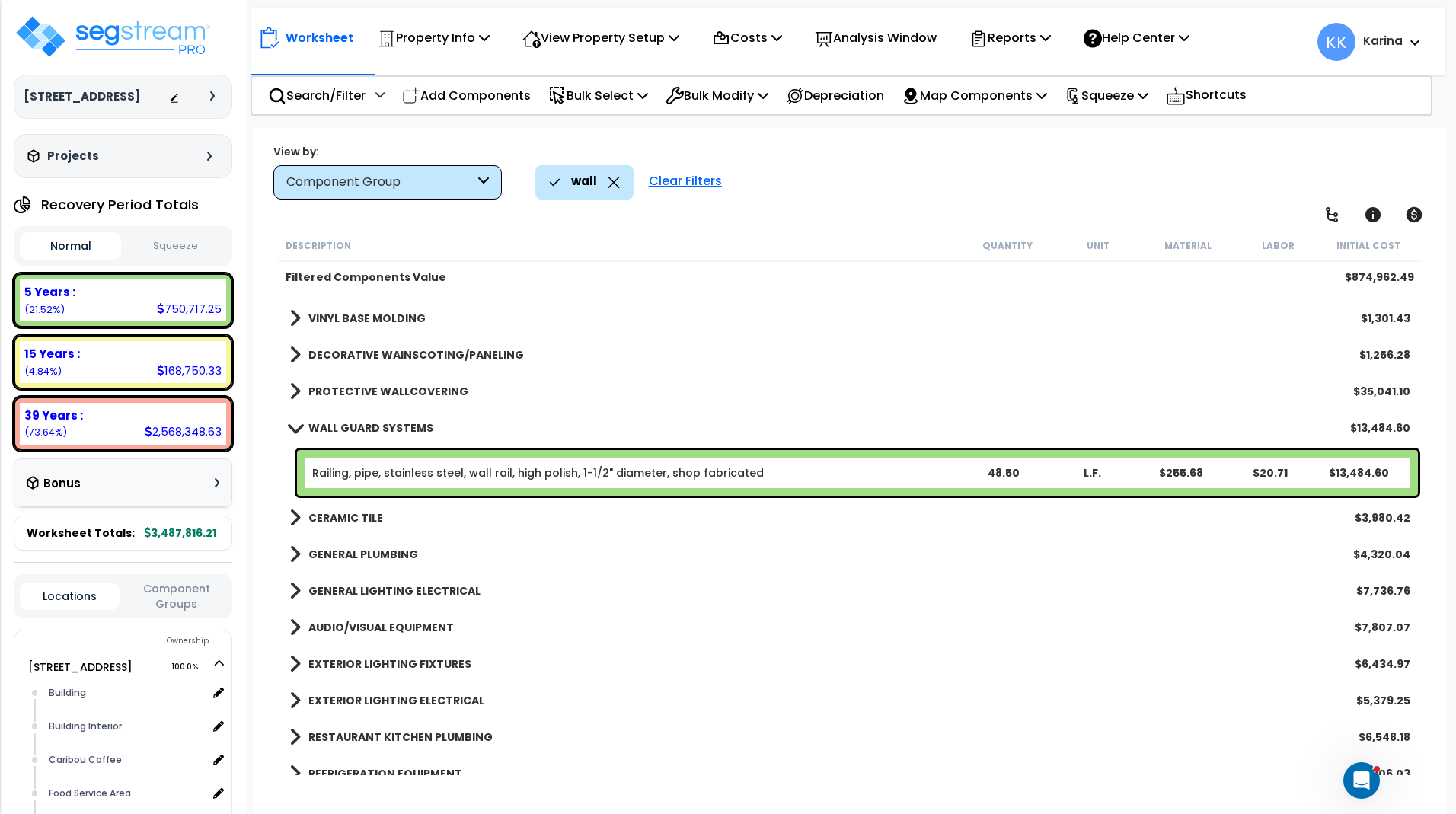
click at [403, 472] on link "Railing, pipe, stainless steel, wall rail, high polish, 1-1/2" diameter, shop f…" at bounding box center [537, 473] width 451 height 15
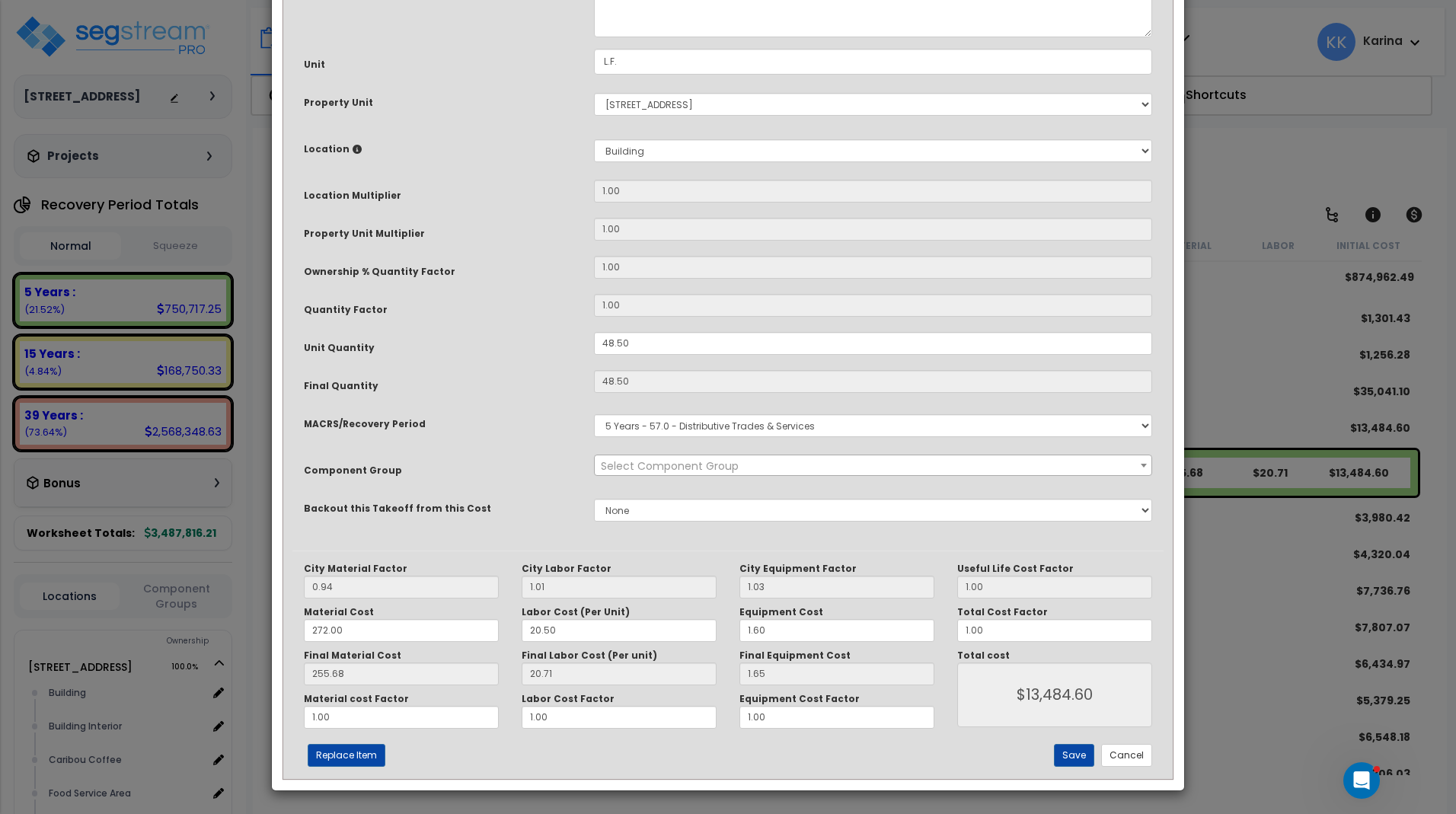
select select "56937"
drag, startPoint x: 636, startPoint y: 510, endPoint x: 549, endPoint y: 496, distance: 88.1
click at [549, 496] on div "Purpose Description Prefix Select A/V System A/V System Equipment A/V System Eq…" at bounding box center [728, 233] width 871 height 634
drag, startPoint x: 630, startPoint y: 510, endPoint x: 573, endPoint y: 503, distance: 57.4
click at [594, 355] on input "48.50" at bounding box center [873, 344] width 558 height 22
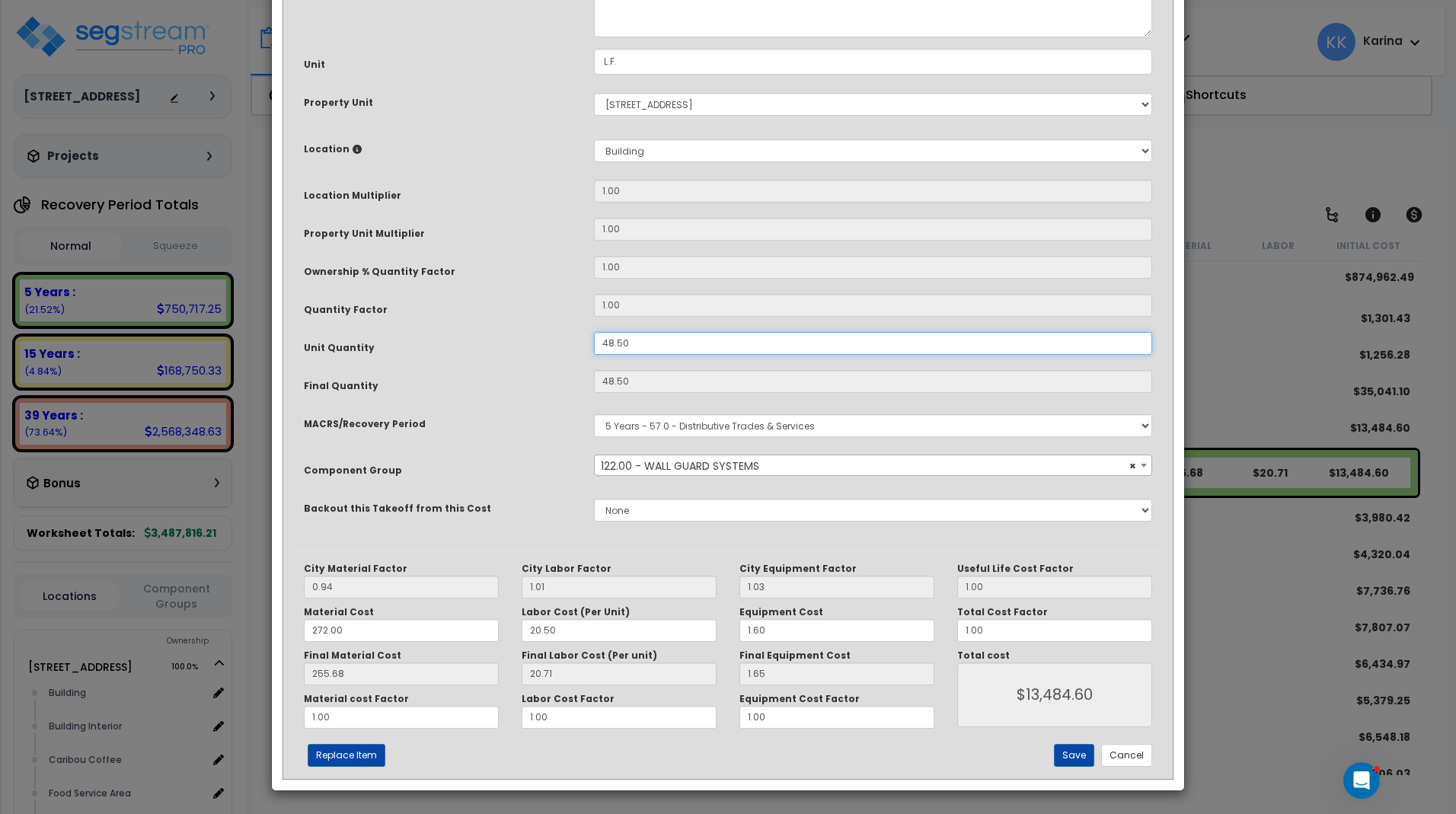
type input "9"
type input "48.5"
type input "$13,484.94"
type input "9"
type input "$2,502.36"
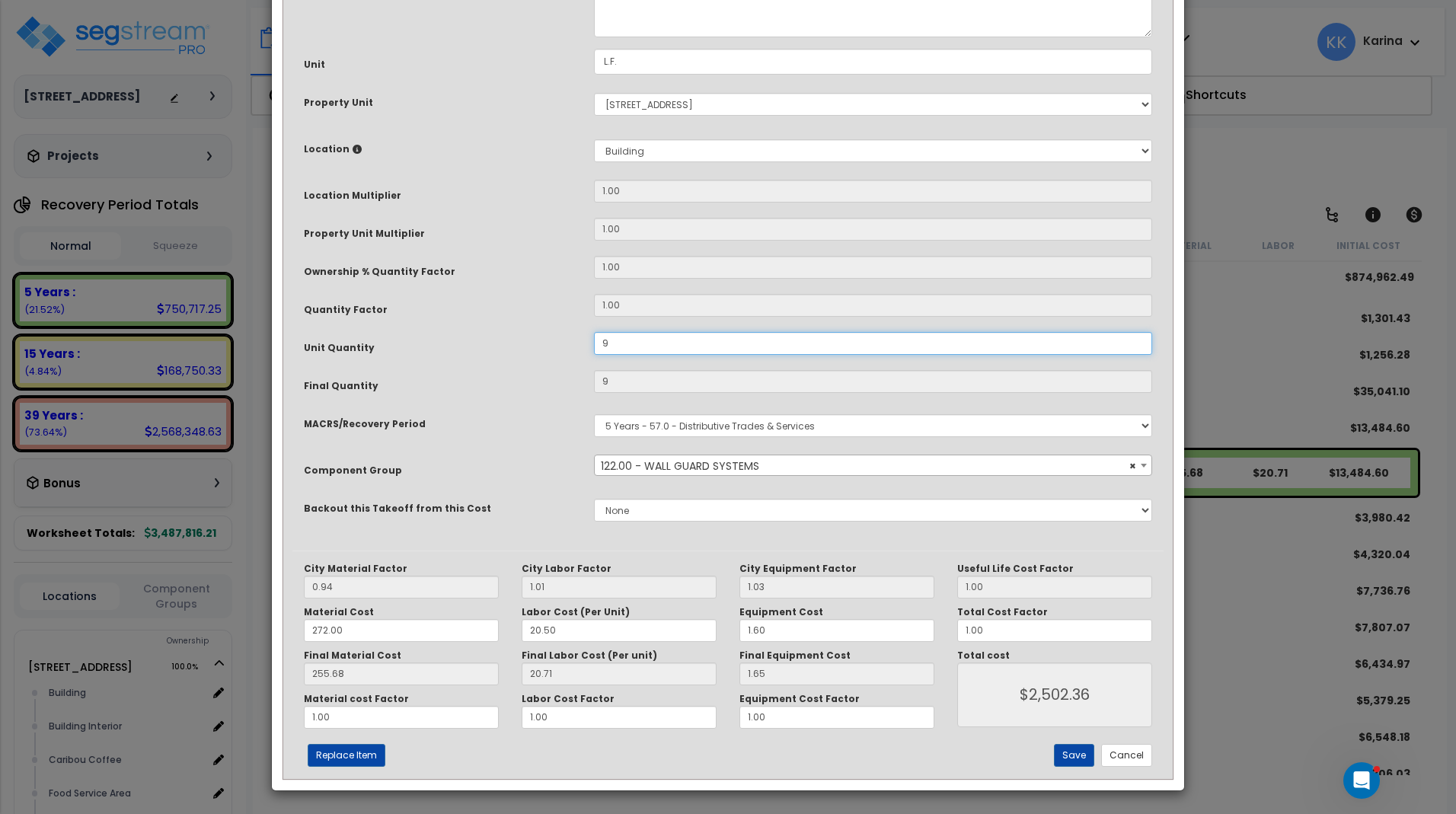
type input "96"
type input "$2,502.36"
type input "96"
type input "$26,691.84"
type input "96."
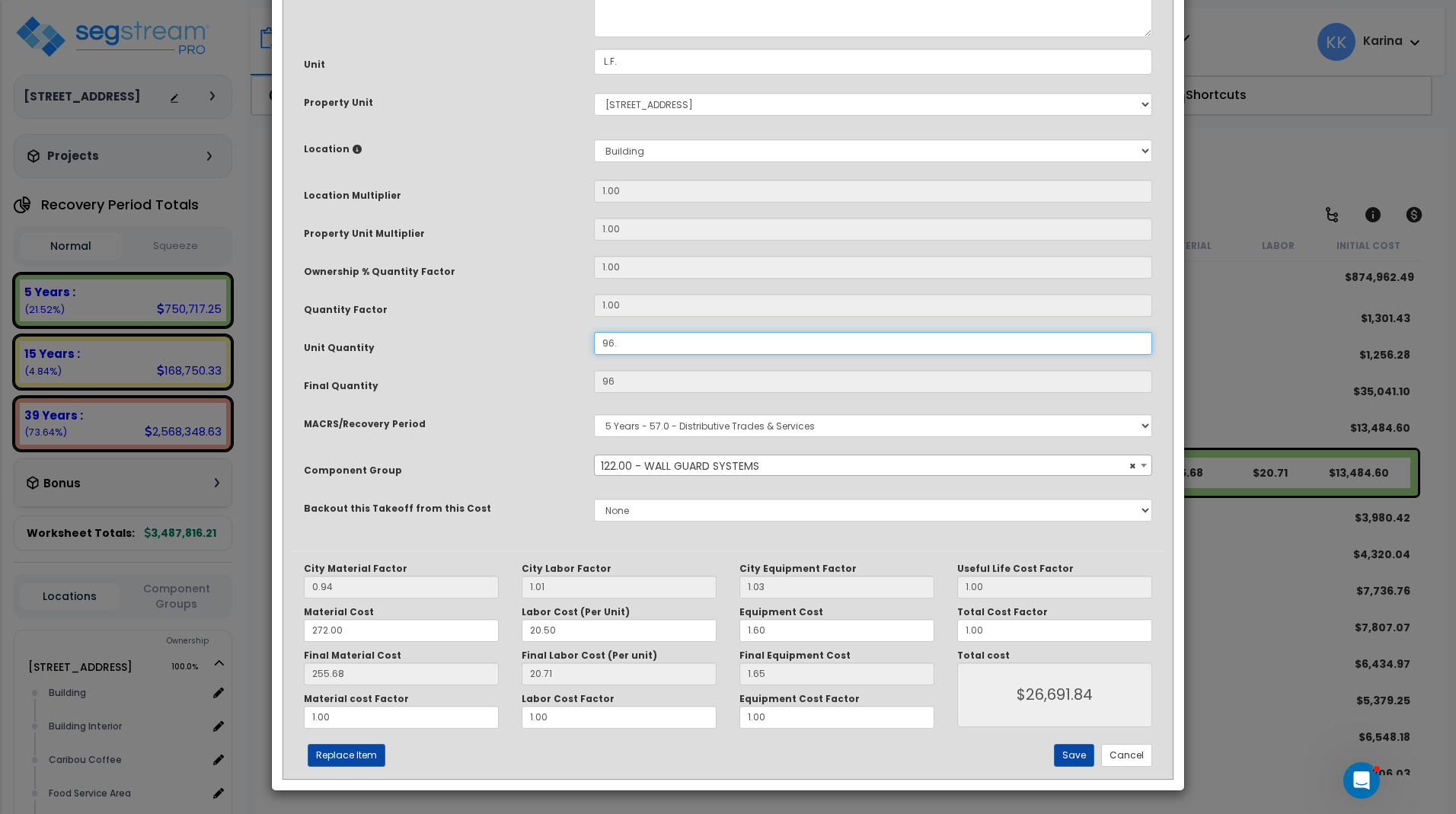
type input "$26,691.84"
type input "96.5"
type input "$26,691.84"
type input "96.5"
type input "$26,830.86"
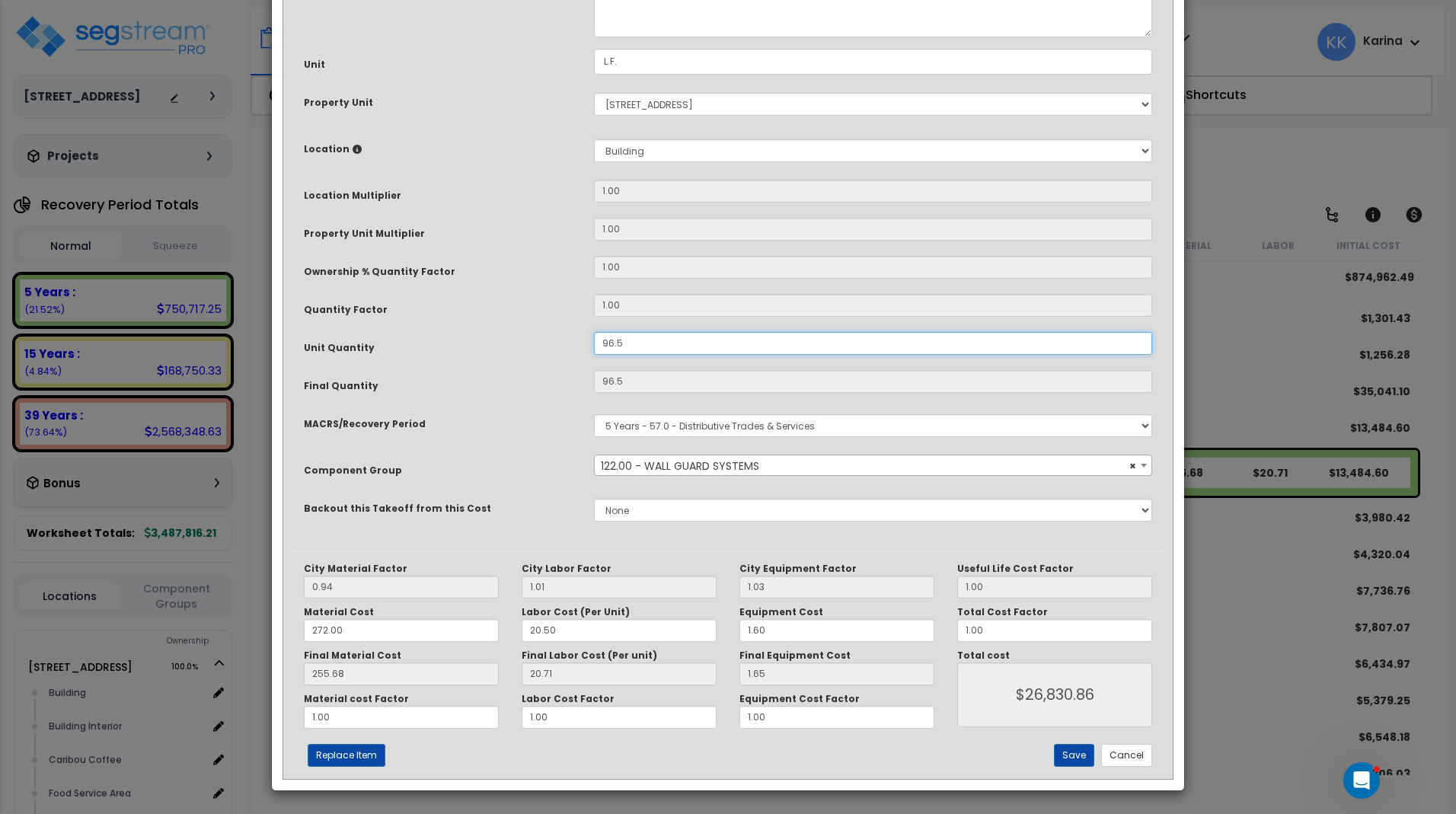
scroll to position [166, 0]
click at [1084, 750] on button "Save" at bounding box center [1073, 755] width 40 height 22
type input "96.50"
type input "26830.86"
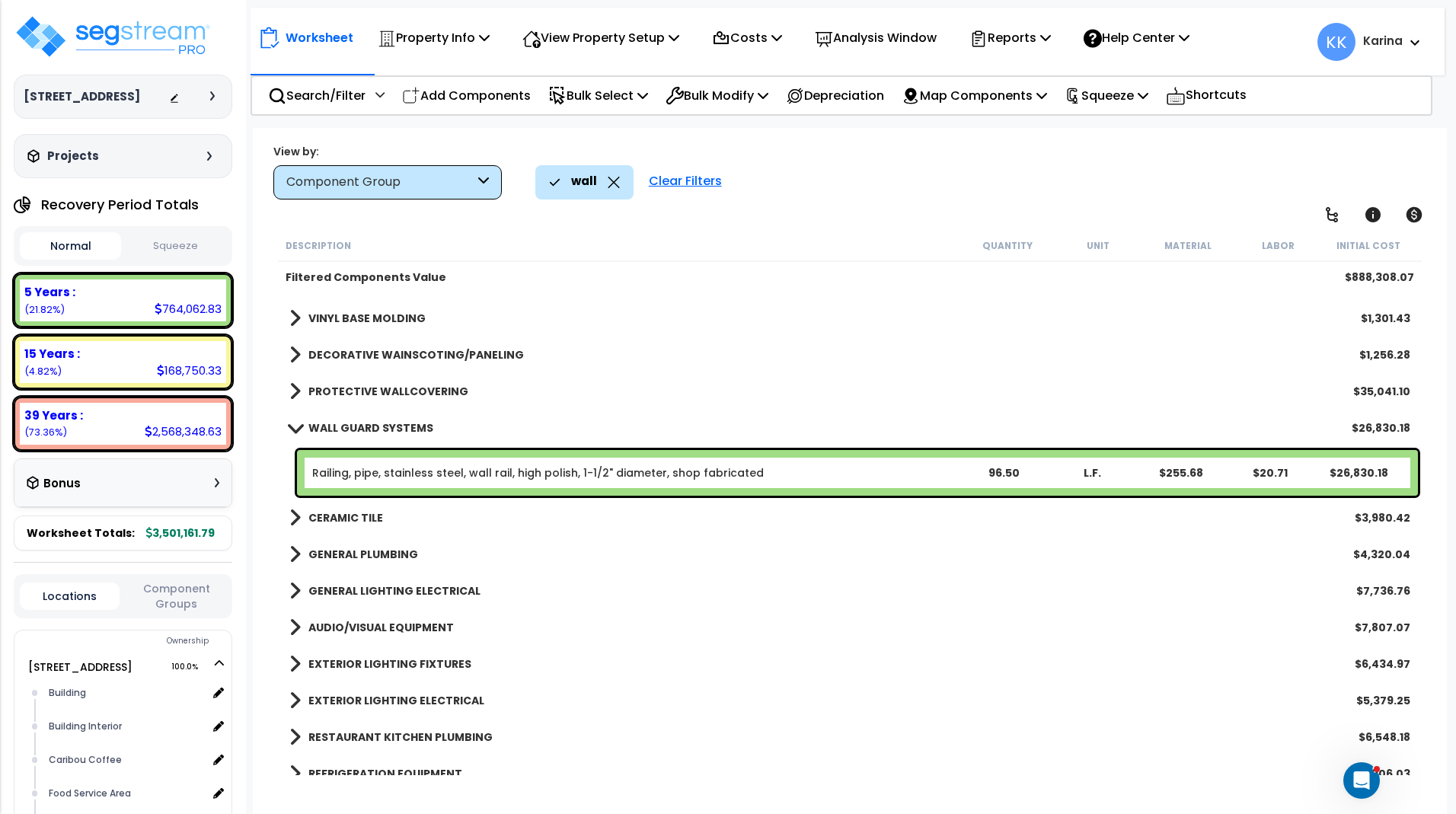
click at [295, 421] on link "WALL GUARD SYSTEMS" at bounding box center [361, 428] width 144 height 22
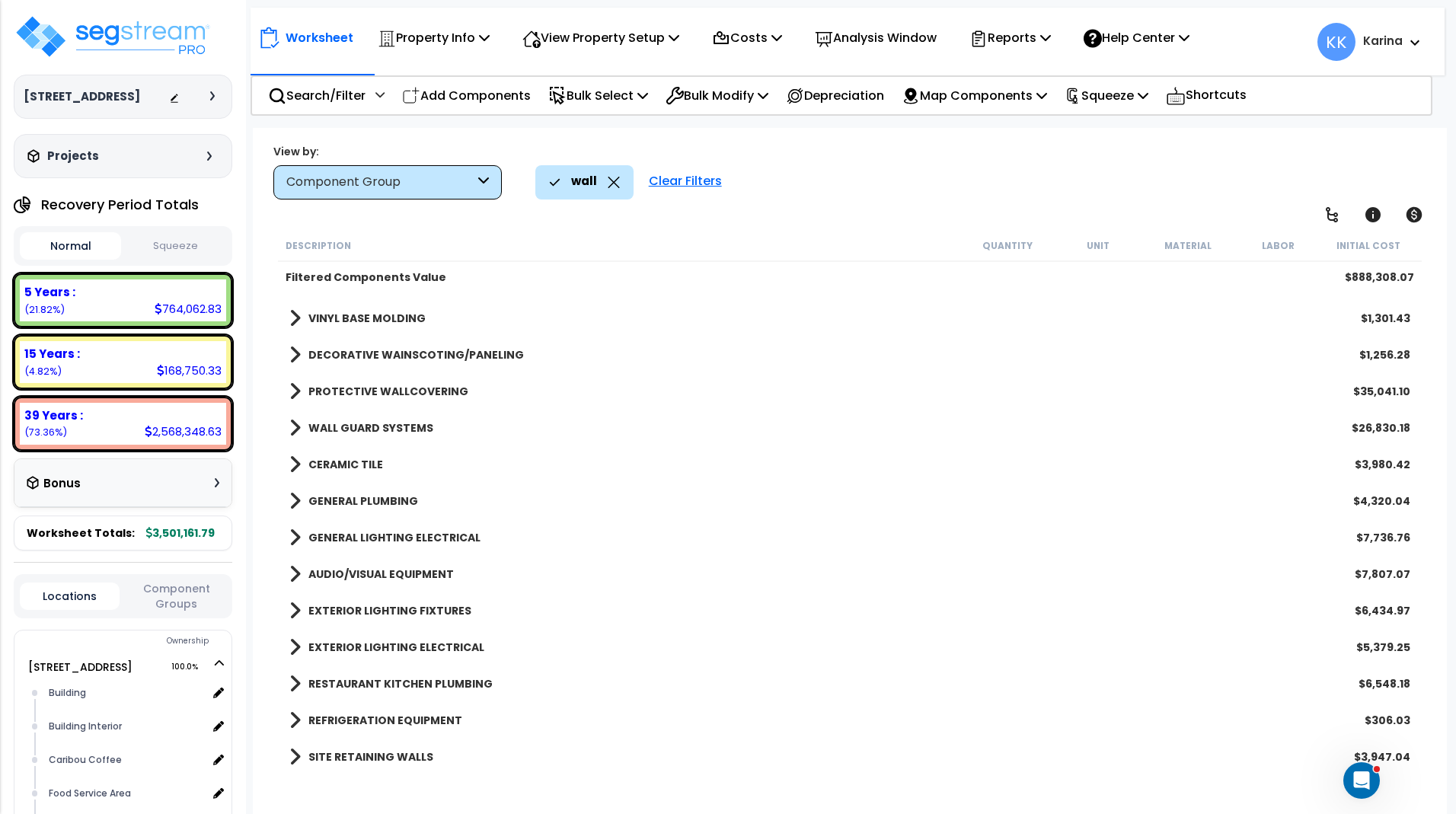
scroll to position [0, 0]
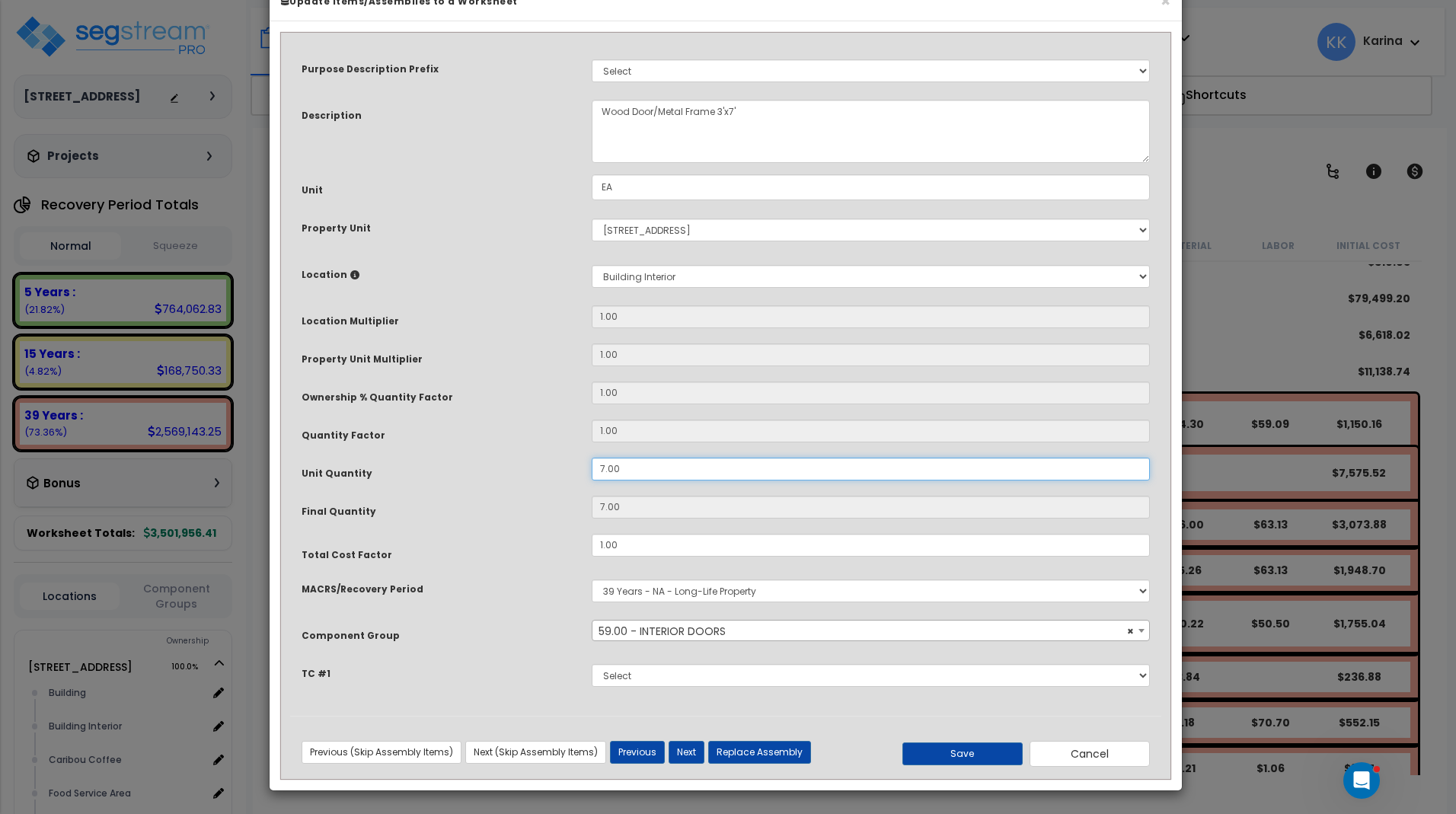
drag, startPoint x: 631, startPoint y: 511, endPoint x: 560, endPoint y: 514, distance: 71.1
click at [592, 481] on input "7.00" at bounding box center [871, 469] width 558 height 22
type input "7"
type input "8"
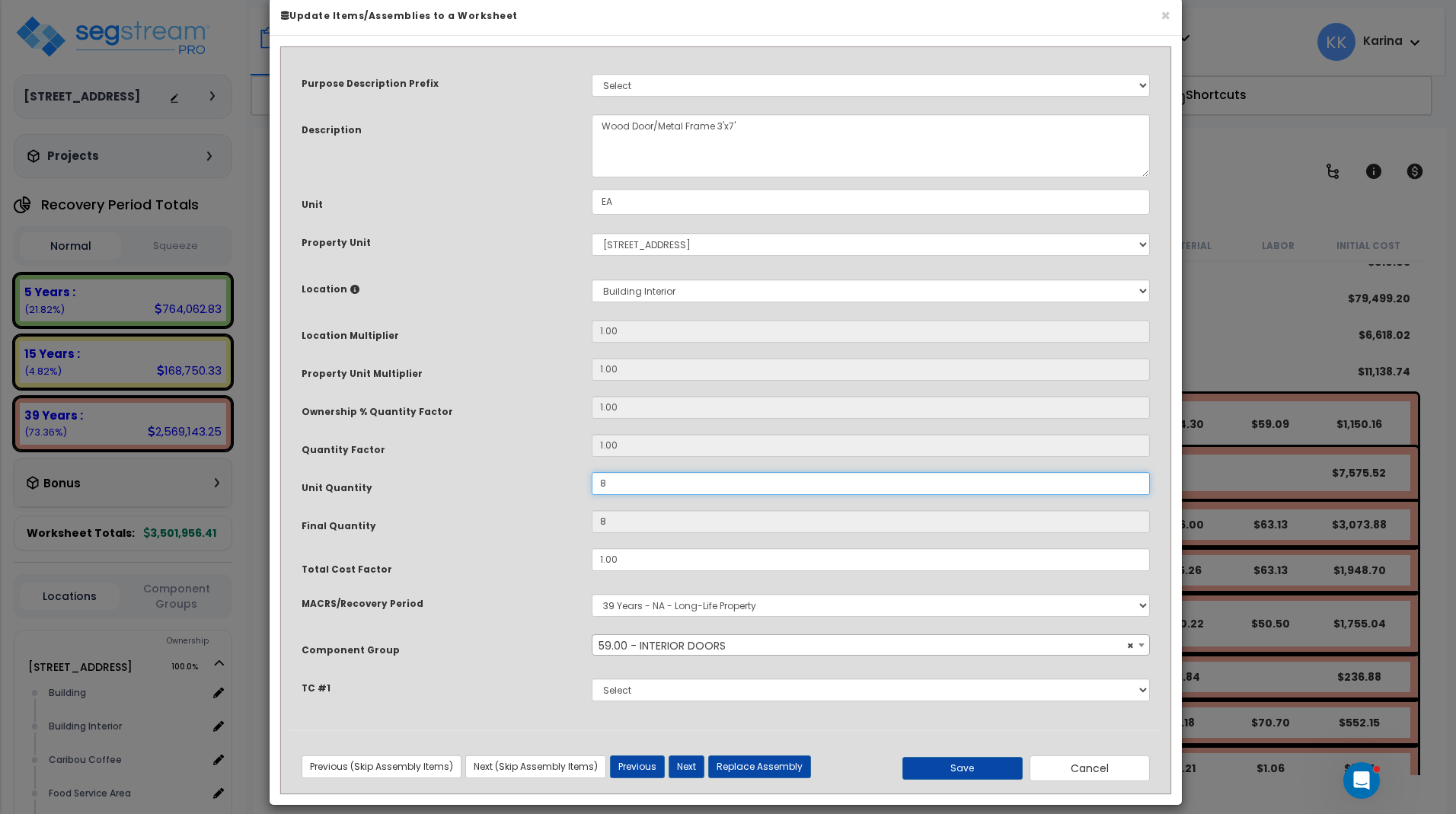
scroll to position [40, 0]
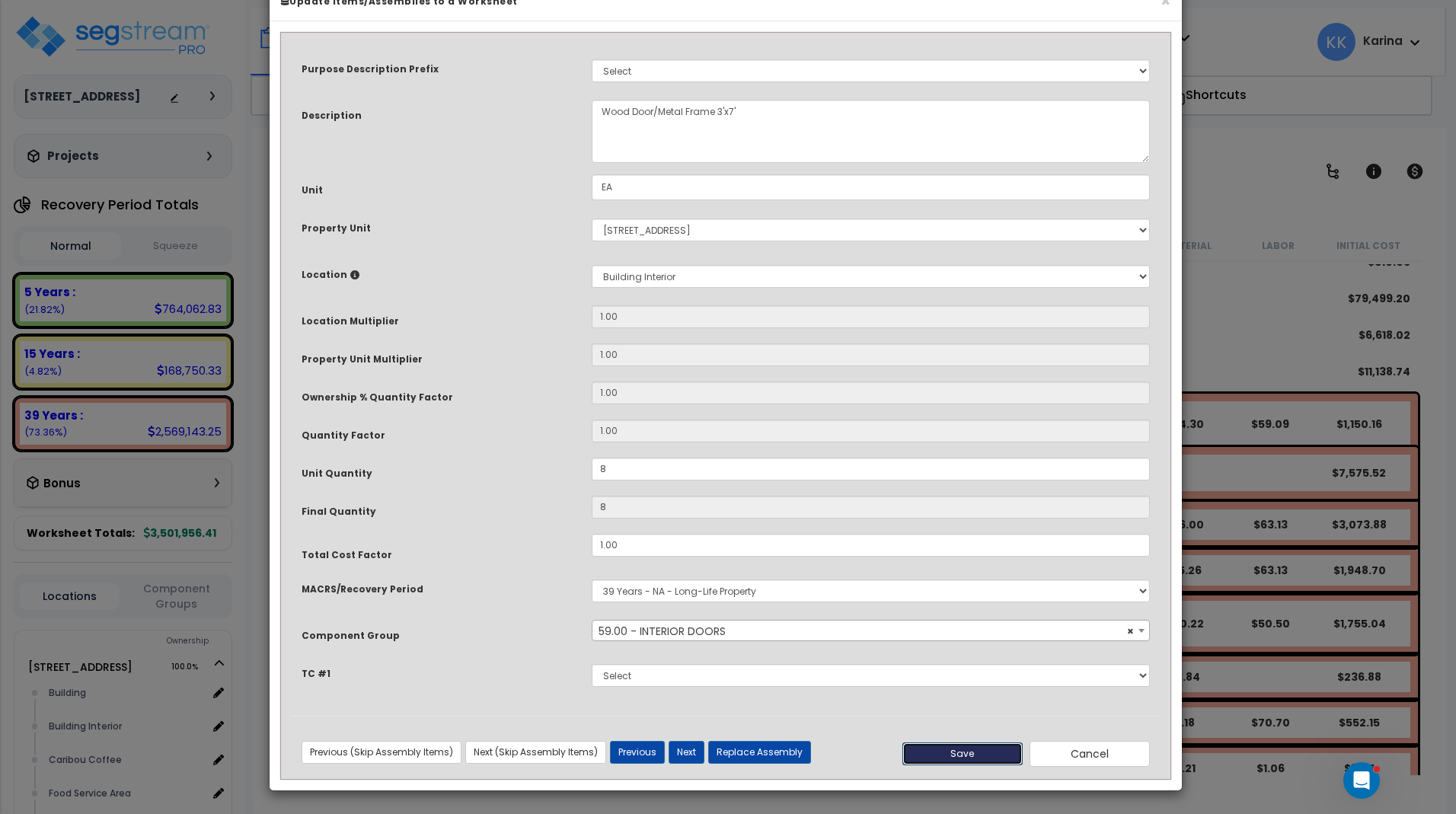
click at [972, 747] on button "Save" at bounding box center [963, 754] width 120 height 22
type input "8.00"
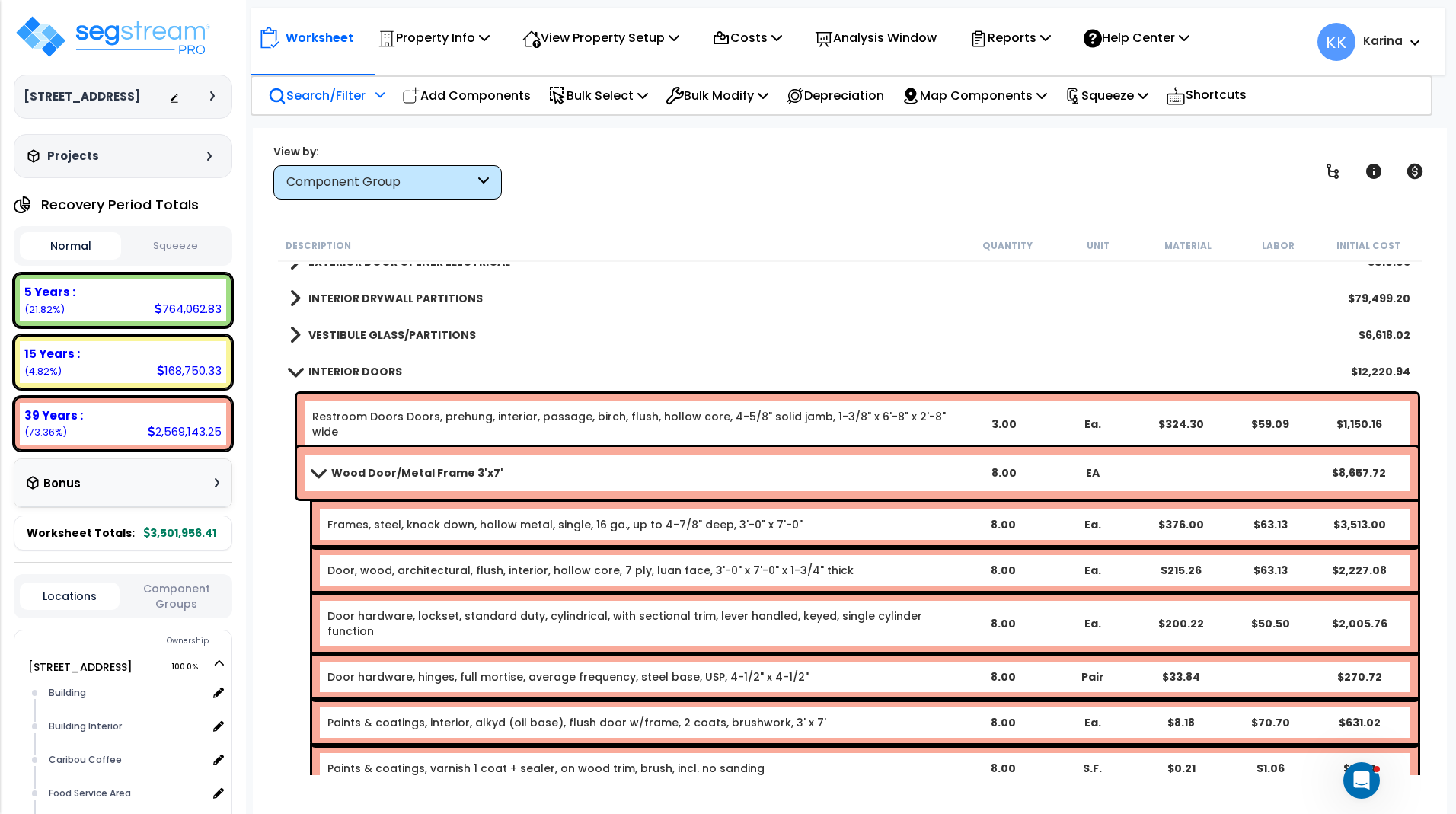
click at [313, 475] on span at bounding box center [317, 472] width 22 height 11
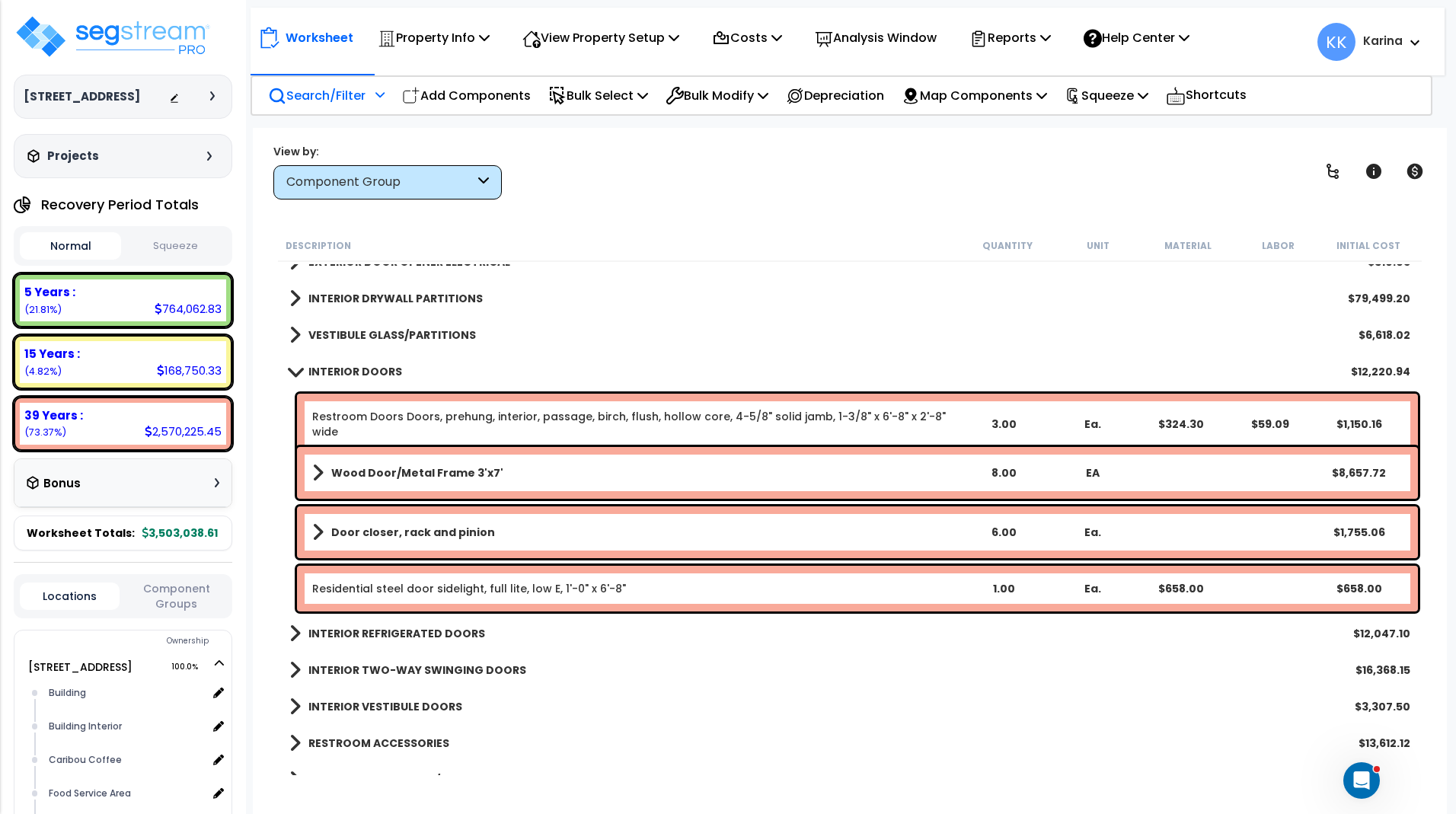
click at [393, 534] on b "Door closer, rack and pinion" at bounding box center [413, 532] width 164 height 15
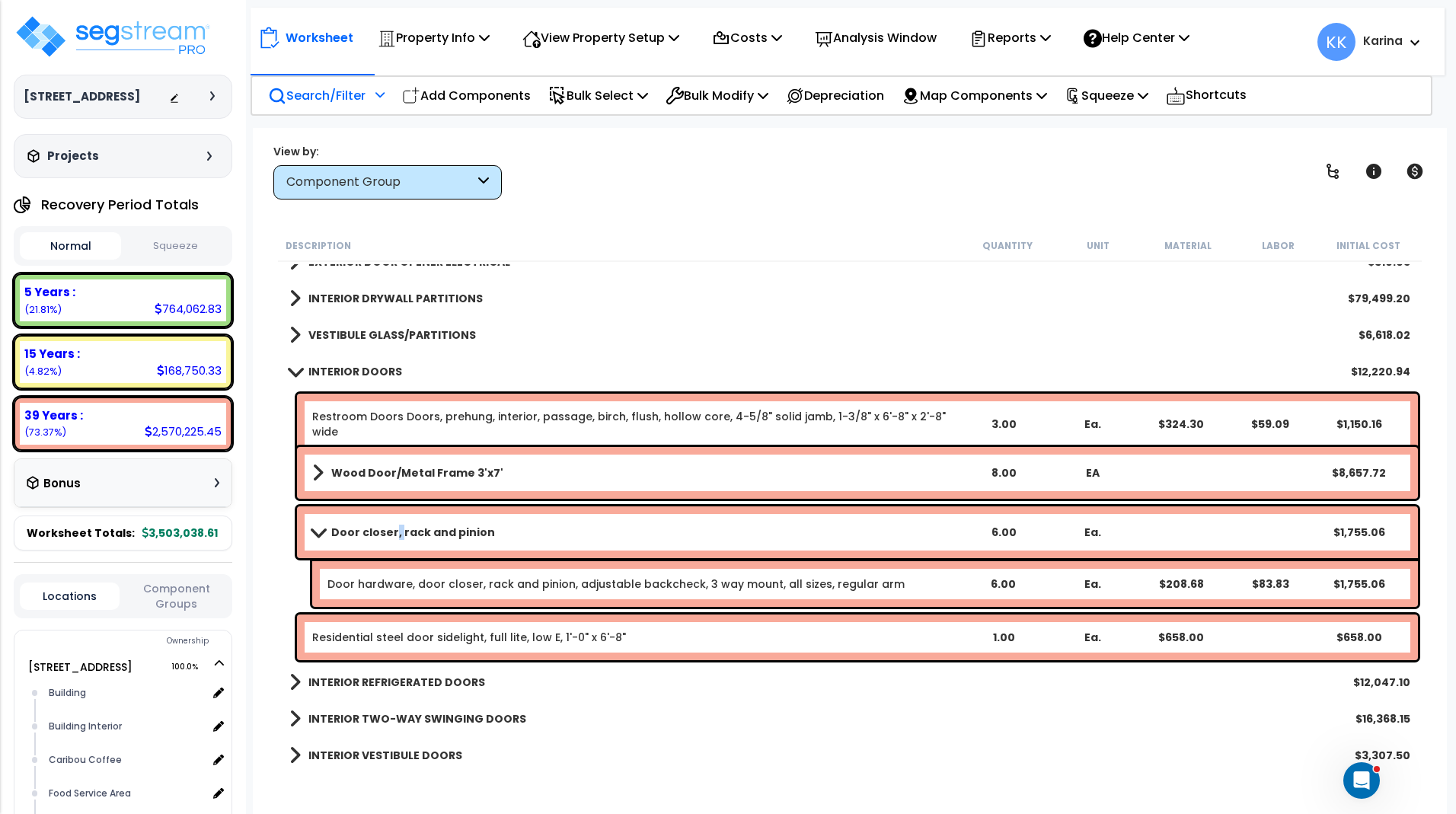
click at [393, 534] on b "Door closer, rack and pinion" at bounding box center [413, 532] width 164 height 15
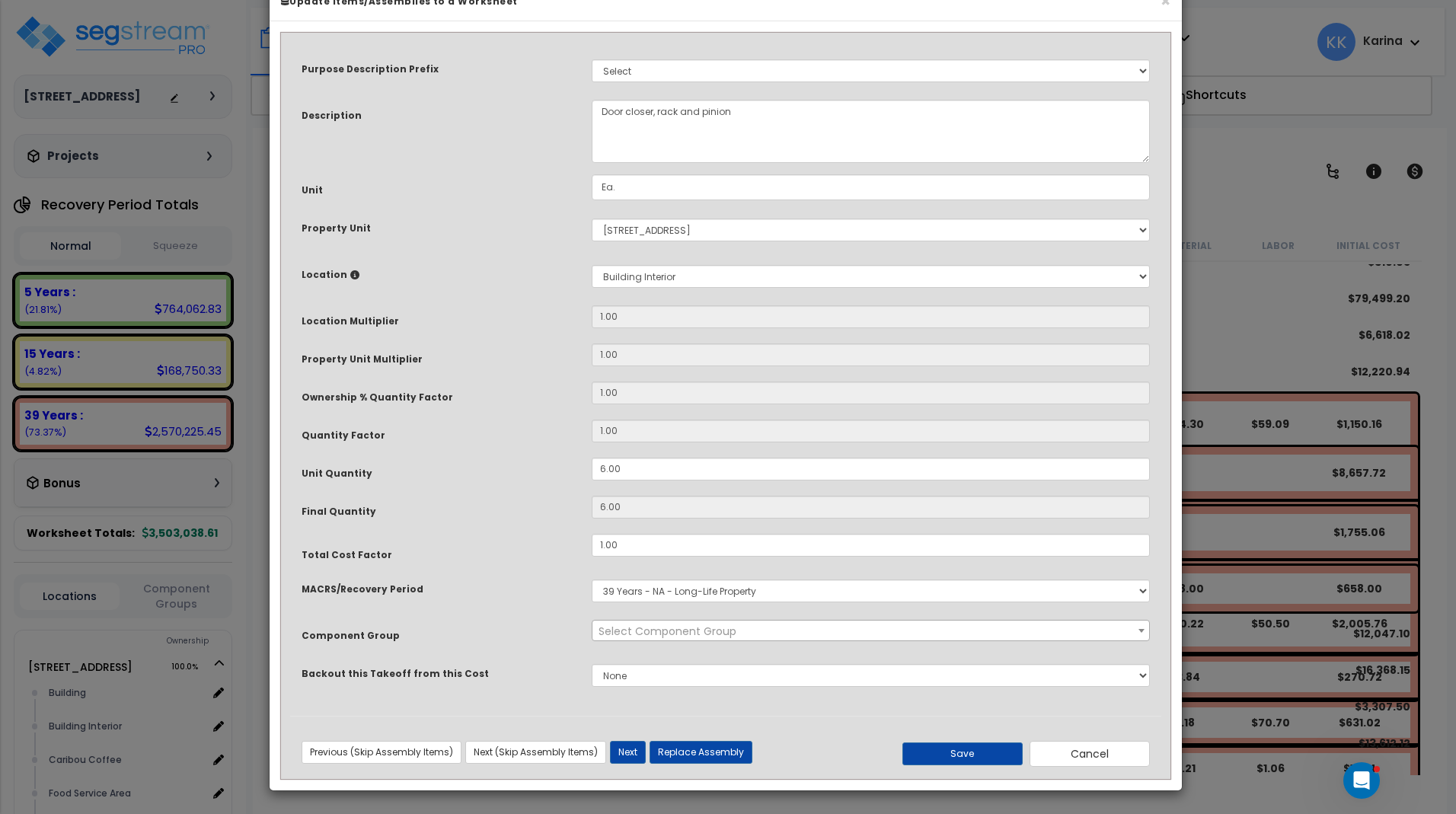
select select "56882"
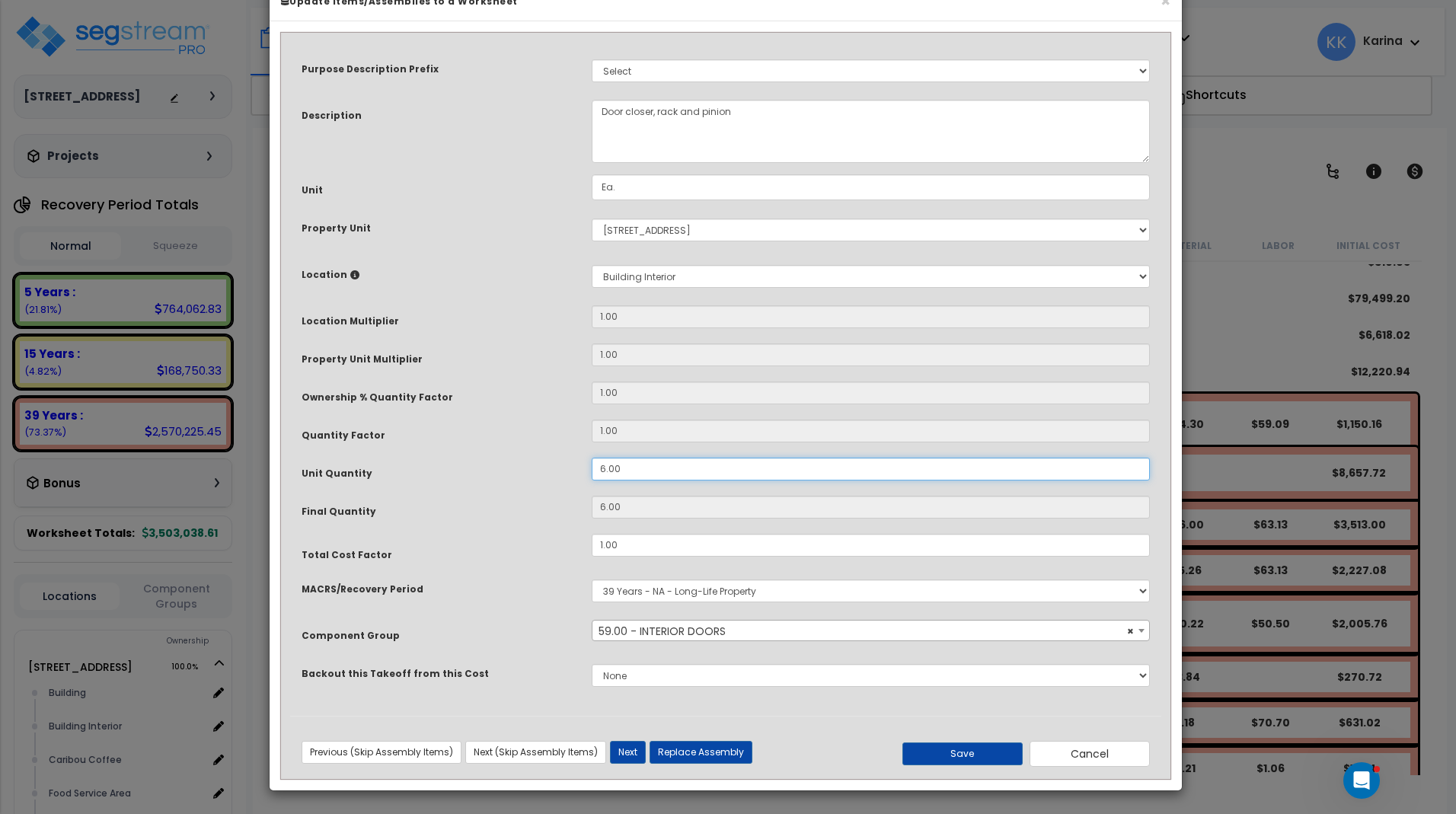
drag, startPoint x: 633, startPoint y: 508, endPoint x: 567, endPoint y: 508, distance: 66.0
click at [592, 481] on input "6.00" at bounding box center [871, 469] width 558 height 22
type input "7"
click at [953, 751] on button "Save" at bounding box center [963, 754] width 120 height 22
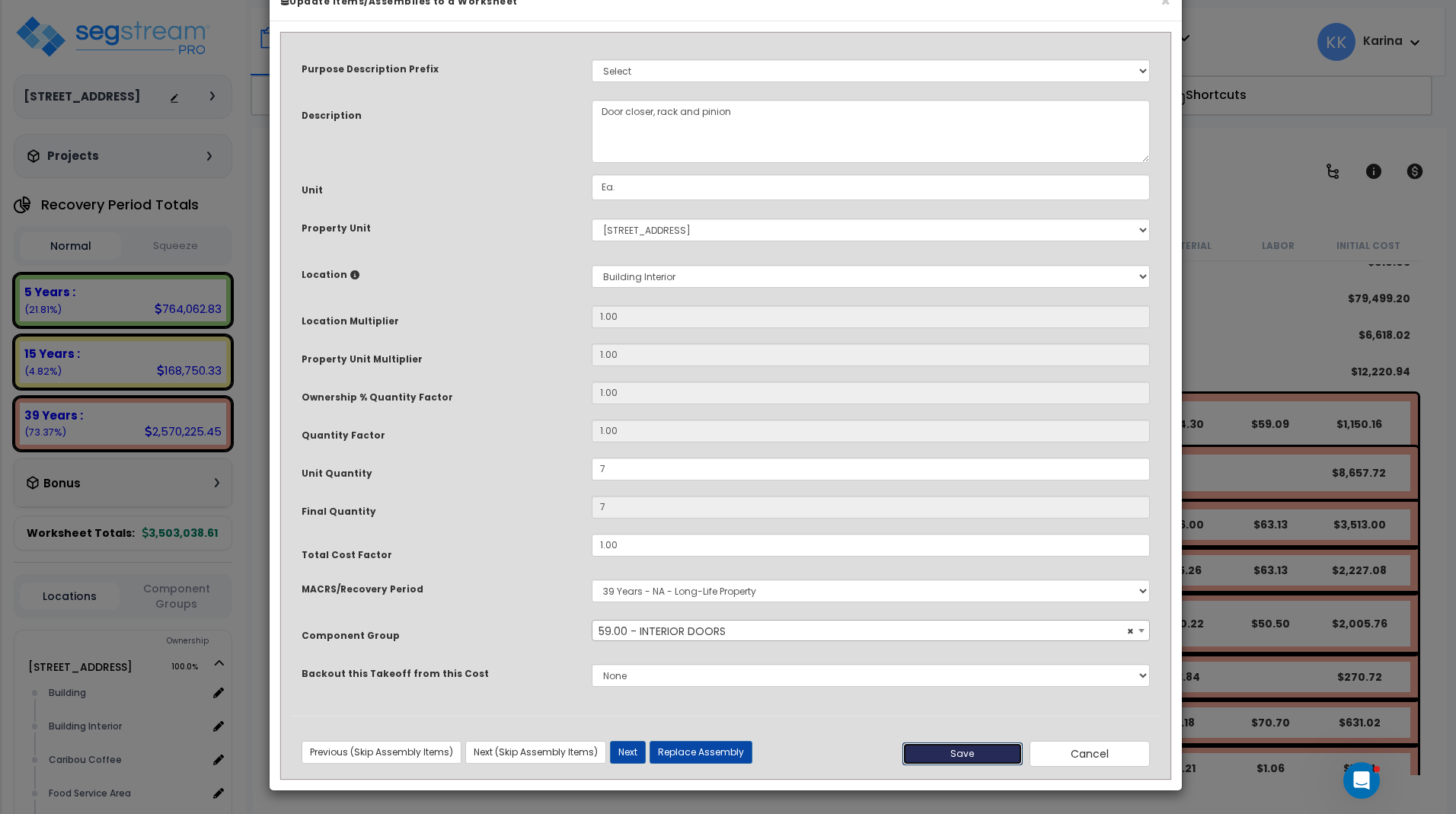
type input "7.00"
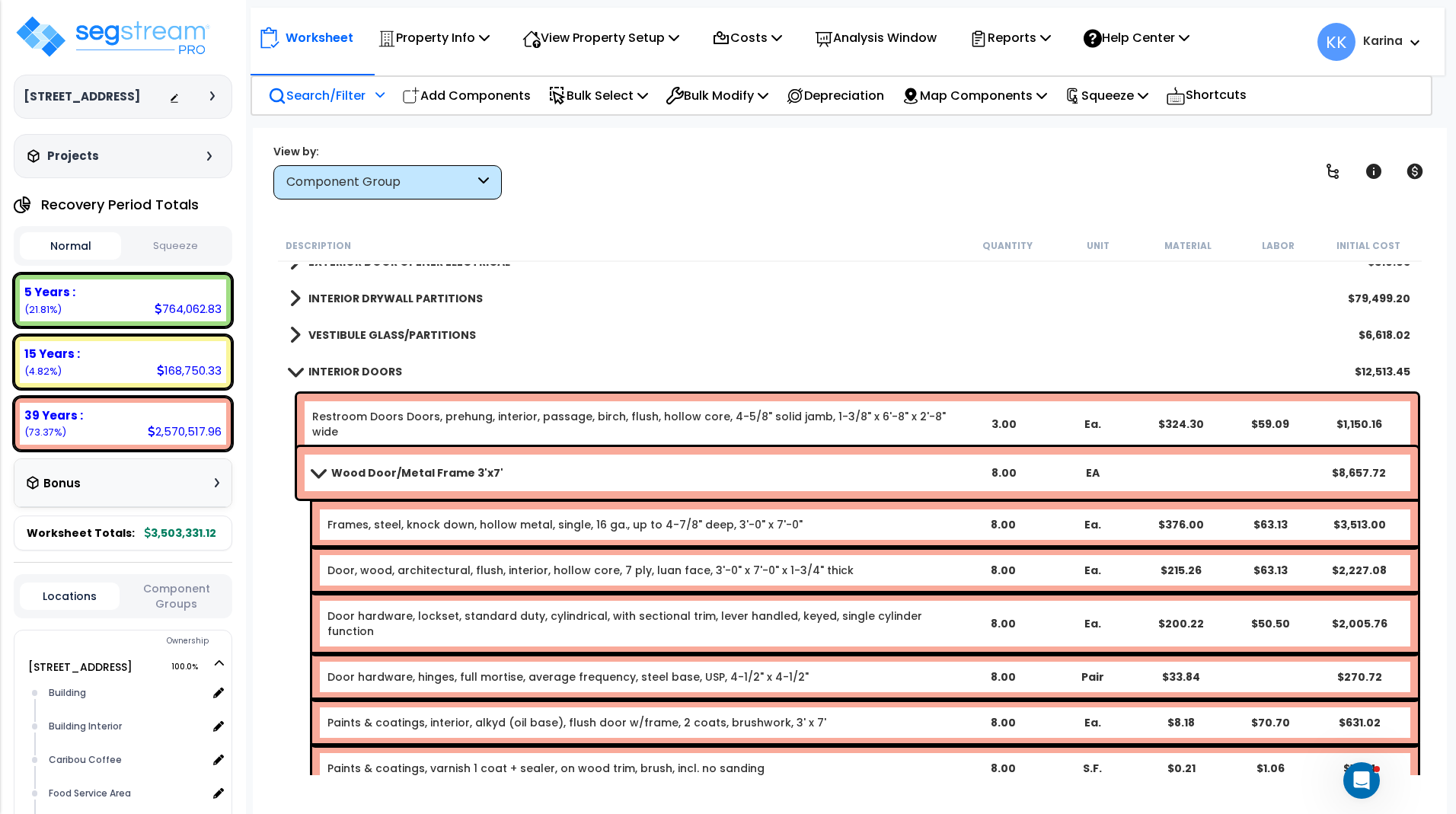
click at [453, 462] on div "Wood Door/Metal Frame 3'x7' 8.00 EA $8,657.72" at bounding box center [857, 472] width 1121 height 52
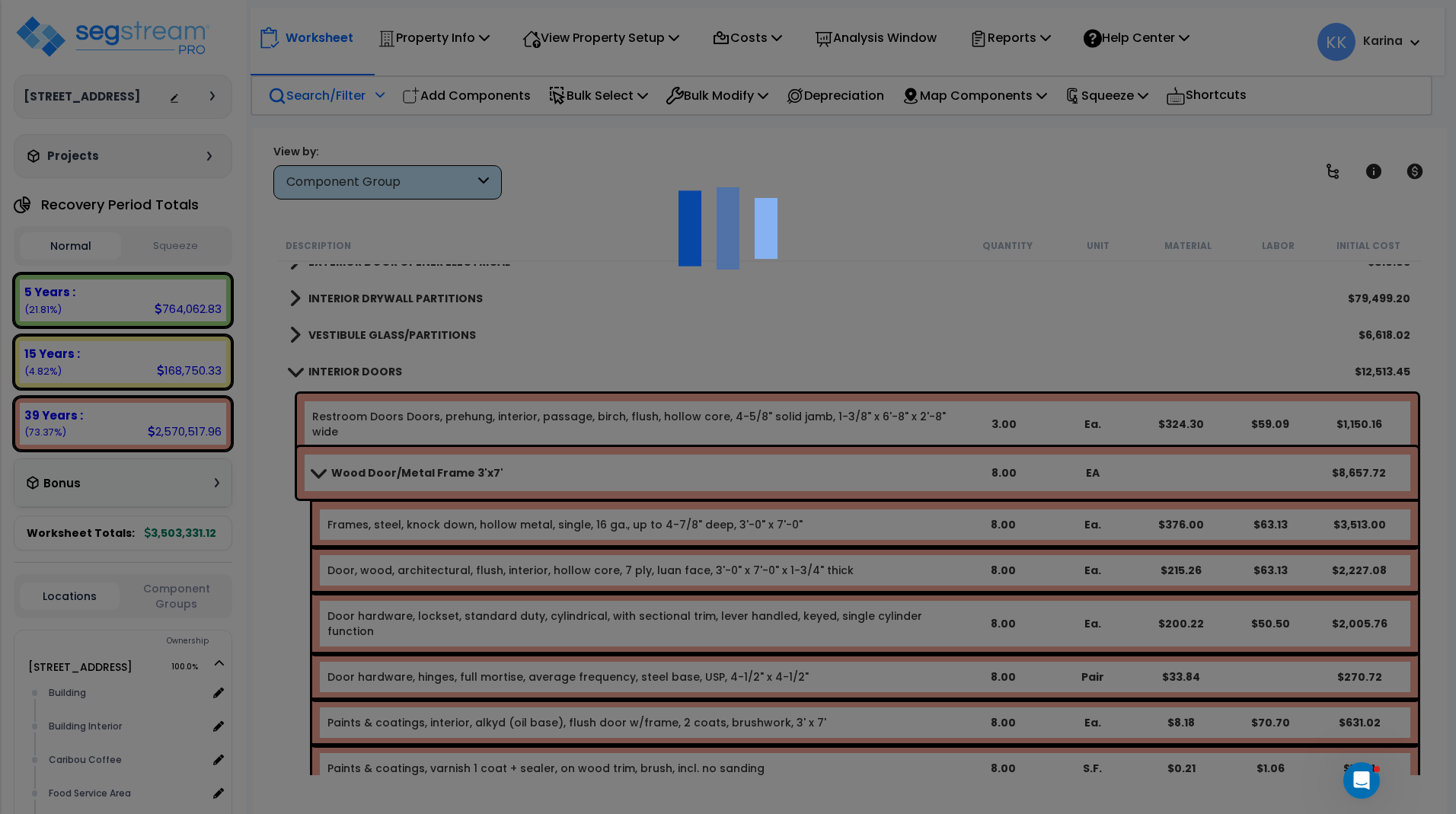
select select "56882"
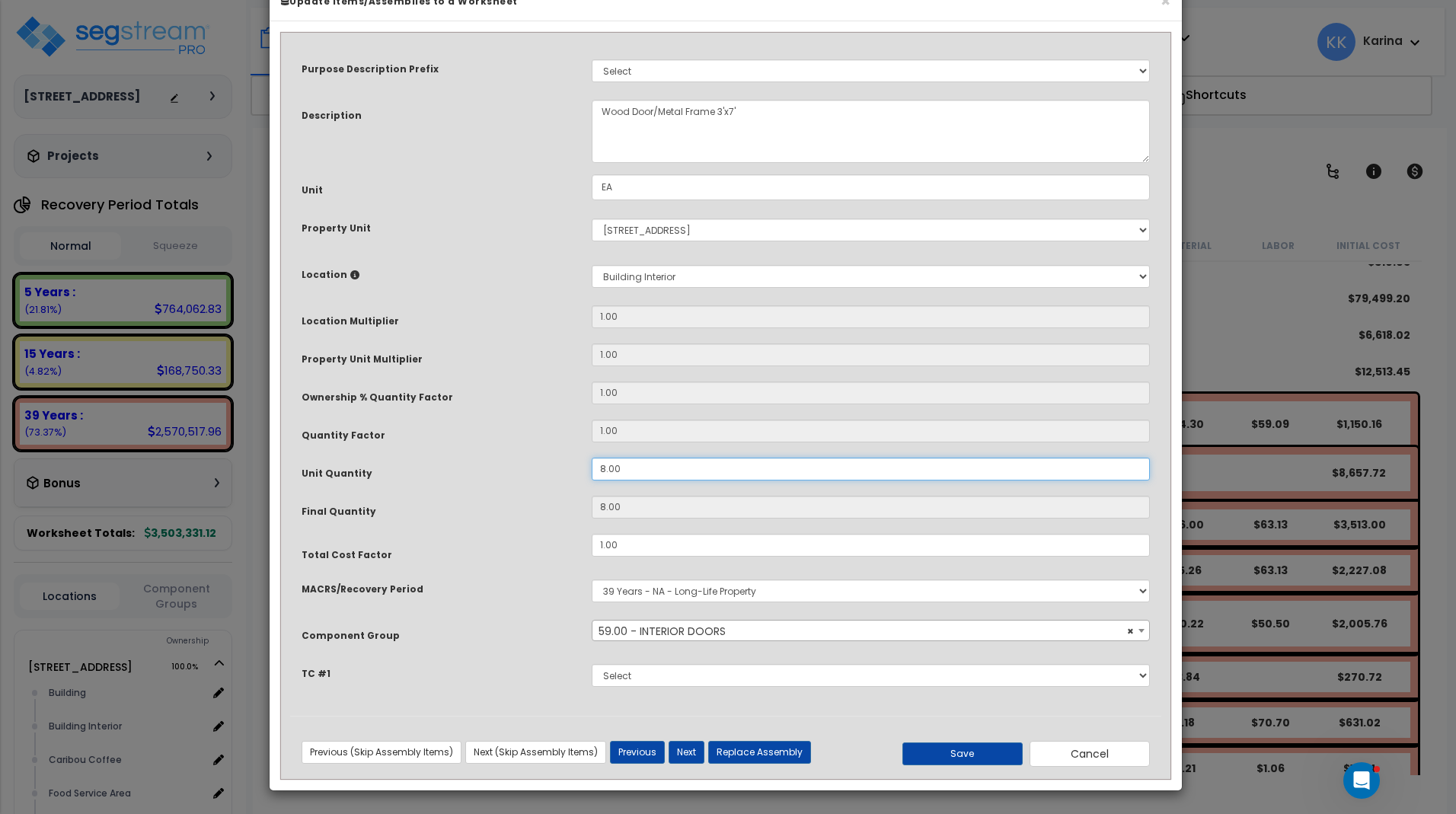
drag, startPoint x: 637, startPoint y: 517, endPoint x: 564, endPoint y: 515, distance: 73.0
click at [592, 481] on input "8.00" at bounding box center [871, 469] width 558 height 22
type input "8"
type input "9"
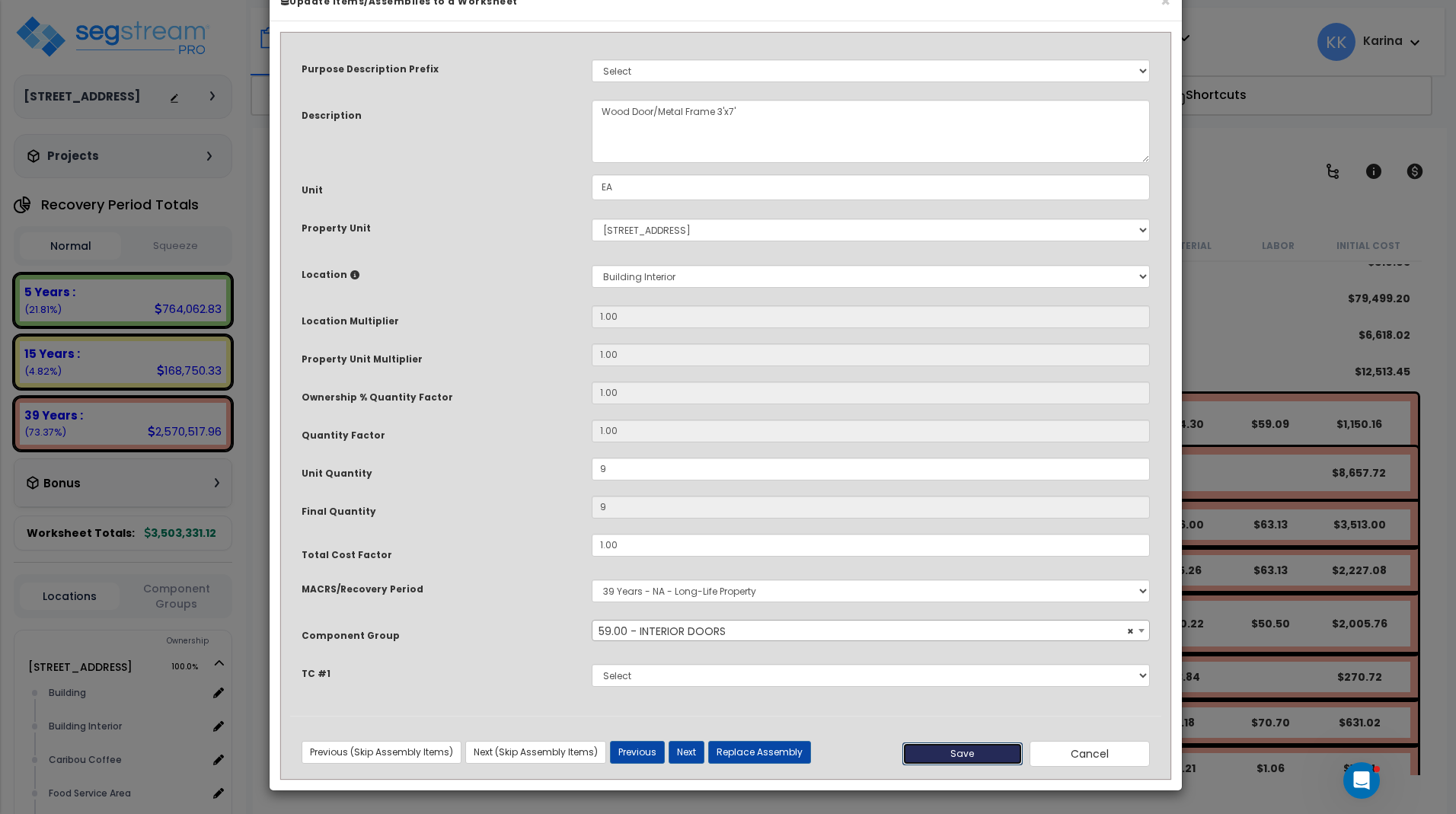
click at [948, 765] on button "Save" at bounding box center [963, 754] width 120 height 22
type input "9.00"
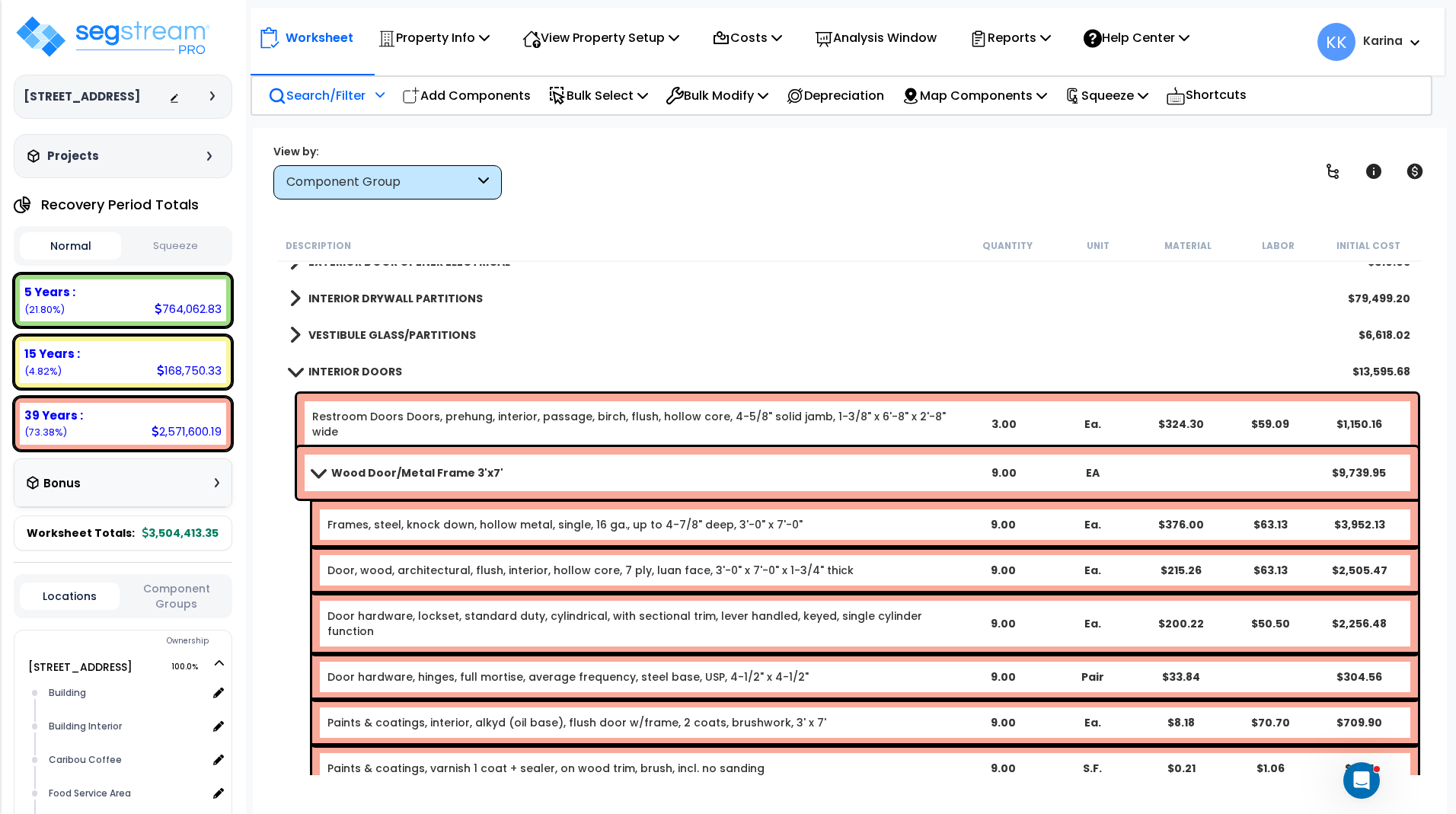
click at [313, 475] on span at bounding box center [317, 472] width 22 height 11
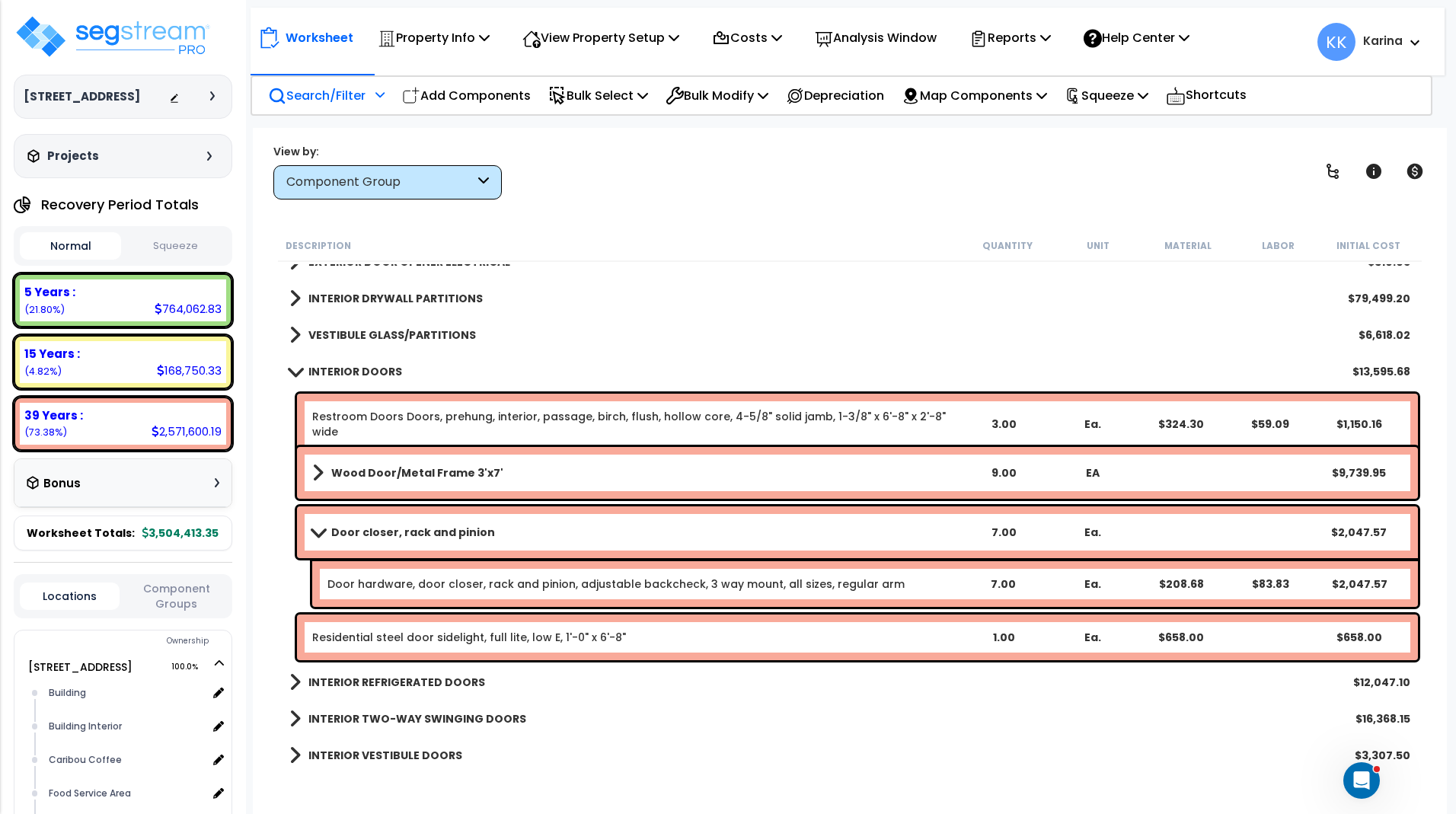
click at [417, 538] on b "Door closer, rack and pinion" at bounding box center [413, 532] width 164 height 15
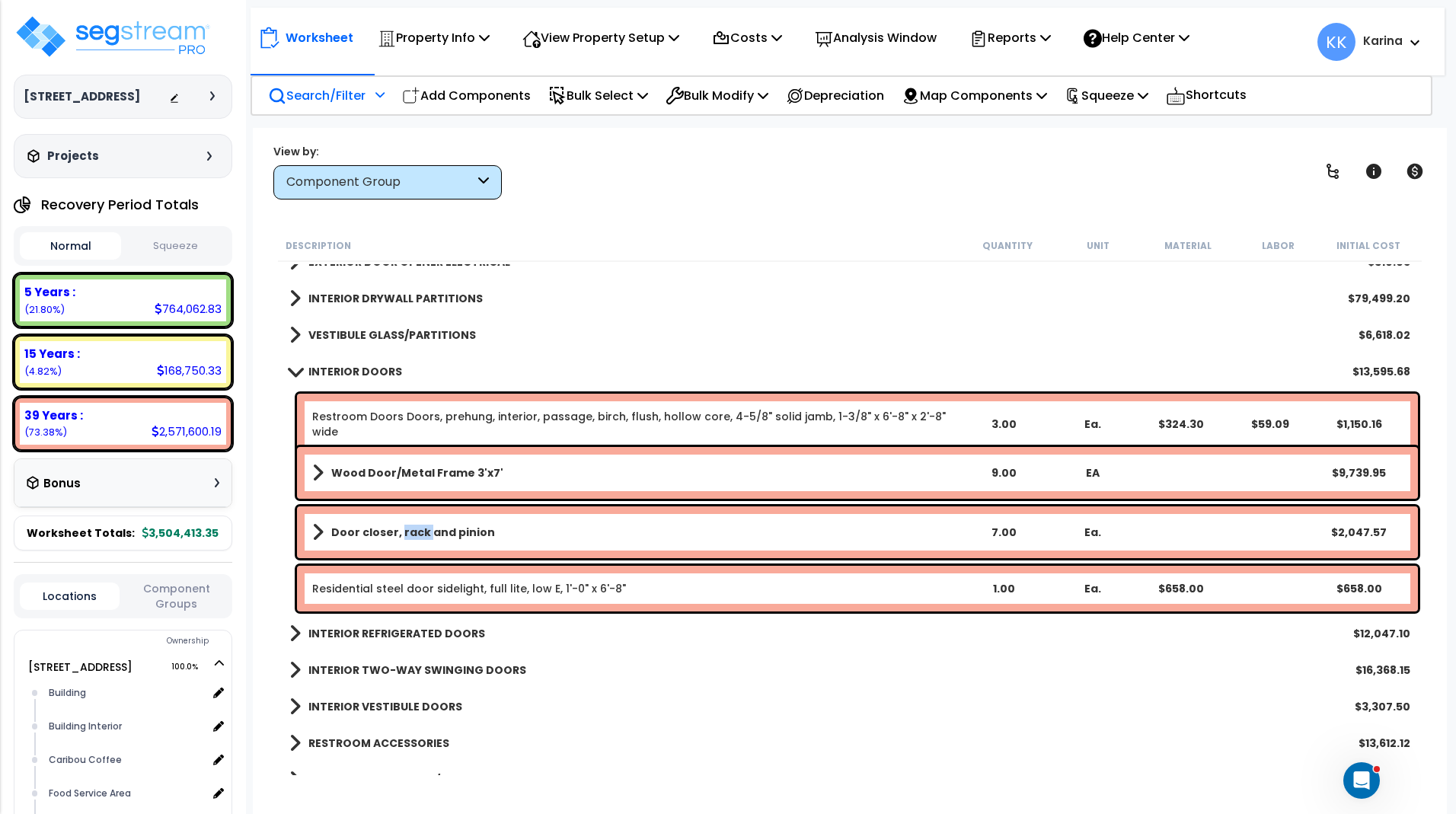
click at [417, 538] on b "Door closer, rack and pinion" at bounding box center [413, 532] width 164 height 15
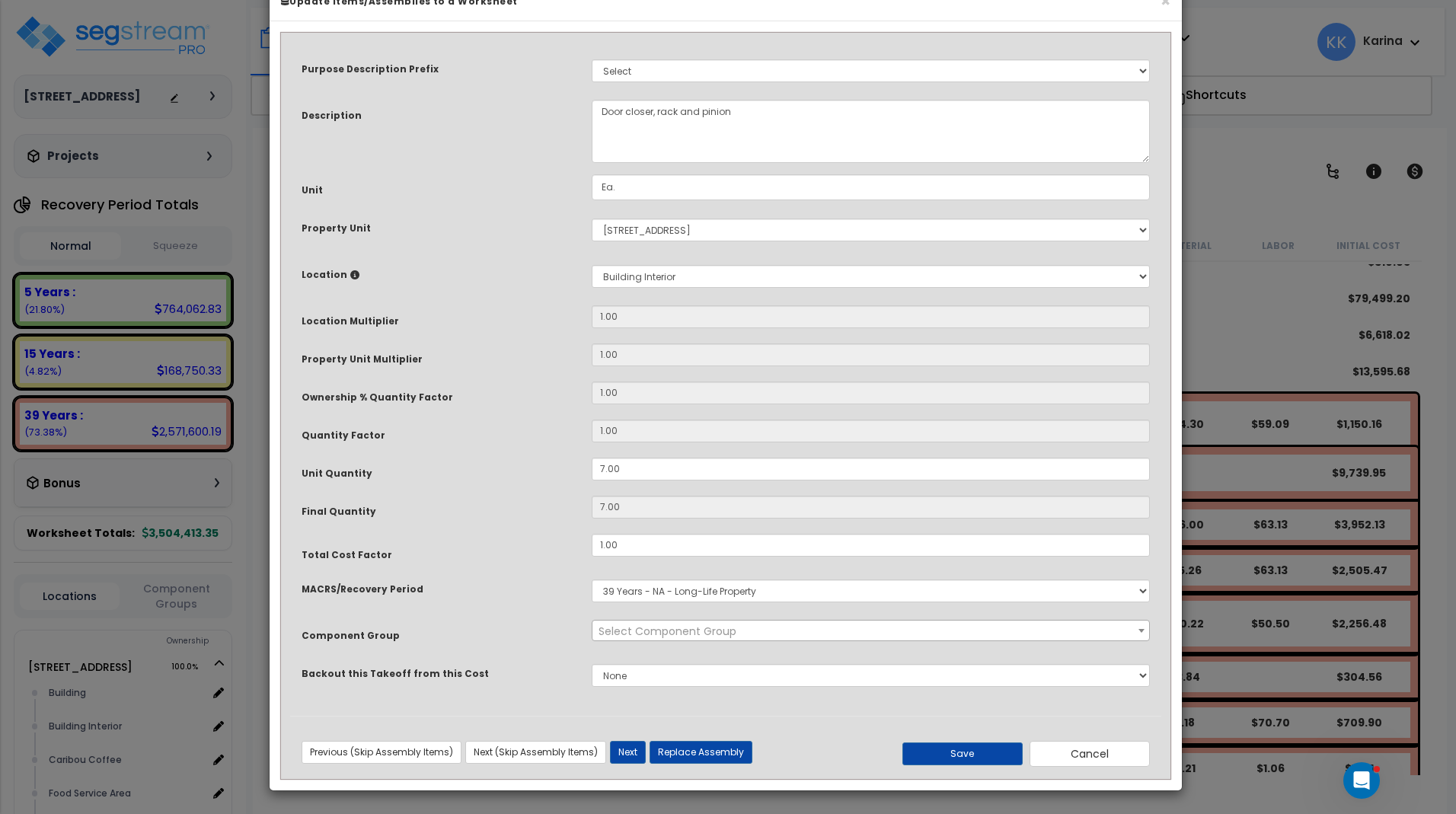
select select "56882"
drag, startPoint x: 642, startPoint y: 511, endPoint x: 563, endPoint y: 514, distance: 79.1
click at [592, 481] on input "7.00" at bounding box center [871, 469] width 558 height 22
type input "8"
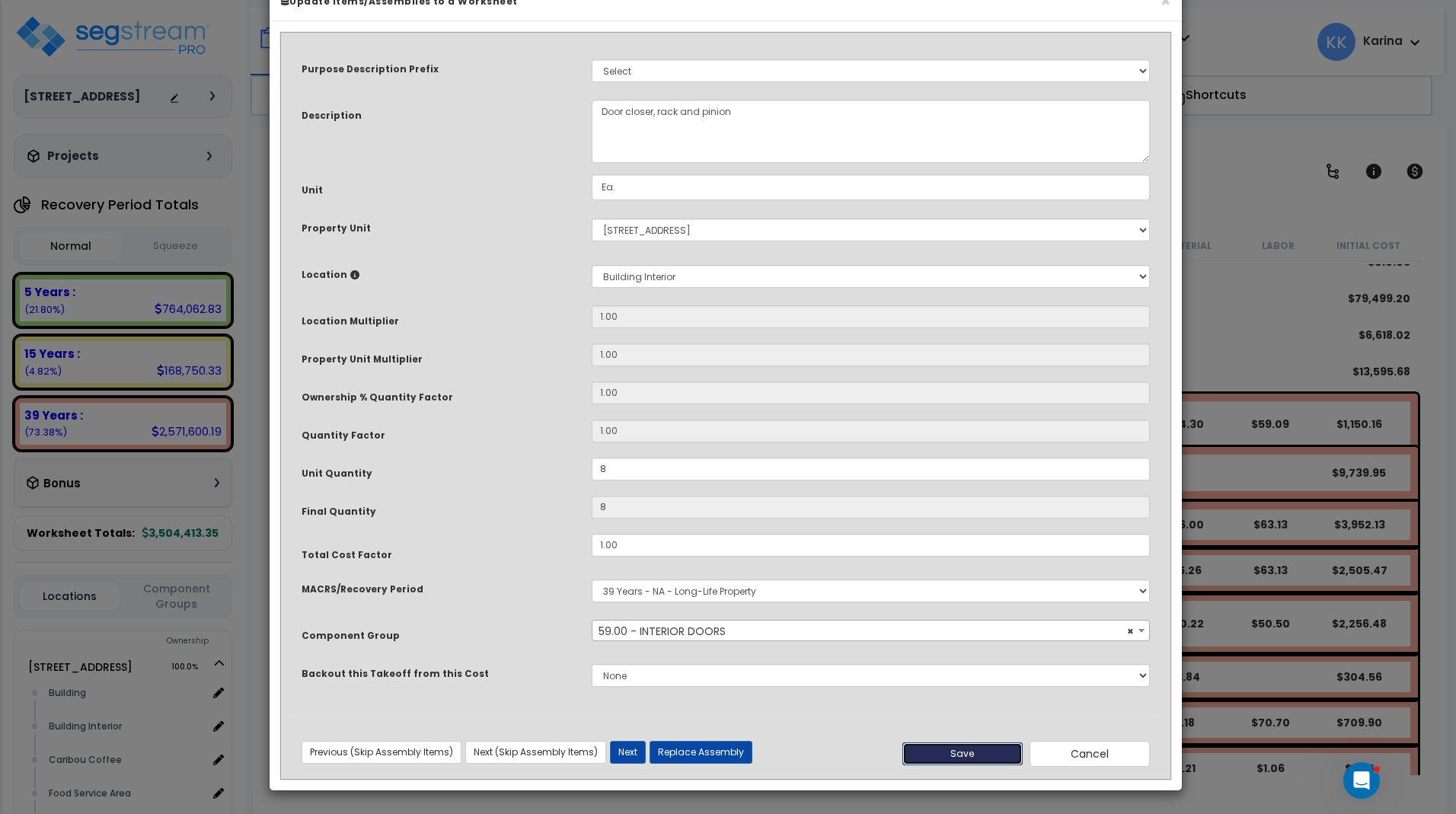
click at [935, 748] on button "Save" at bounding box center [963, 754] width 120 height 22
type input "8.00"
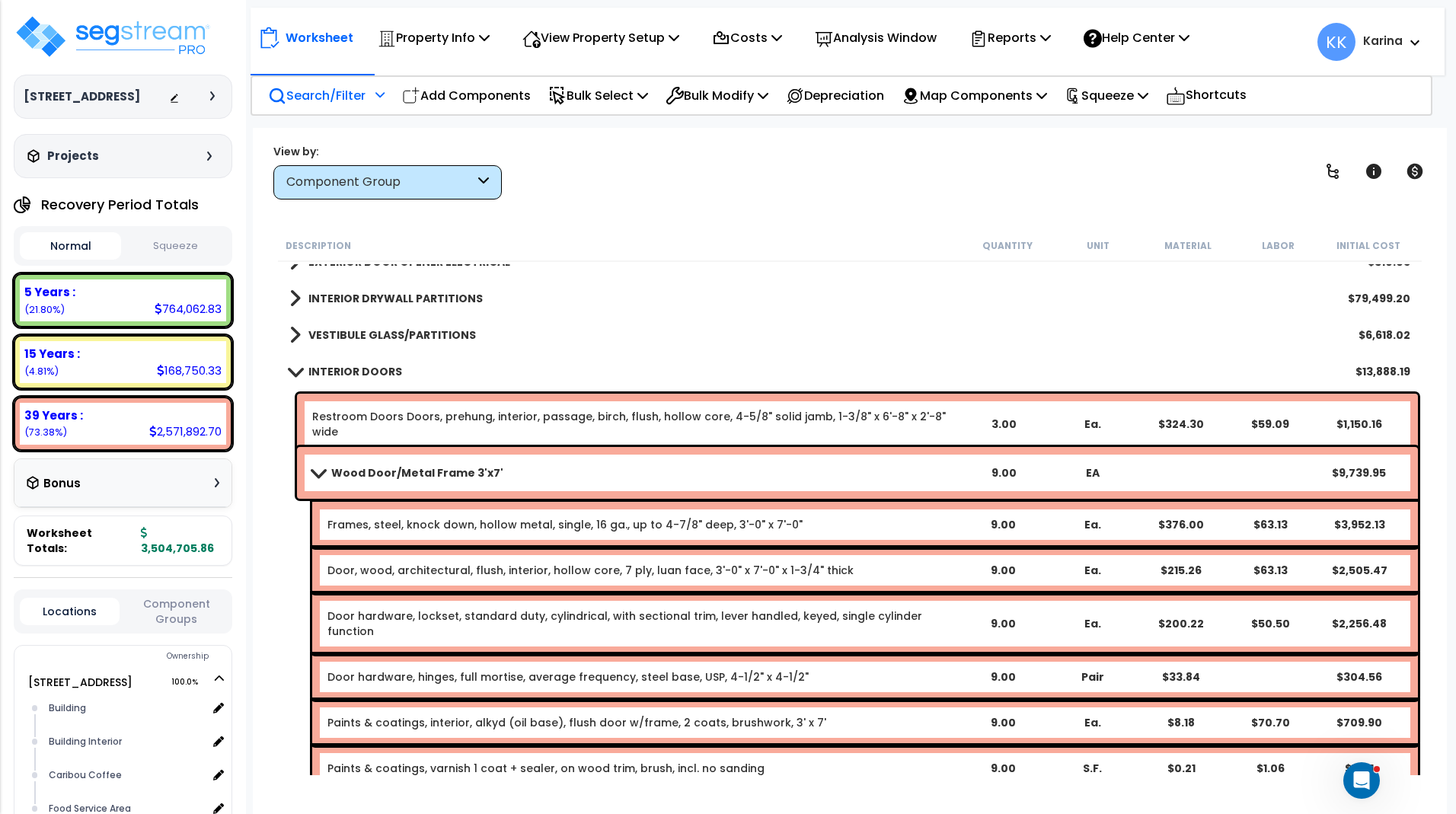
click at [292, 371] on span at bounding box center [294, 371] width 22 height 11
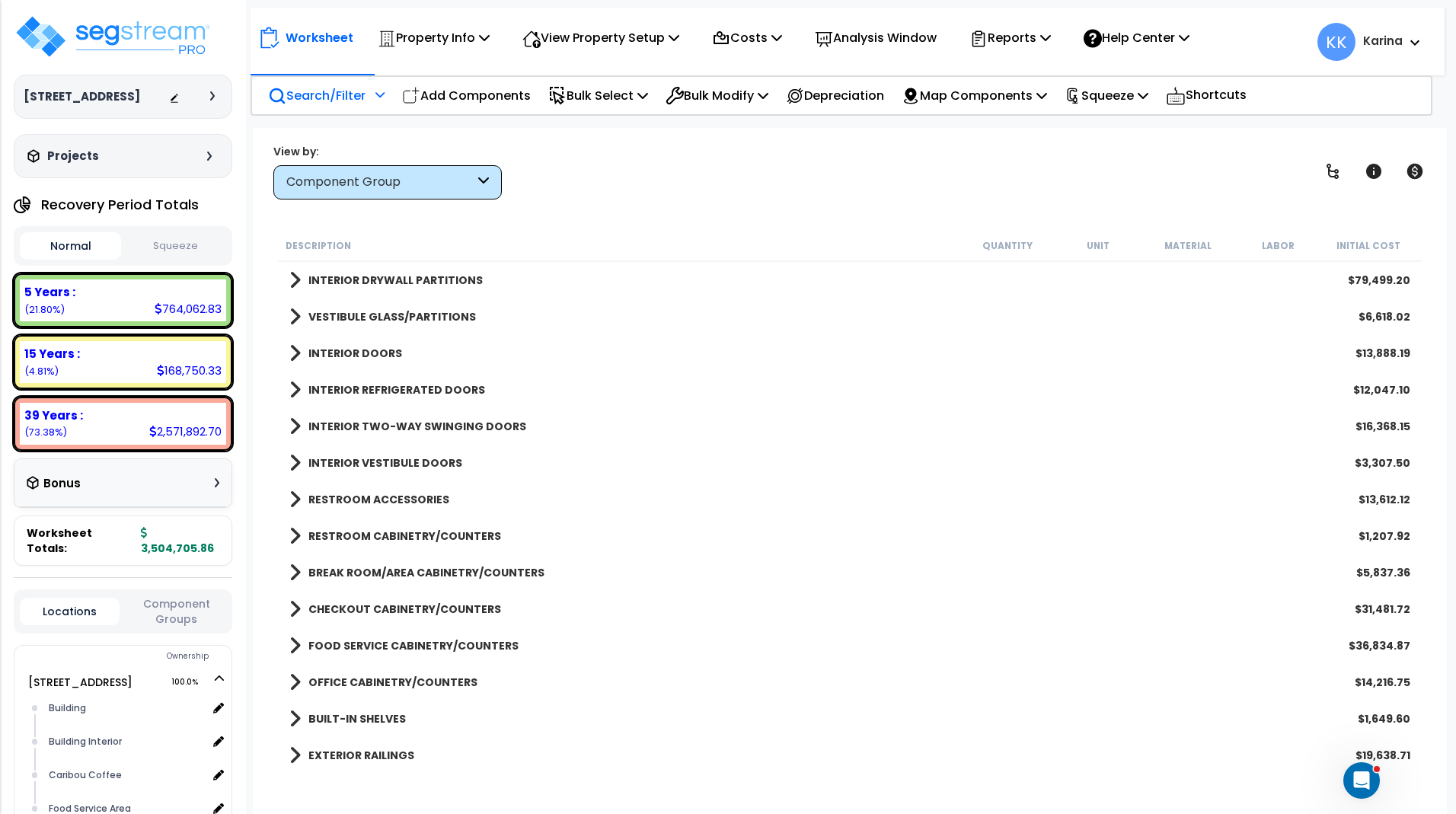
scroll to position [640, 0]
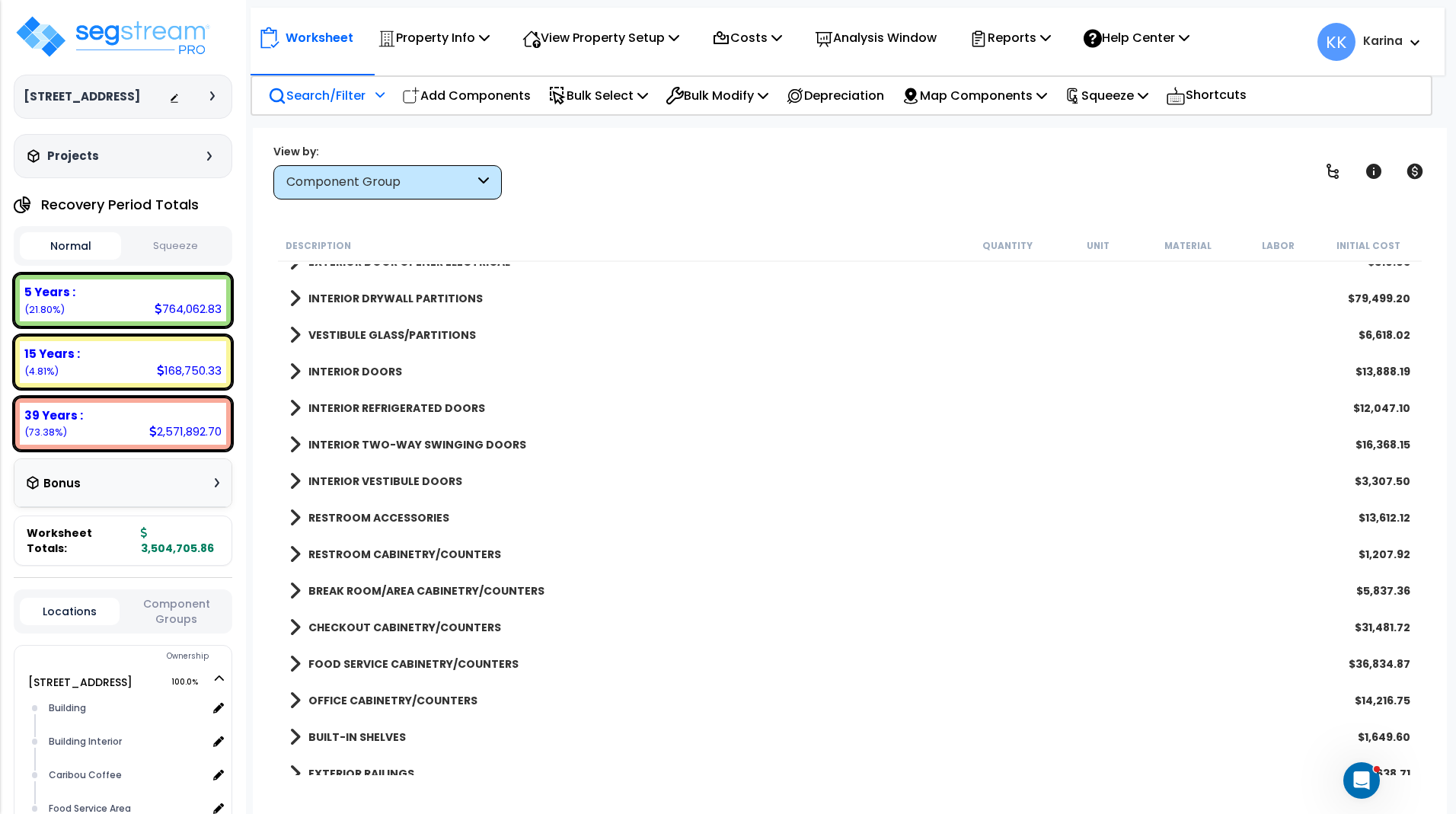
click at [544, 792] on div "Worksheet Property Info Property Setup Add Property Unit Template property Clon…" at bounding box center [849, 535] width 1194 height 814
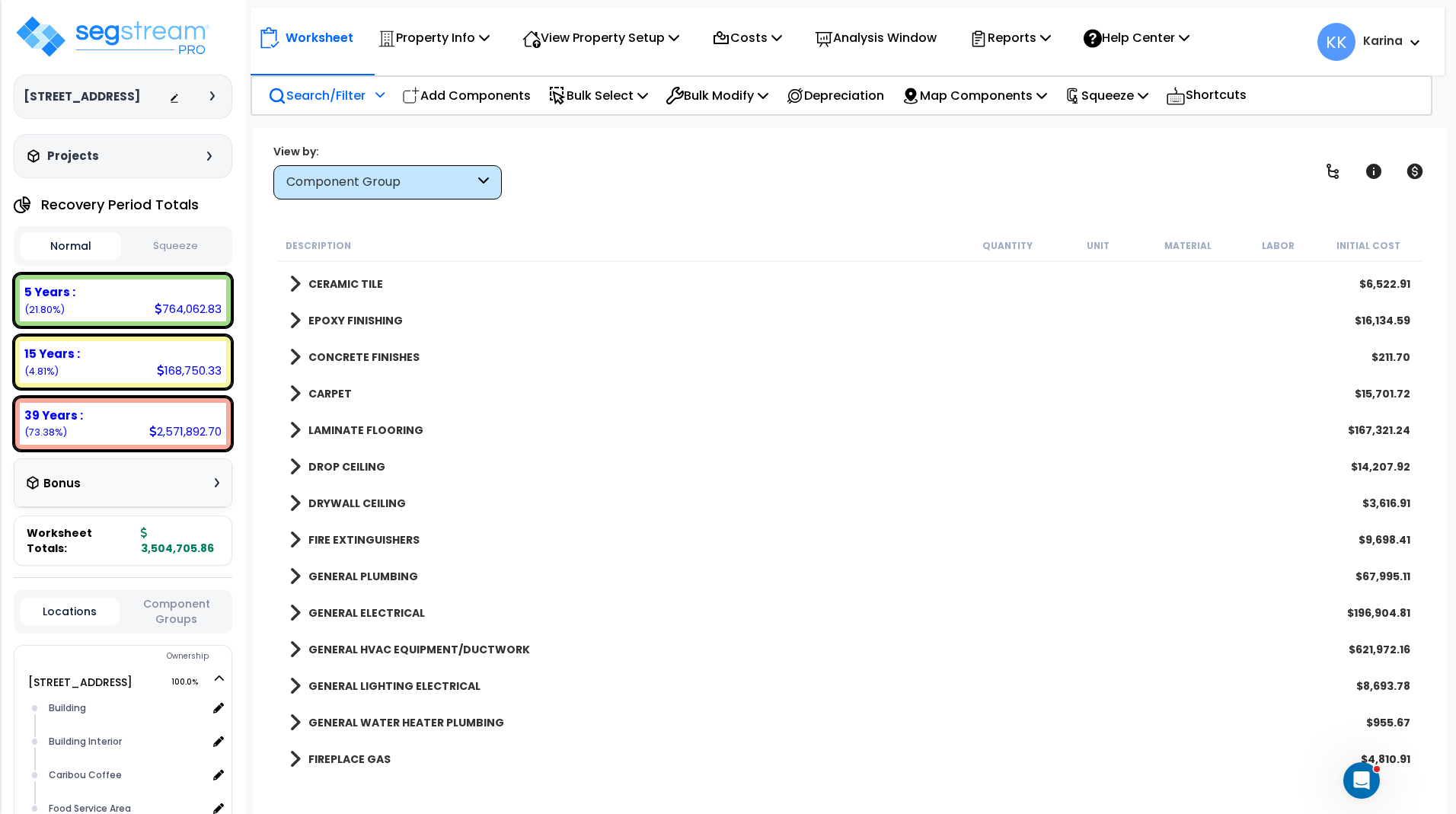
scroll to position [1554, 0]
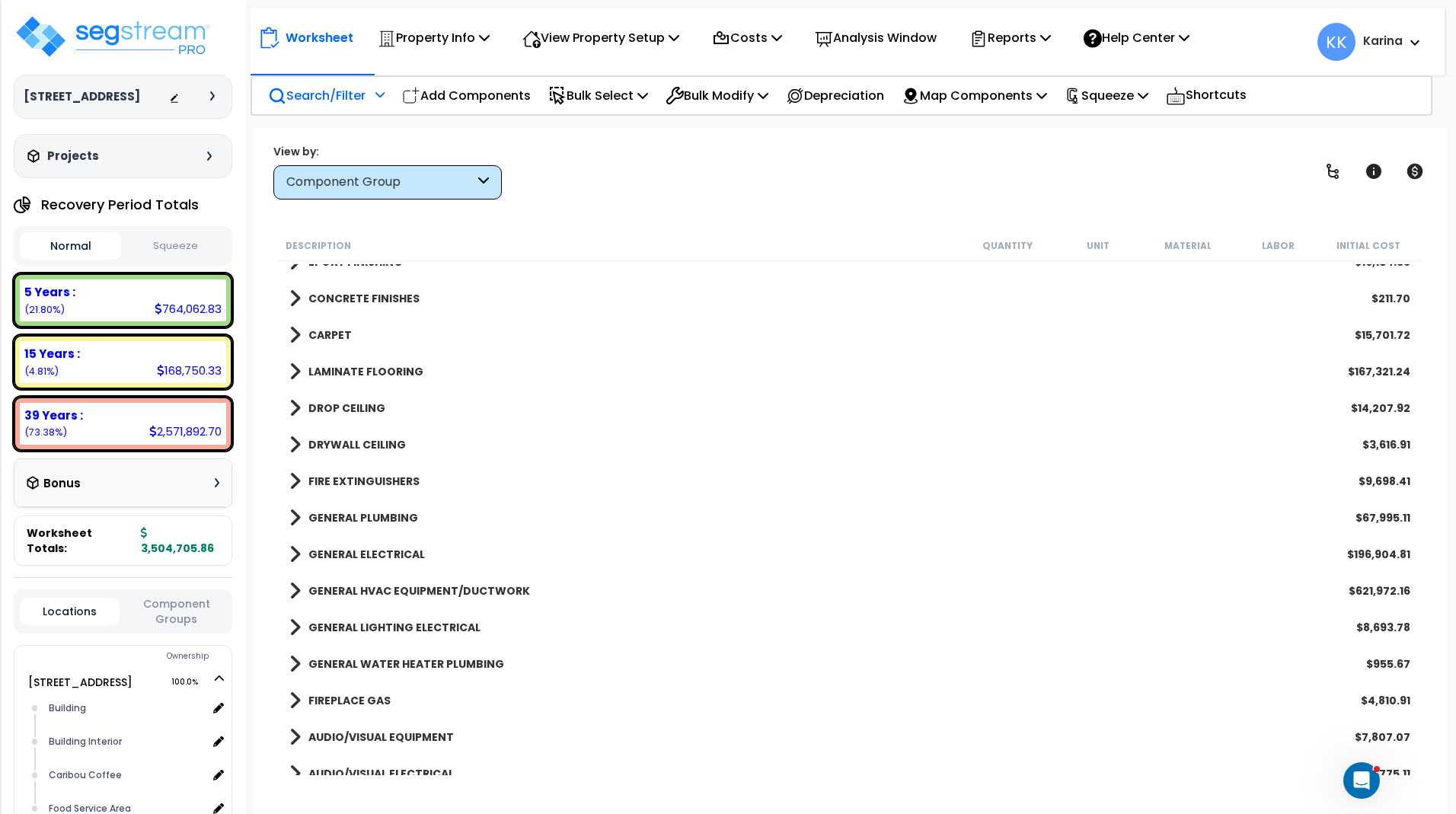
click at [294, 553] on span at bounding box center [295, 555] width 11 height 22
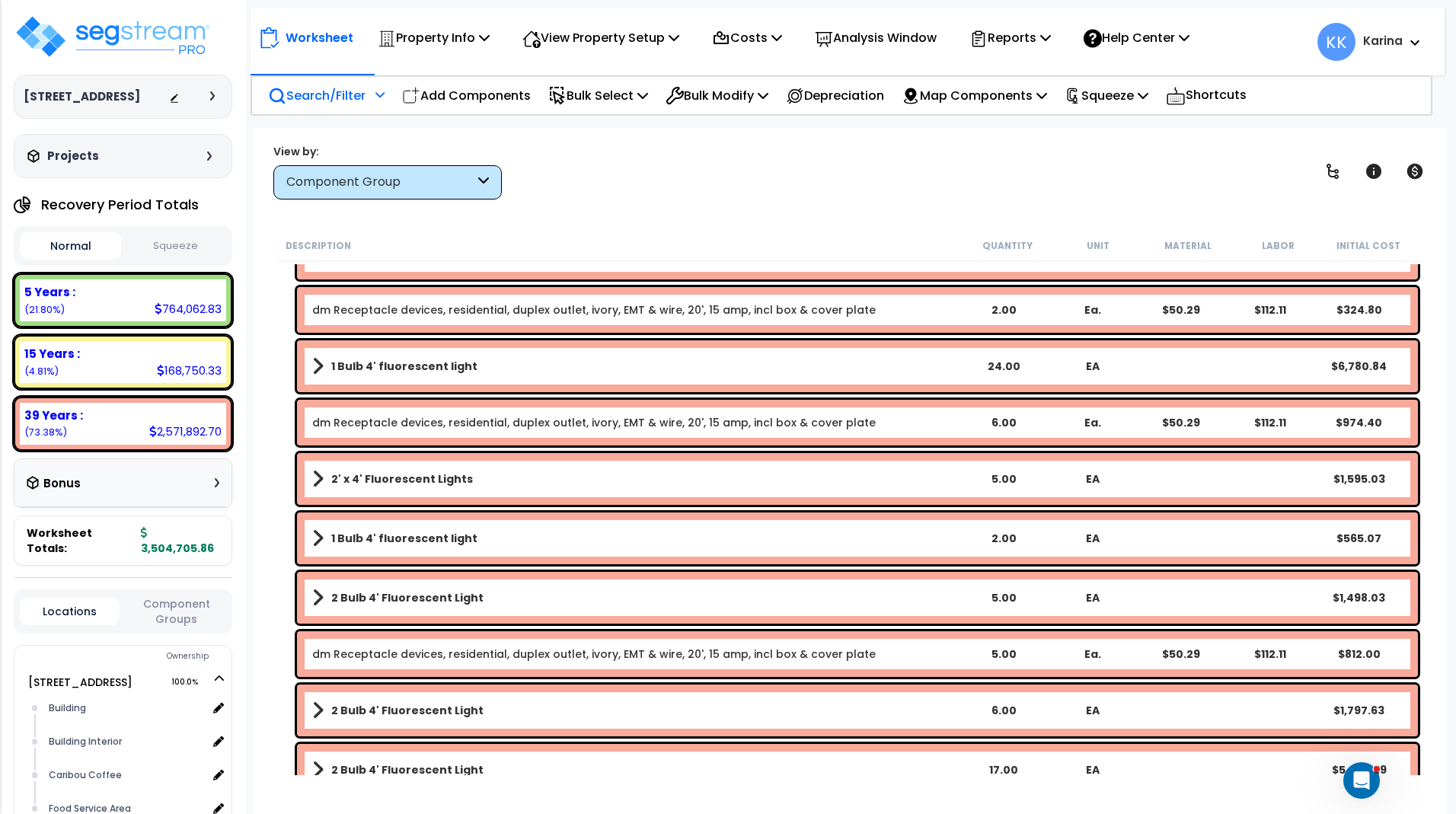
scroll to position [2467, 0]
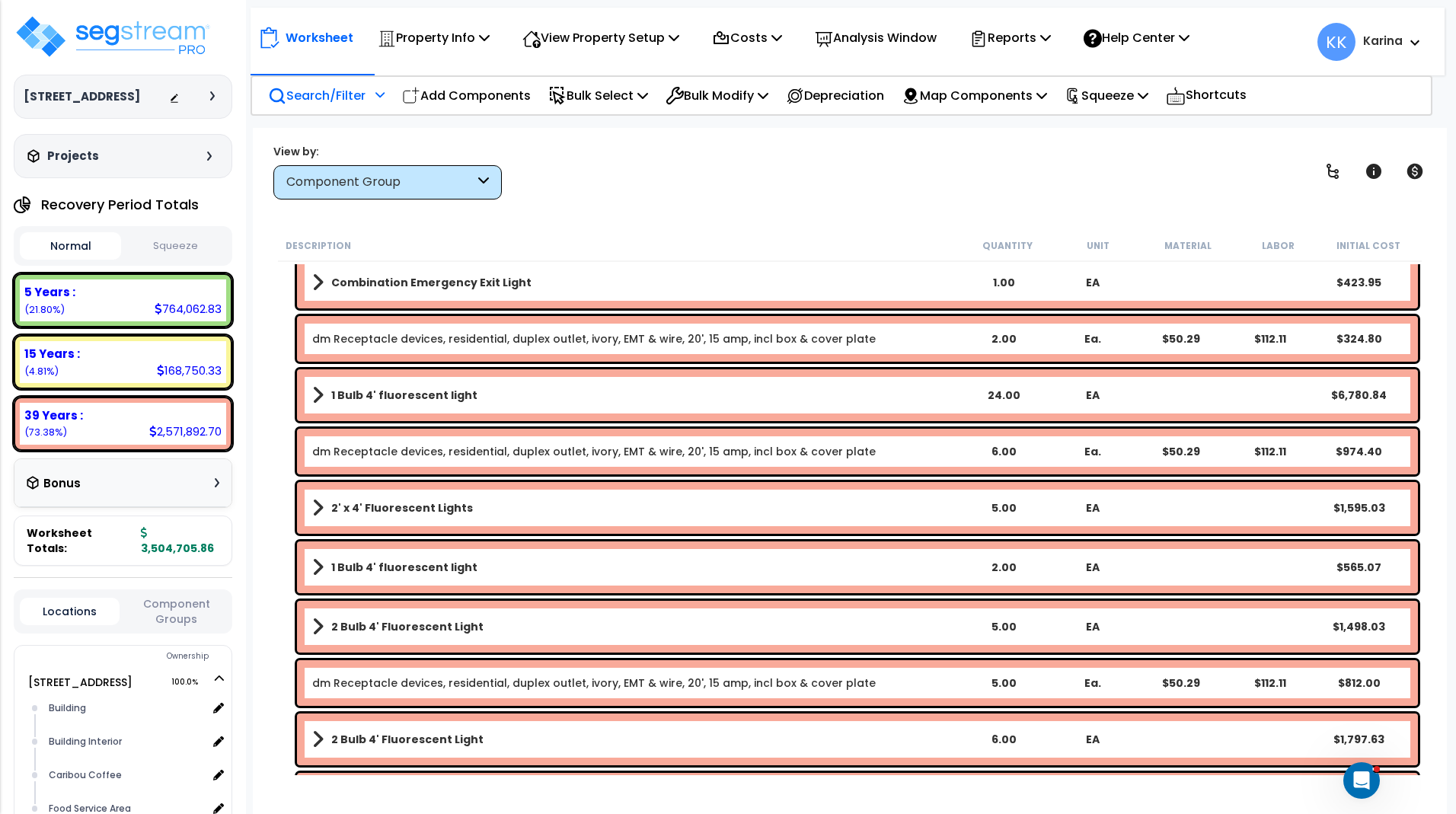
click at [432, 563] on b "1 Bulb 4' fluorescent light" at bounding box center [404, 568] width 146 height 15
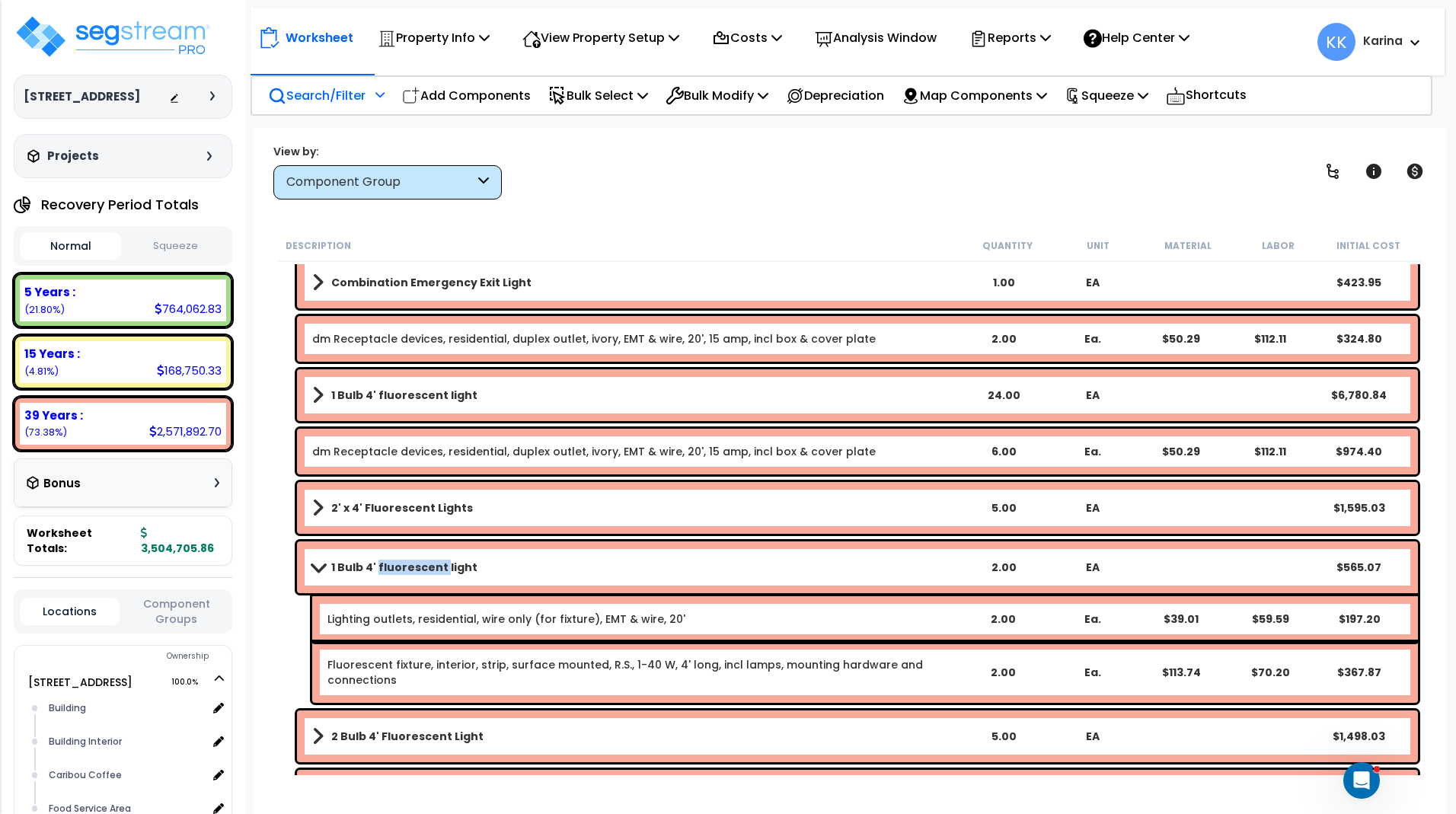
click at [432, 563] on b "1 Bulb 4' fluorescent light" at bounding box center [404, 568] width 146 height 15
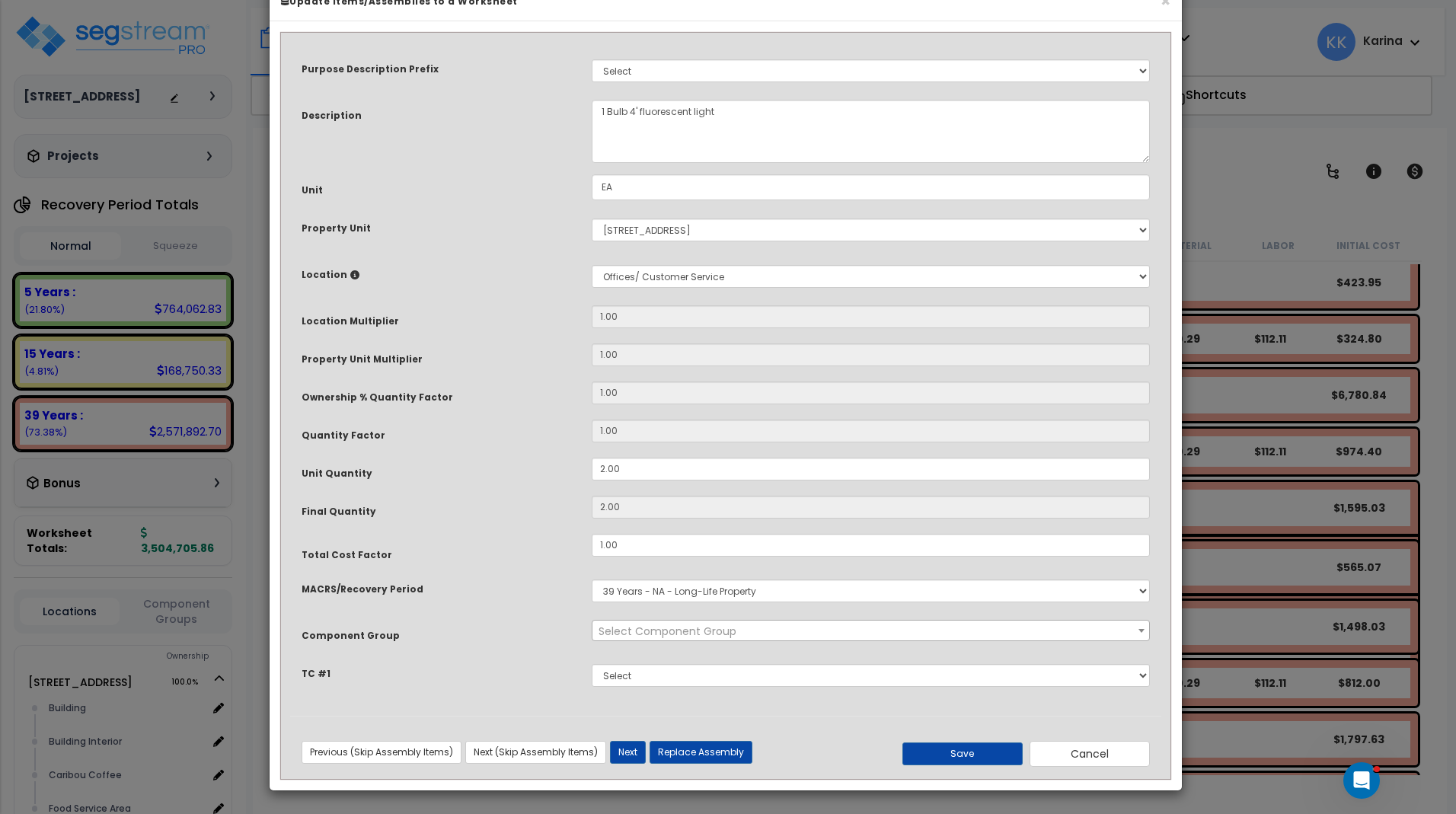
select select "56955"
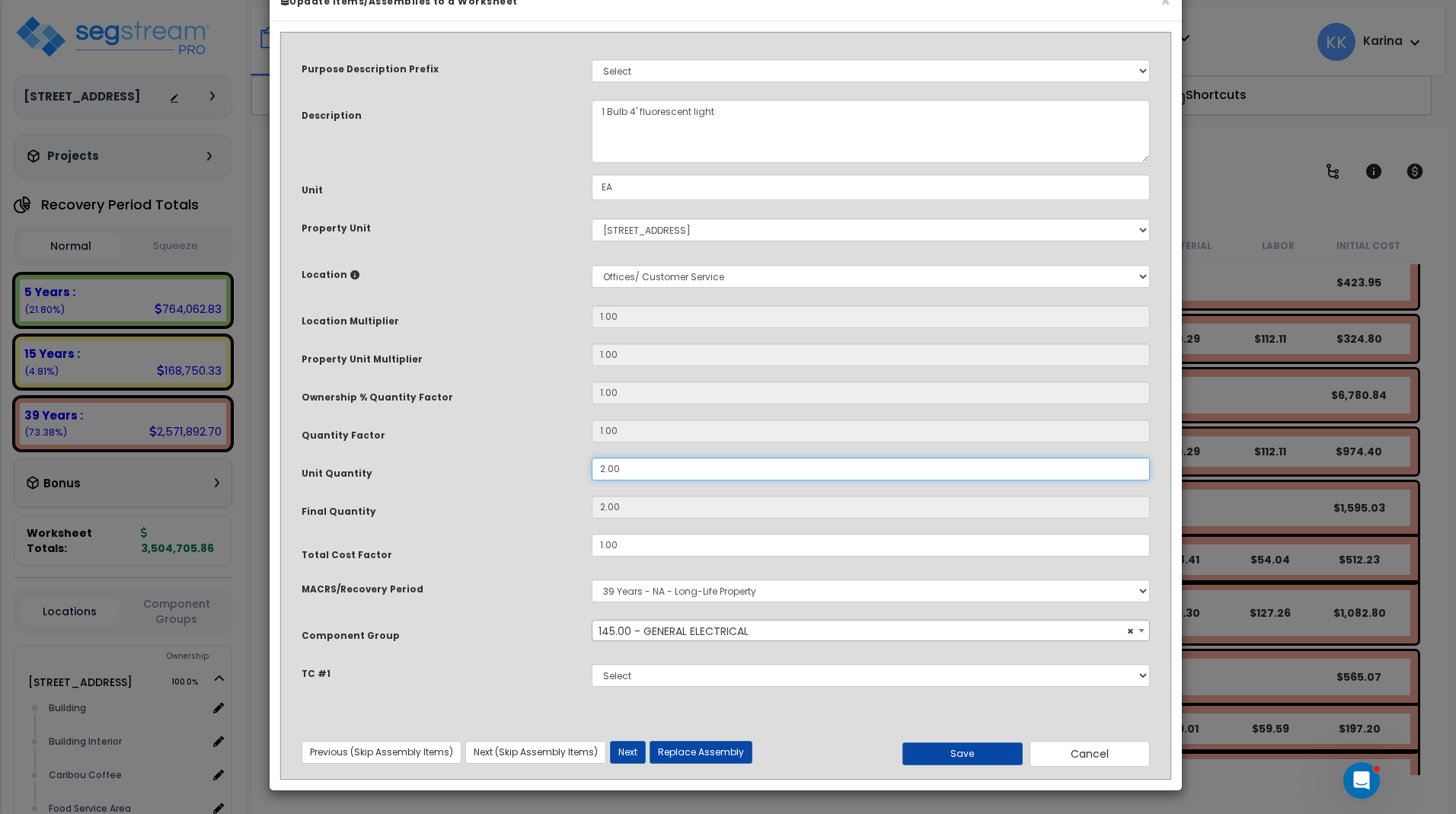
drag, startPoint x: 629, startPoint y: 511, endPoint x: 564, endPoint y: 511, distance: 65.0
click at [592, 481] on input "2.00" at bounding box center [871, 469] width 558 height 22
type input "5"
click at [949, 765] on button "Save" at bounding box center [963, 754] width 120 height 22
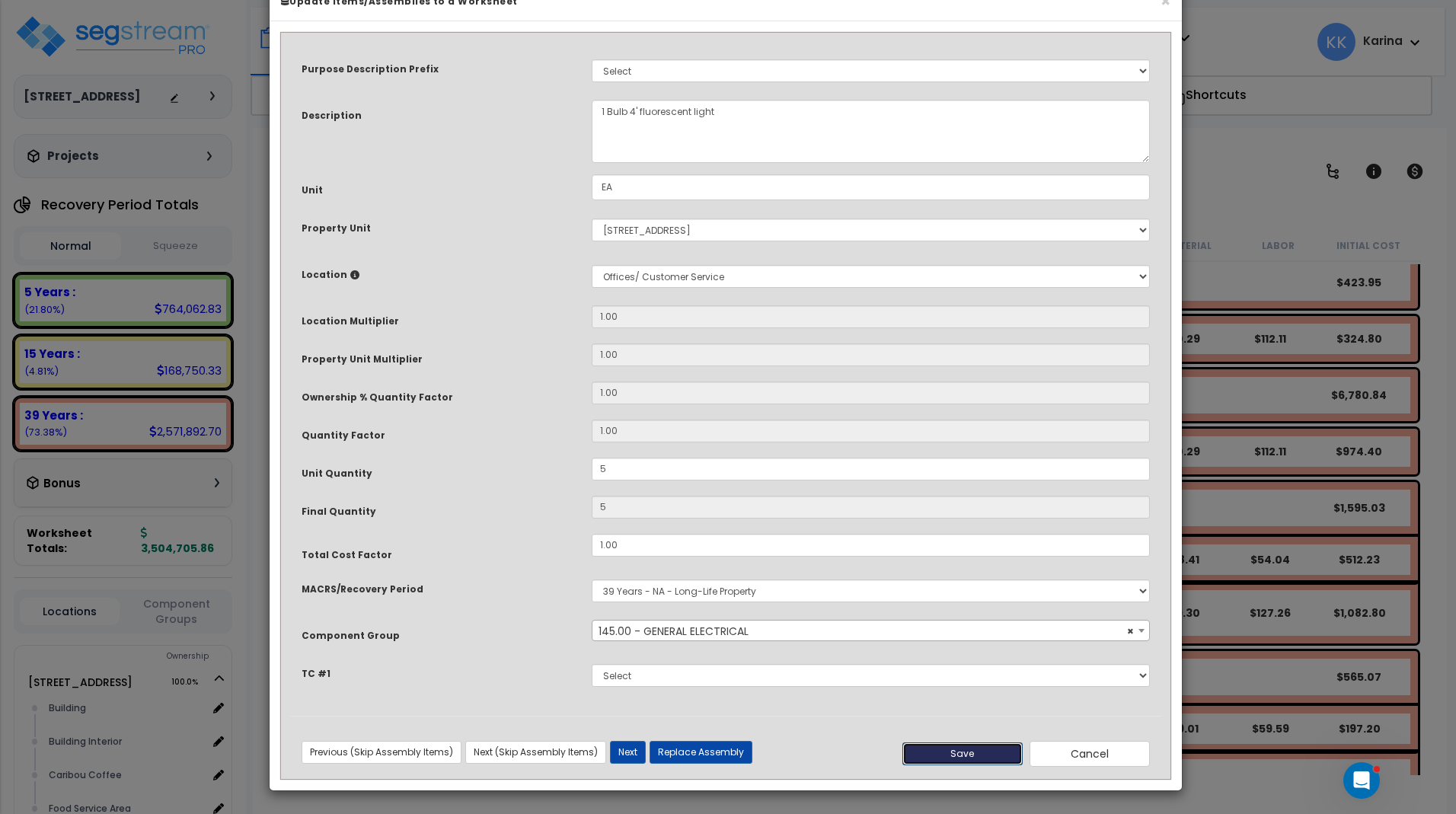
type input "5.00"
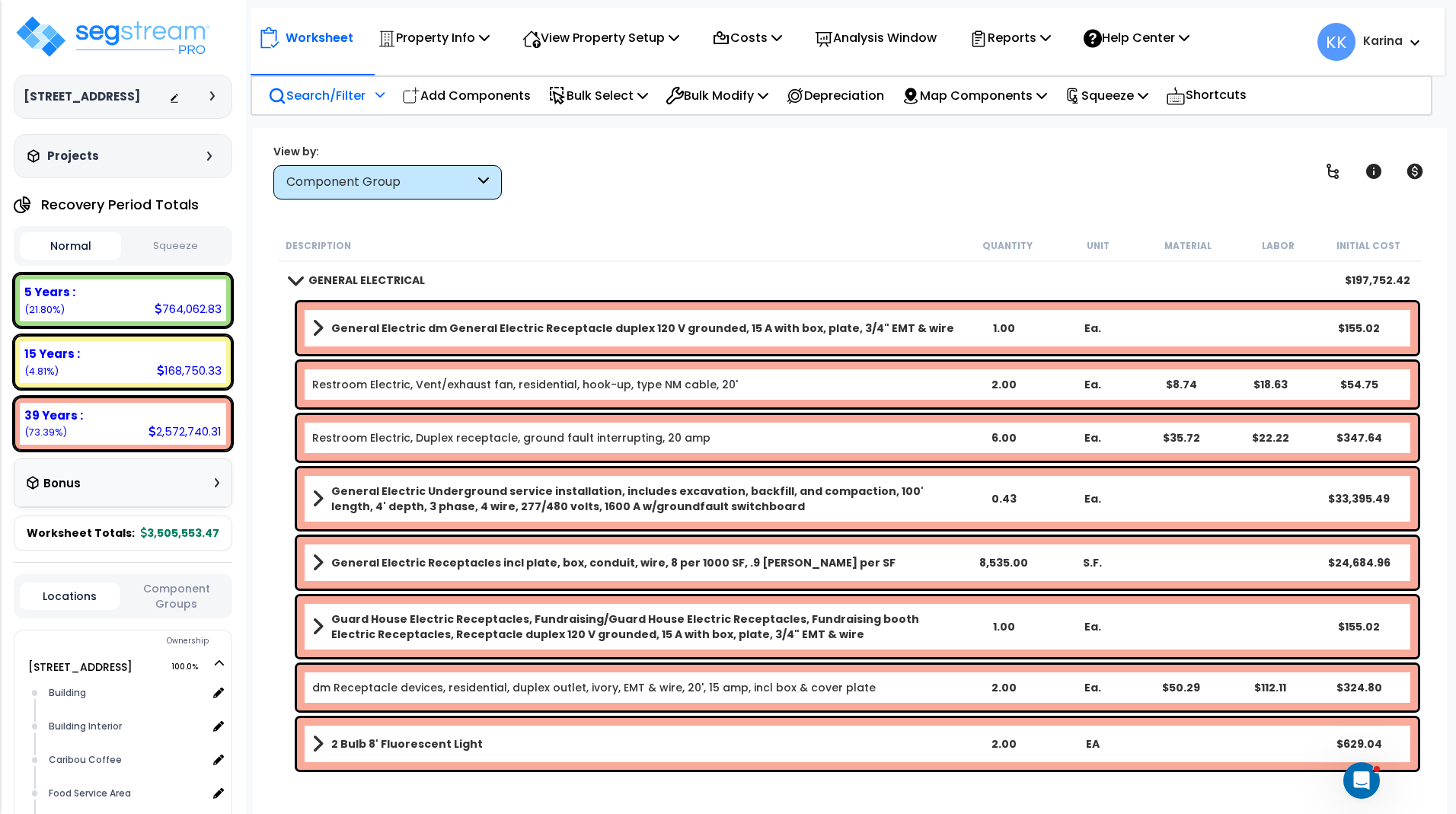
scroll to position [1554, 0]
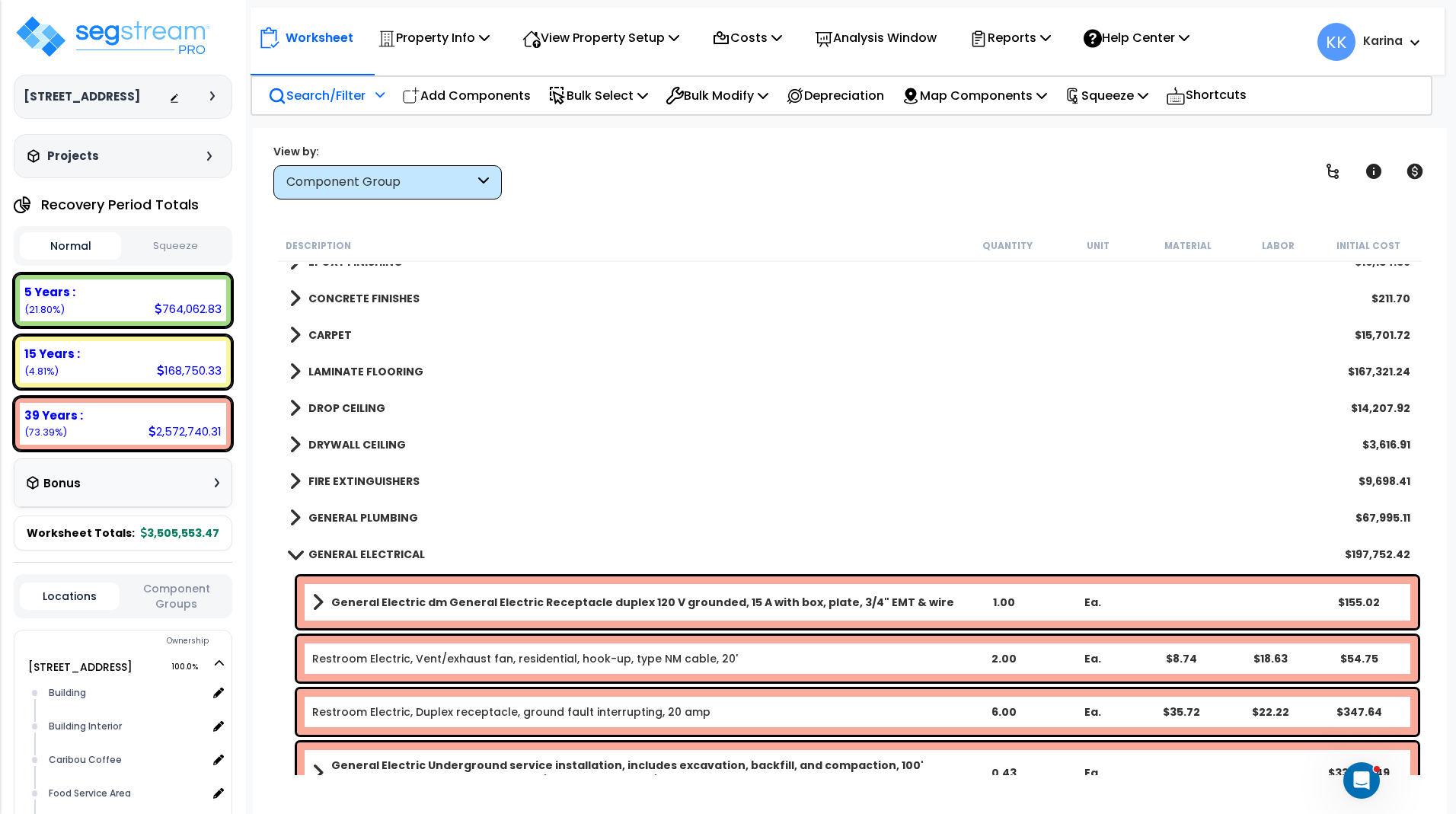
click at [291, 556] on span at bounding box center [294, 554] width 22 height 11
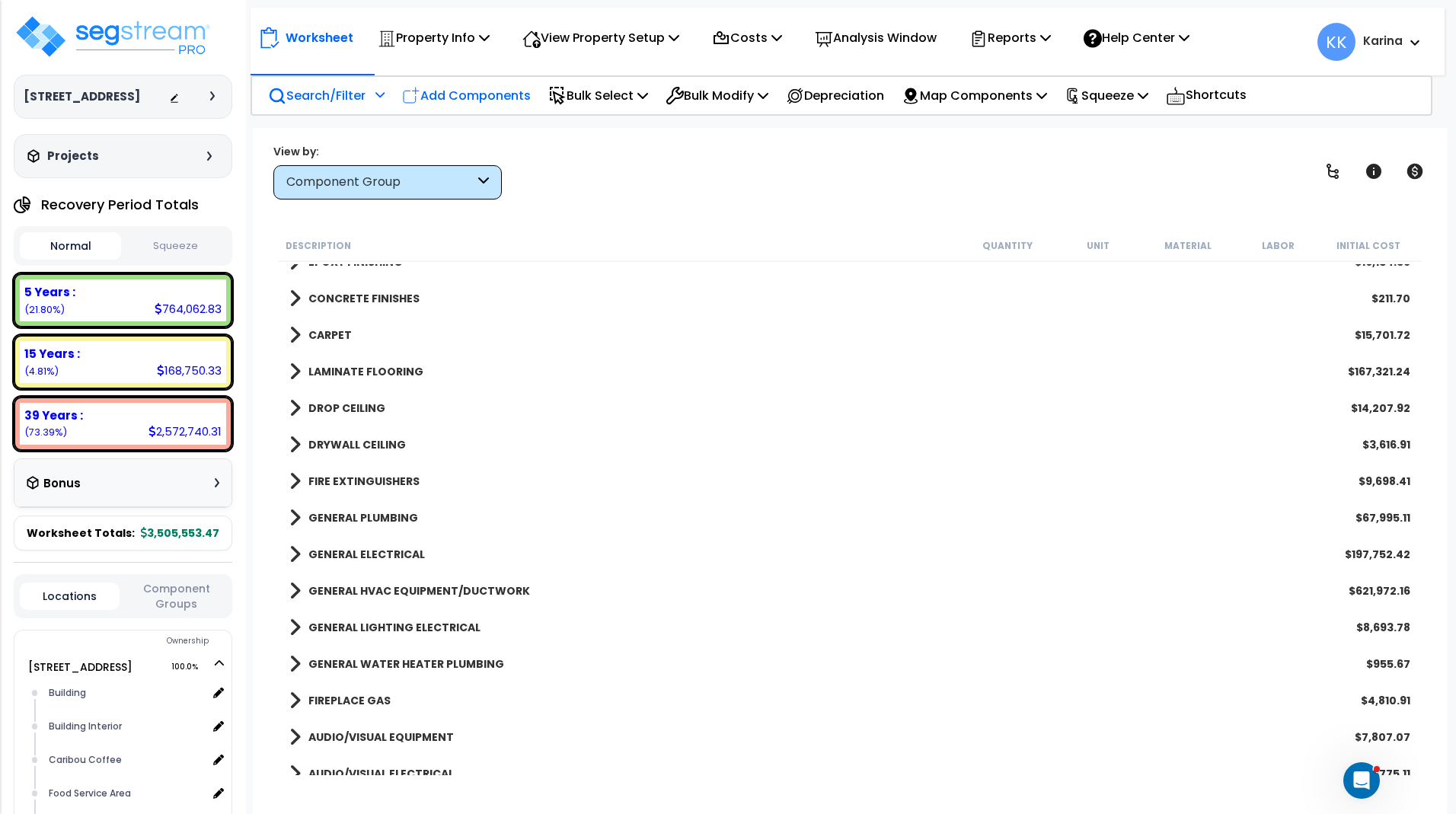
click at [474, 97] on p "Add Components" at bounding box center [465, 96] width 128 height 21
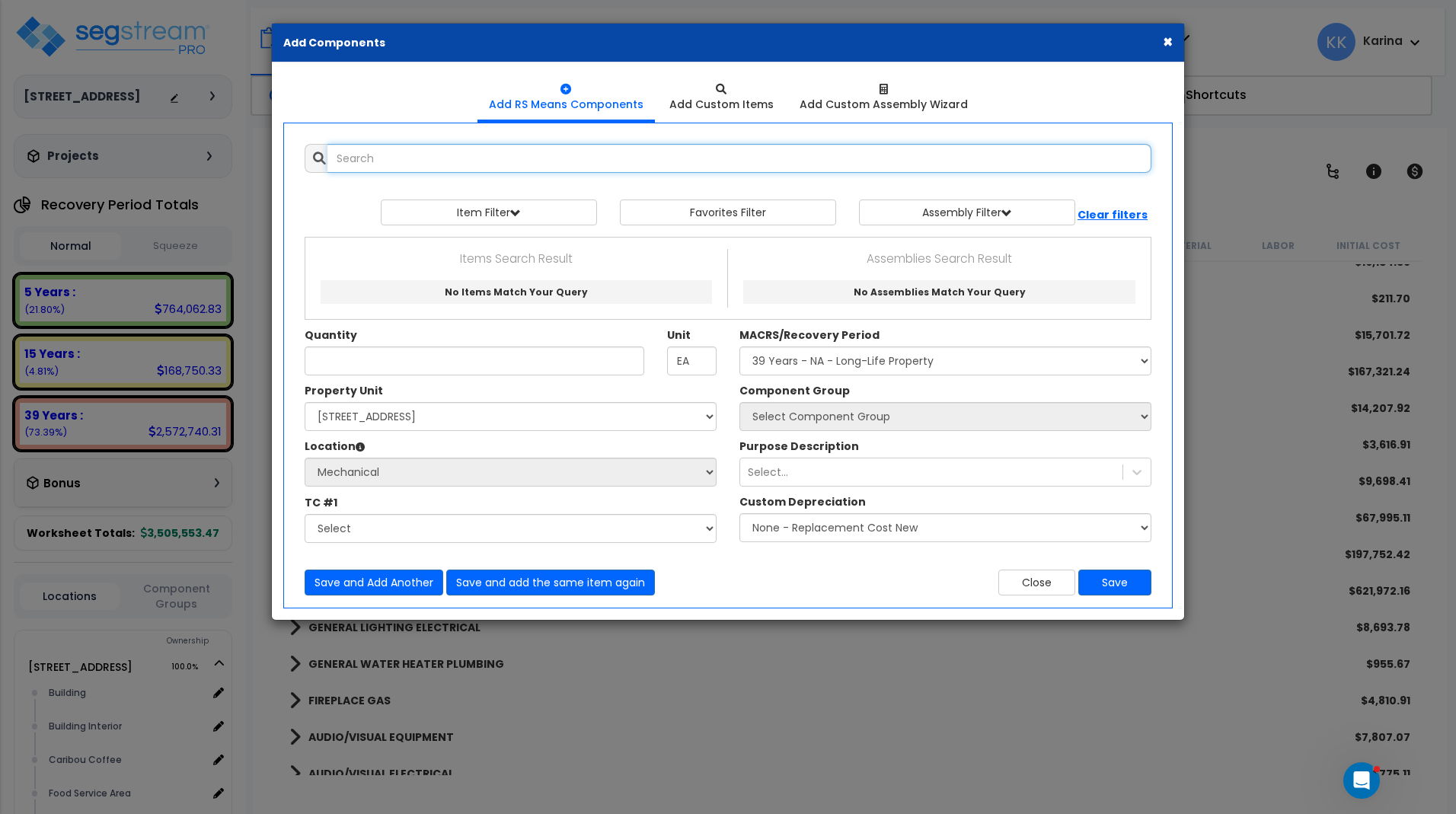
select select
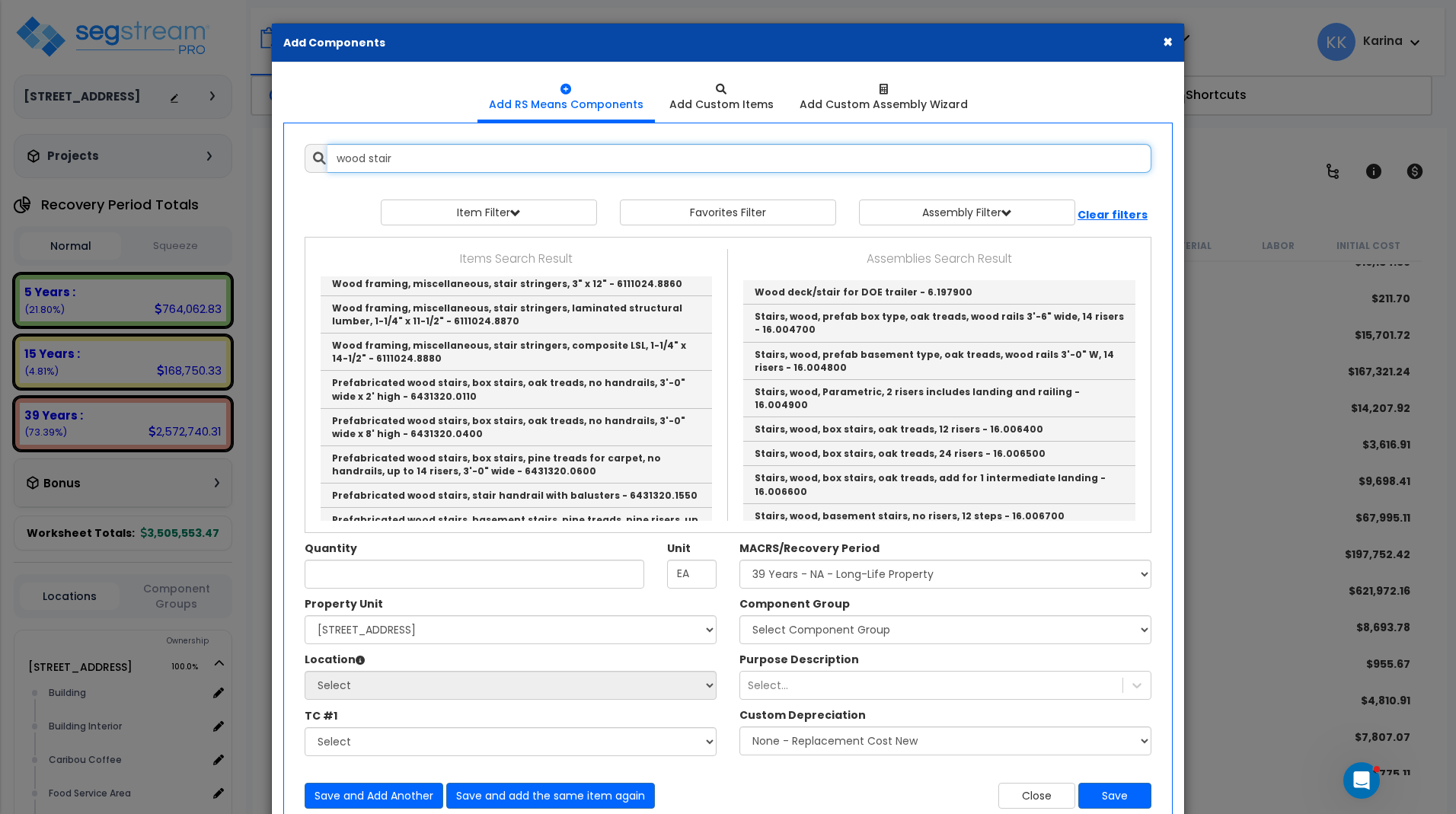
scroll to position [548, 0]
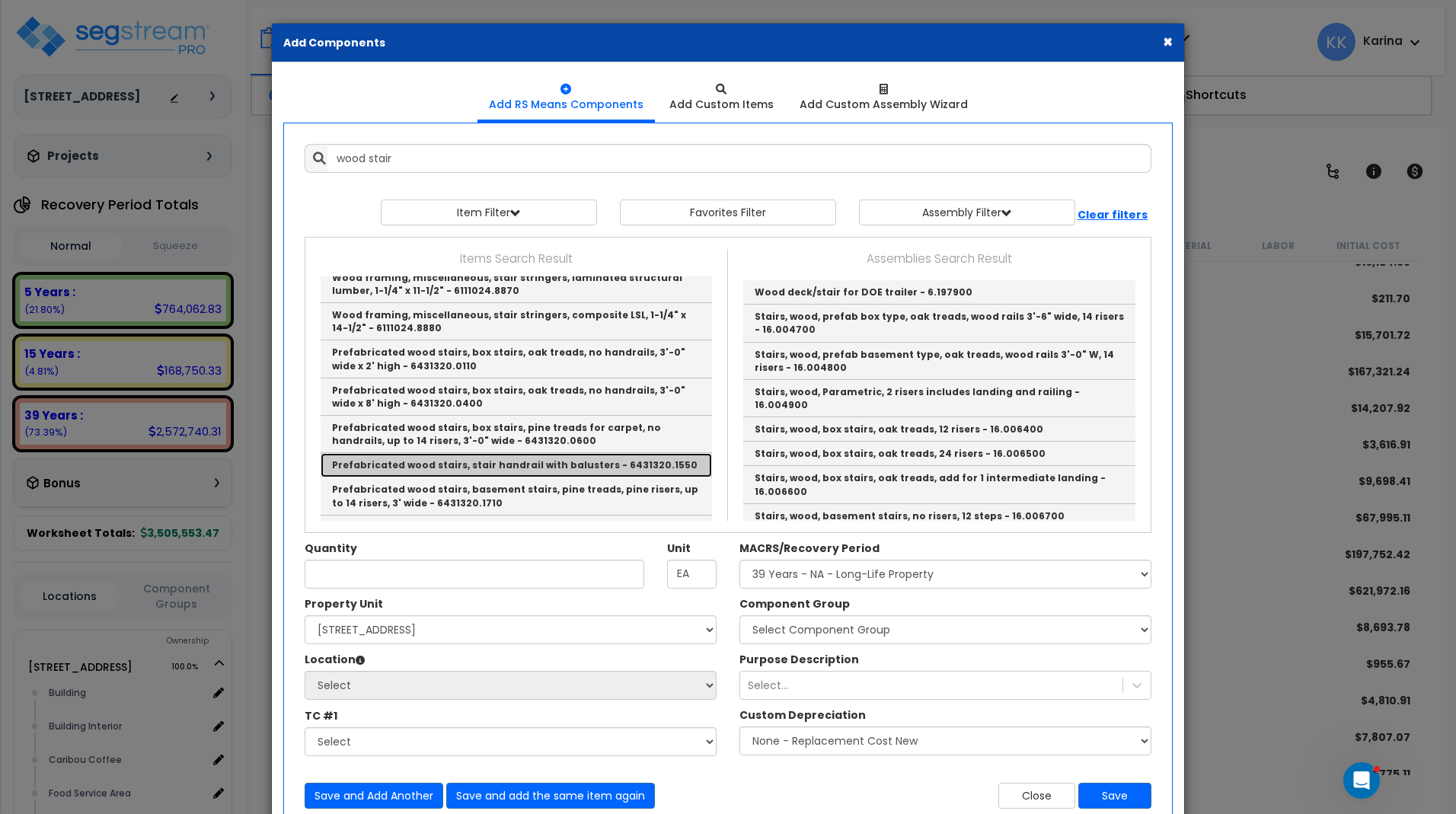
click at [372, 453] on link "Prefabricated wood stairs, stair handrail with balusters - 6431320.1550" at bounding box center [516, 466] width 391 height 24
type input "Prefabricated wood stairs, stair handrail with balusters - 6431320.1550"
checkbox input "false"
type input "L.F."
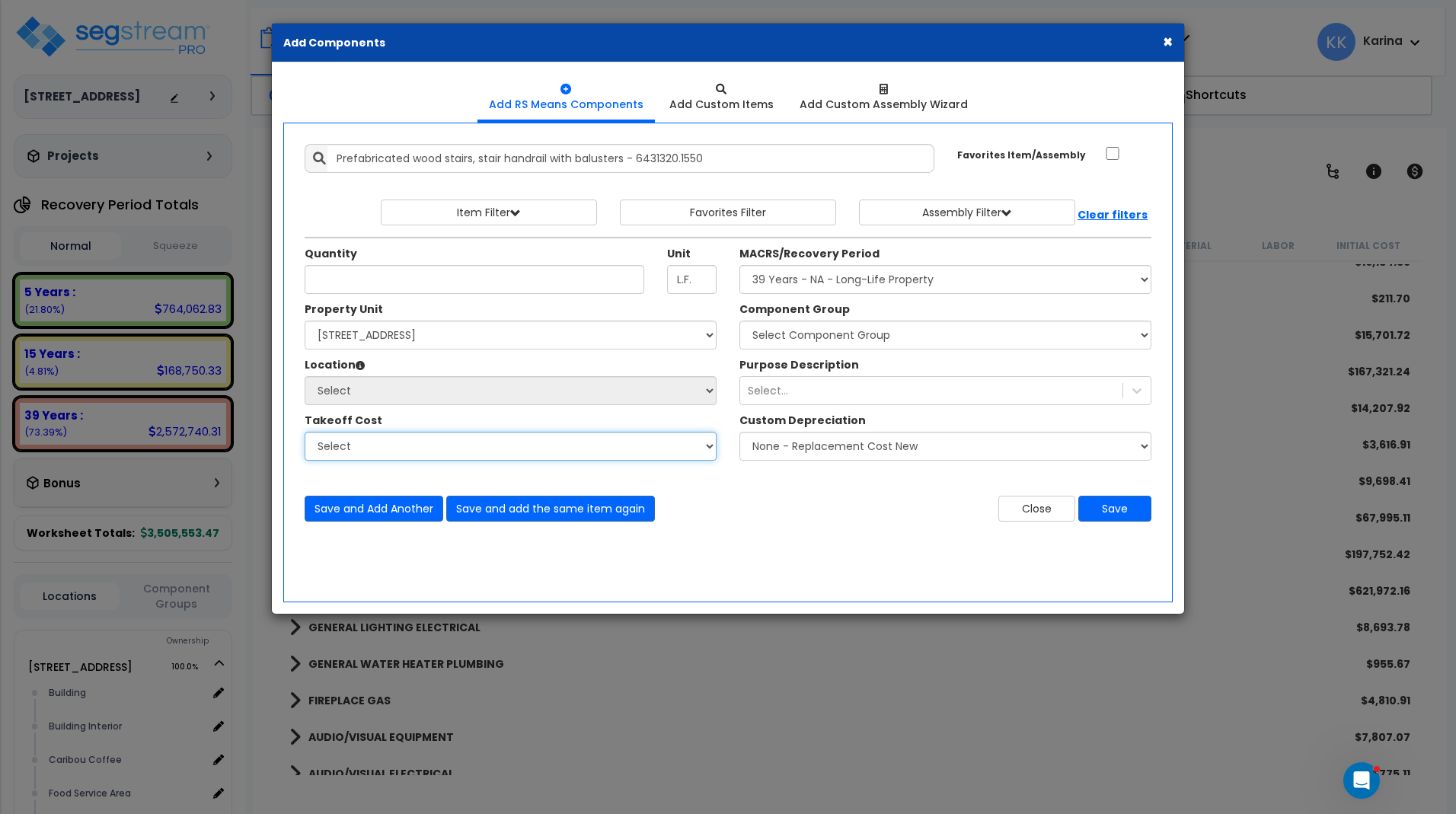
click at [304, 432] on select "Select" at bounding box center [510, 446] width 412 height 29
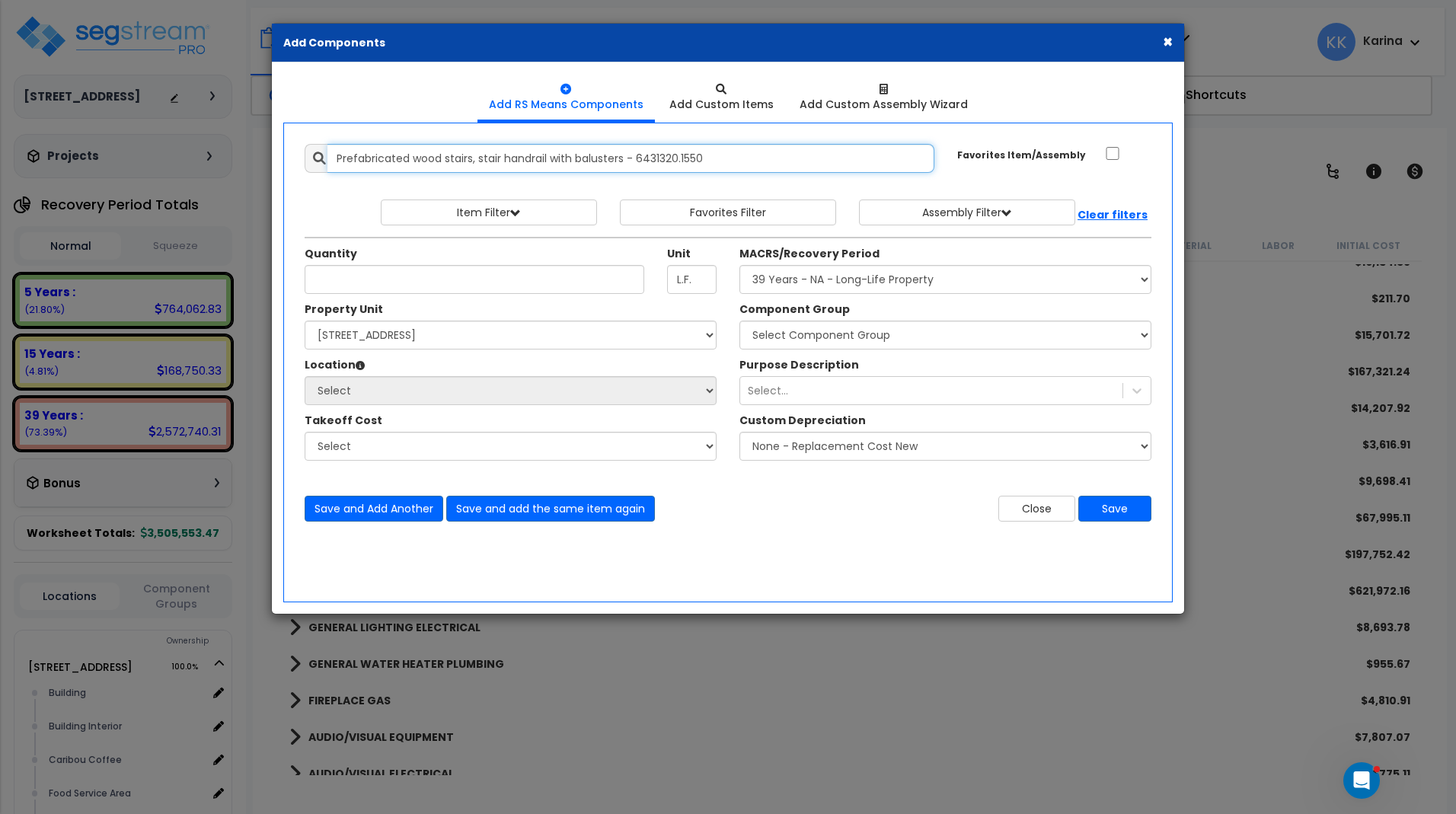
click at [717, 159] on input "Prefabricated wood stairs, stair handrail with balusters - 6431320.1550" at bounding box center [631, 158] width 607 height 29
drag, startPoint x: 372, startPoint y: 433, endPoint x: 316, endPoint y: 161, distance: 277.7
click at [328, 161] on input "Prefabricated wood stairs, stair handrail with balusters - 6431320.1550" at bounding box center [631, 158] width 607 height 29
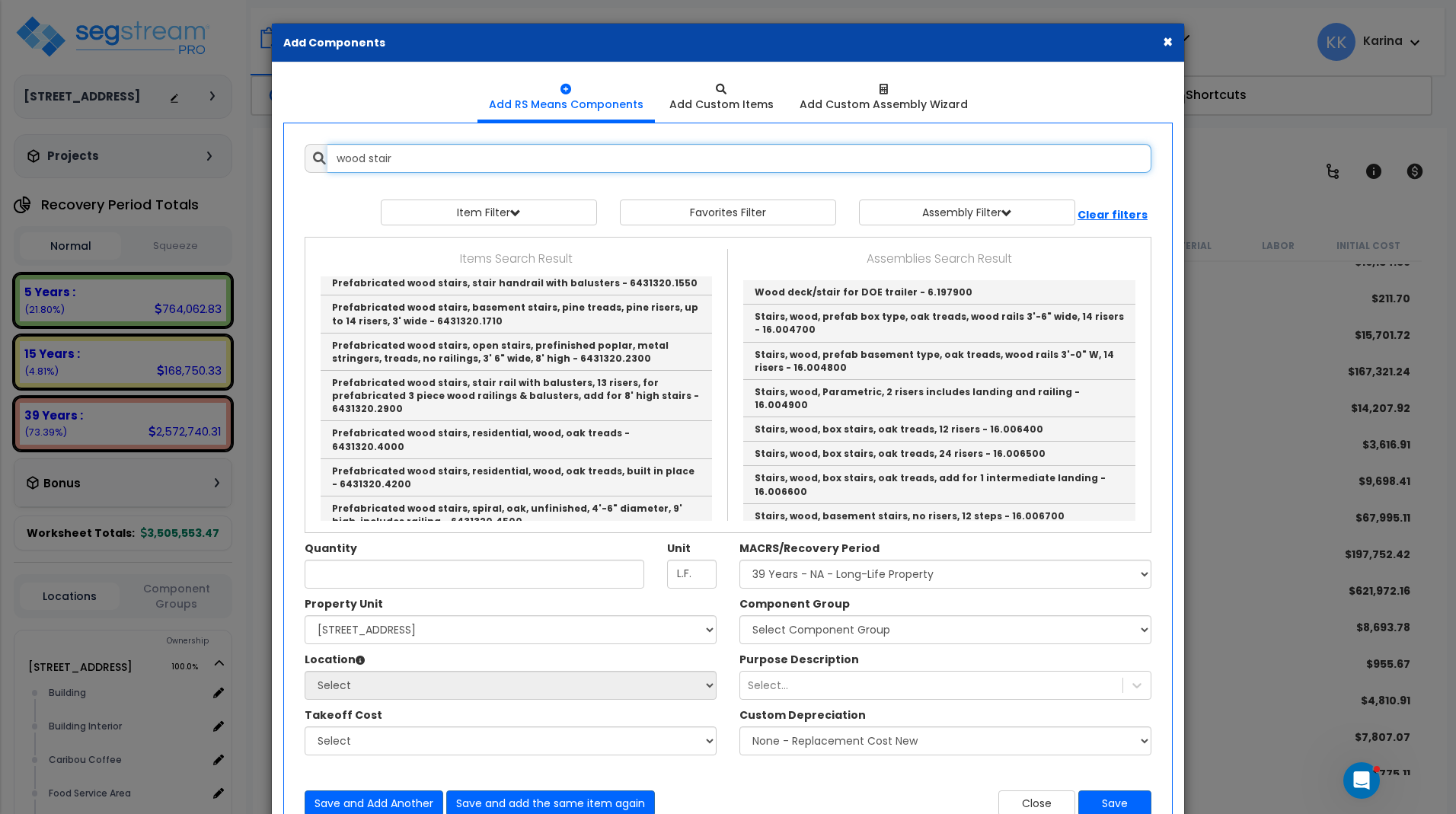
scroll to position [732, 0]
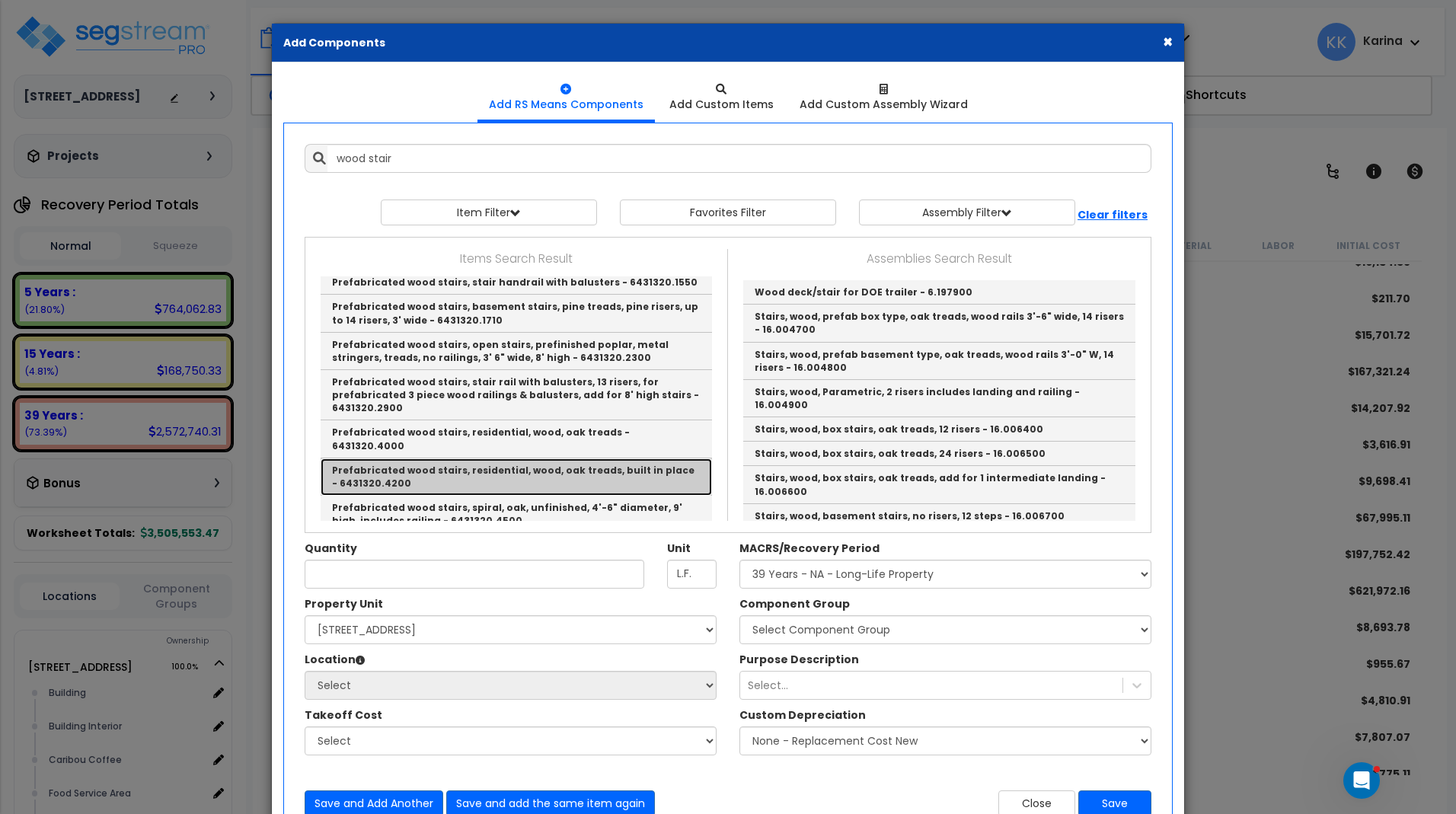
click at [432, 458] on link "Prefabricated wood stairs, residential, wood, oak treads, built in place - 6431…" at bounding box center [516, 477] width 391 height 37
type input "Prefabricated wood stairs, residential, wood, oak treads, built in place - 6431…"
type input "Flight"
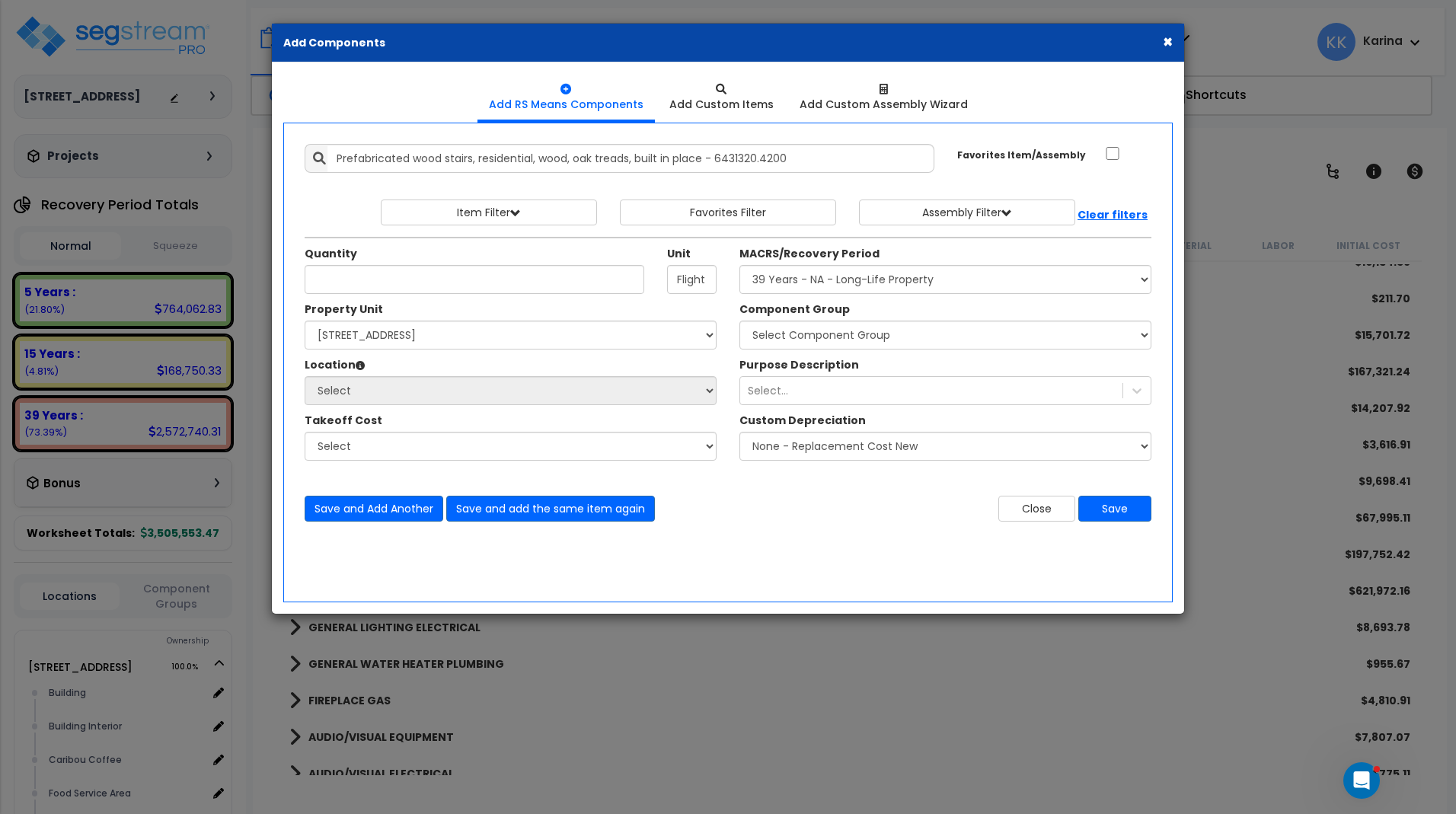
click at [432, 414] on div "Takeoff Cost" at bounding box center [510, 422] width 412 height 19
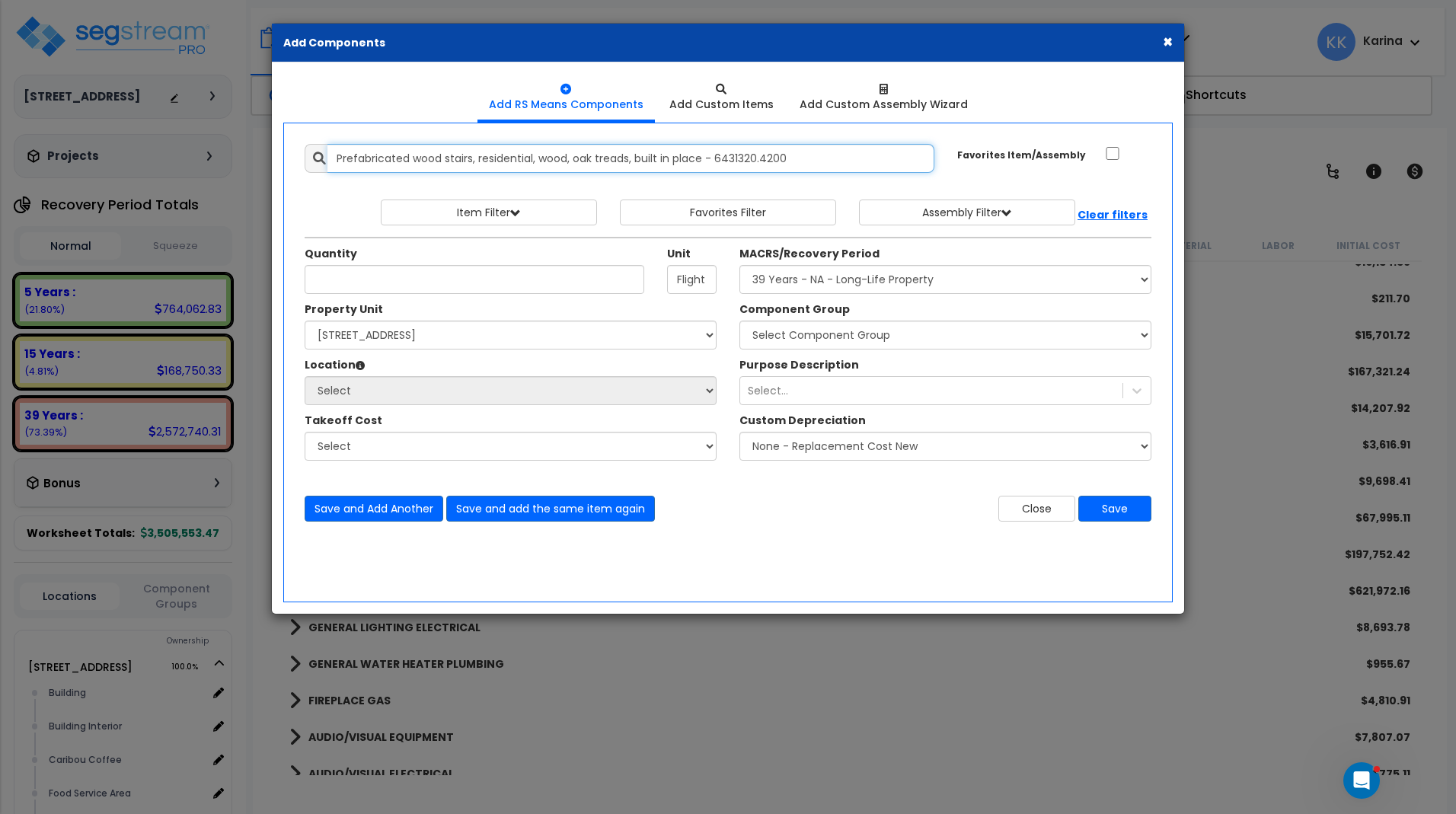
click at [797, 154] on input "Prefabricated wood stairs, residential, wood, oak treads, built in place - 6431…" at bounding box center [631, 158] width 607 height 29
drag, startPoint x: 797, startPoint y: 154, endPoint x: 313, endPoint y: 161, distance: 484.1
click at [328, 161] on input "Prefabricated wood stairs, residential, wood, oak treads, built in place - 6431…" at bounding box center [631, 158] width 607 height 29
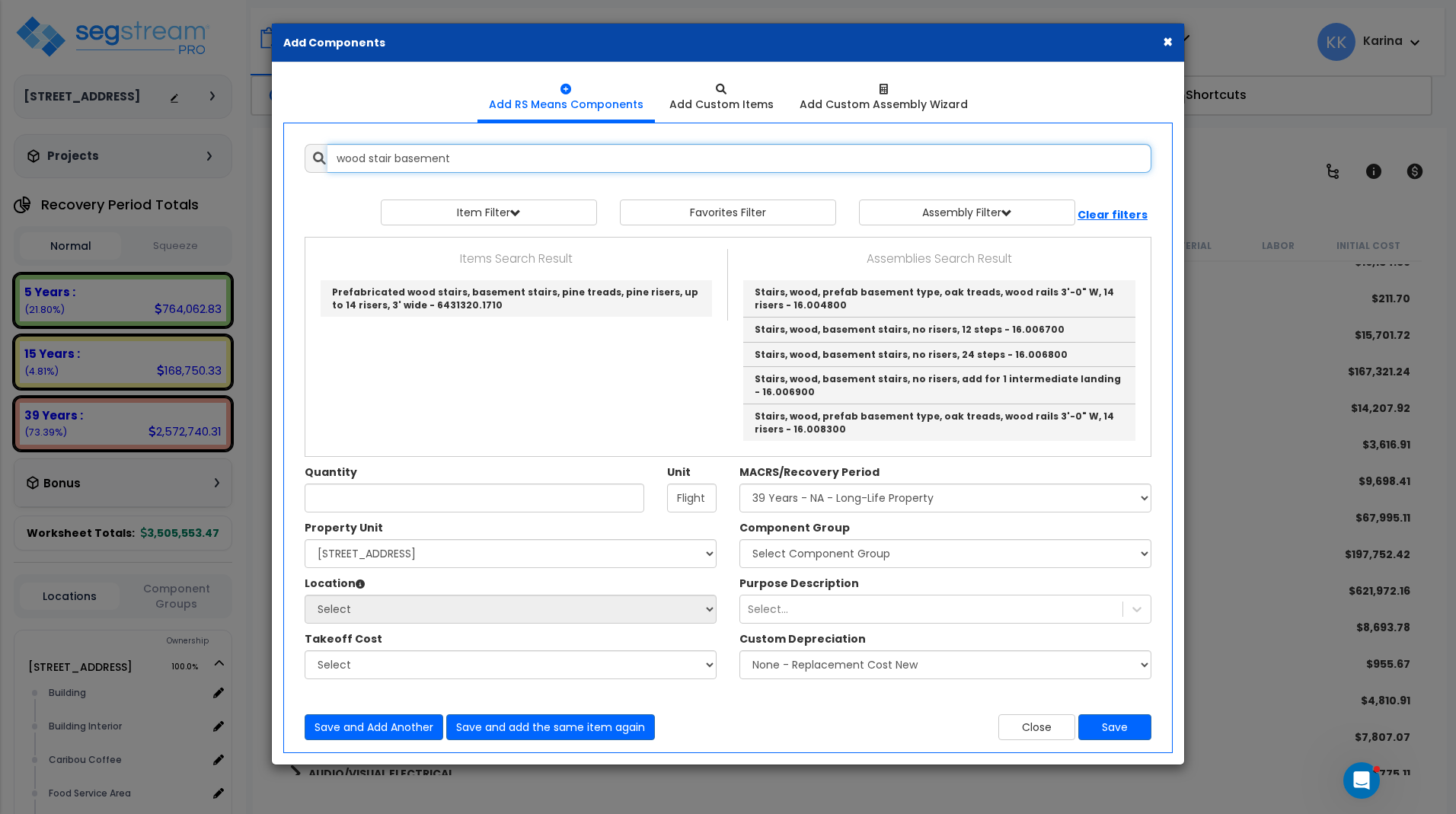
scroll to position [0, 0]
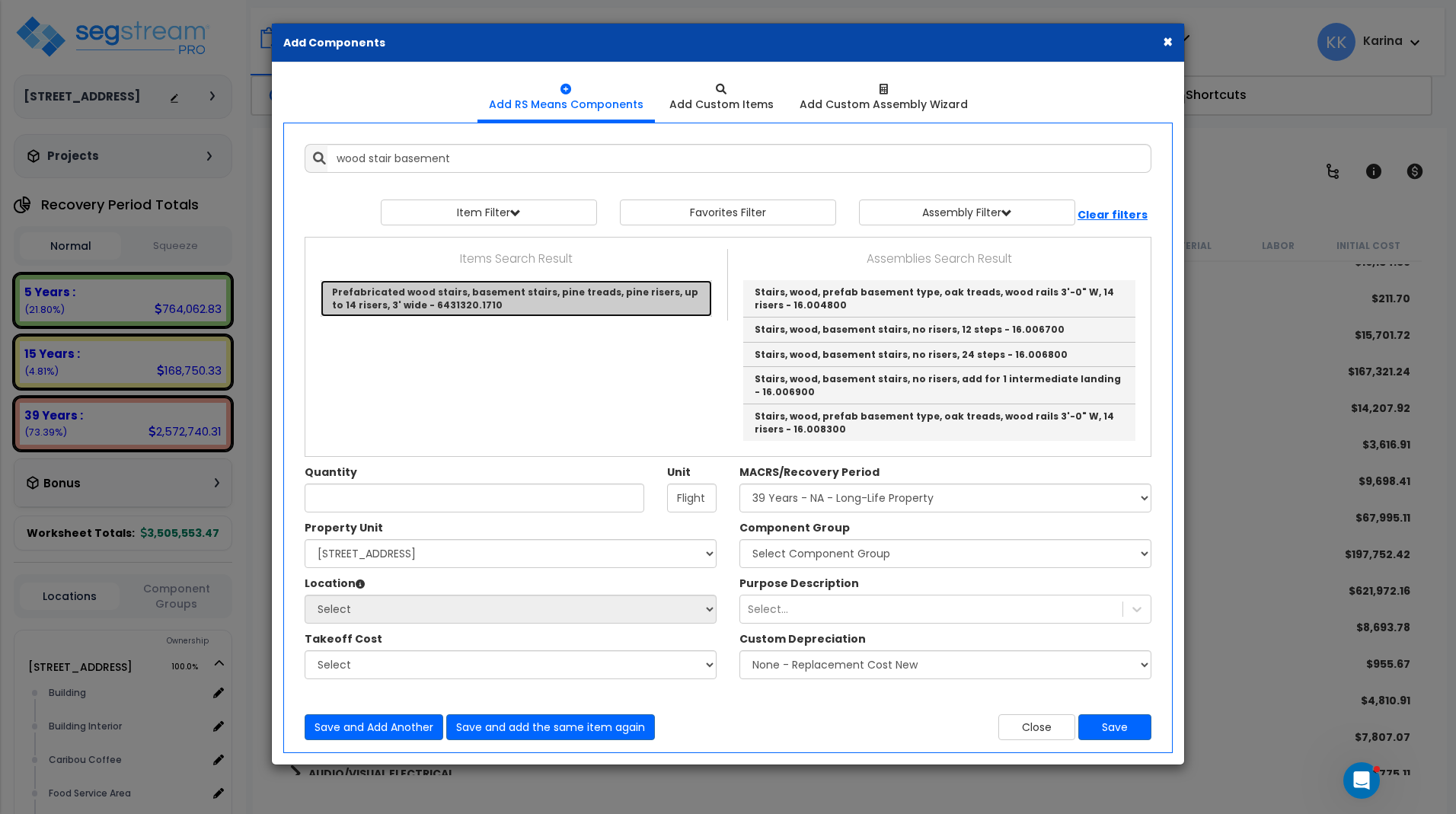
click at [403, 286] on link "Prefabricated wood stairs, basement stairs, pine treads, pine risers, up to 14 …" at bounding box center [516, 298] width 391 height 37
type input "Prefabricated wood stairs, basement stairs, pine treads, pine risers, up to 14 …"
type input "Riser"
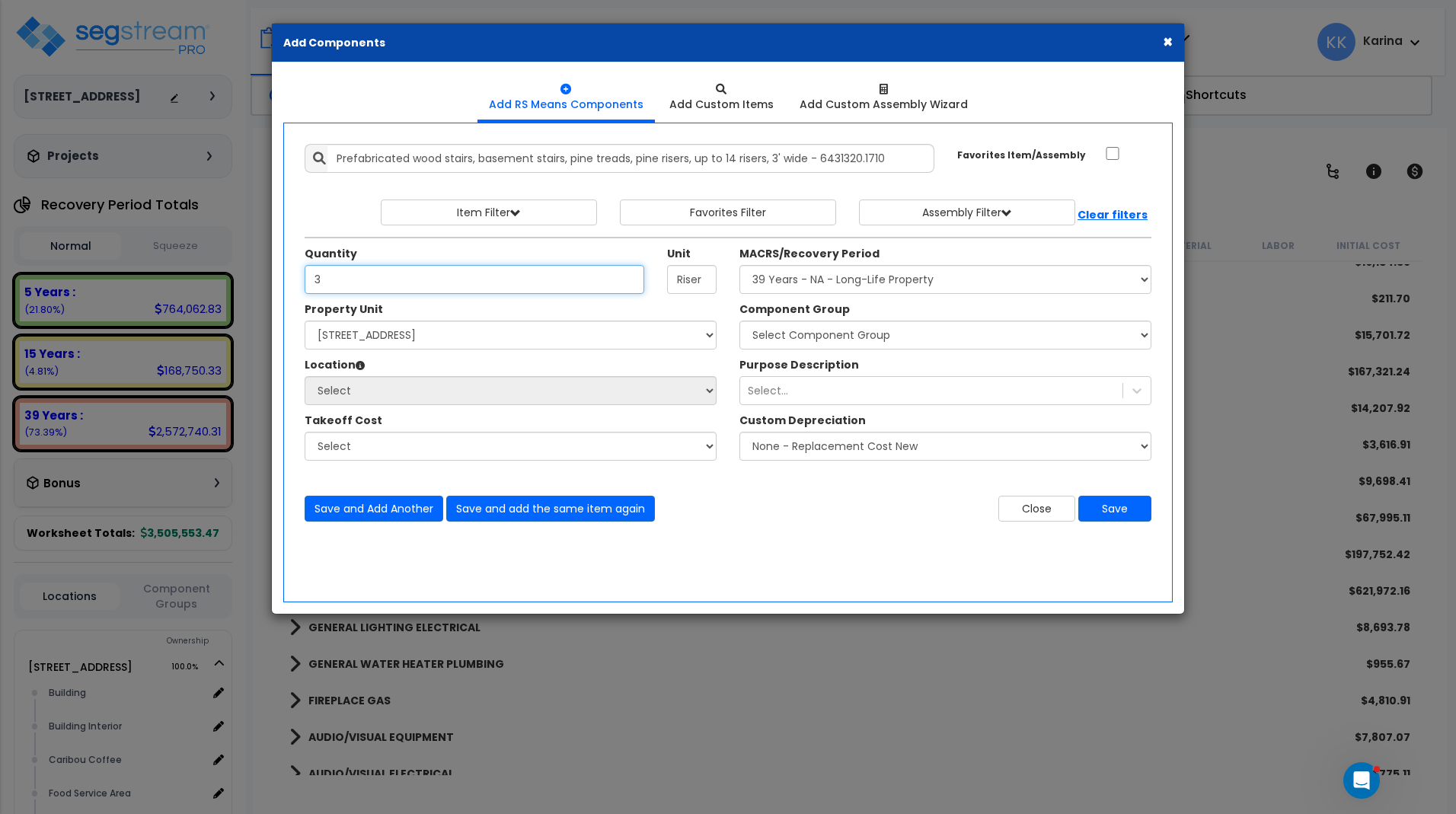
type input "3"
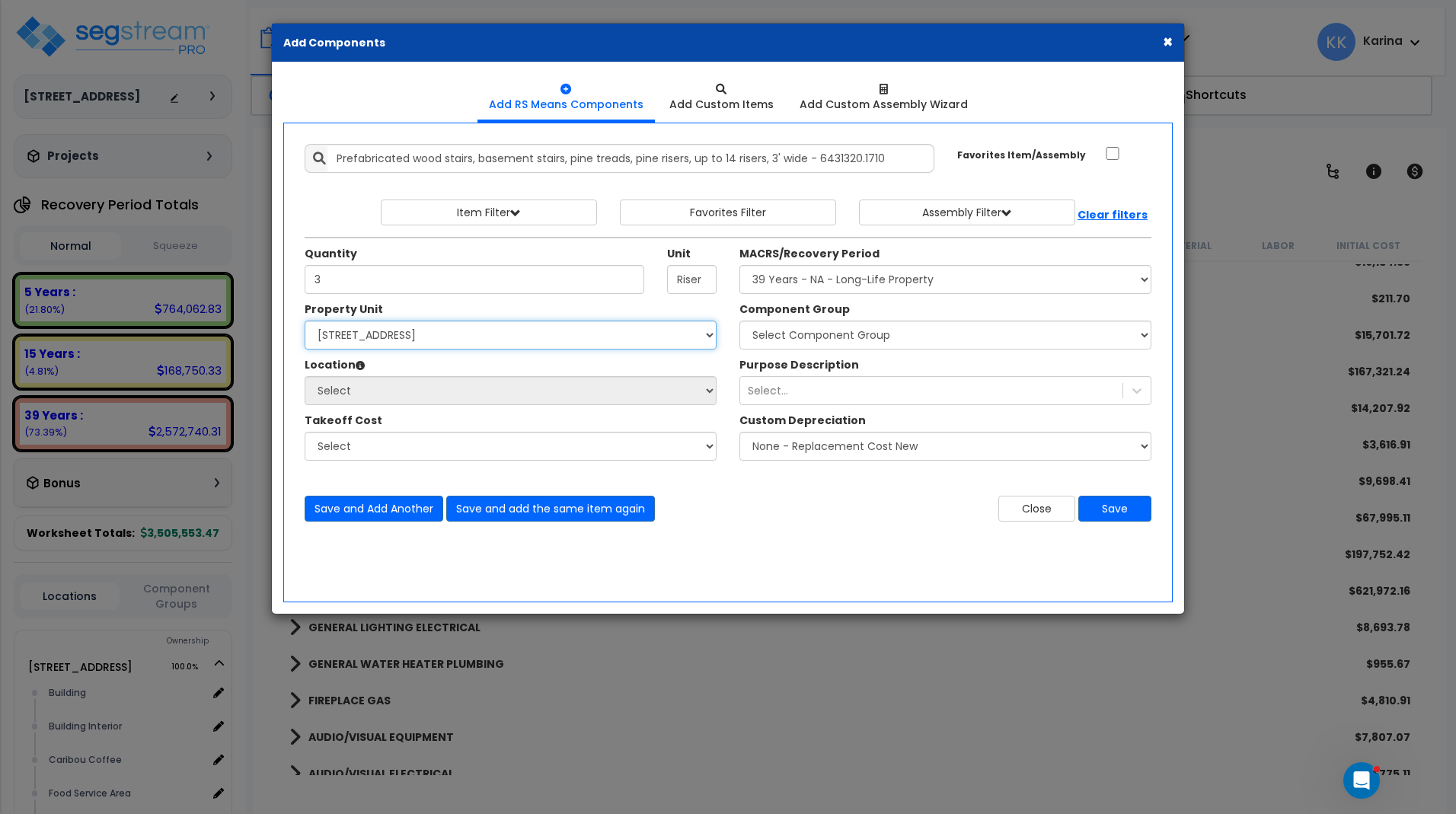
click at [304, 320] on select "Select [STREET_ADDRESS] Site Improvements" at bounding box center [510, 334] width 412 height 29
select select "163345"
click option "[STREET_ADDRESS]" at bounding box center [0, 0] width 0 height 0
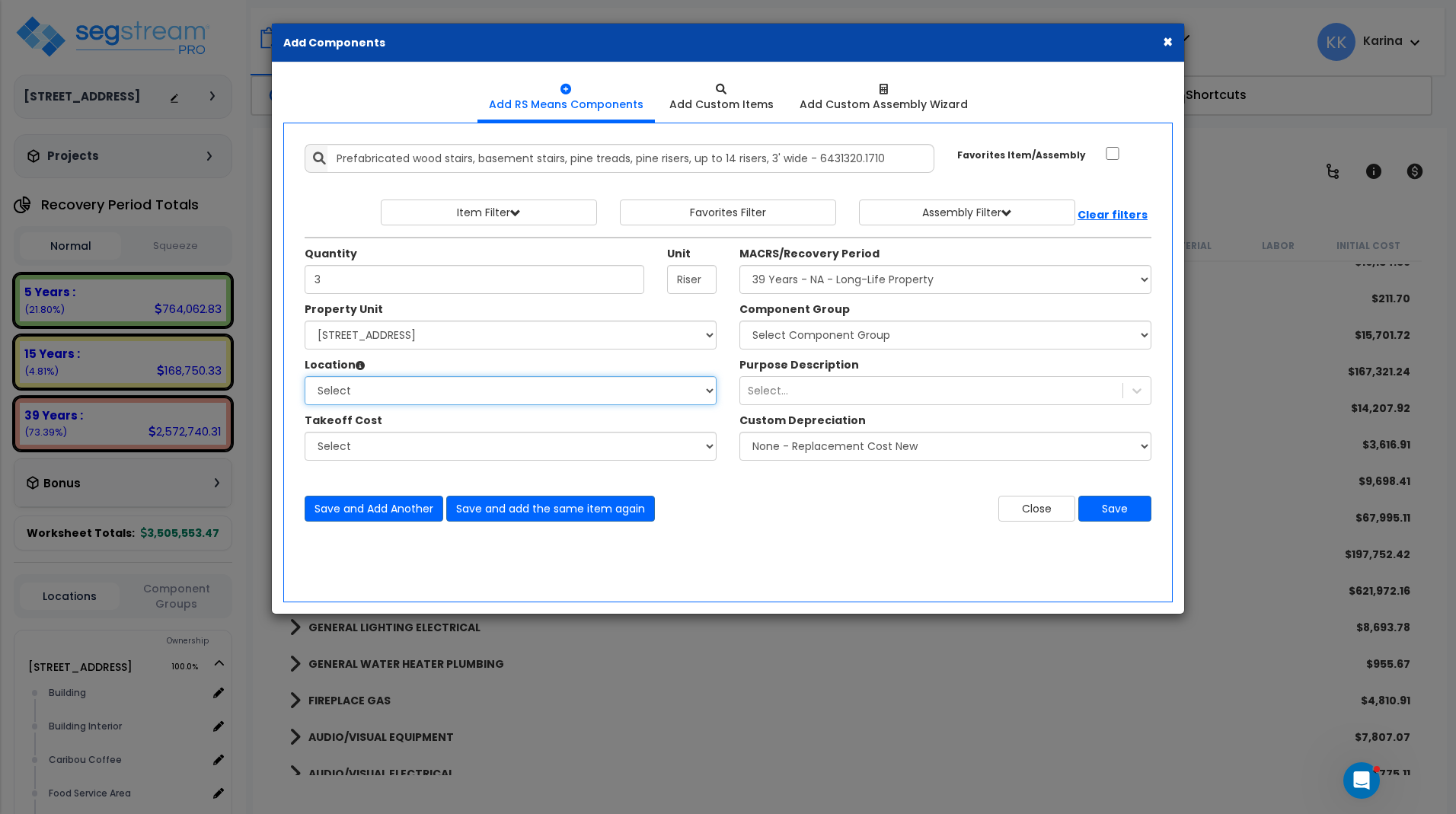
click at [304, 377] on select "Select Building Building Interior Caribou Coffee Food Service Area Mechanical […" at bounding box center [510, 391] width 412 height 29
select select "31191"
click option "Offices/ Customer Service" at bounding box center [0, 0] width 0 height 0
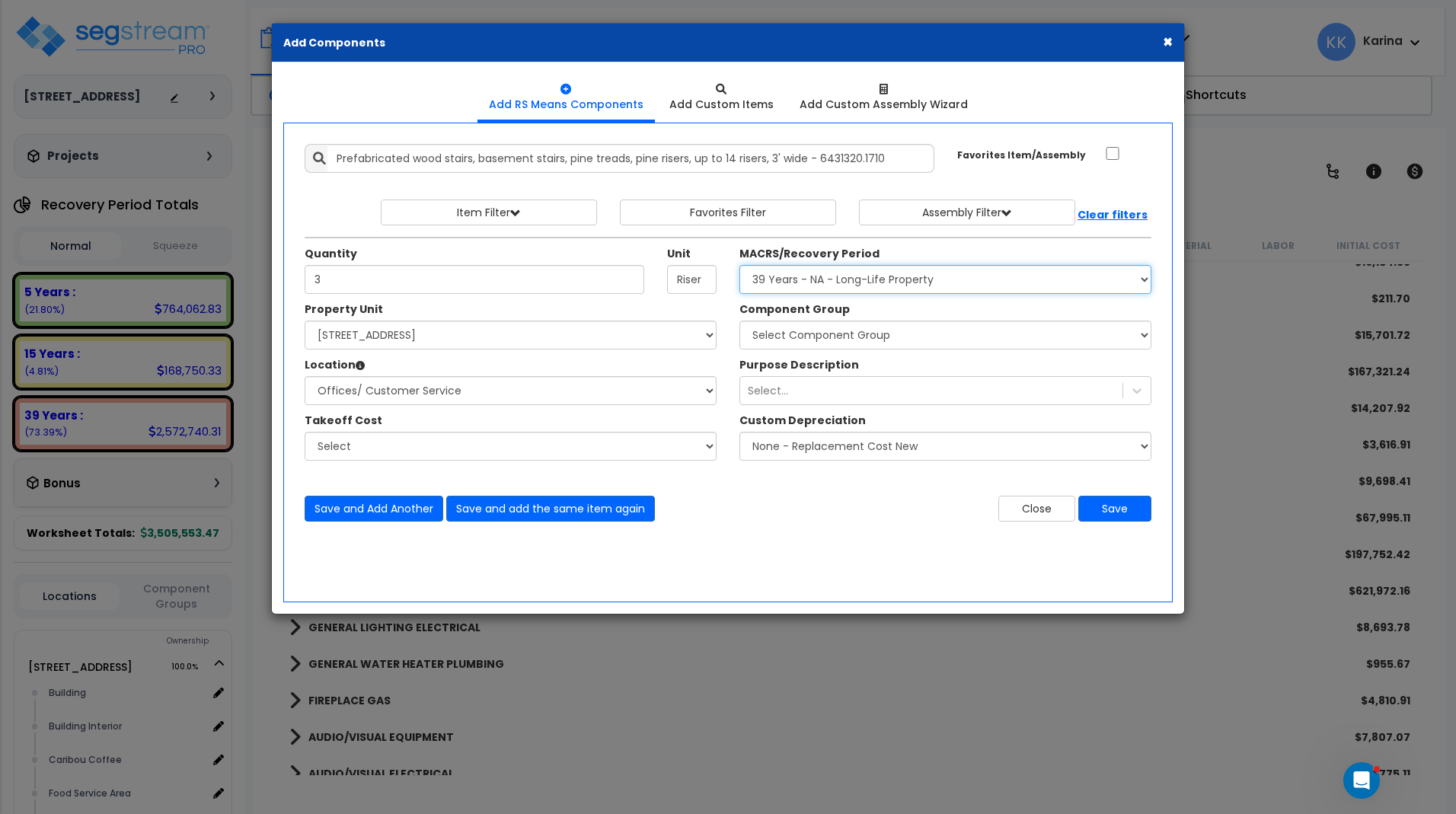
click at [740, 265] on select "Select MACRS/Recovery Period 5 Years - 57.0 - Distributive Trades & Services 5 …" at bounding box center [946, 279] width 412 height 29
select select "3669"
click option "39 Years - NA - Long-Life Property" at bounding box center [0, 0] width 0 height 0
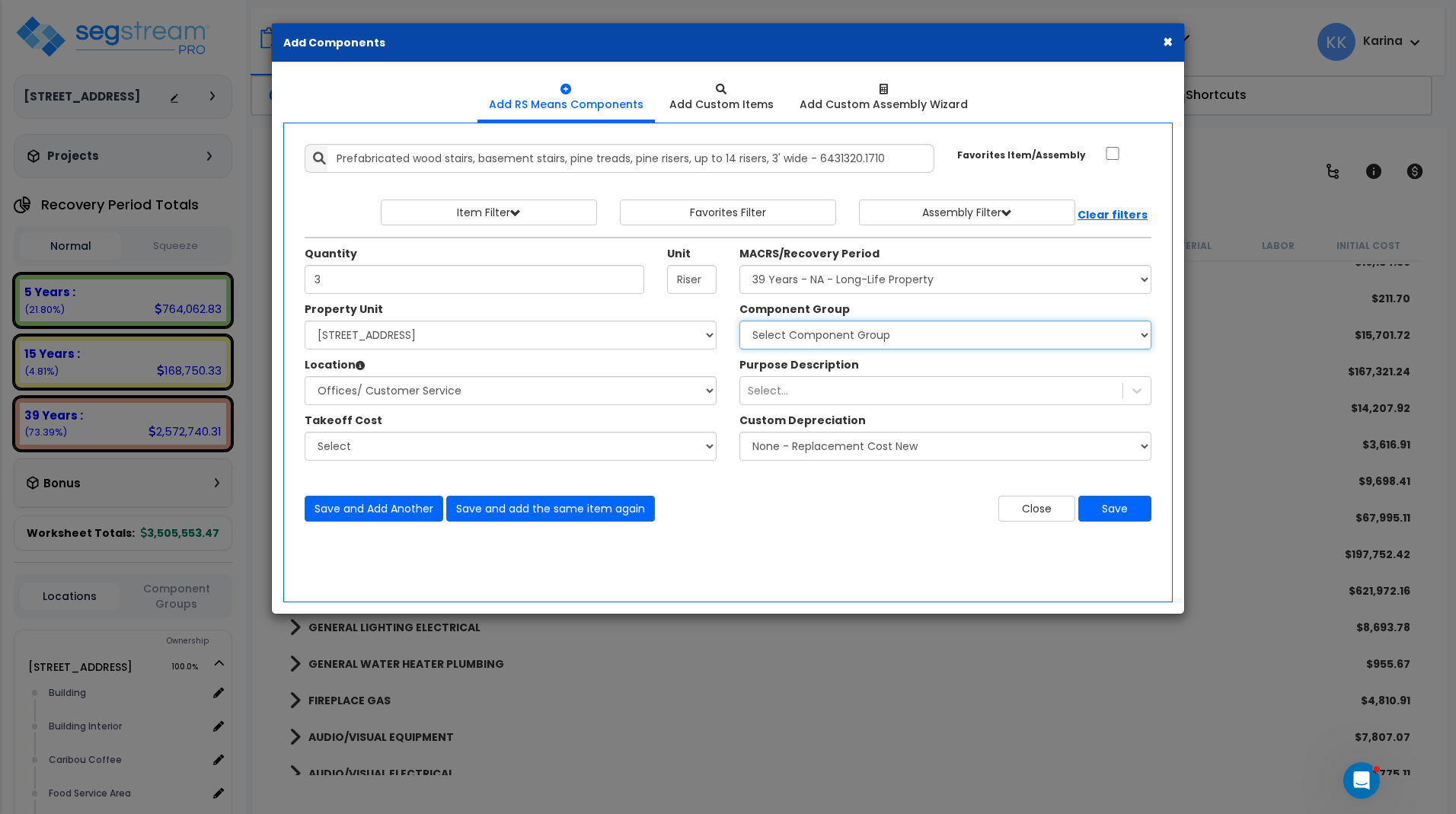
click at [740, 320] on select "Select Component Group 143.00 - FIRE EXTINGUISHERS 350.00 - SITE FIRE PROTECTIO…" at bounding box center [946, 334] width 412 height 29
select select "57241"
click option "2.00 - GENERAL REQUIREMENTS" at bounding box center [0, 0] width 0 height 0
click at [1110, 508] on button "Save" at bounding box center [1114, 509] width 73 height 26
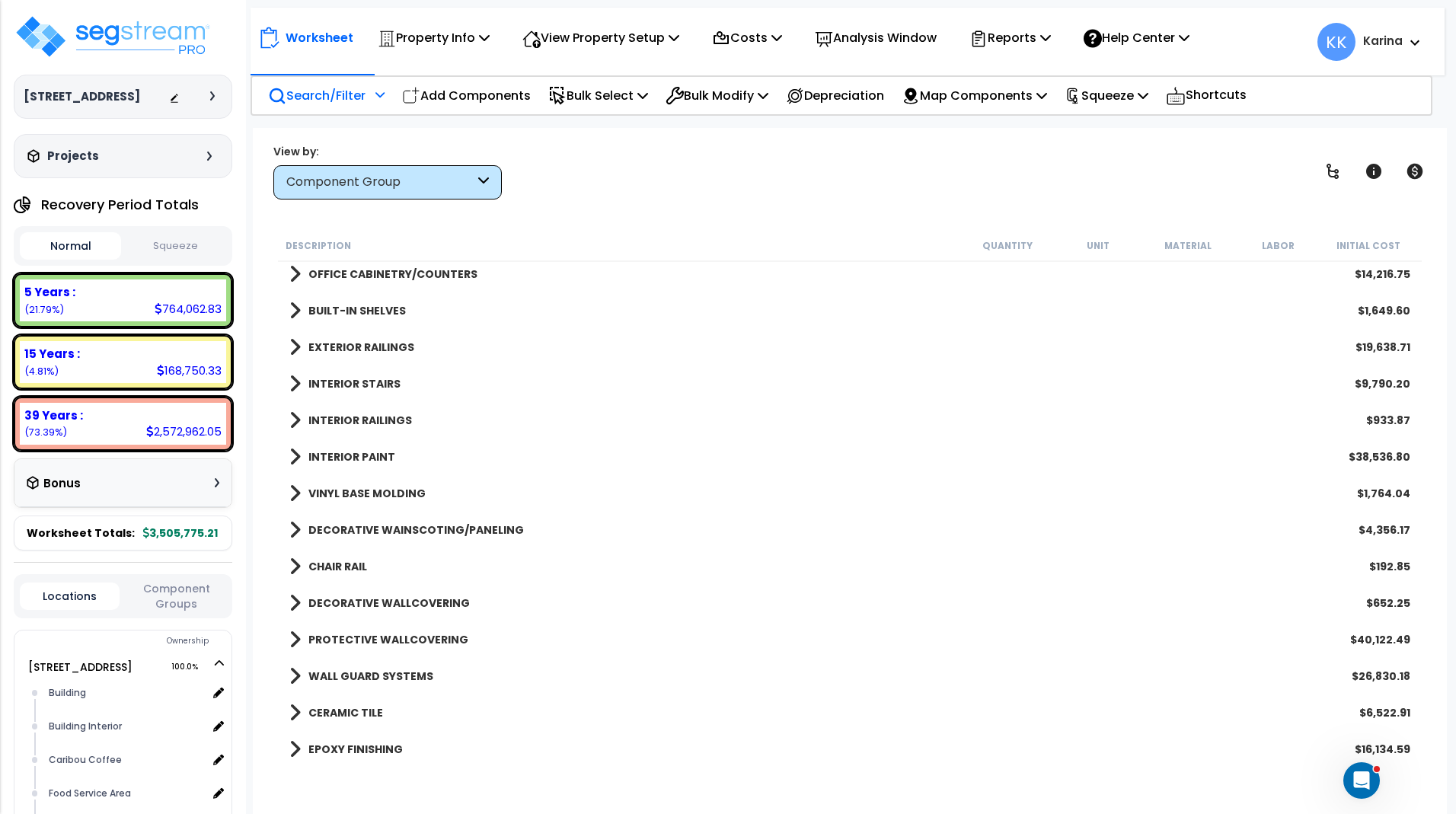
scroll to position [1097, 0]
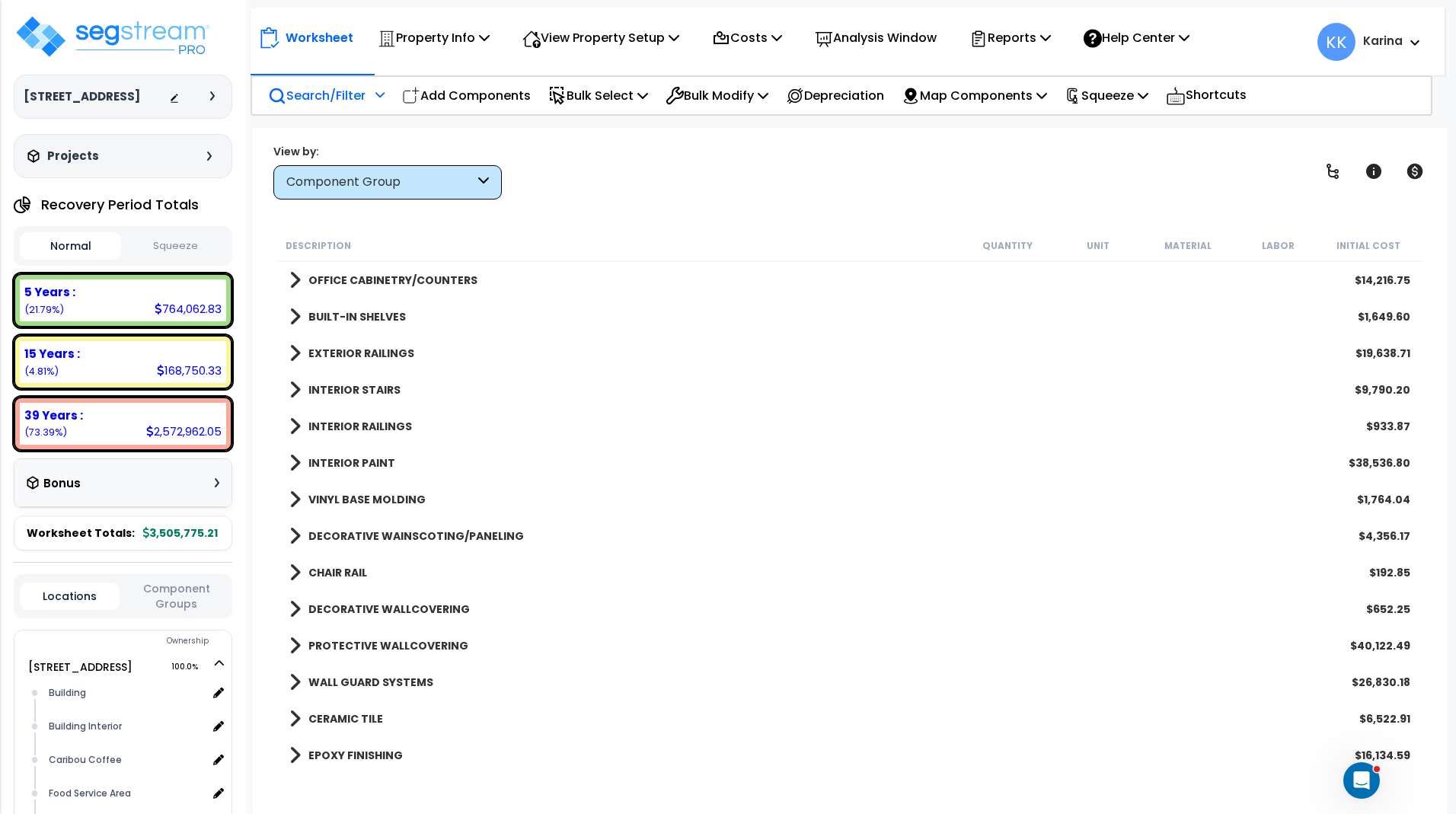
click at [291, 389] on span at bounding box center [295, 390] width 11 height 22
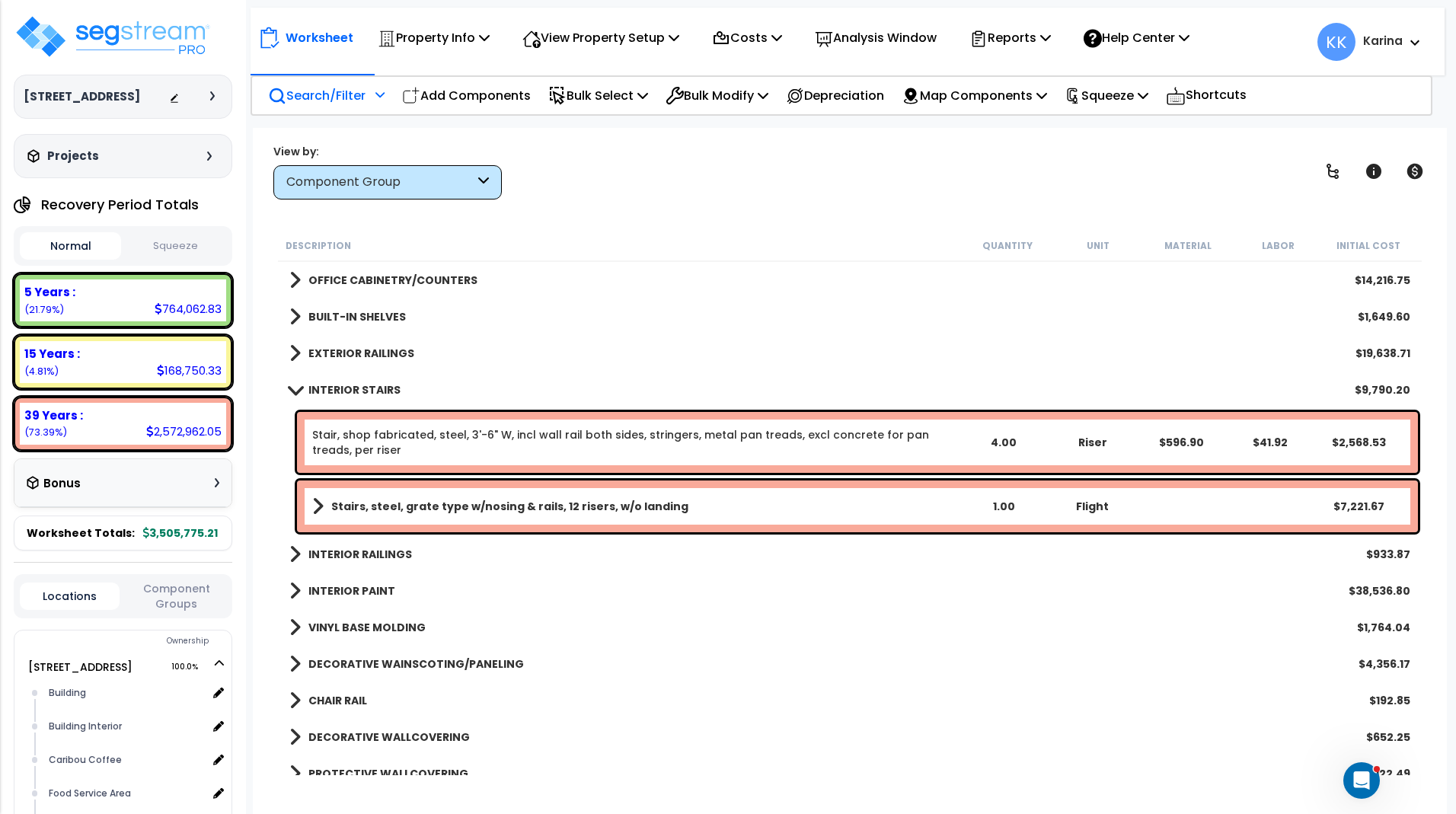
click at [387, 439] on link "Stair, shop fabricated, steel, 3'-6" W, incl wall rail both sides, stringers, m…" at bounding box center [635, 442] width 646 height 31
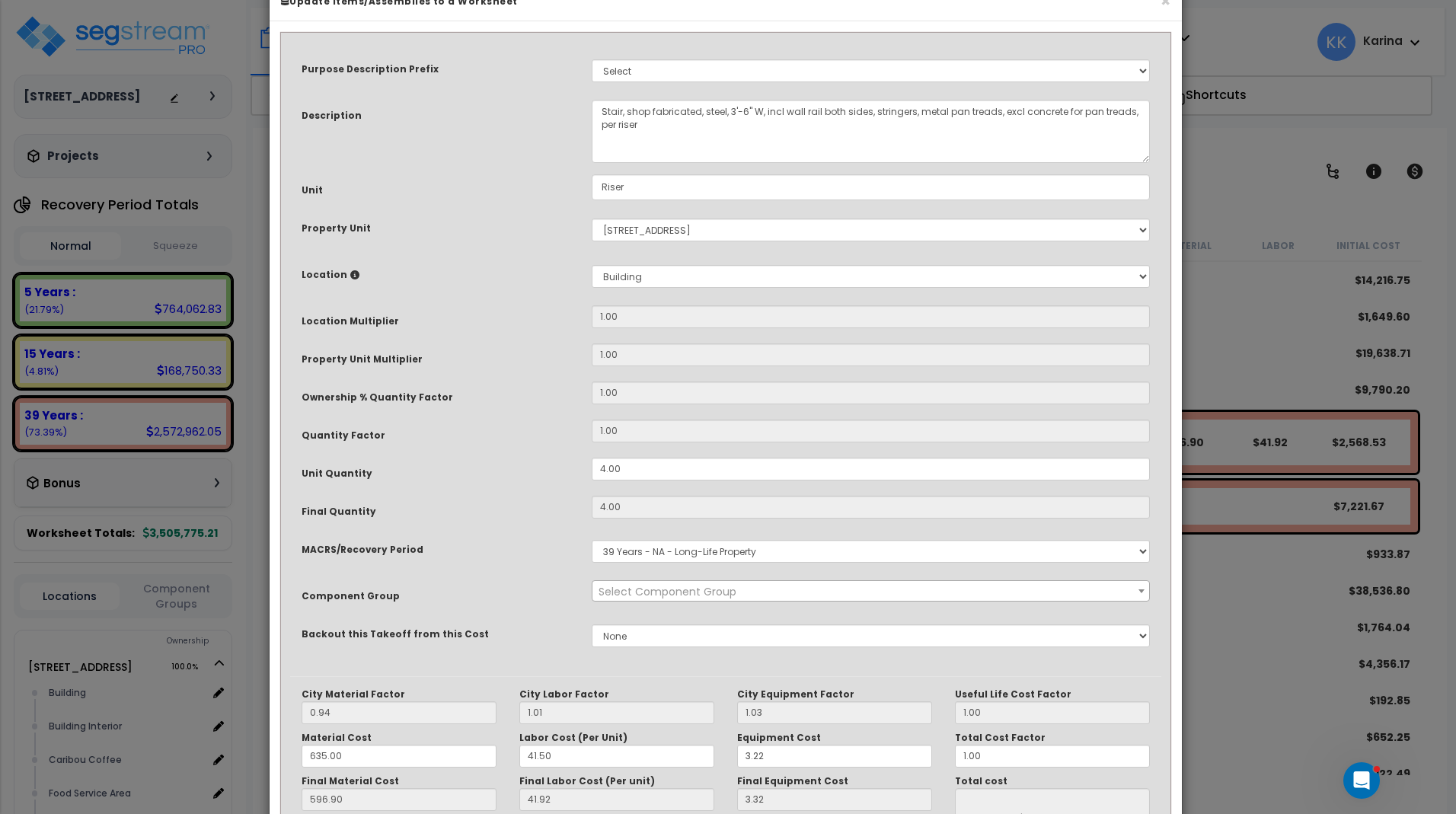
select select "56924"
click at [1216, 617] on div "× Update Items/Assemblies to a Worksheet Purpose Description Prefix Select A/V …" at bounding box center [728, 407] width 1456 height 814
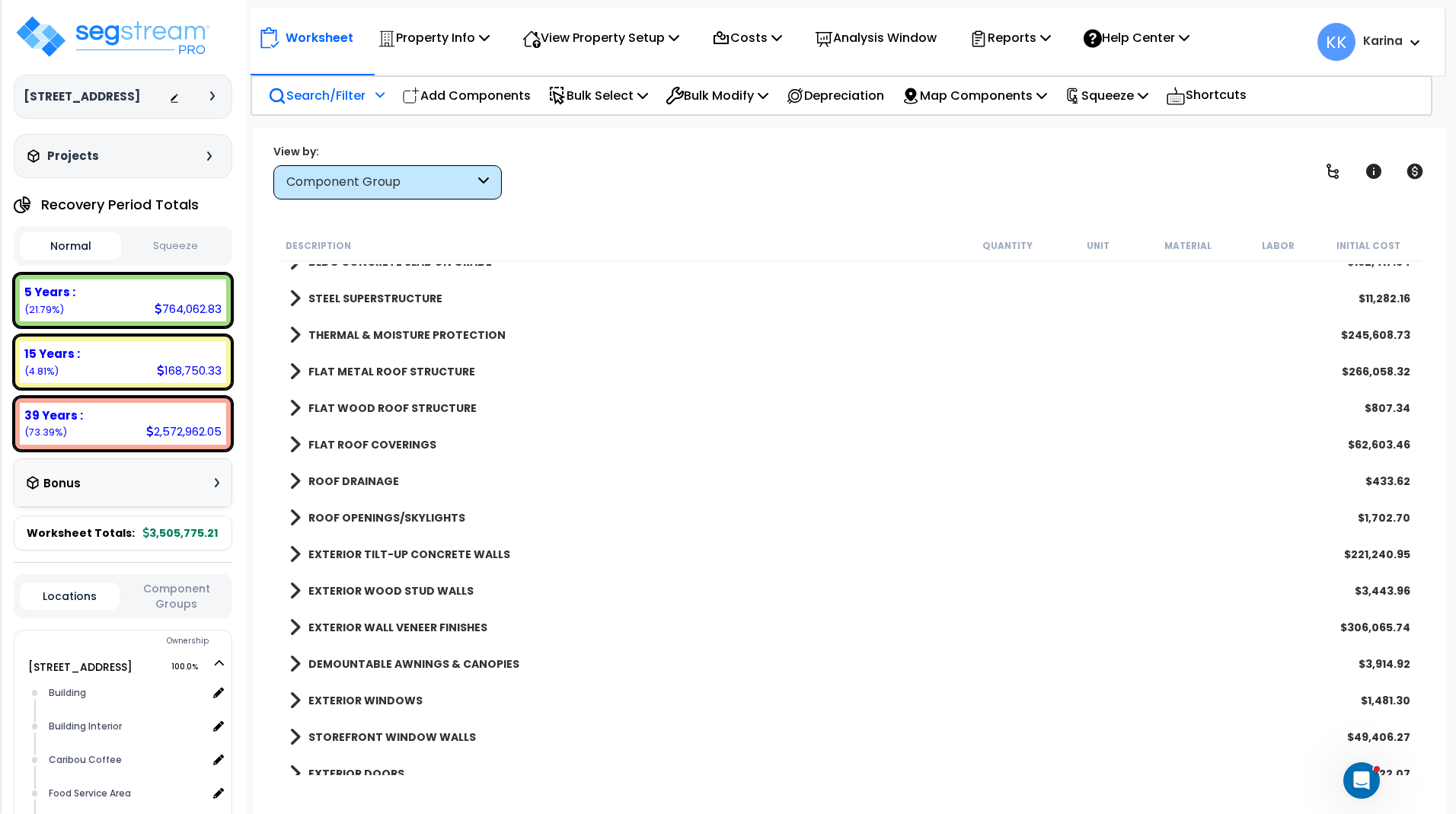
scroll to position [0, 0]
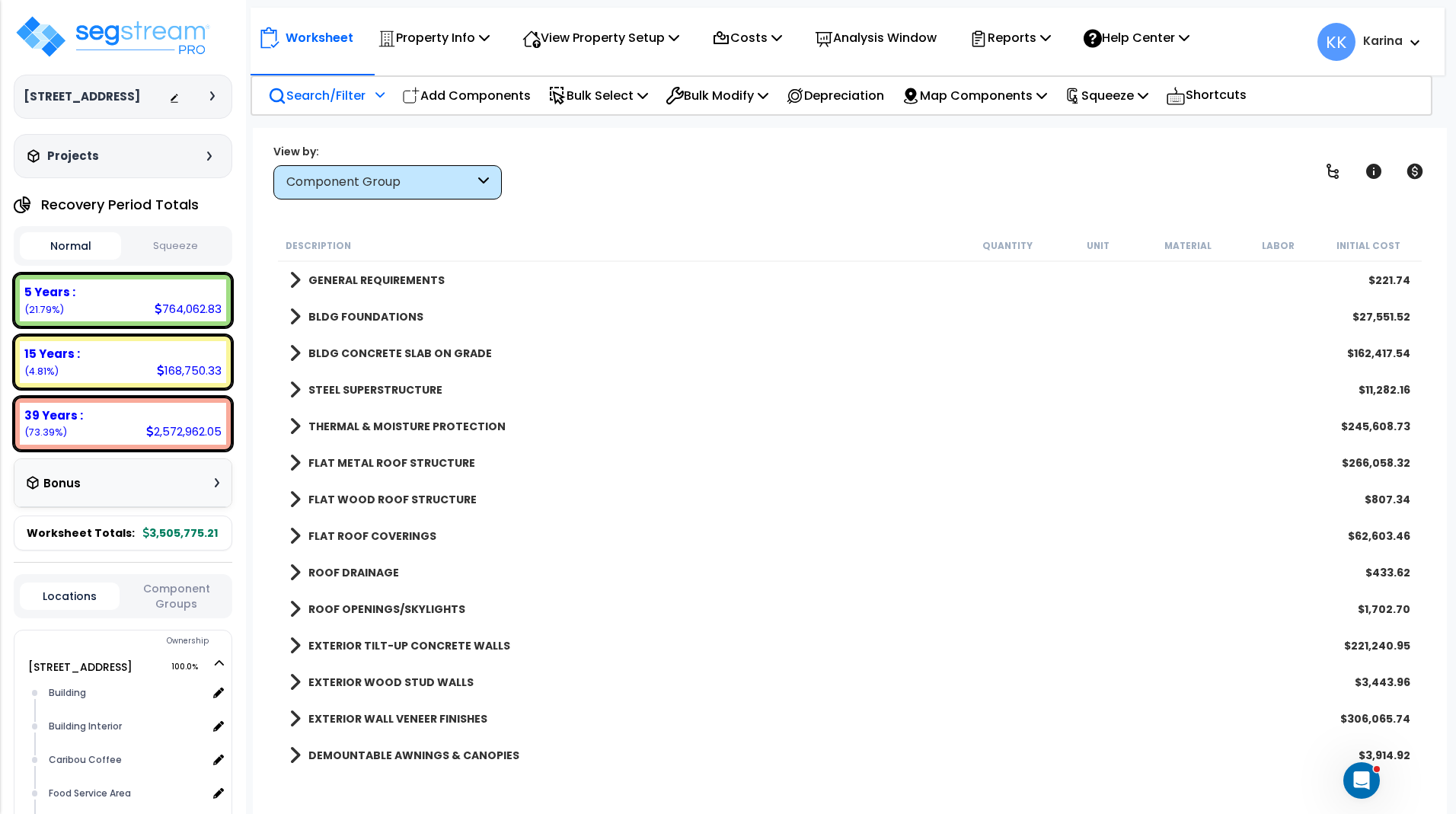
click at [291, 280] on span at bounding box center [295, 280] width 11 height 22
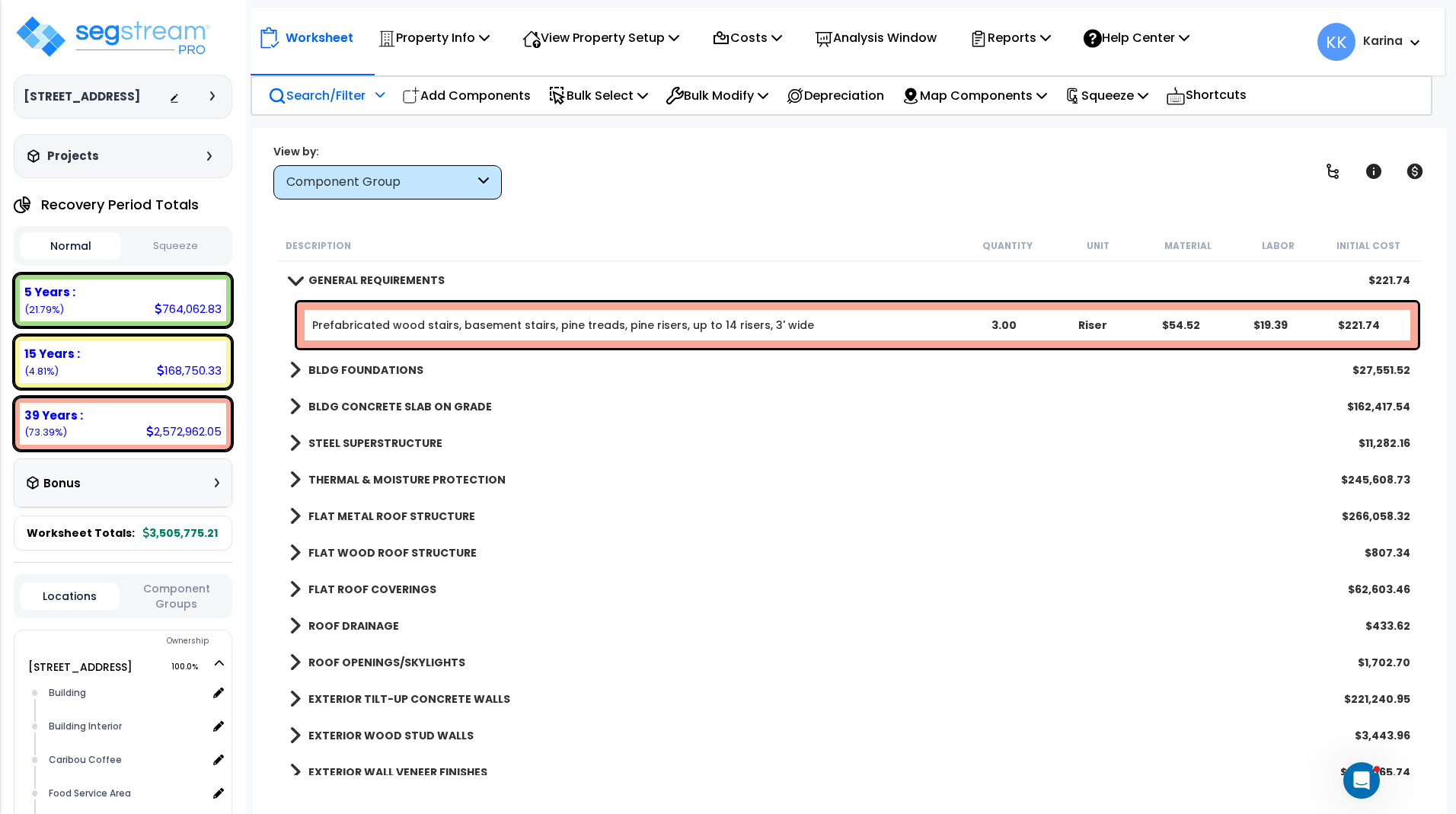
click at [381, 320] on link "Prefabricated wood stairs, basement stairs, pine treads, pine risers, up to 14 …" at bounding box center [563, 325] width 502 height 15
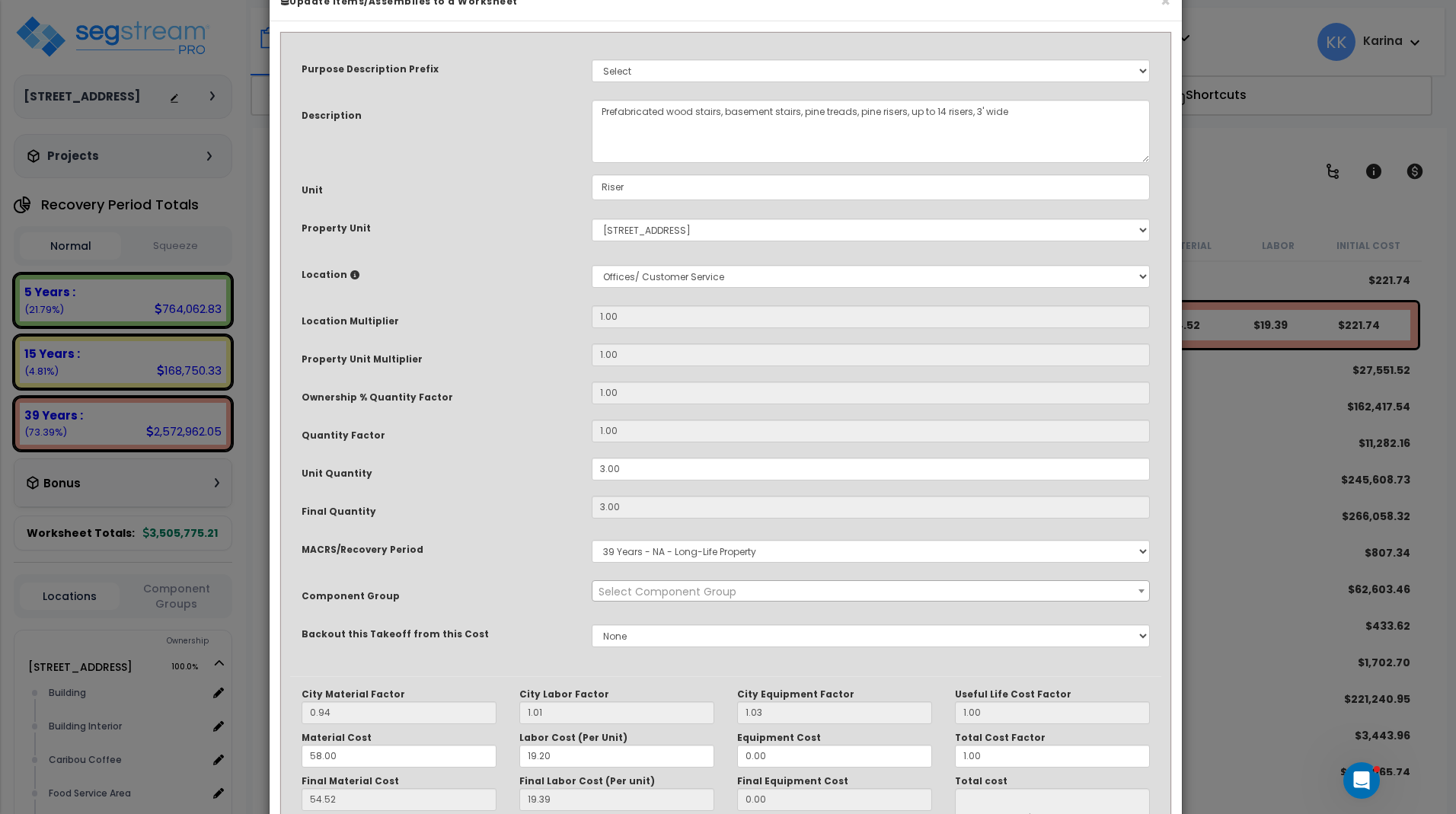
select select "57241"
click at [675, 602] on span "× 2.00 - GENERAL REQUIREMENTS" at bounding box center [871, 591] width 556 height 22
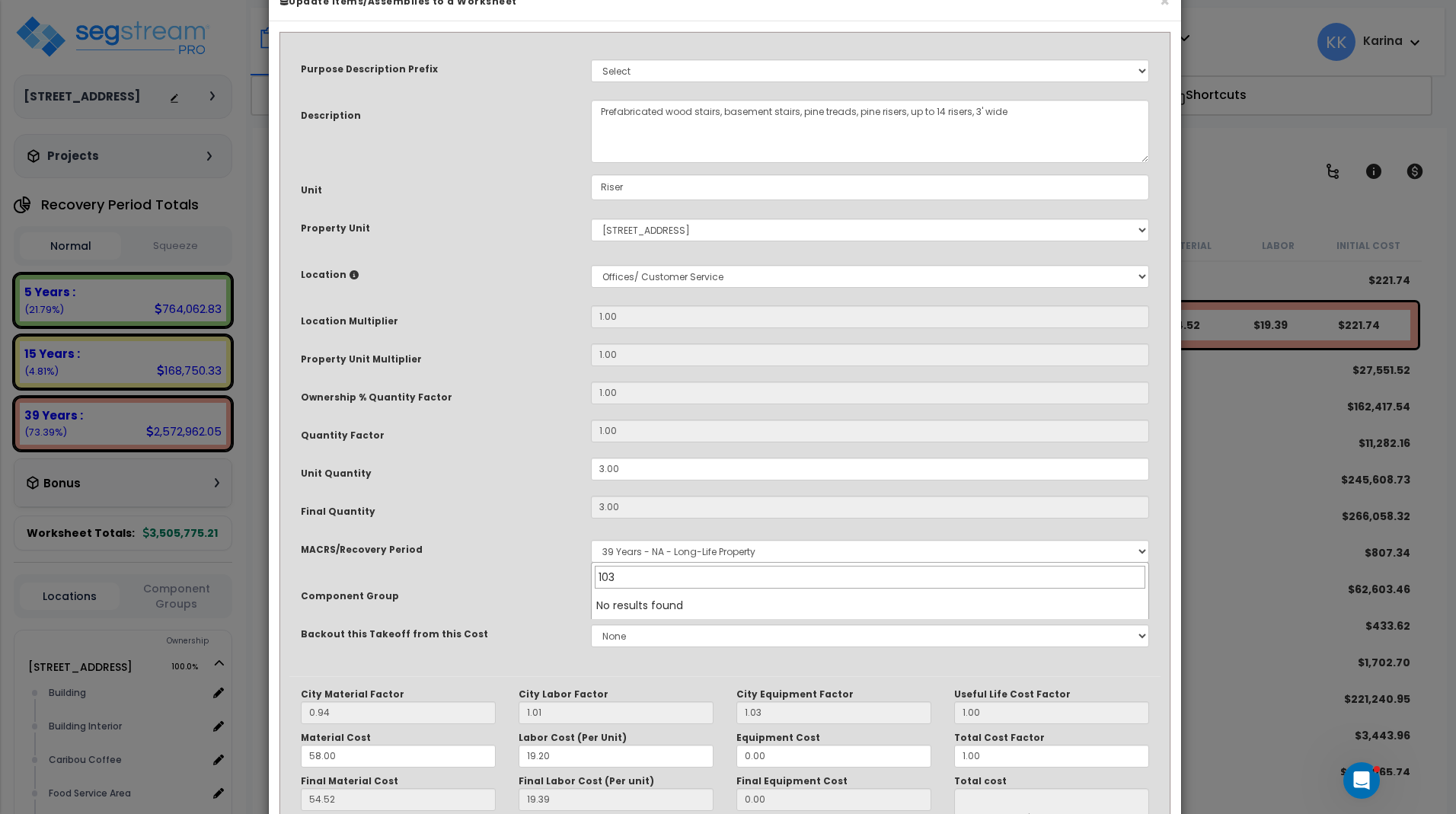
drag, startPoint x: 637, startPoint y: 577, endPoint x: 556, endPoint y: 580, distance: 81.1
click at [595, 581] on input "103" at bounding box center [870, 577] width 551 height 22
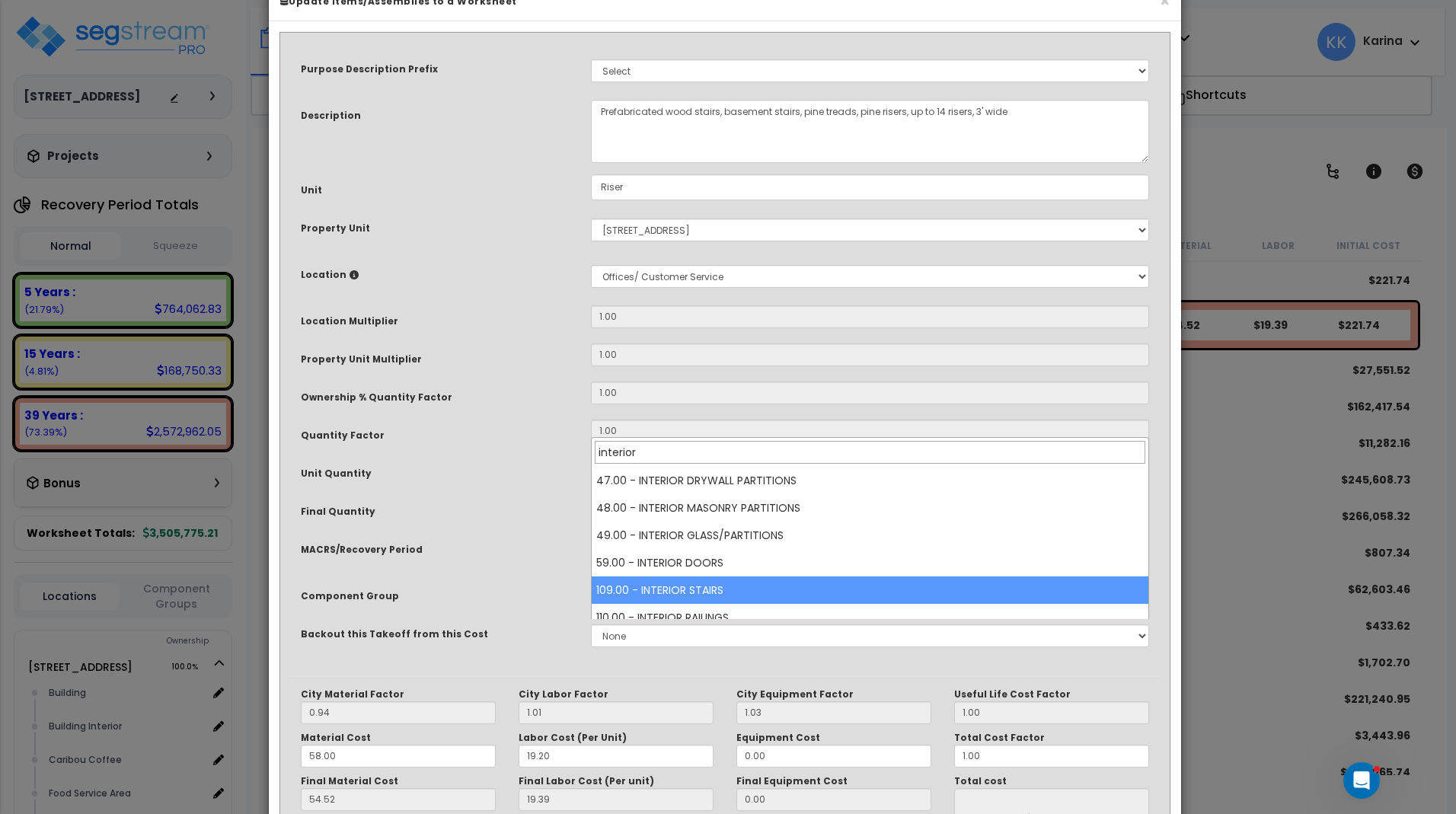
type input "interior"
select select "56924"
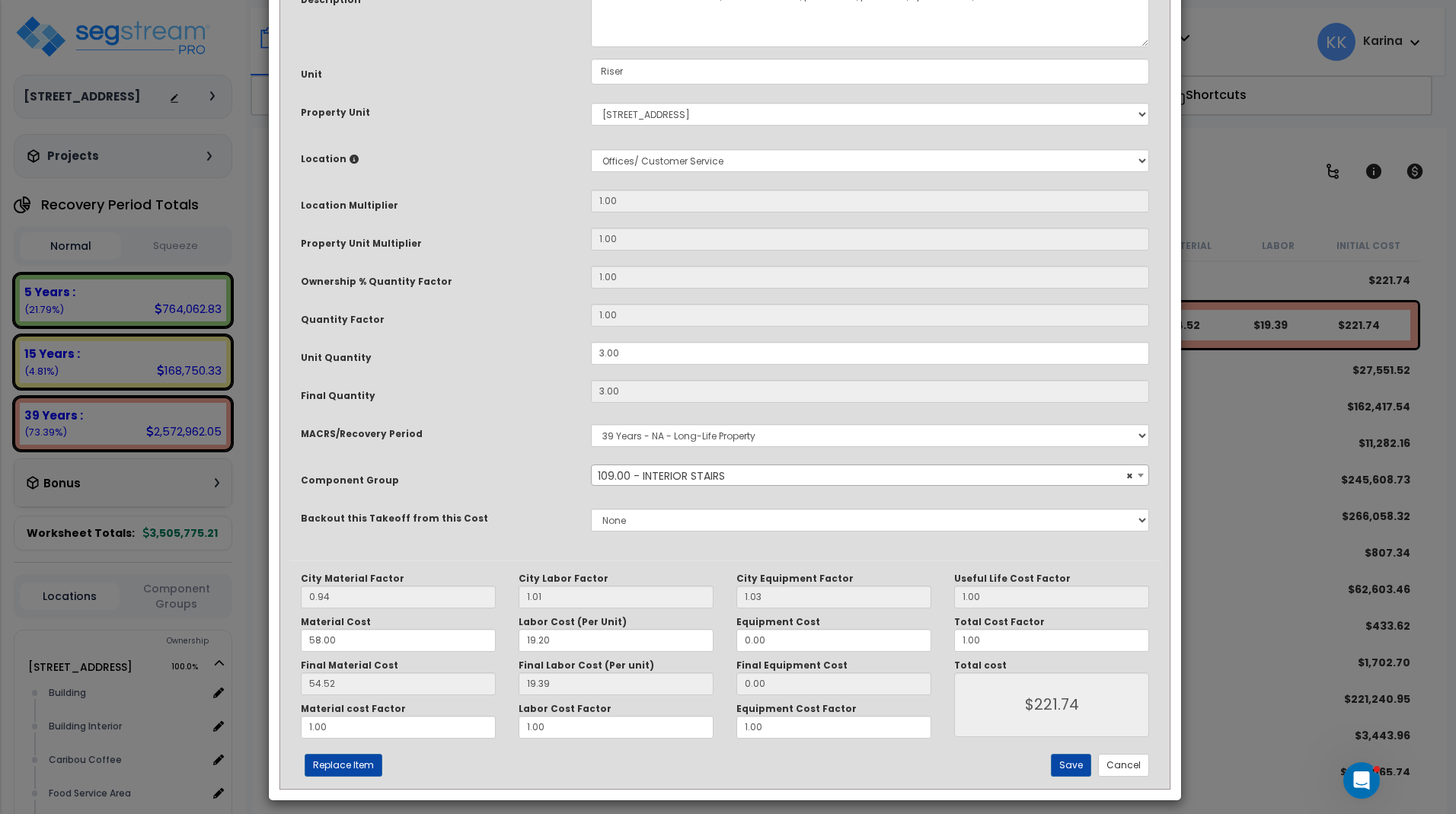
scroll to position [166, 0]
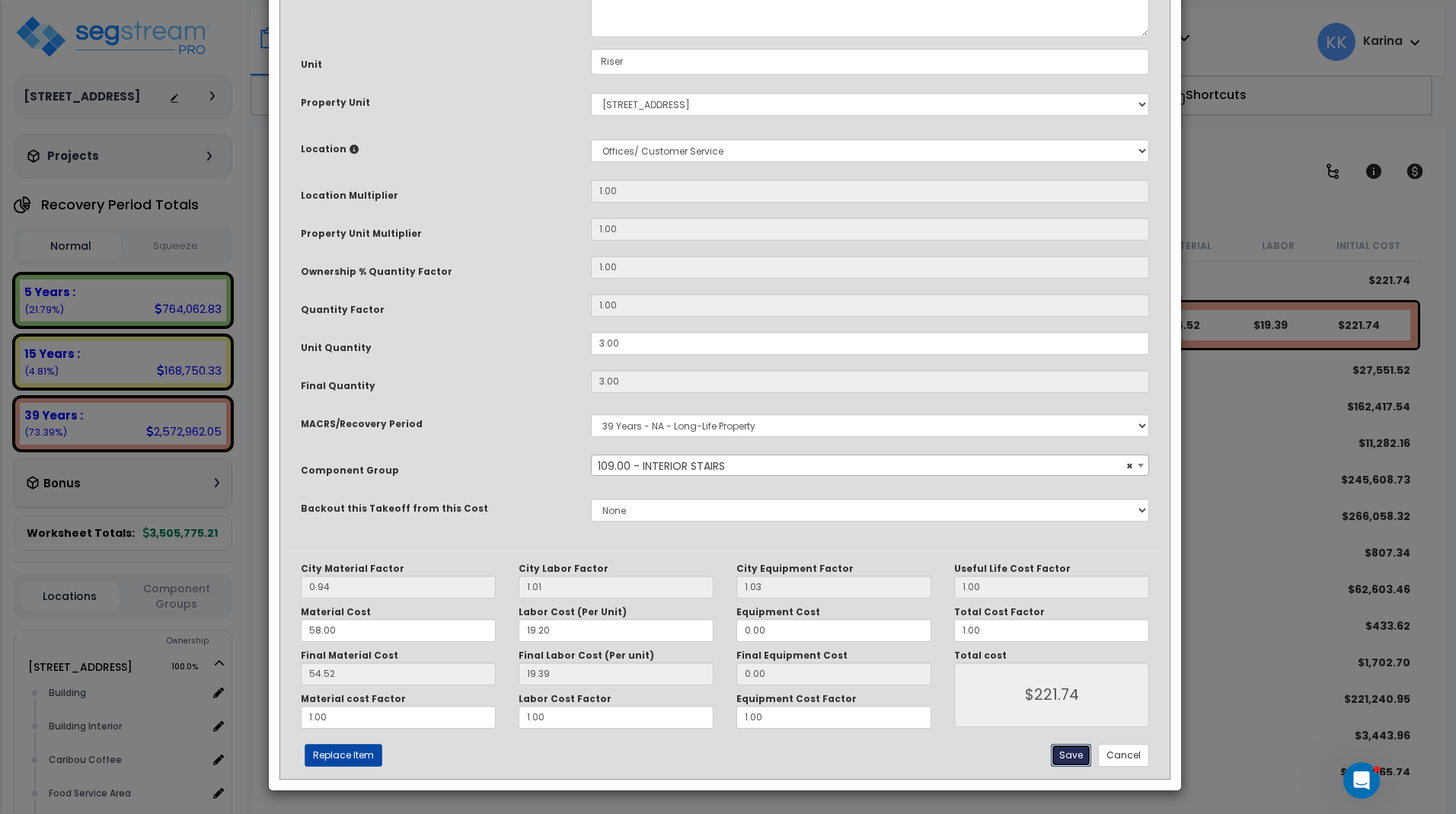
click at [1069, 753] on button "Save" at bounding box center [1070, 755] width 40 height 22
type input "221.74"
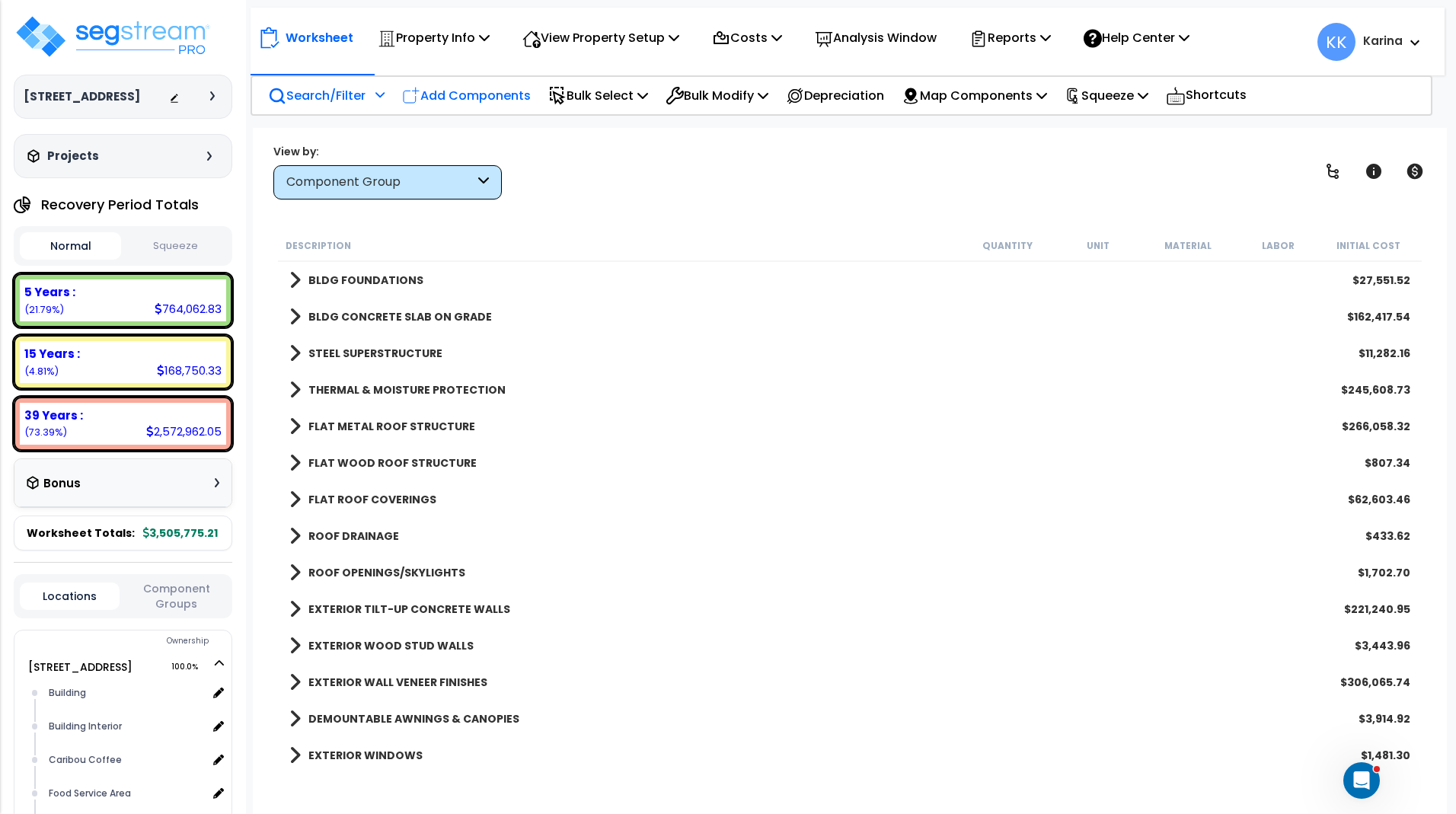
click at [481, 102] on p "Add Components" at bounding box center [465, 96] width 128 height 21
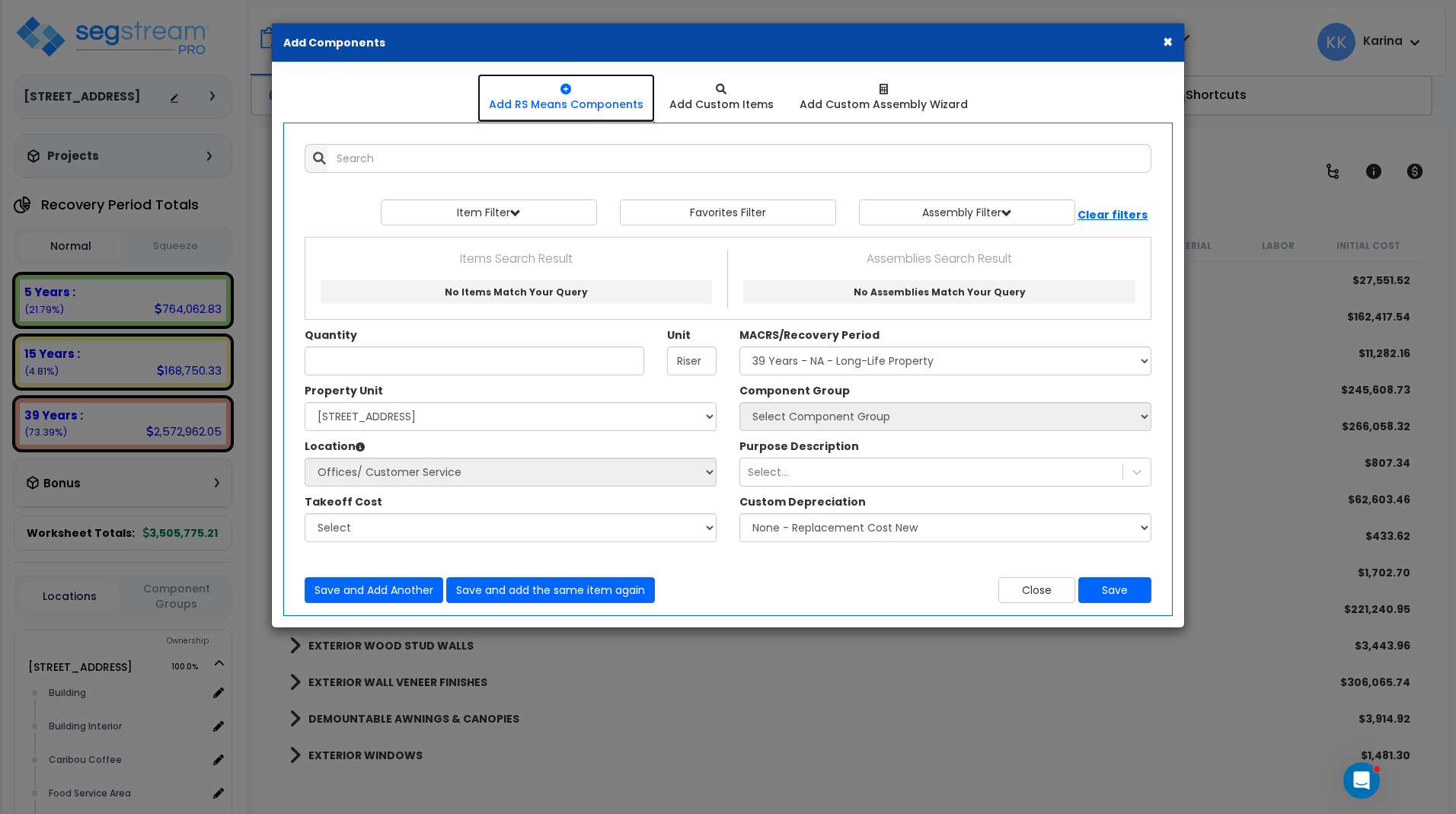
select select
click at [485, 100] on link "Add RS Means Components" at bounding box center [566, 98] width 177 height 49
select select
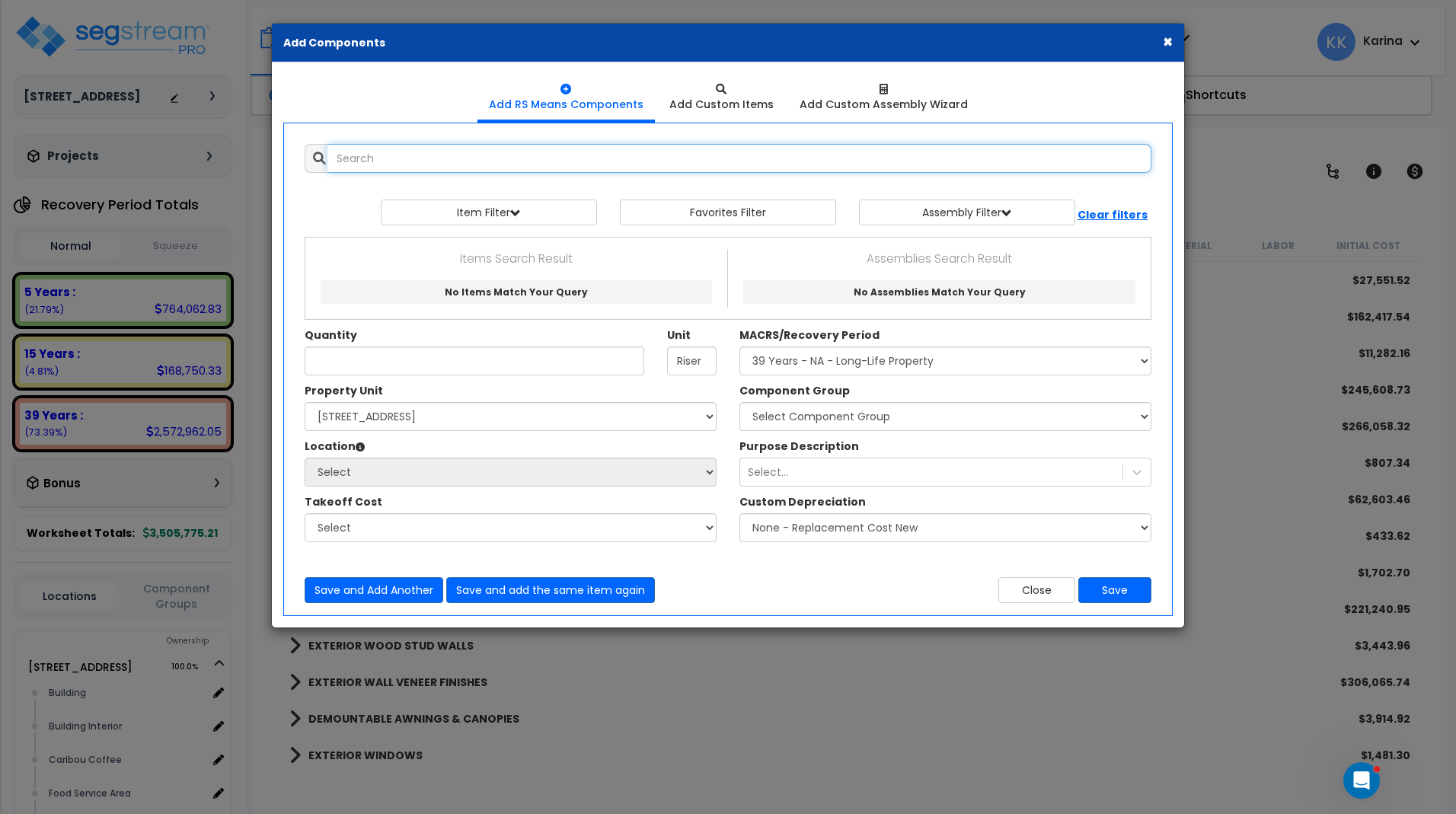
click at [423, 156] on input "text" at bounding box center [740, 158] width 824 height 29
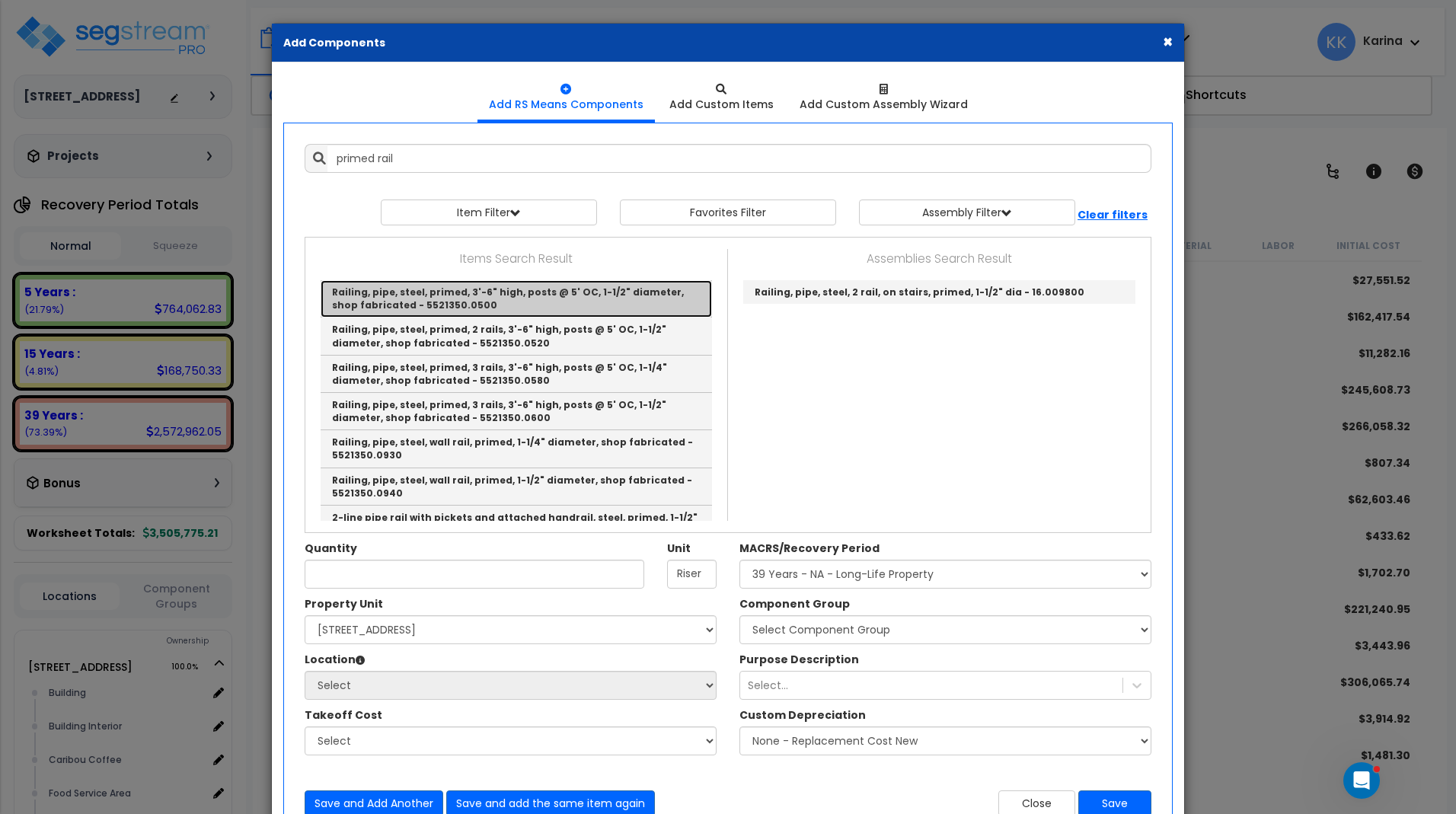
click at [416, 299] on link "Railing, pipe, steel, primed, 3'-6" high, posts @ 5' OC, 1-1/2" diameter, shop …" at bounding box center [516, 299] width 391 height 37
type input "Railing, pipe, steel, primed, 3'-6" high, posts @ 5' OC, 1-1/2" diameter, shop …"
type input "L.F."
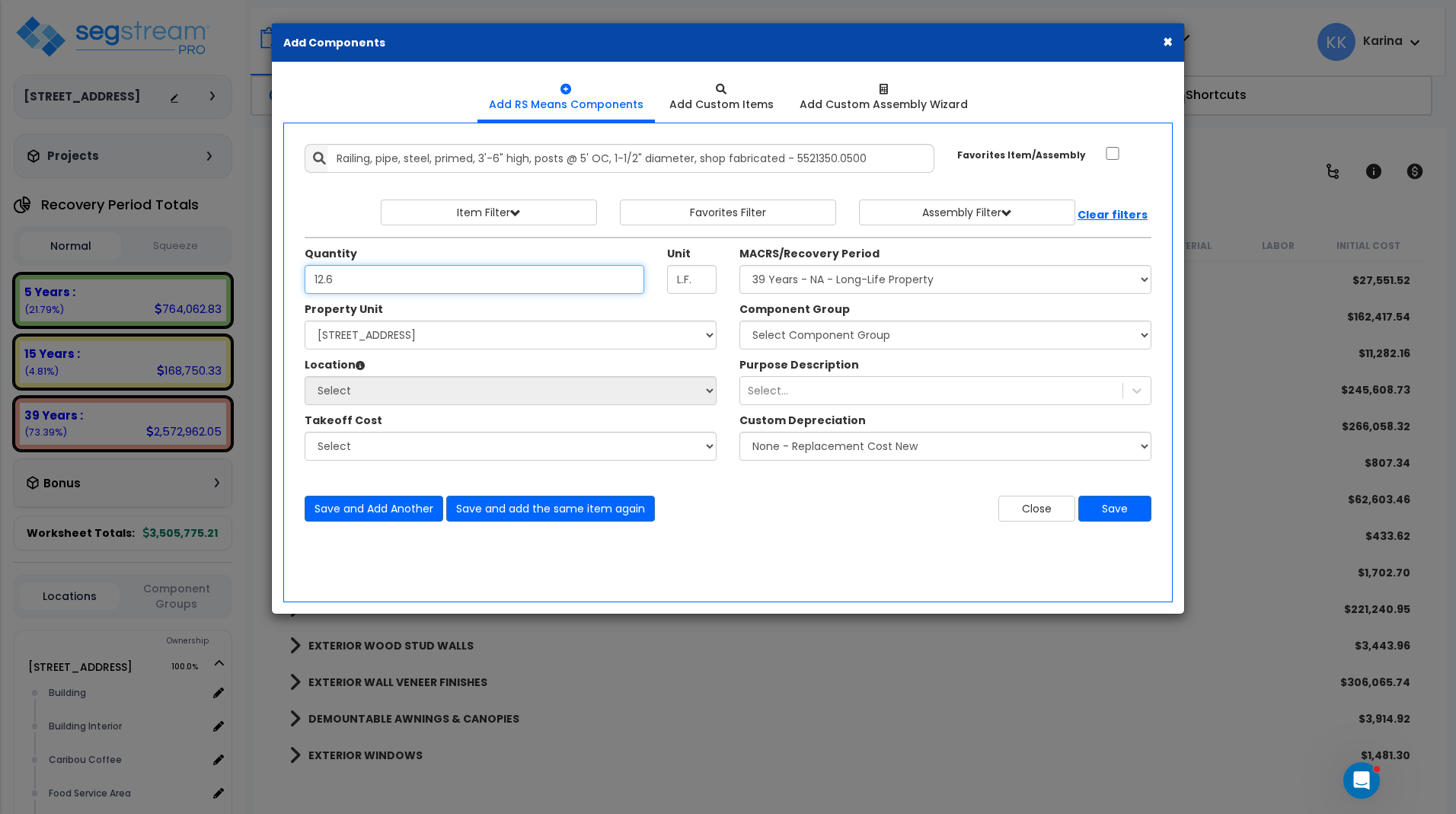
type input "12.6"
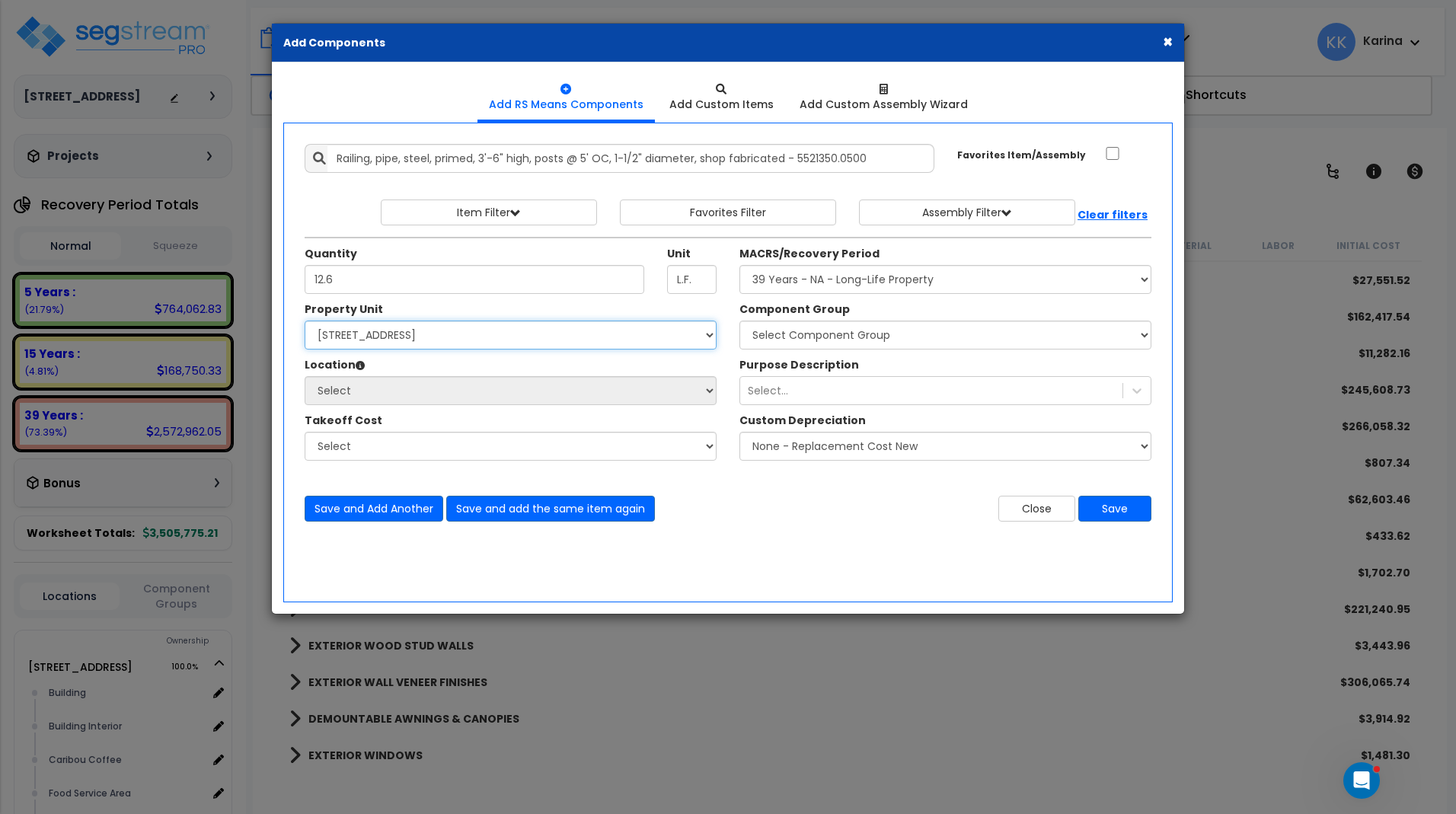
click at [304, 320] on select "Select [STREET_ADDRESS] Site Improvements" at bounding box center [510, 334] width 412 height 29
select select "163345"
click option "[STREET_ADDRESS]" at bounding box center [0, 0] width 0 height 0
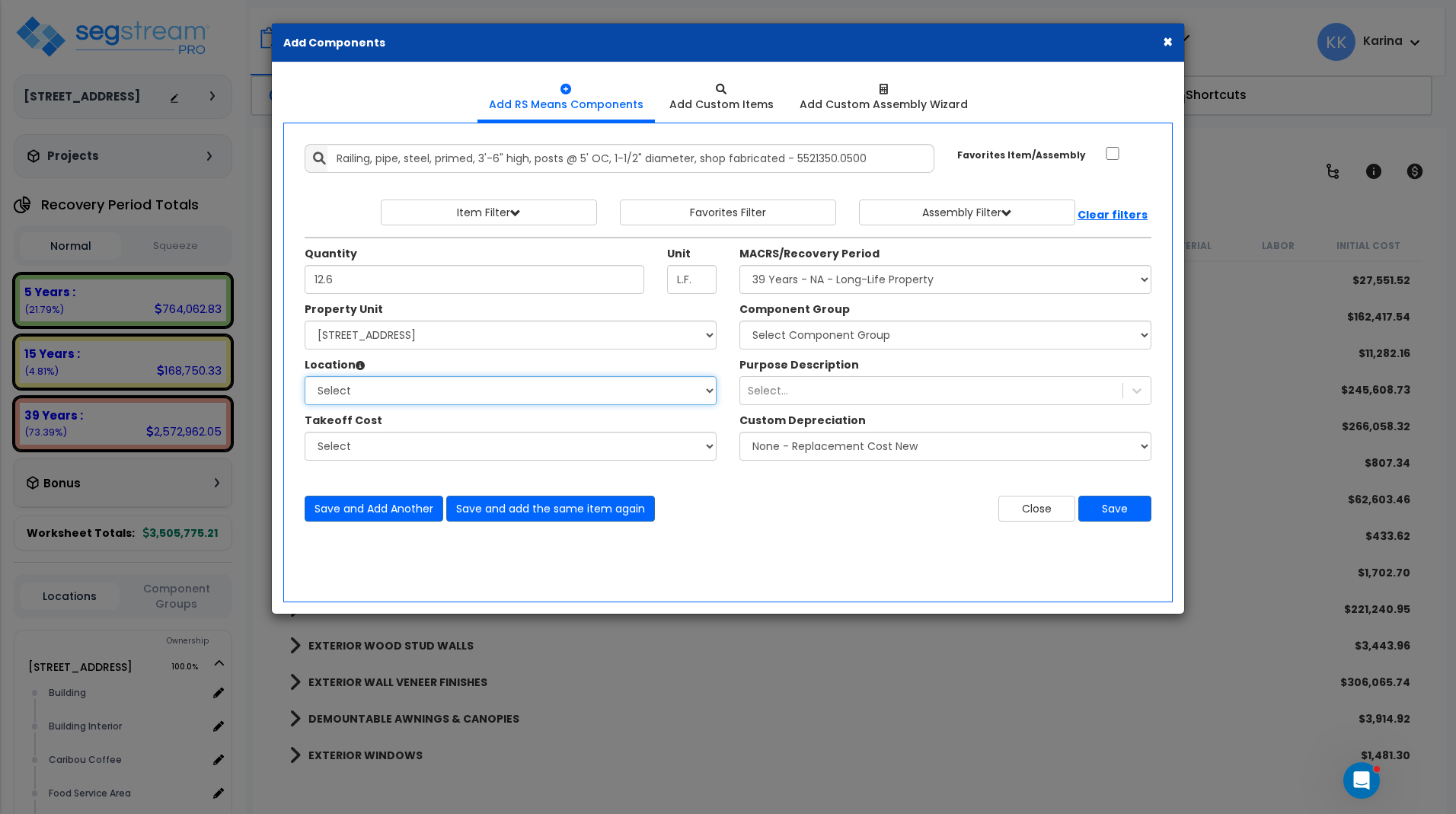
click at [304, 377] on select "Select Building Building Interior Caribou Coffee Food Service Area Mechanical […" at bounding box center [510, 391] width 412 height 29
select select "31191"
click option "Offices/ Customer Service" at bounding box center [0, 0] width 0 height 0
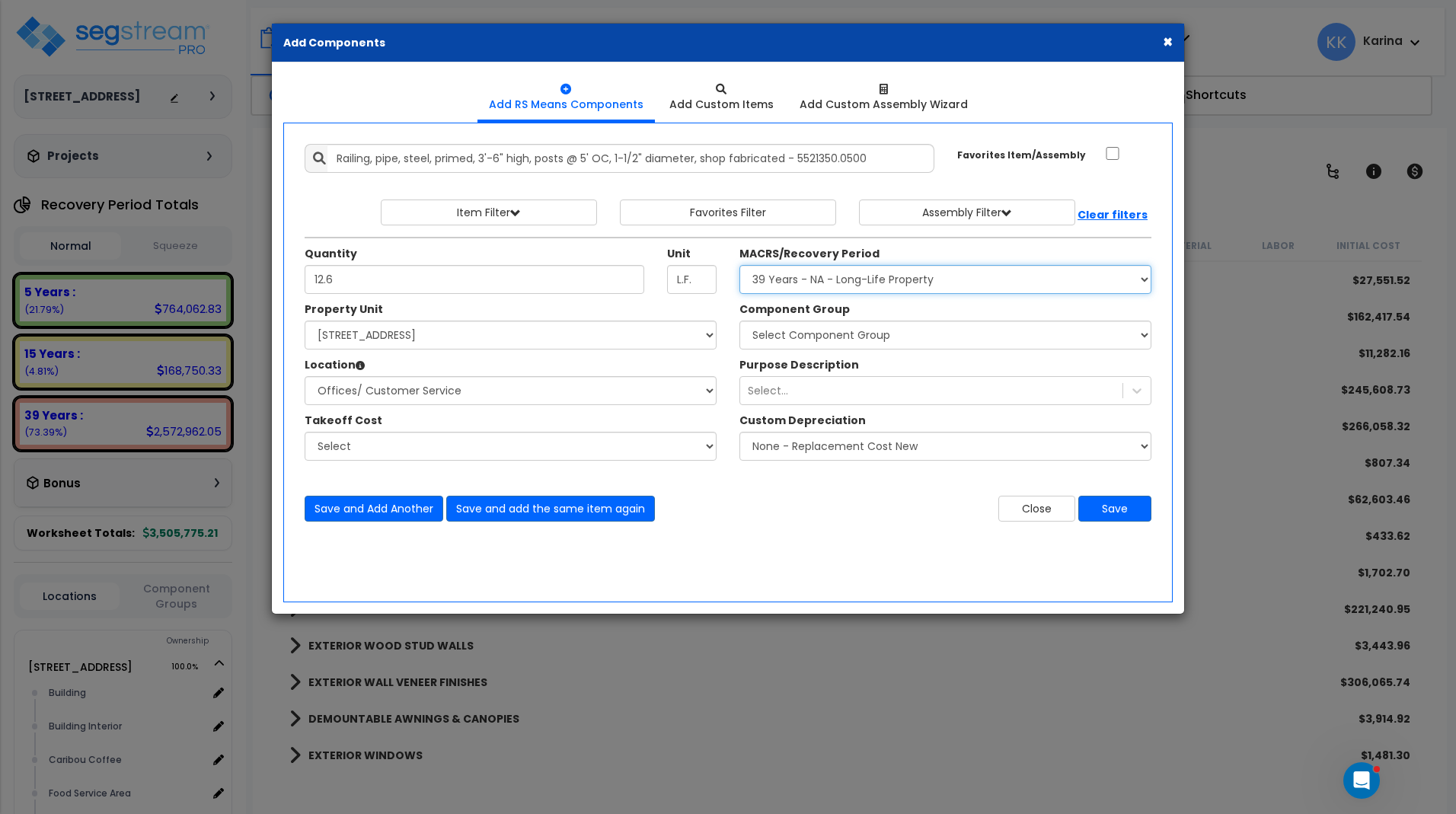
click at [740, 265] on select "Select MACRS/Recovery Period 5 Years - 57.0 - Distributive Trades & Services 5 …" at bounding box center [946, 279] width 412 height 29
select select "3669"
click option "39 Years - NA - Long-Life Property" at bounding box center [0, 0] width 0 height 0
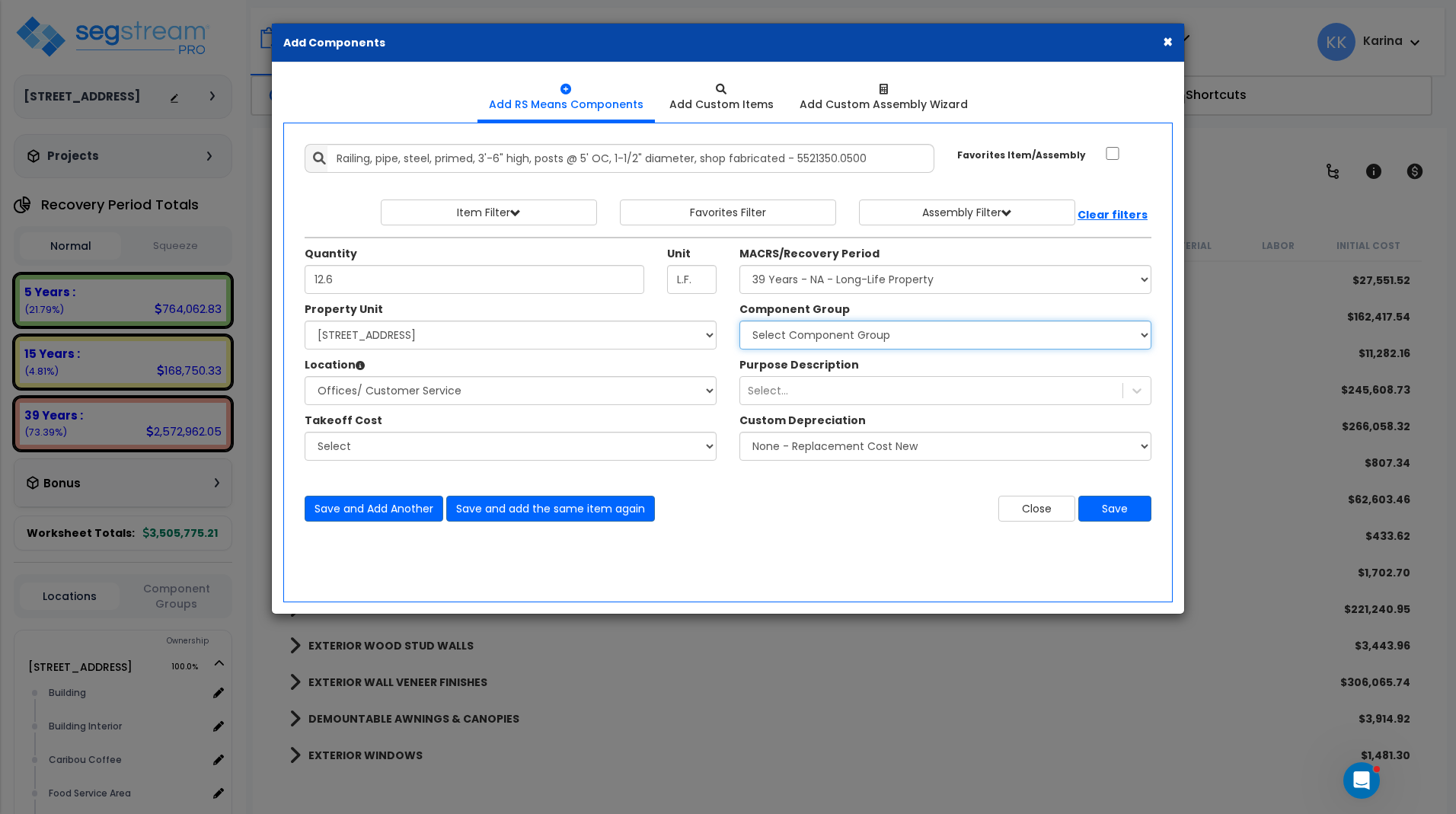
click at [740, 320] on select "Select Component Group 143.00 - FIRE EXTINGUISHERS 350.00 - SITE FIRE PROTECTIO…" at bounding box center [946, 334] width 412 height 29
select select "56924"
click option "109.00 - INTERIOR STAIRS" at bounding box center [0, 0] width 0 height 0
click at [1110, 505] on button "Save" at bounding box center [1114, 509] width 73 height 26
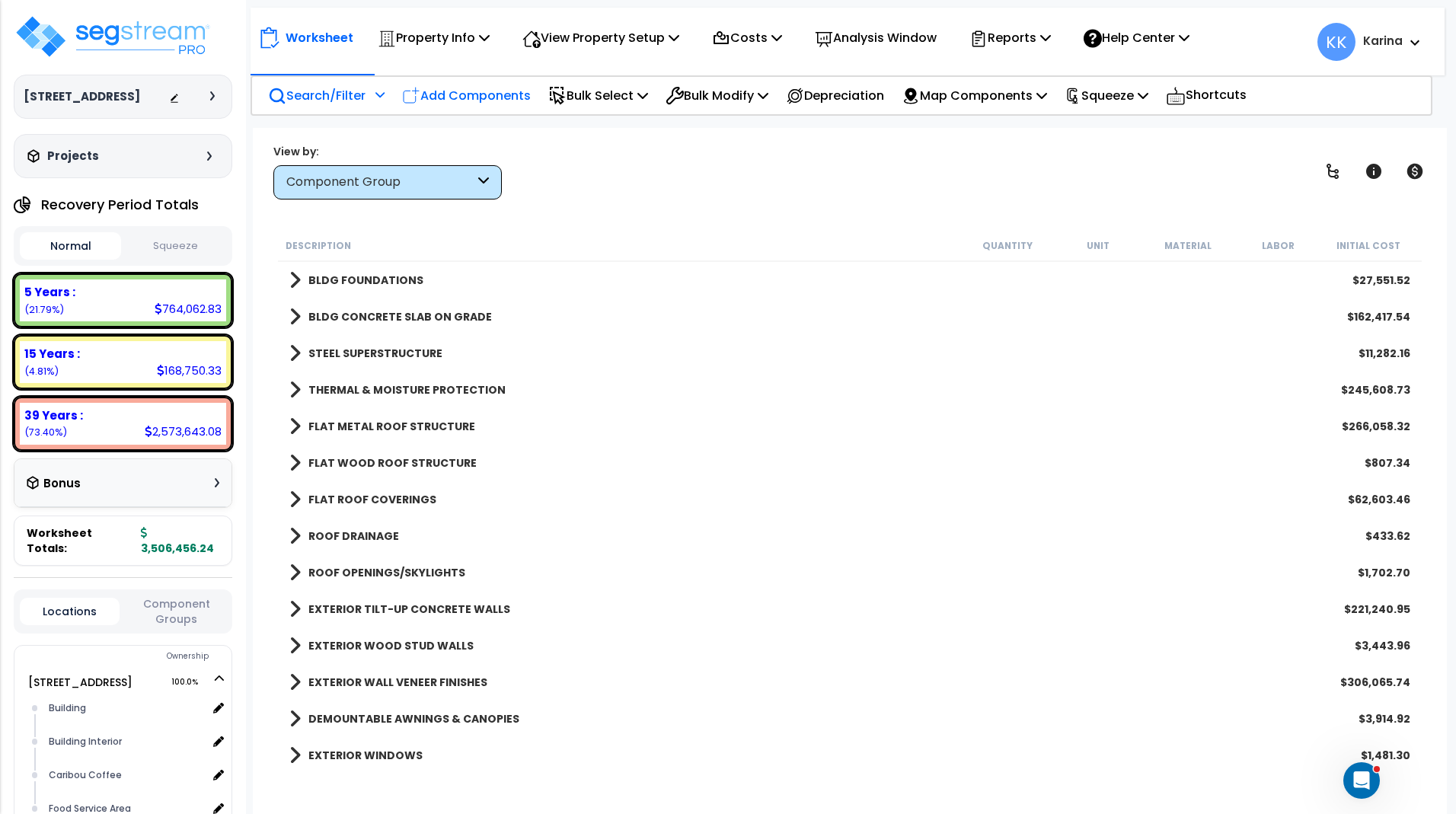
click at [480, 94] on p "Add Components" at bounding box center [465, 96] width 128 height 21
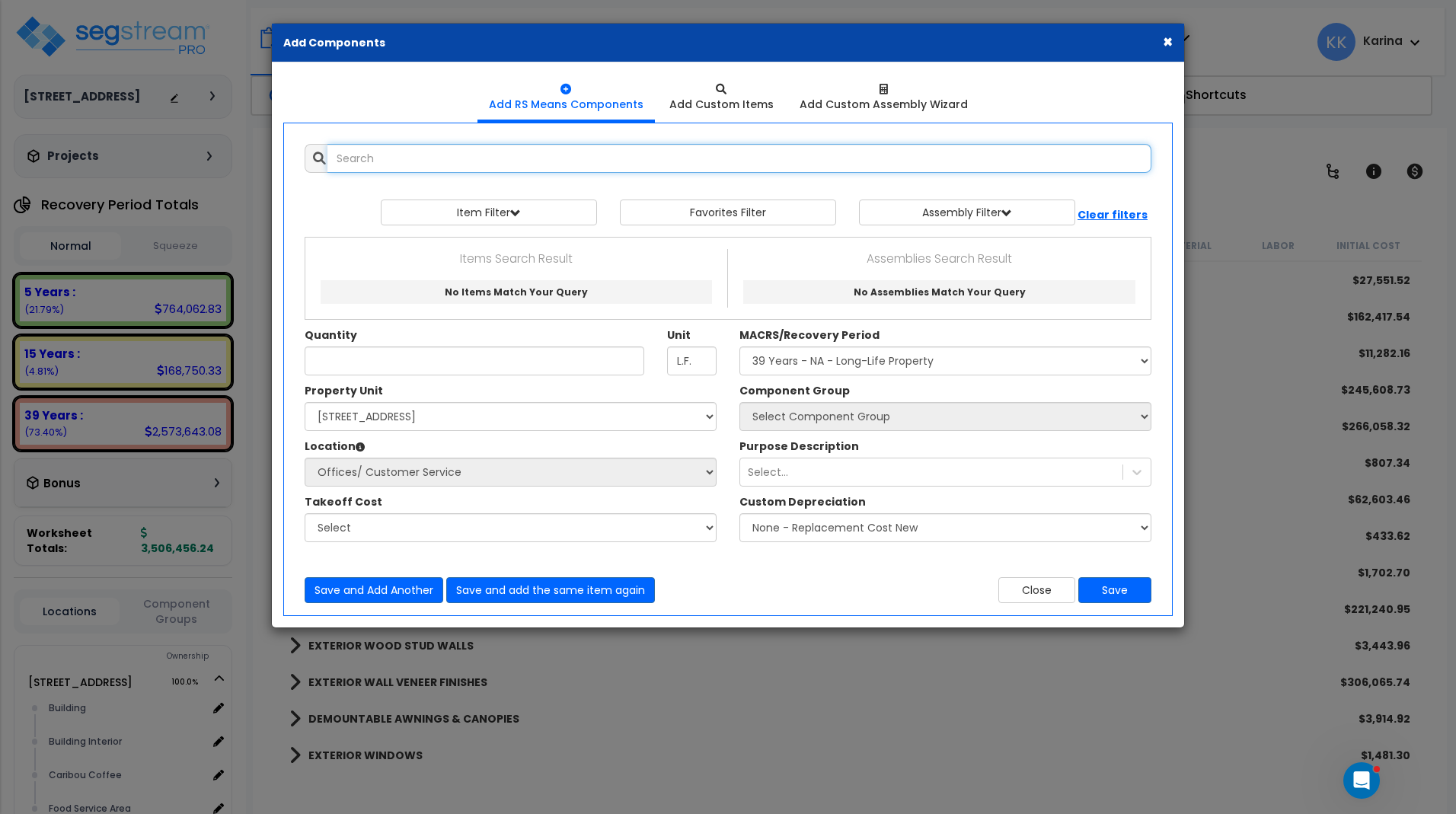
select select
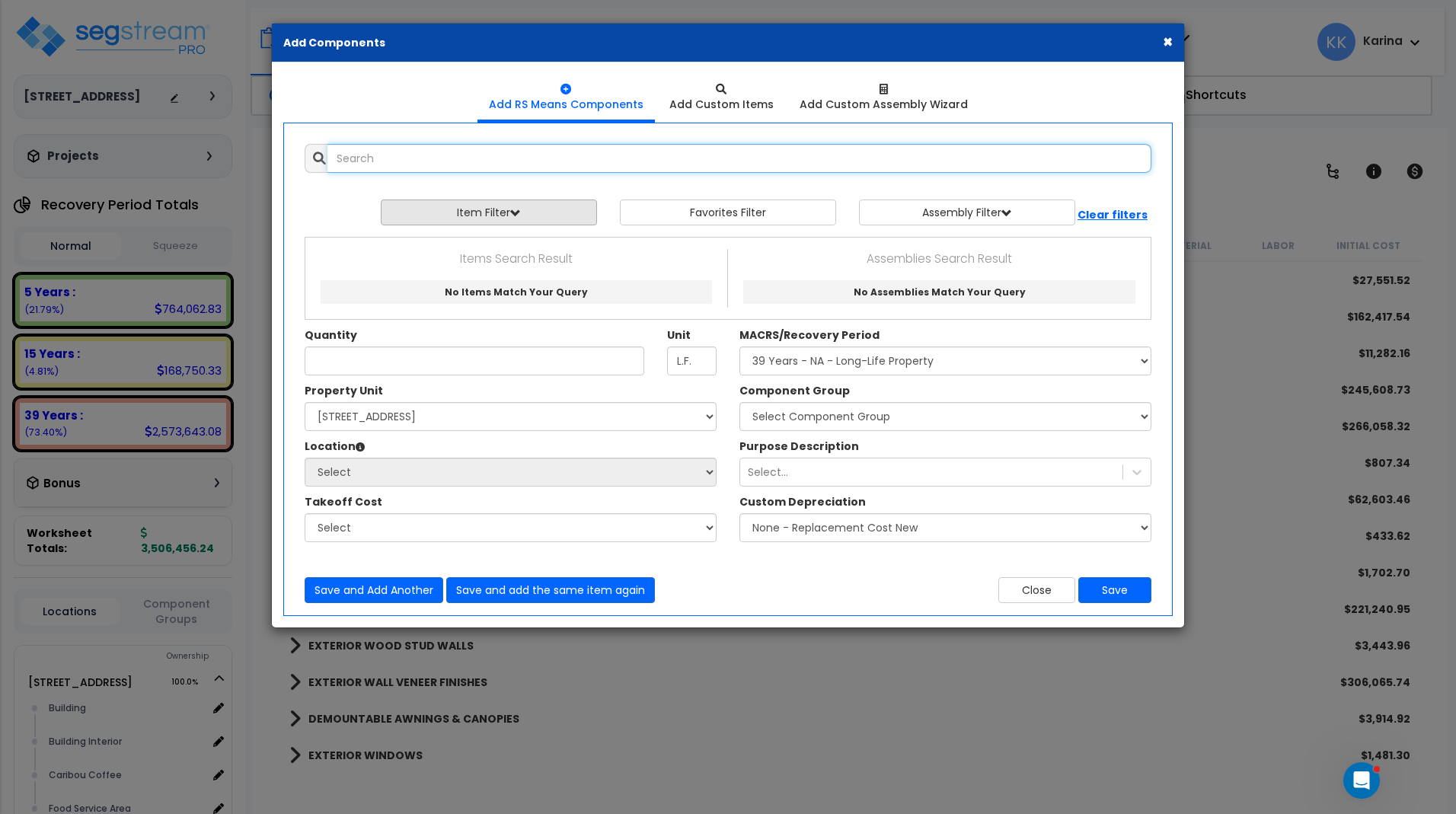
select select
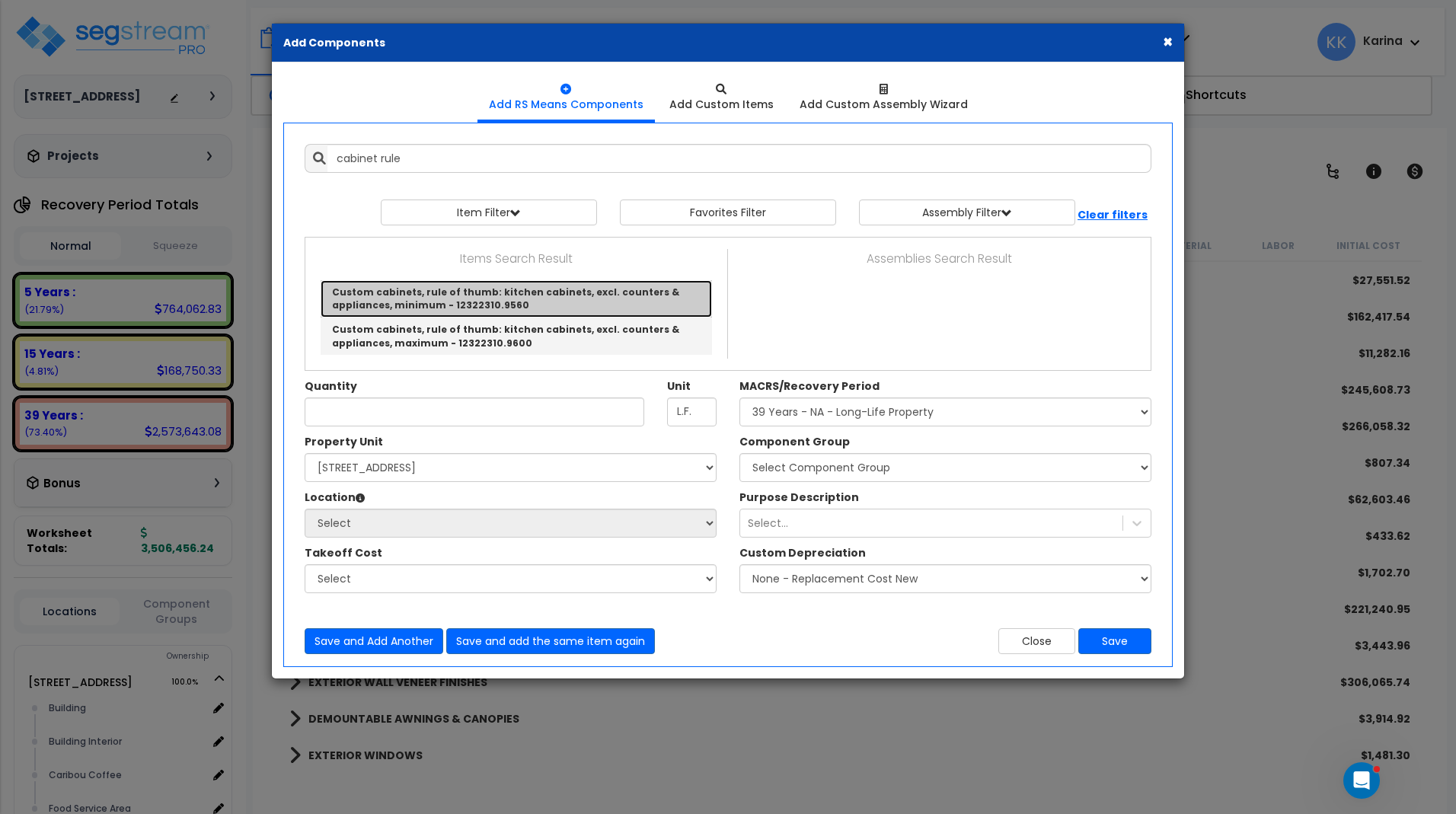
click at [425, 293] on link "Custom cabinets, rule of thumb: kitchen cabinets, excl. counters & appliances, …" at bounding box center [516, 299] width 391 height 37
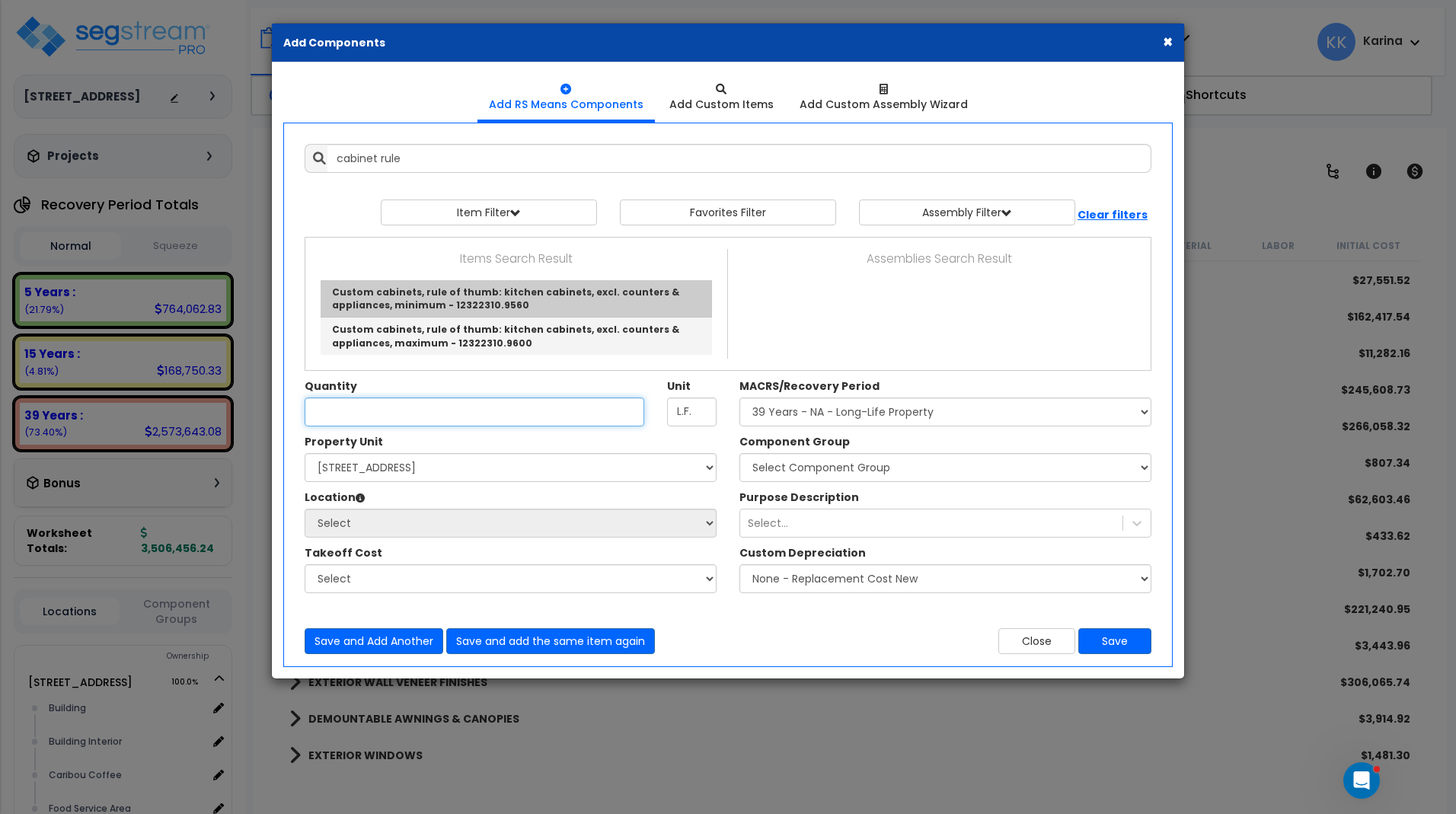
type input "Custom cabinets, rule of thumb: kitchen cabinets, excl. counters & appliances, …"
checkbox input "true"
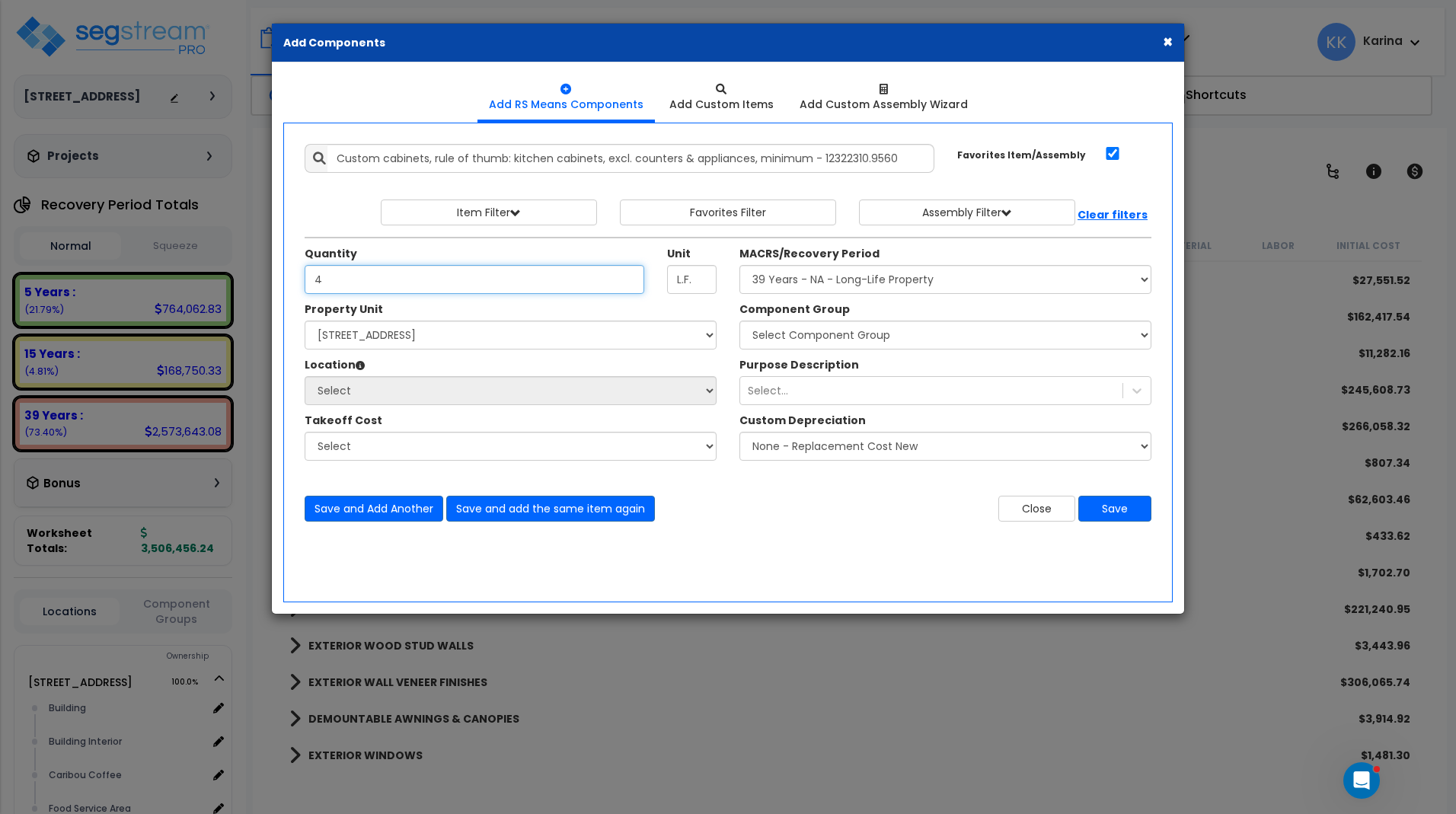
type input "4"
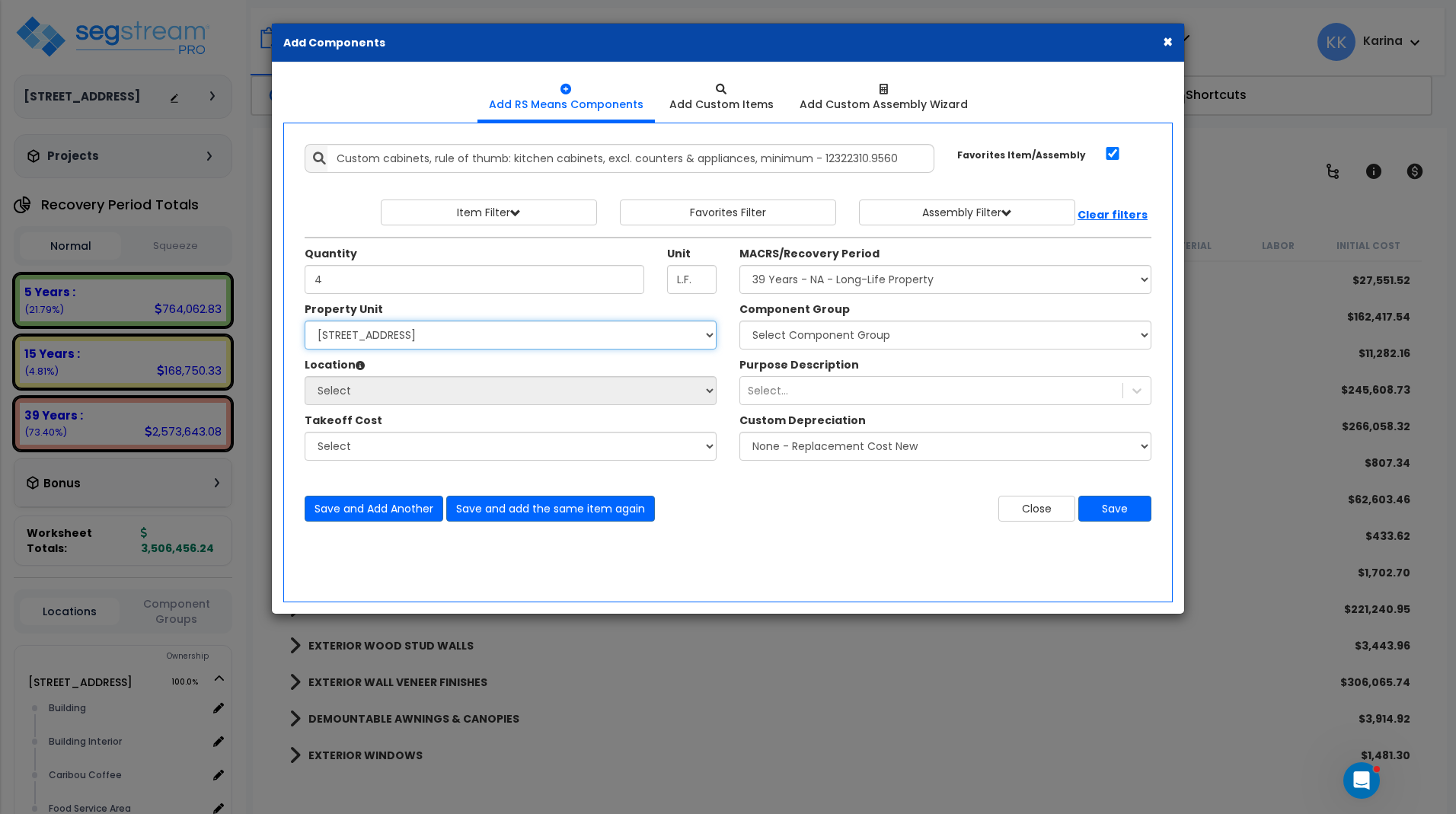
click at [304, 320] on select "Select [STREET_ADDRESS] Site Improvements" at bounding box center [510, 334] width 412 height 29
select select "163345"
click option "[STREET_ADDRESS]" at bounding box center [0, 0] width 0 height 0
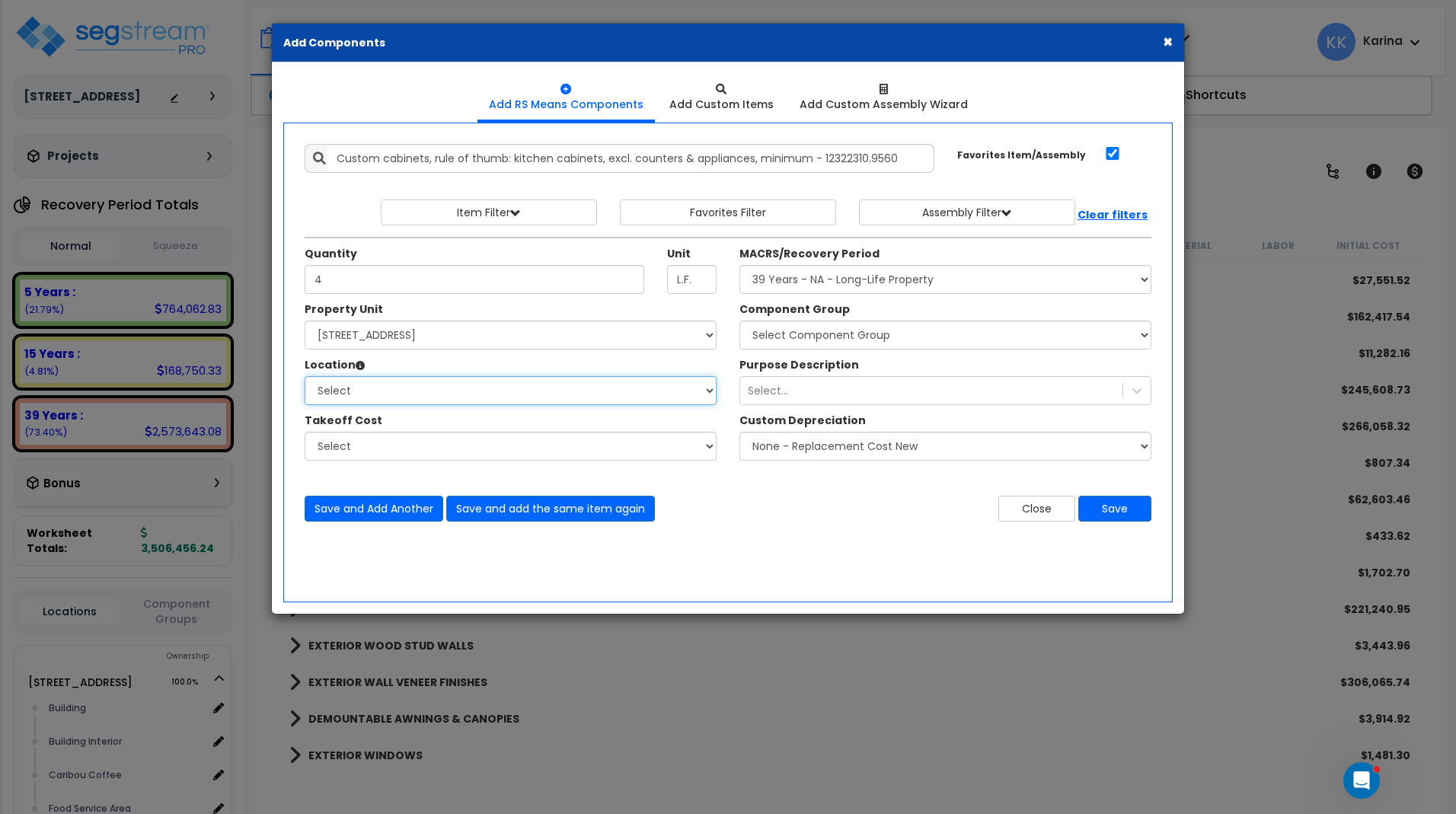
click at [304, 377] on select "Select Building Building Interior Caribou Coffee Food Service Area Mechanical […" at bounding box center [510, 391] width 412 height 29
select select "31191"
click option "Offices/ Customer Service" at bounding box center [0, 0] width 0 height 0
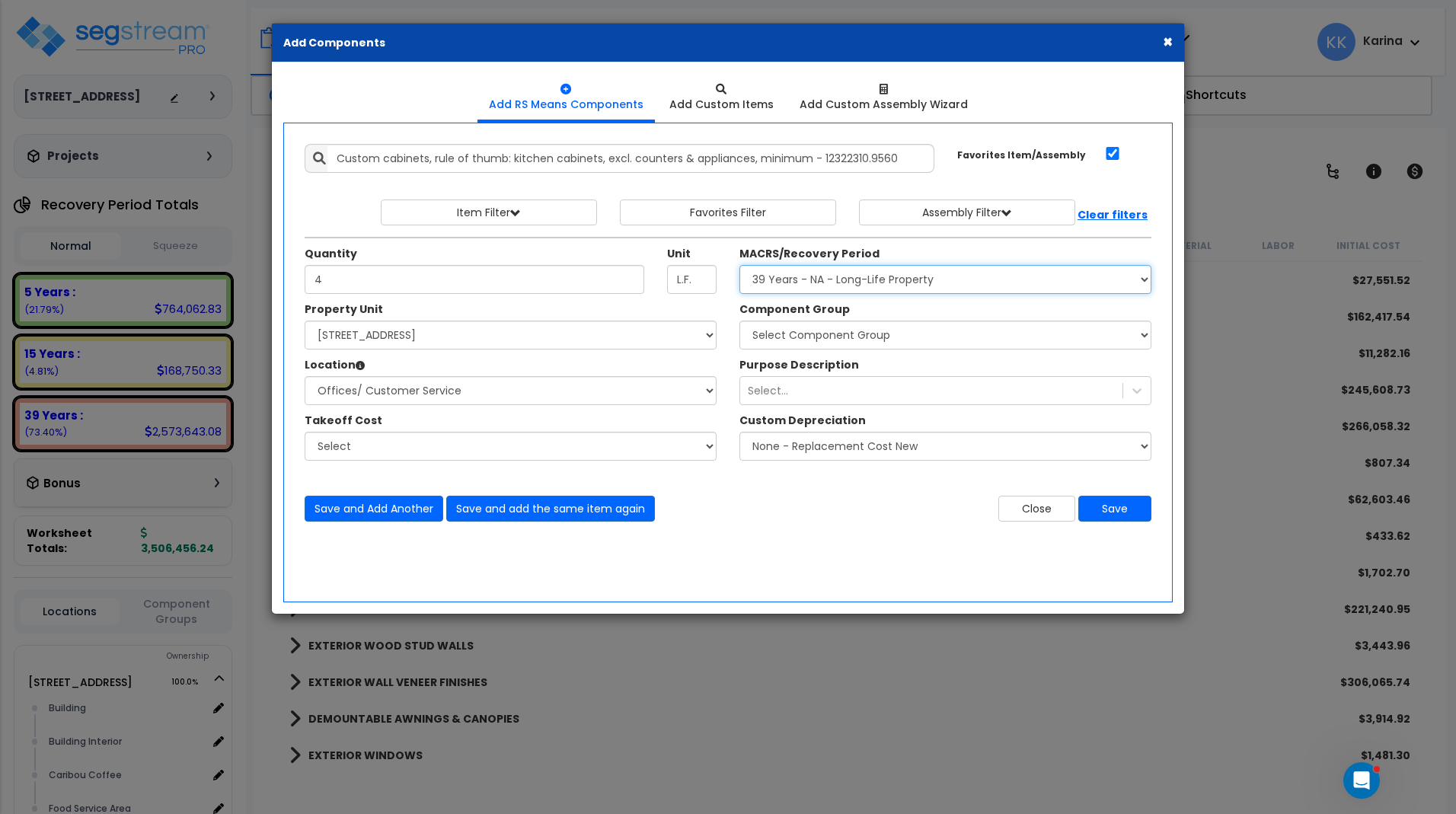
click at [740, 265] on select "Select MACRS/Recovery Period 5 Years - 57.0 - Distributive Trades & Services 5 …" at bounding box center [946, 279] width 412 height 29
select select "3667"
click option "5 Years - 57.0 - Distributive Trades & Services" at bounding box center [0, 0] width 0 height 0
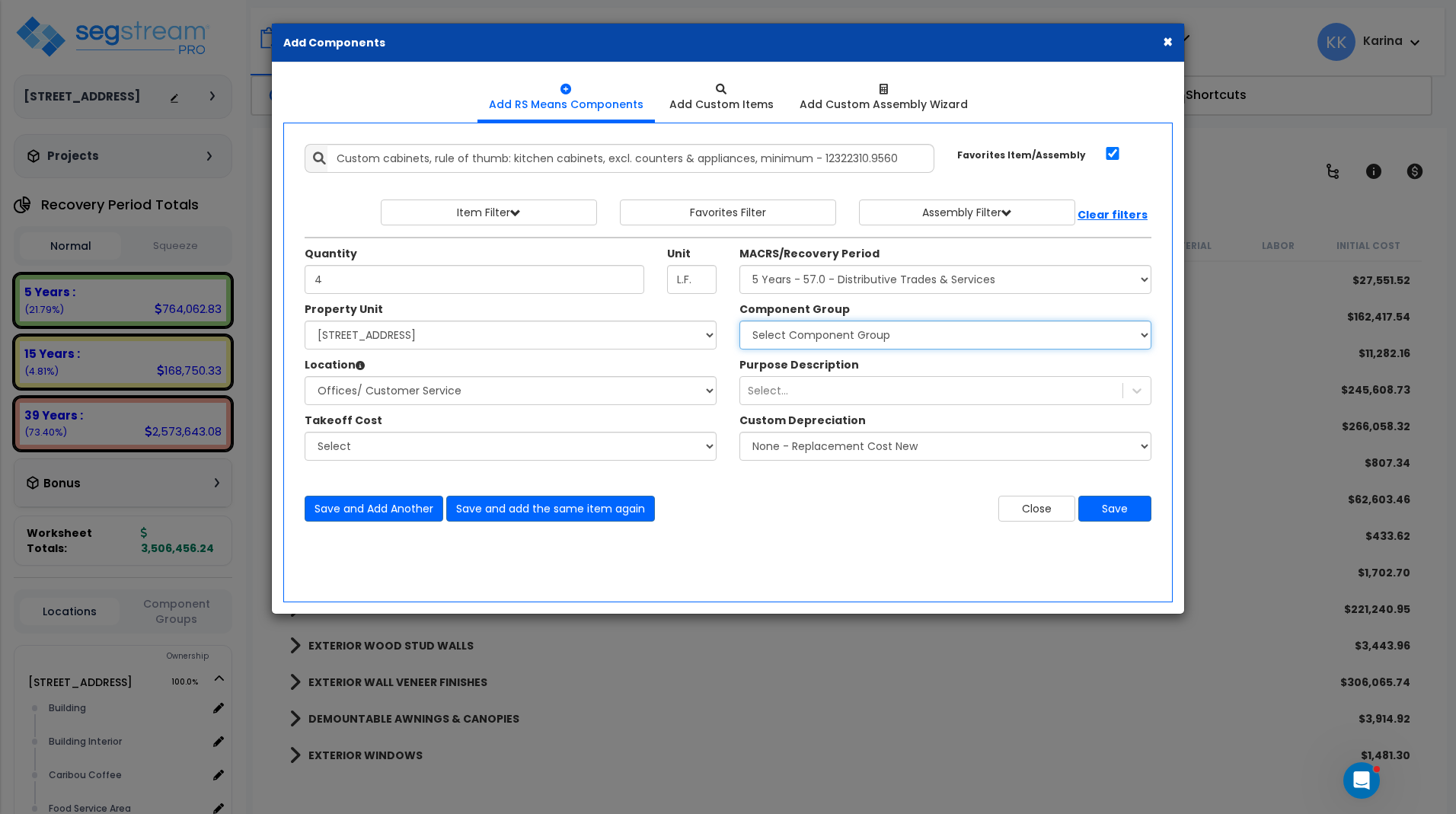
click at [740, 320] on select "Select Component Group 143.00 - FIRE EXTINGUISHERS 350.00 - SITE FIRE PROTECTIO…" at bounding box center [946, 334] width 412 height 29
select select "56904"
click option "84.00 - OFFICE CABINETRY/COUNTERS" at bounding box center [0, 0] width 0 height 0
click at [1116, 512] on button "Save" at bounding box center [1114, 509] width 73 height 26
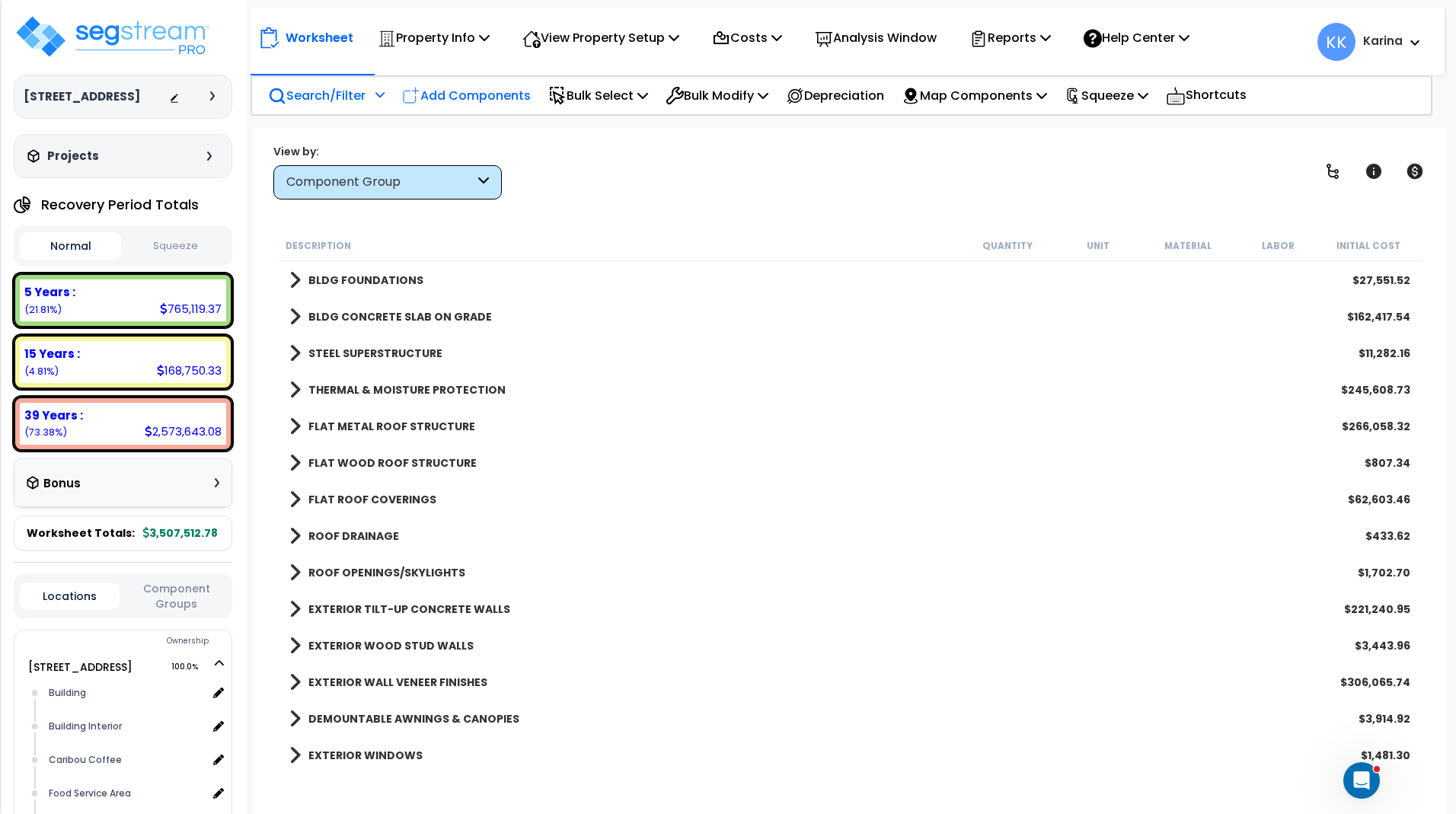
click at [482, 92] on p "Add Components" at bounding box center [465, 96] width 128 height 21
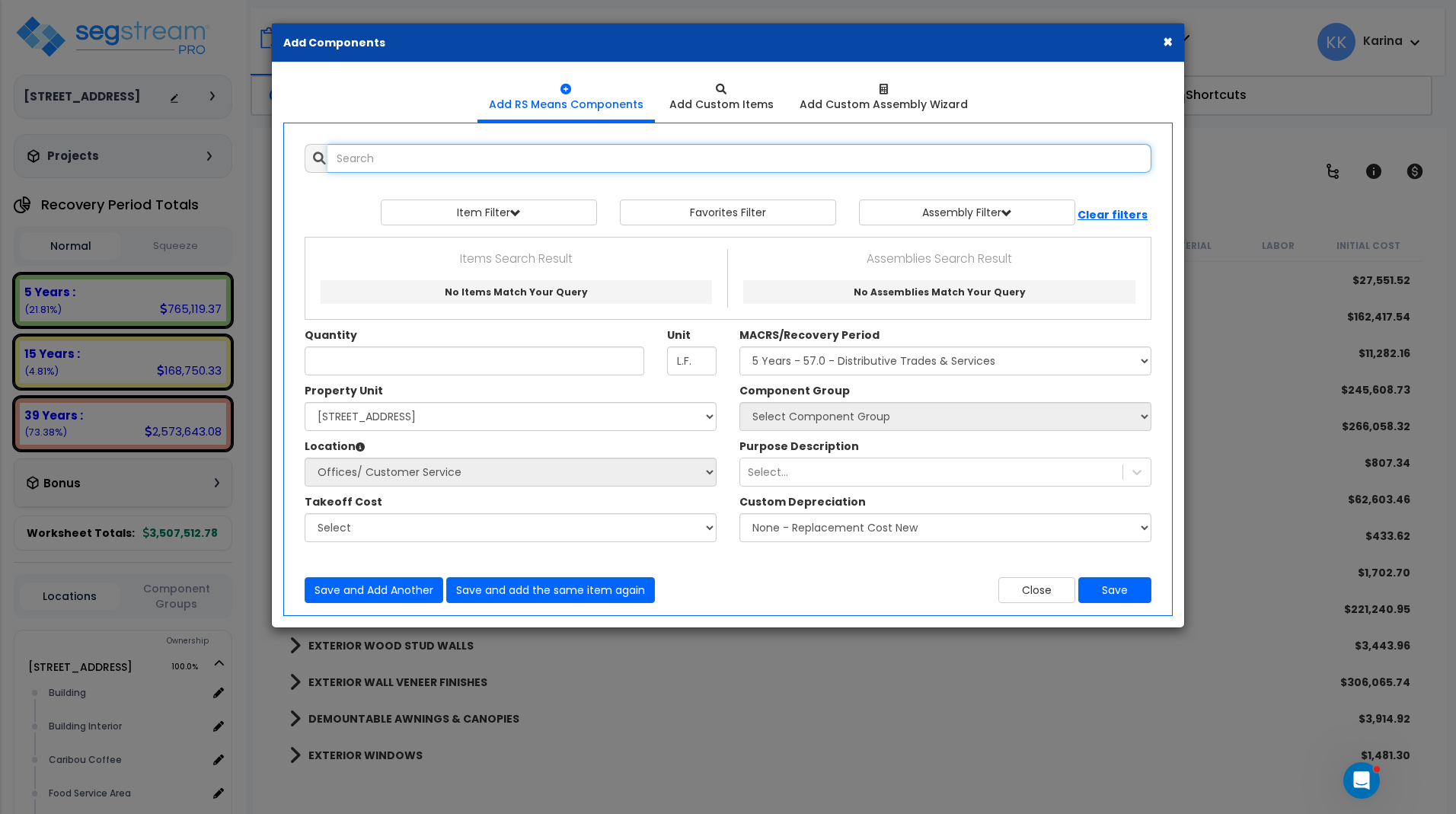
select select
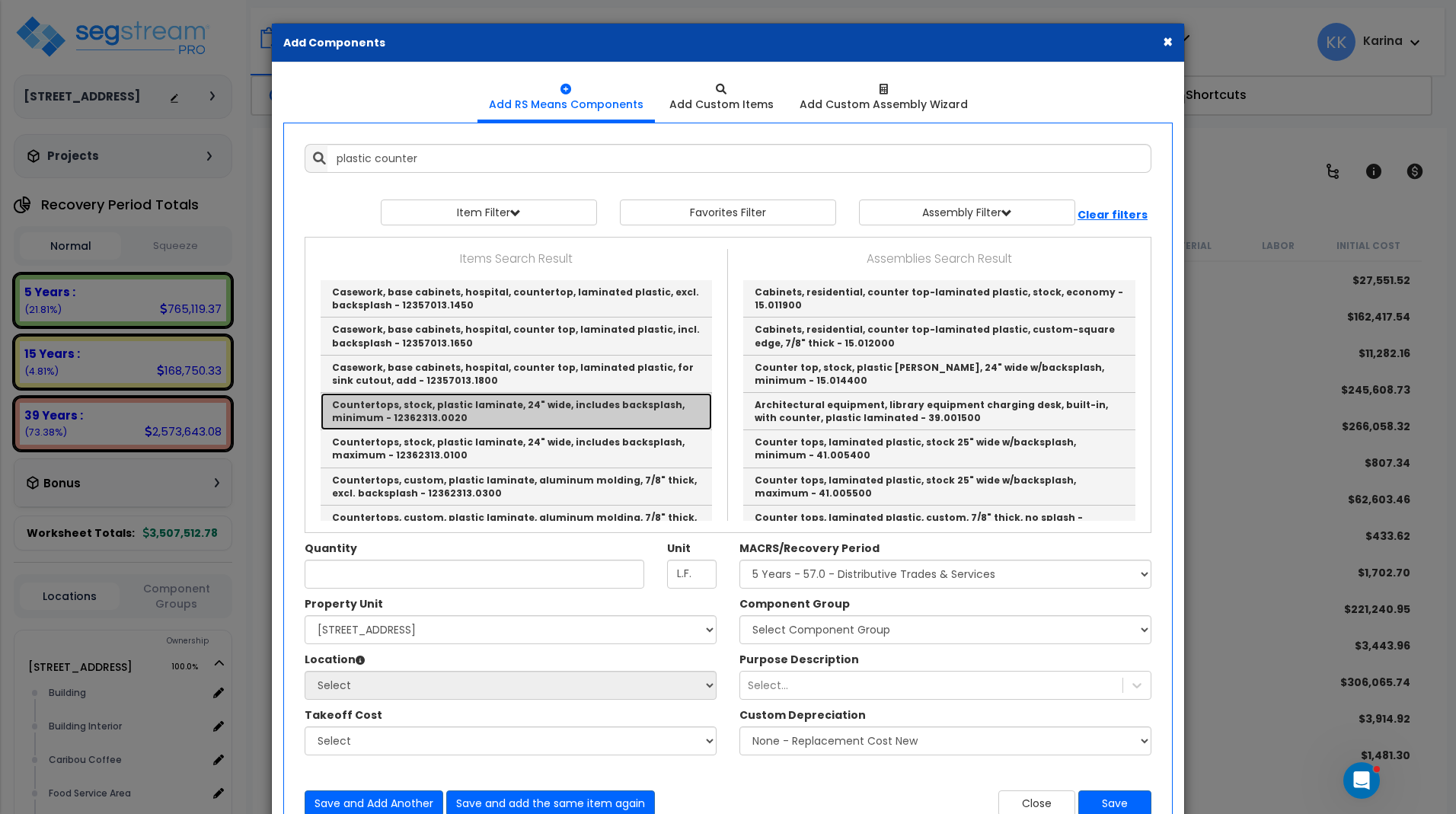
click at [432, 408] on link "Countertops, stock, plastic laminate, 24" wide, includes backsplash, minimum - …" at bounding box center [516, 412] width 391 height 37
type input "Countertops, stock, plastic laminate, 24" wide, includes backsplash, minimum - …"
checkbox input "false"
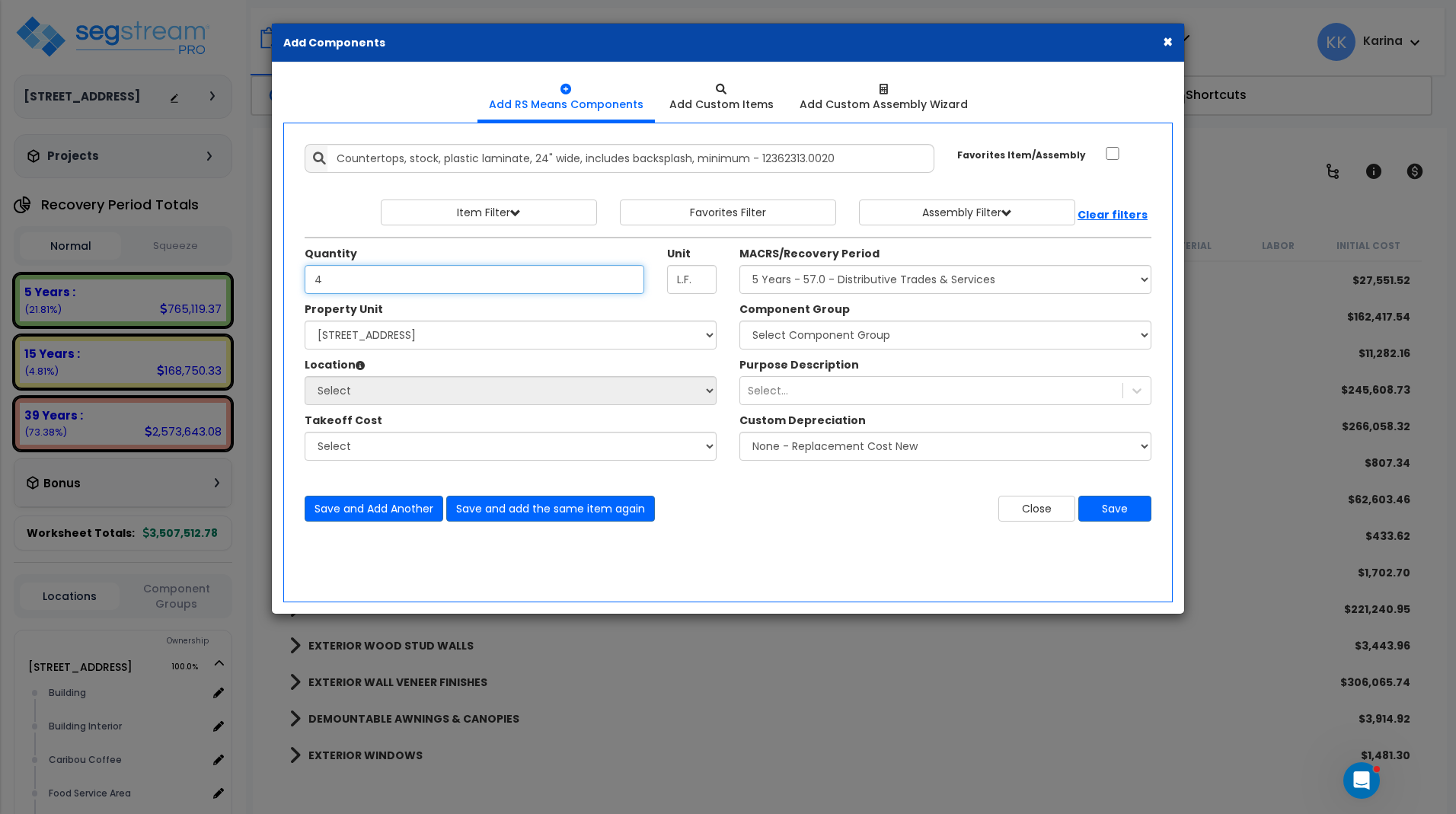
type input "4"
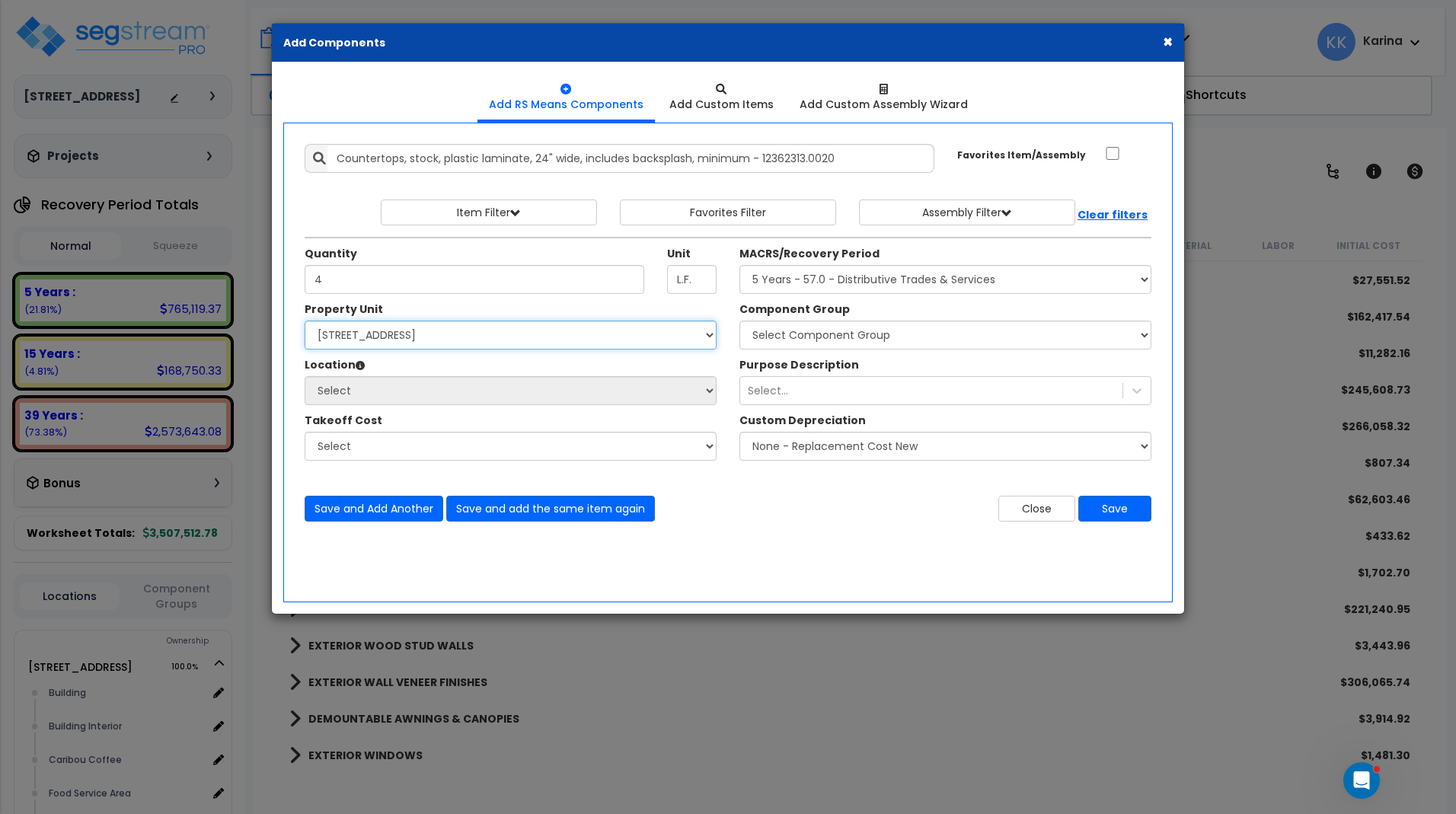
click at [304, 320] on select "Select [STREET_ADDRESS] Site Improvements" at bounding box center [510, 334] width 412 height 29
select select "163345"
click option "[STREET_ADDRESS]" at bounding box center [0, 0] width 0 height 0
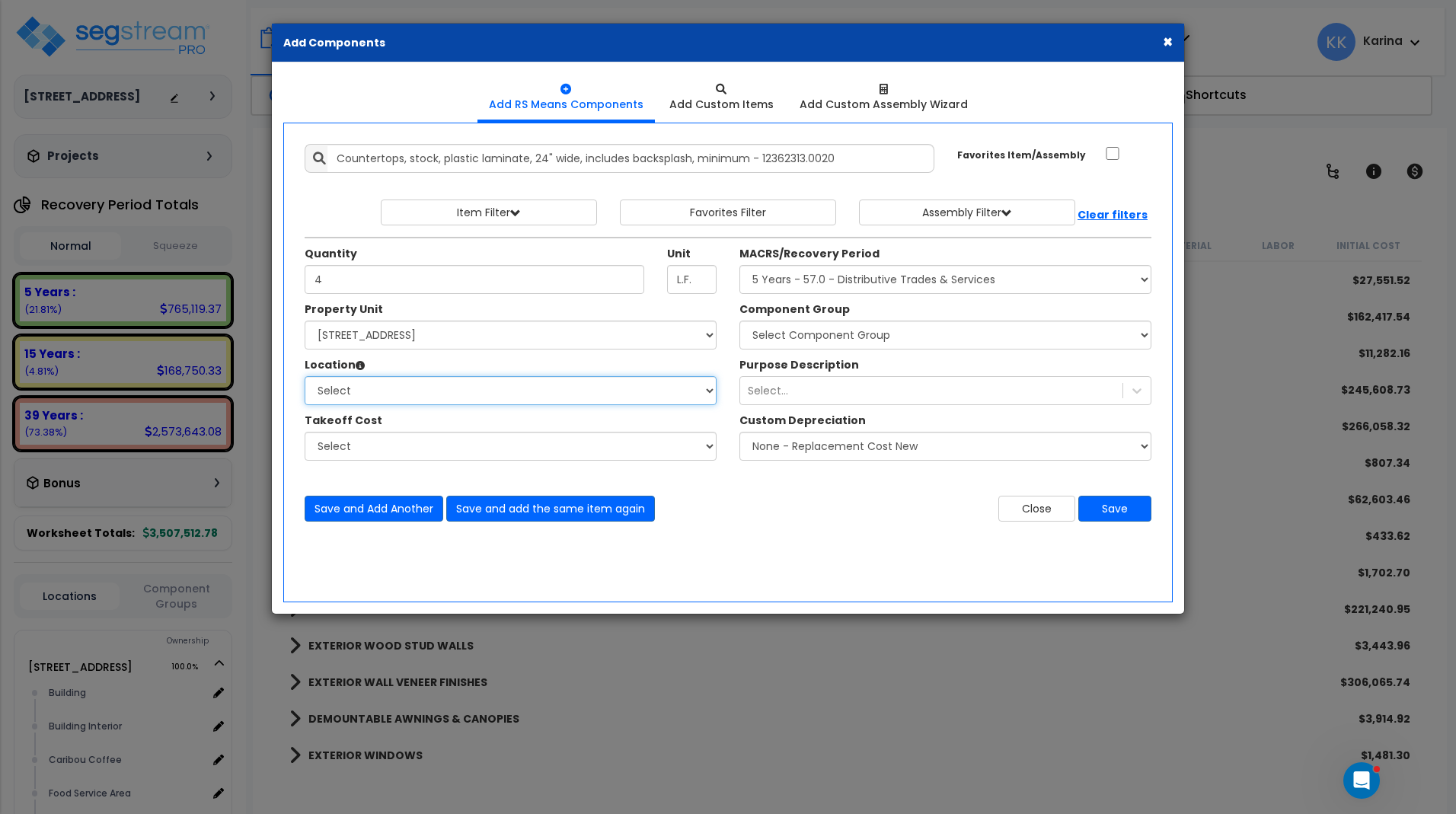
click at [304, 377] on select "Select Building Building Interior Caribou Coffee Food Service Area Mechanical […" at bounding box center [510, 391] width 412 height 29
select select "31191"
click option "Offices/ Customer Service" at bounding box center [0, 0] width 0 height 0
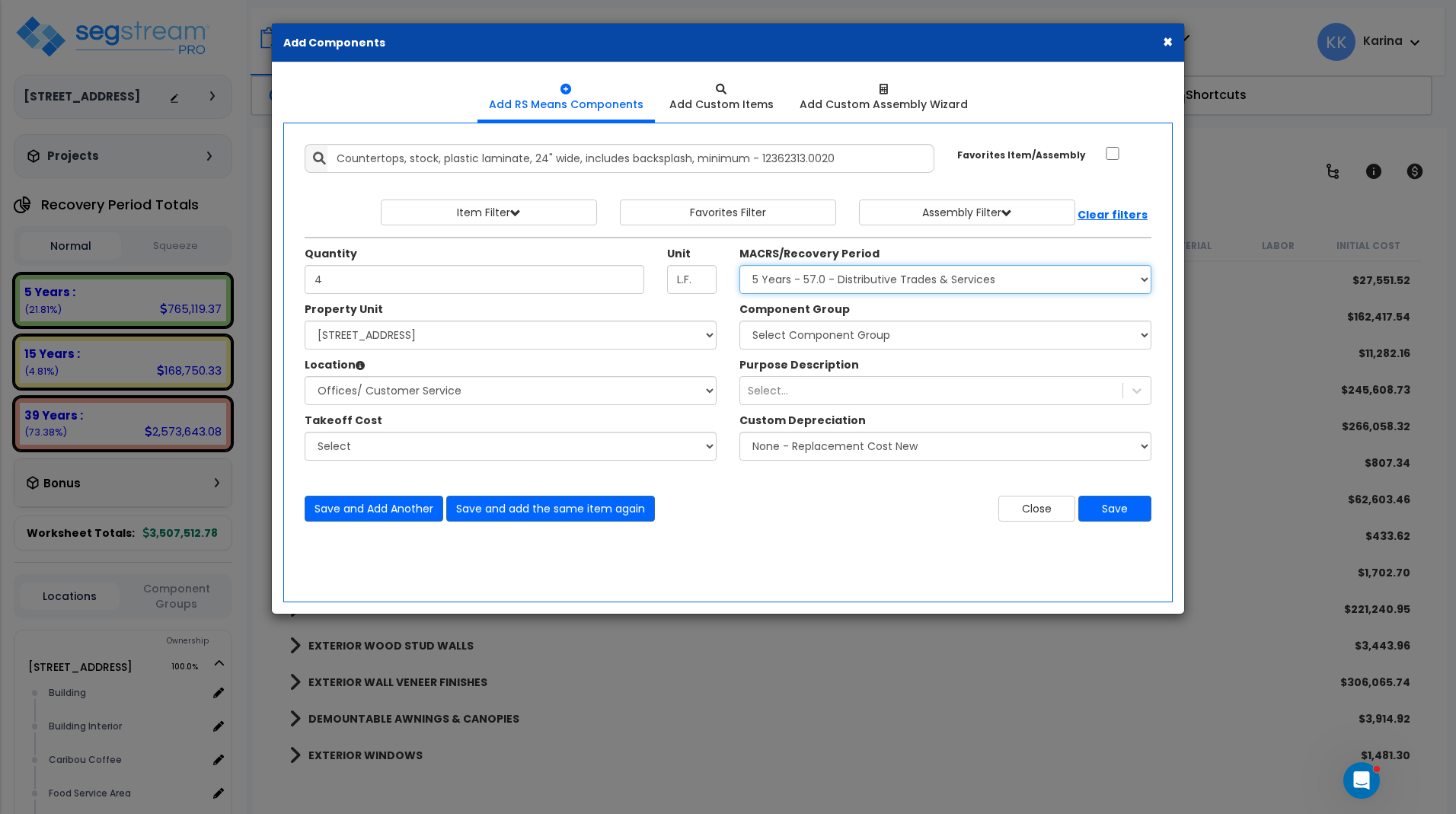
click at [740, 265] on select "Select MACRS/Recovery Period 5 Years - 57.0 - Distributive Trades & Services 5 …" at bounding box center [946, 279] width 412 height 29
select select "3667"
click option "5 Years - 57.0 - Distributive Trades & Services" at bounding box center [0, 0] width 0 height 0
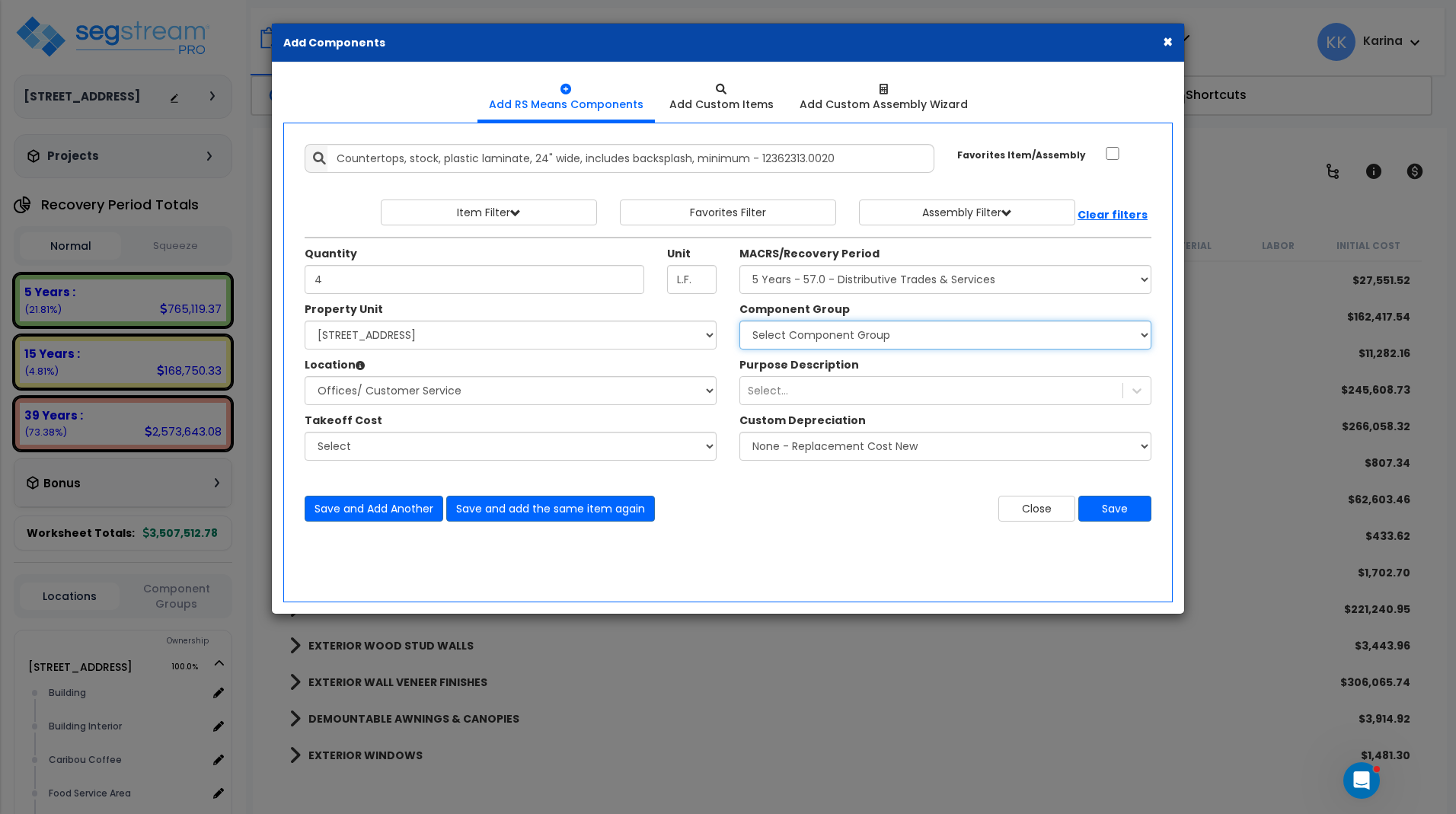
click at [740, 320] on select "Select Component Group 286.00 - LAUNDRY ELECTRICAL 284.00 - LAUNDRY PLUMBING 31…" at bounding box center [946, 334] width 412 height 29
select select "56904"
click option "84.00 - OFFICE CABINETRY/COUNTERS" at bounding box center [0, 0] width 0 height 0
click at [1122, 503] on button "Save" at bounding box center [1114, 509] width 73 height 26
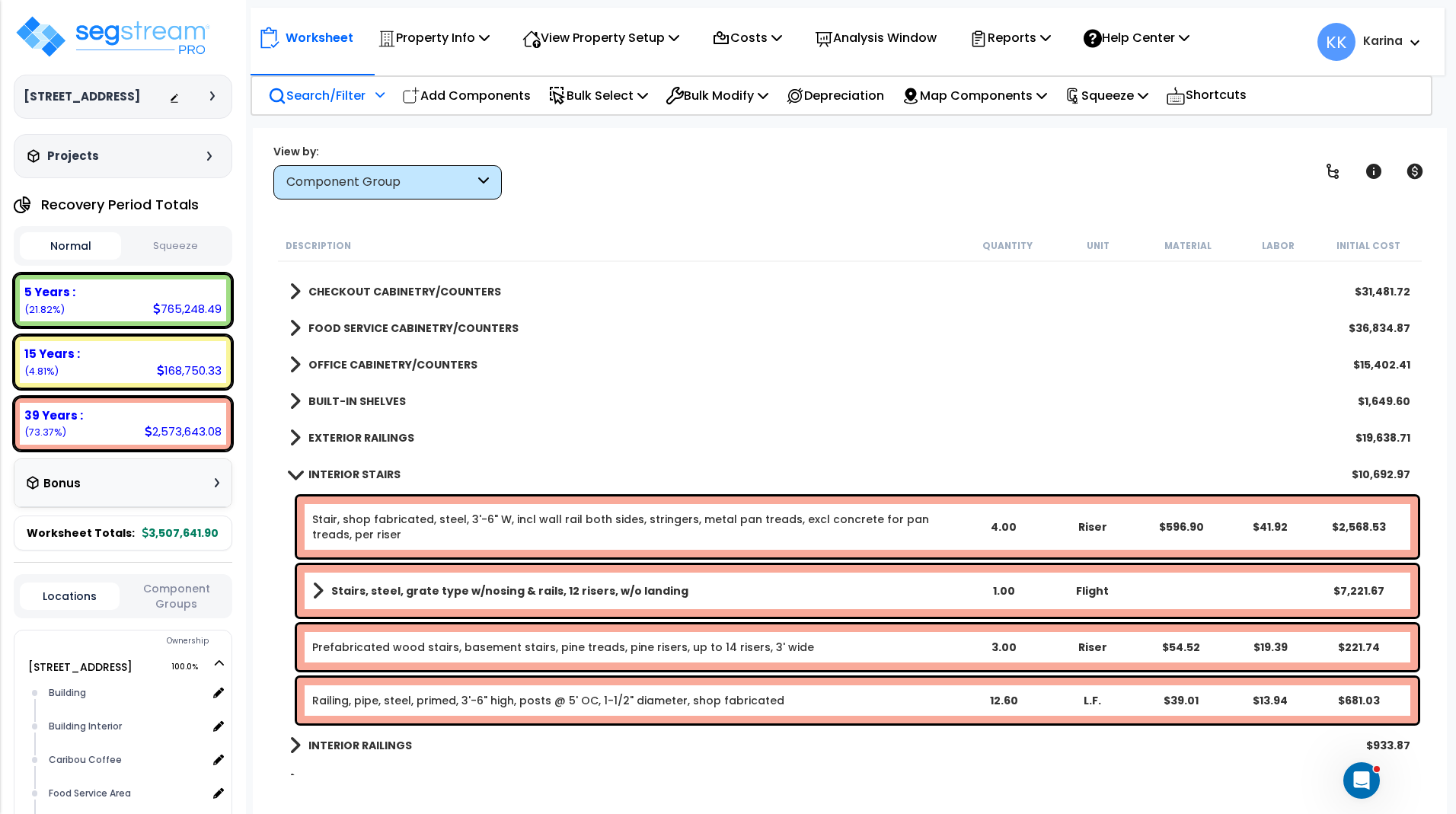
scroll to position [1005, 0]
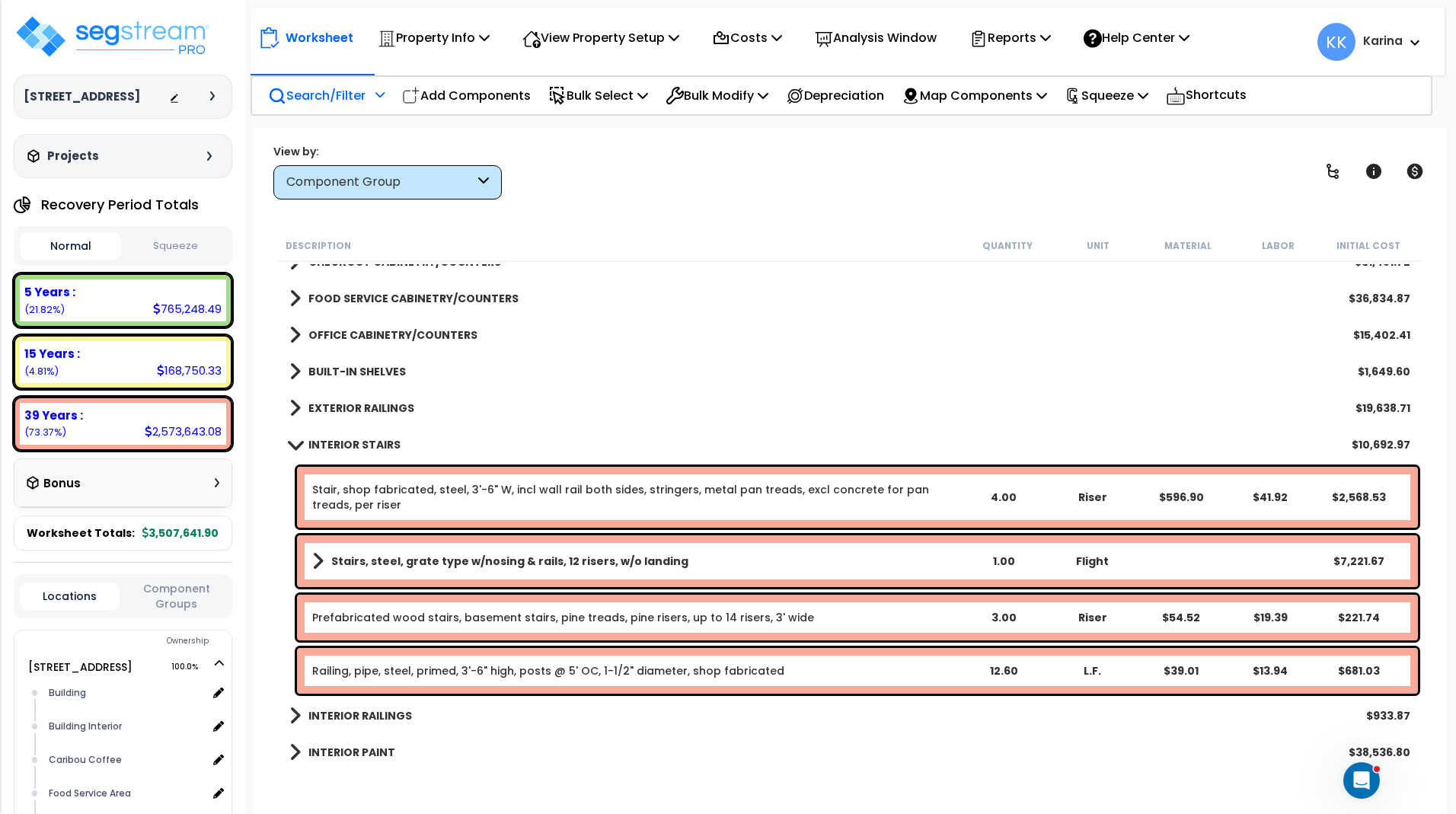
click at [293, 446] on span at bounding box center [294, 444] width 22 height 11
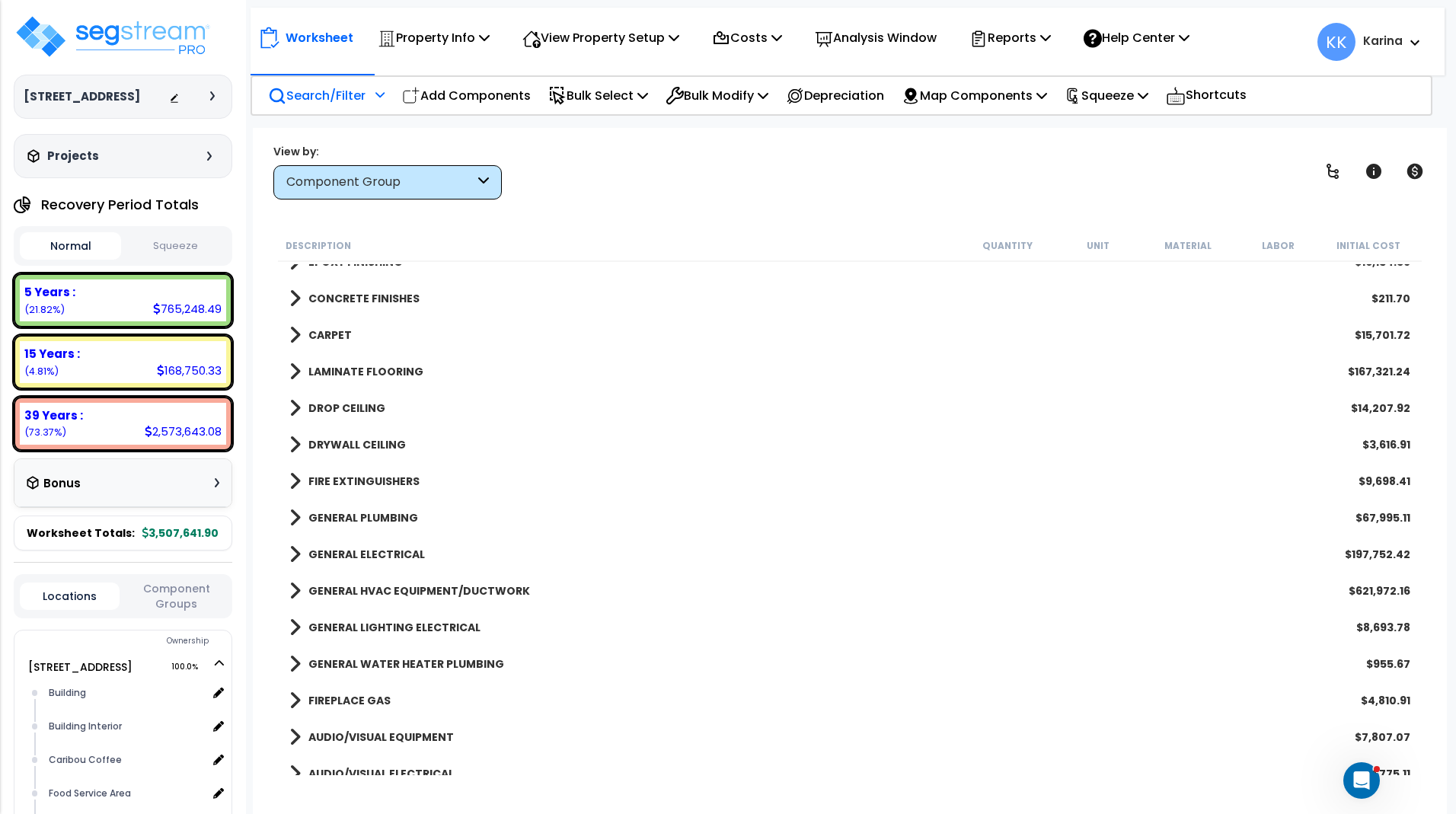
scroll to position [1645, 0]
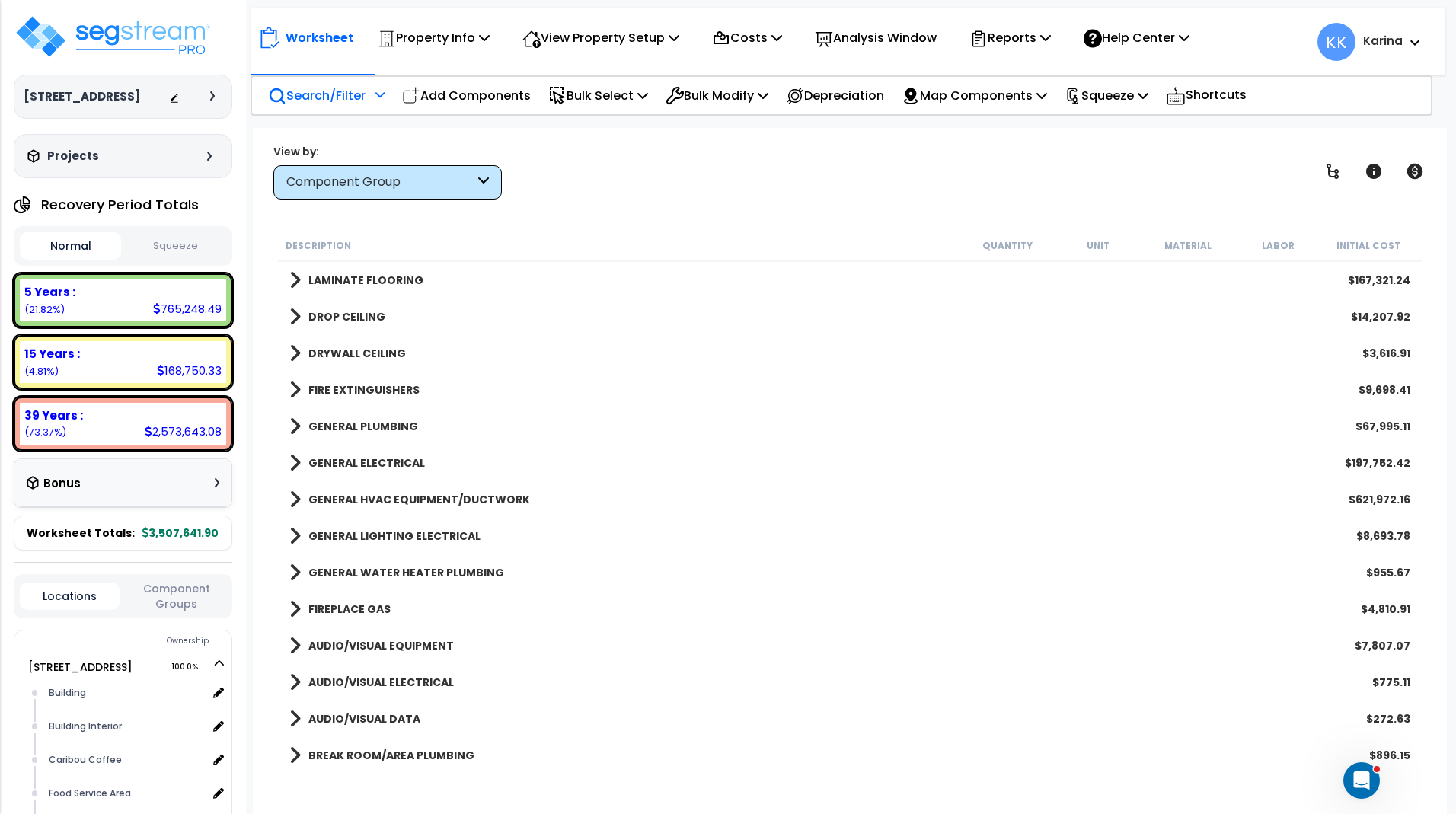
click at [295, 464] on span at bounding box center [295, 463] width 11 height 22
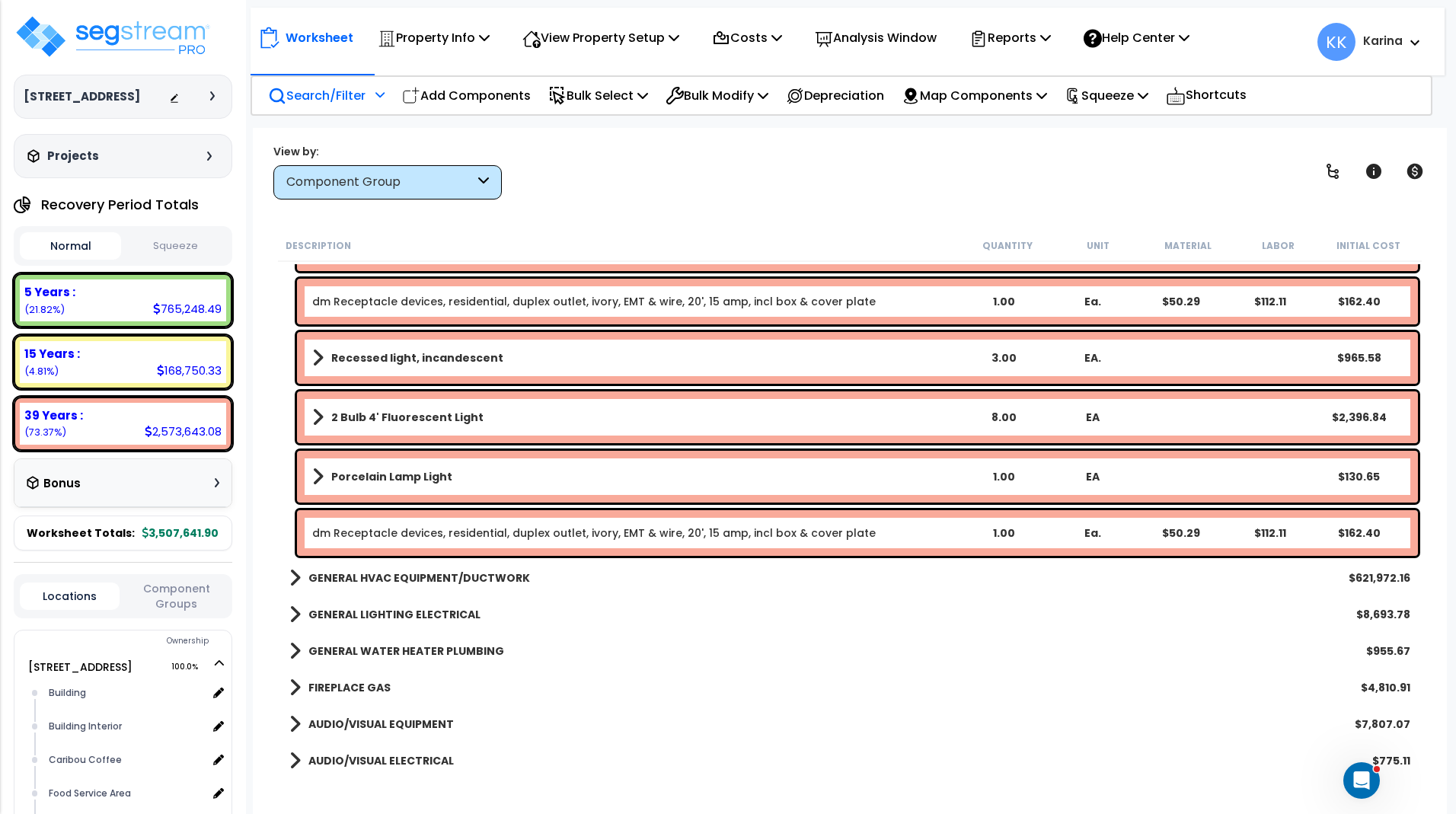
scroll to position [3382, 0]
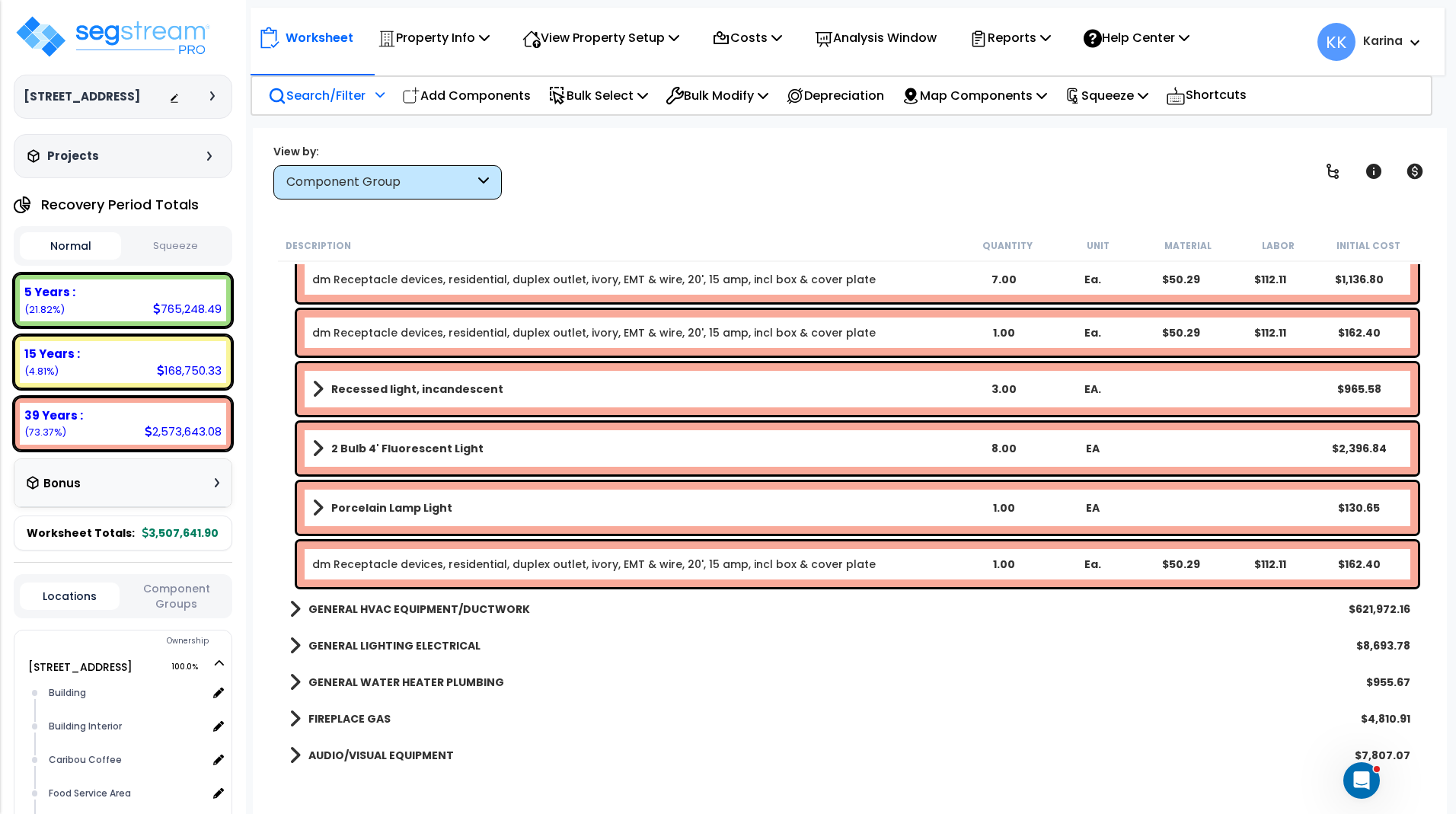
click at [421, 560] on link "dm Receptacle devices, residential, duplex outlet, ivory, EMT & wire, 20', 15 a…" at bounding box center [594, 564] width 564 height 15
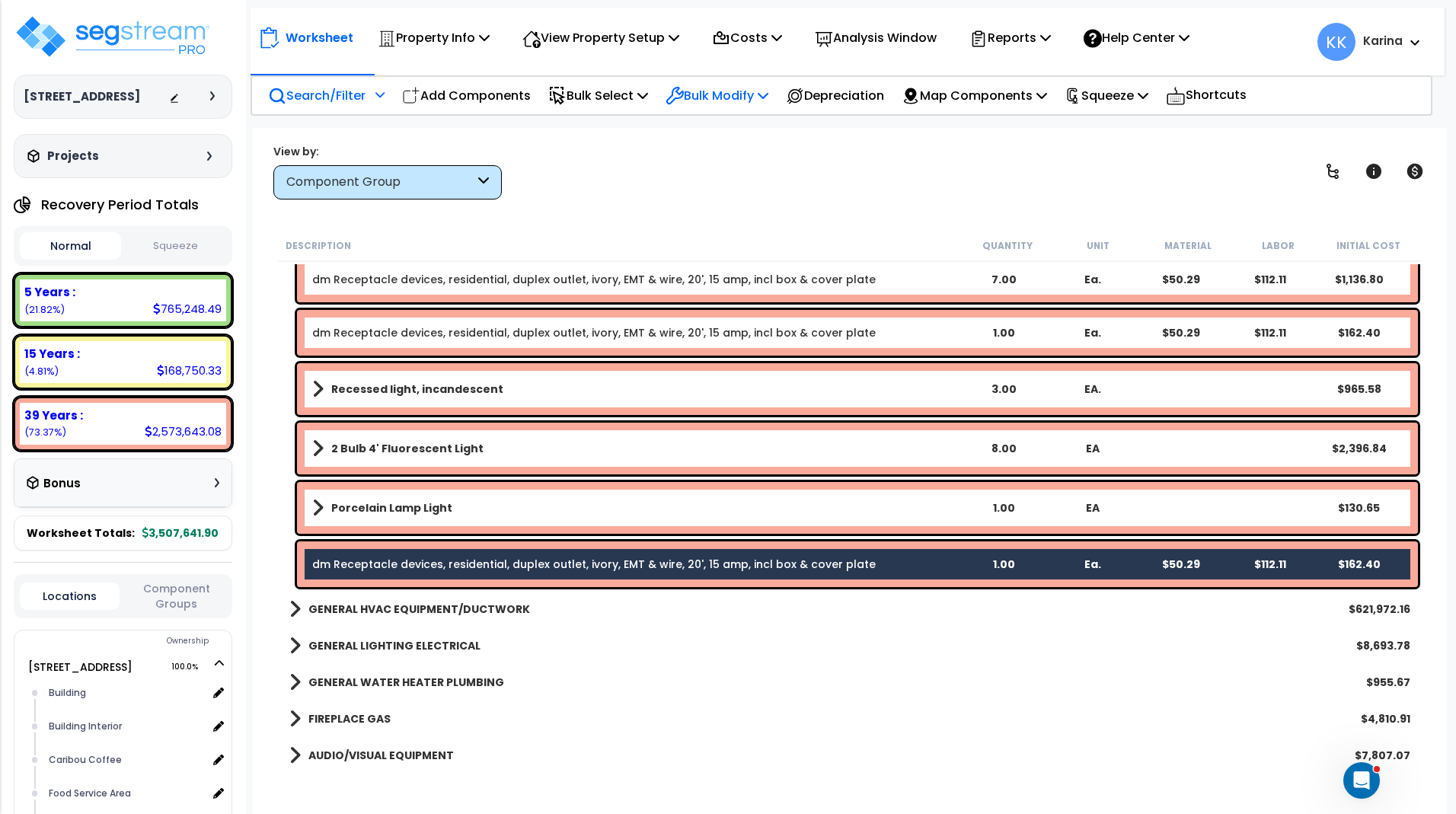
click at [709, 100] on p "Bulk Modify" at bounding box center [717, 96] width 103 height 21
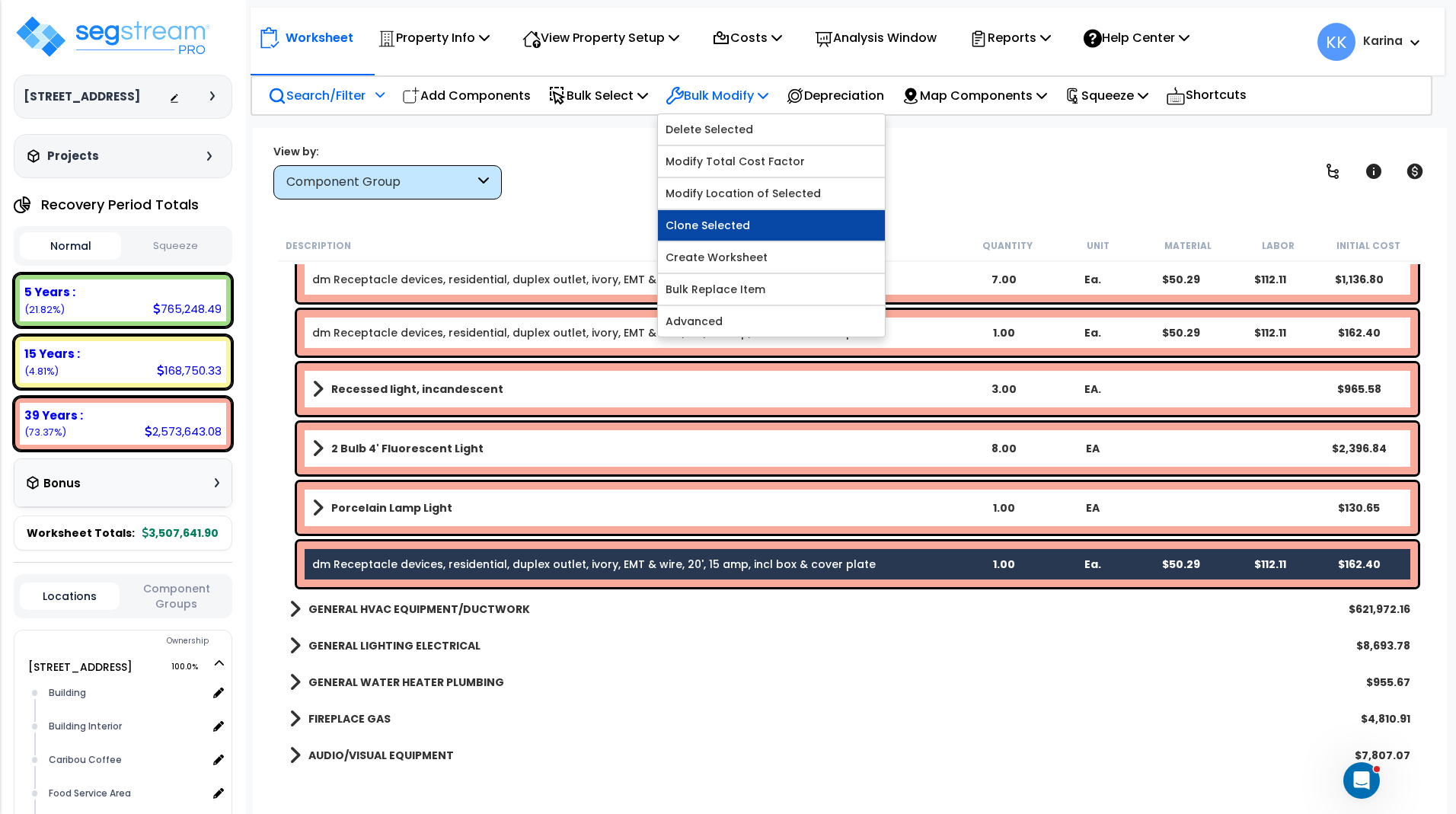
click at [706, 220] on link "Clone Selected" at bounding box center [772, 225] width 227 height 31
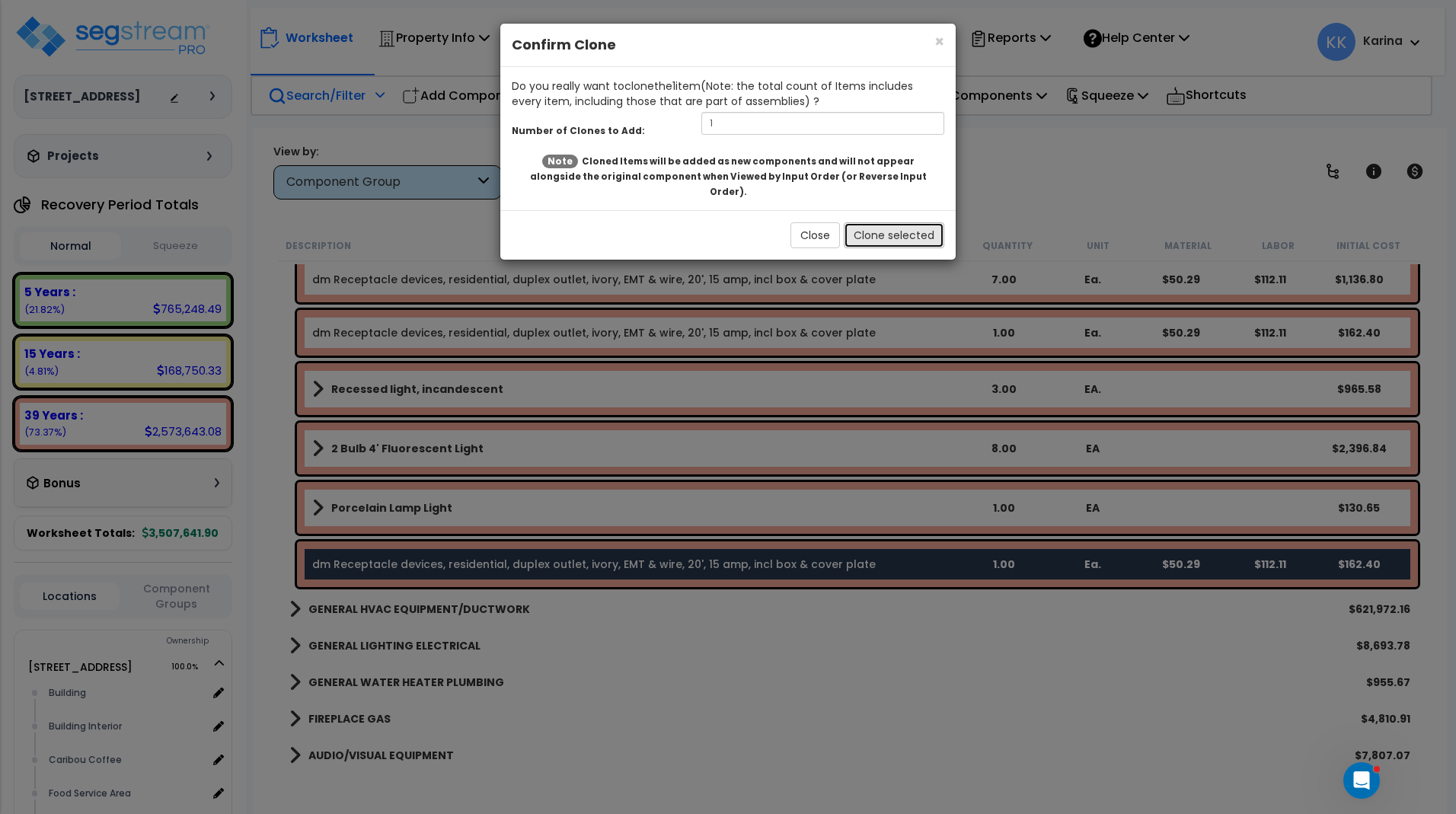
click at [865, 224] on button "Clone selected" at bounding box center [893, 235] width 100 height 26
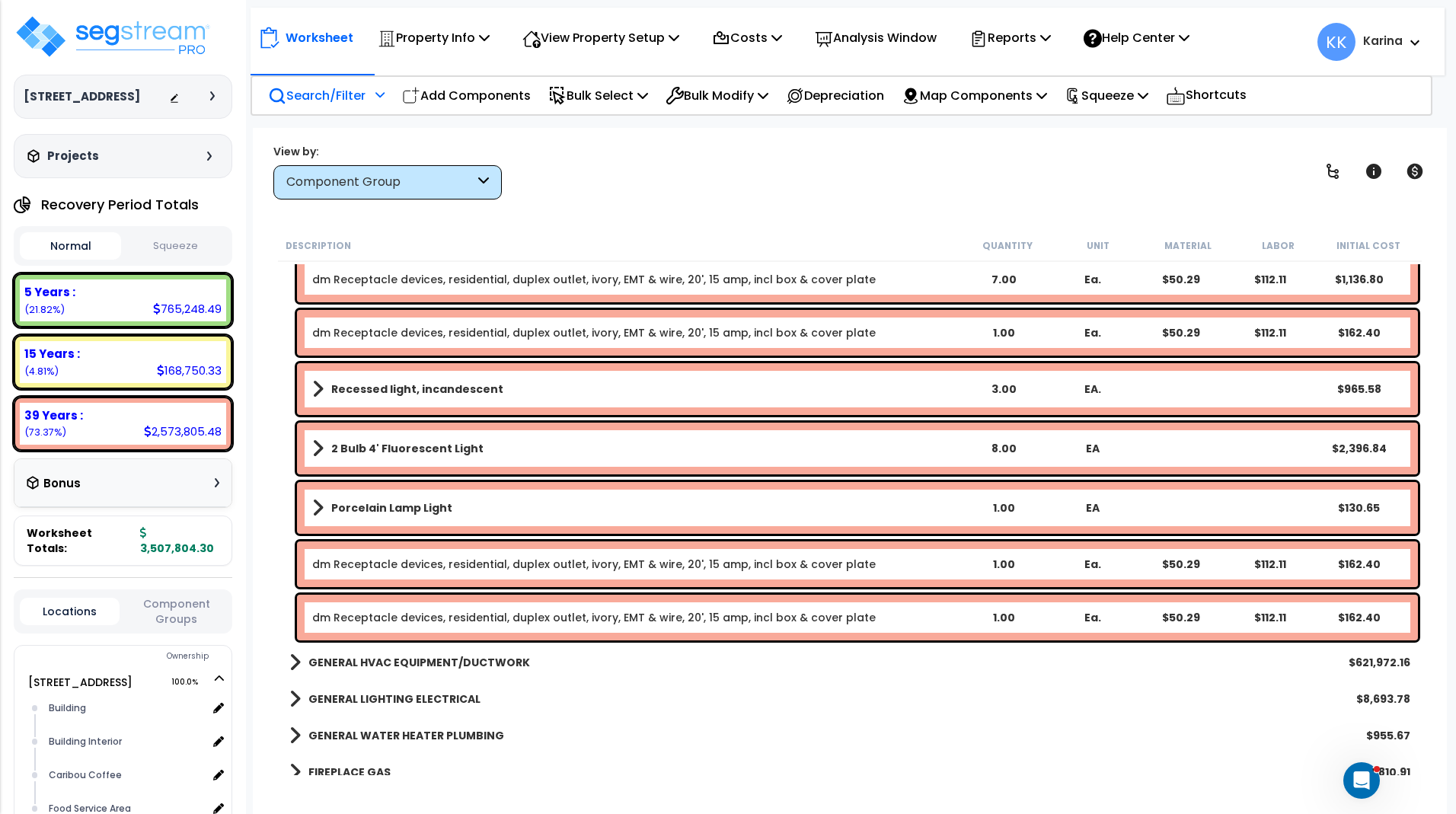
click at [462, 621] on link "dm Receptacle devices, residential, duplex outlet, ivory, EMT & wire, 20', 15 a…" at bounding box center [594, 617] width 564 height 15
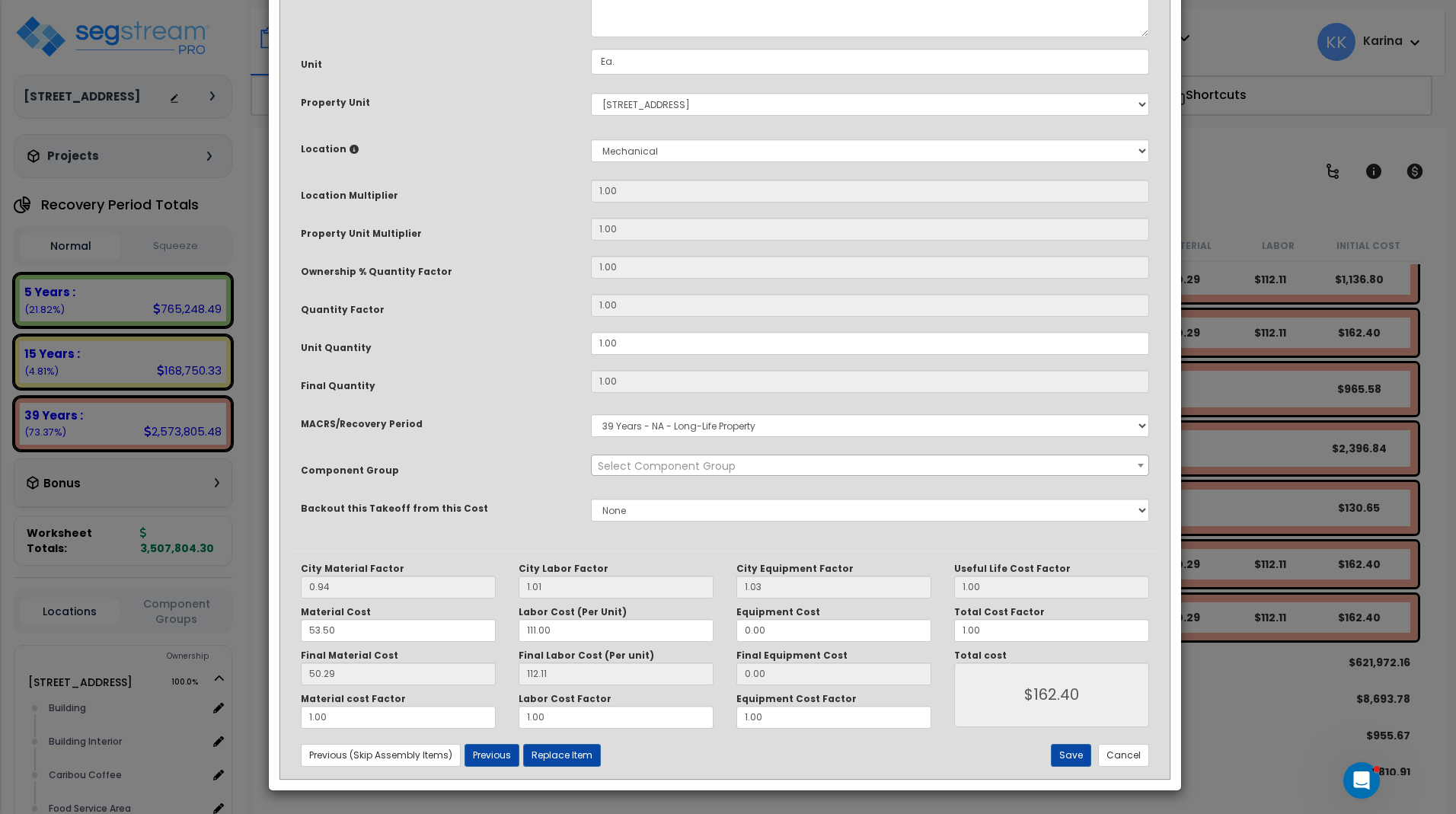
select select "56955"
click at [591, 140] on select "Select Building Building Interior Caribou Coffee Food Service Area Mechanical M…" at bounding box center [870, 151] width 558 height 22
select select "31191"
click option "Offices/ Customer Service" at bounding box center [0, 0] width 0 height 0
type input "1"
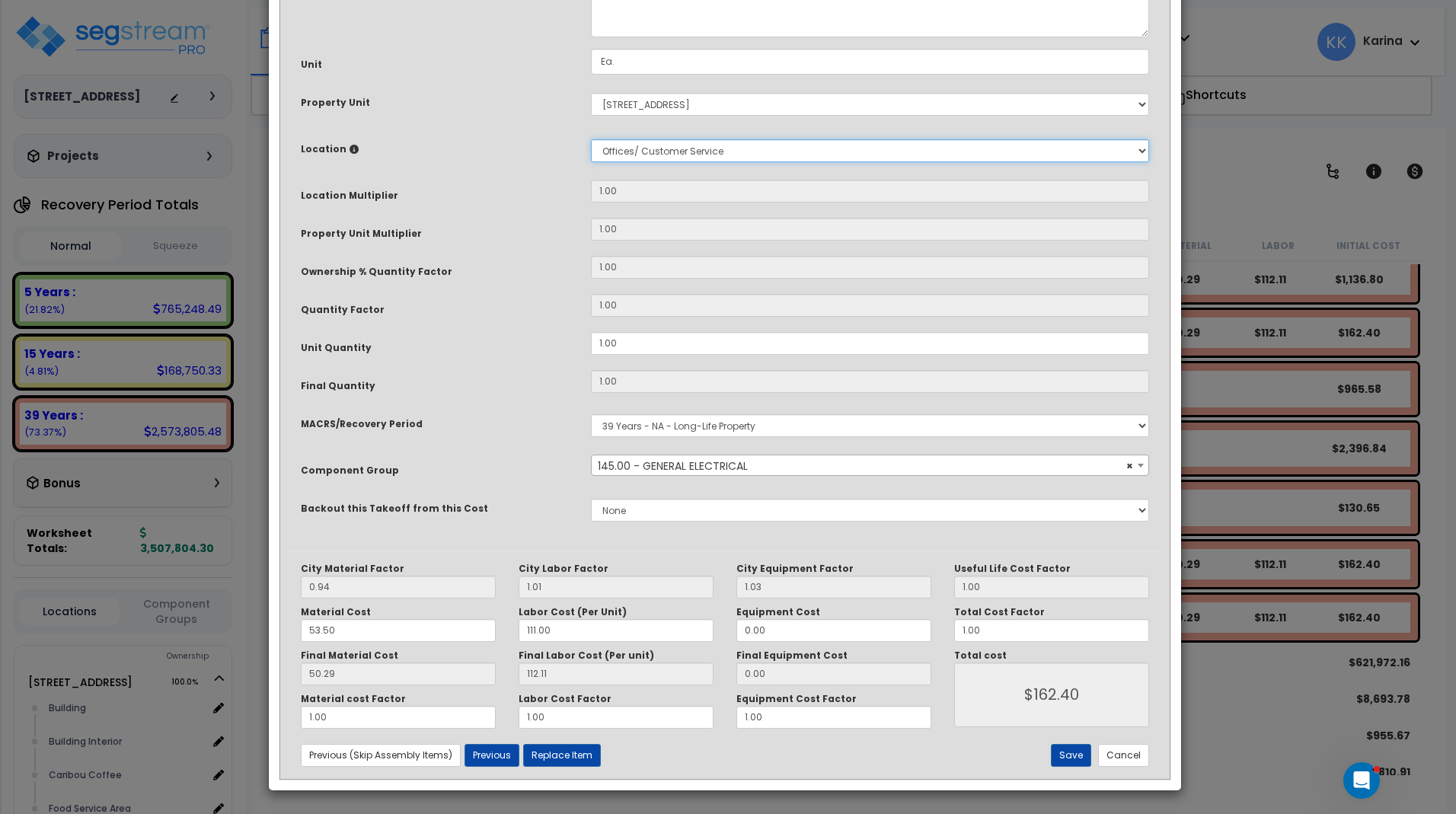
type input "1"
drag, startPoint x: 1073, startPoint y: 756, endPoint x: 1006, endPoint y: 731, distance: 71.5
click at [1073, 756] on button "Save" at bounding box center [1070, 755] width 40 height 22
type input "1.00"
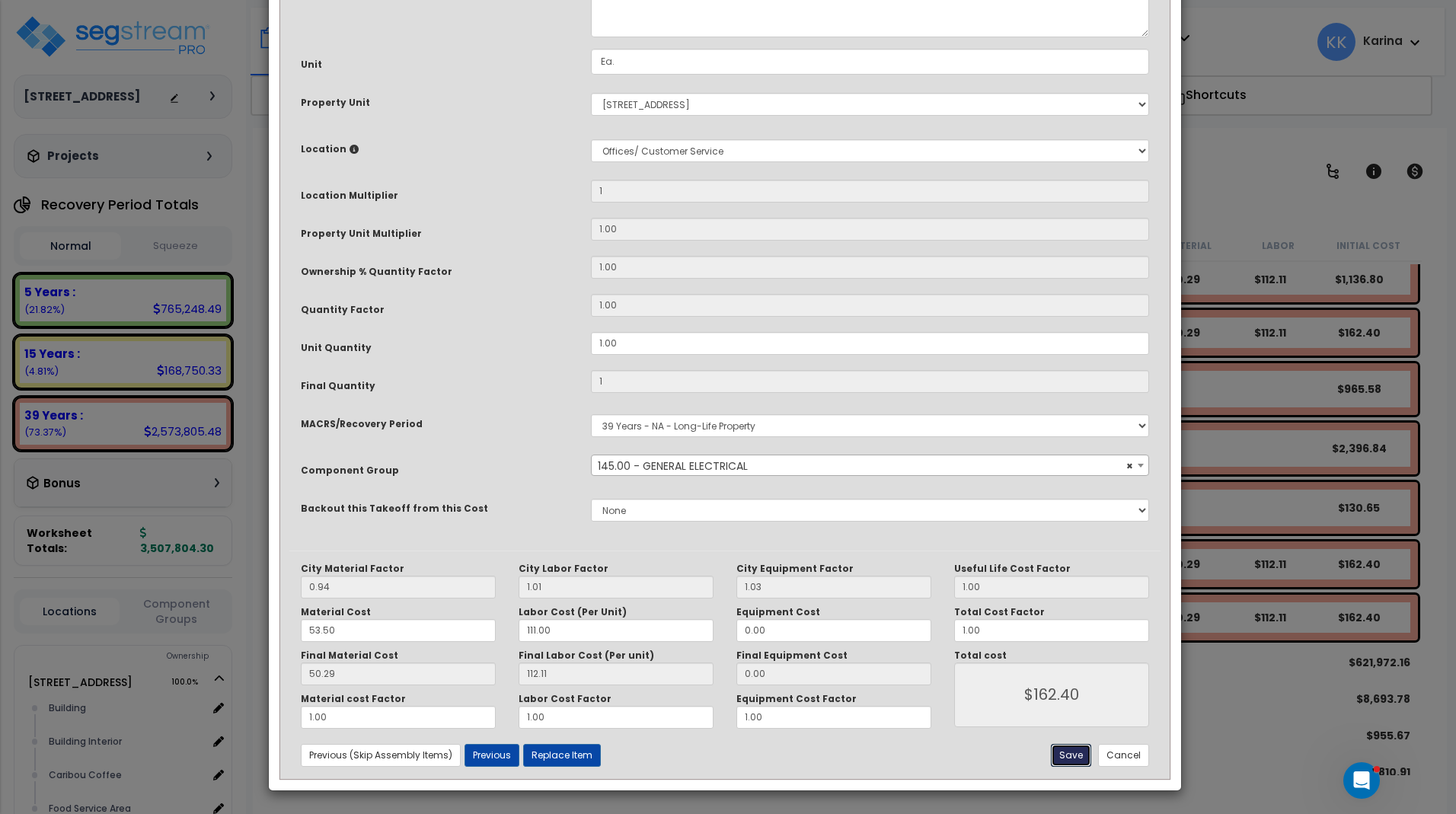
type input "1.00"
type input "162.40"
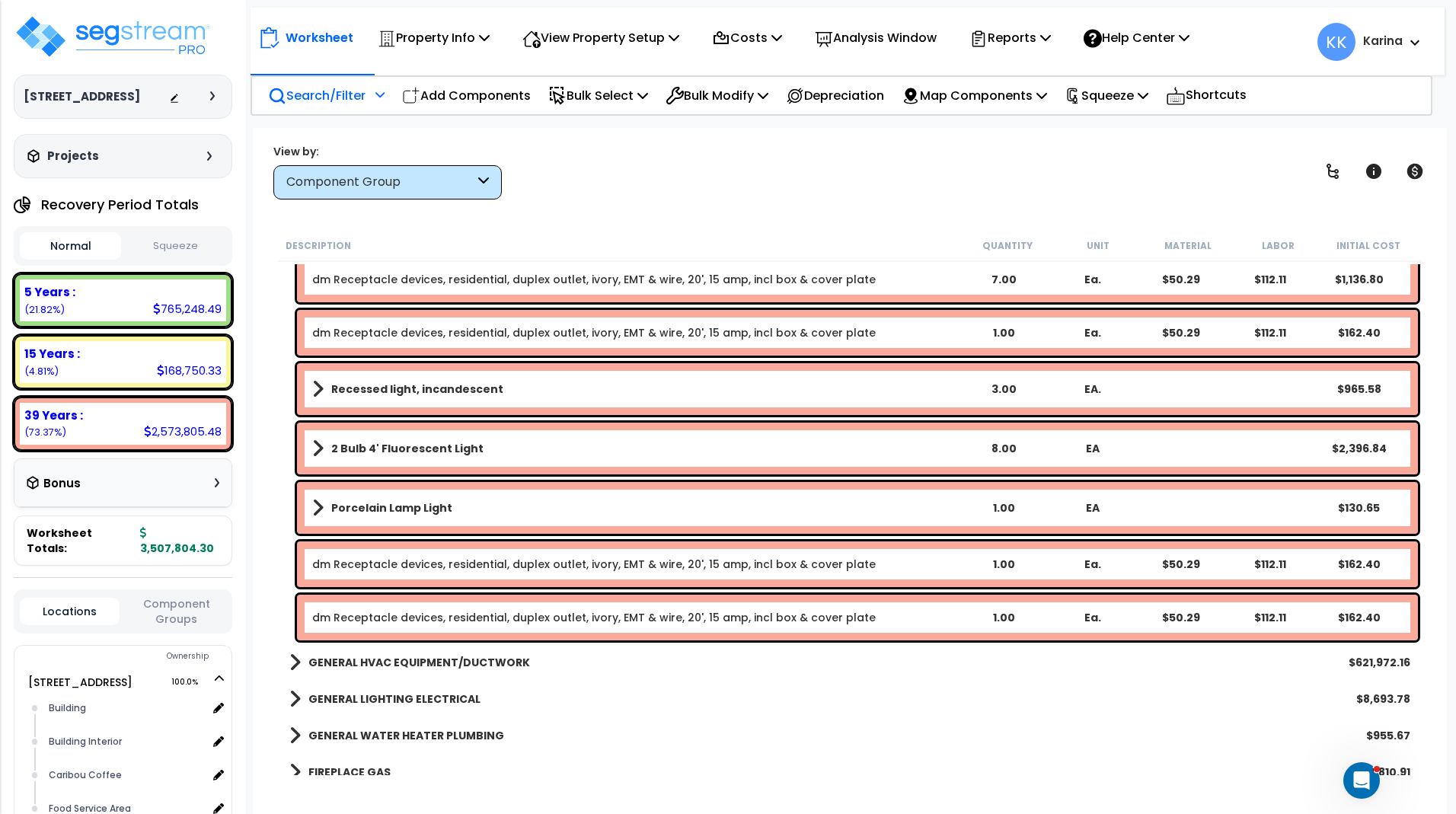
click at [578, 616] on link "dm Receptacle devices, residential, duplex outlet, ivory, EMT & wire, 20', 15 a…" at bounding box center [594, 617] width 564 height 15
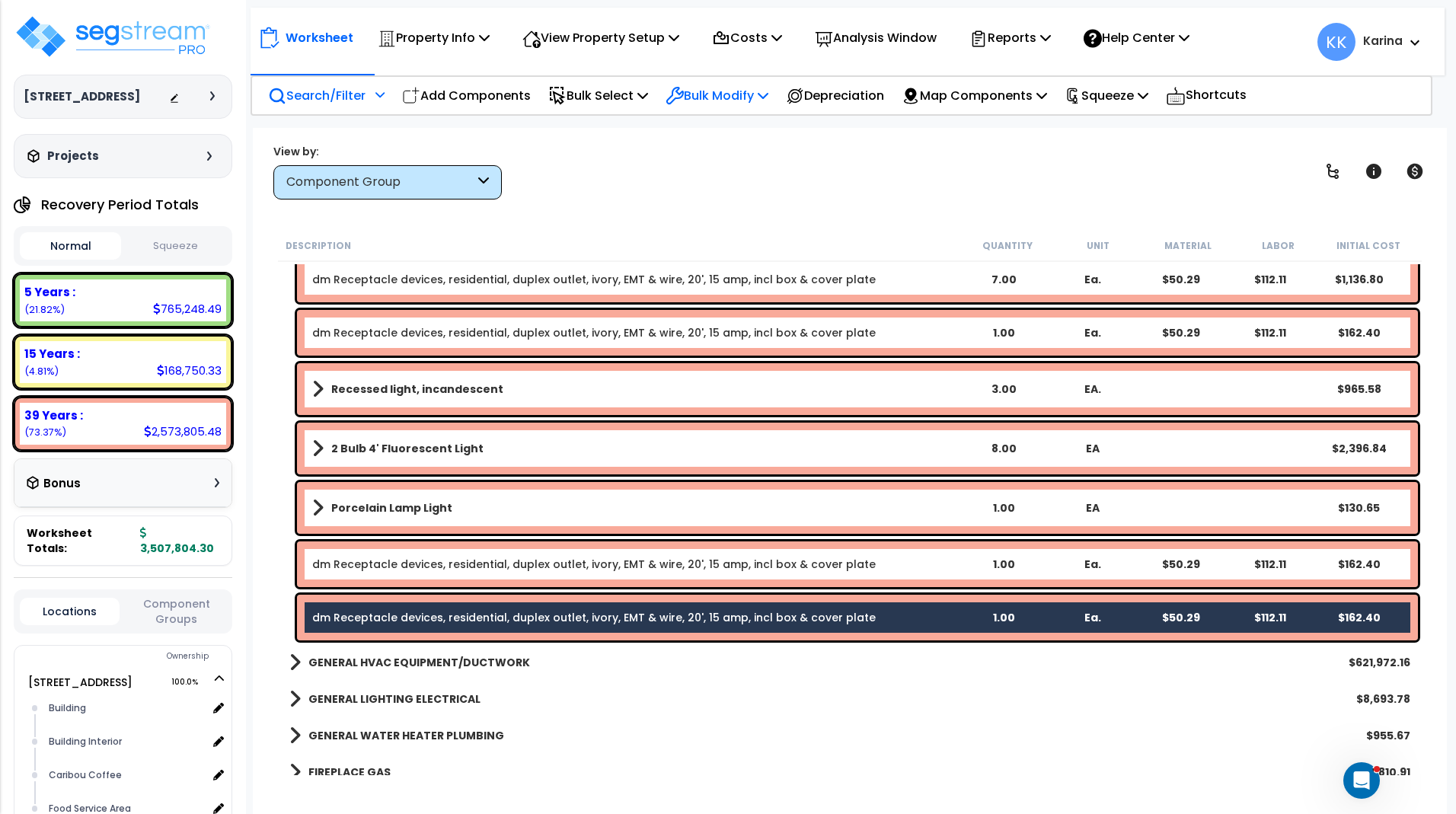
click at [705, 97] on p "Bulk Modify" at bounding box center [717, 96] width 103 height 21
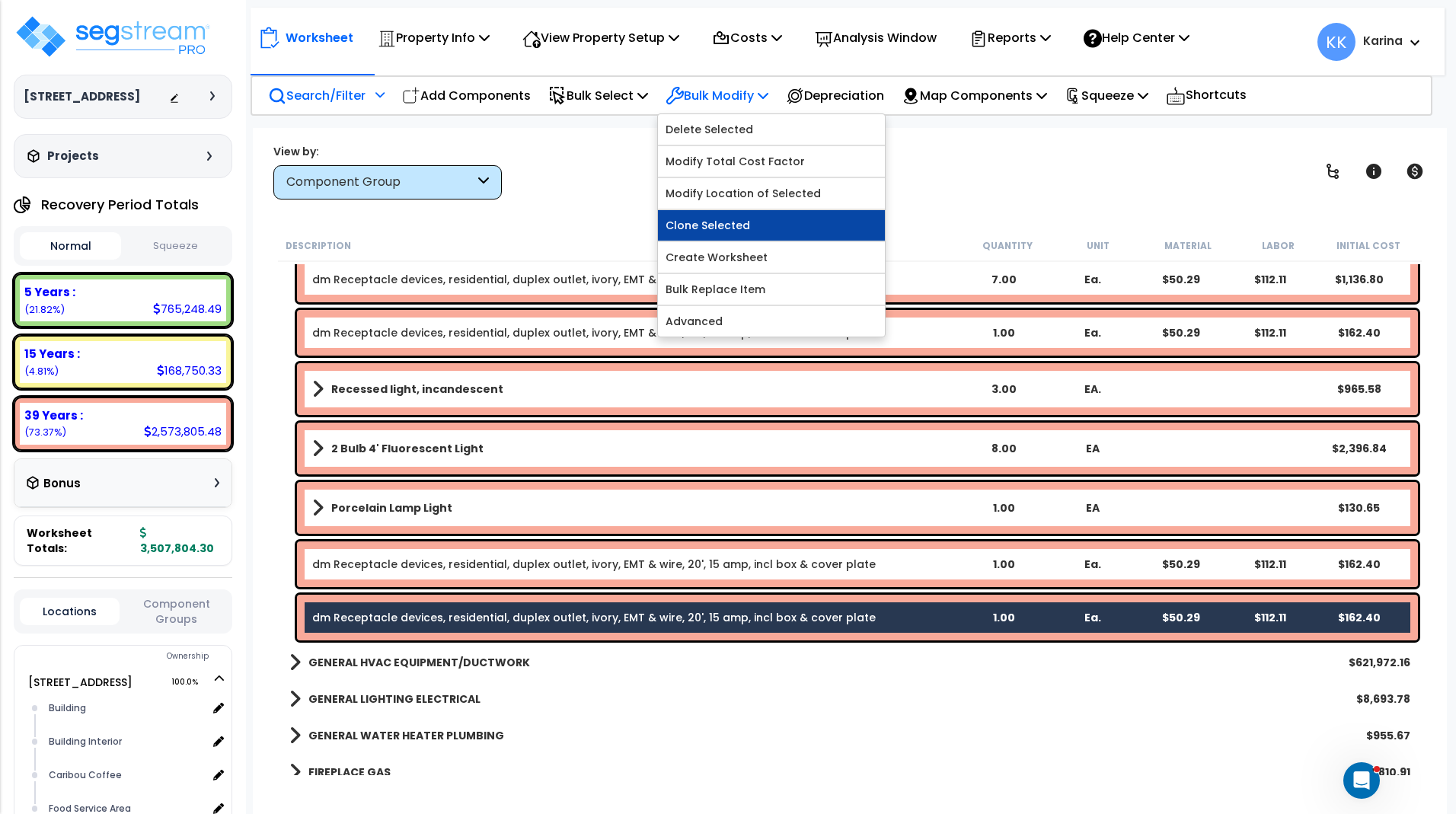
click at [743, 218] on link "Clone Selected" at bounding box center [772, 225] width 227 height 31
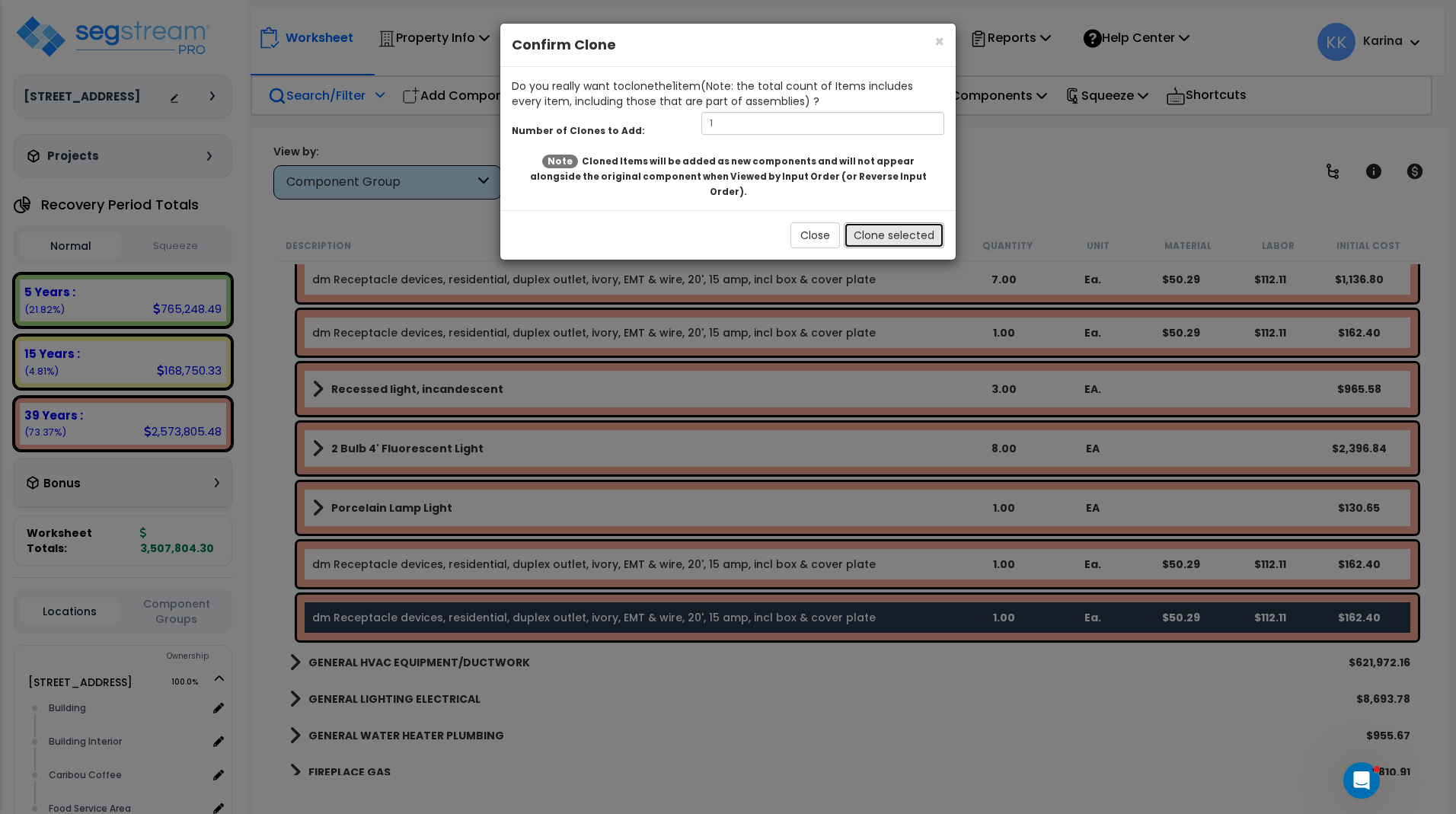
click at [890, 222] on button "Clone selected" at bounding box center [893, 235] width 100 height 26
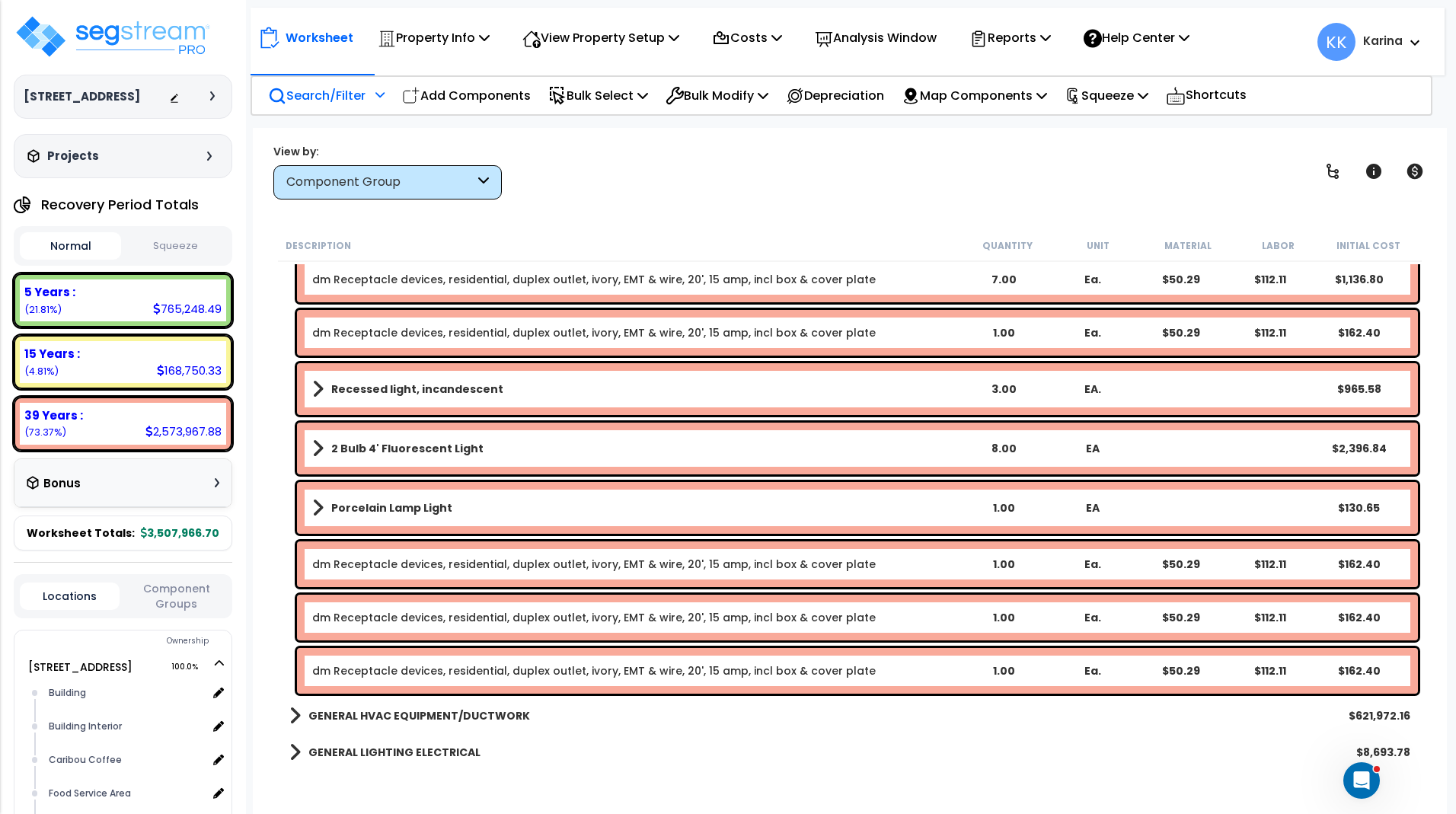
click at [349, 676] on link "dm Receptacle devices, residential, duplex outlet, ivory, EMT & wire, 20', 15 a…" at bounding box center [594, 671] width 564 height 15
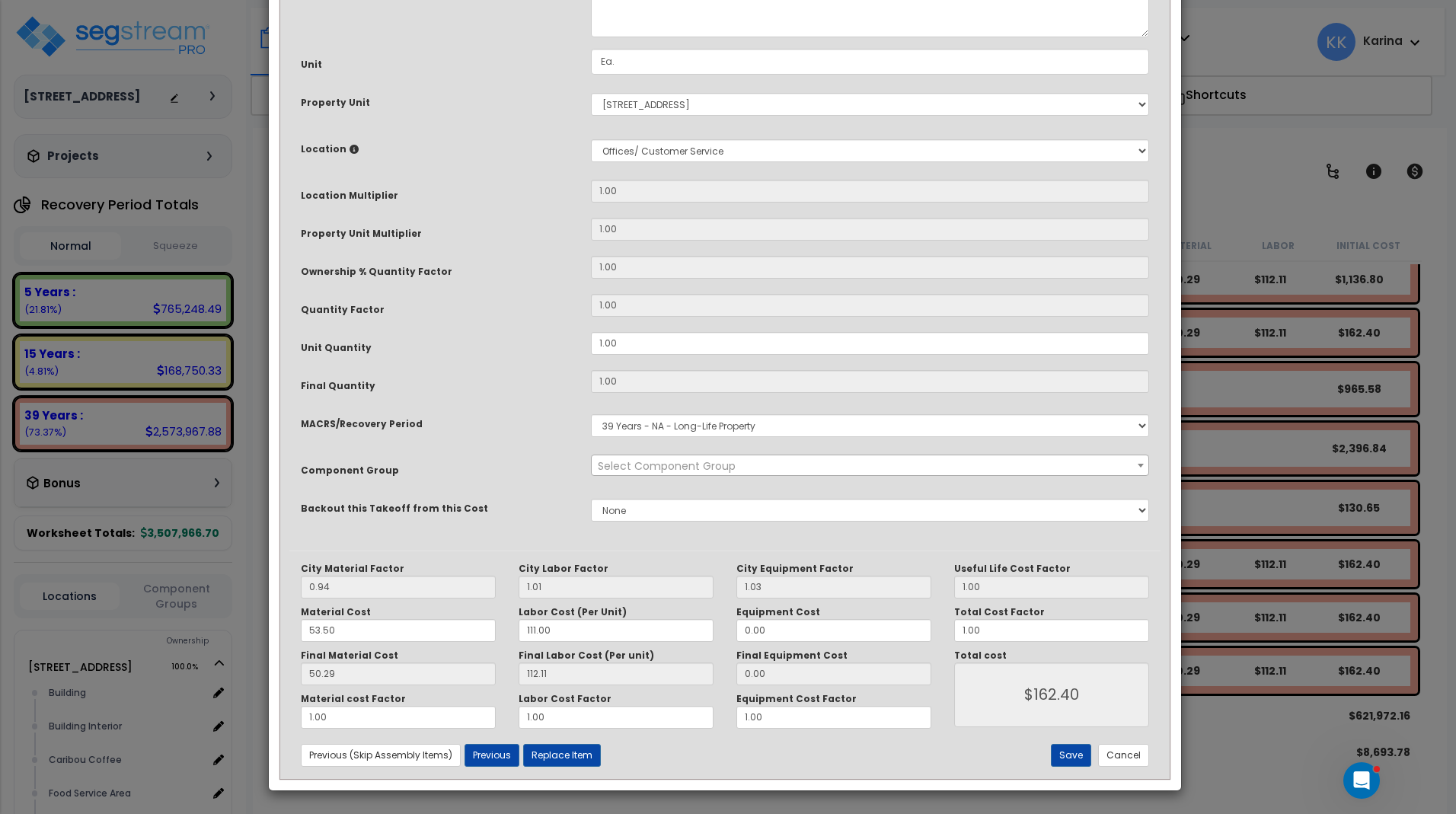
select select "56955"
drag, startPoint x: 615, startPoint y: 155, endPoint x: 580, endPoint y: 160, distance: 35.4
click at [591, 37] on textarea "dm Receptacle devices, residential, duplex outlet, ivory, EMT & wire, 20', 15 a…" at bounding box center [870, 5] width 558 height 63
type textarea "eq Receptacle devices, residential, duplex outlet, ivory, EMT & wire, 20', 15 a…"
click at [591, 414] on select "Select MACRS/Recovery Period 5 Years - 57.0 - Distributive Trades & Services 5 …" at bounding box center [870, 425] width 558 height 22
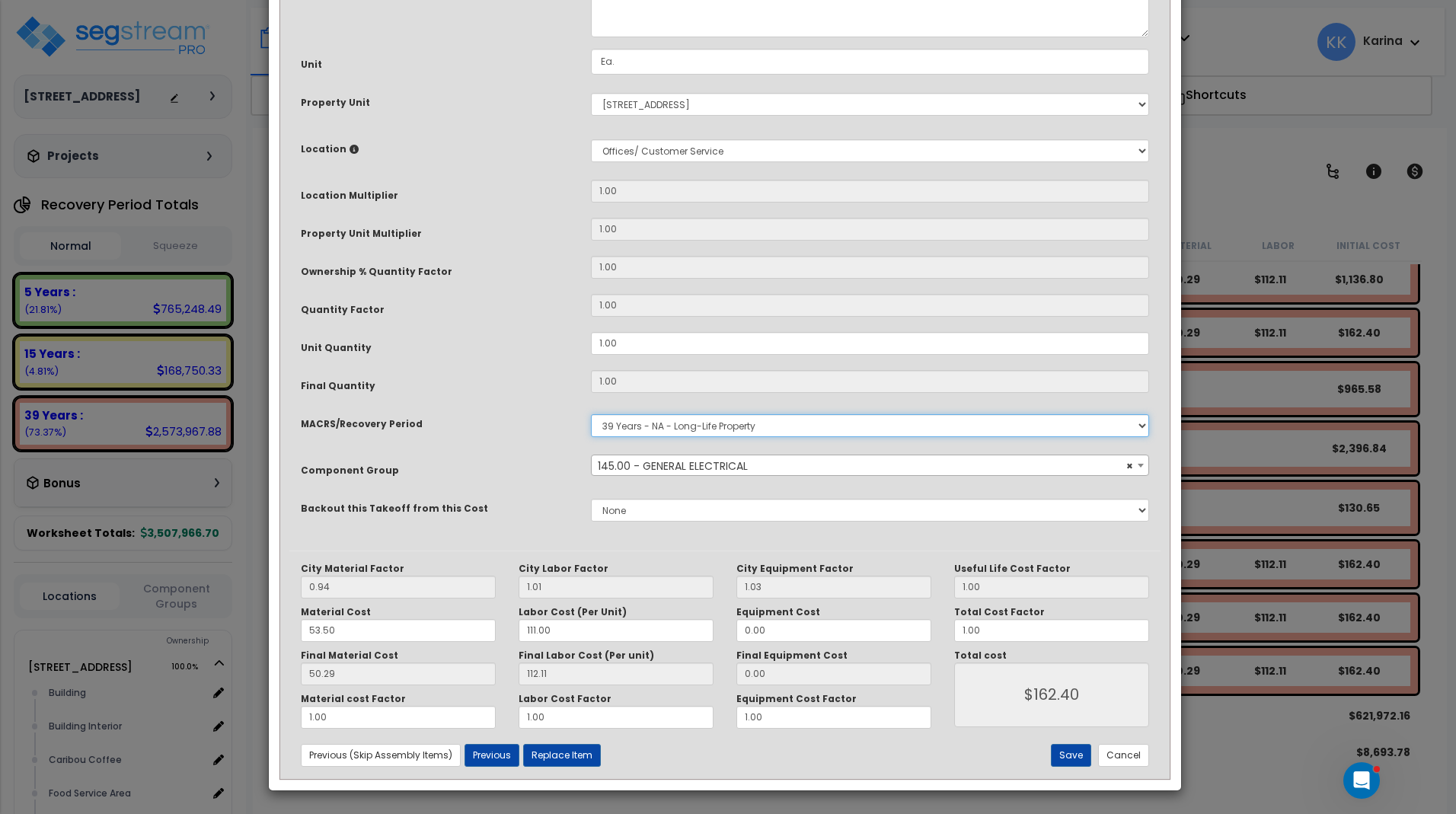
select select "3667"
click option "5 Years - 57.0 - Distributive Trades & Services" at bounding box center [0, 0] width 0 height 0
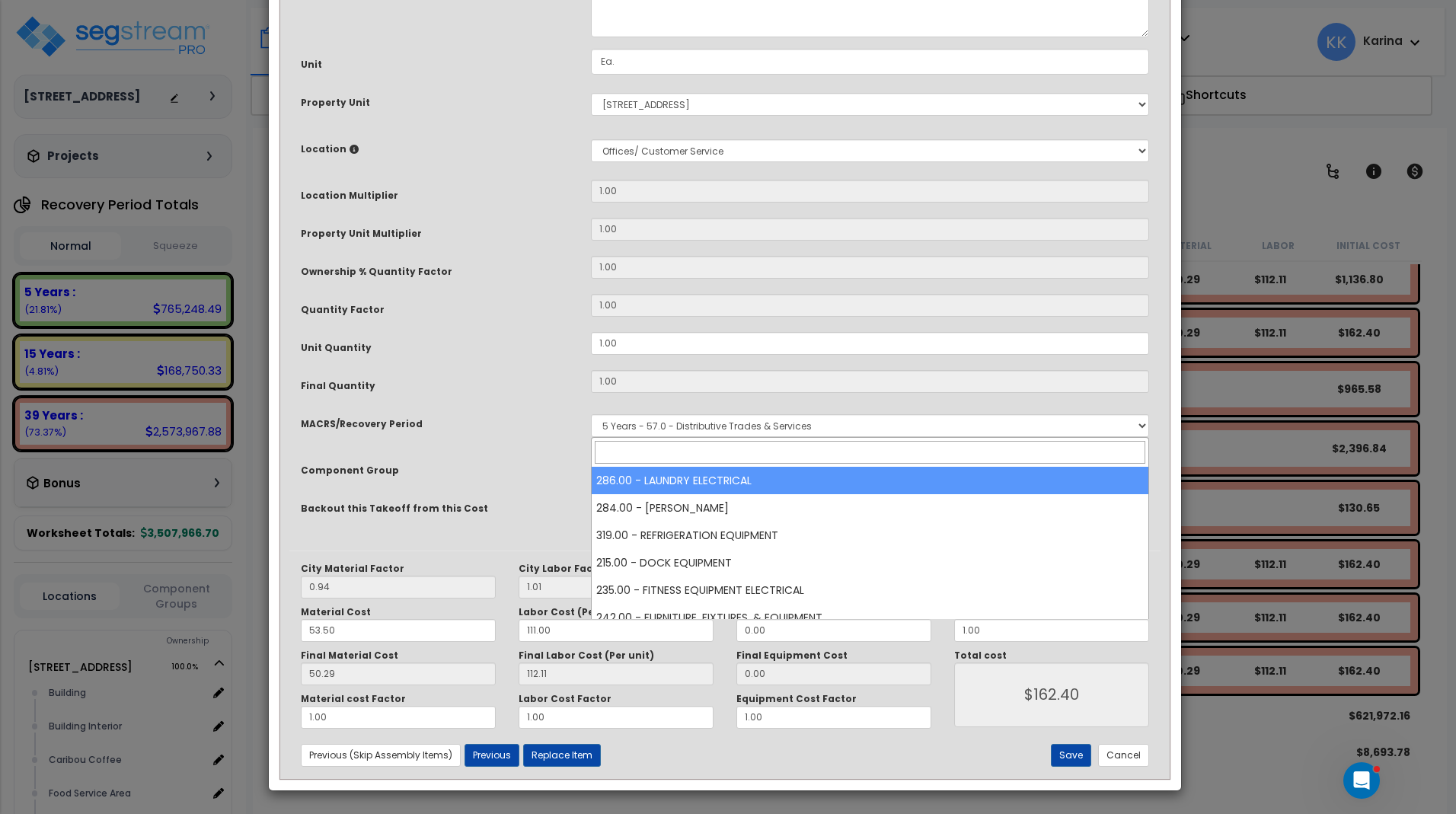
click at [677, 474] on span "Select Component Group" at bounding box center [666, 466] width 138 height 15
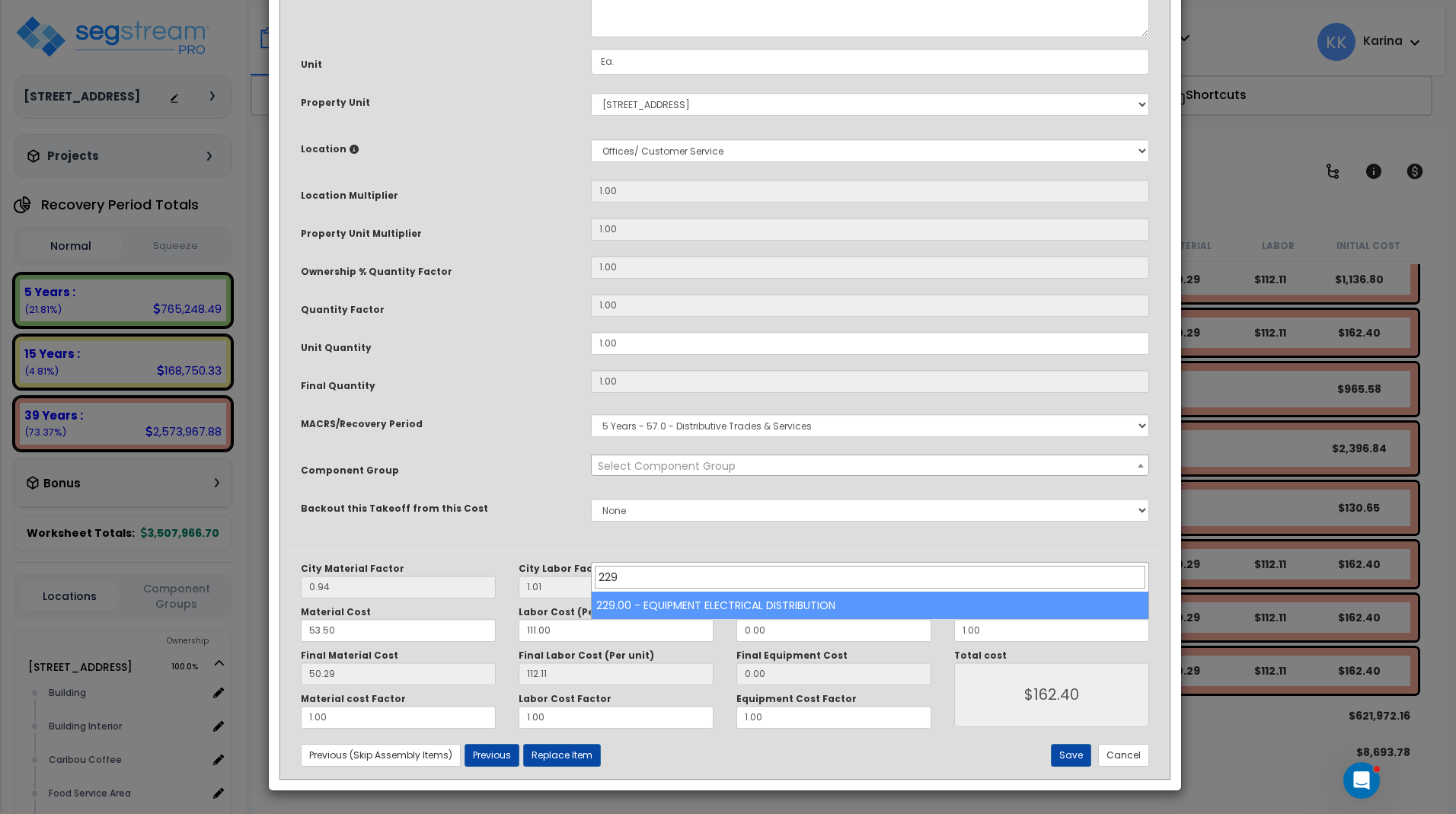
type input "229"
drag, startPoint x: 714, startPoint y: 605, endPoint x: 738, endPoint y: 614, distance: 25.6
select select "57033"
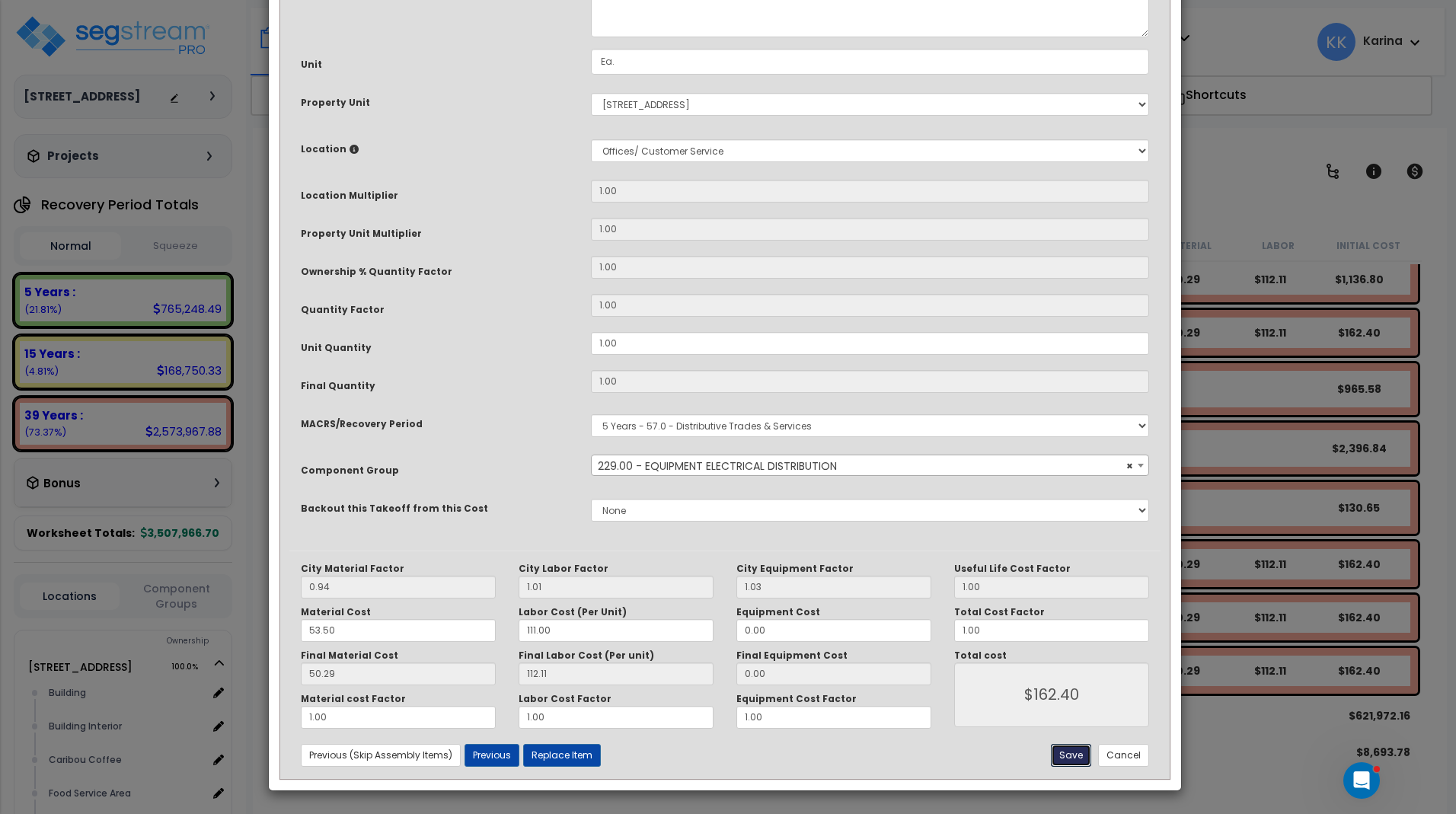
drag, startPoint x: 1069, startPoint y: 755, endPoint x: 925, endPoint y: 688, distance: 158.8
click at [1069, 755] on button "Save" at bounding box center [1070, 755] width 40 height 22
type input "162.40"
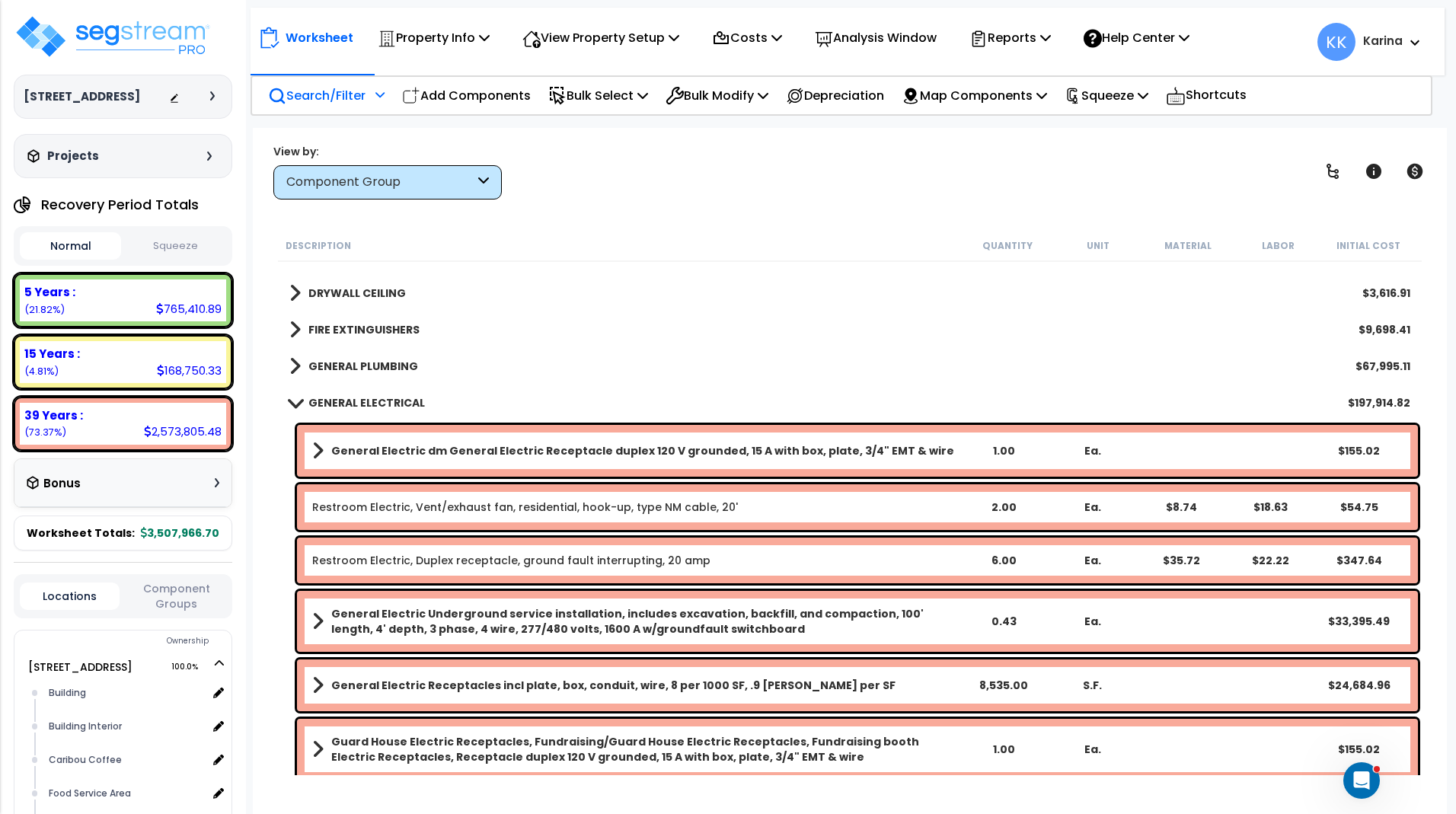
scroll to position [1554, 0]
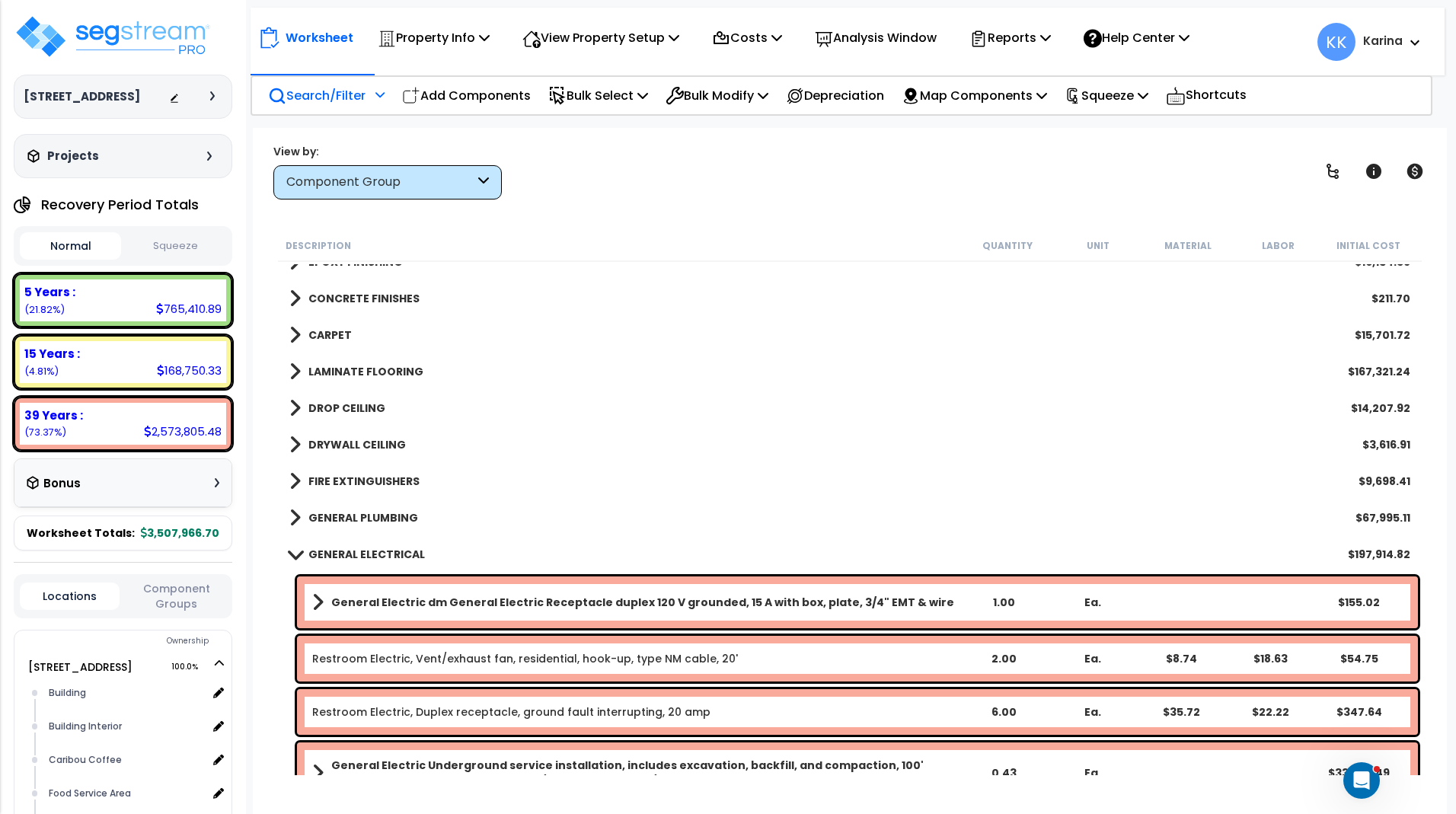
click at [293, 552] on span at bounding box center [294, 554] width 22 height 11
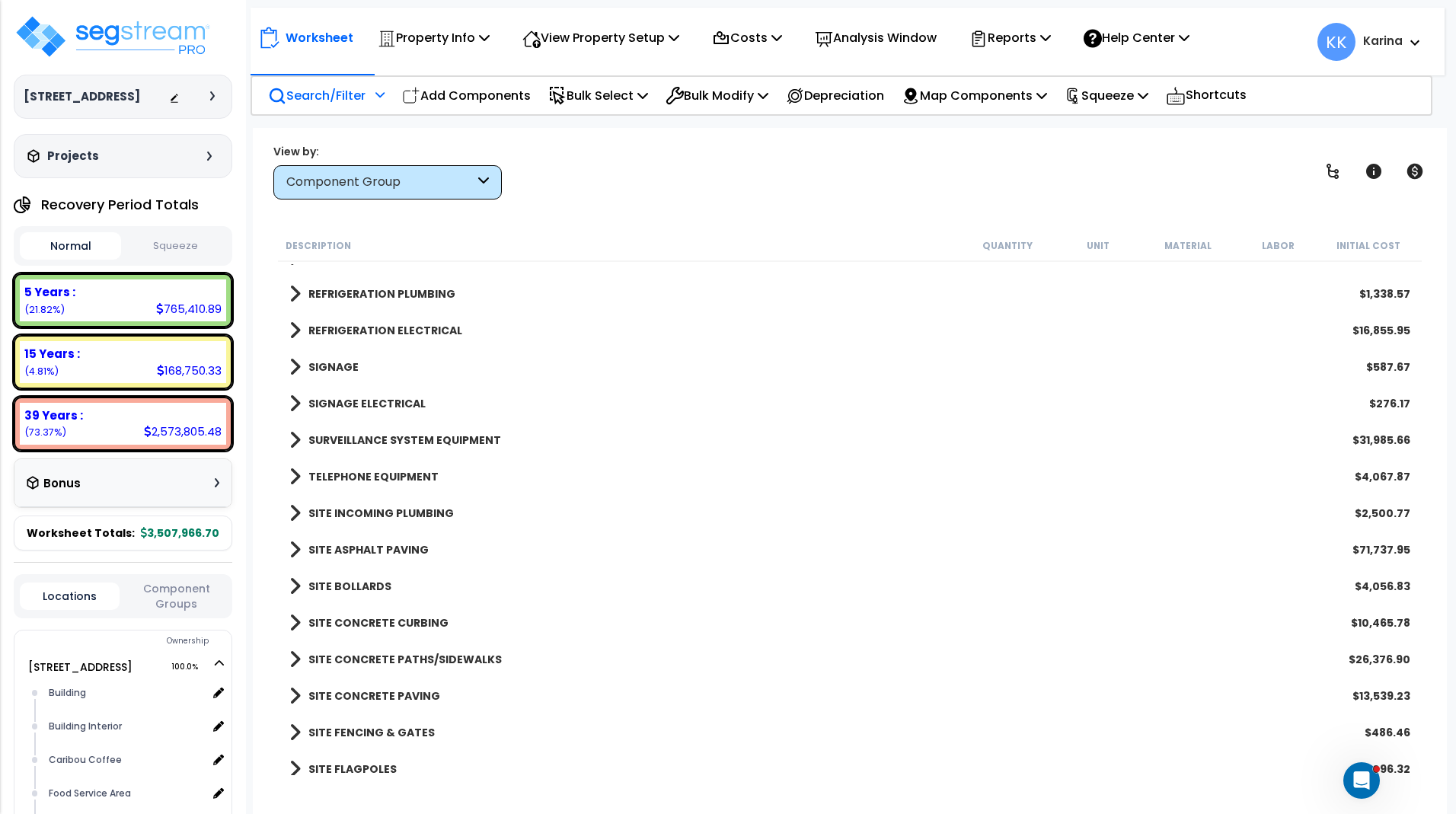
scroll to position [2630, 0]
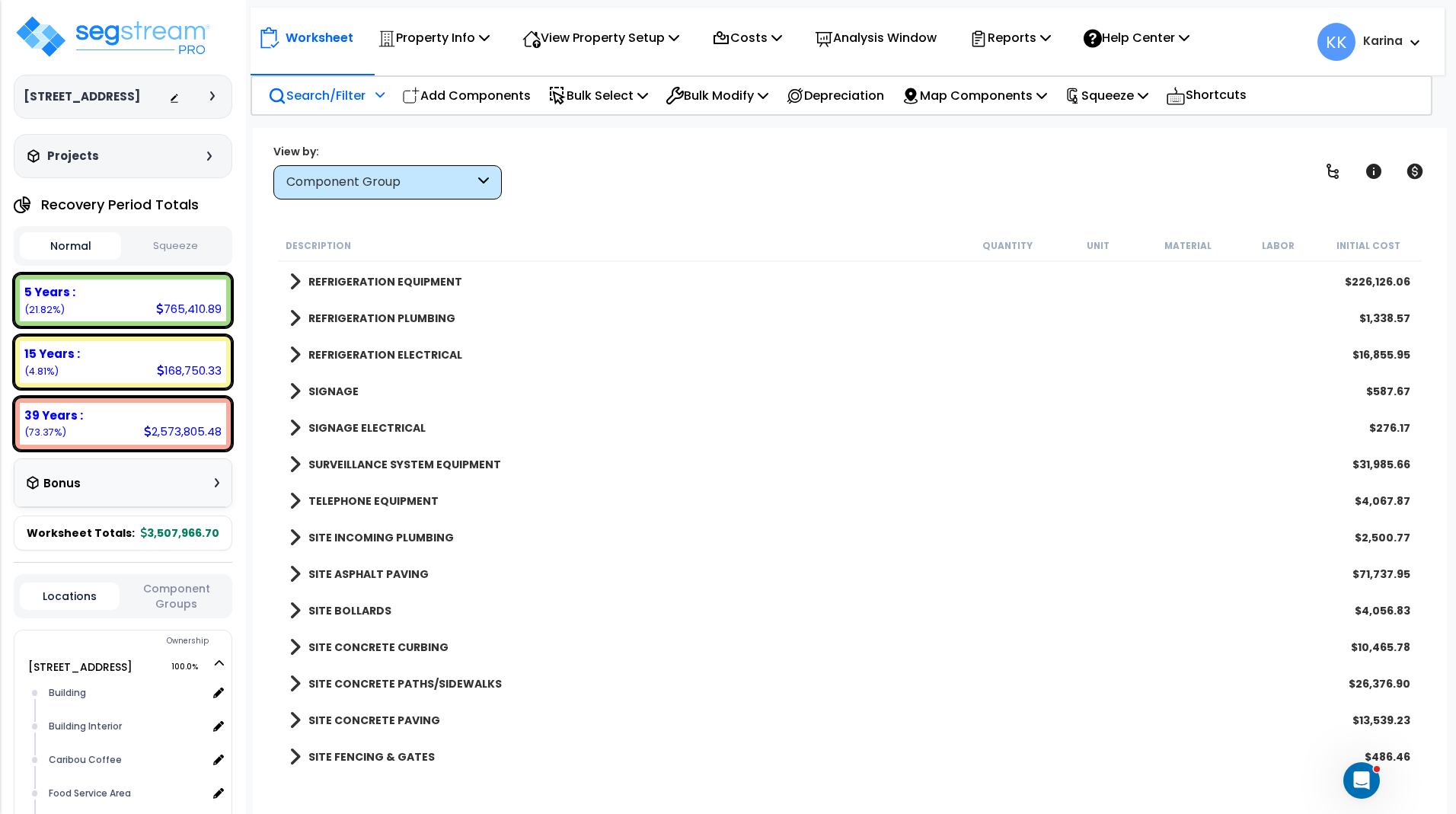
click at [293, 499] on span at bounding box center [295, 501] width 11 height 22
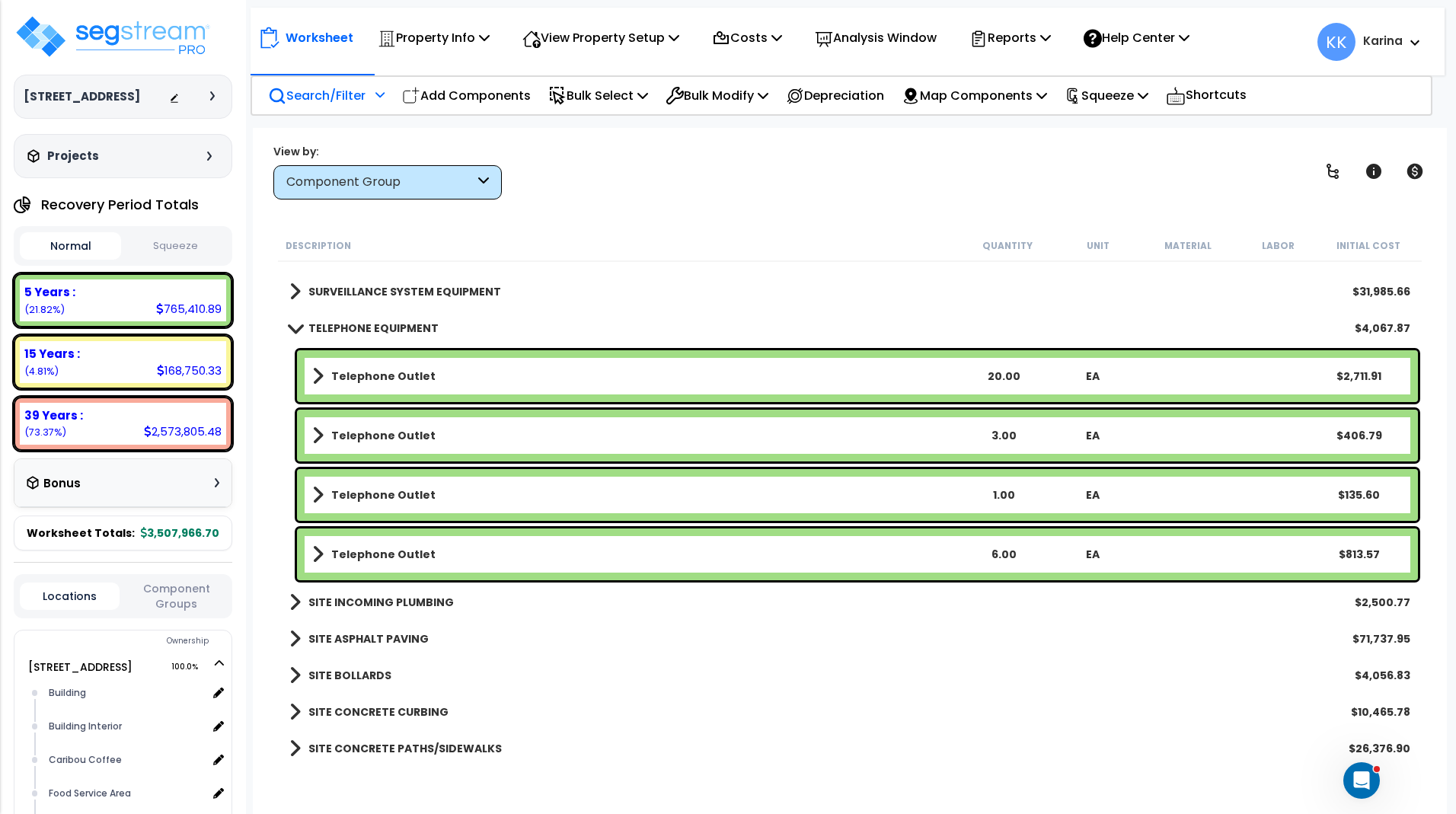
scroll to position [2814, 0]
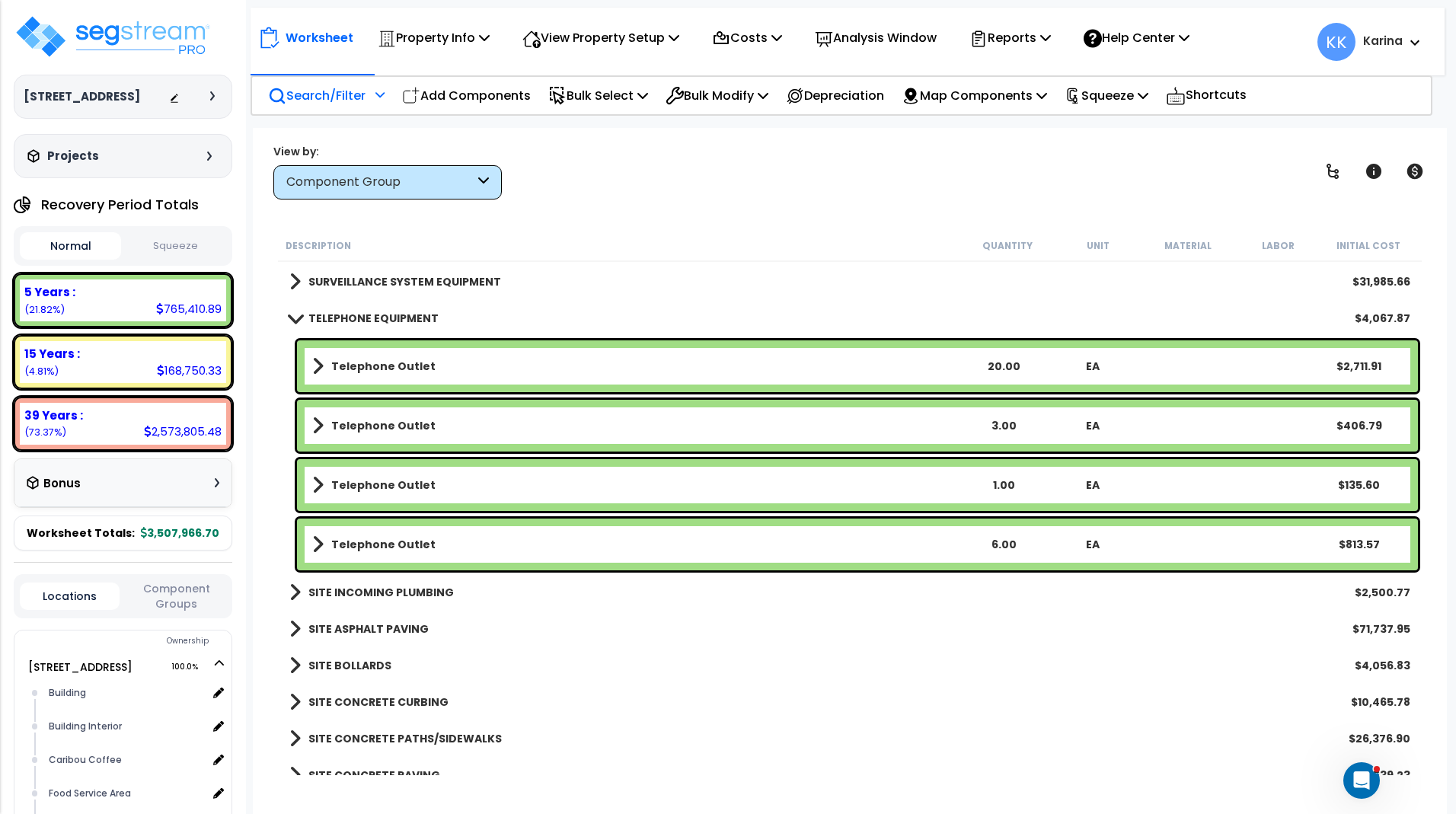
click at [417, 544] on b "Telephone Outlet" at bounding box center [383, 544] width 104 height 15
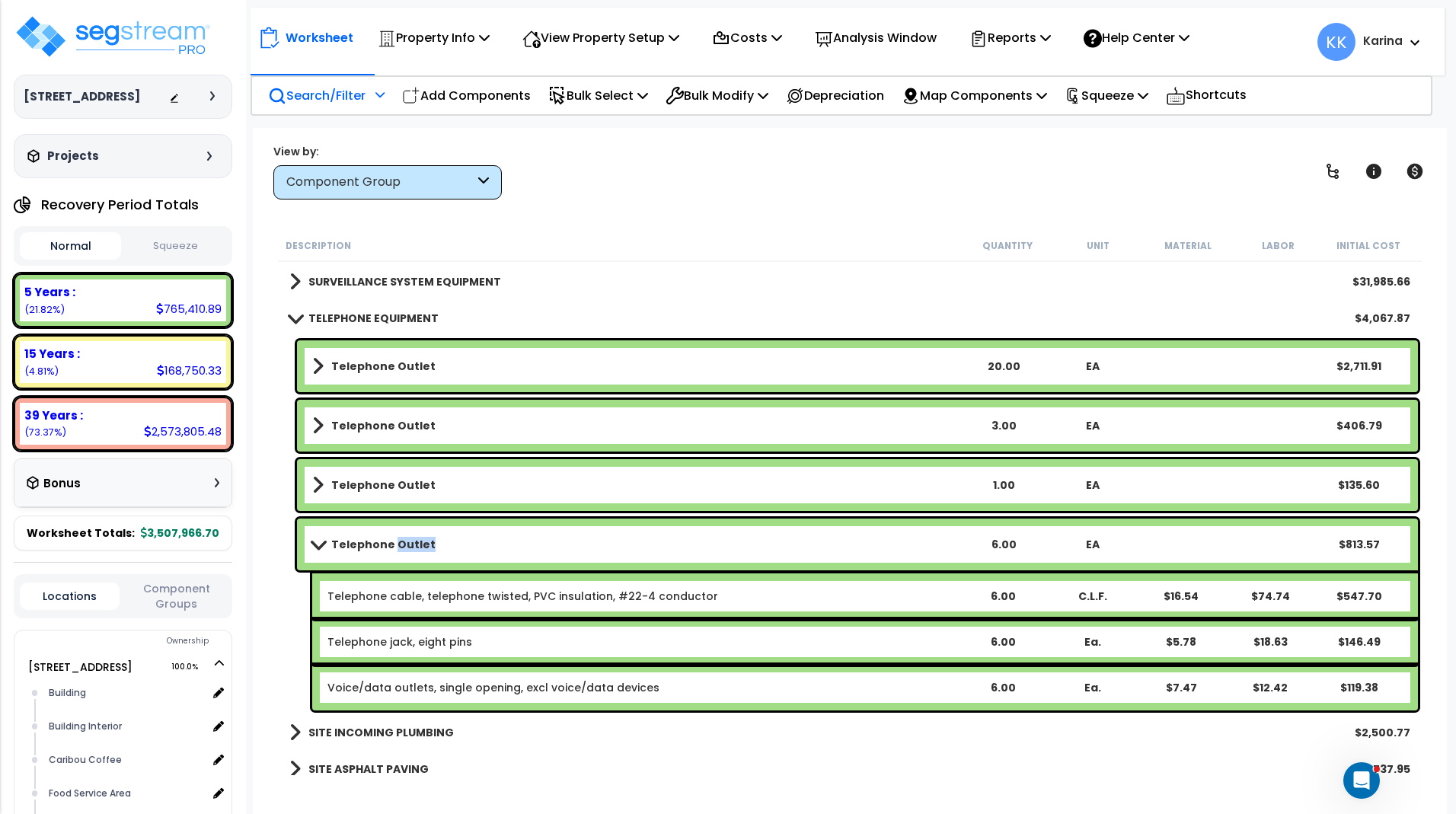
click at [417, 544] on b "Telephone Outlet" at bounding box center [383, 544] width 104 height 15
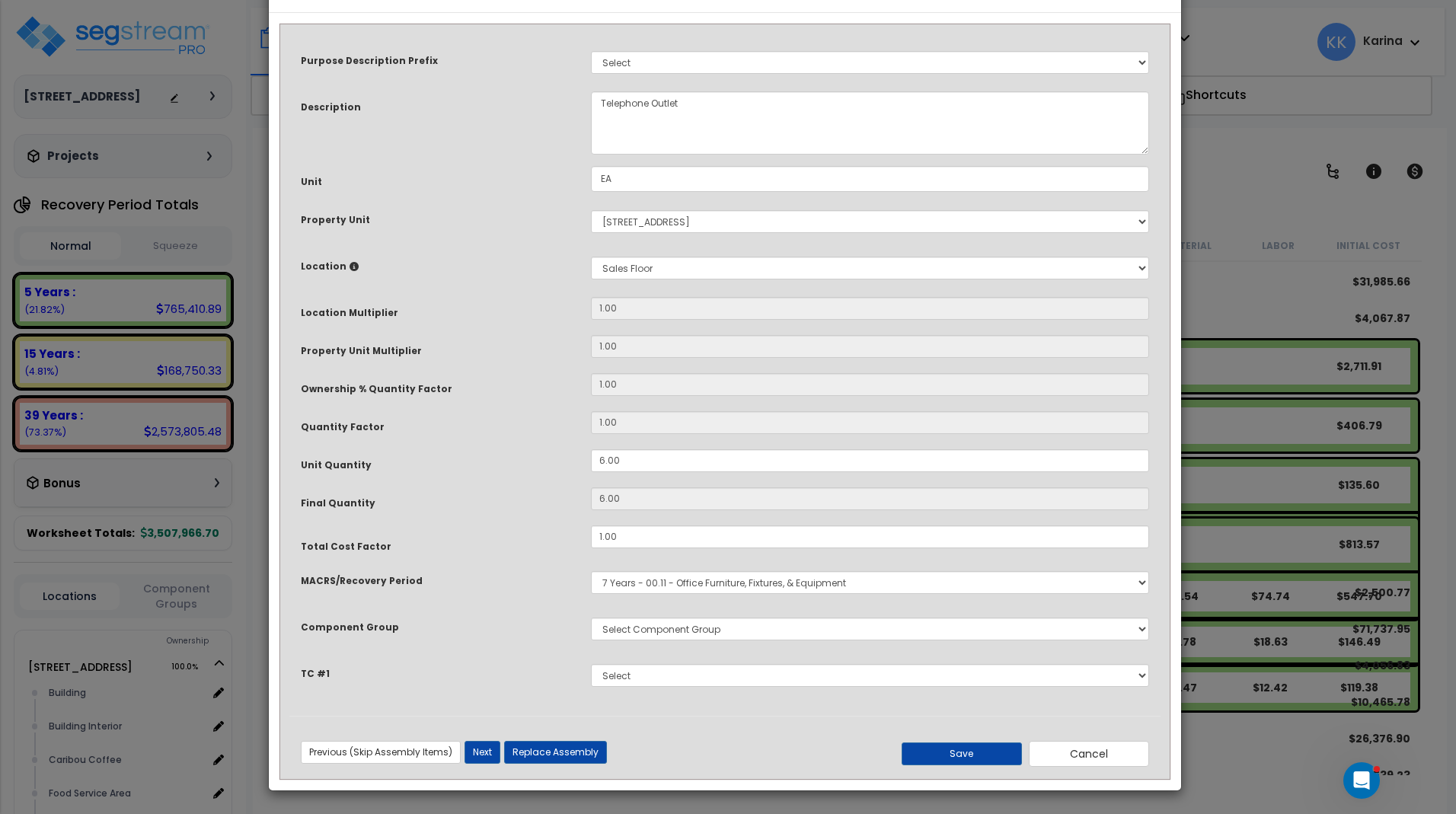
select select "57131"
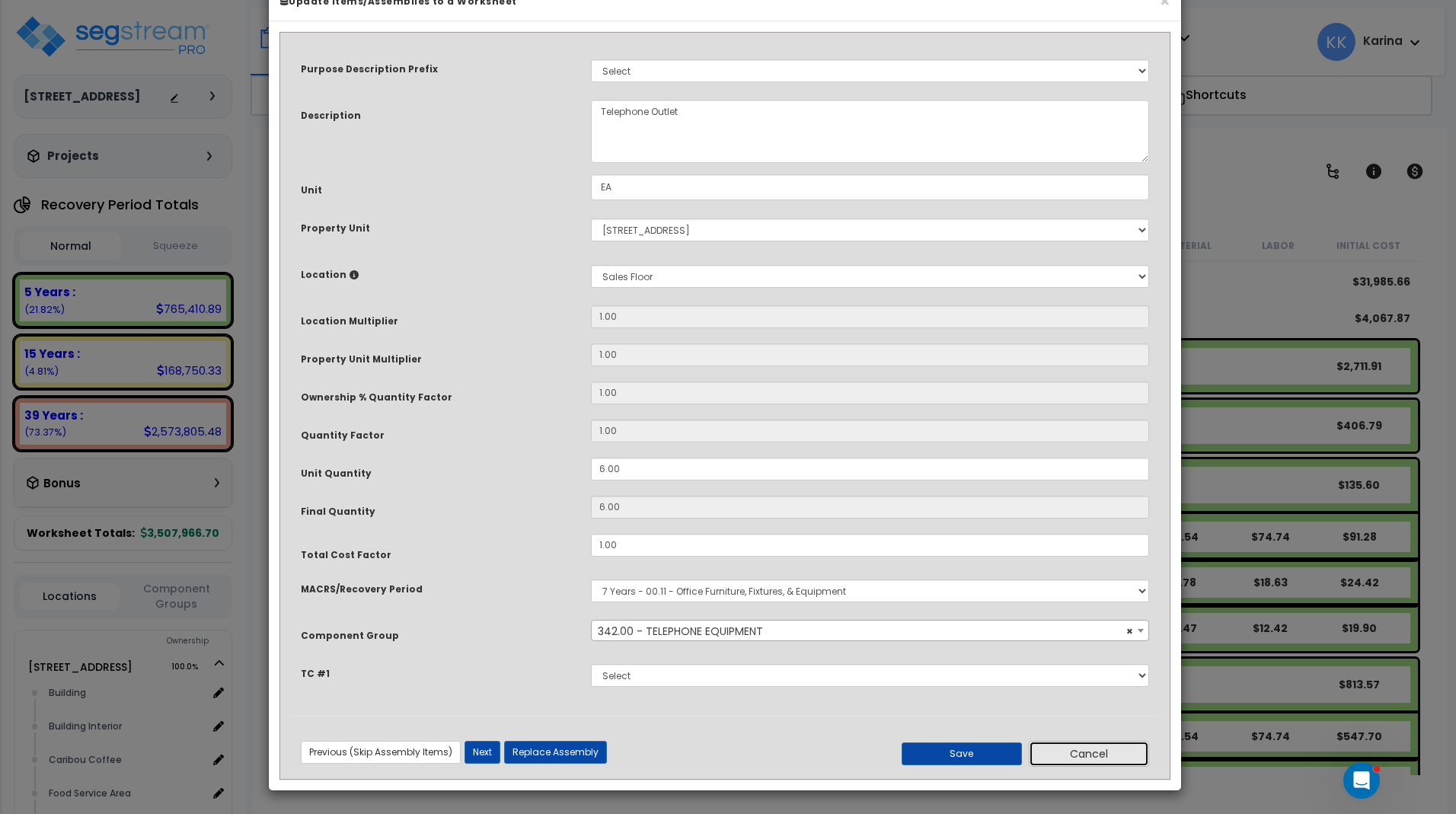
click at [1079, 767] on button "Cancel" at bounding box center [1088, 754] width 120 height 26
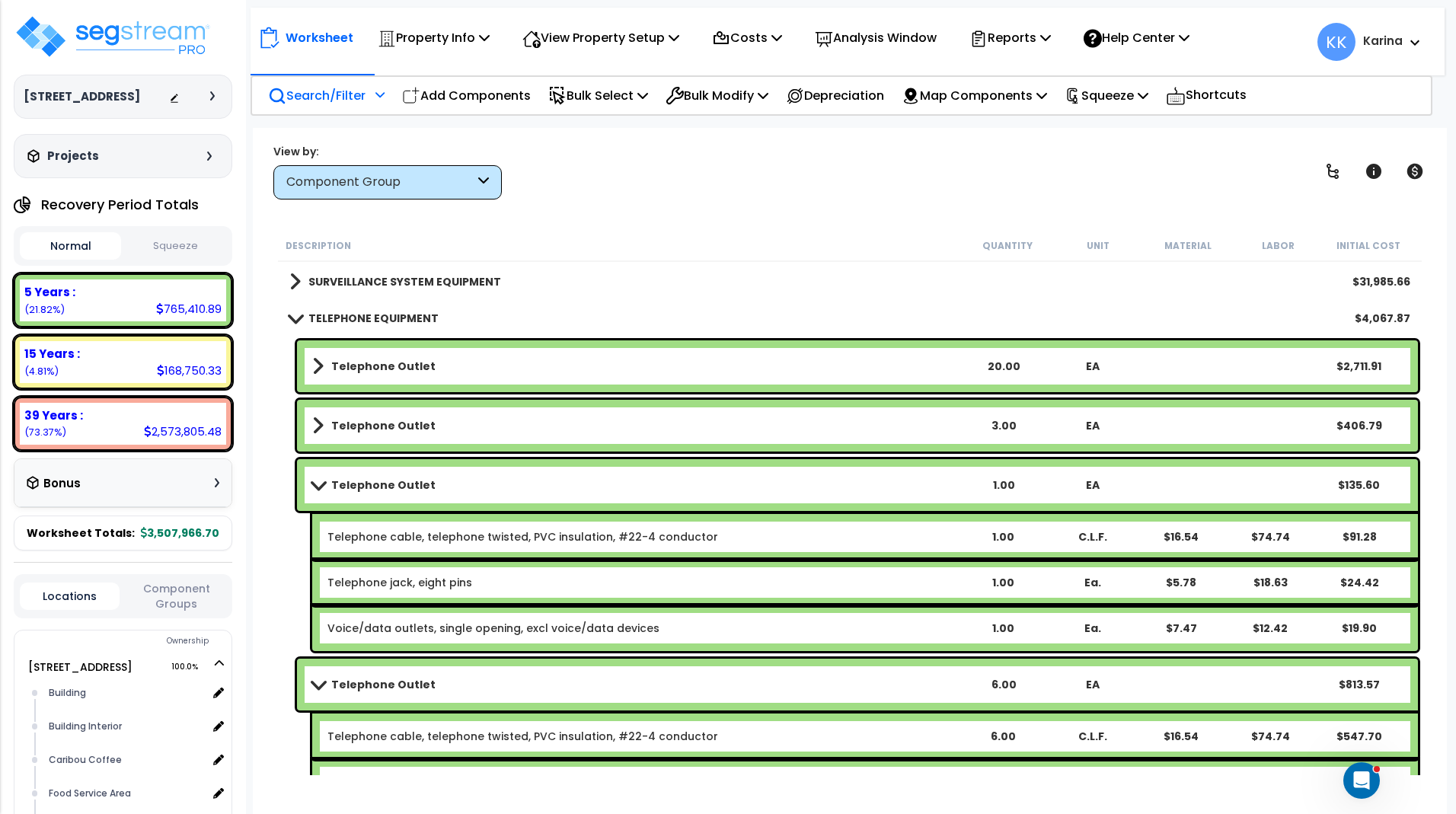
click at [416, 481] on b "Telephone Outlet" at bounding box center [383, 485] width 104 height 15
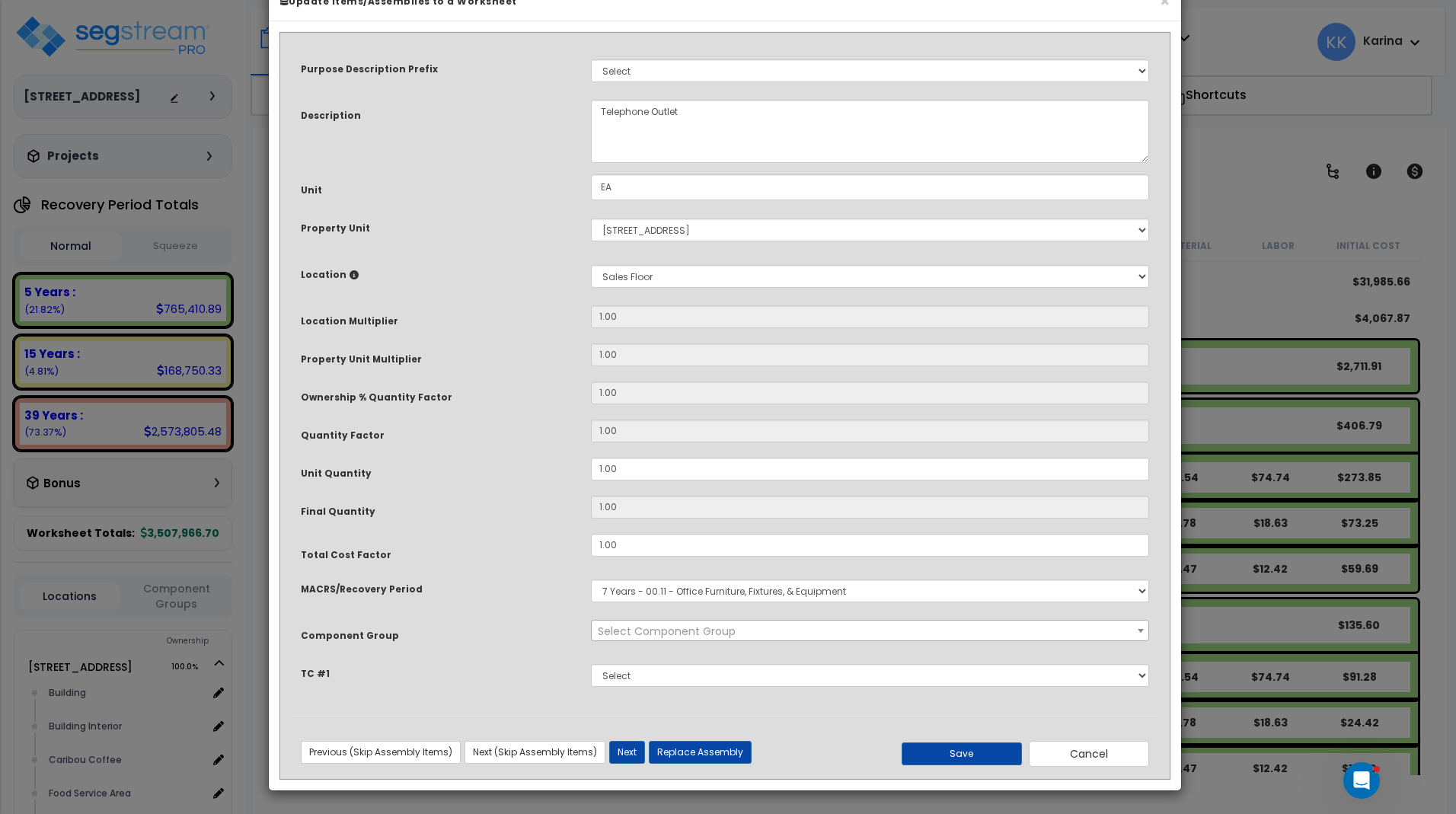
select select "57131"
click at [1075, 767] on button "Cancel" at bounding box center [1088, 754] width 120 height 26
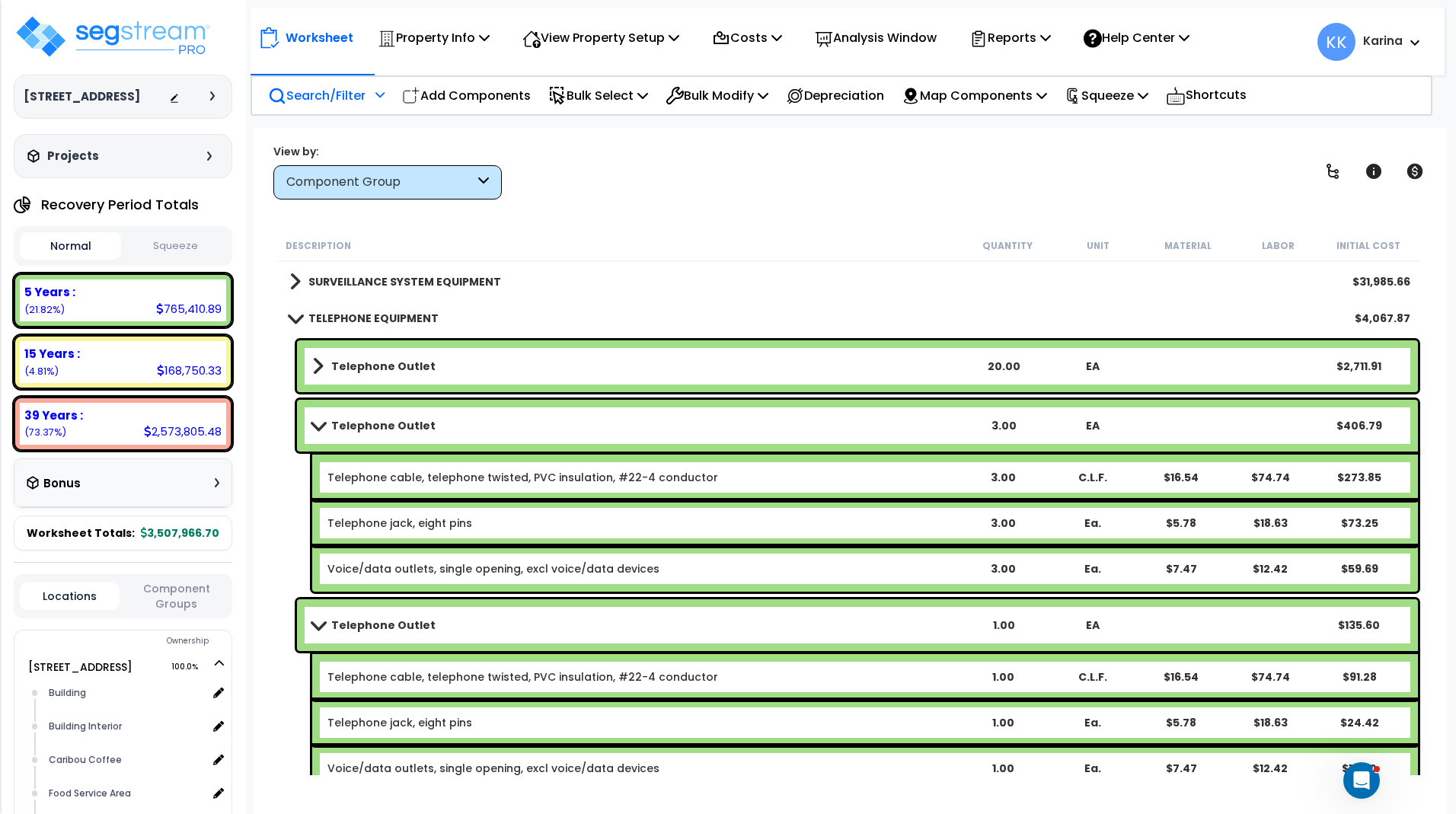
click at [514, 367] on link "Telephone Outlet" at bounding box center [635, 366] width 646 height 22
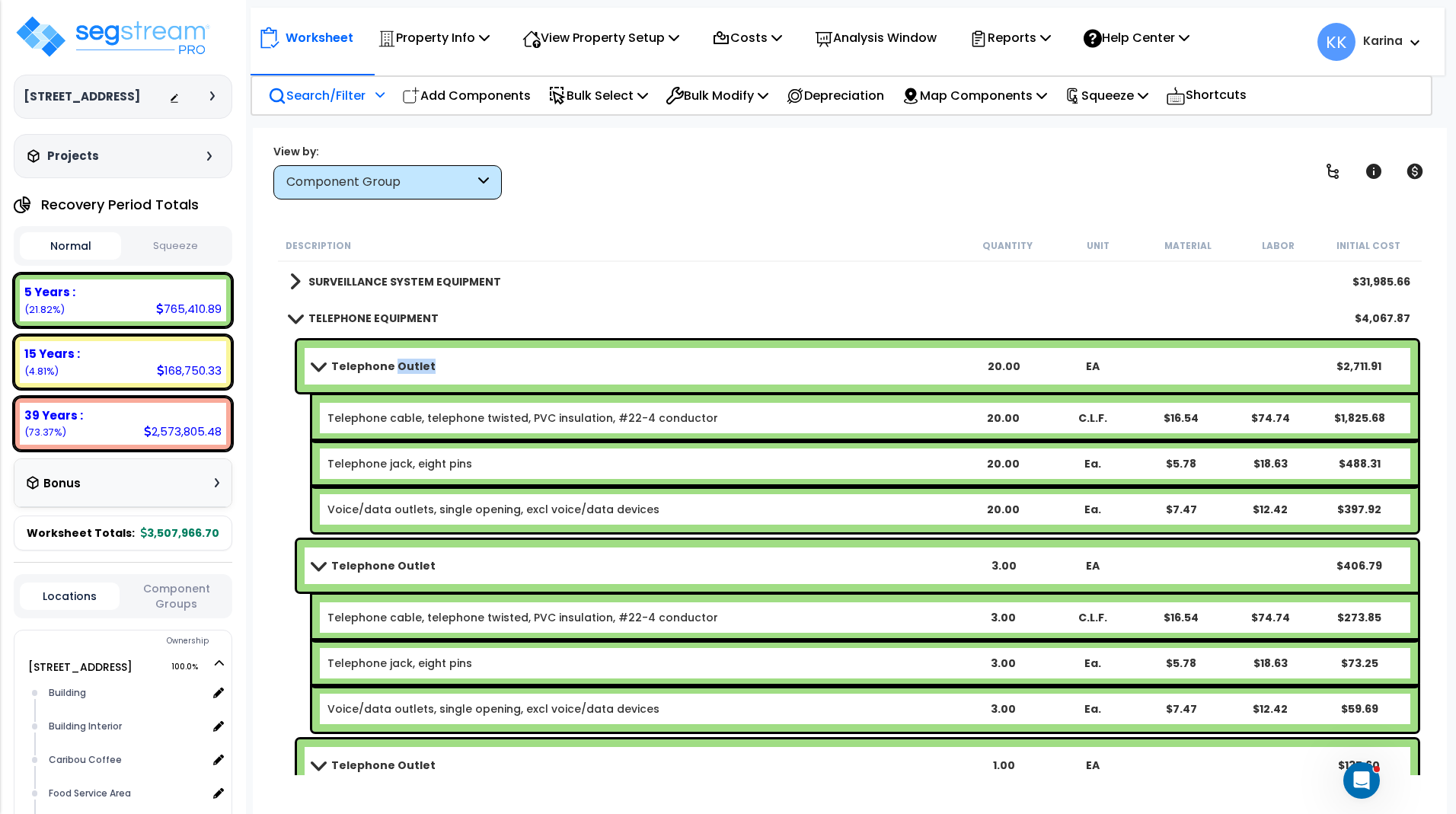
click at [514, 367] on link "Telephone Outlet" at bounding box center [635, 366] width 646 height 22
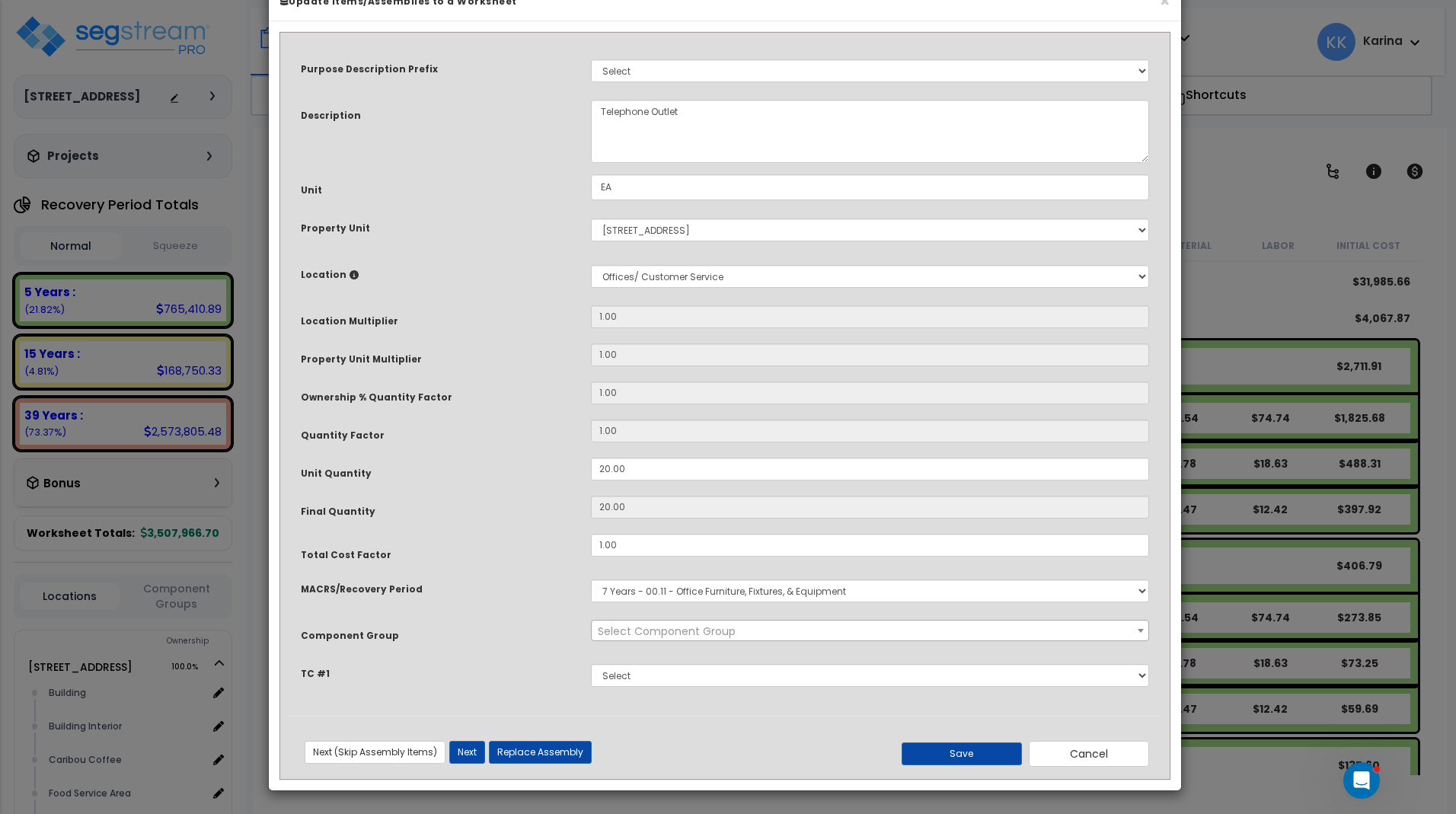
select select "57131"
drag, startPoint x: 642, startPoint y: 509, endPoint x: 553, endPoint y: 501, distance: 89.4
click at [591, 481] on input "20.00" at bounding box center [870, 469] width 558 height 22
type input "20"
type input "2"
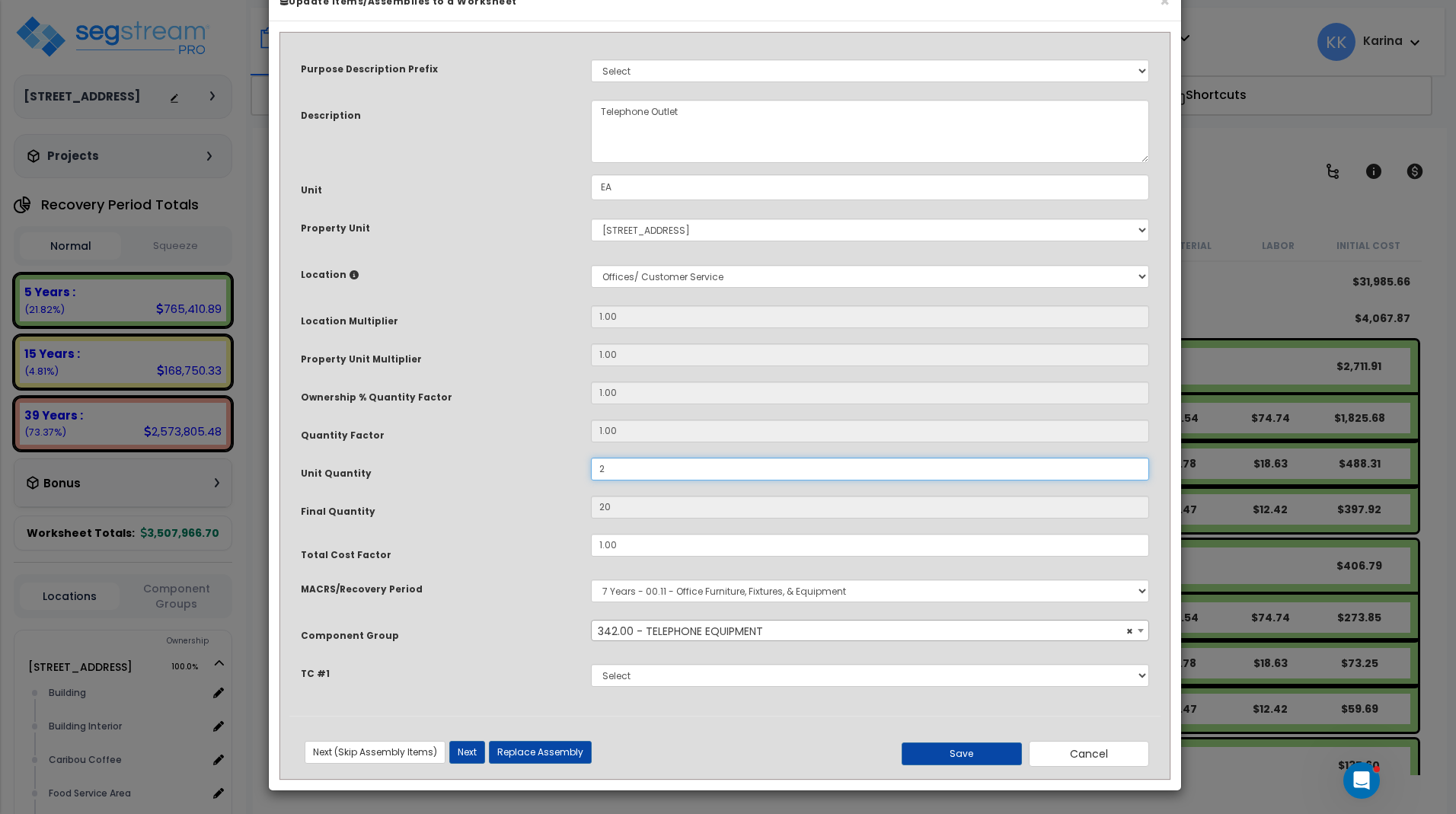
type input "2"
type input "23"
click at [975, 765] on button "Save" at bounding box center [962, 754] width 120 height 22
type input "23.00"
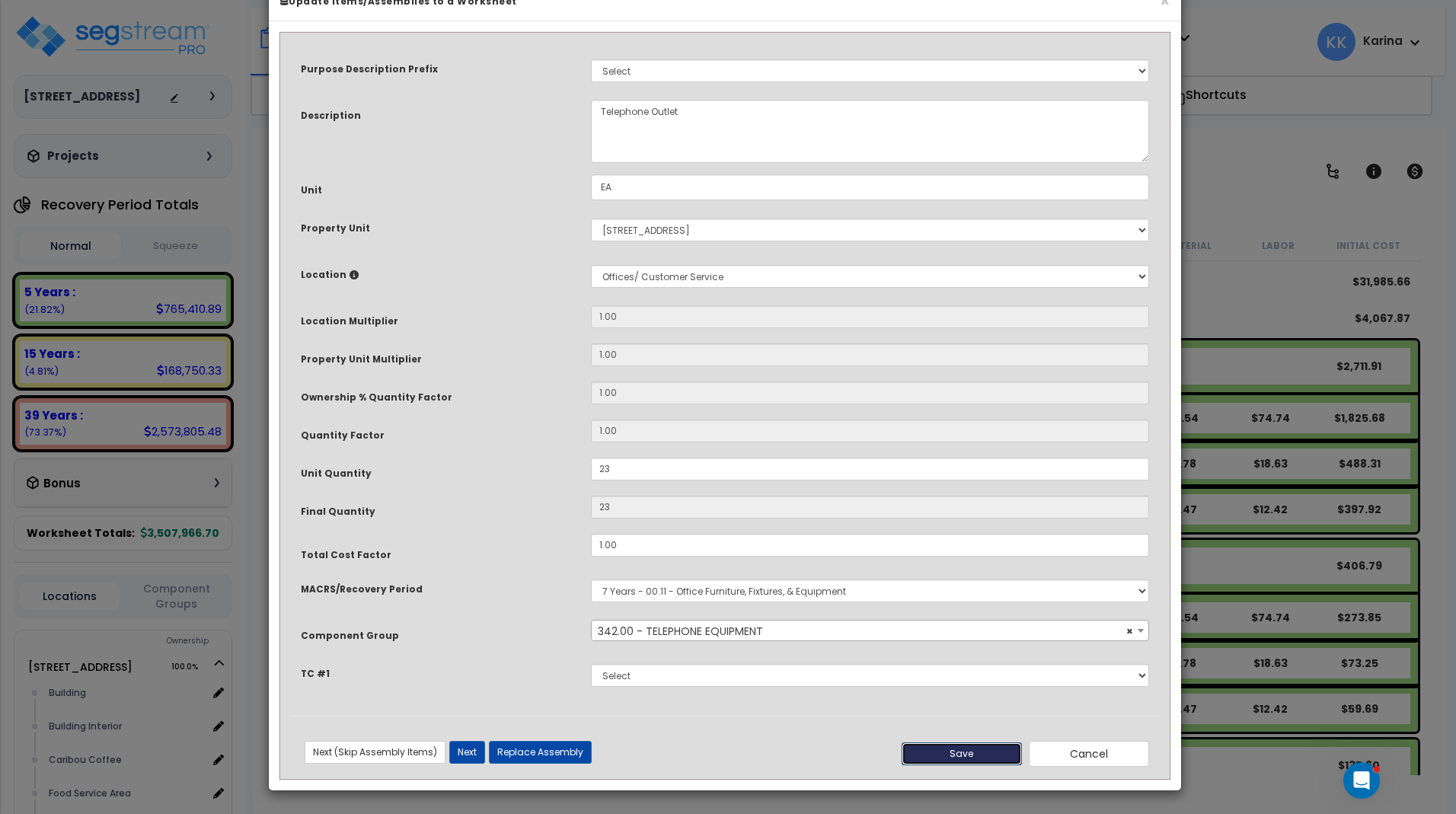
type input "23.00"
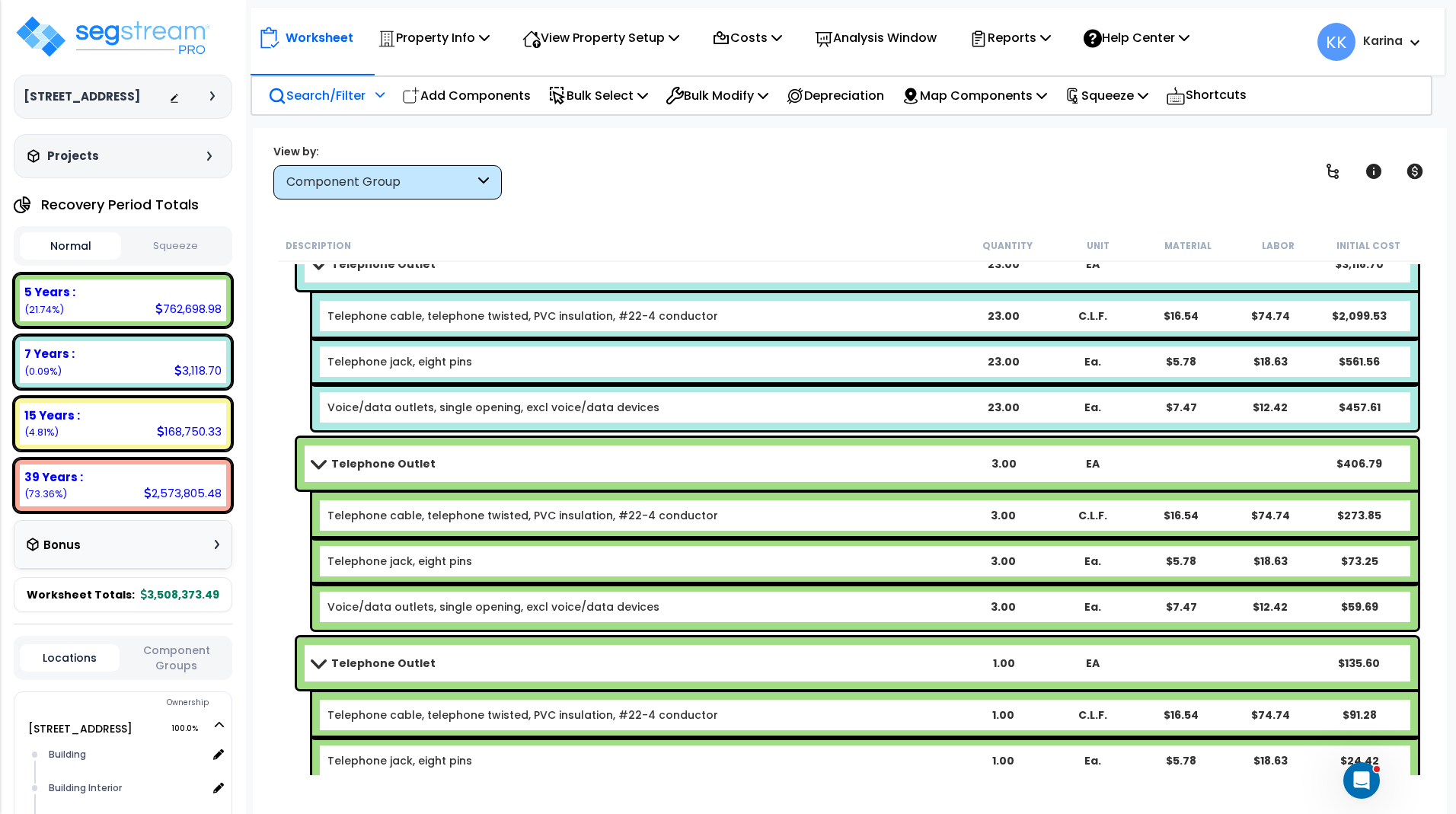
scroll to position [2997, 0]
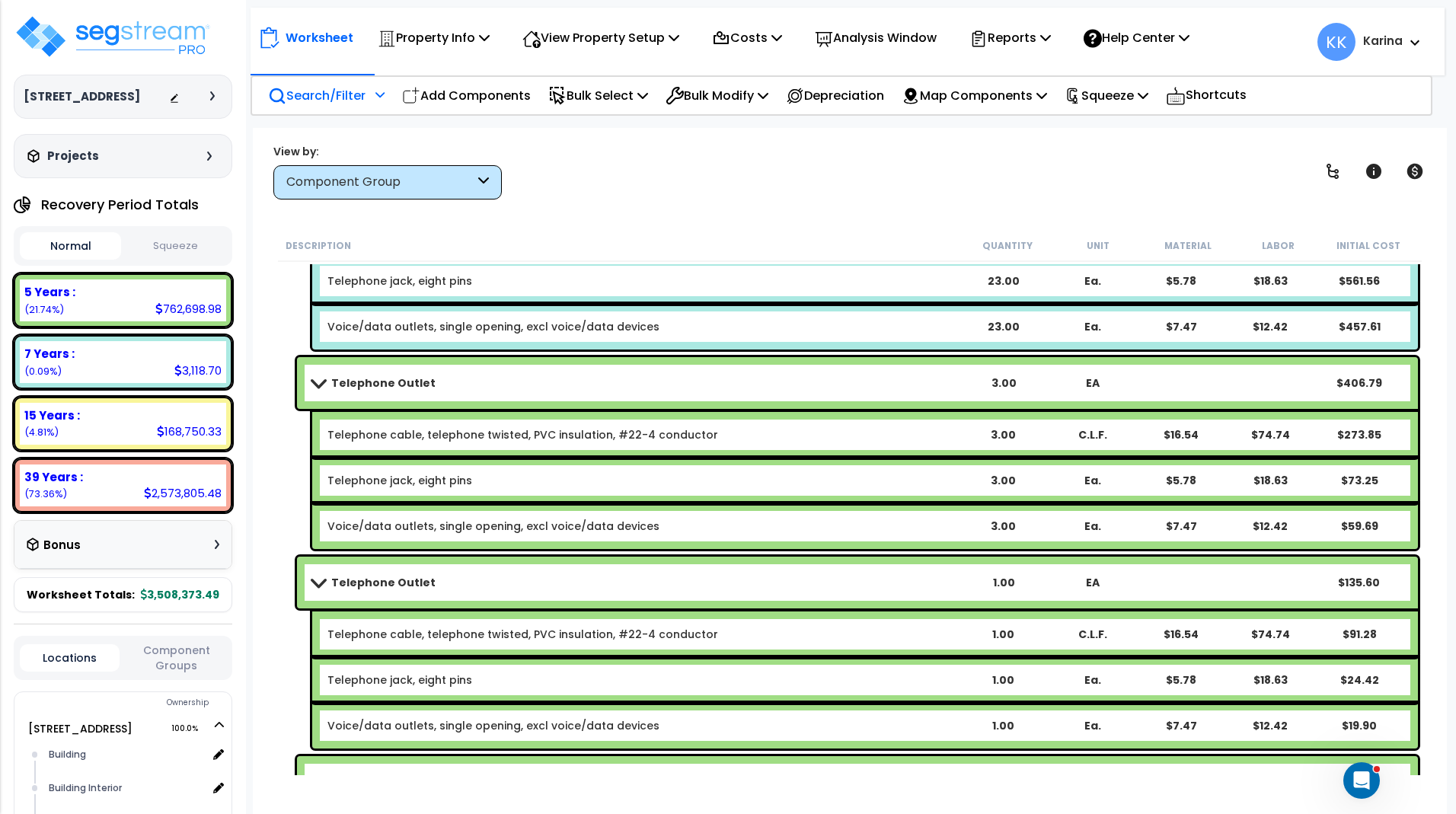
click at [439, 381] on link "Telephone Outlet" at bounding box center [635, 383] width 646 height 22
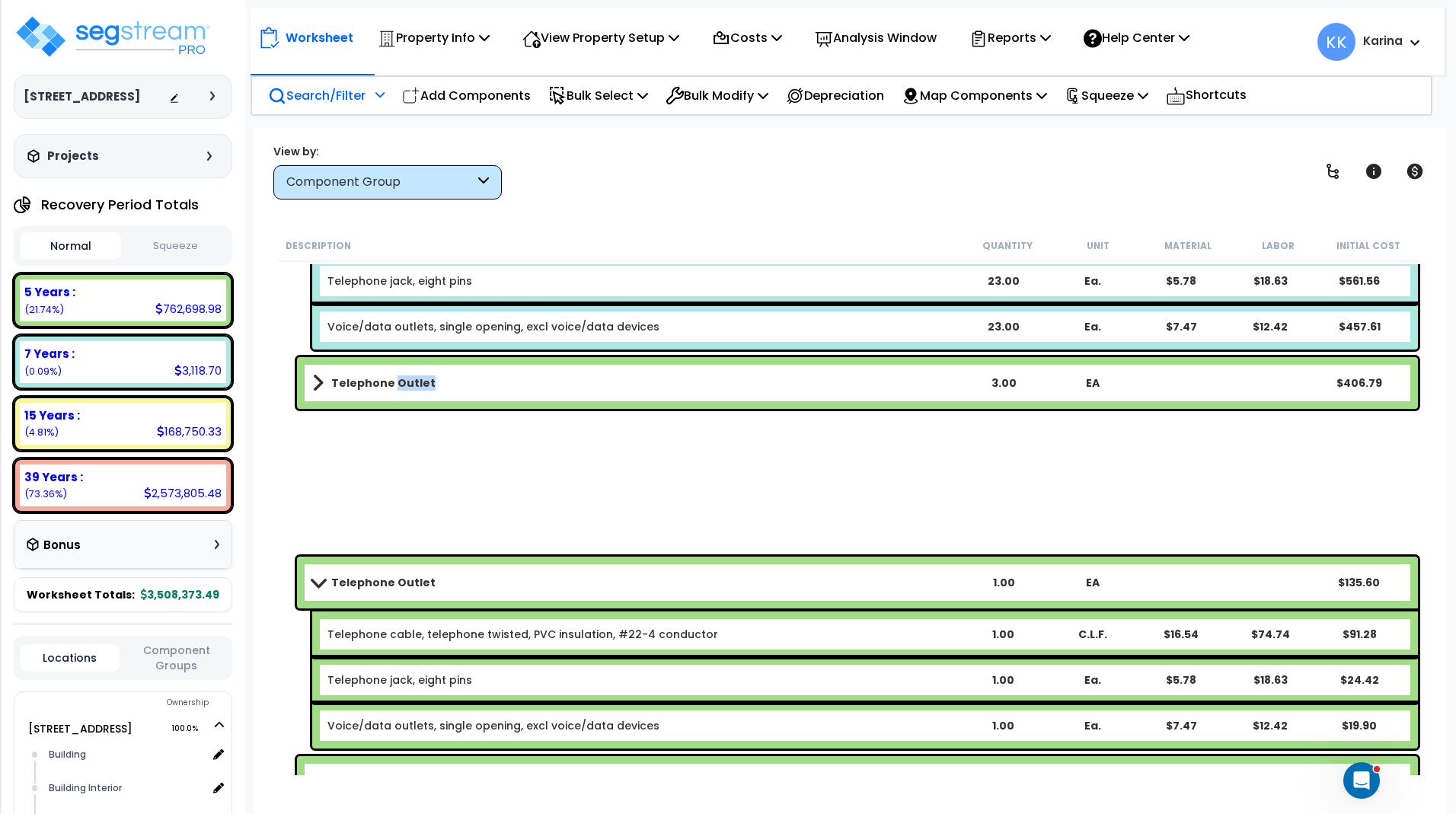
click at [439, 381] on link "Telephone Outlet" at bounding box center [635, 383] width 646 height 22
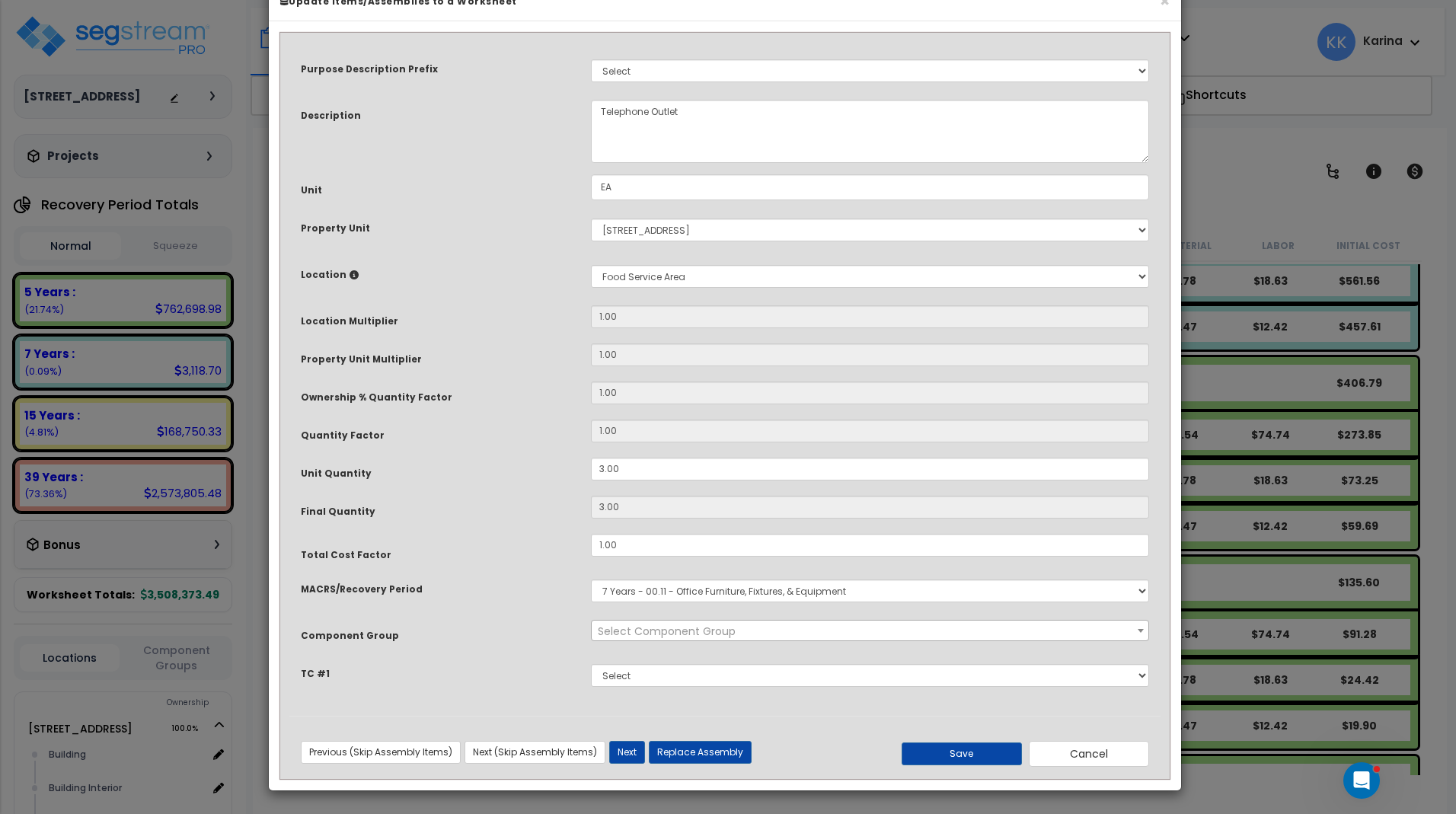
select select "57131"
click at [955, 765] on button "Save" at bounding box center [962, 754] width 120 height 22
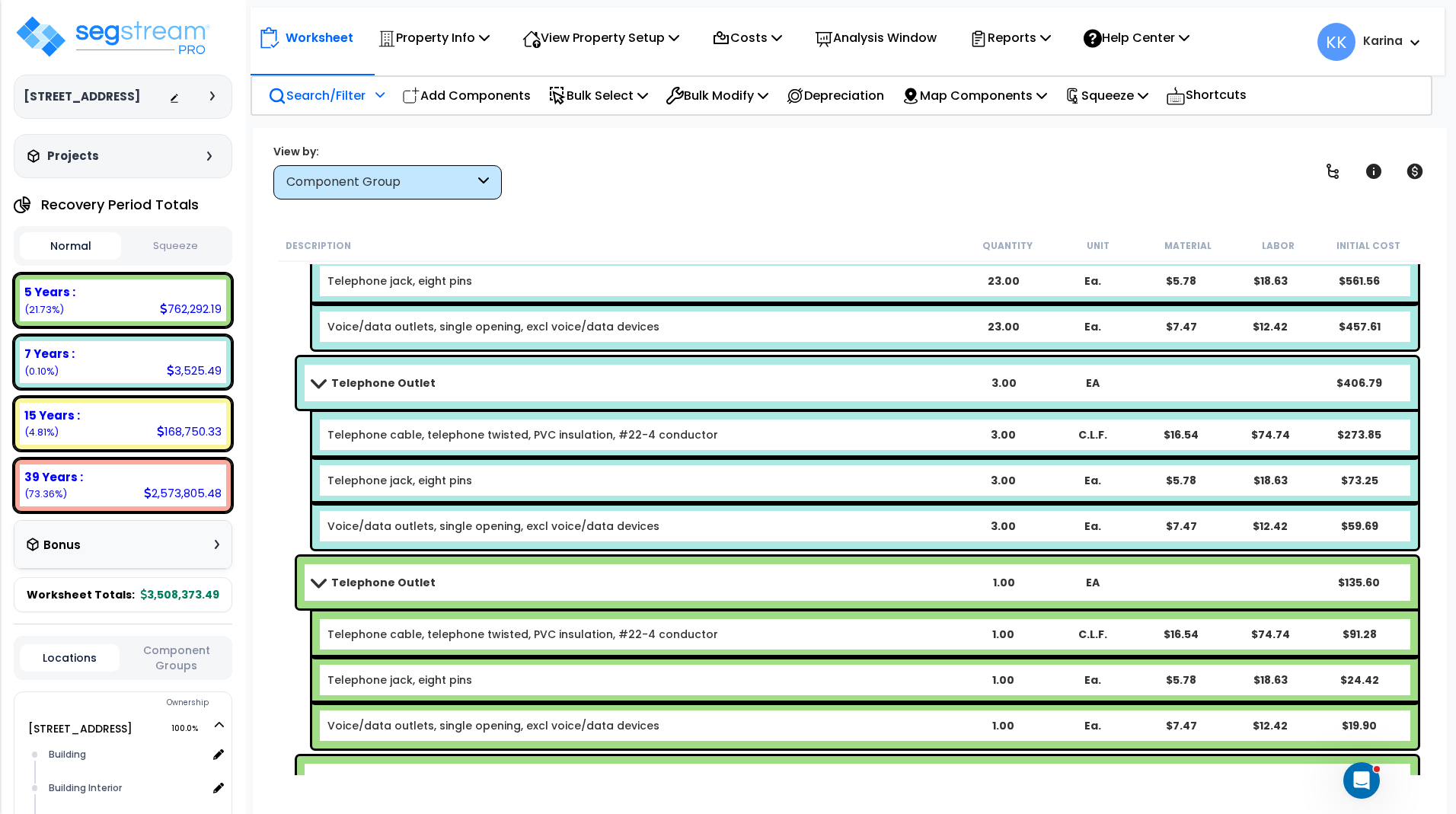
click at [414, 577] on b "Telephone Outlet" at bounding box center [383, 583] width 104 height 15
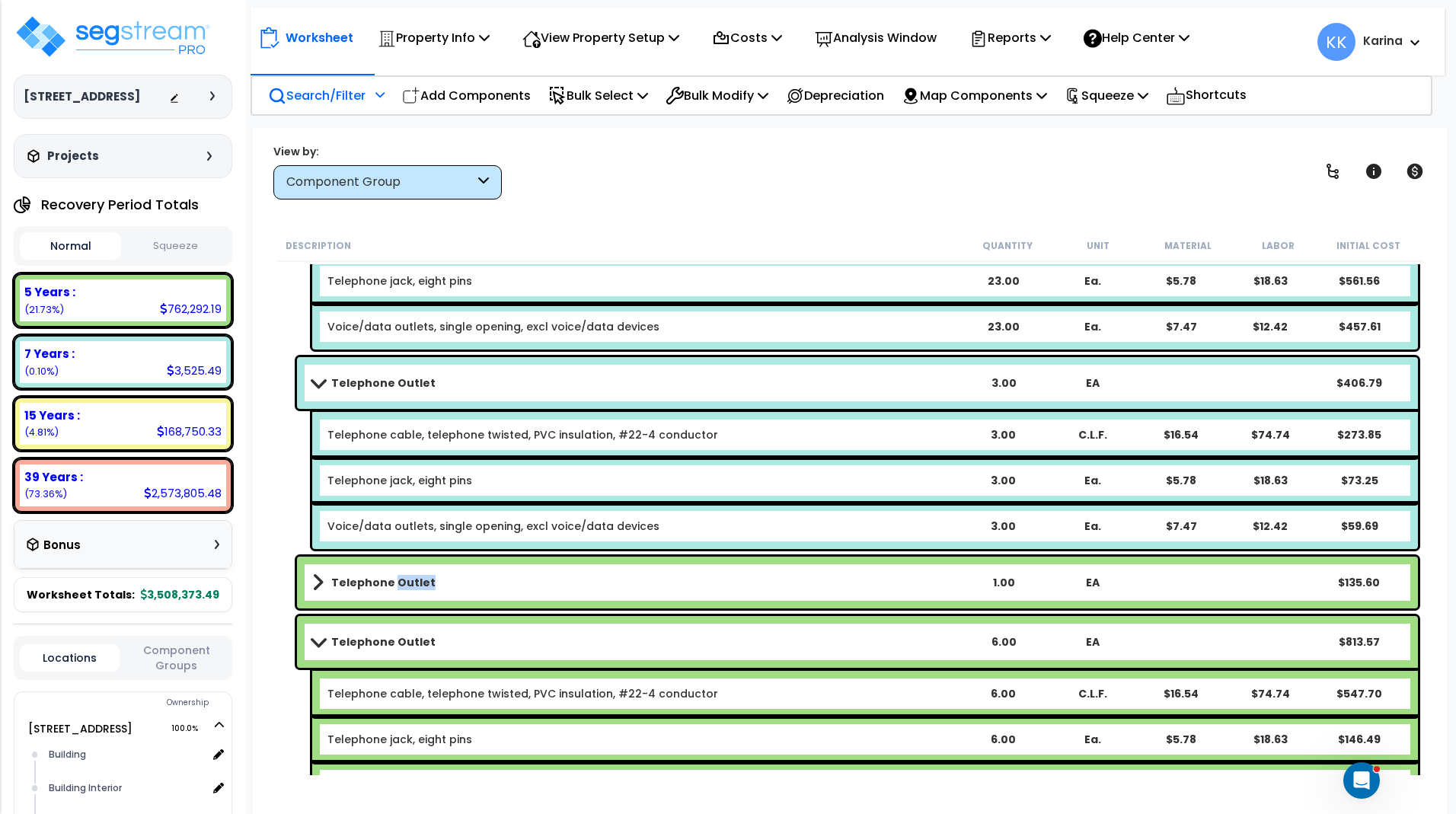
click at [414, 577] on b "Telephone Outlet" at bounding box center [383, 583] width 104 height 15
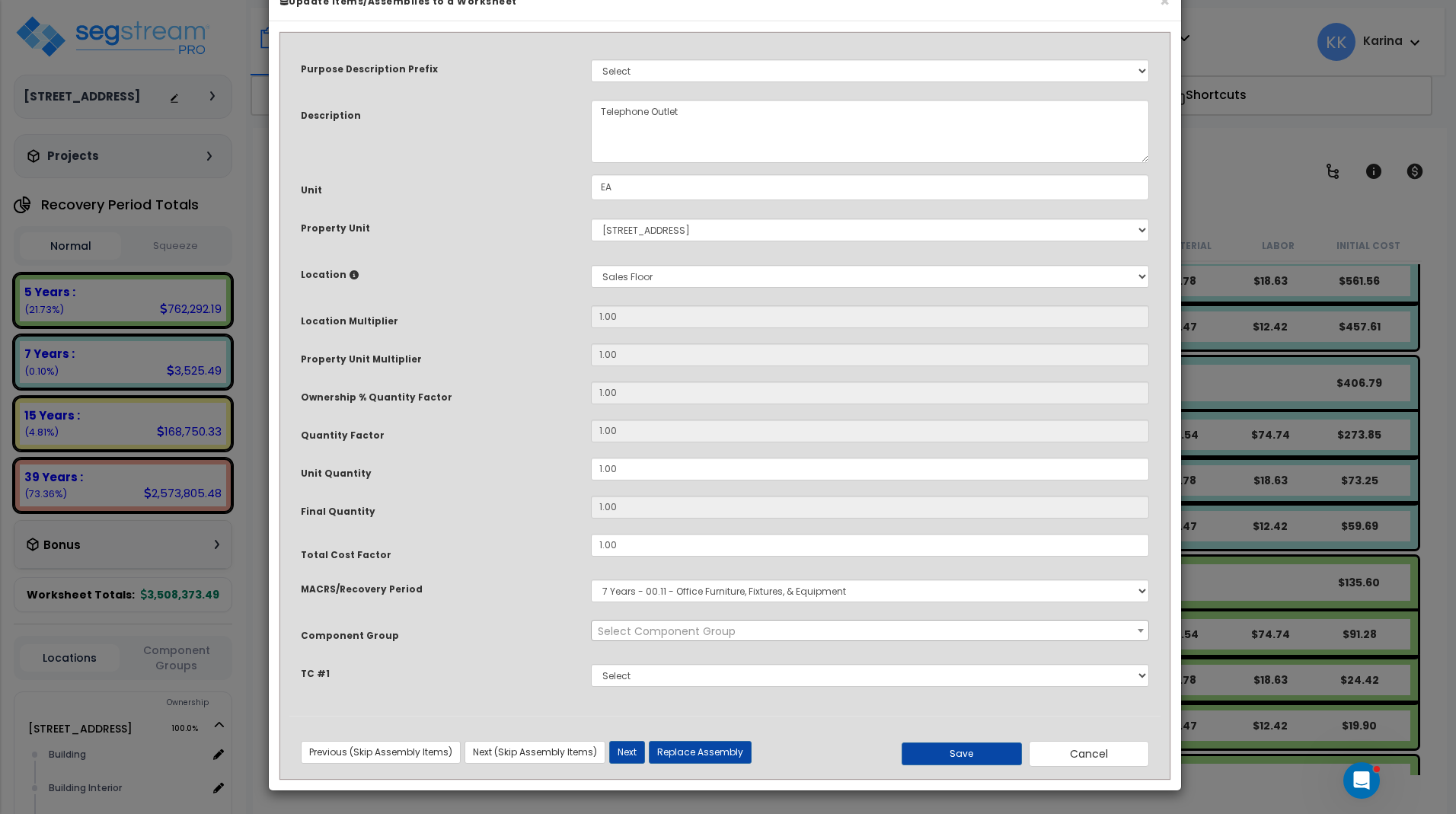
select select "57131"
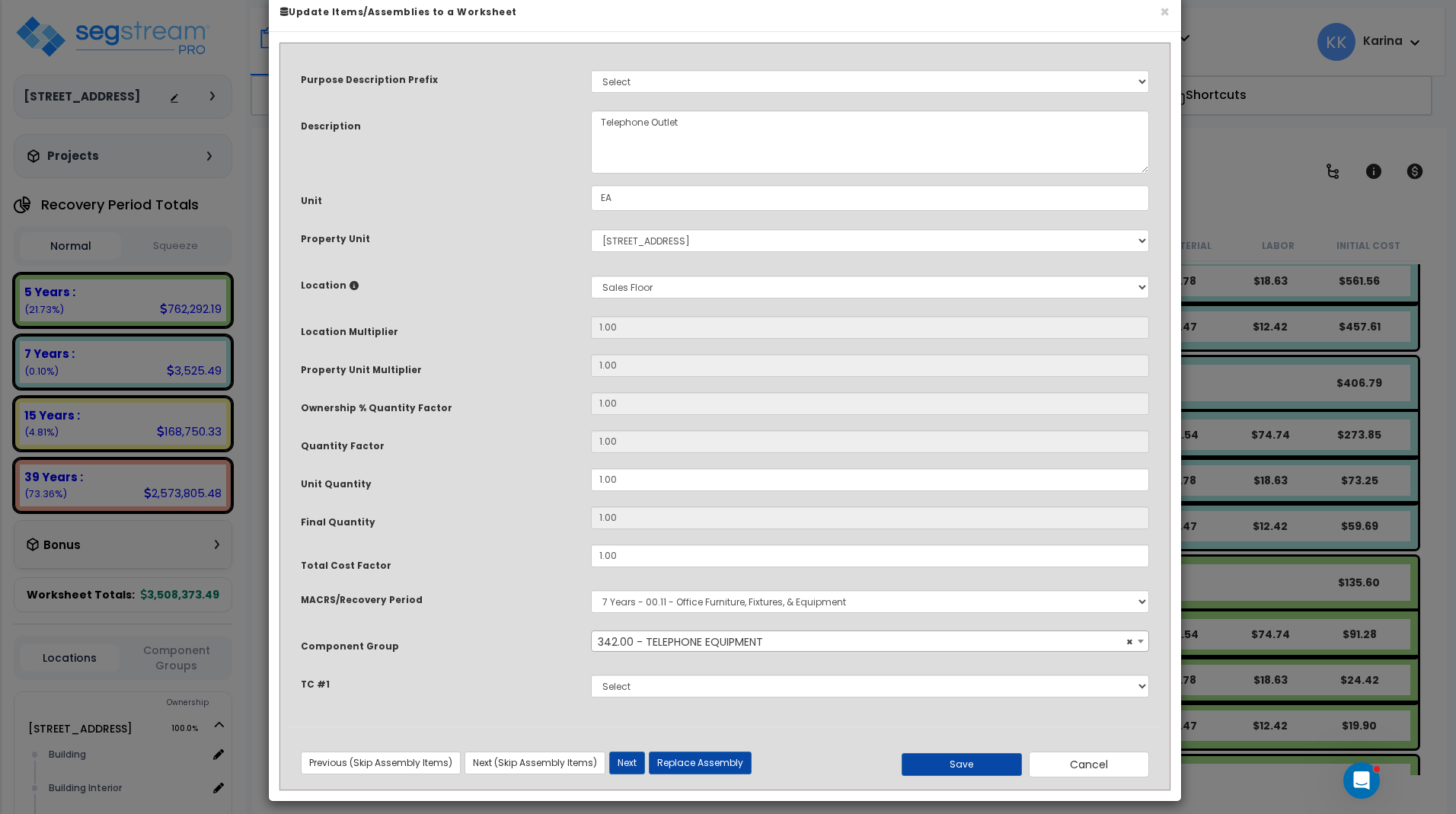
scroll to position [40, 0]
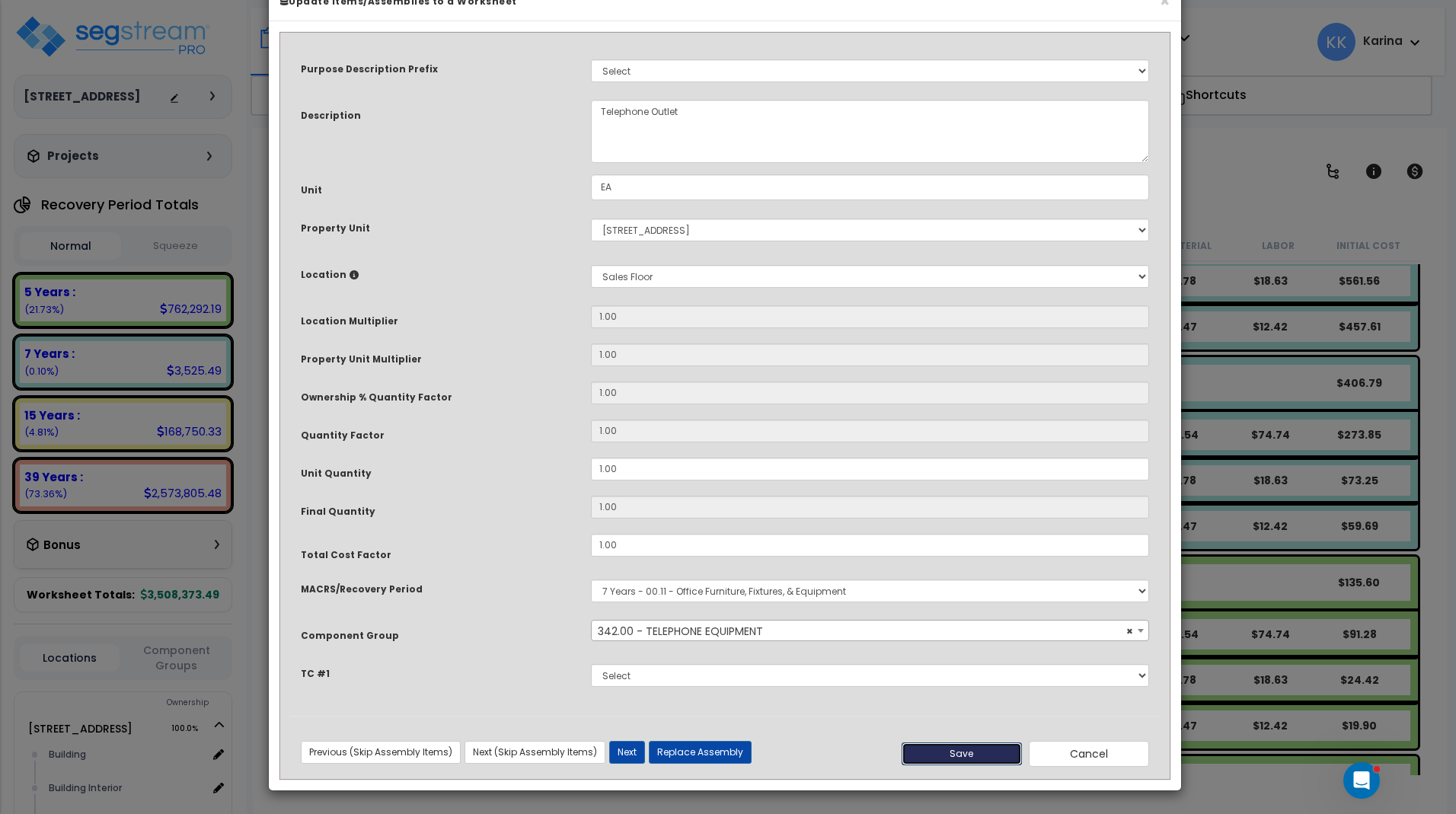
click at [960, 756] on button "Save" at bounding box center [962, 754] width 120 height 22
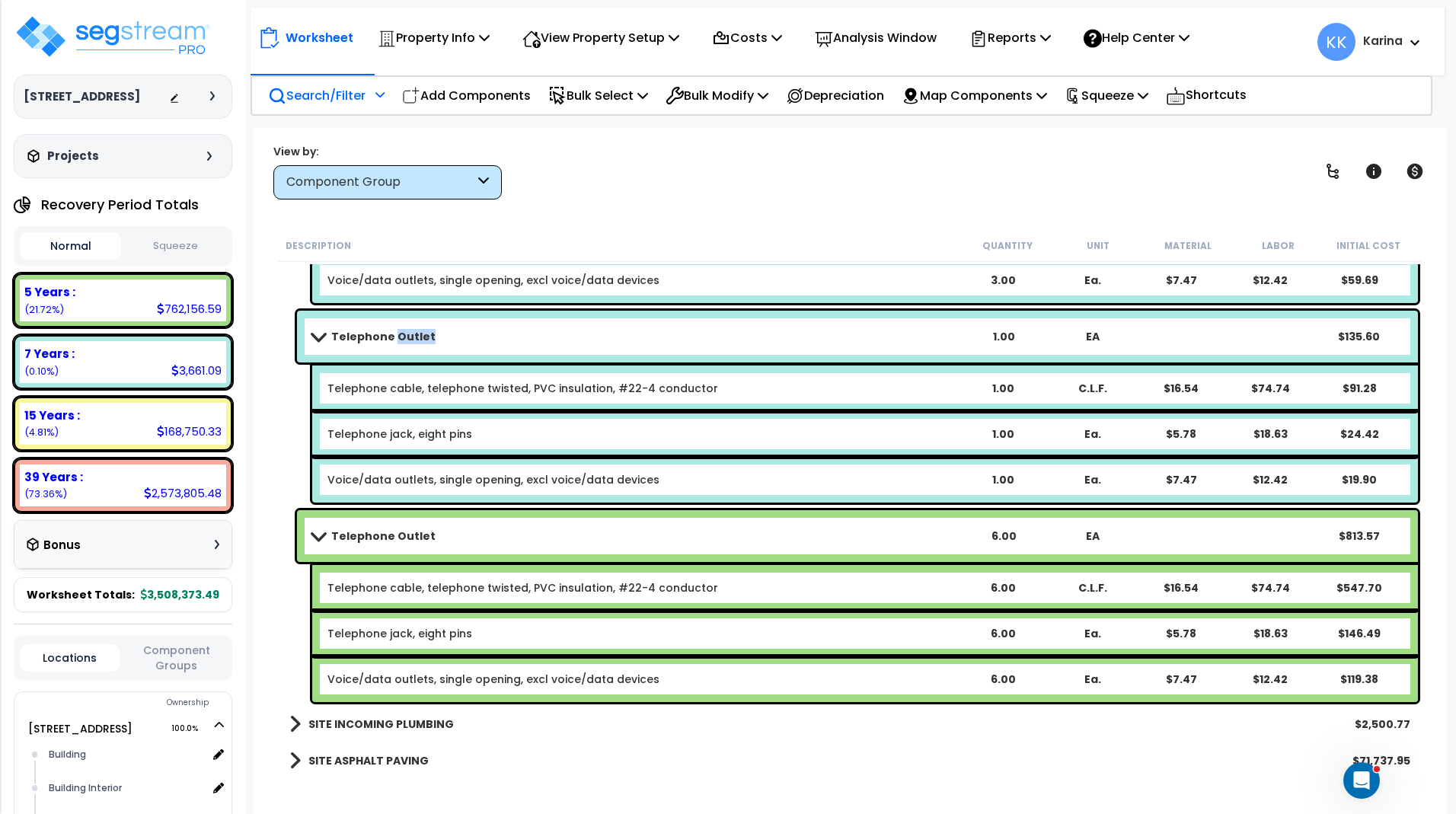
scroll to position [3270, 0]
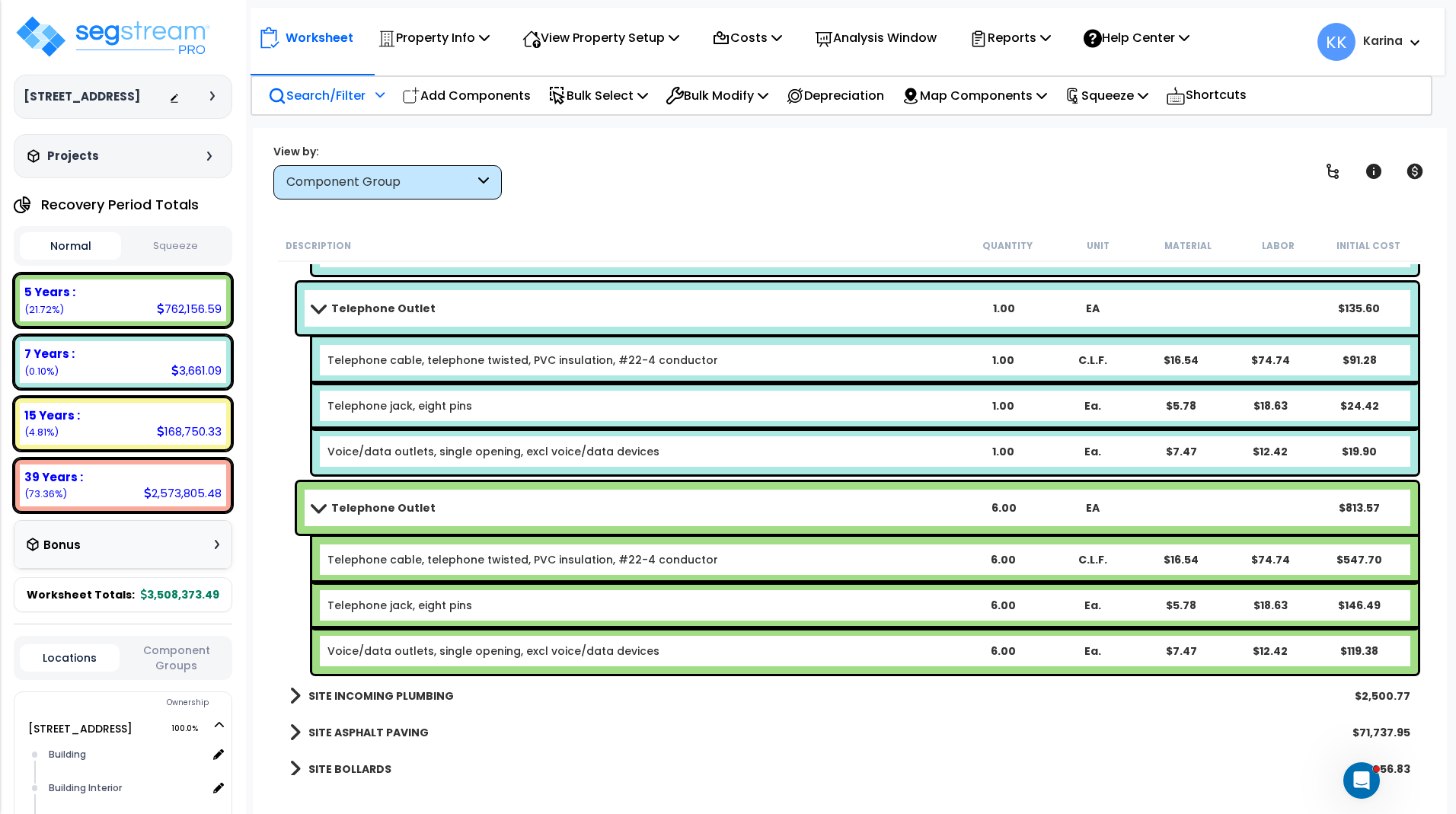
click at [441, 507] on link "Telephone Outlet" at bounding box center [635, 508] width 646 height 22
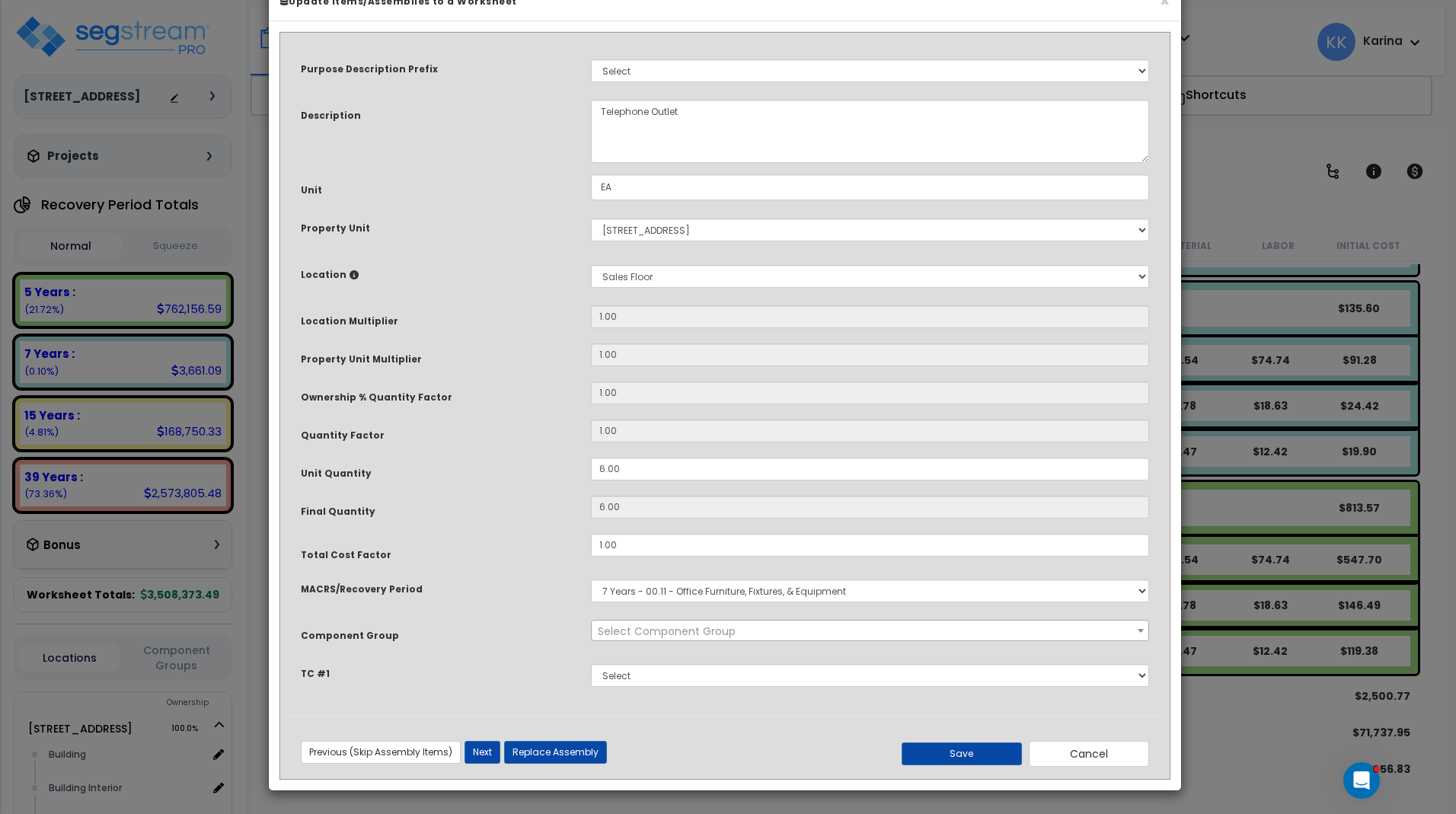
select select "57131"
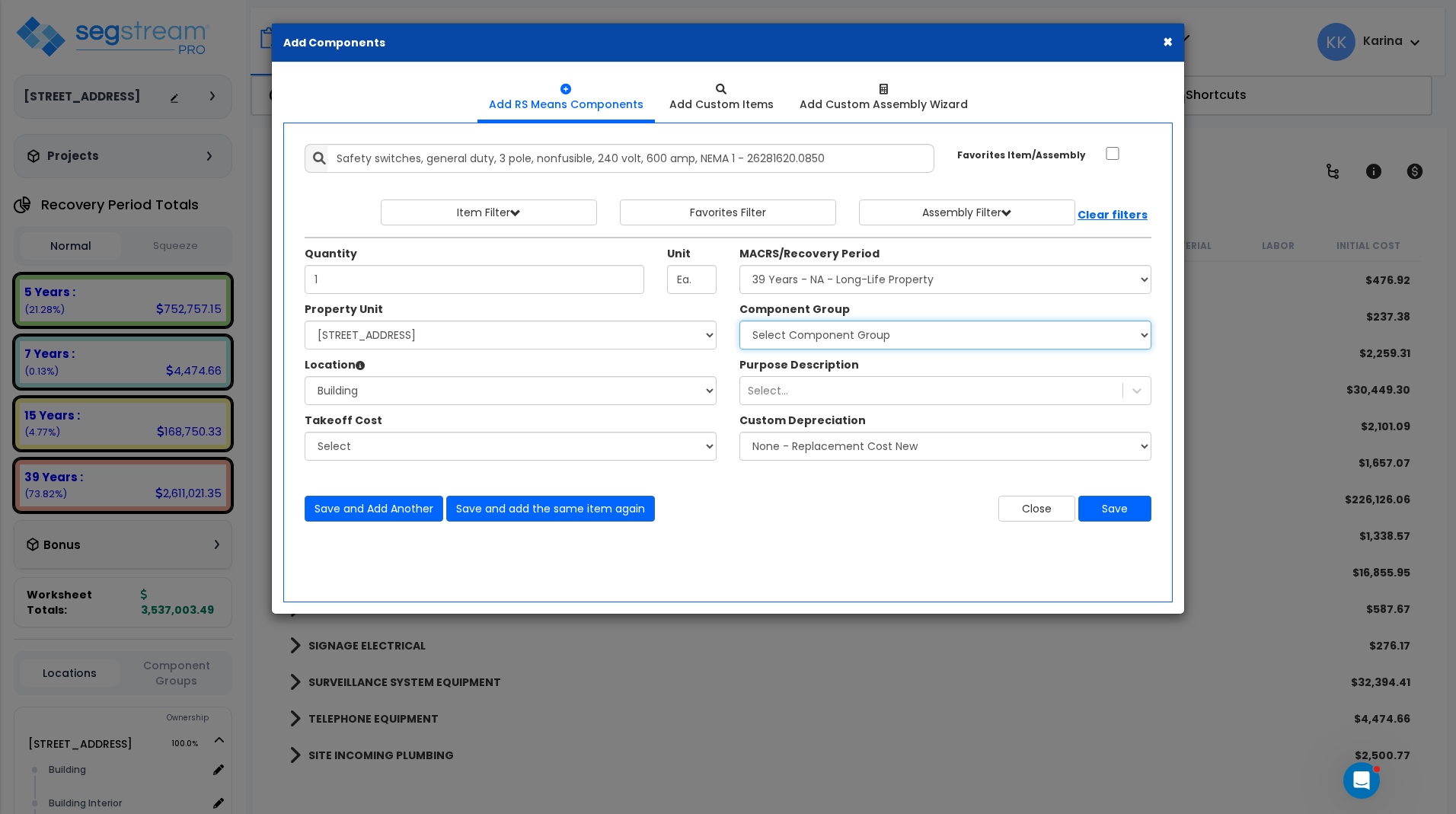
click at [740, 320] on select "Select Component Group 143.00 - FIRE EXTINGUISHERS 350.00 - SITE FIRE PROTECTIO…" at bounding box center [946, 334] width 412 height 29
select select "56956"
click option "146.00 - GENERAL ELECTRICAL DISTRIBUTION" at bounding box center [0, 0] width 0 height 0
click at [1111, 511] on button "Save" at bounding box center [1114, 509] width 73 height 26
